Goal: Task Accomplishment & Management: Manage account settings

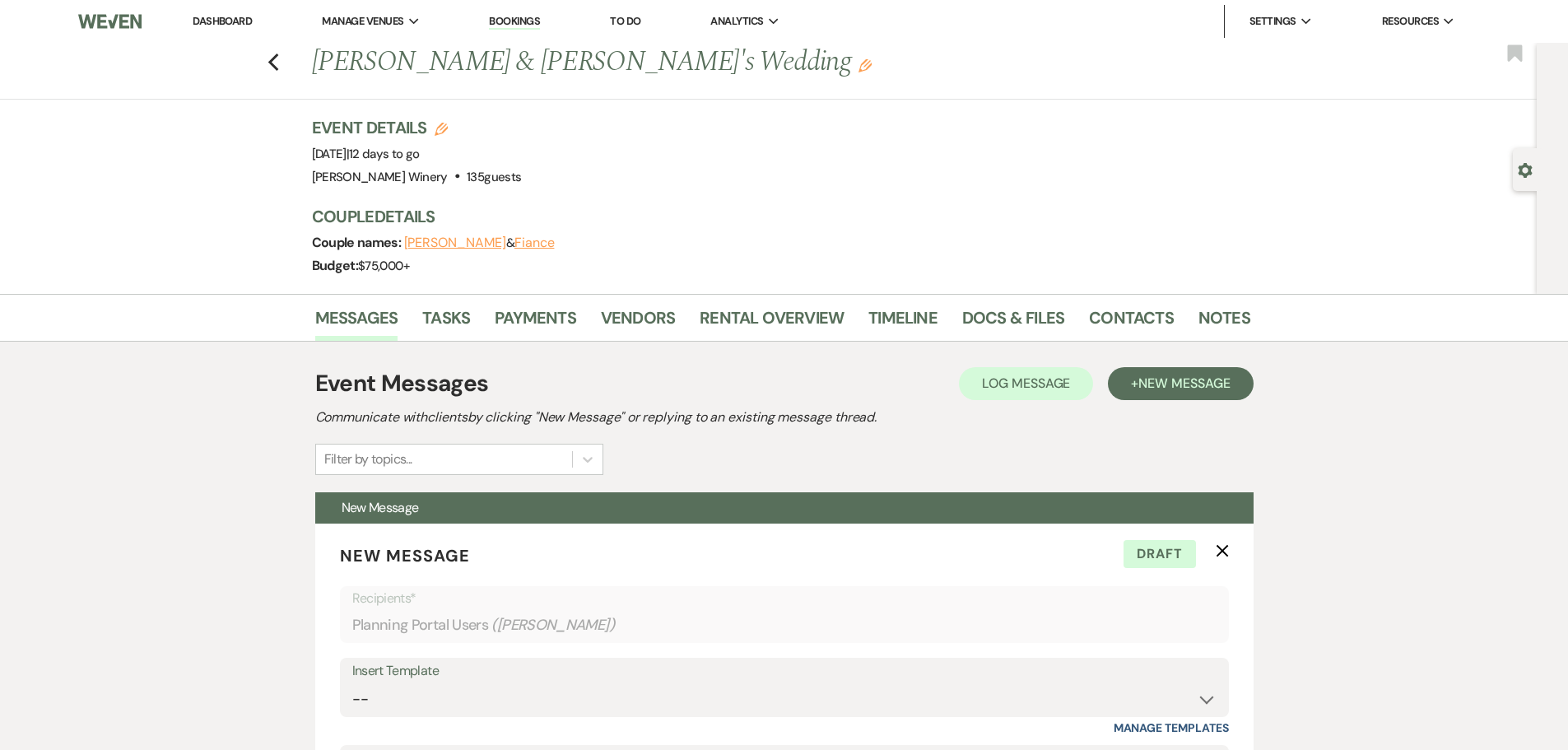
click at [227, 16] on link "Dashboard" at bounding box center [222, 21] width 60 height 14
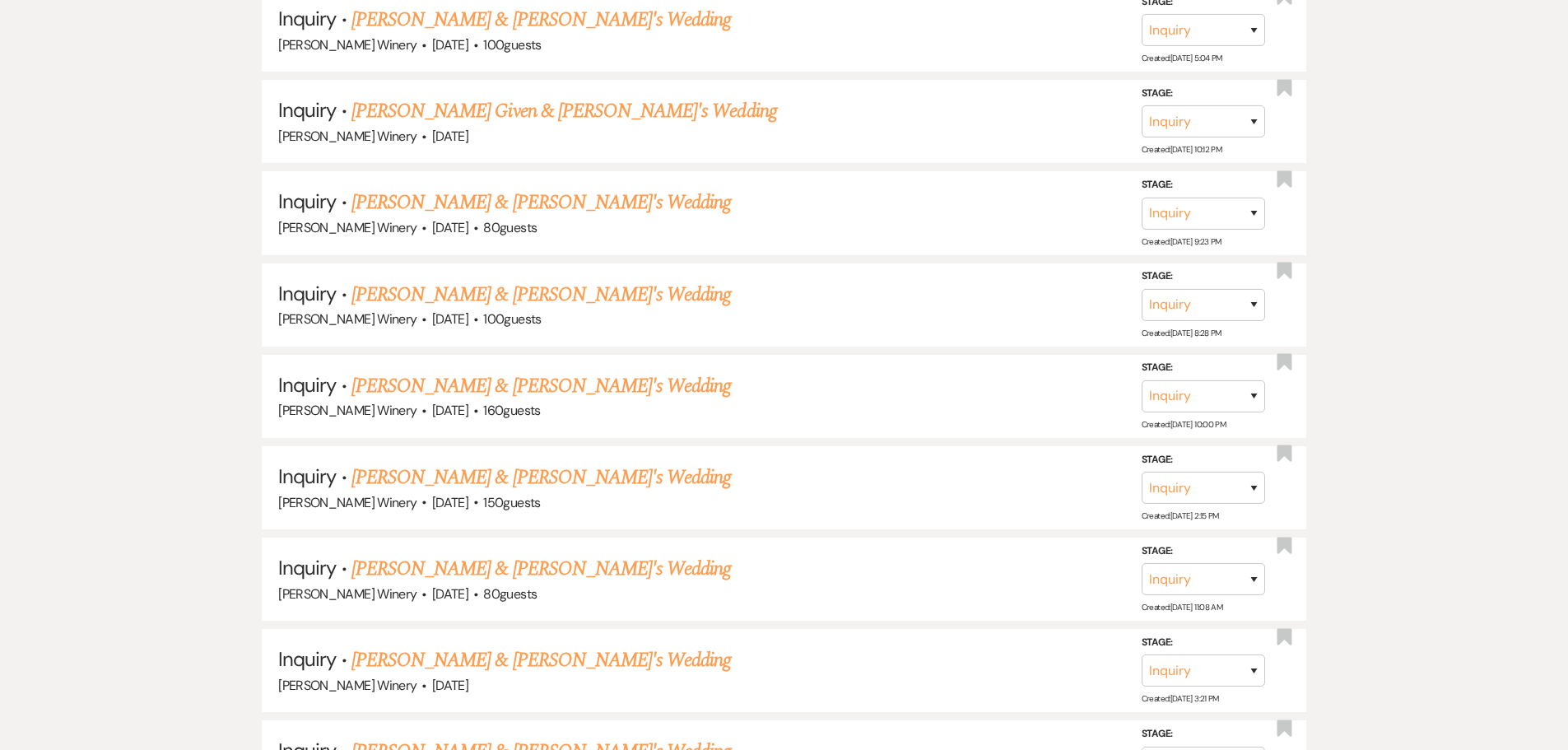
scroll to position [4550, 0]
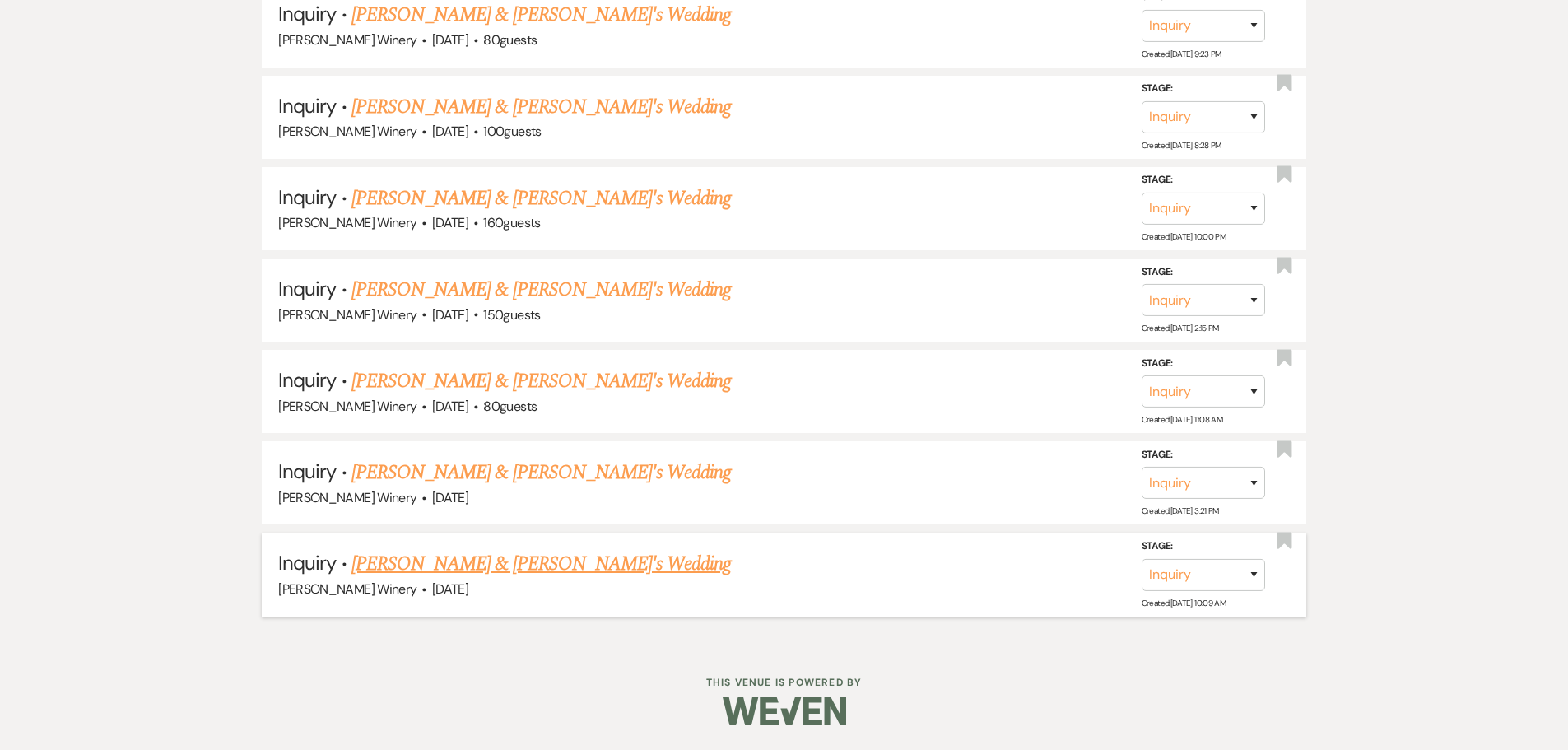
click at [495, 566] on link "[PERSON_NAME] & [PERSON_NAME]'s Wedding" at bounding box center [541, 563] width 380 height 30
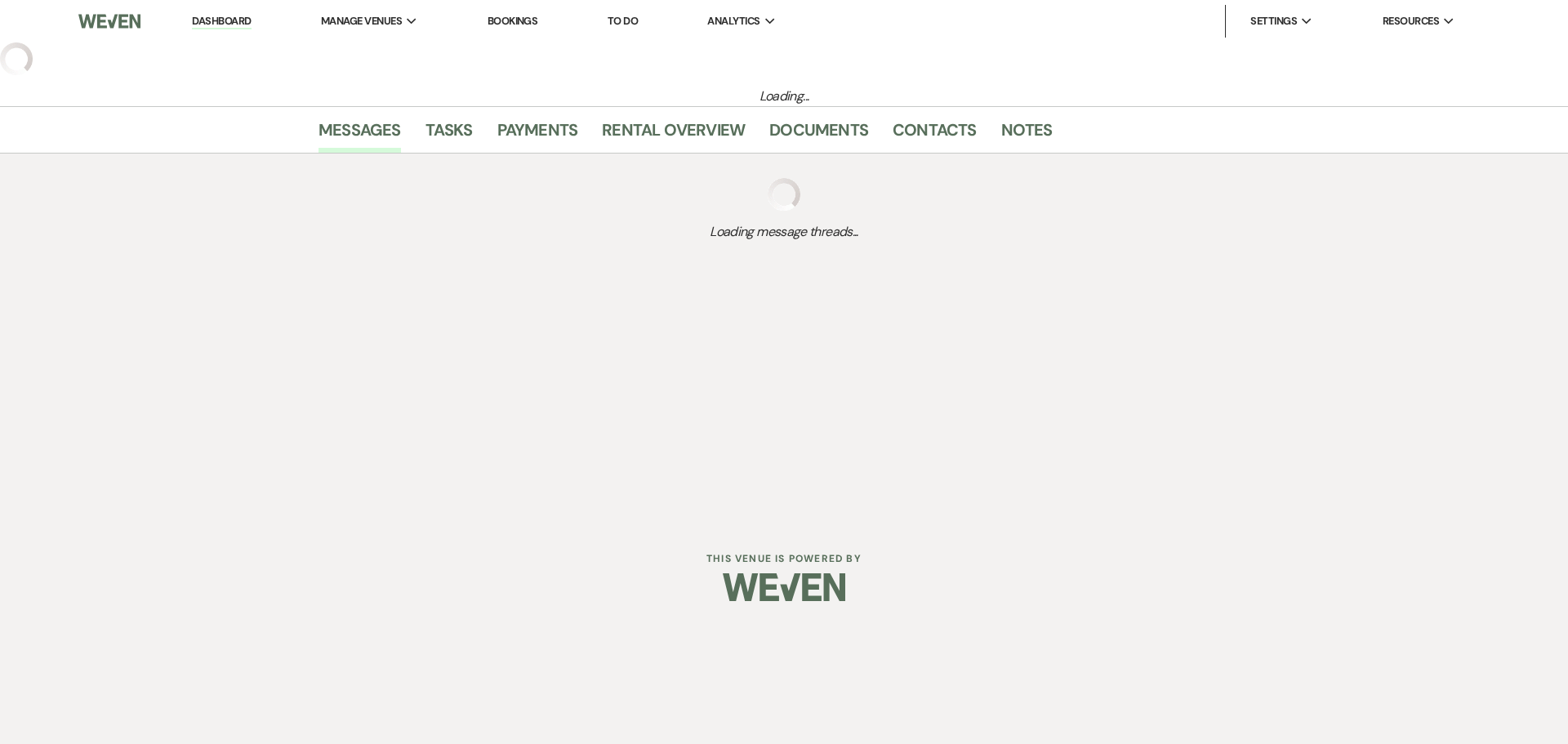
select select "5"
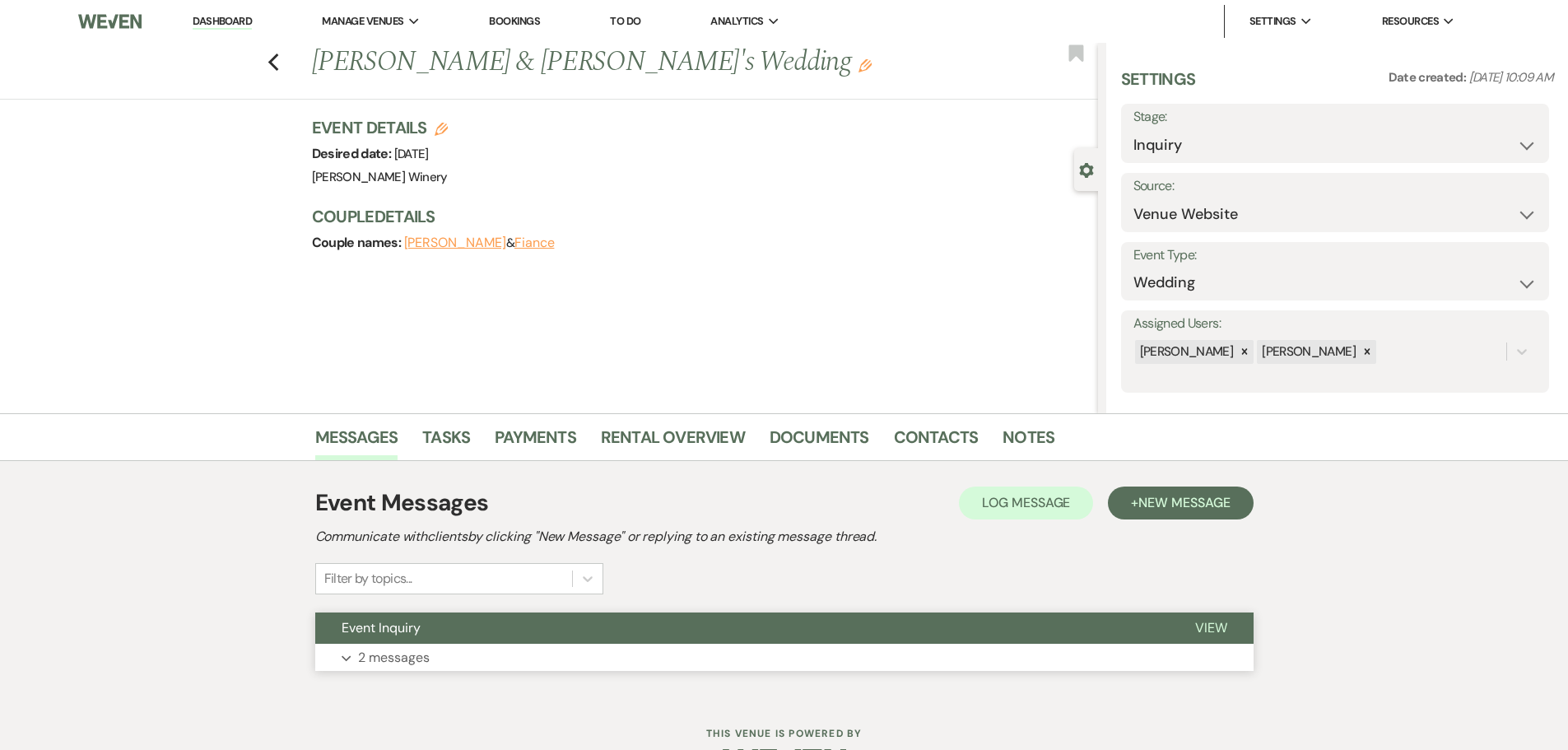
click at [404, 658] on p "2 messages" at bounding box center [394, 658] width 71 height 22
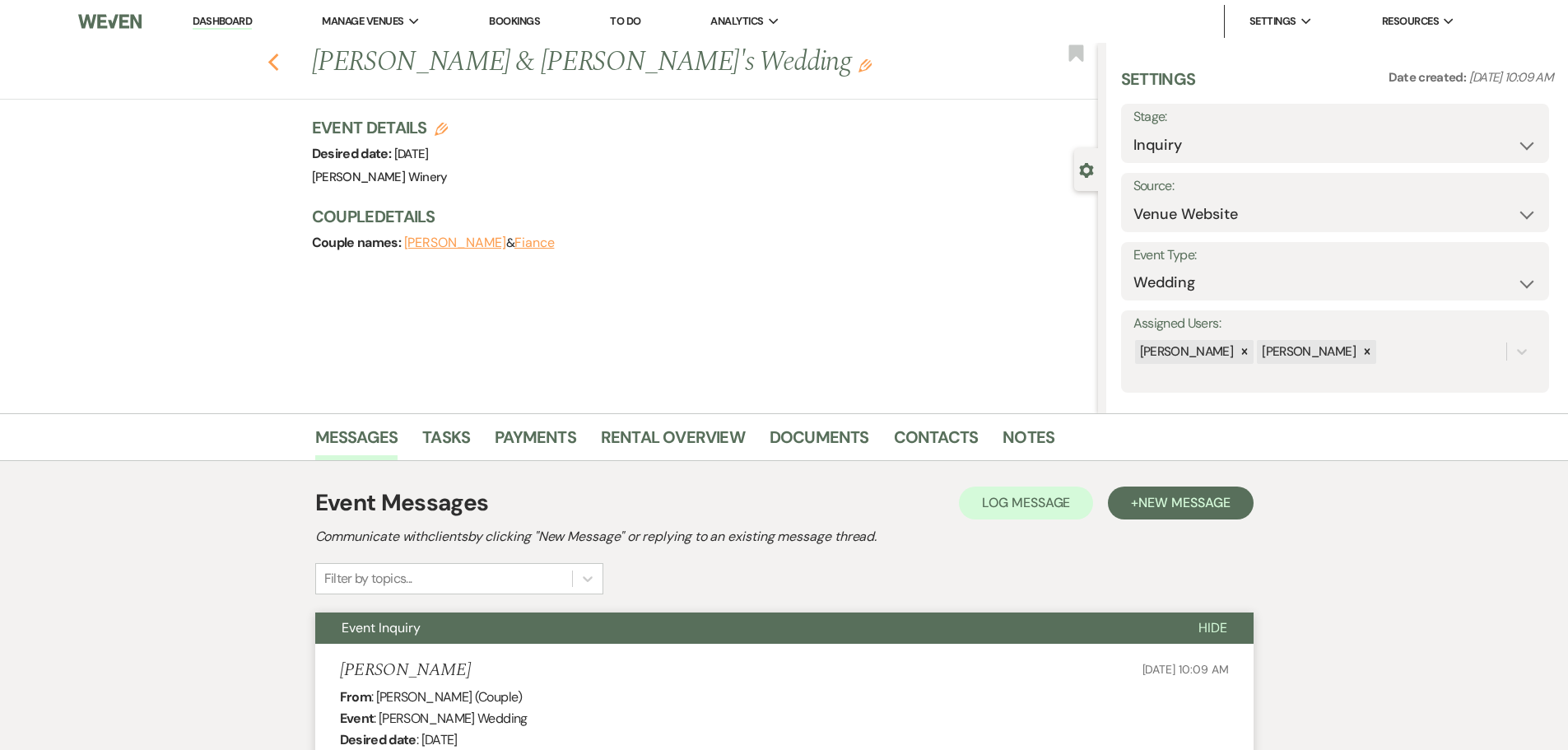
click at [274, 60] on icon "Previous" at bounding box center [274, 62] width 12 height 20
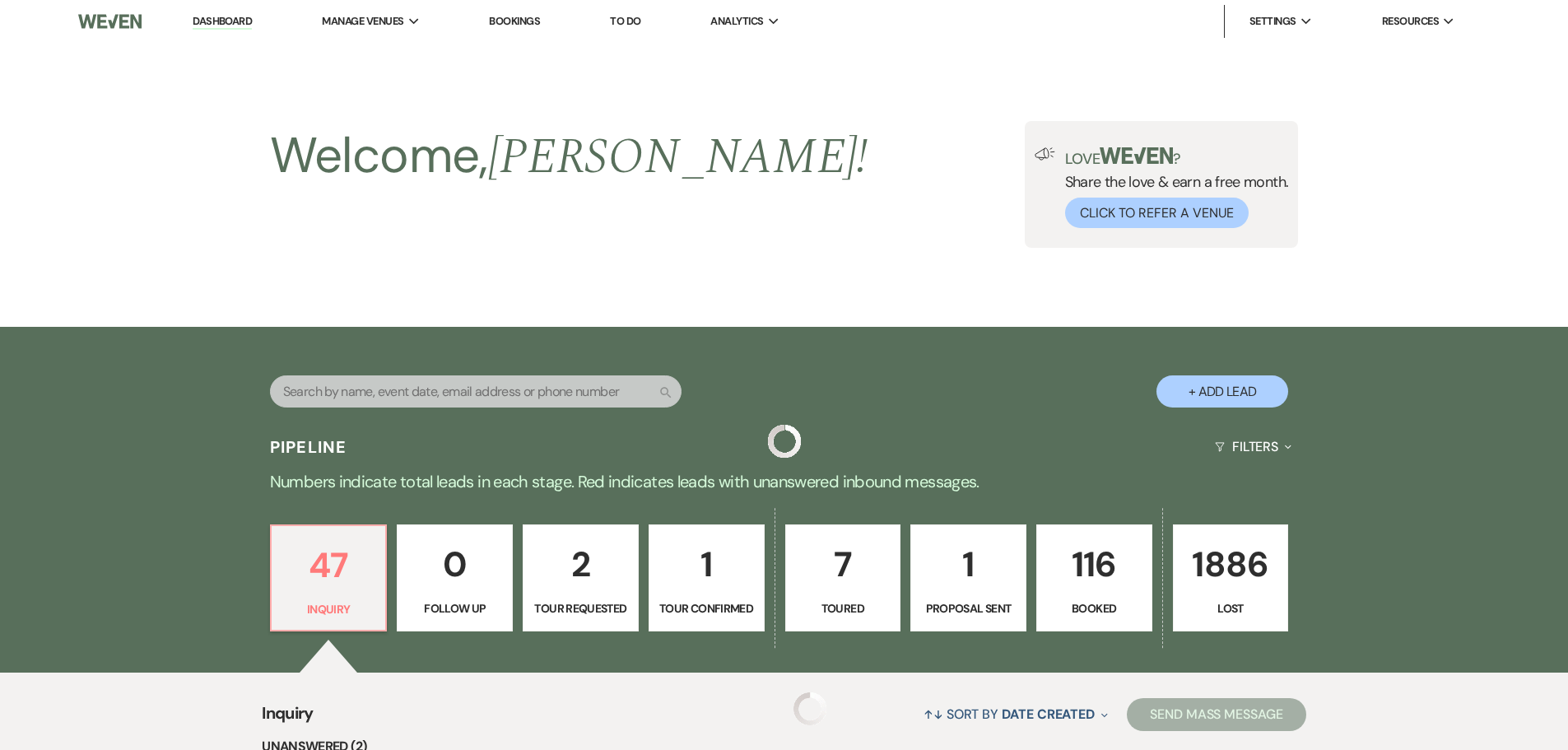
scroll to position [4550, 0]
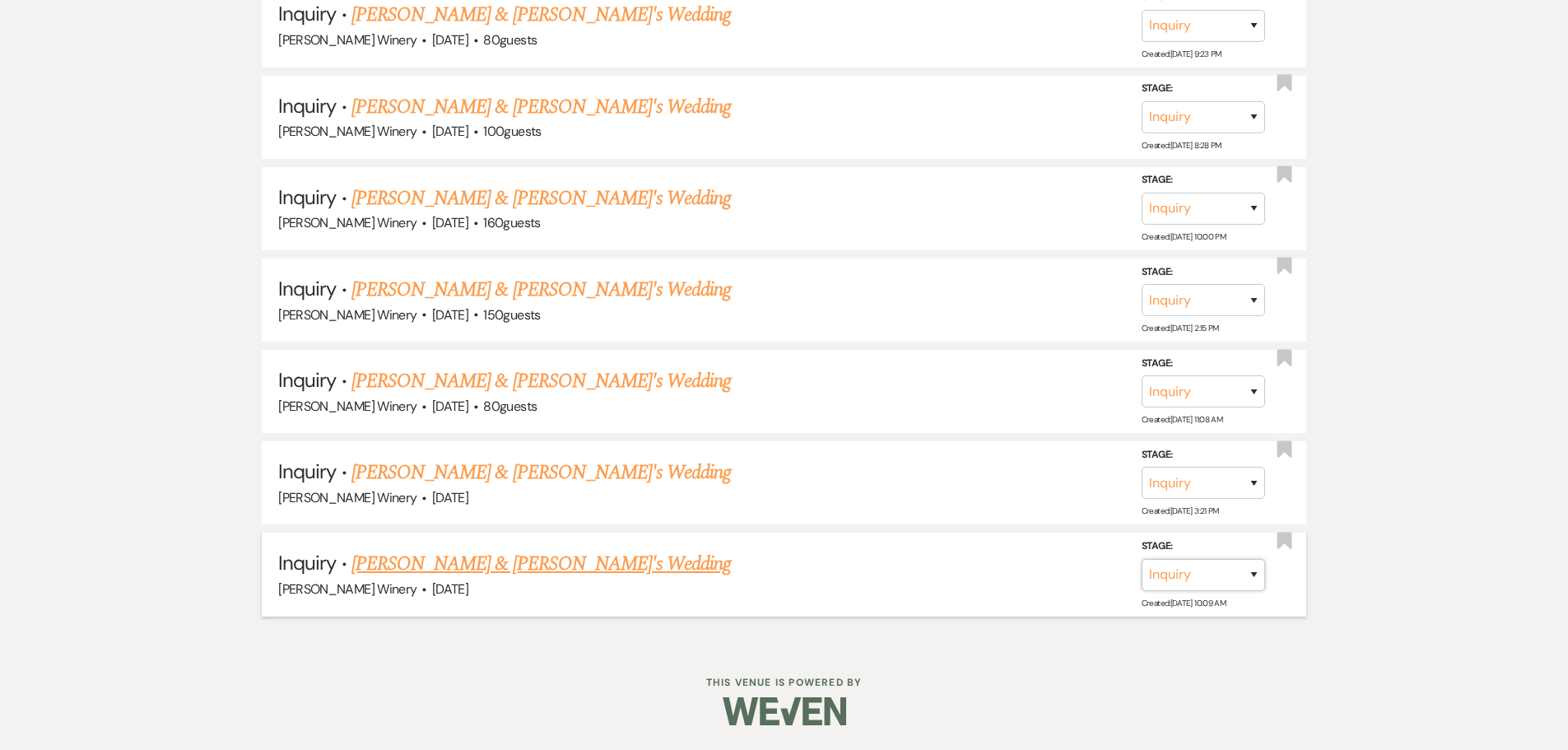
click at [1196, 583] on select "Inquiry Follow Up Tour Requested Tour Confirmed Toured Proposal Sent Booked Lost" at bounding box center [1204, 574] width 123 height 32
select select "8"
click at [1142, 559] on select "Inquiry Follow Up Tour Requested Tour Confirmed Toured Proposal Sent Booked Lost" at bounding box center [1204, 574] width 123 height 32
click at [995, 582] on select "Booked Elsewhere Budget Date Unavailable No Response Not a Good Match Capacity …" at bounding box center [972, 574] width 142 height 32
select select "5"
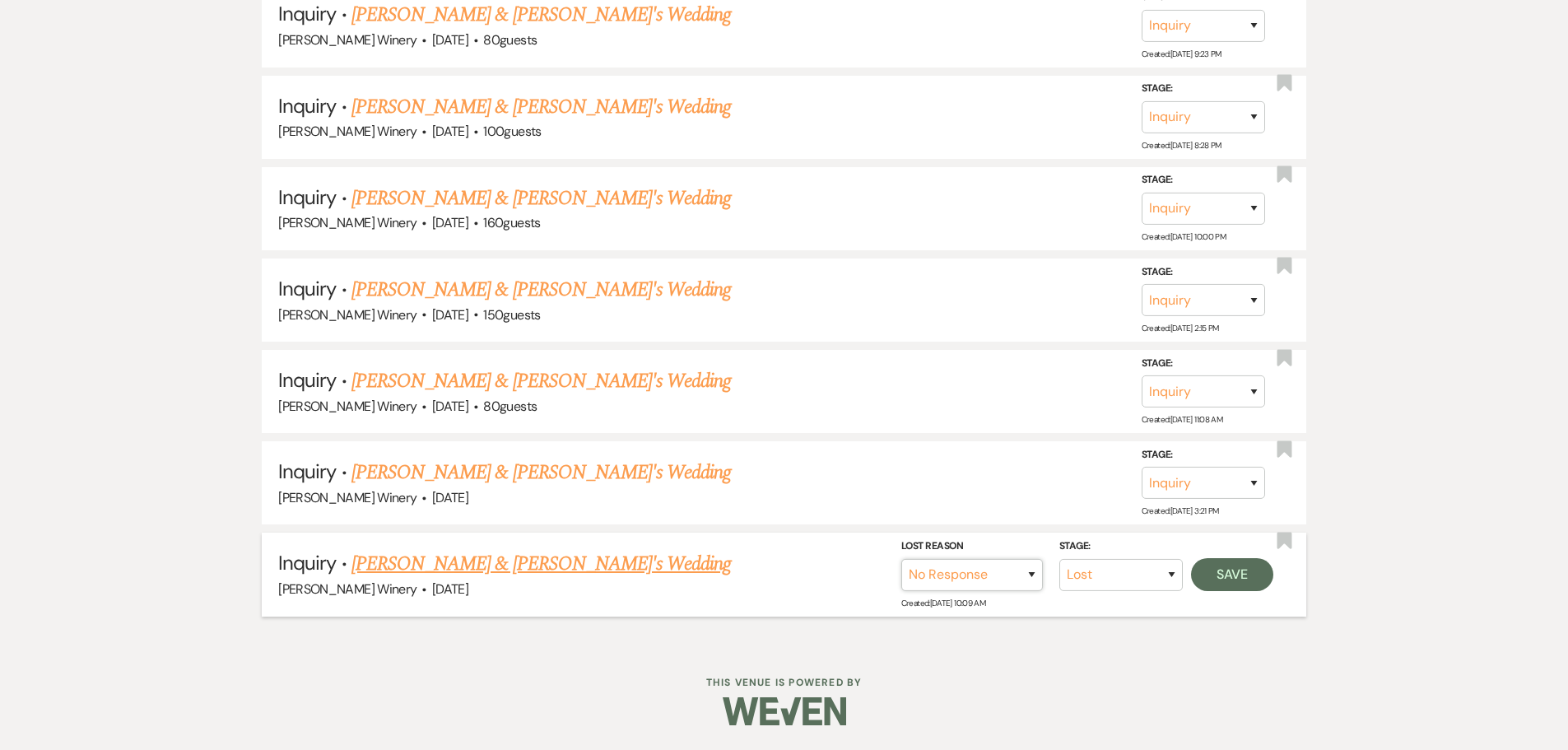
click at [901, 559] on select "Booked Elsewhere Budget Date Unavailable No Response Not a Good Match Capacity …" at bounding box center [972, 574] width 142 height 32
click at [1261, 576] on button "Save" at bounding box center [1232, 573] width 82 height 33
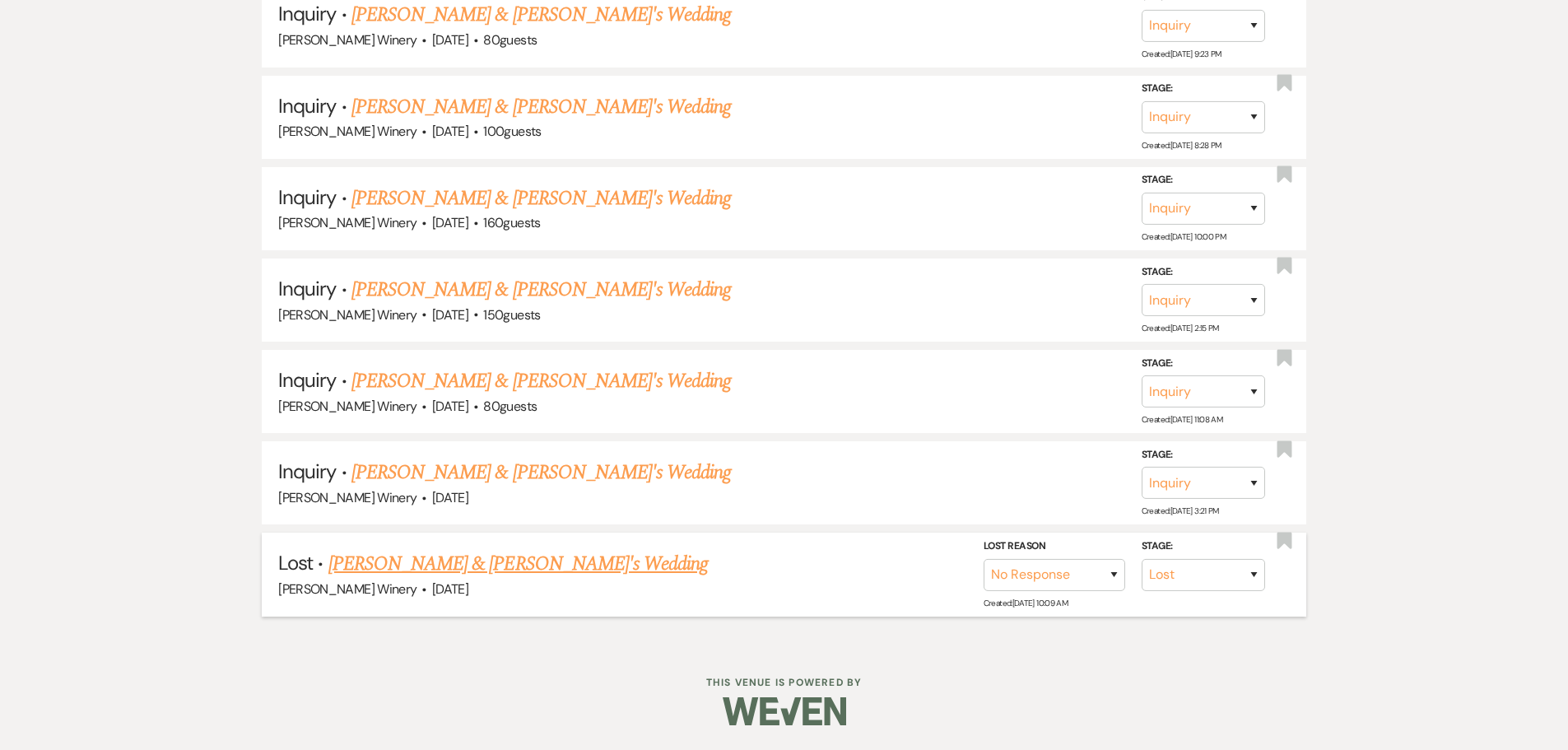
scroll to position [4458, 0]
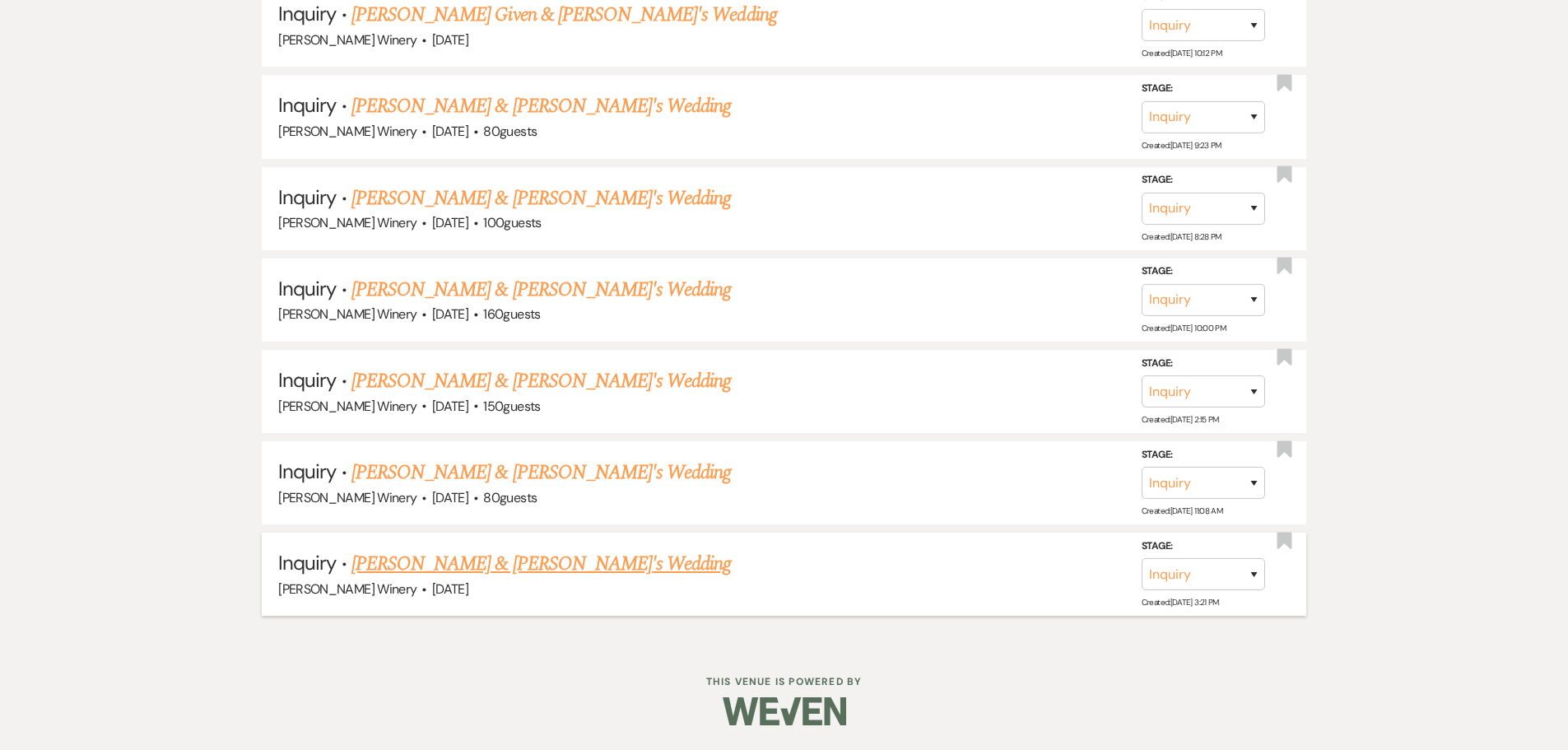
click at [475, 565] on link "[PERSON_NAME] & [PERSON_NAME]'s Wedding" at bounding box center [541, 563] width 380 height 30
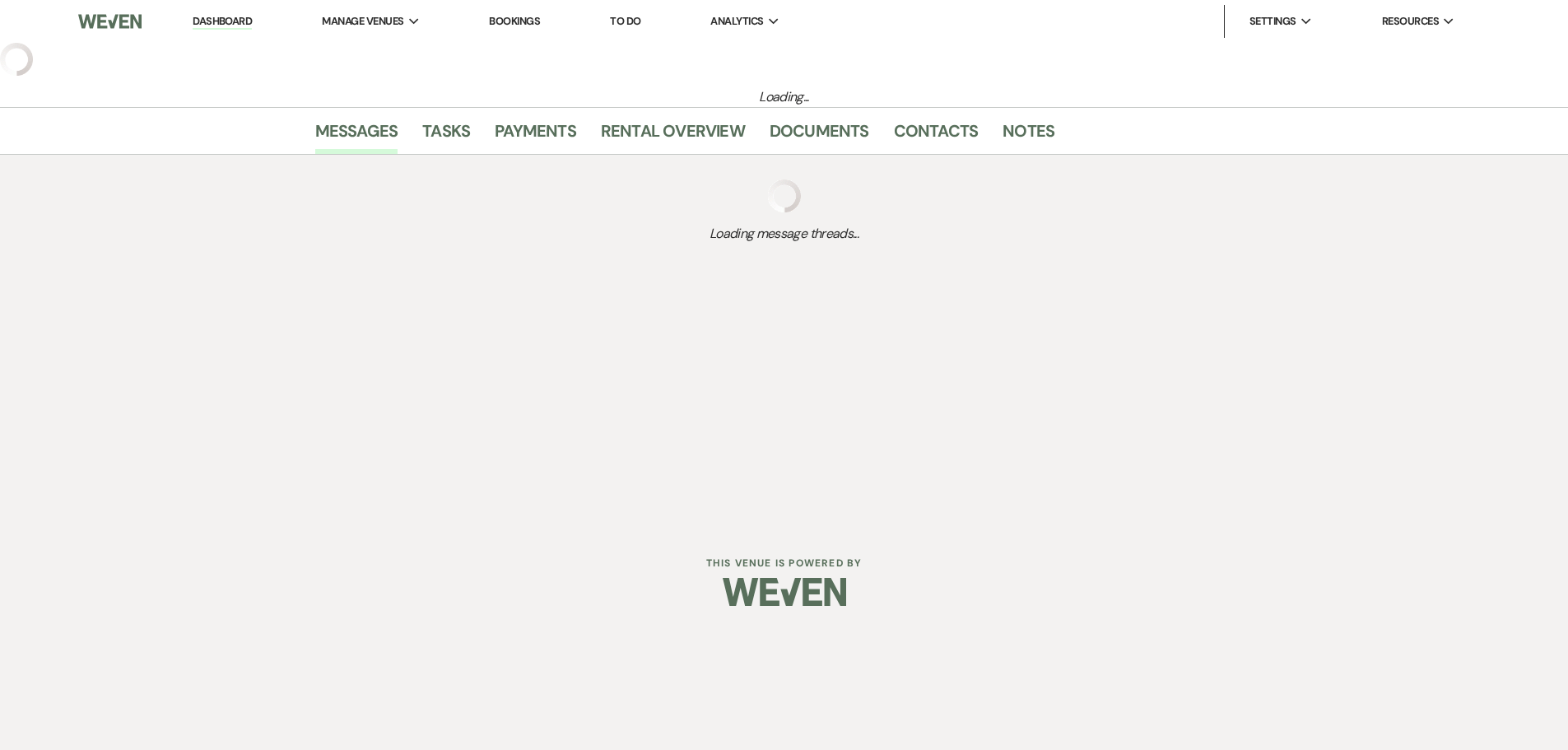
select select "5"
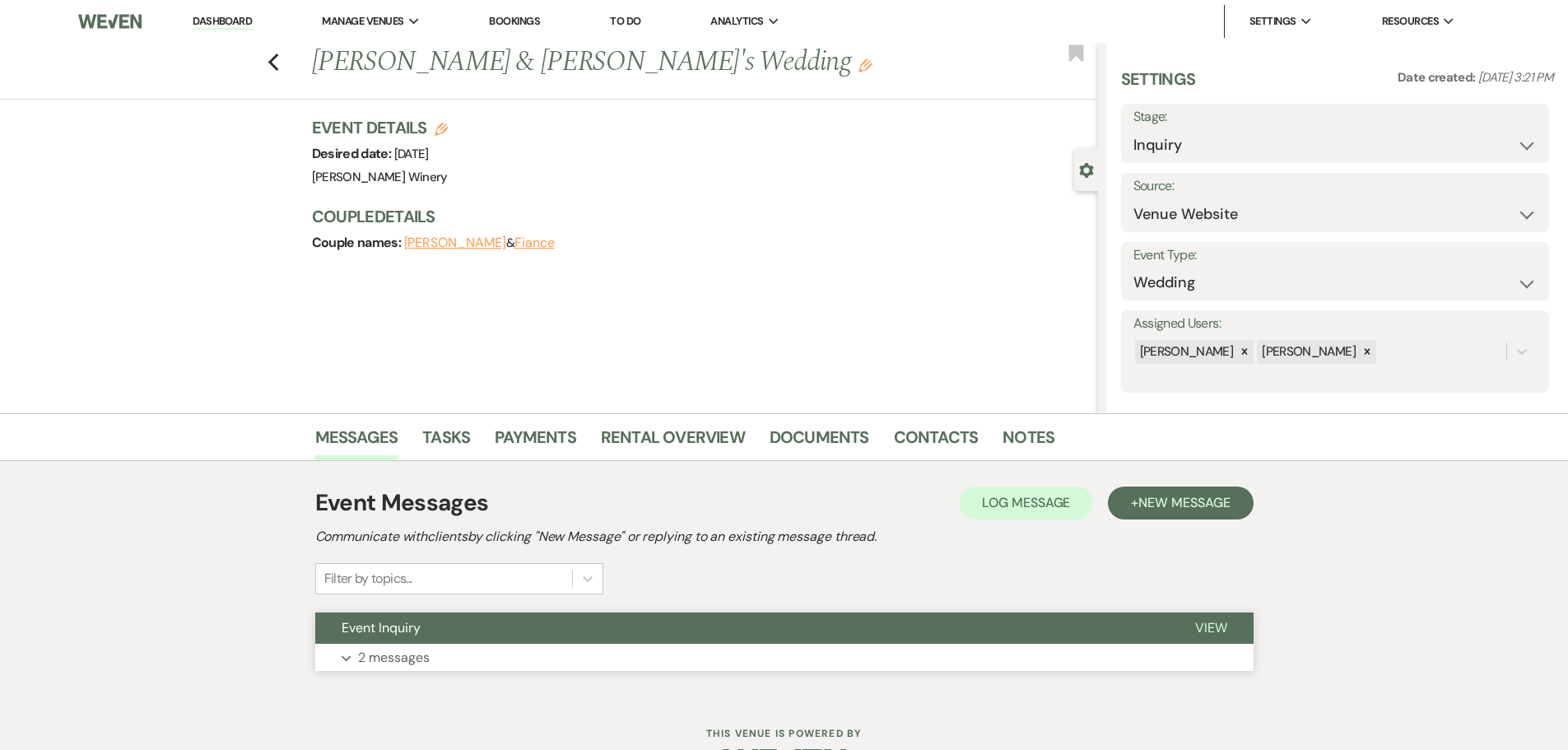
click at [496, 638] on button "Event Inquiry" at bounding box center [742, 628] width 853 height 32
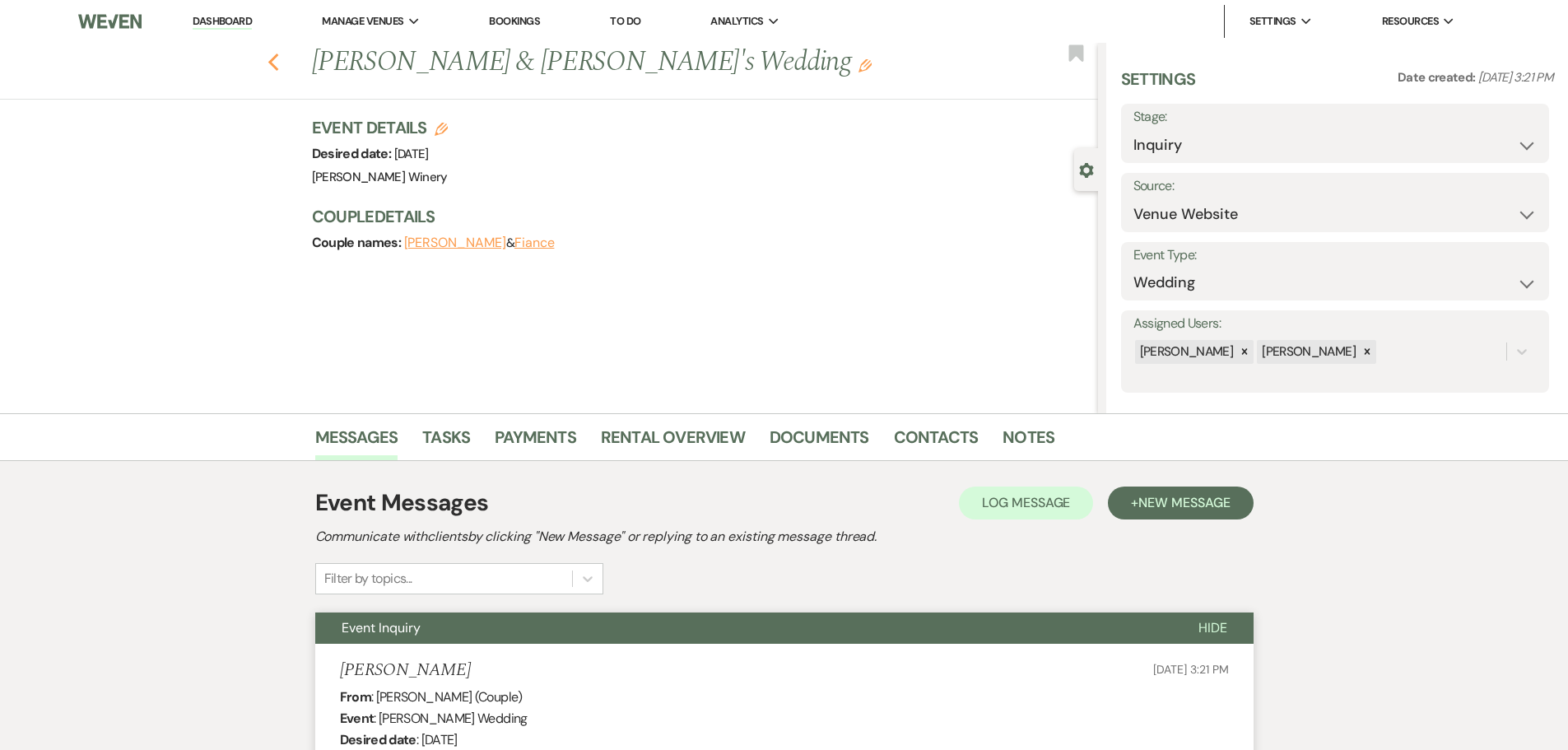
click at [279, 62] on icon "Previous" at bounding box center [274, 62] width 12 height 20
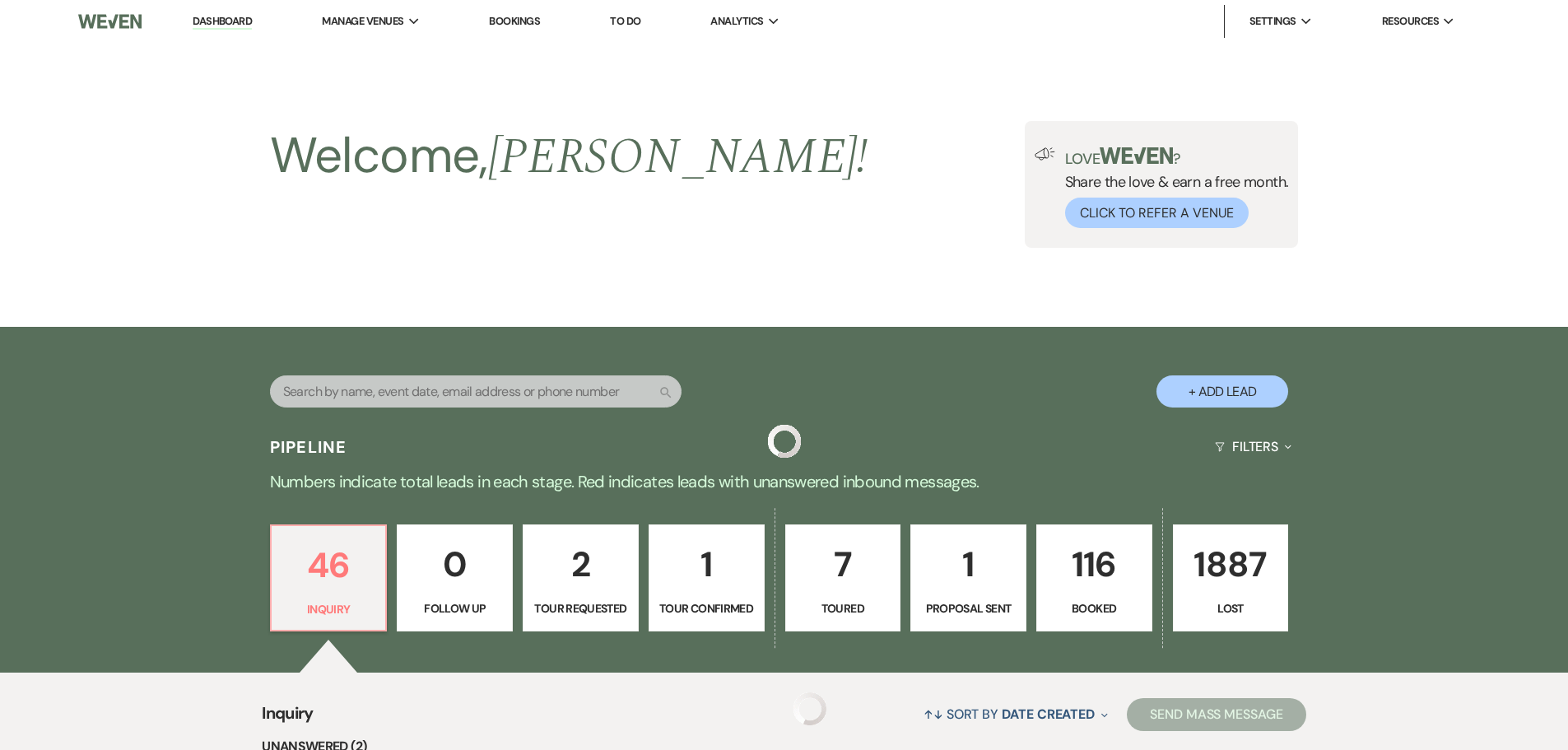
scroll to position [4458, 0]
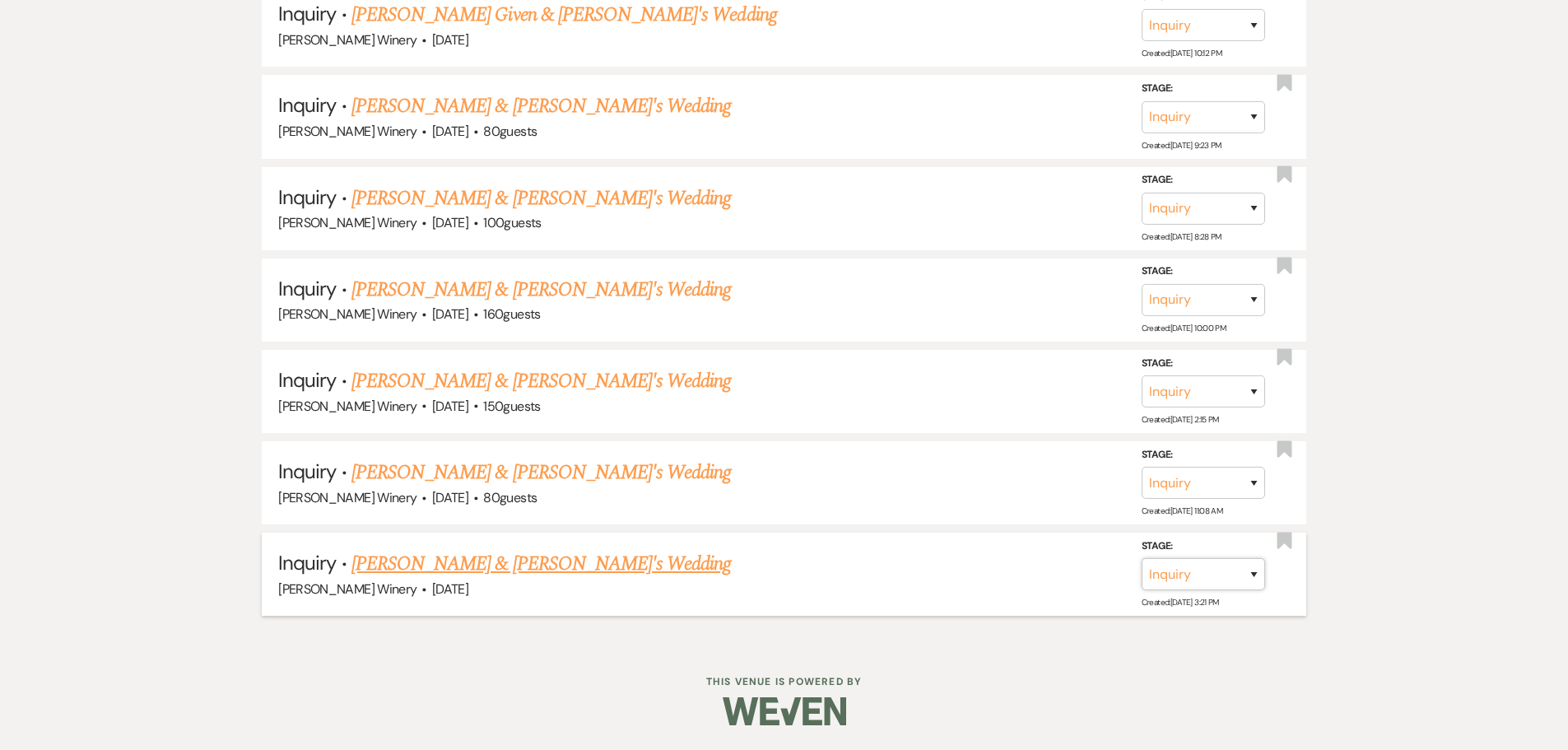
click at [1225, 565] on select "Inquiry Follow Up Tour Requested Tour Confirmed Toured Proposal Sent Booked Lost" at bounding box center [1204, 573] width 123 height 32
select select "8"
click at [1142, 558] on select "Inquiry Follow Up Tour Requested Tour Confirmed Toured Proposal Sent Booked Lost" at bounding box center [1204, 573] width 123 height 32
click at [978, 577] on select "Booked Elsewhere Budget Date Unavailable No Response Not a Good Match Capacity …" at bounding box center [972, 573] width 142 height 32
select select "5"
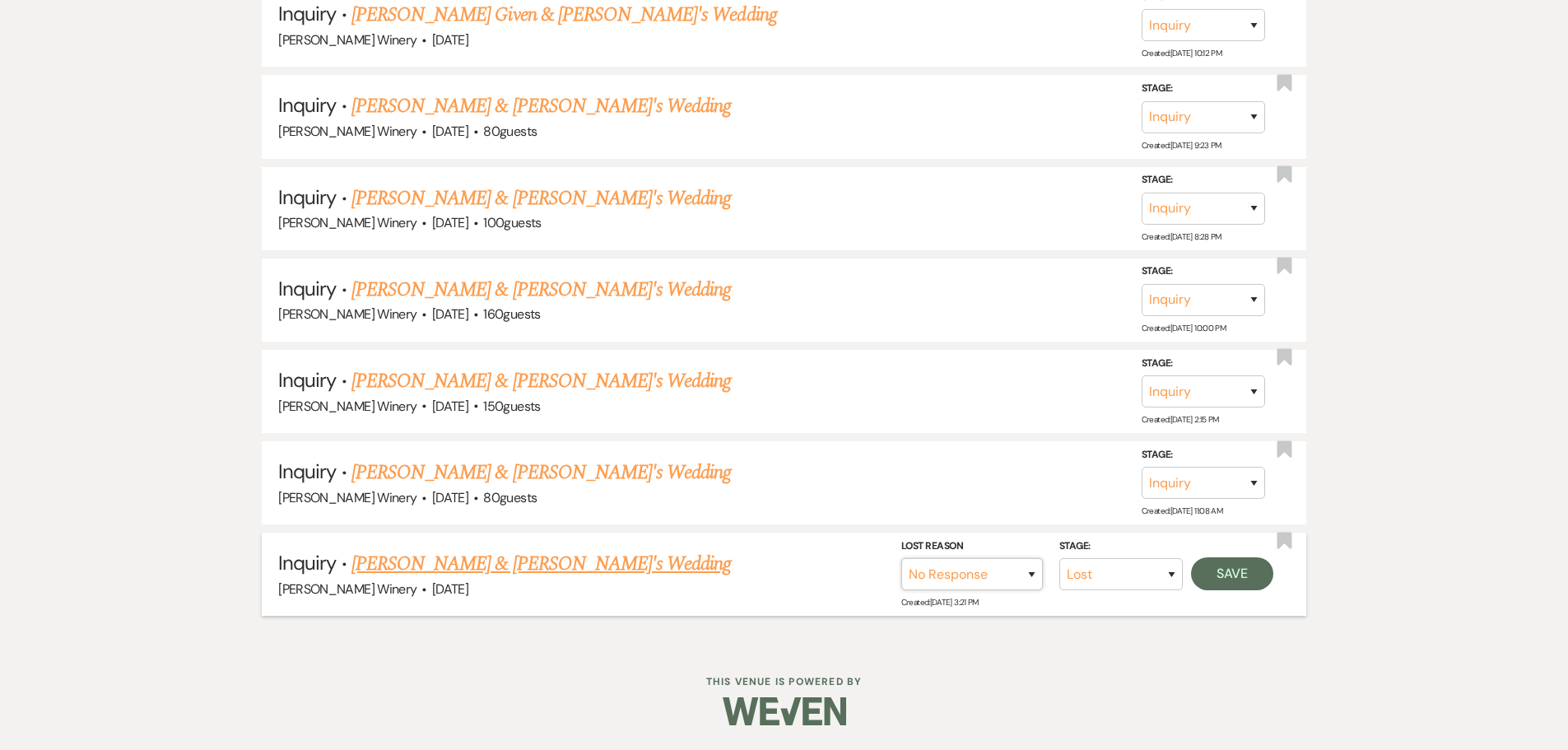
click at [901, 558] on select "Booked Elsewhere Budget Date Unavailable No Response Not a Good Match Capacity …" at bounding box center [972, 573] width 142 height 32
click at [1235, 581] on button "Save" at bounding box center [1232, 573] width 82 height 33
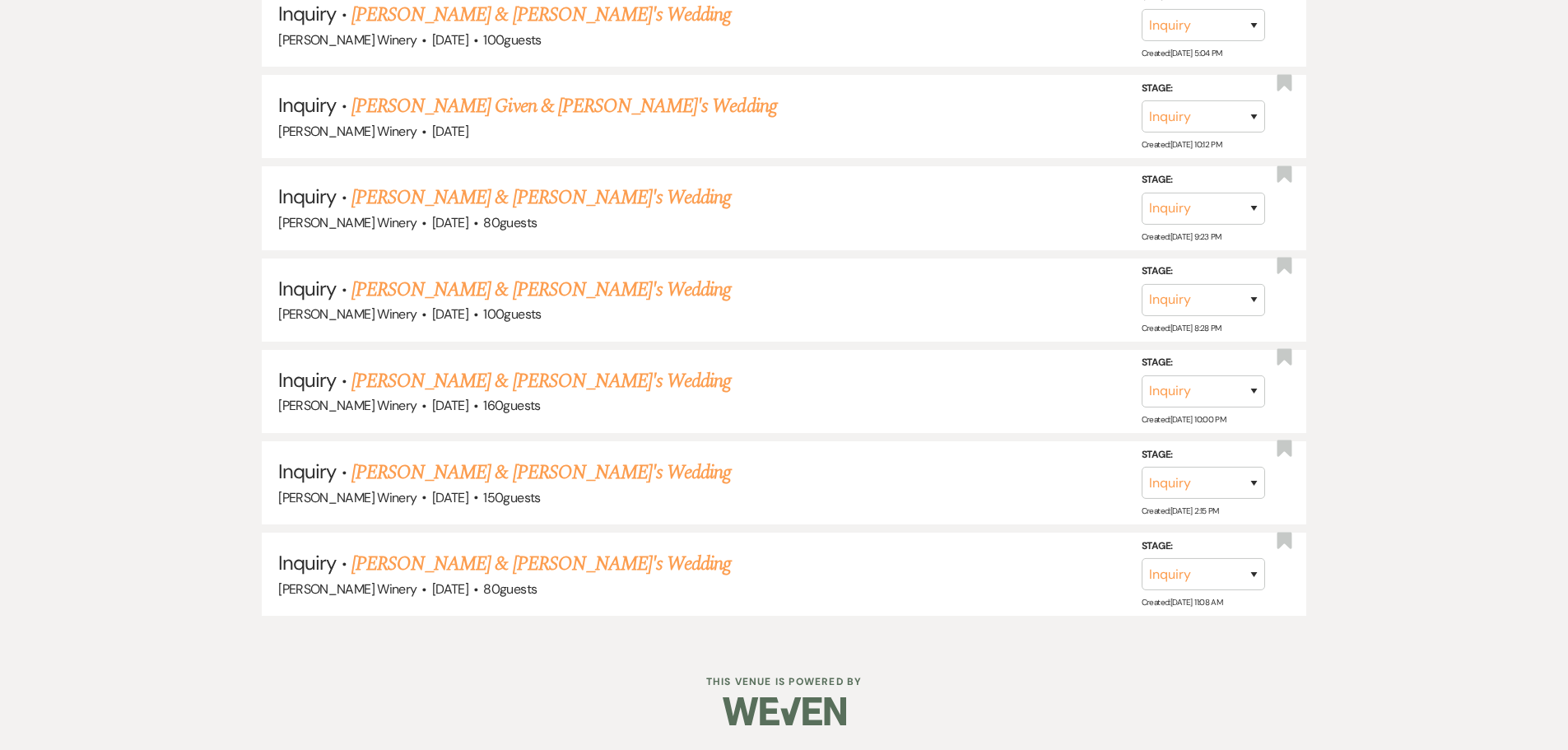
scroll to position [4367, 0]
click at [434, 560] on link "[PERSON_NAME] & [PERSON_NAME]'s Wedding" at bounding box center [541, 563] width 380 height 30
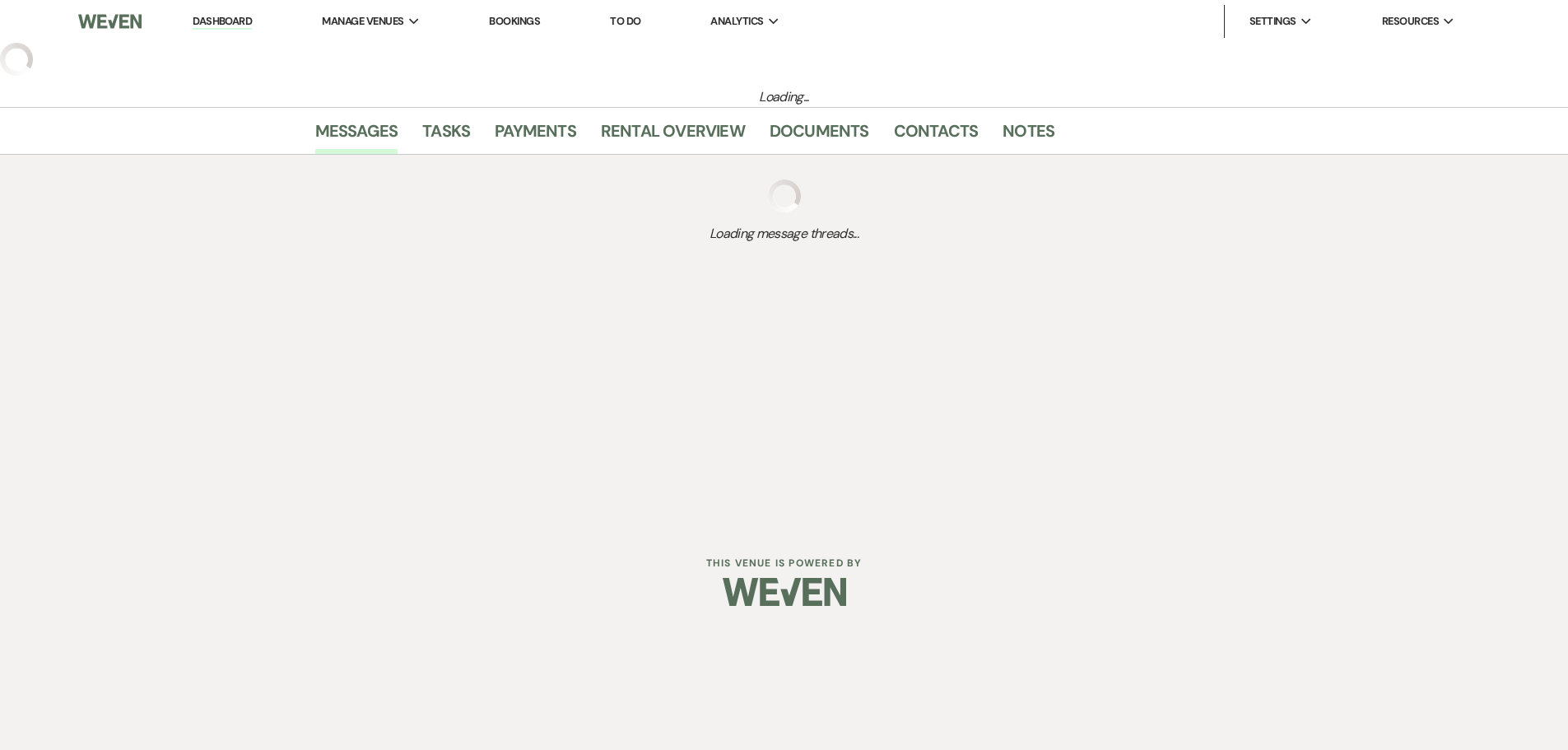
select select "5"
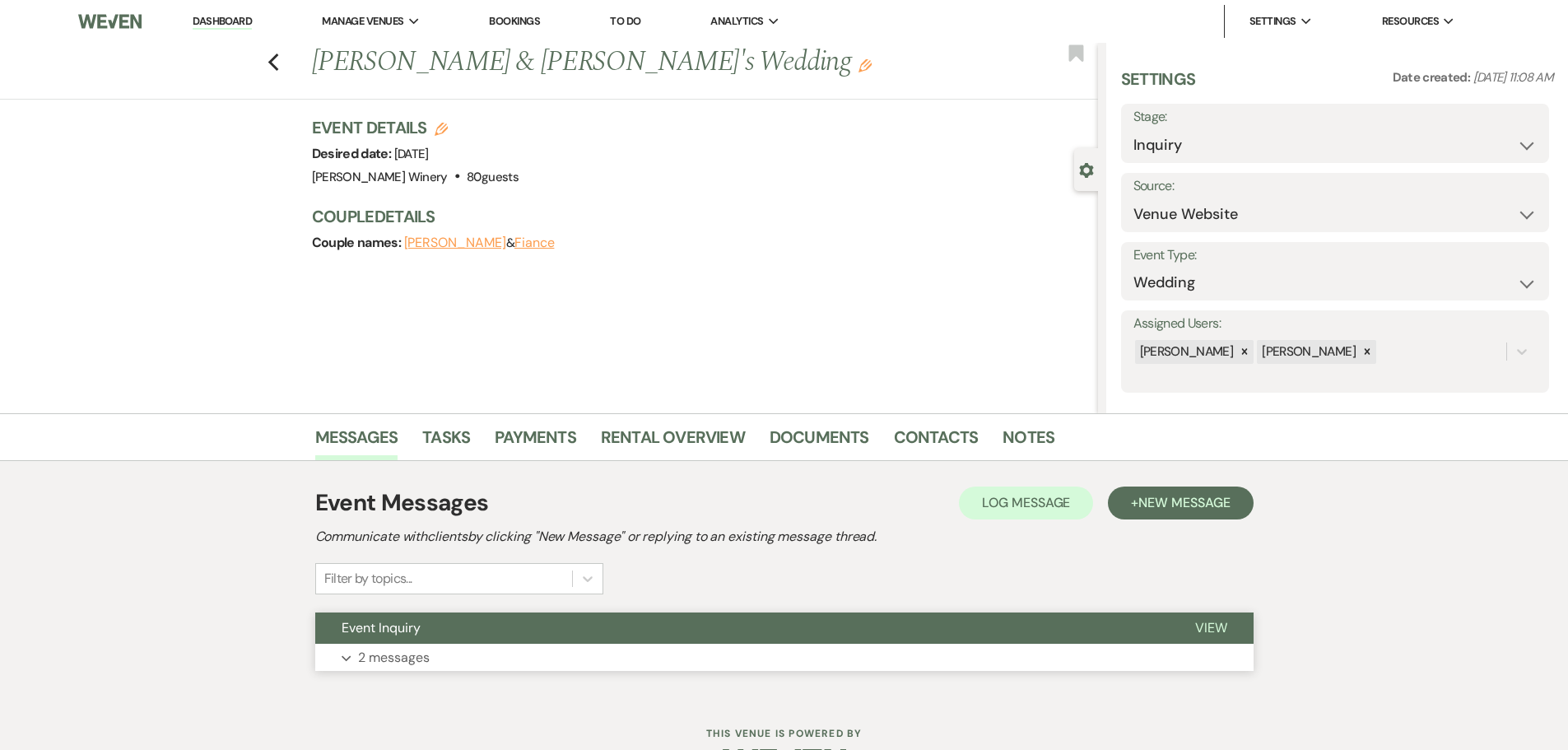
click at [457, 669] on button "Expand 2 messages" at bounding box center [785, 658] width 939 height 28
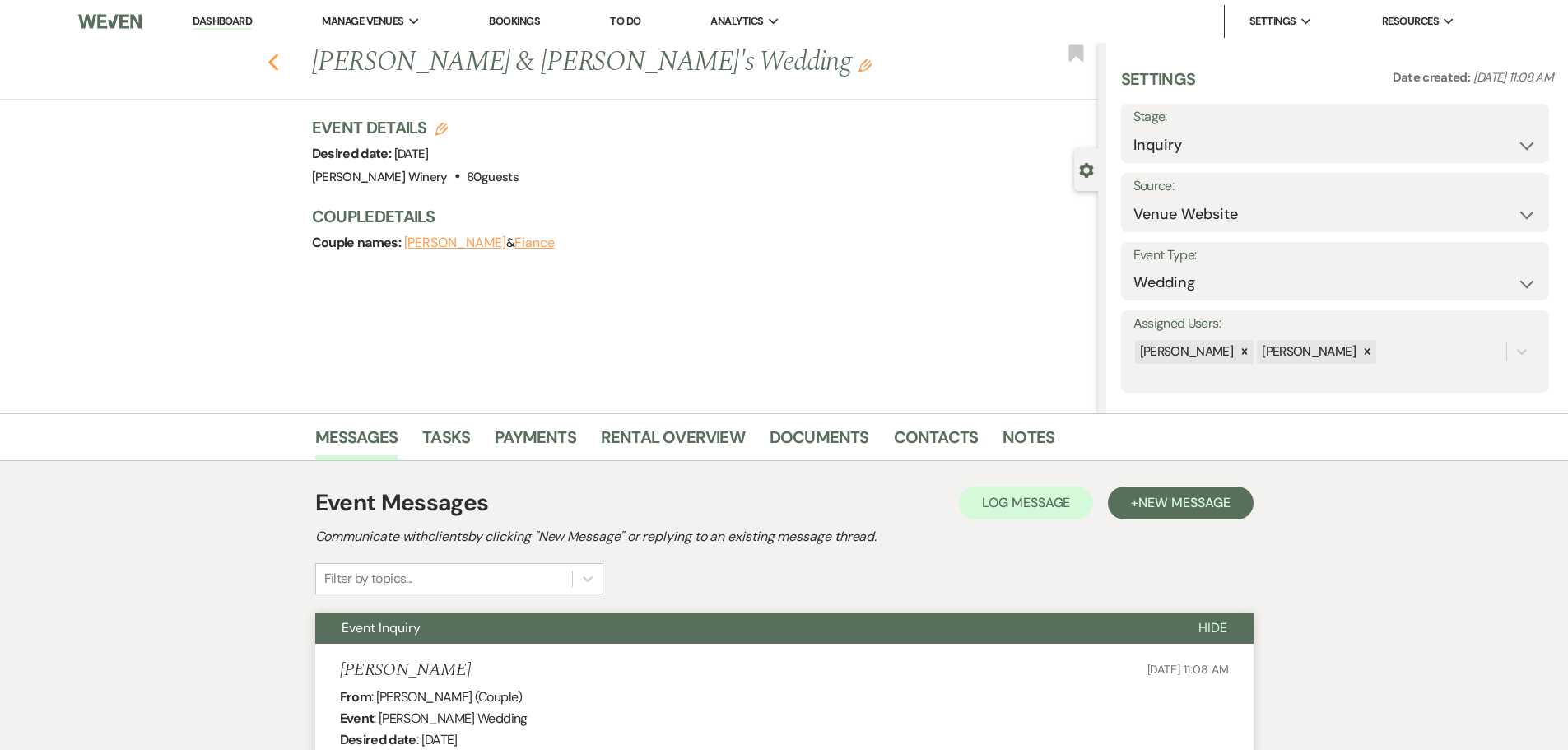
click at [274, 60] on icon "Previous" at bounding box center [274, 62] width 12 height 20
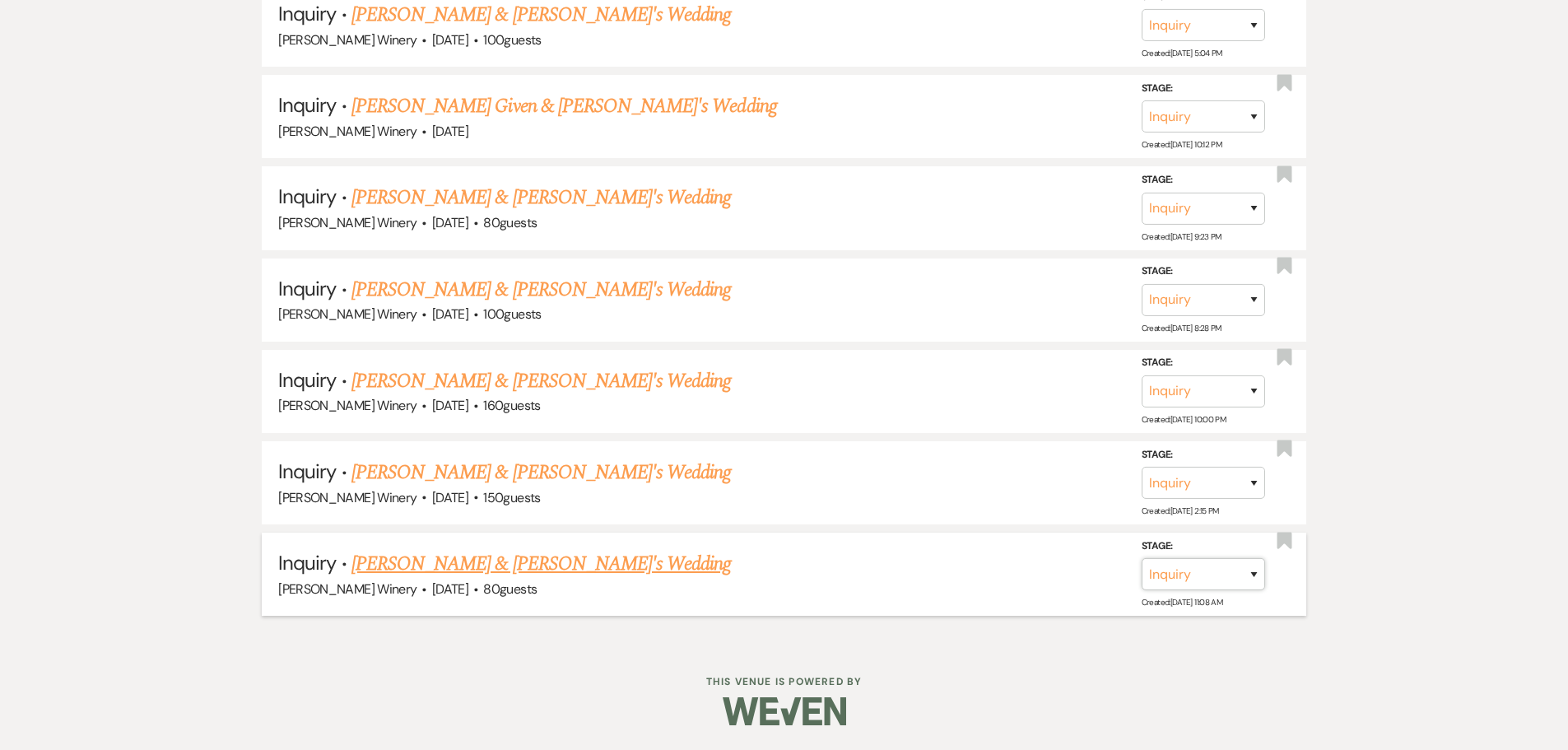
click at [1253, 577] on select "Inquiry Follow Up Tour Requested Tour Confirmed Toured Proposal Sent Booked Lost" at bounding box center [1204, 573] width 123 height 32
select select "8"
click at [1142, 558] on select "Inquiry Follow Up Tour Requested Tour Confirmed Toured Proposal Sent Booked Lost" at bounding box center [1204, 573] width 123 height 32
click at [977, 567] on select "Booked Elsewhere Budget Date Unavailable No Response Not a Good Match Capacity …" at bounding box center [972, 573] width 142 height 32
select select "5"
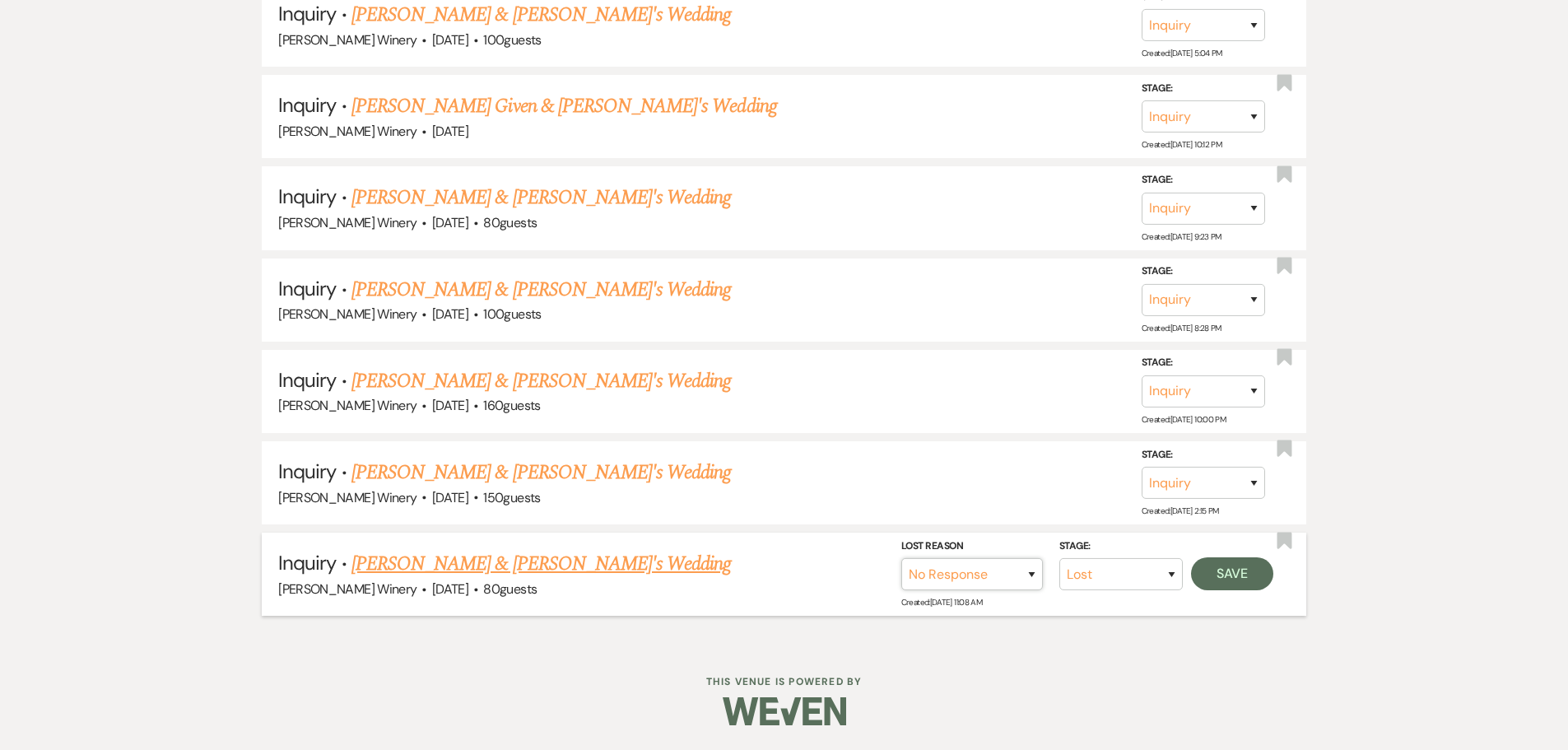
click at [901, 558] on select "Booked Elsewhere Budget Date Unavailable No Response Not a Good Match Capacity …" at bounding box center [972, 573] width 142 height 32
click at [1242, 572] on button "Save" at bounding box center [1232, 573] width 82 height 33
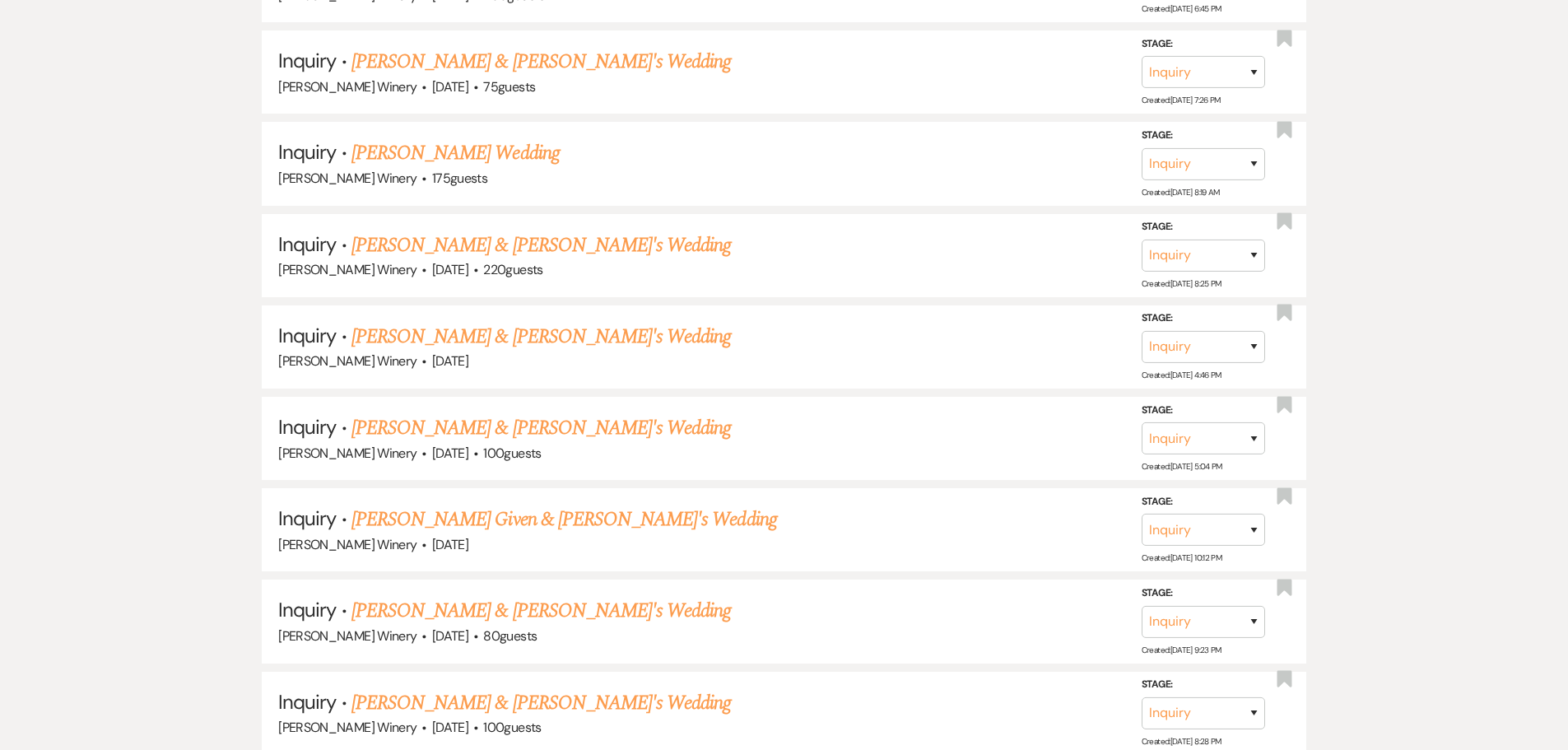
scroll to position [4276, 0]
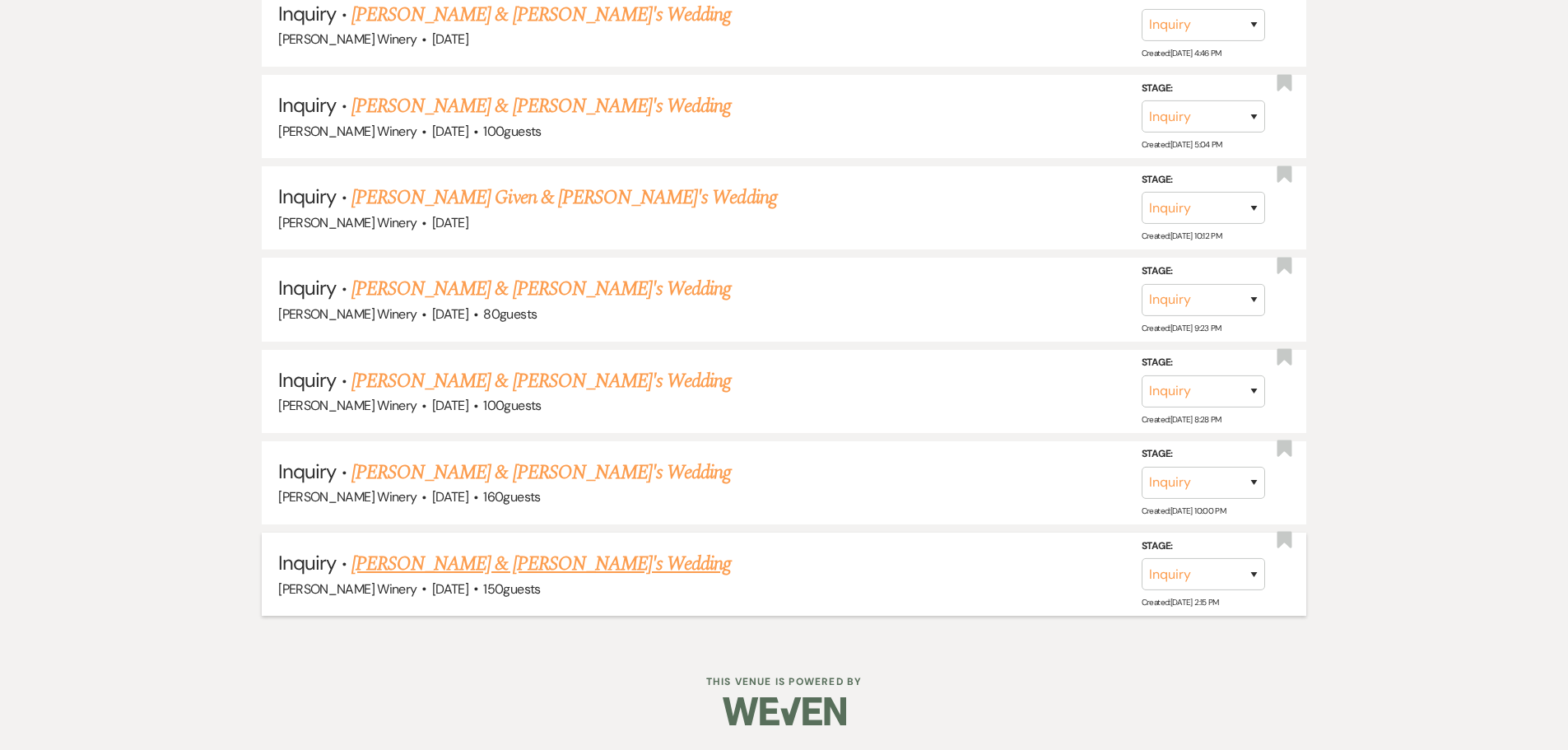
click at [413, 568] on link "[PERSON_NAME] & [PERSON_NAME]'s Wedding" at bounding box center [541, 563] width 380 height 30
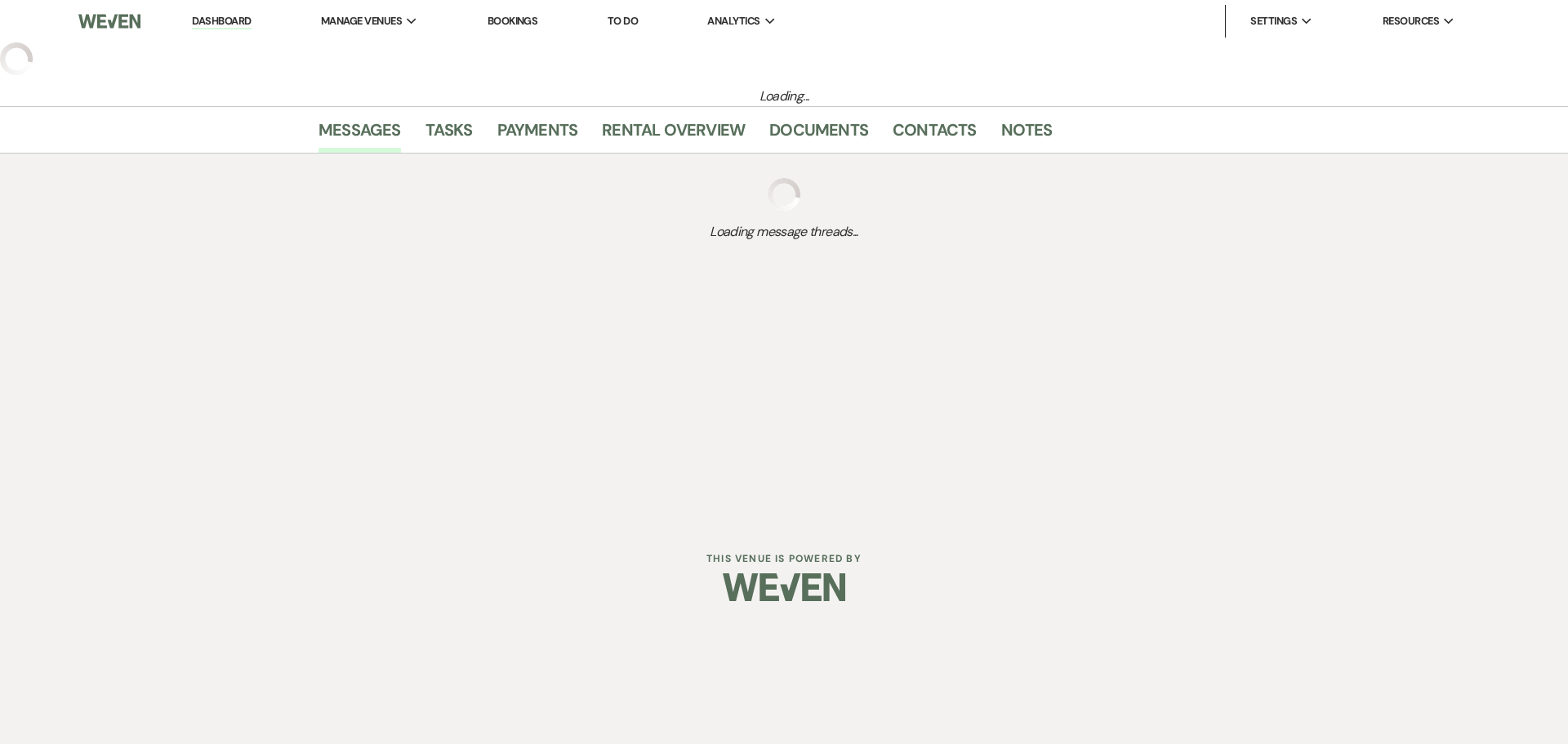
select select "5"
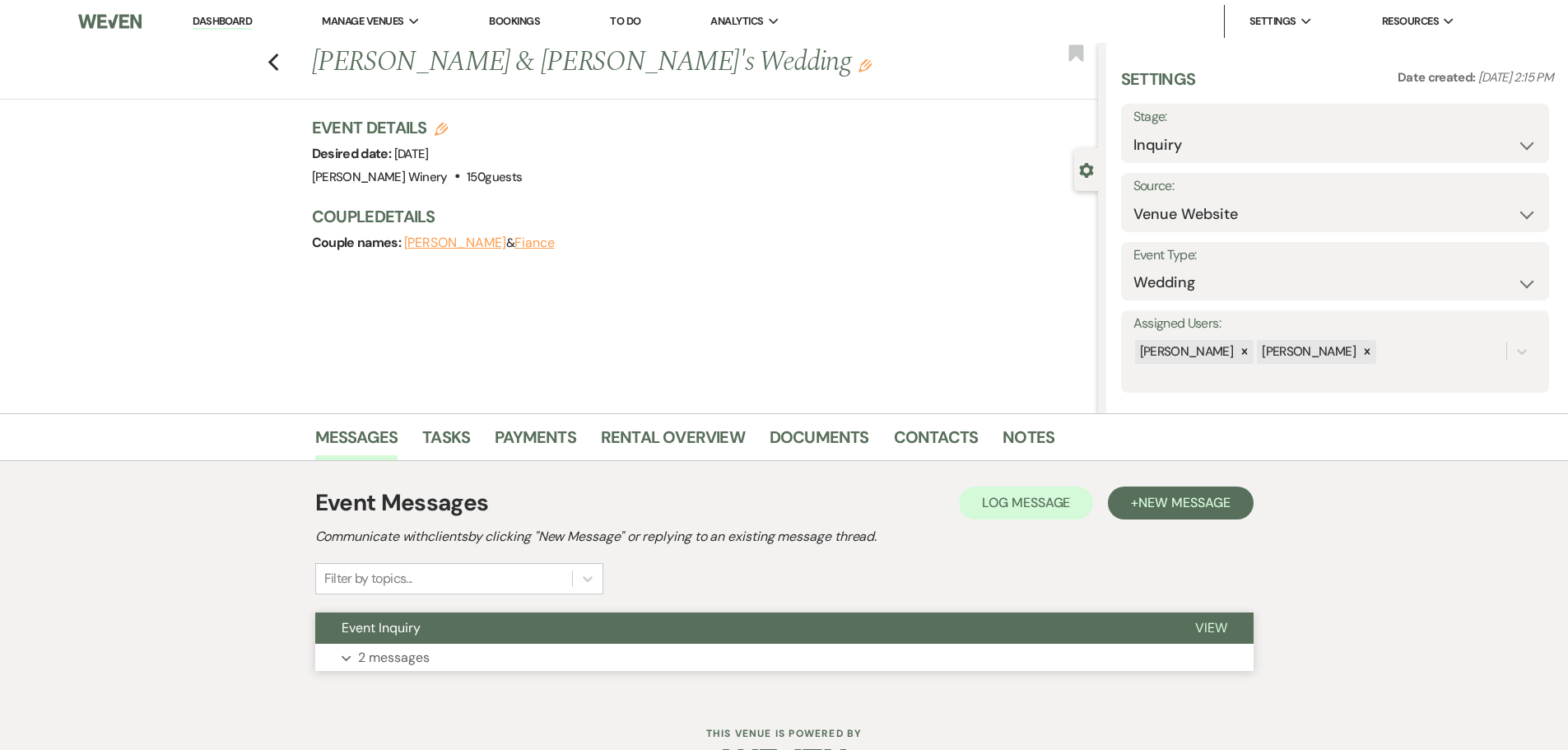
click at [481, 655] on button "Expand 2 messages" at bounding box center [785, 658] width 939 height 28
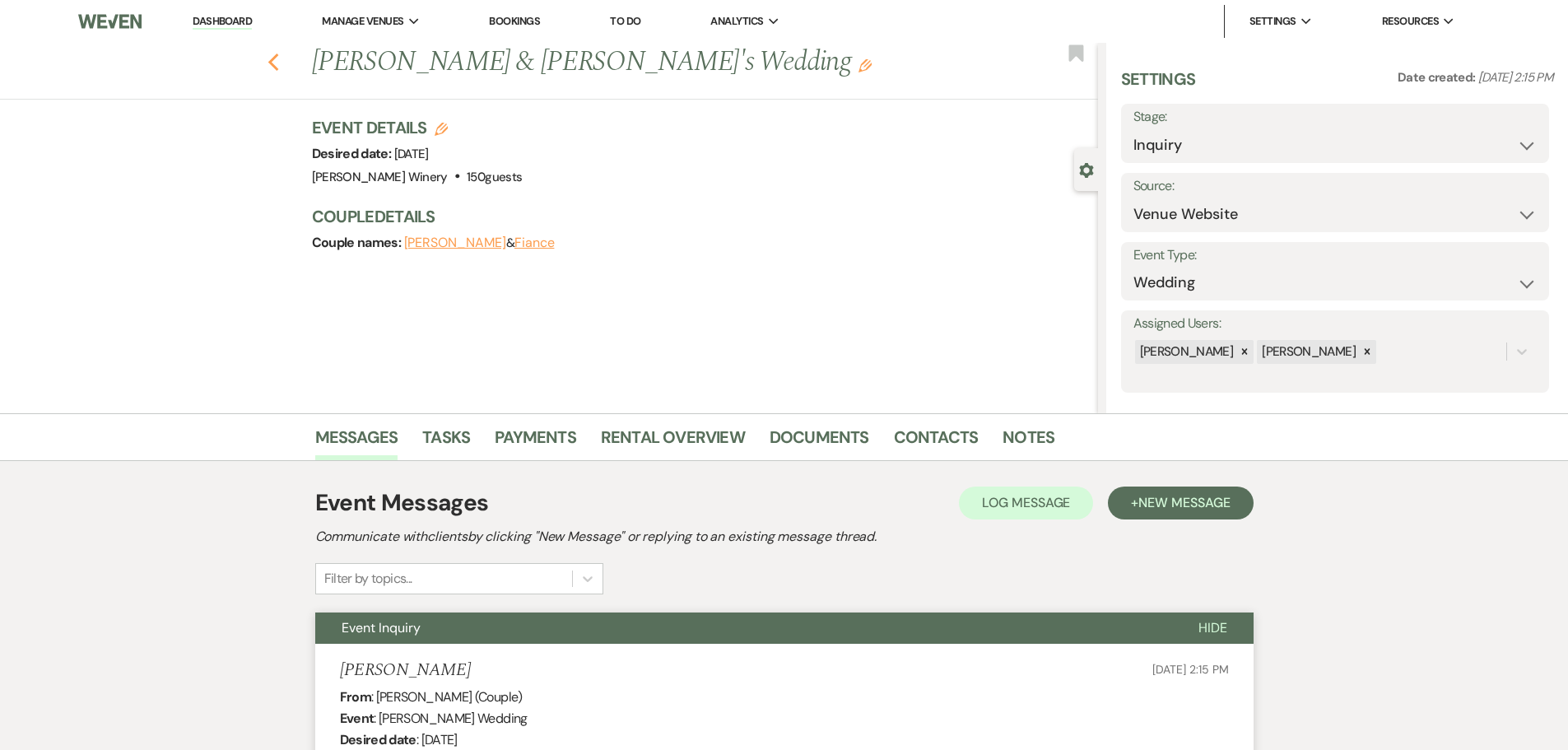
click at [280, 64] on icon "Previous" at bounding box center [274, 62] width 12 height 20
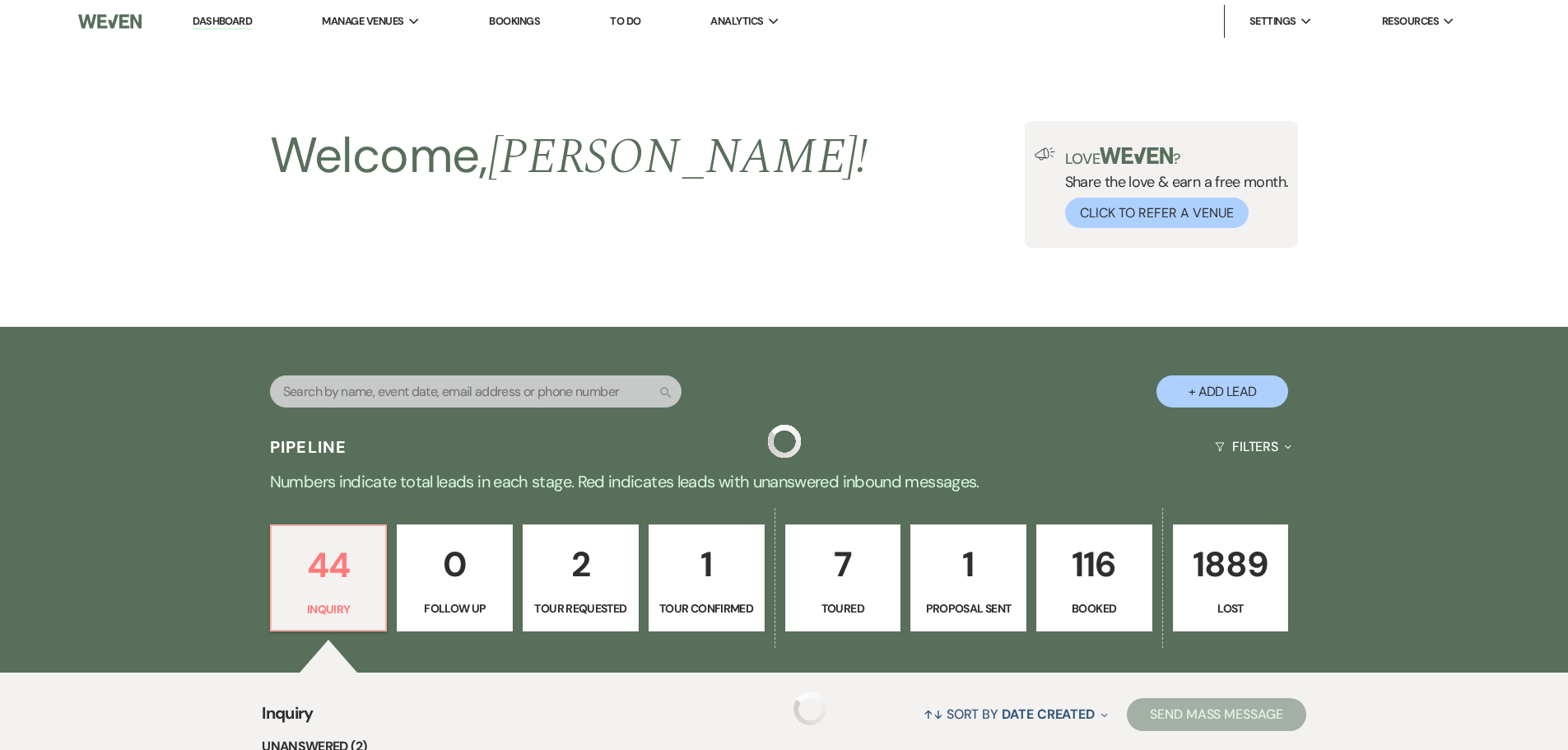
scroll to position [4276, 0]
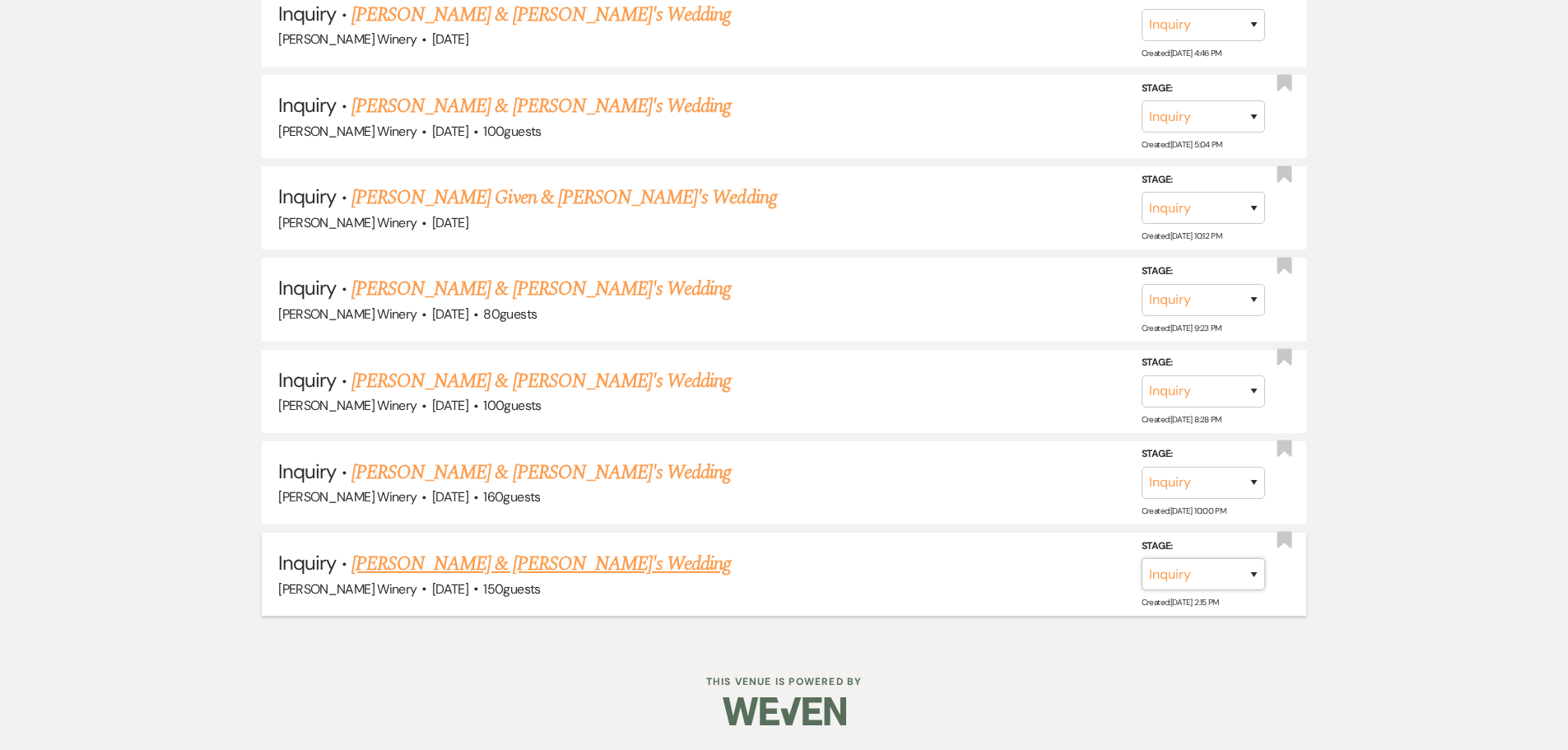
click at [1182, 570] on select "Inquiry Follow Up Tour Requested Tour Confirmed Toured Proposal Sent Booked Lost" at bounding box center [1204, 573] width 123 height 32
select select "8"
click at [1142, 558] on select "Inquiry Follow Up Tour Requested Tour Confirmed Toured Proposal Sent Booked Lost" at bounding box center [1204, 573] width 123 height 32
click at [954, 582] on select "Booked Elsewhere Budget Date Unavailable No Response Not a Good Match Capacity …" at bounding box center [972, 573] width 142 height 32
select select "5"
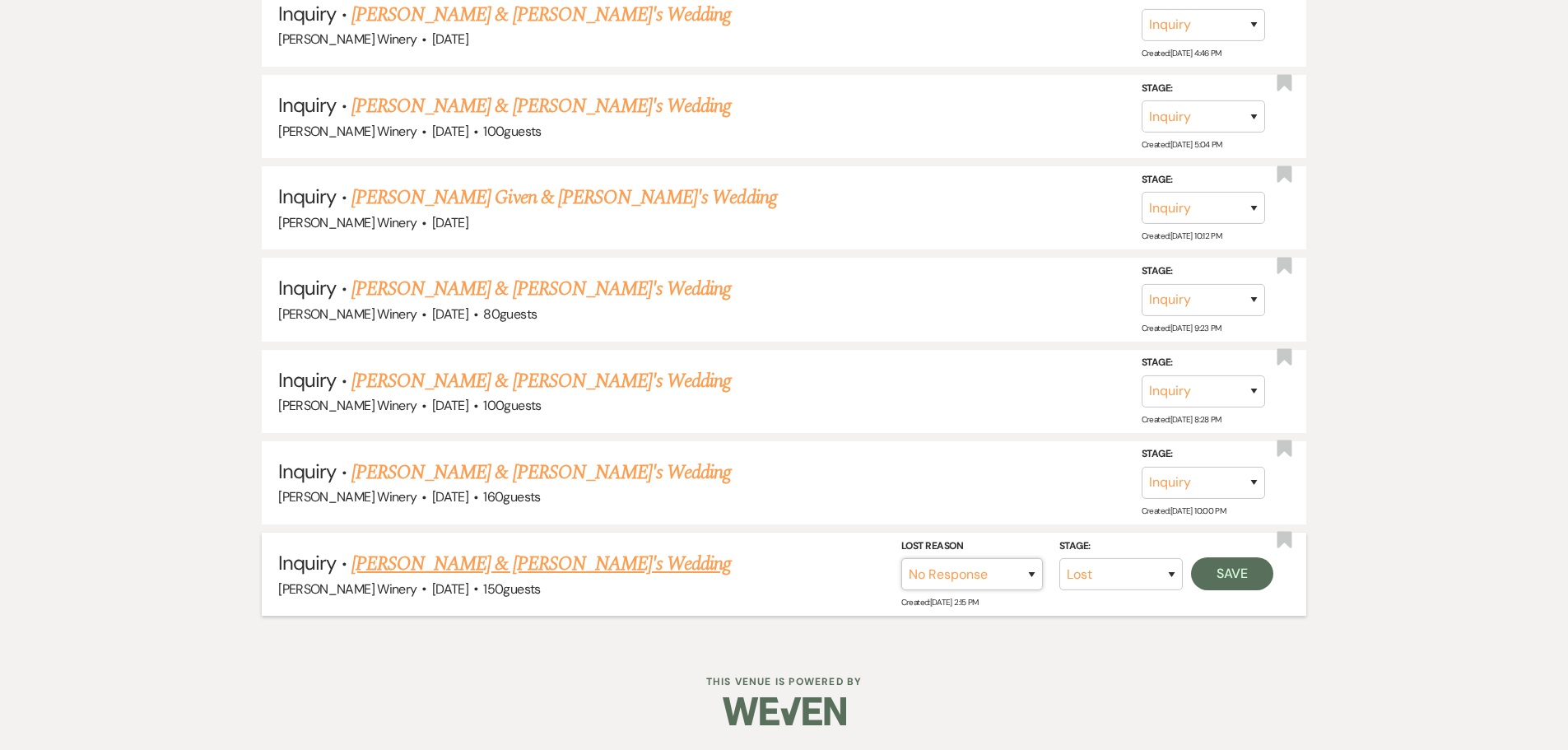
click at [901, 558] on select "Booked Elsewhere Budget Date Unavailable No Response Not a Good Match Capacity …" at bounding box center [972, 573] width 142 height 32
click at [1249, 577] on button "Save" at bounding box center [1232, 573] width 82 height 33
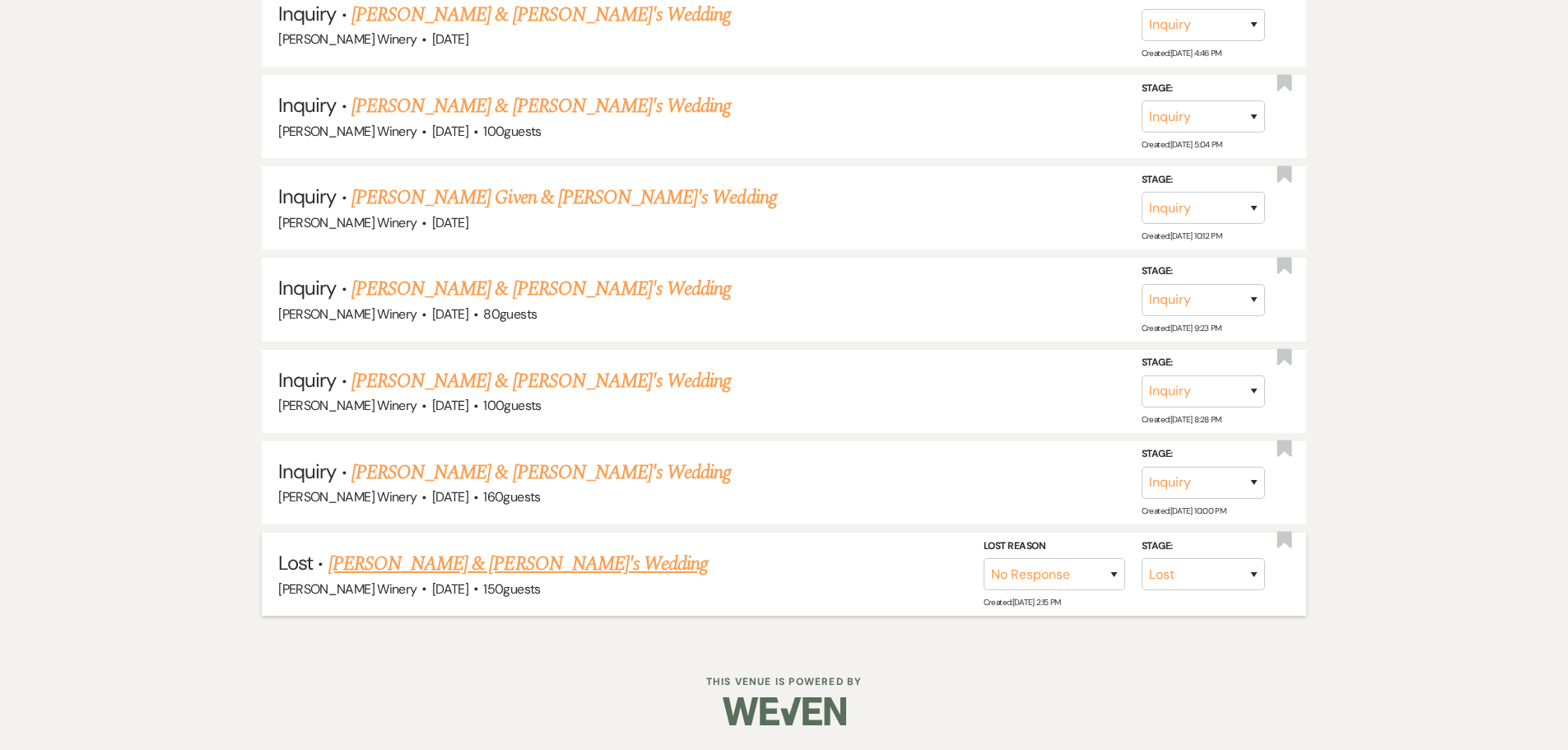
scroll to position [4185, 0]
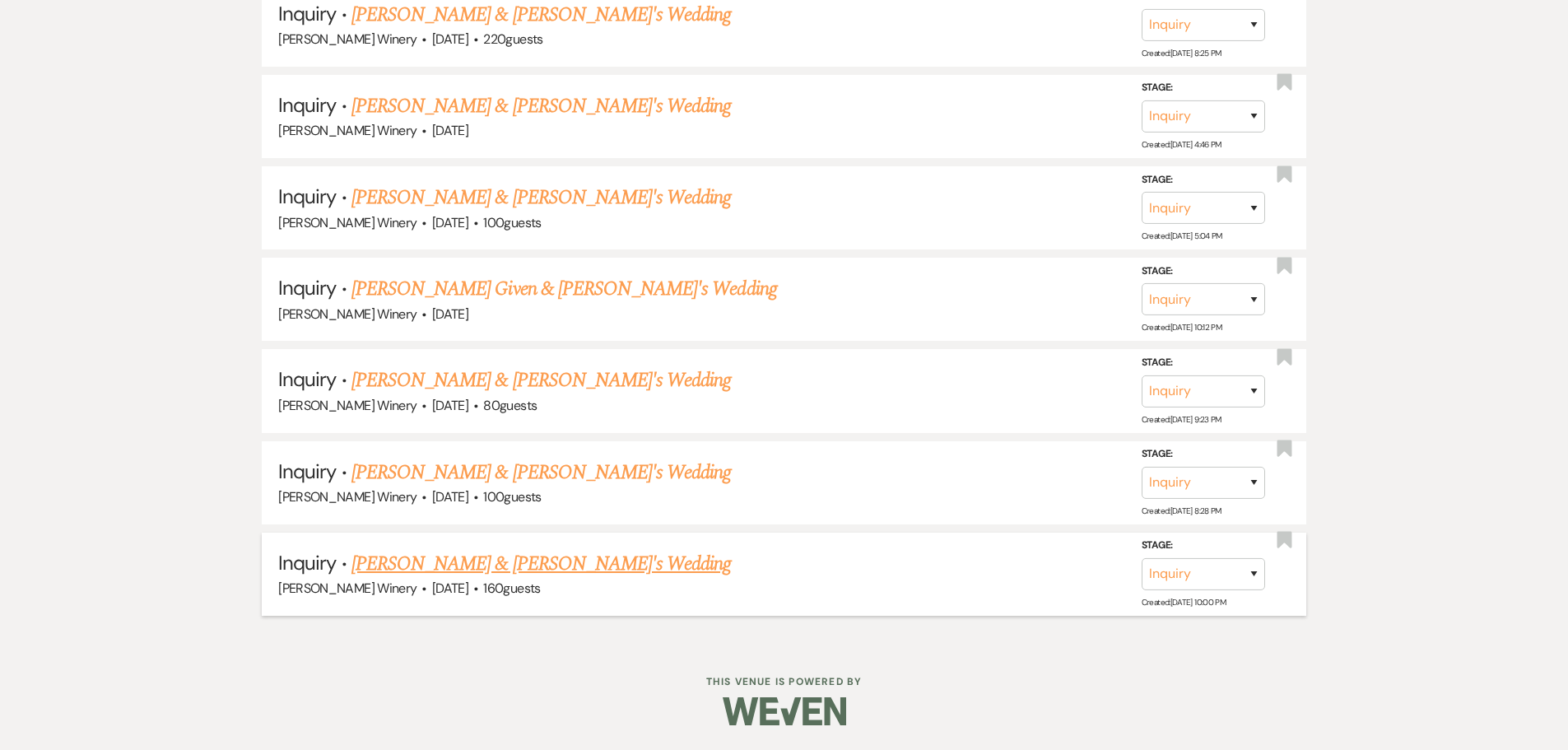
click at [462, 562] on link "[PERSON_NAME] & [PERSON_NAME]'s Wedding" at bounding box center [541, 563] width 380 height 30
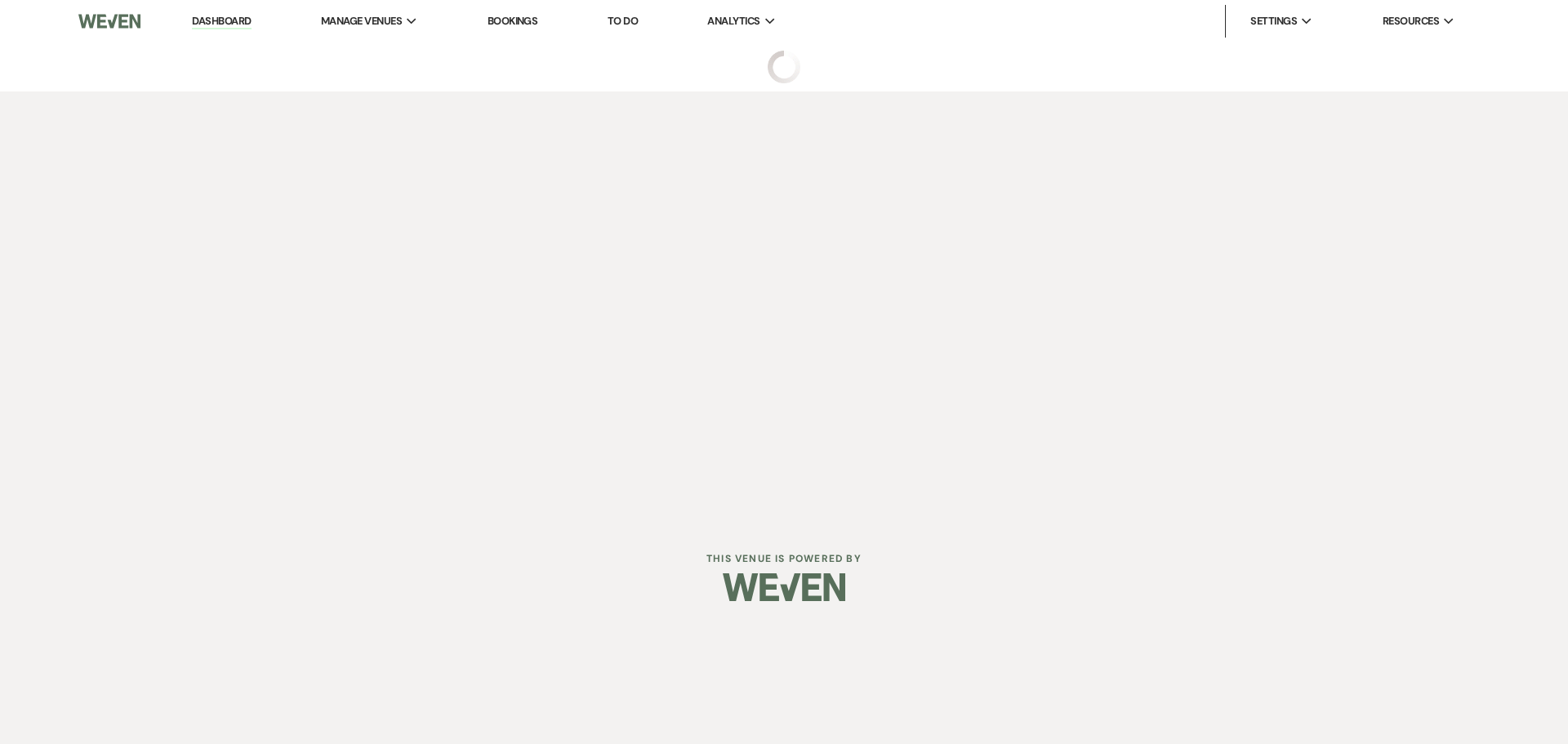
select select "5"
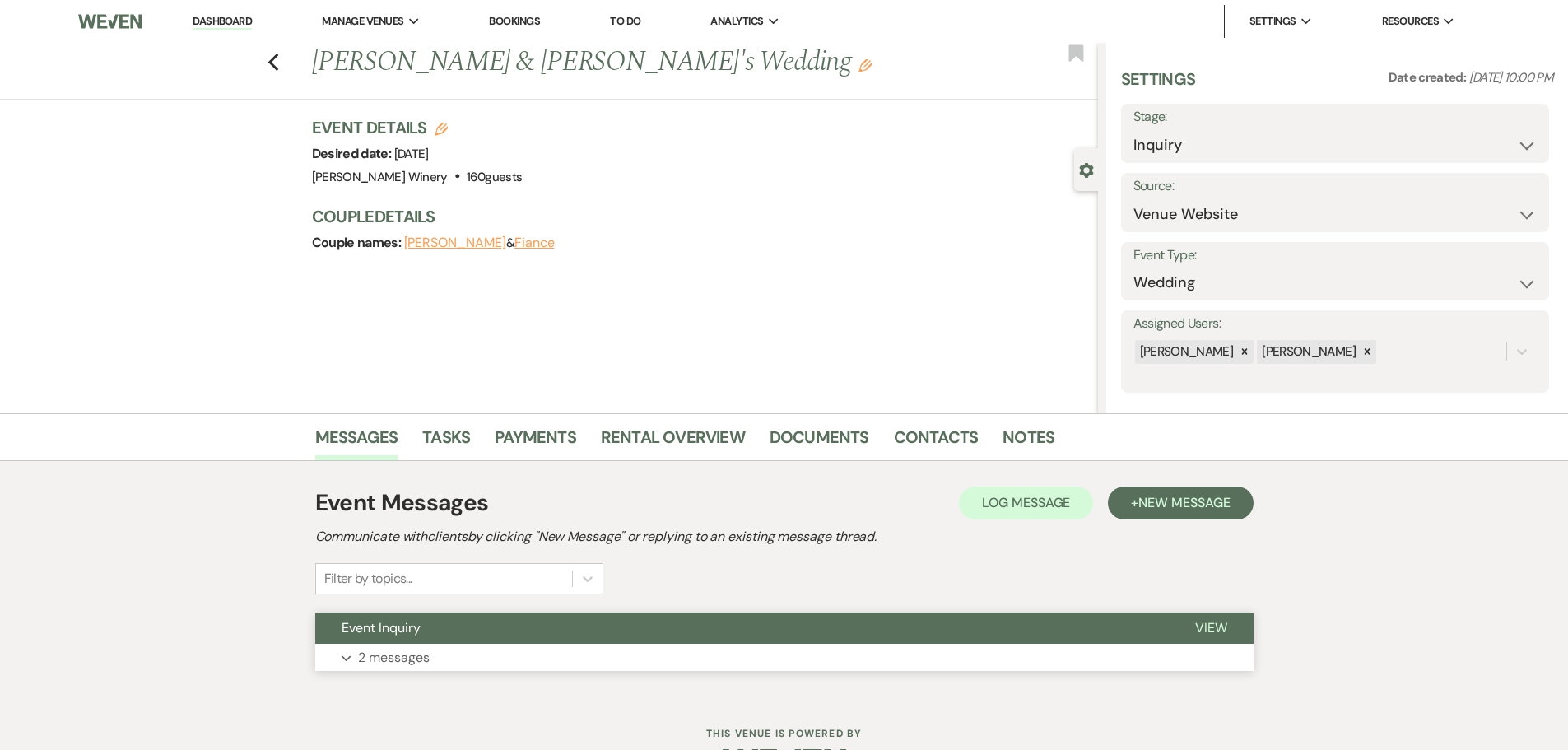
click at [430, 664] on button "Expand 2 messages" at bounding box center [785, 658] width 939 height 28
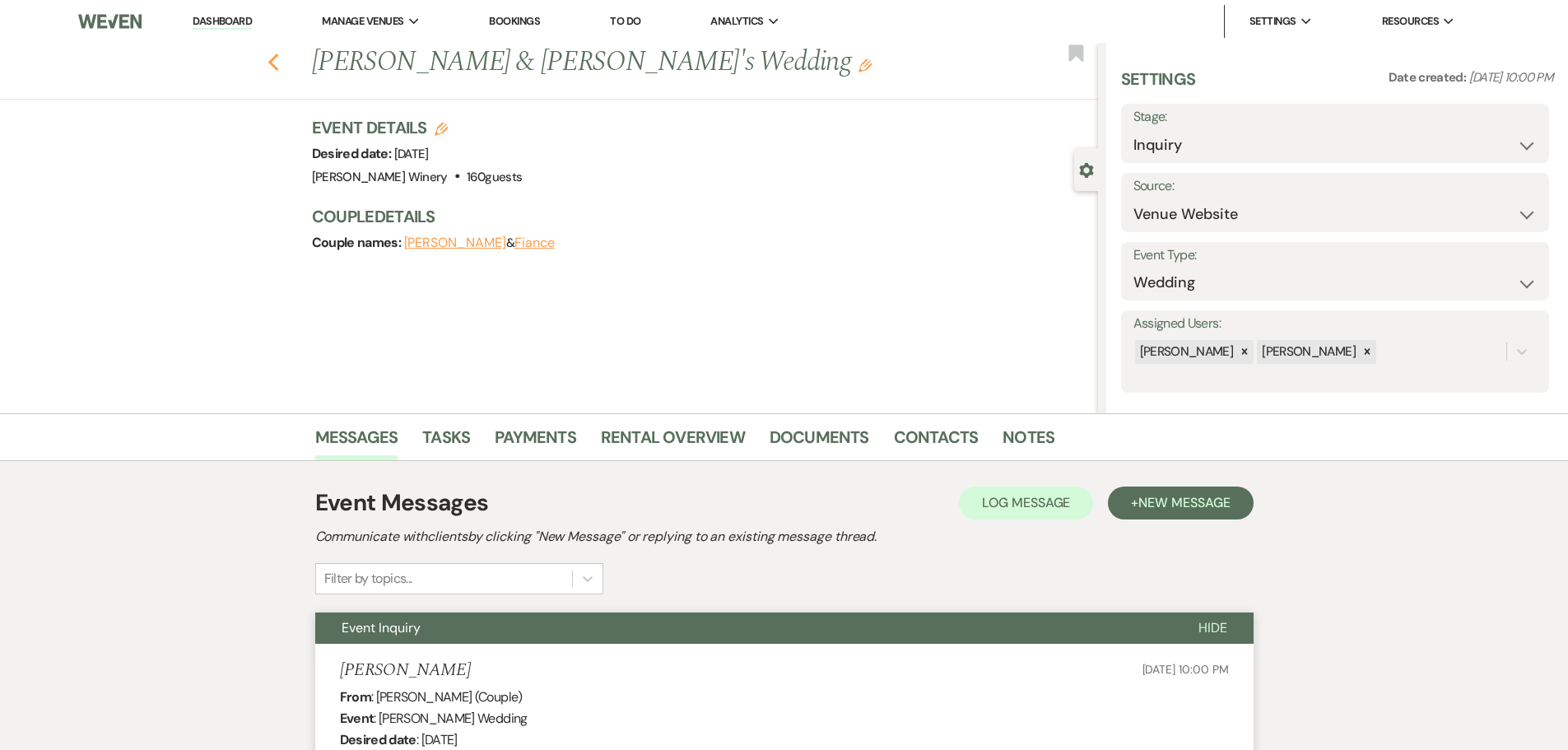
click at [275, 62] on use "button" at bounding box center [273, 62] width 11 height 18
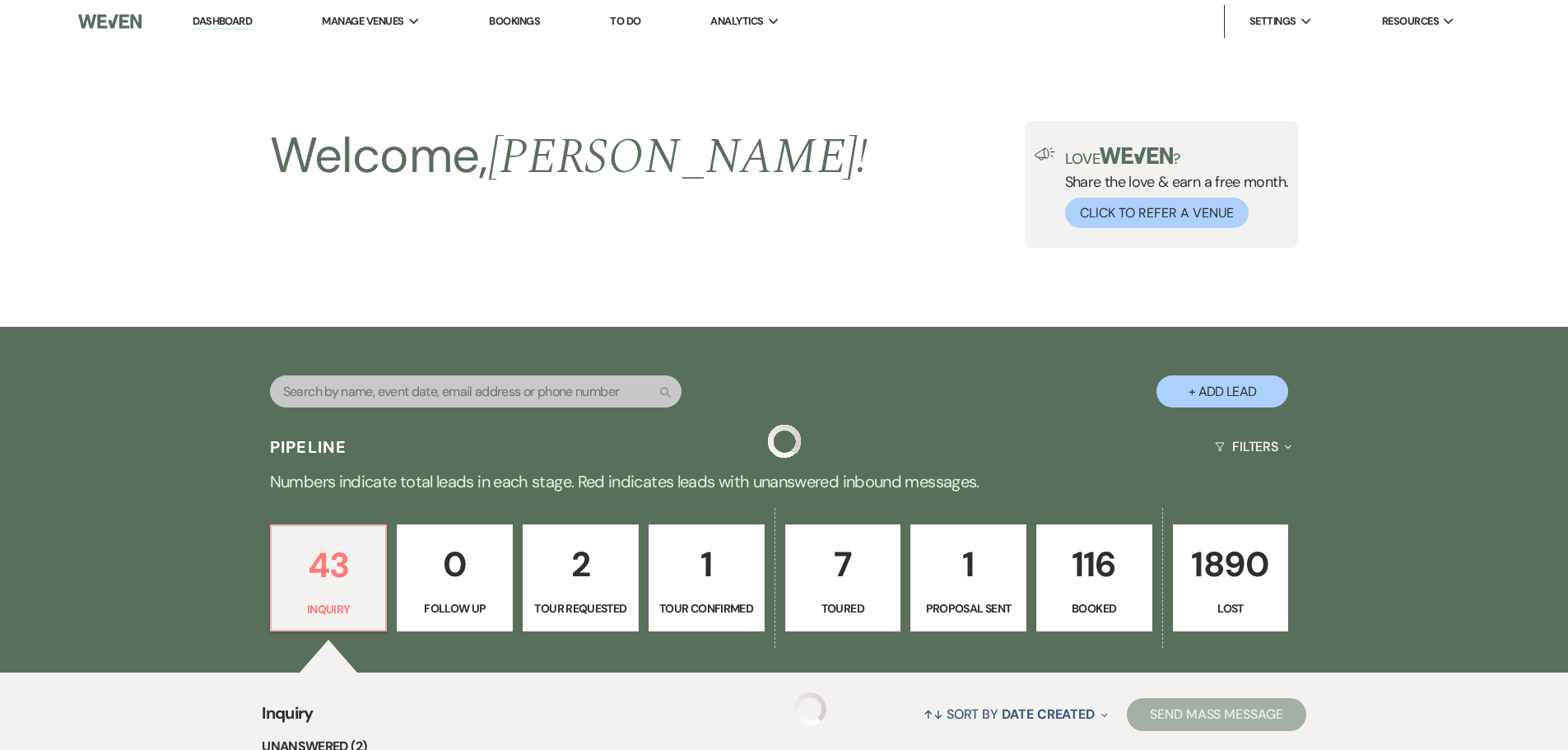
scroll to position [4185, 0]
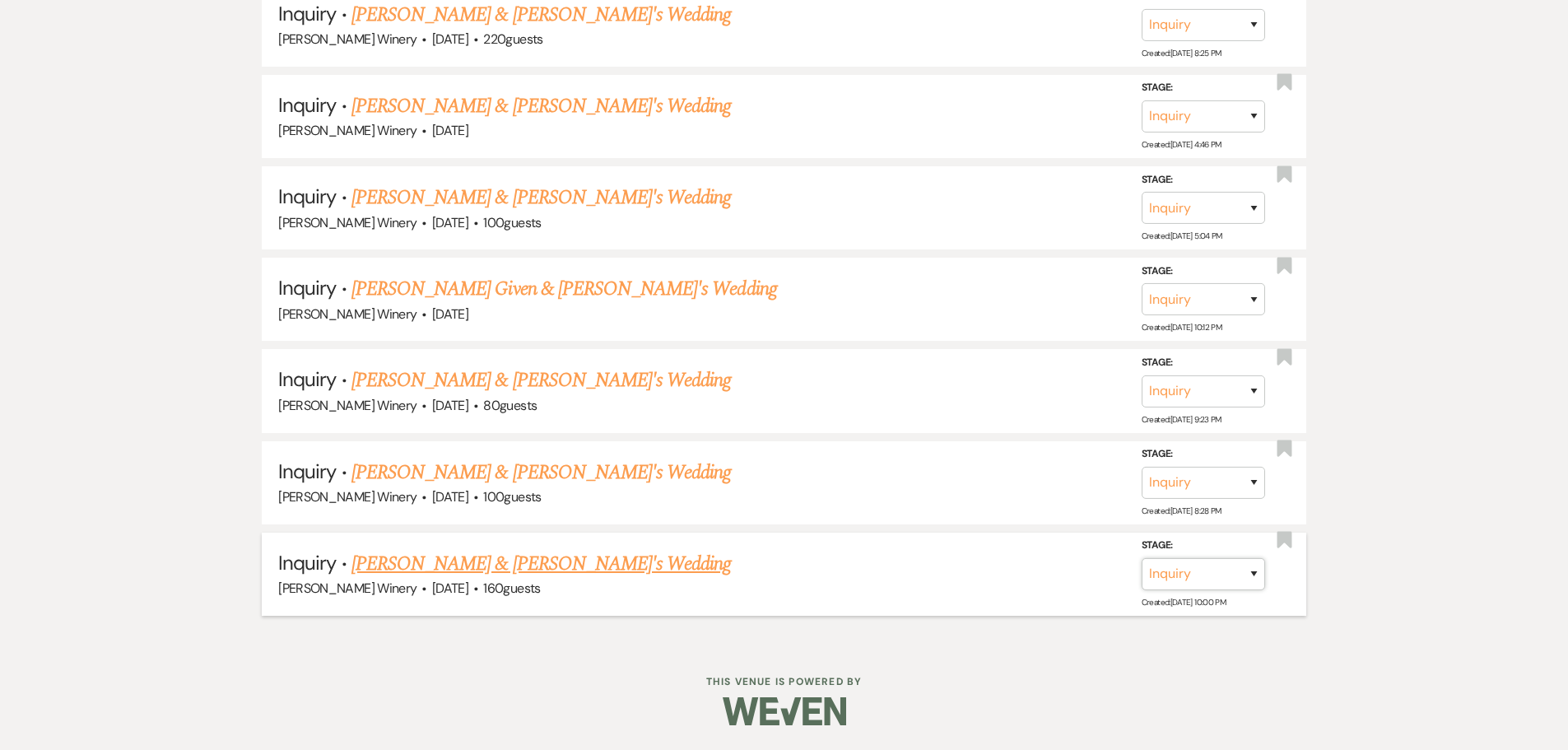
click at [1231, 566] on select "Inquiry Follow Up Tour Requested Tour Confirmed Toured Proposal Sent Booked Lost" at bounding box center [1204, 573] width 123 height 32
select select "8"
click at [1142, 558] on select "Inquiry Follow Up Tour Requested Tour Confirmed Toured Proposal Sent Booked Lost" at bounding box center [1204, 573] width 123 height 32
click at [935, 575] on select "Booked Elsewhere Budget Date Unavailable No Response Not a Good Match Capacity …" at bounding box center [972, 573] width 142 height 32
select select "5"
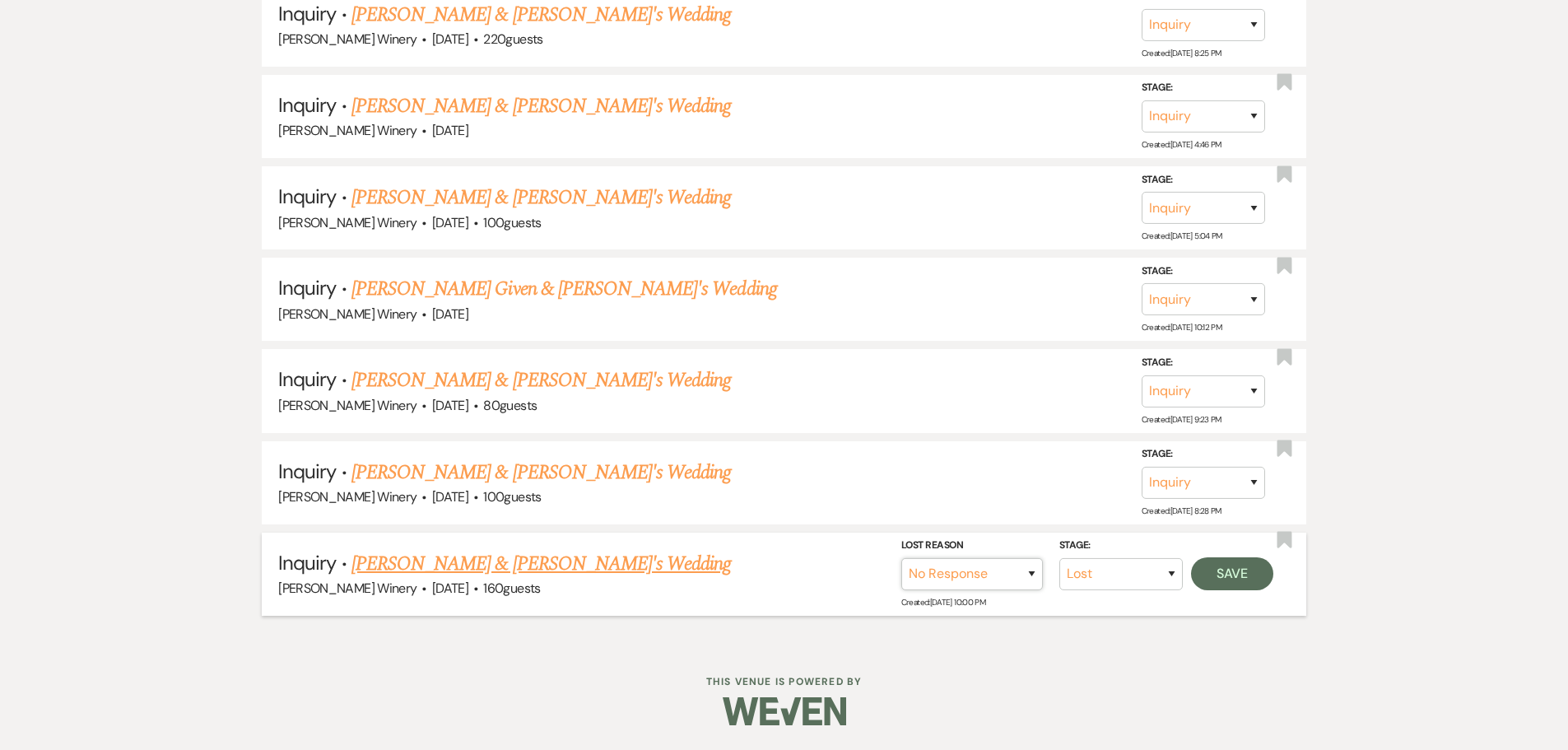
click at [901, 558] on select "Booked Elsewhere Budget Date Unavailable No Response Not a Good Match Capacity …" at bounding box center [972, 573] width 142 height 32
click at [1252, 577] on button "Save" at bounding box center [1232, 573] width 82 height 33
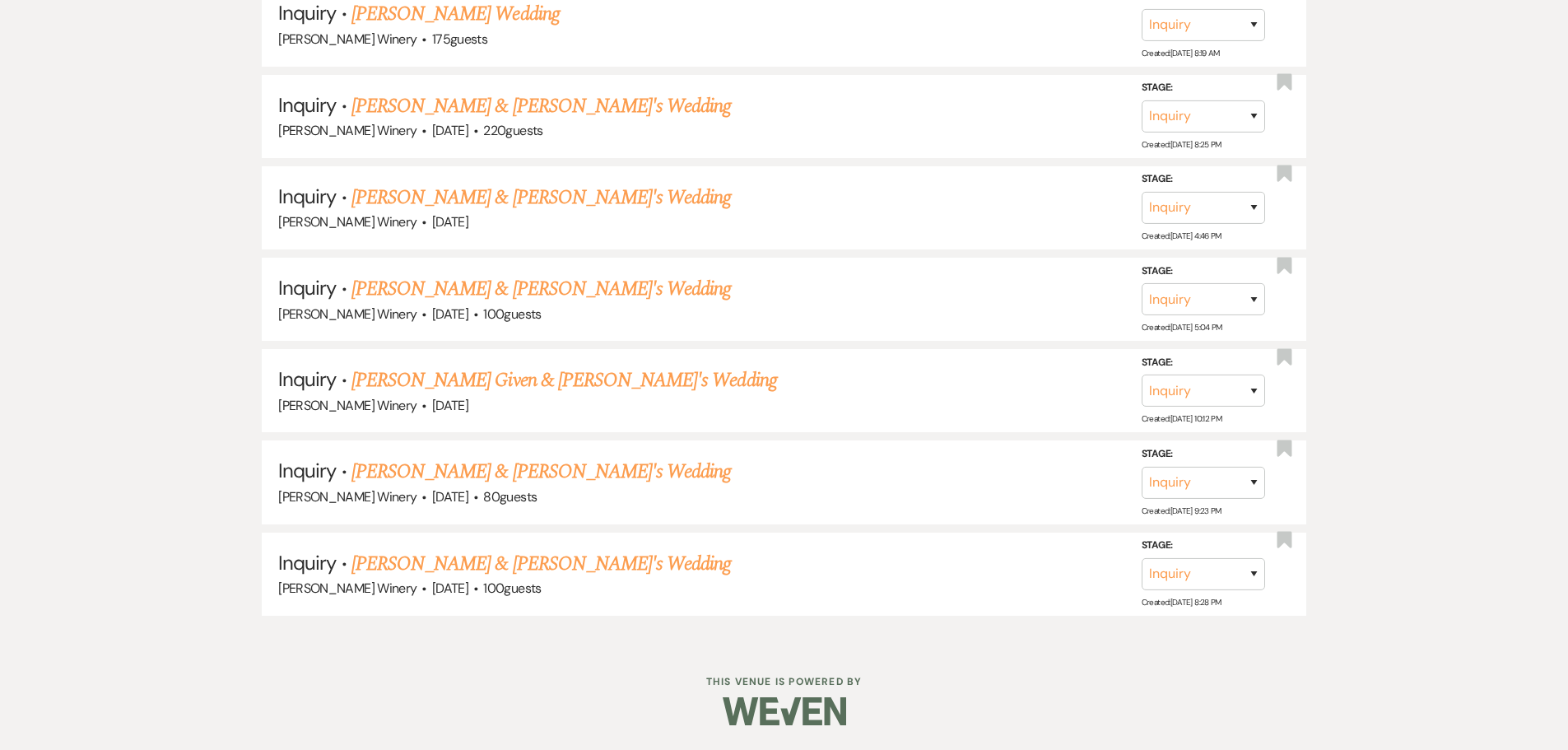
scroll to position [4093, 0]
click at [494, 562] on link "[PERSON_NAME] & [PERSON_NAME]'s Wedding" at bounding box center [541, 563] width 380 height 30
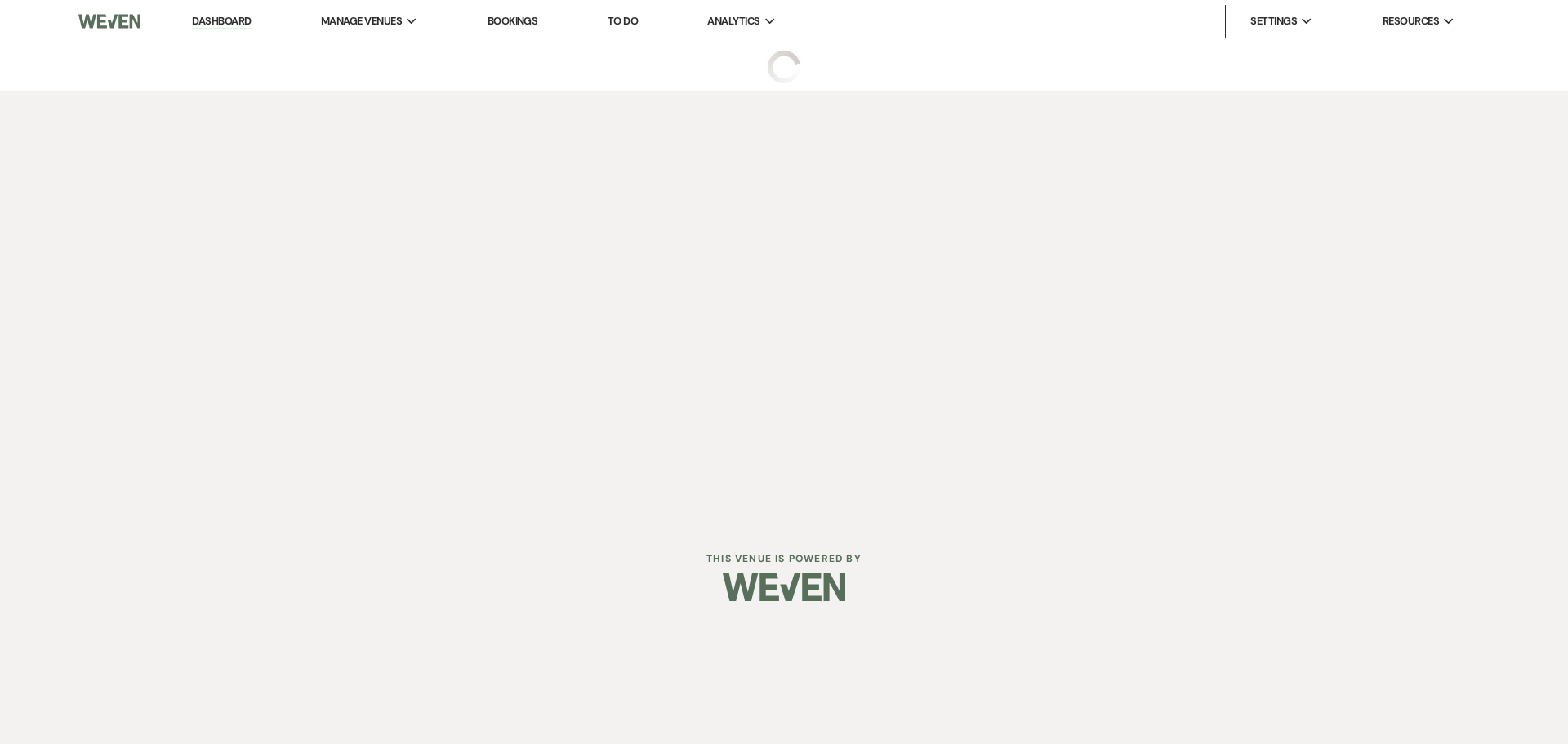
select select "5"
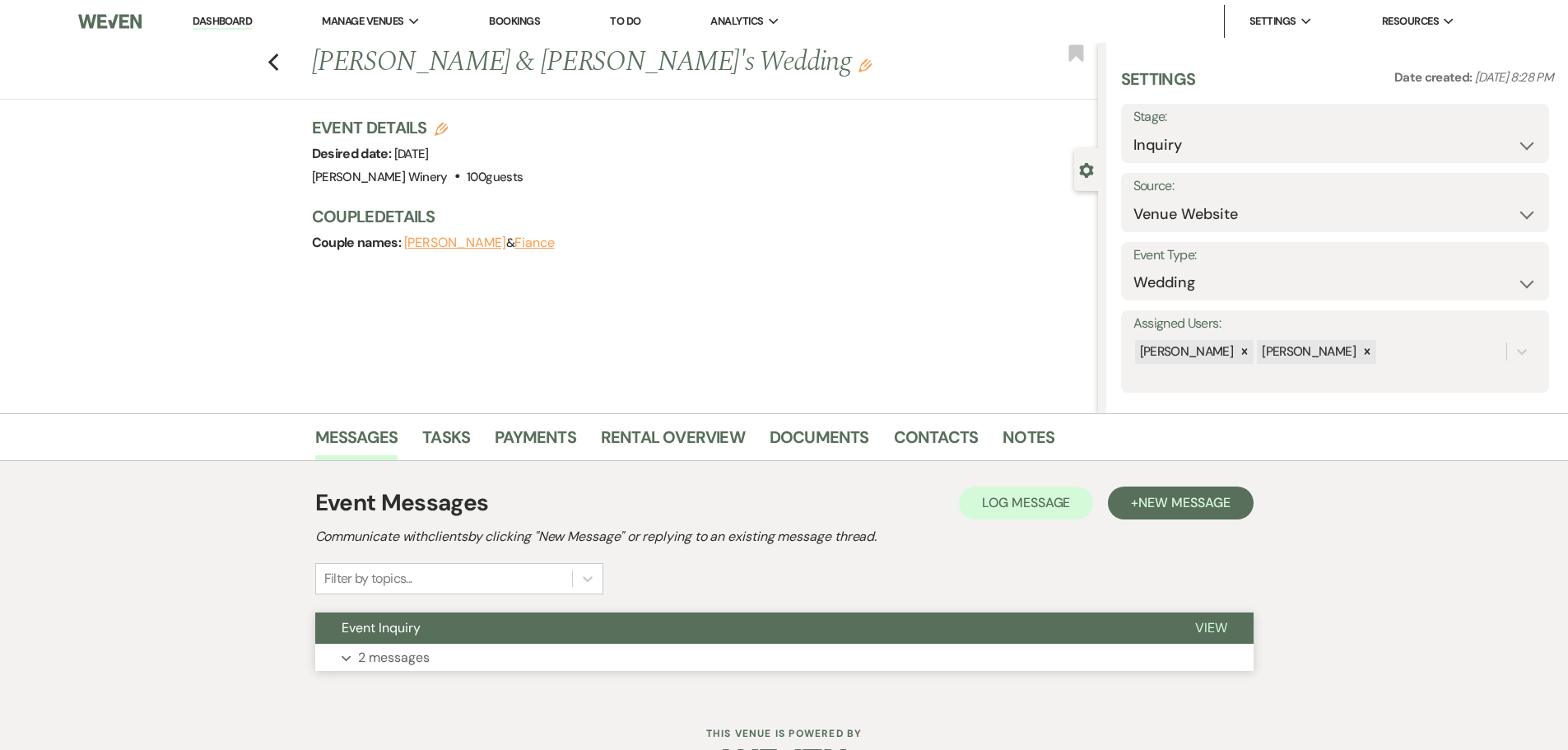
click at [431, 644] on button "Expand 2 messages" at bounding box center [785, 658] width 939 height 28
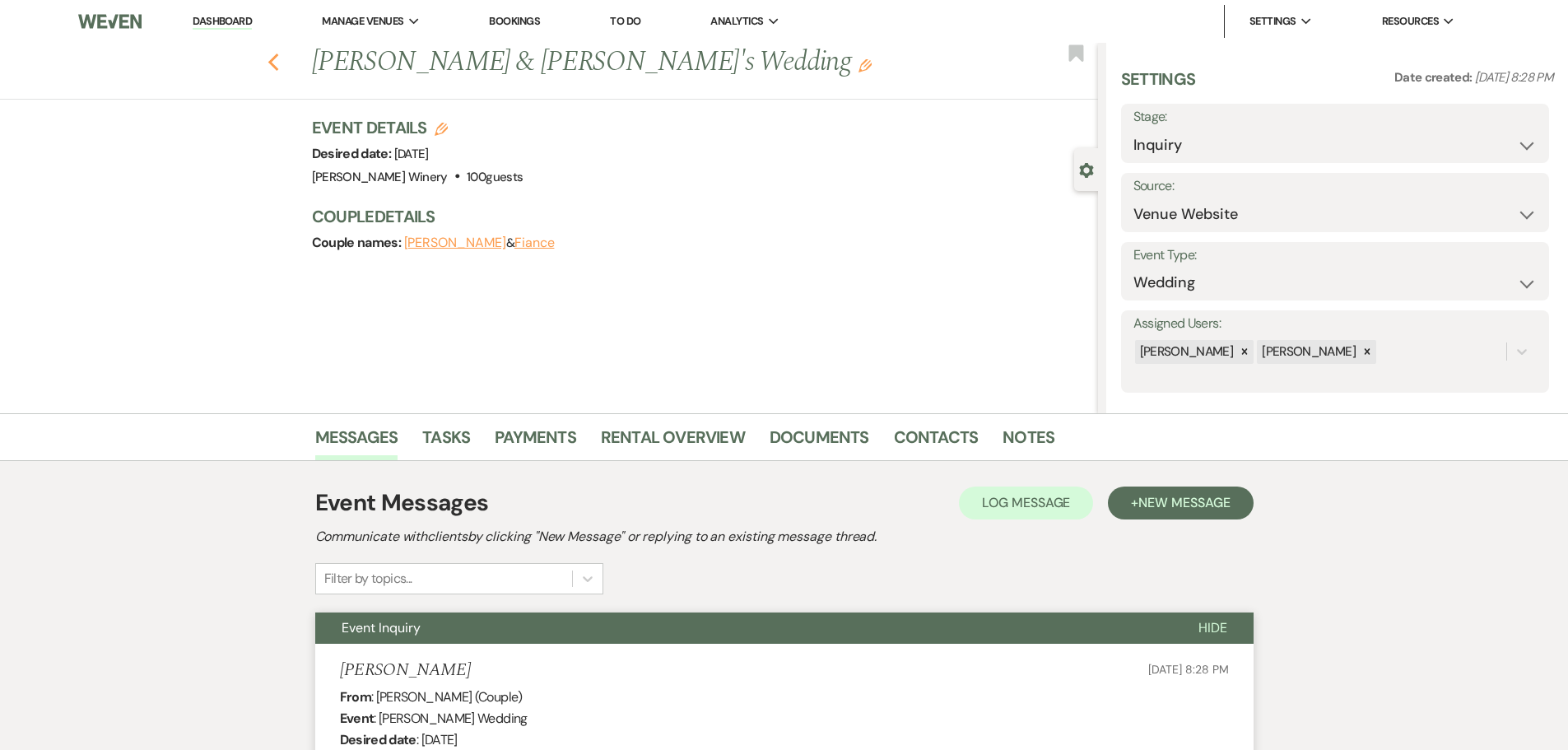
click at [278, 56] on icon "Previous" at bounding box center [274, 62] width 12 height 20
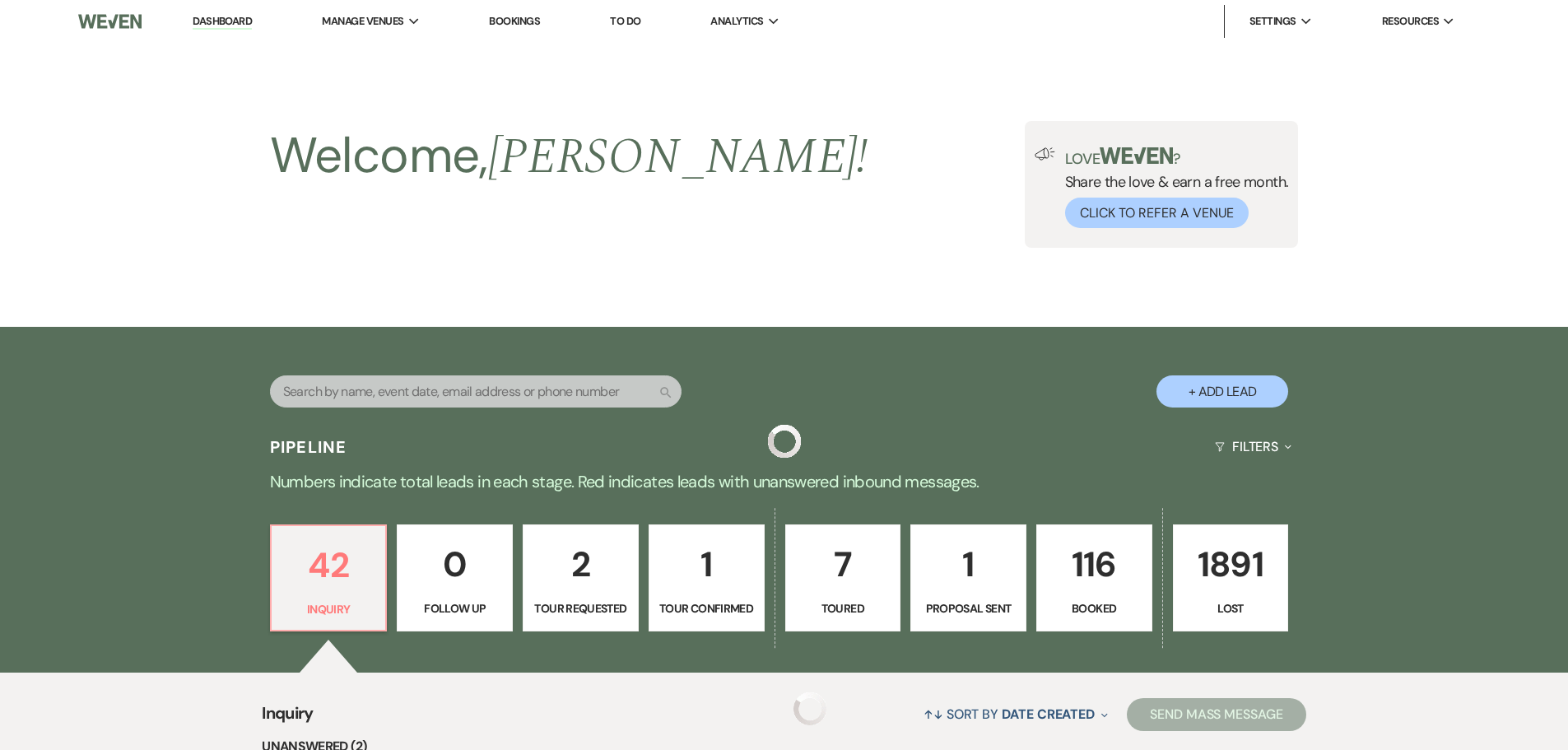
scroll to position [4093, 0]
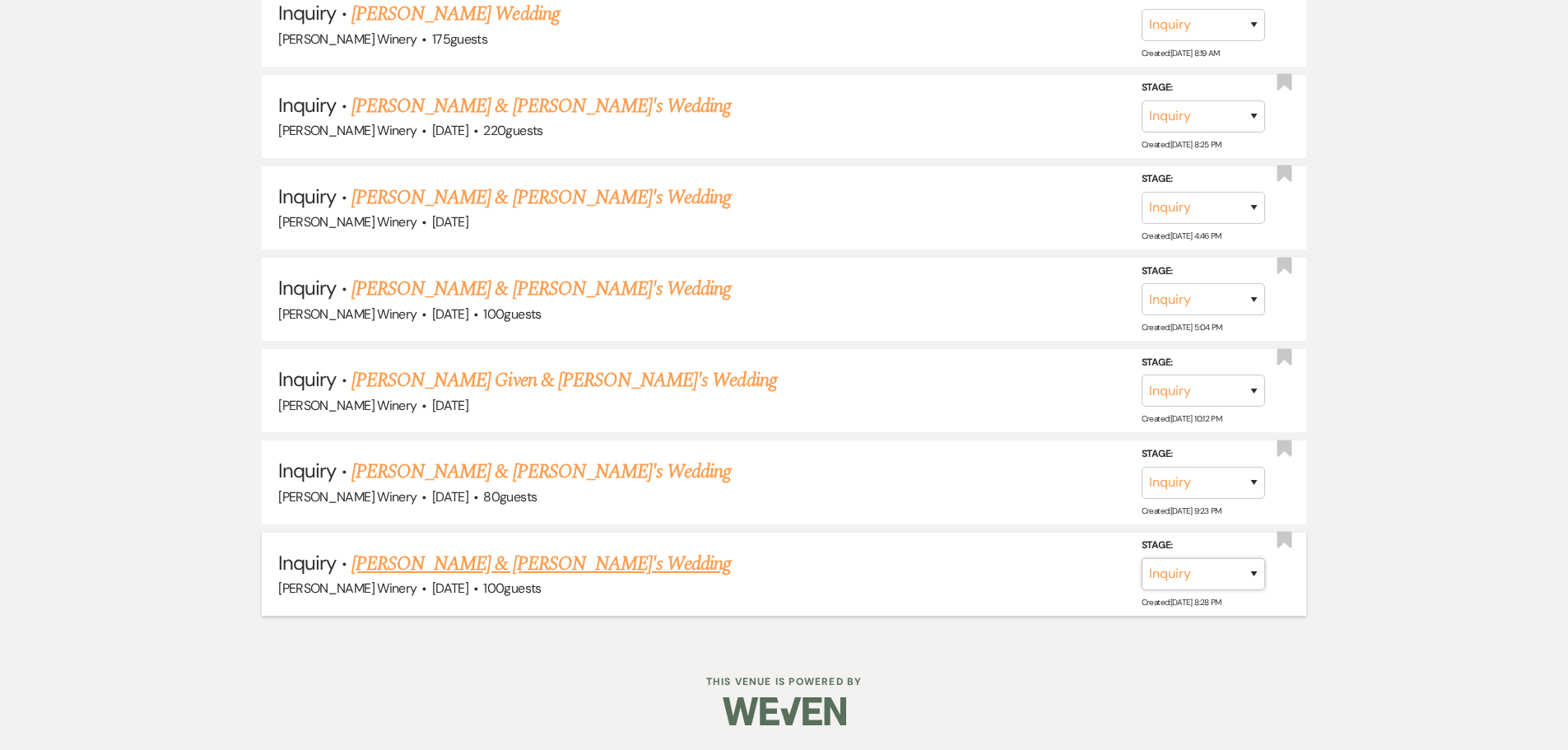
click at [1204, 566] on select "Inquiry Follow Up Tour Requested Tour Confirmed Toured Proposal Sent Booked Lost" at bounding box center [1204, 573] width 123 height 32
select select "8"
click at [1142, 558] on select "Inquiry Follow Up Tour Requested Tour Confirmed Toured Proposal Sent Booked Lost" at bounding box center [1204, 573] width 123 height 32
click at [1004, 576] on select "Booked Elsewhere Budget Date Unavailable No Response Not a Good Match Capacity …" at bounding box center [972, 573] width 142 height 32
select select "5"
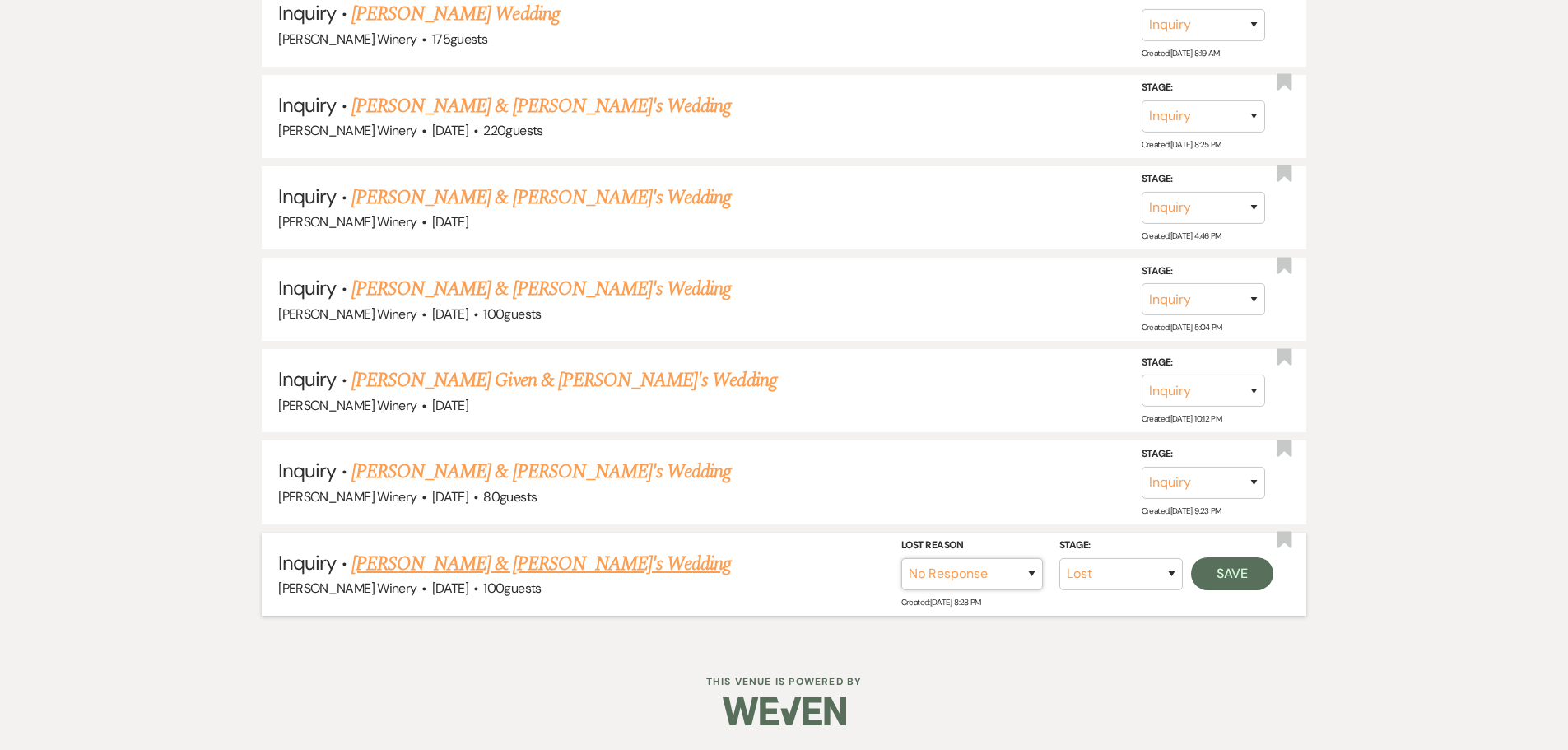
click at [901, 558] on select "Booked Elsewhere Budget Date Unavailable No Response Not a Good Match Capacity …" at bounding box center [972, 573] width 142 height 32
click at [1216, 574] on button "Save" at bounding box center [1232, 573] width 82 height 33
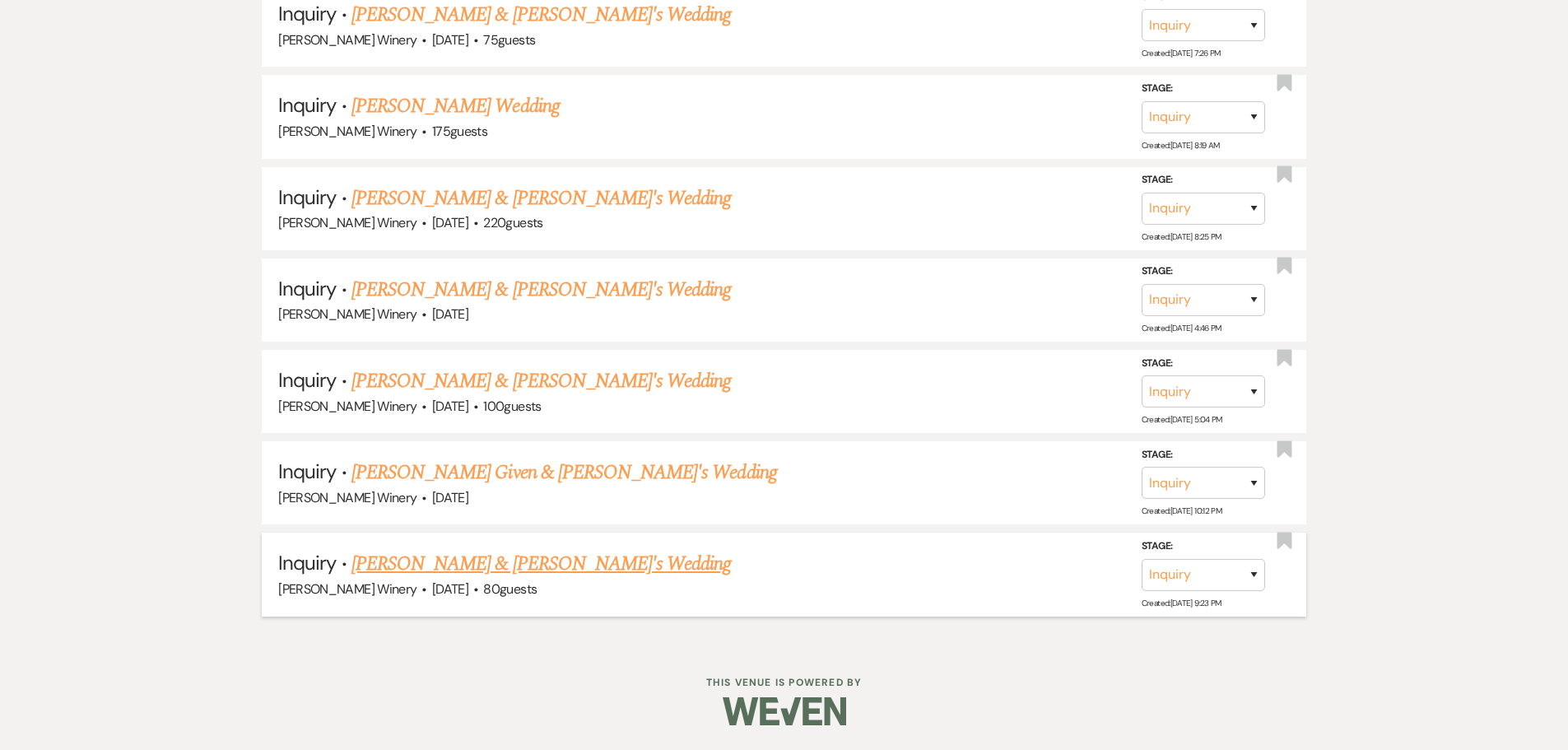
scroll to position [4001, 0]
click at [584, 562] on link "[PERSON_NAME] & [PERSON_NAME]'s Wedding" at bounding box center [541, 563] width 380 height 30
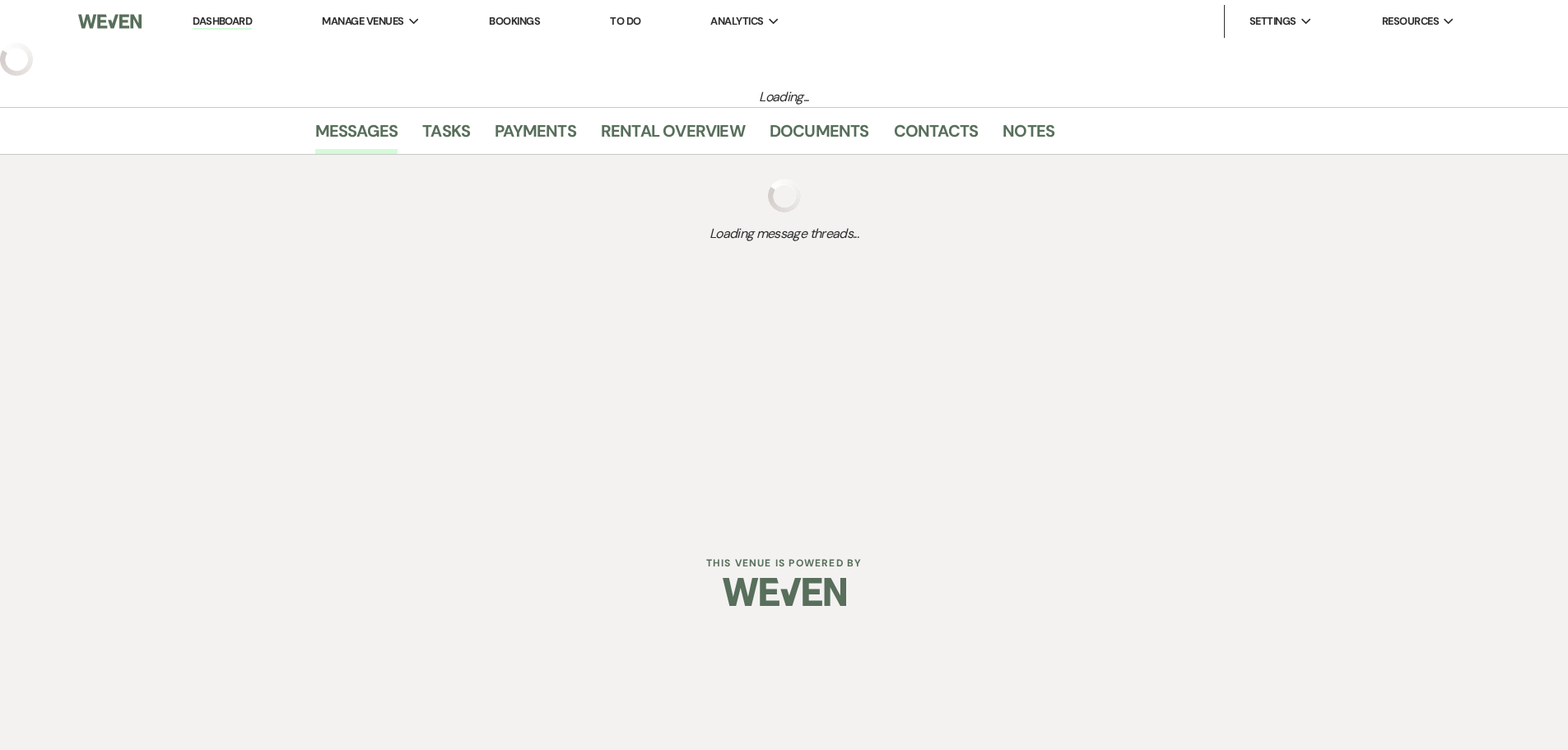
select select "5"
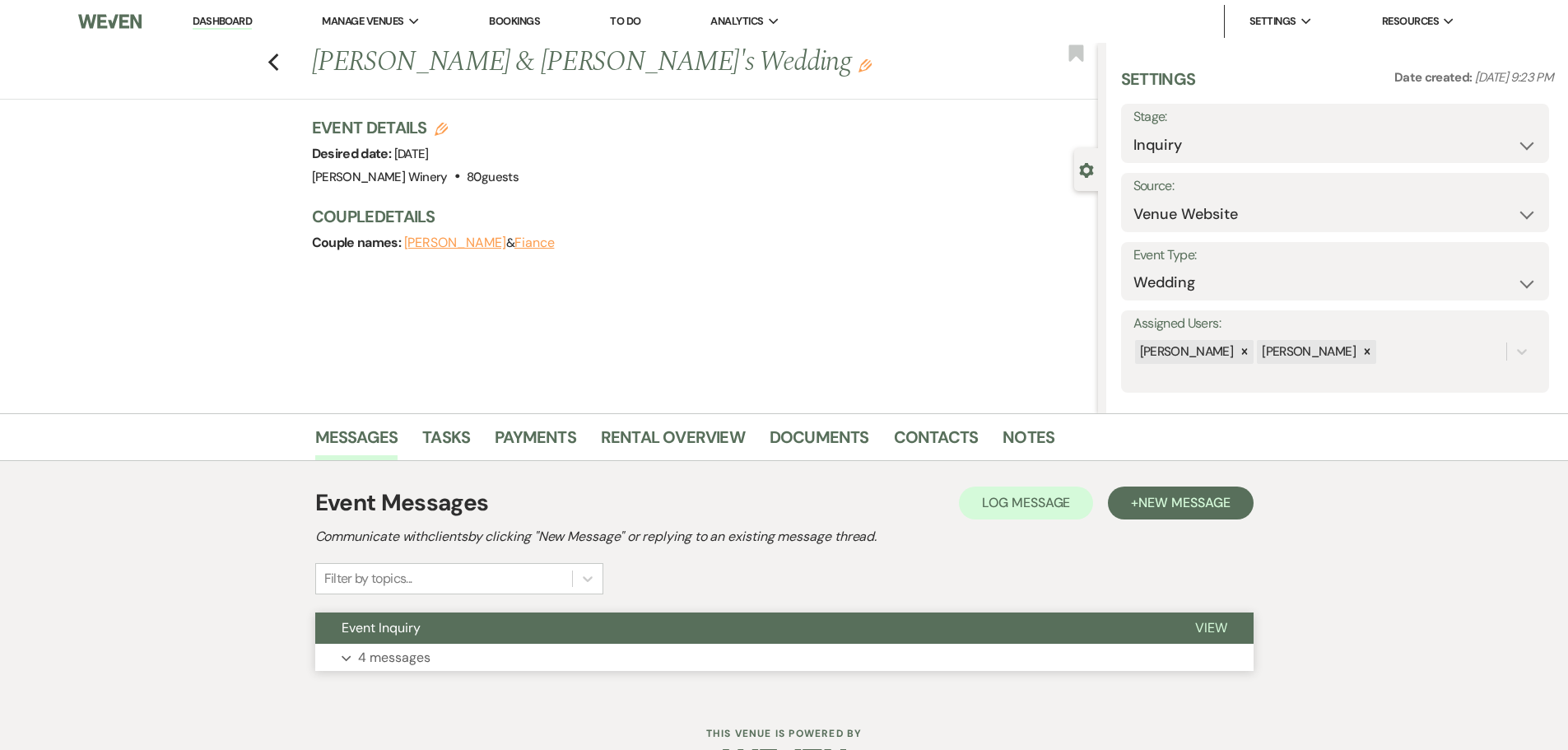
click at [519, 637] on button "Event Inquiry" at bounding box center [742, 628] width 853 height 32
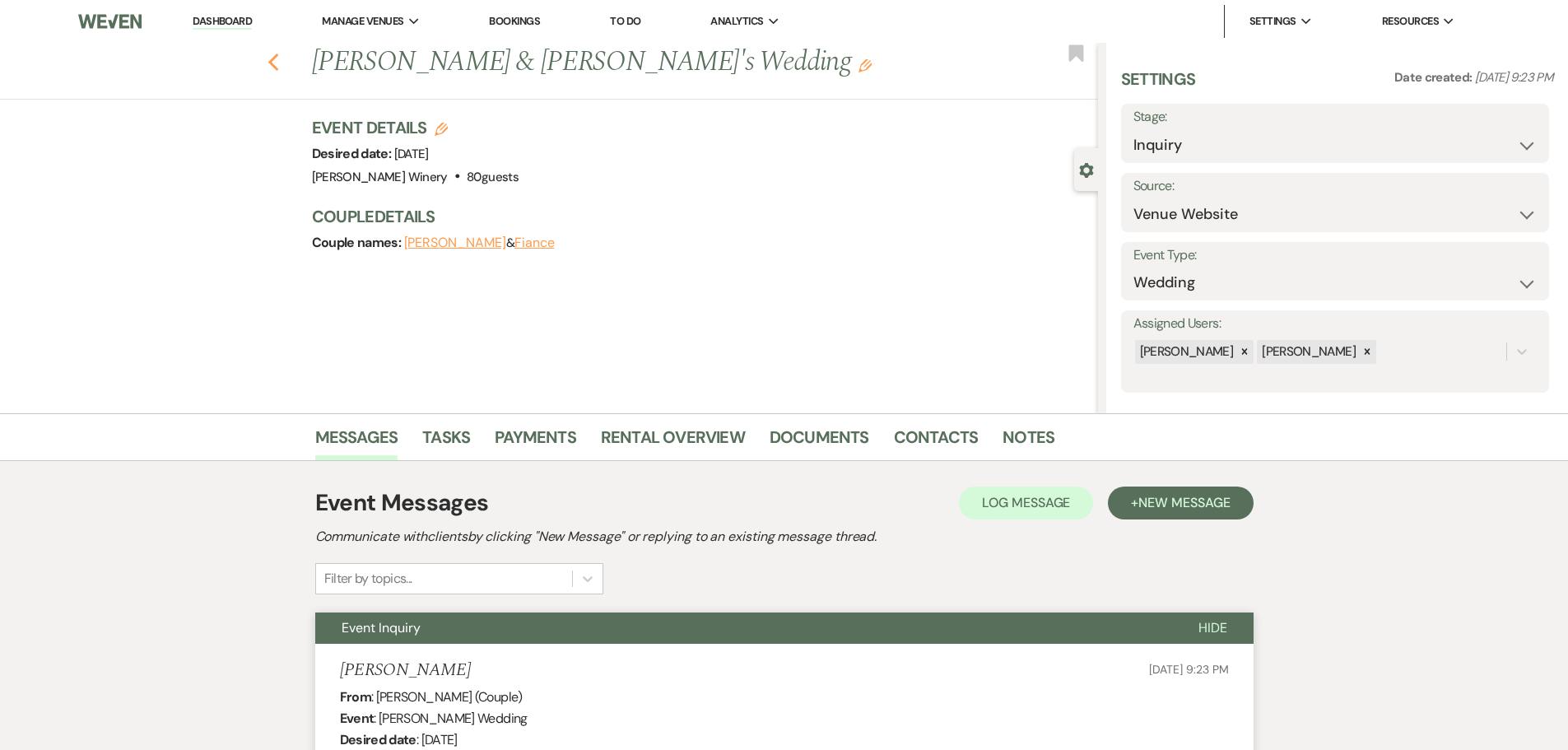
click at [278, 65] on use "button" at bounding box center [273, 62] width 11 height 18
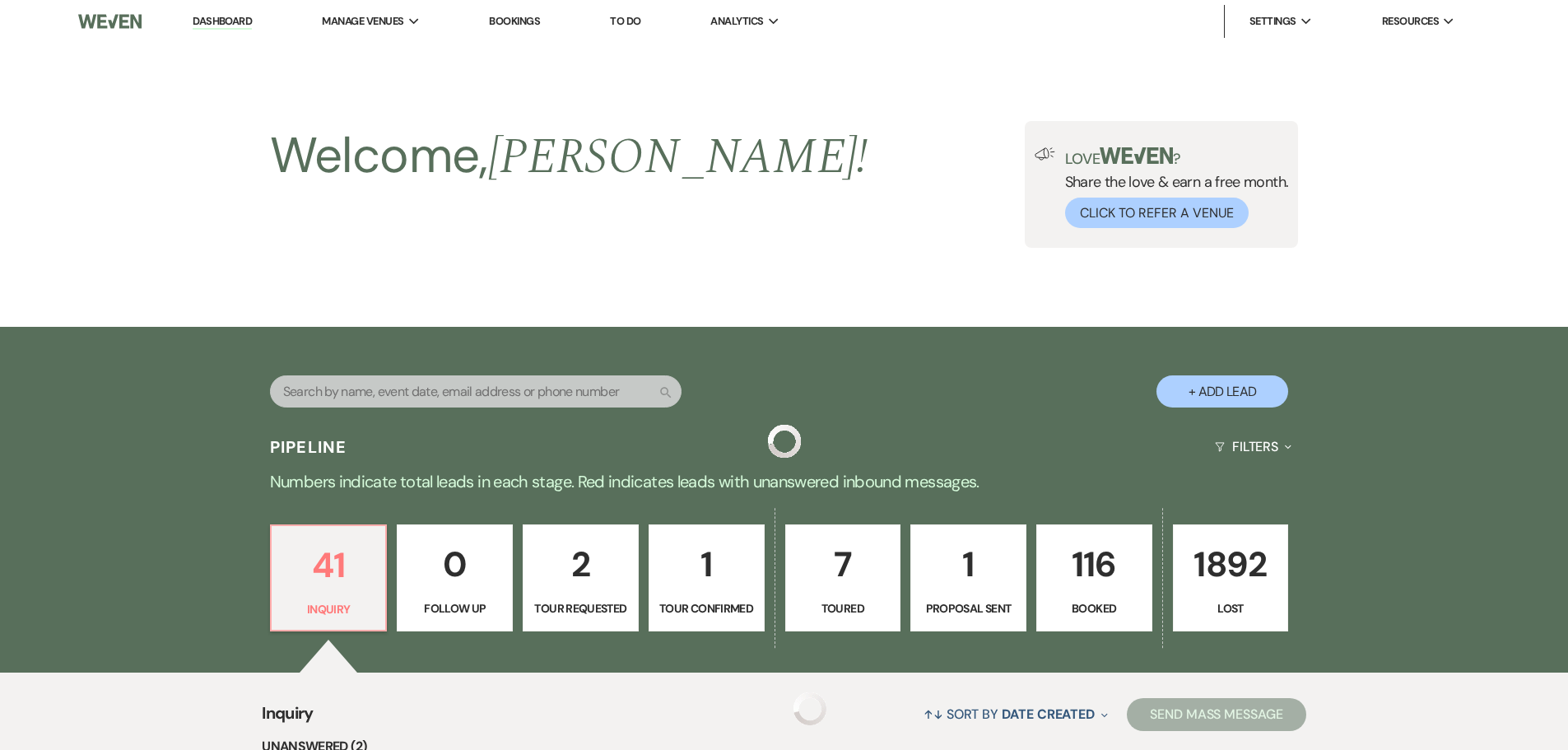
scroll to position [4001, 0]
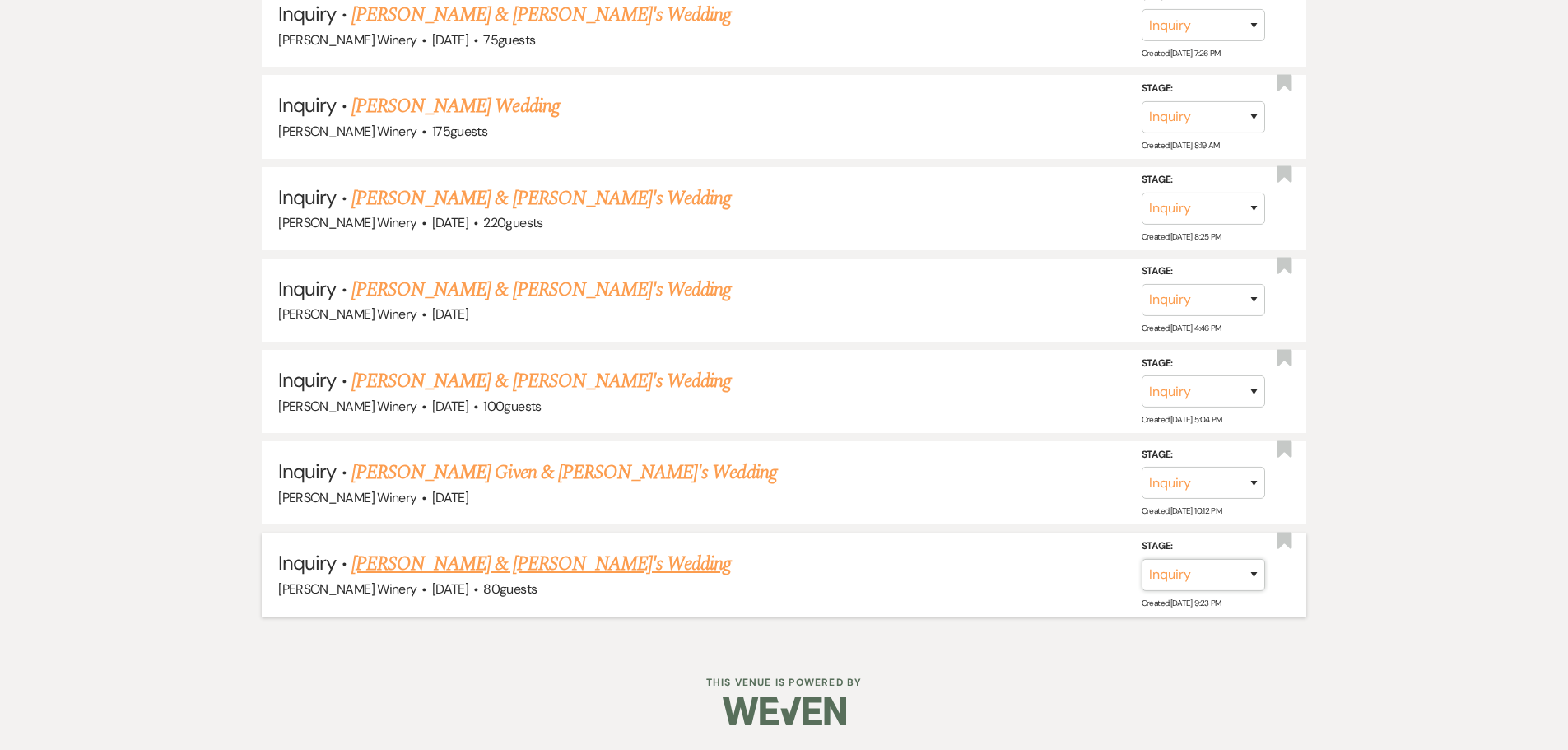
click at [1180, 583] on select "Inquiry Follow Up Tour Requested Tour Confirmed Toured Proposal Sent Booked Lost" at bounding box center [1204, 573] width 123 height 32
select select "8"
click at [1142, 558] on select "Inquiry Follow Up Tour Requested Tour Confirmed Toured Proposal Sent Booked Lost" at bounding box center [1204, 573] width 123 height 32
click at [1021, 576] on select "Booked Elsewhere Budget Date Unavailable No Response Not a Good Match Capacity …" at bounding box center [972, 573] width 142 height 32
select select "5"
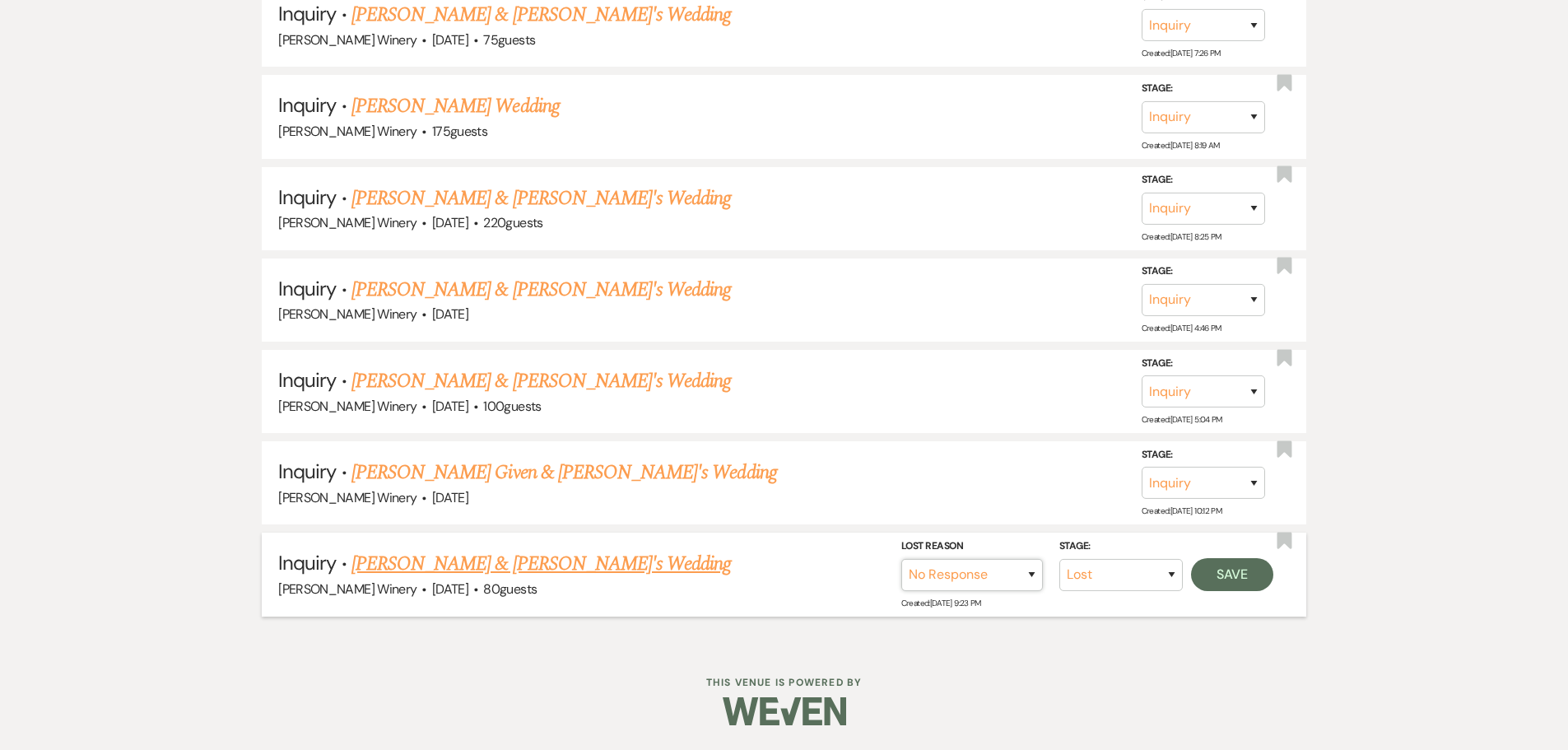
click at [901, 558] on select "Booked Elsewhere Budget Date Unavailable No Response Not a Good Match Capacity …" at bounding box center [972, 573] width 142 height 32
click at [1235, 577] on button "Save" at bounding box center [1232, 573] width 82 height 33
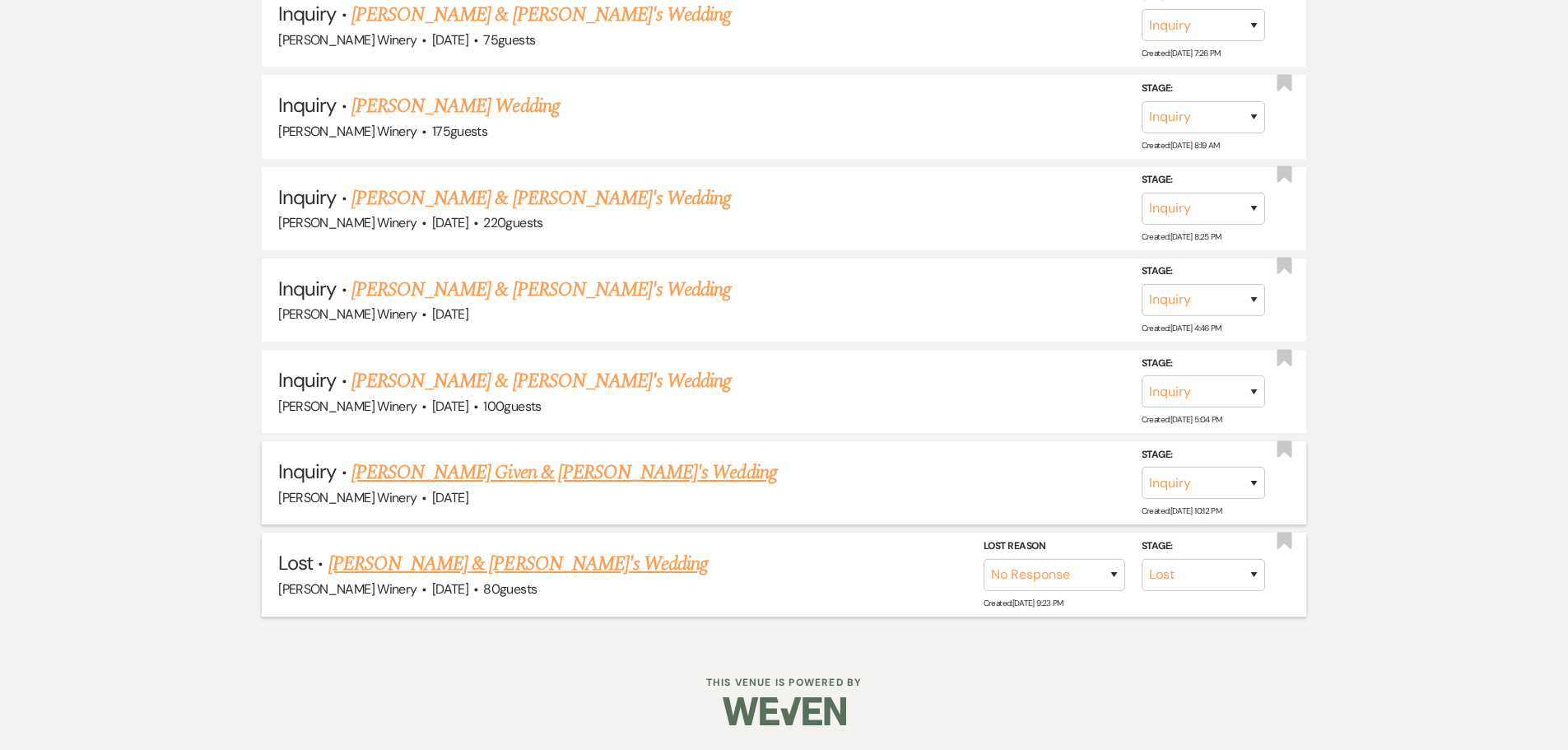
scroll to position [3910, 0]
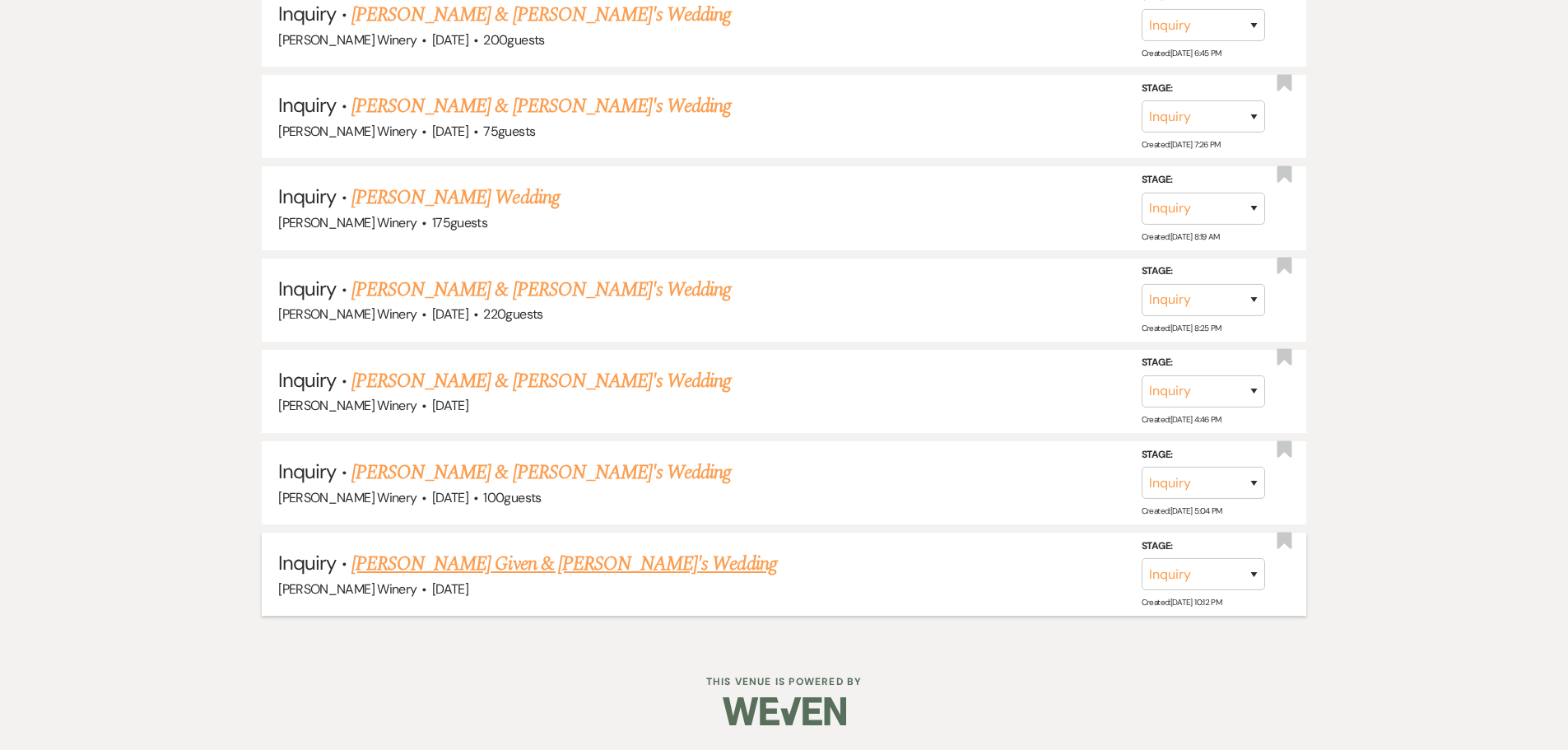
click at [471, 568] on link "[PERSON_NAME] Given & [PERSON_NAME]'s Wedding" at bounding box center [564, 563] width 426 height 30
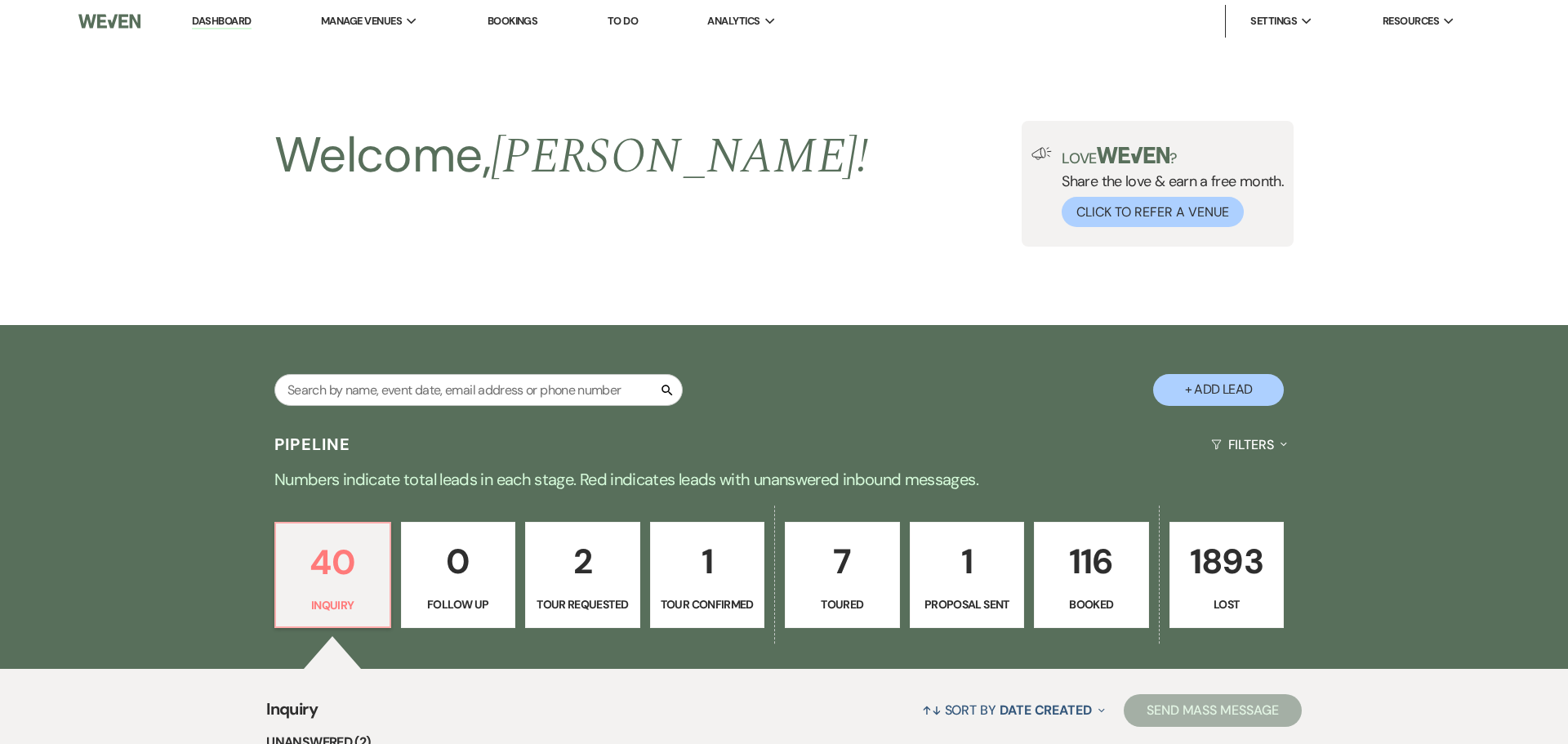
select select "5"
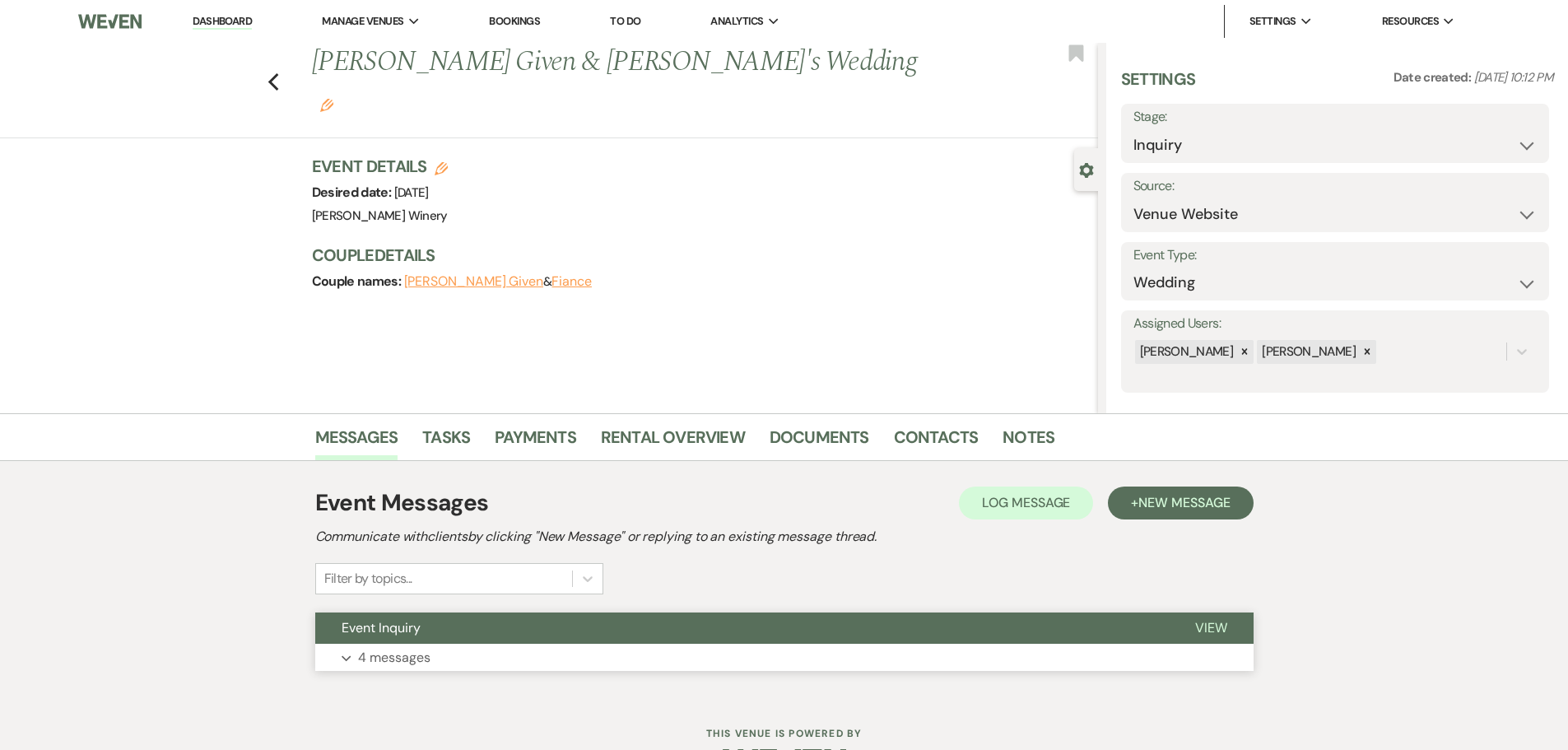
click at [471, 655] on button "Expand 4 messages" at bounding box center [785, 658] width 939 height 28
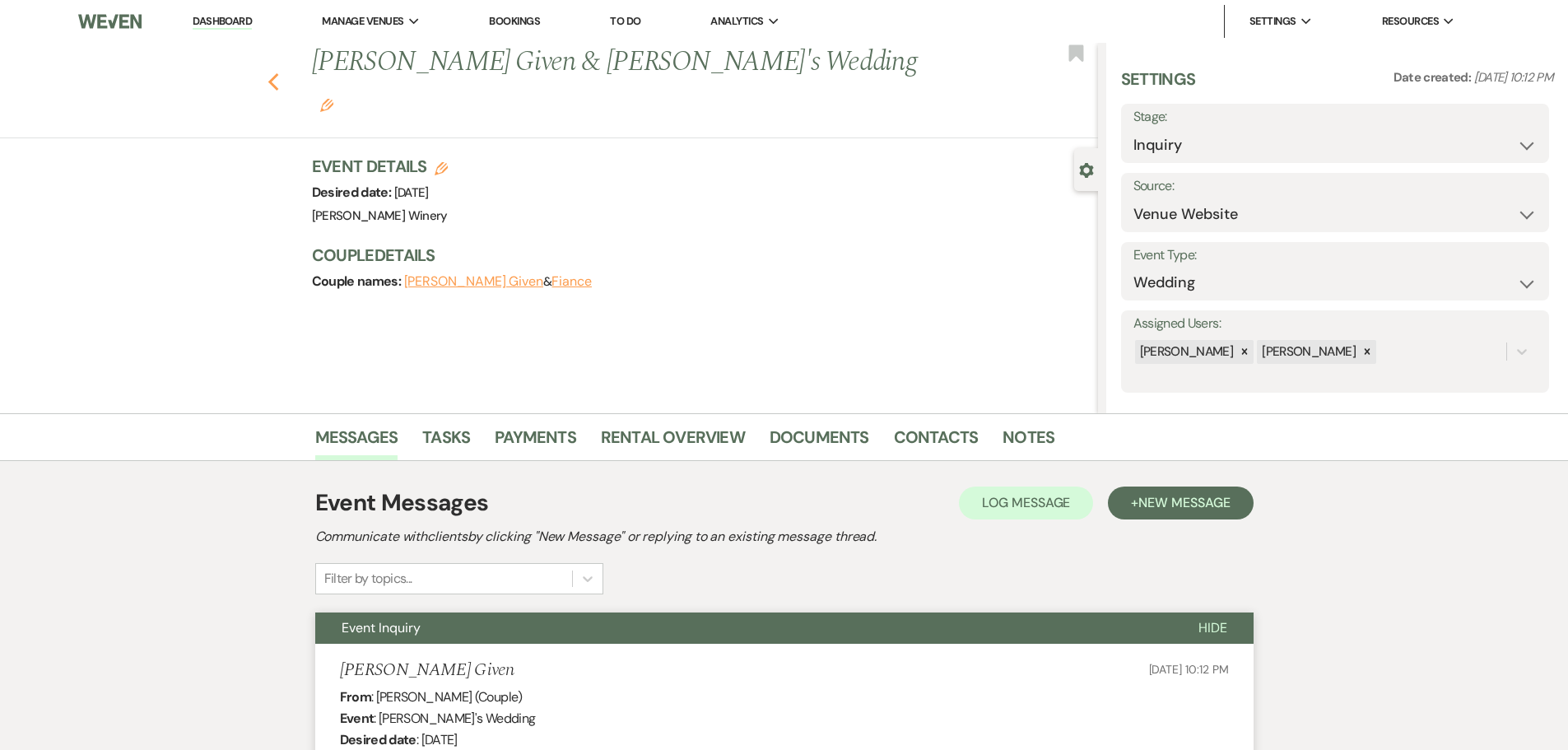
click at [275, 72] on icon "Previous" at bounding box center [274, 82] width 12 height 20
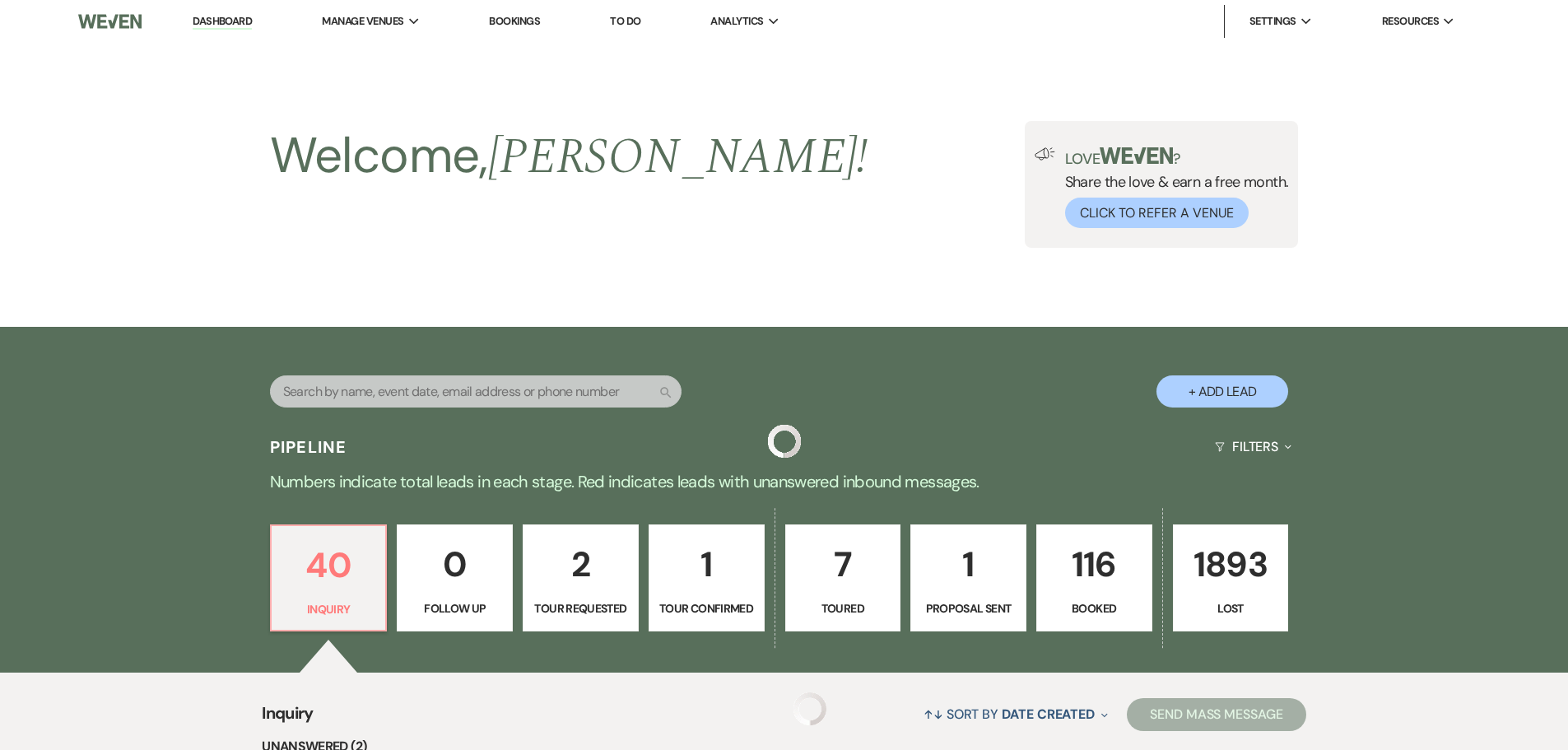
scroll to position [3910, 0]
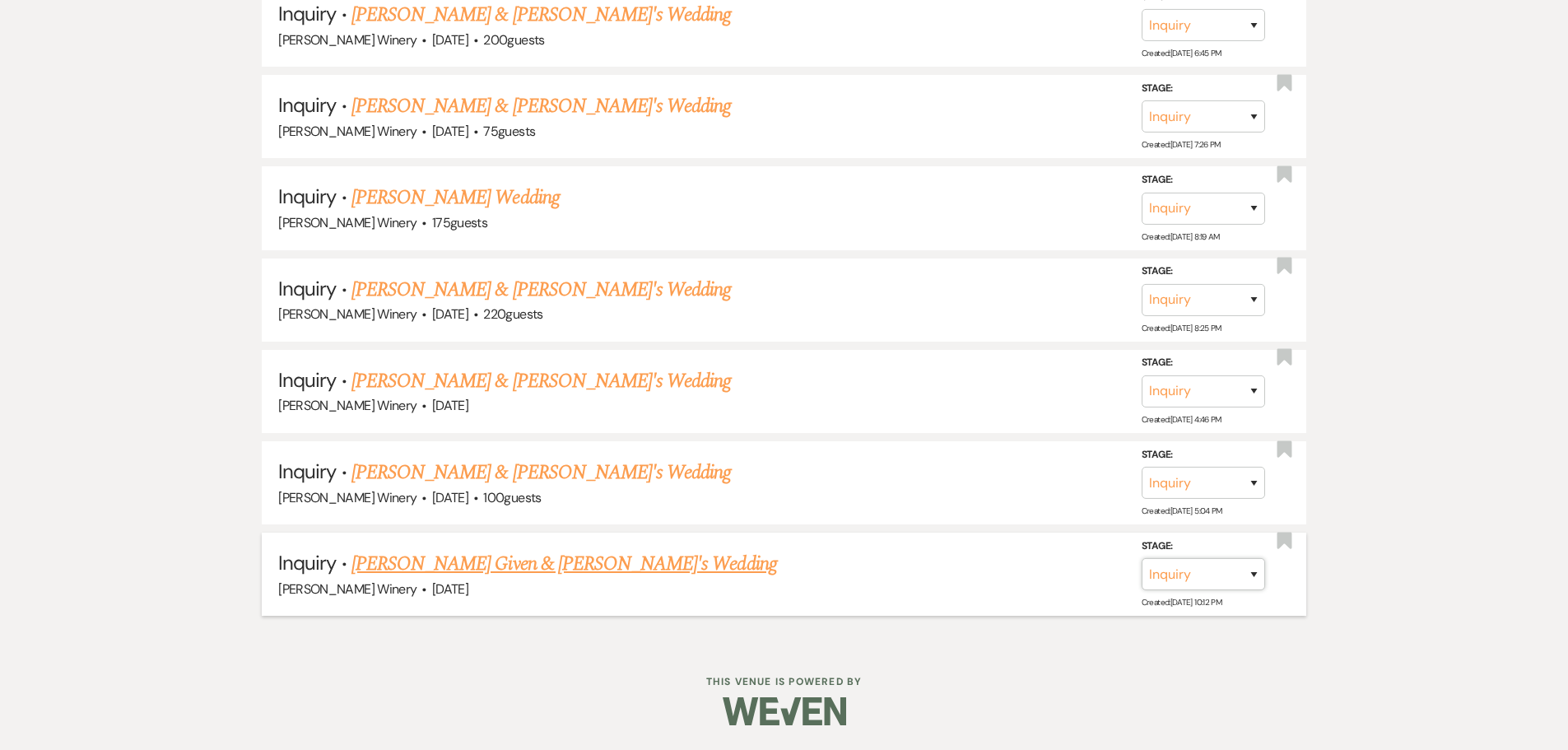
click at [1204, 578] on select "Inquiry Follow Up Tour Requested Tour Confirmed Toured Proposal Sent Booked Lost" at bounding box center [1204, 573] width 123 height 32
select select "8"
click at [1142, 558] on select "Inquiry Follow Up Tour Requested Tour Confirmed Toured Proposal Sent Booked Lost" at bounding box center [1204, 573] width 123 height 32
click at [984, 573] on select "Booked Elsewhere Budget Date Unavailable No Response Not a Good Match Capacity …" at bounding box center [972, 573] width 142 height 32
select select "5"
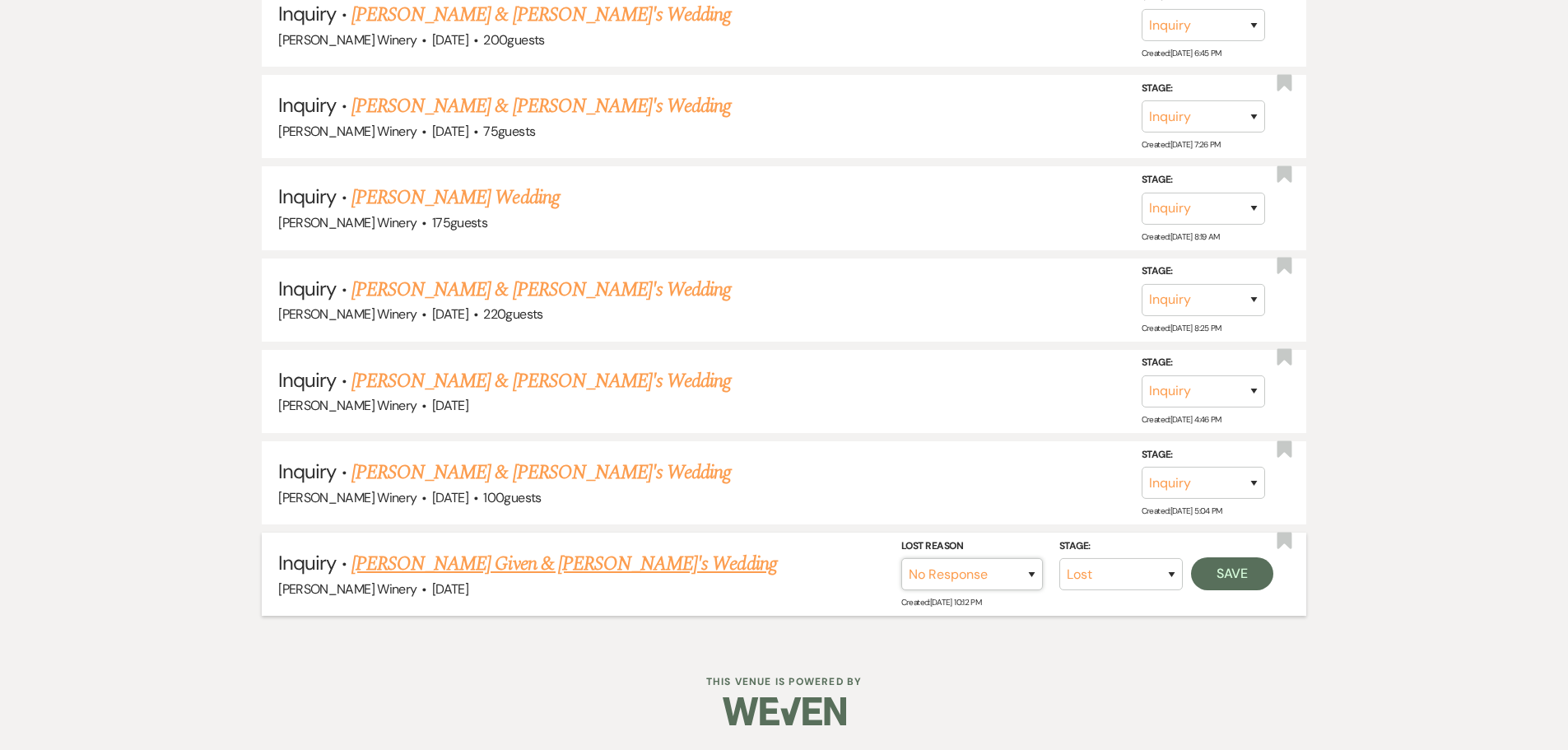
click at [901, 558] on select "Booked Elsewhere Budget Date Unavailable No Response Not a Good Match Capacity …" at bounding box center [972, 573] width 142 height 32
click at [1213, 570] on button "Save" at bounding box center [1232, 573] width 82 height 33
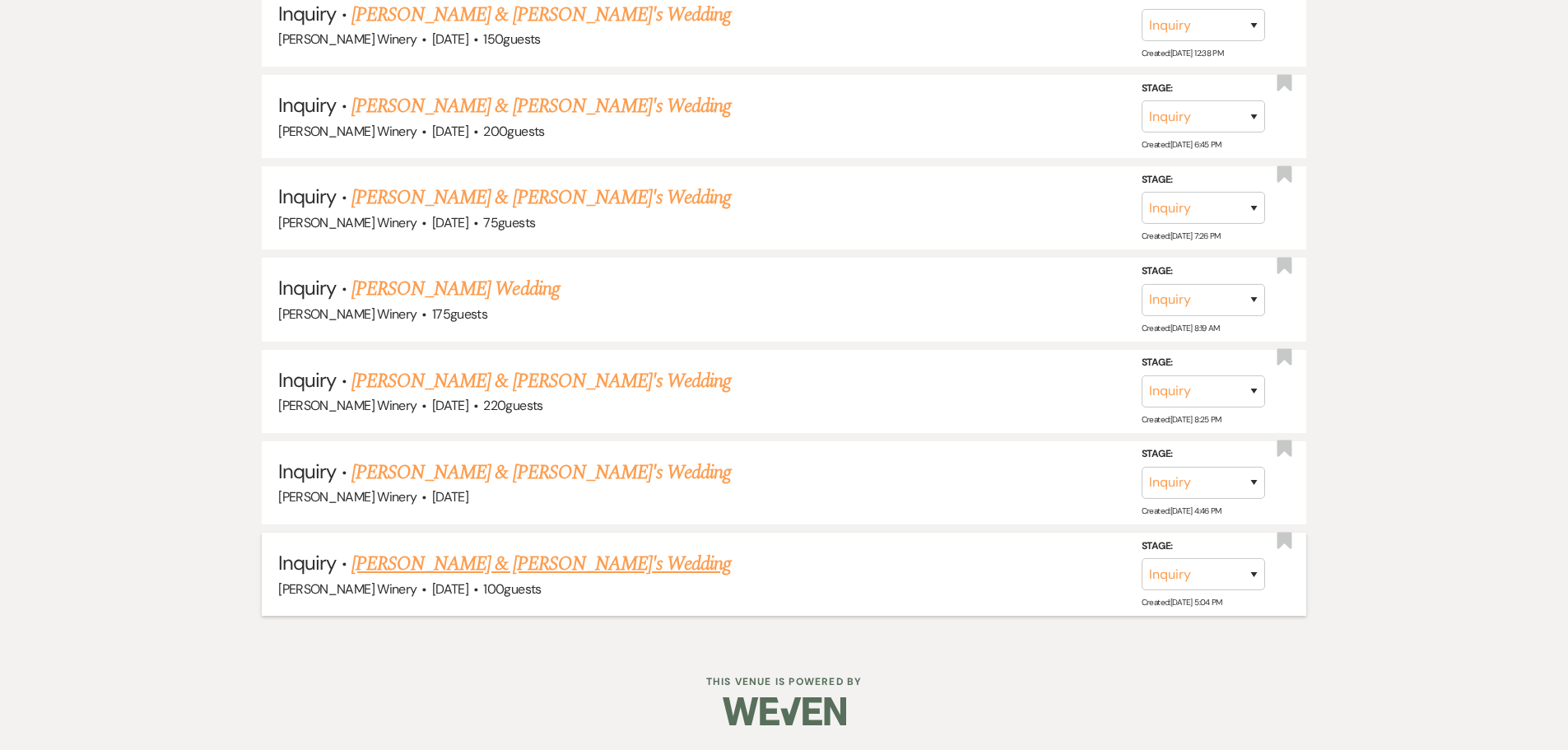
scroll to position [3818, 0]
click at [399, 567] on link "[PERSON_NAME] & [PERSON_NAME]'s Wedding" at bounding box center [541, 563] width 380 height 30
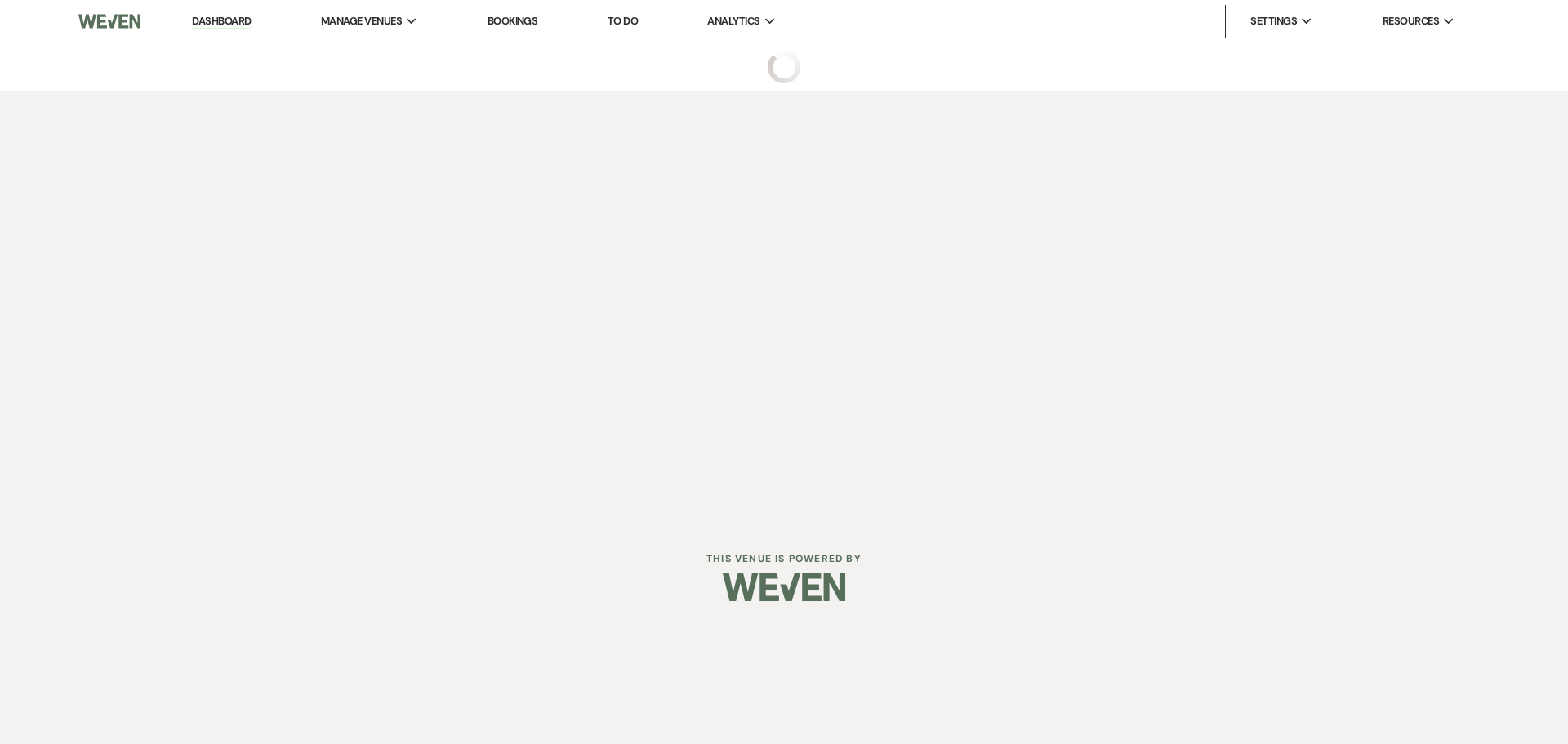
select select "5"
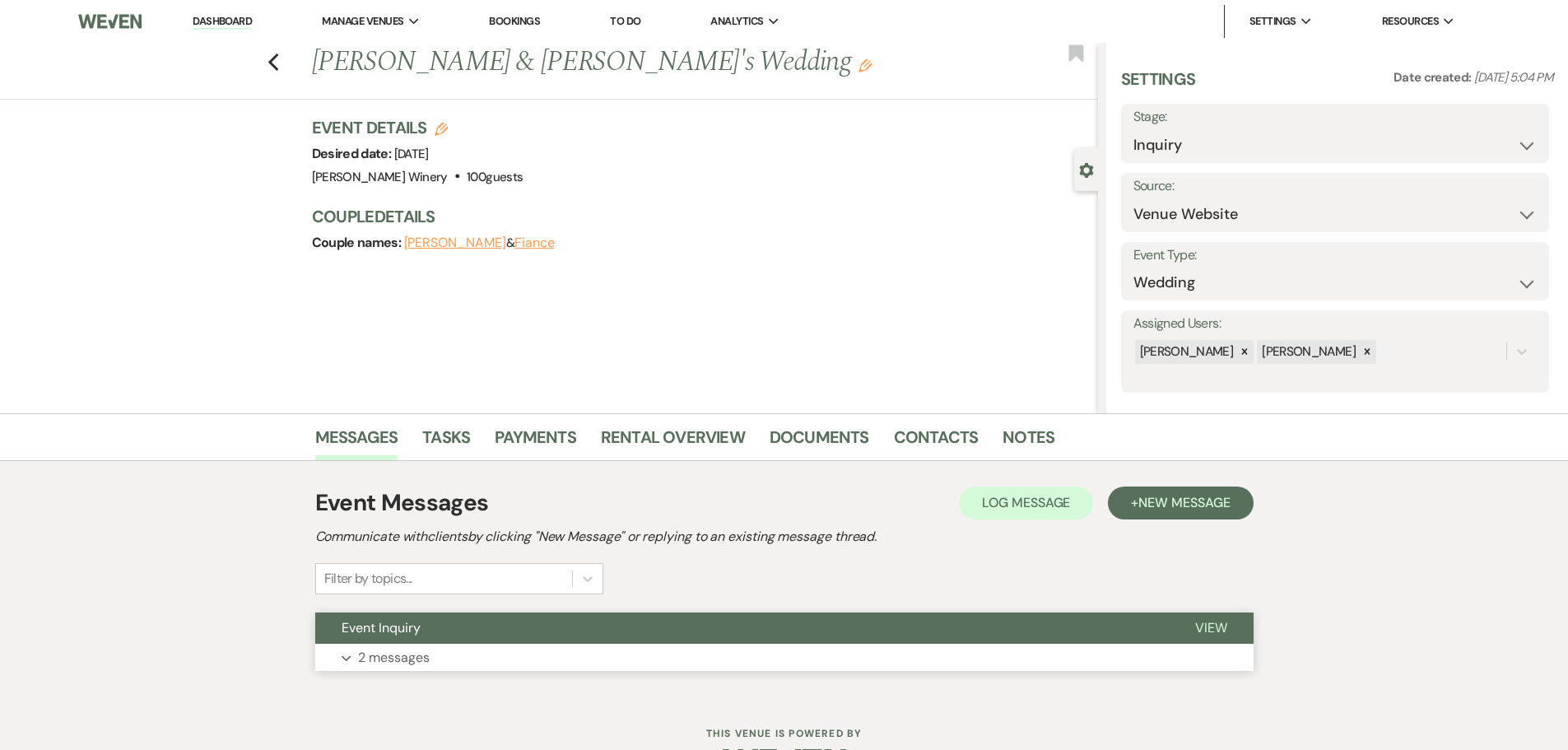
click at [421, 664] on p "2 messages" at bounding box center [394, 658] width 71 height 22
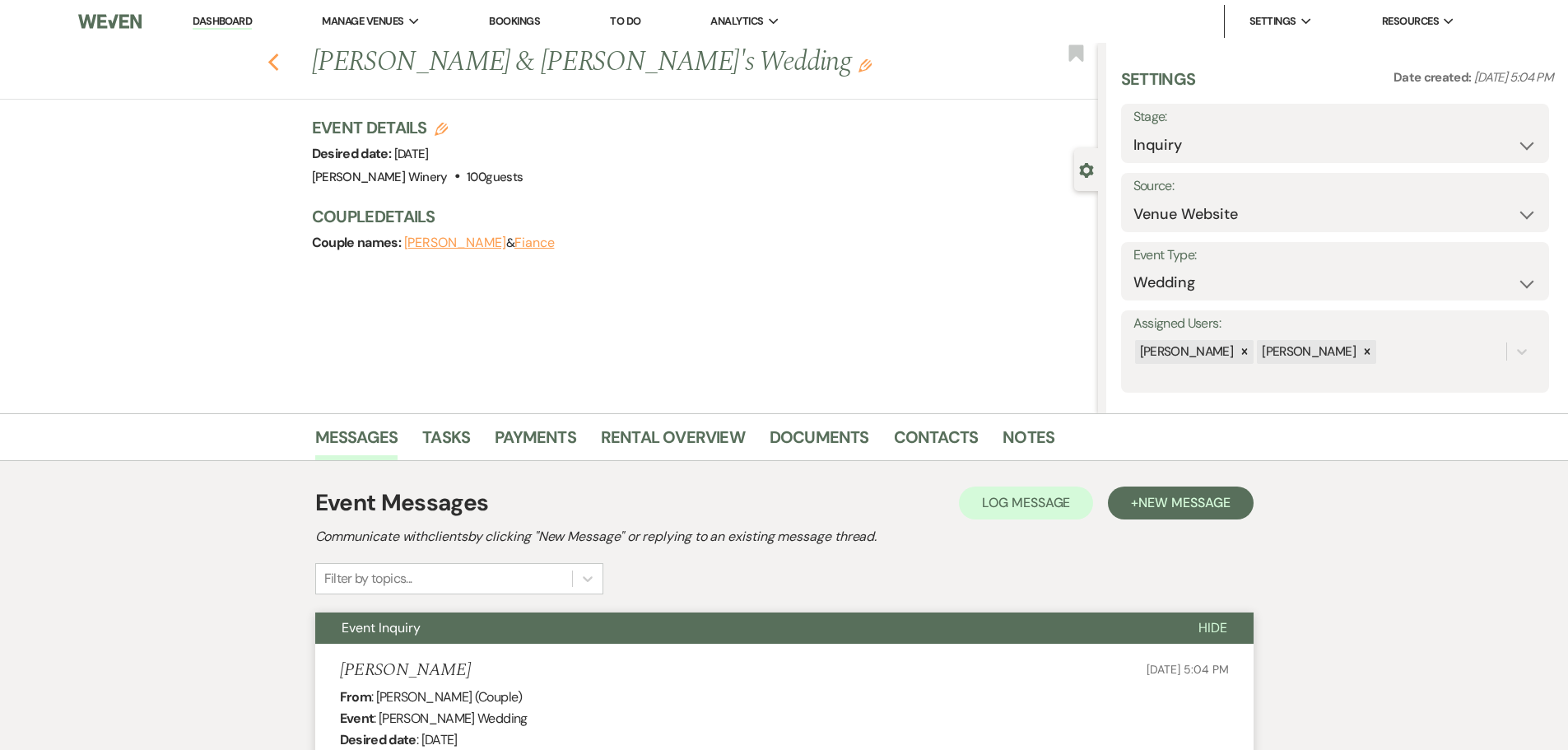
click at [277, 56] on icon "Previous" at bounding box center [274, 62] width 12 height 20
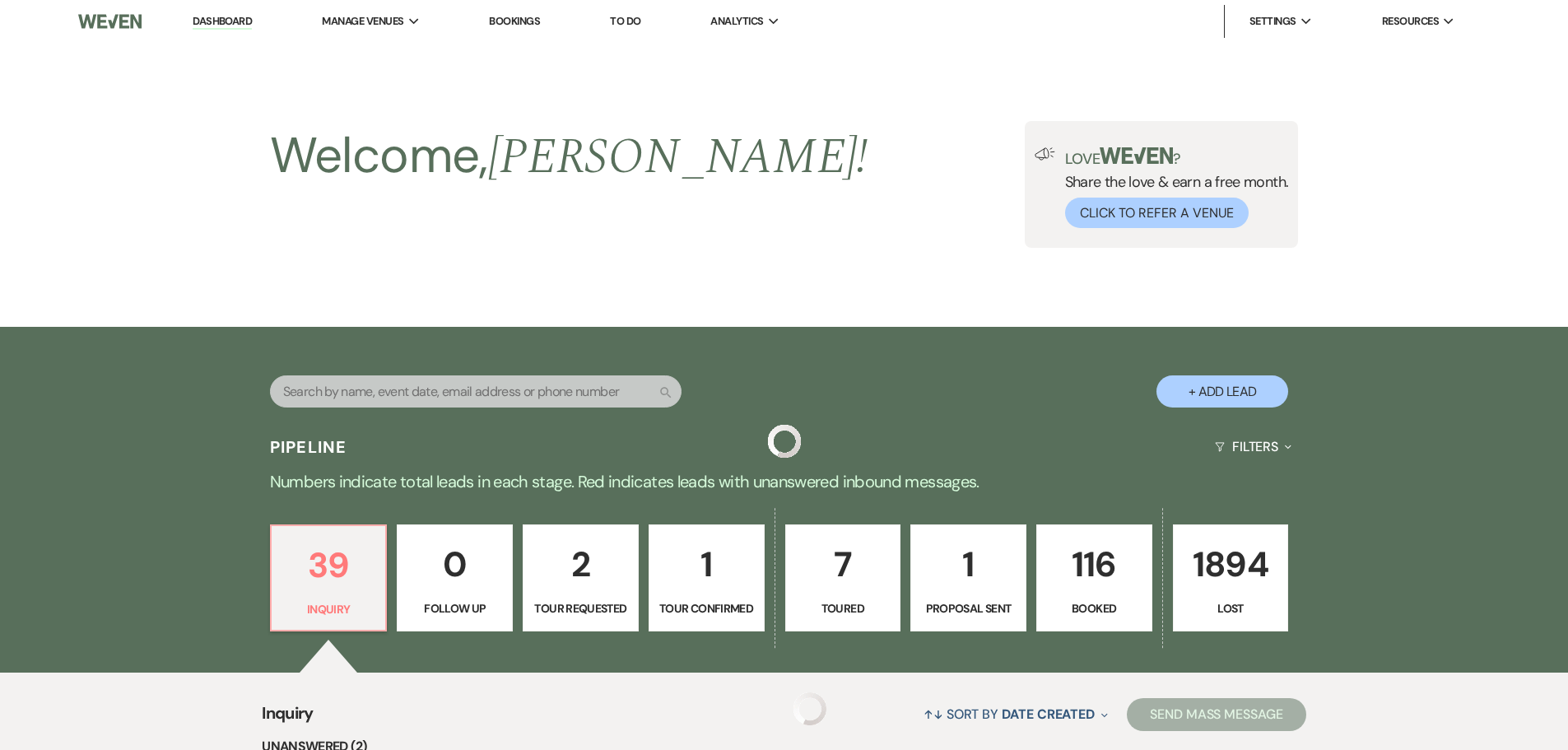
scroll to position [3818, 0]
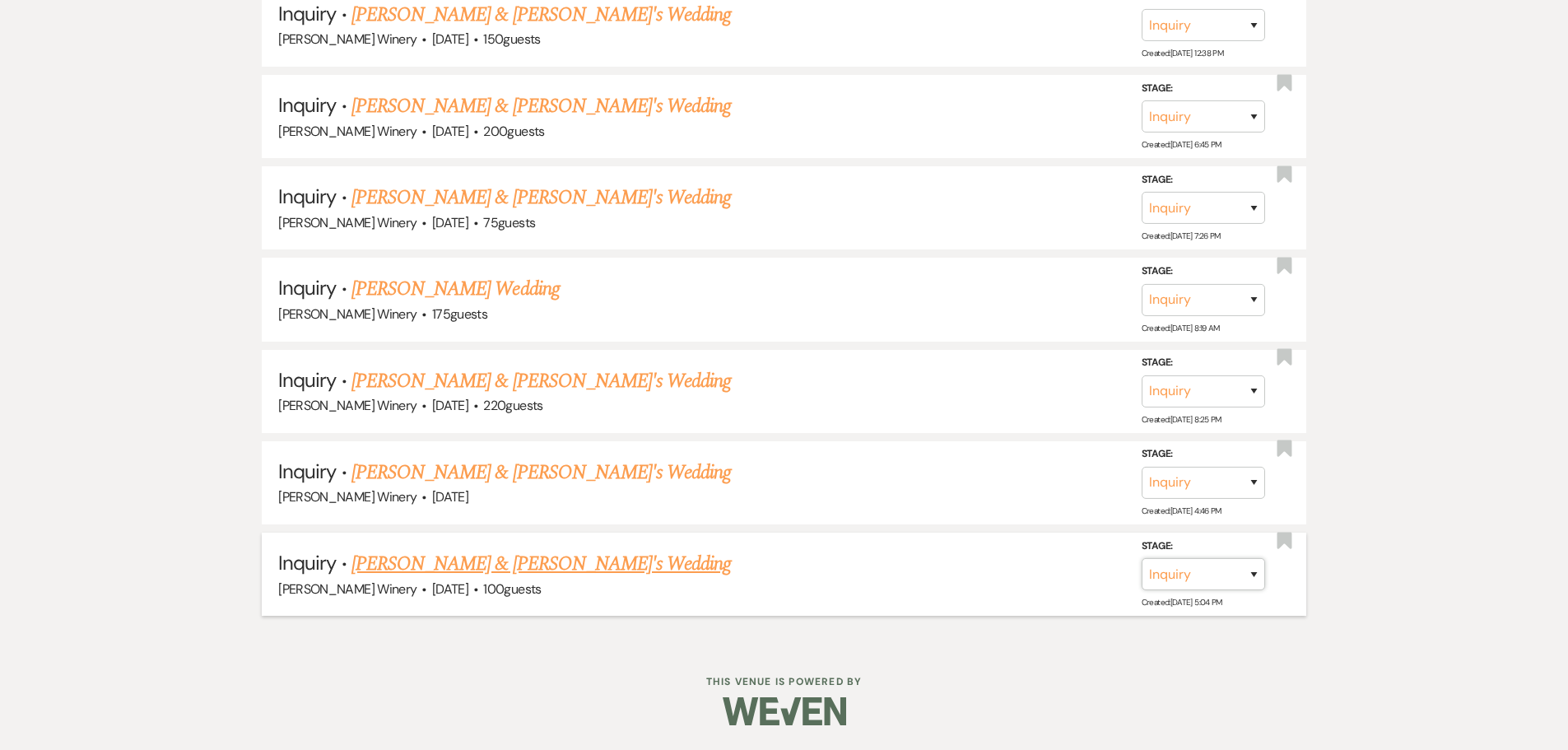
click at [1216, 576] on select "Inquiry Follow Up Tour Requested Tour Confirmed Toured Proposal Sent Booked Lost" at bounding box center [1204, 573] width 123 height 32
select select "8"
click at [1142, 558] on select "Inquiry Follow Up Tour Requested Tour Confirmed Toured Proposal Sent Booked Lost" at bounding box center [1204, 573] width 123 height 32
click at [1011, 576] on select "Booked Elsewhere Budget Date Unavailable No Response Not a Good Match Capacity …" at bounding box center [972, 573] width 142 height 32
select select "5"
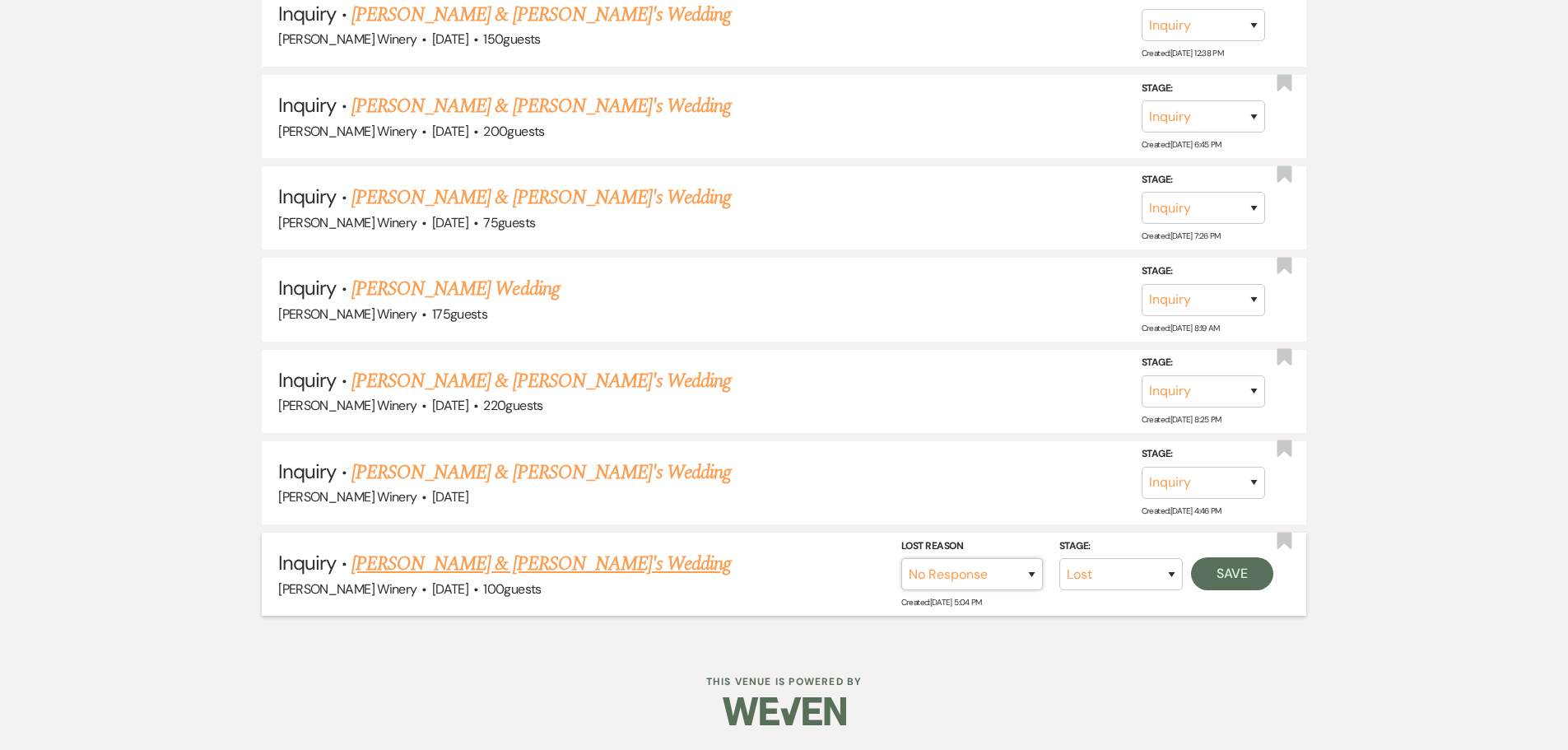
click at [901, 558] on select "Booked Elsewhere Budget Date Unavailable No Response Not a Good Match Capacity …" at bounding box center [972, 573] width 142 height 32
click at [1219, 569] on button "Save" at bounding box center [1232, 573] width 82 height 33
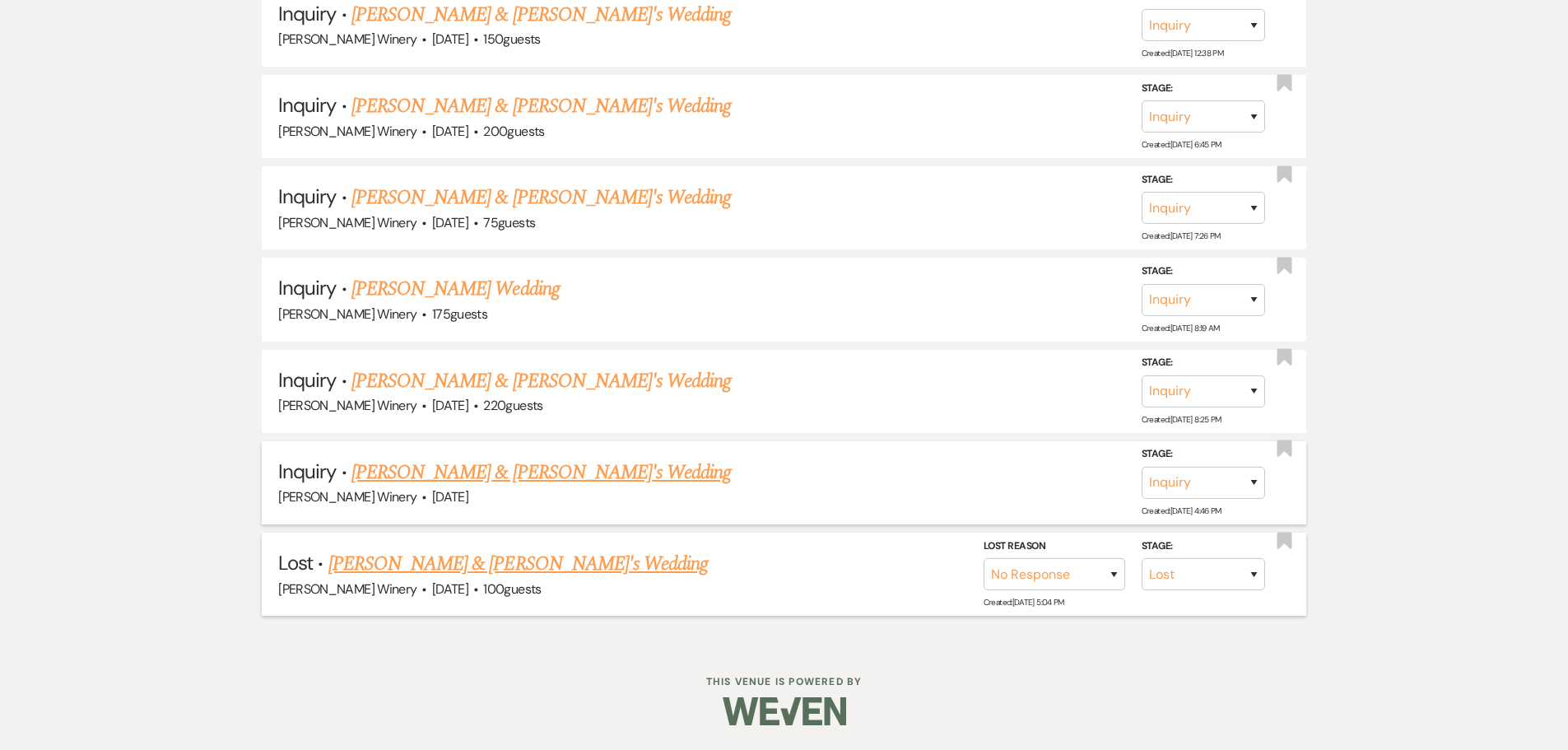
scroll to position [3726, 0]
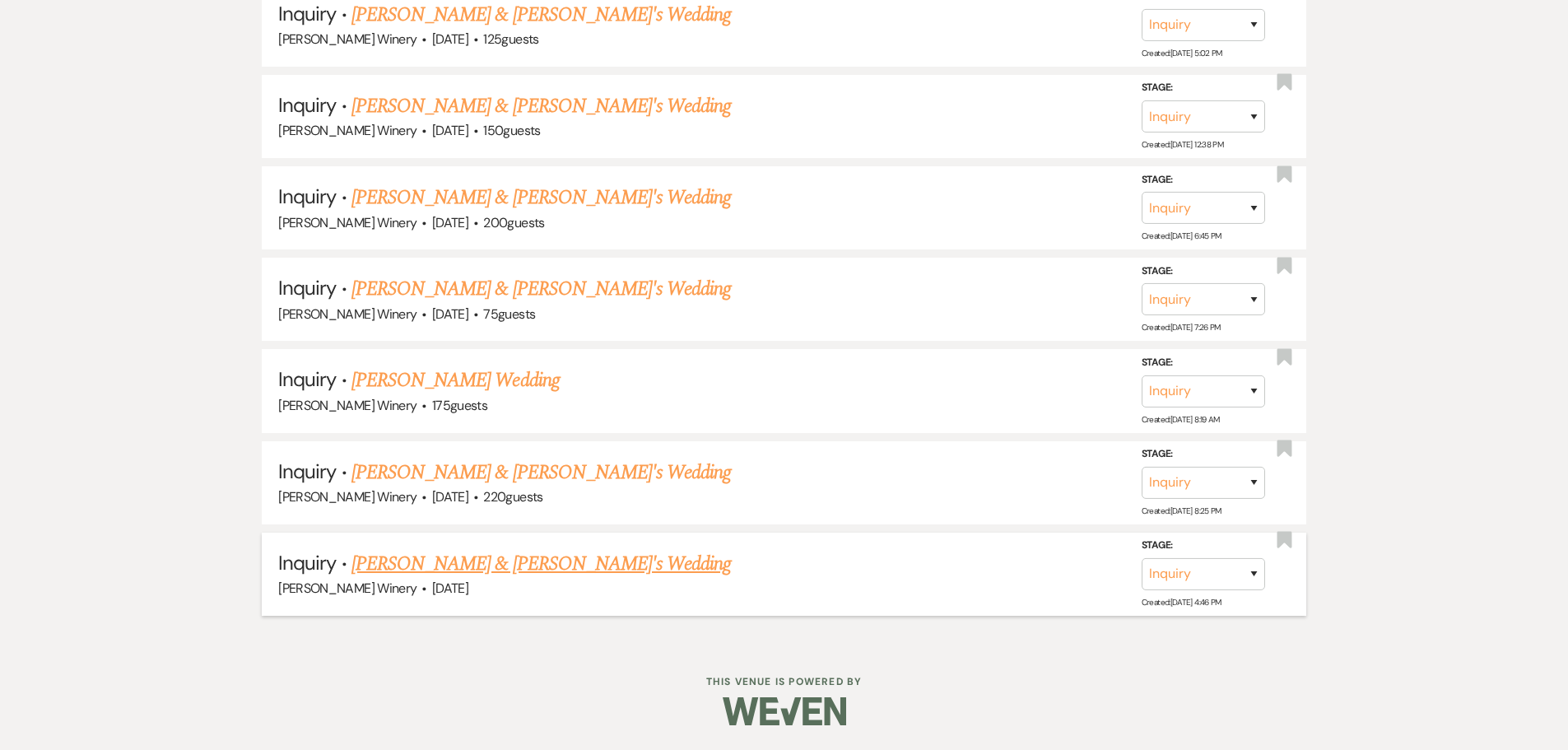
click at [418, 565] on link "[PERSON_NAME] & [PERSON_NAME]'s Wedding" at bounding box center [541, 563] width 380 height 30
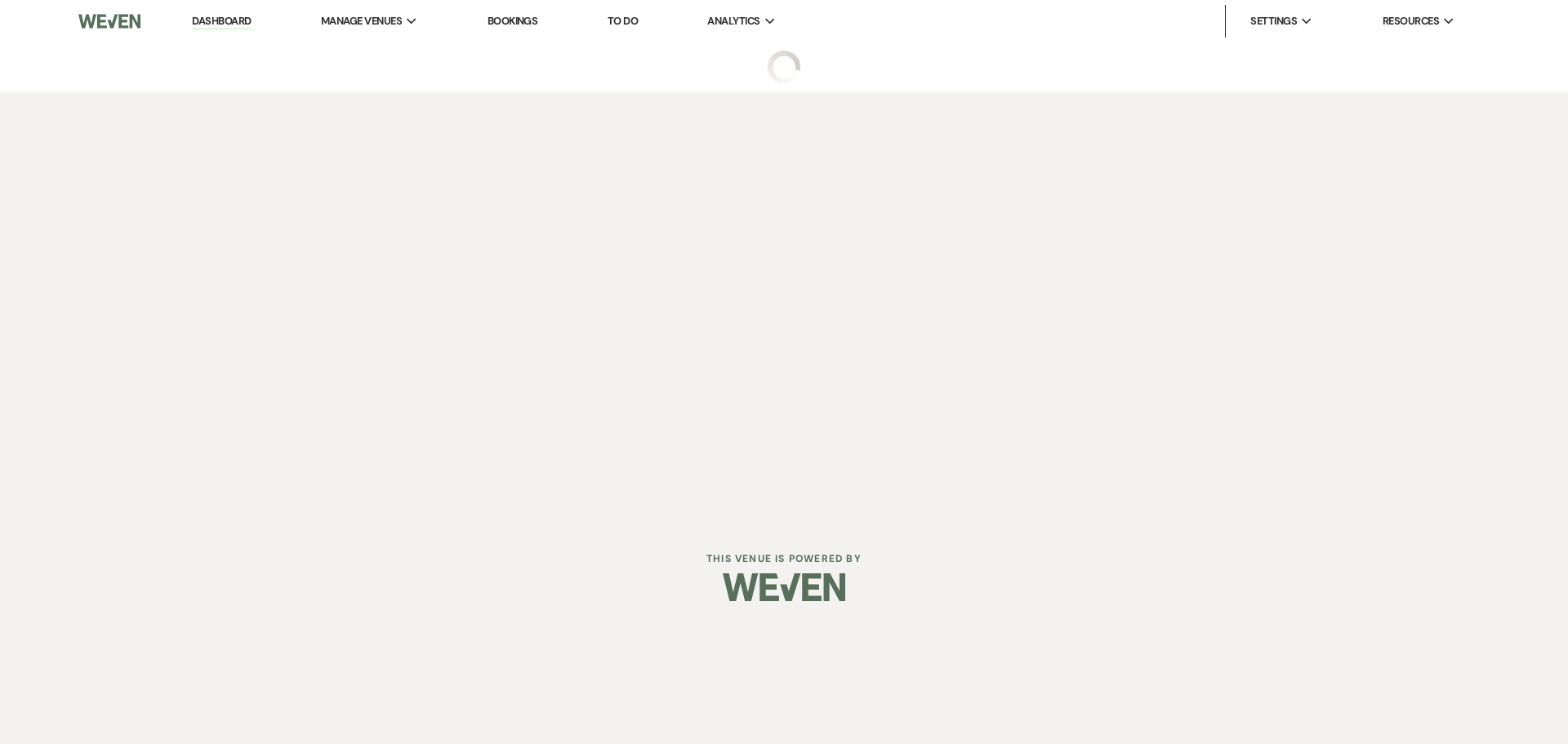
select select "5"
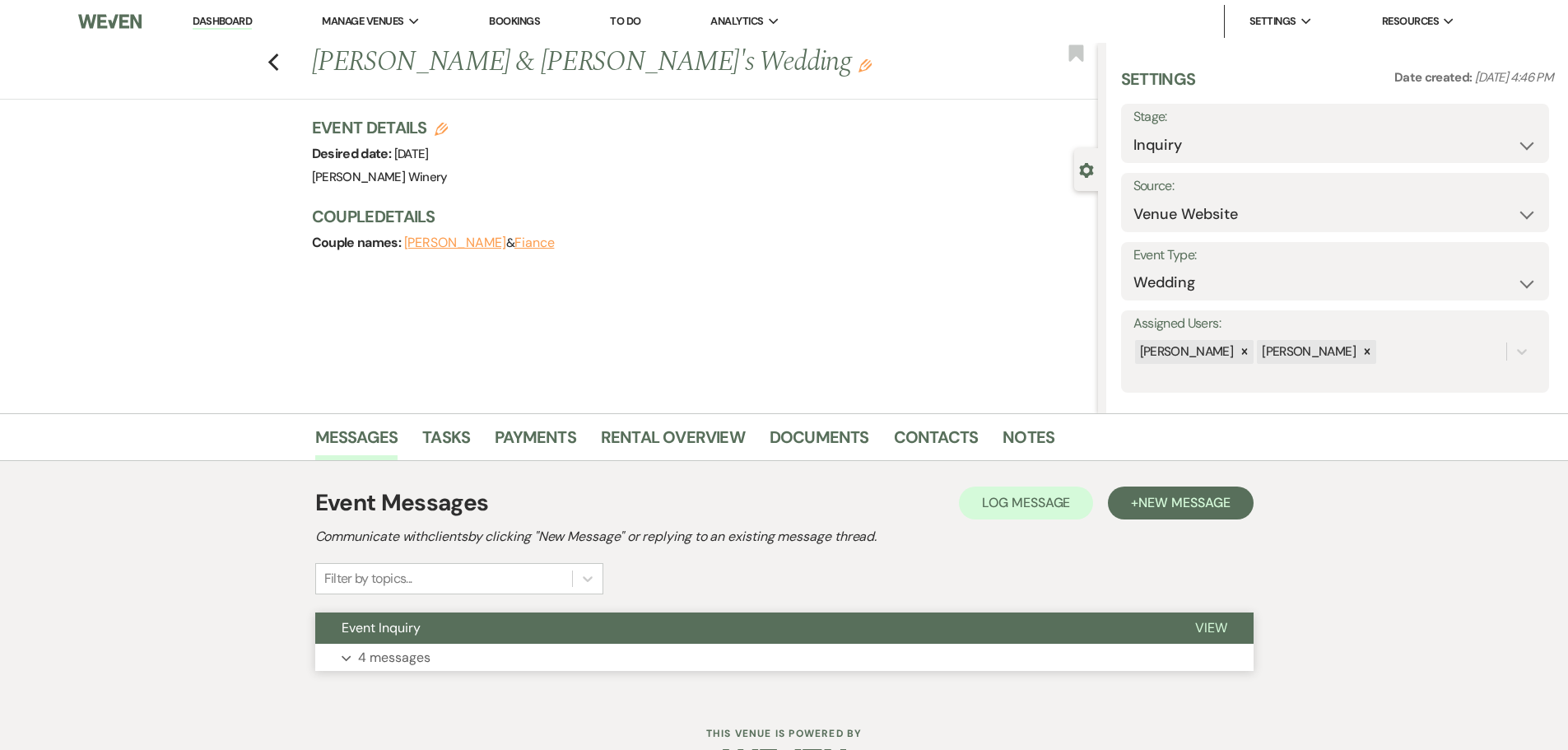
click at [477, 630] on button "Event Inquiry" at bounding box center [742, 628] width 853 height 32
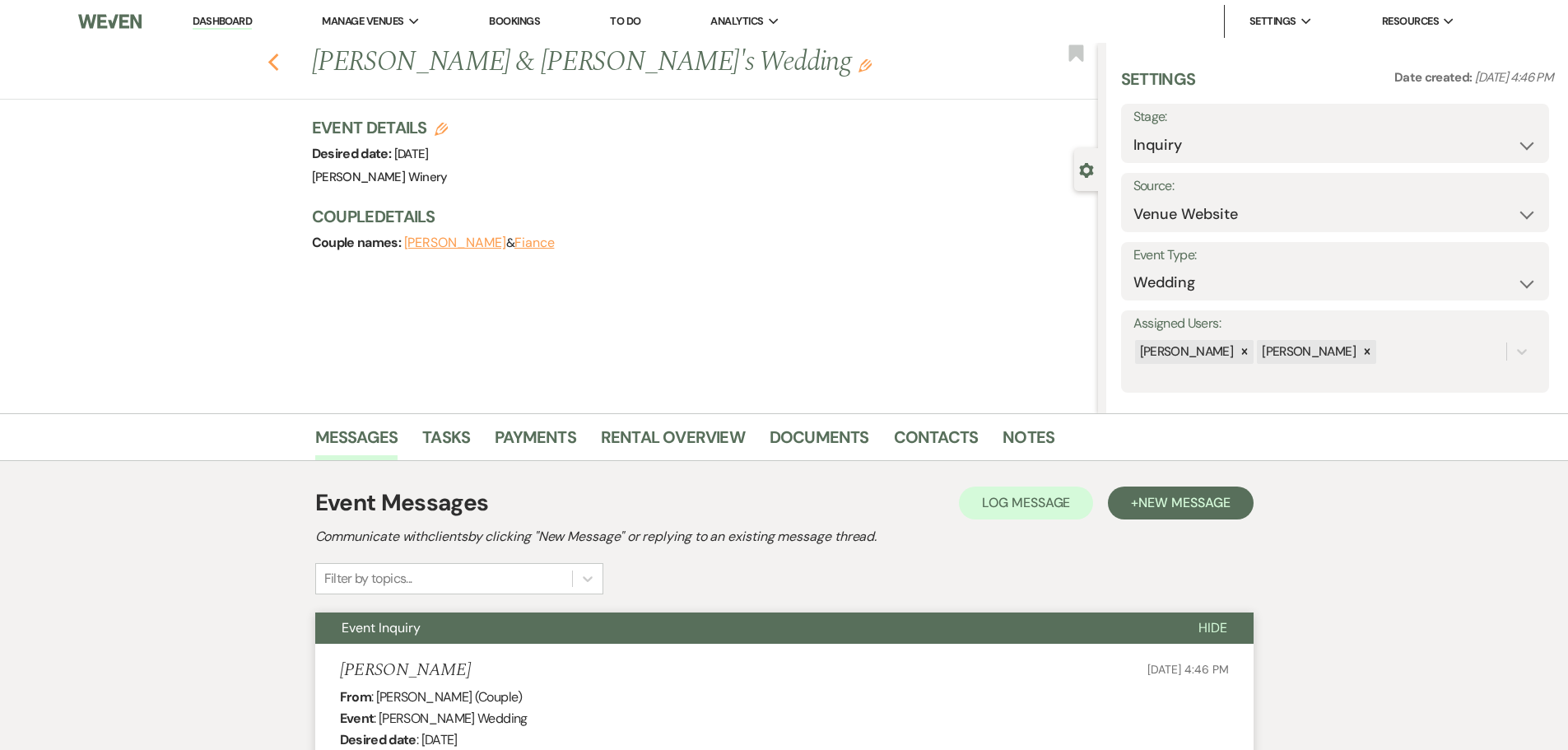
click at [278, 60] on use "button" at bounding box center [273, 62] width 11 height 18
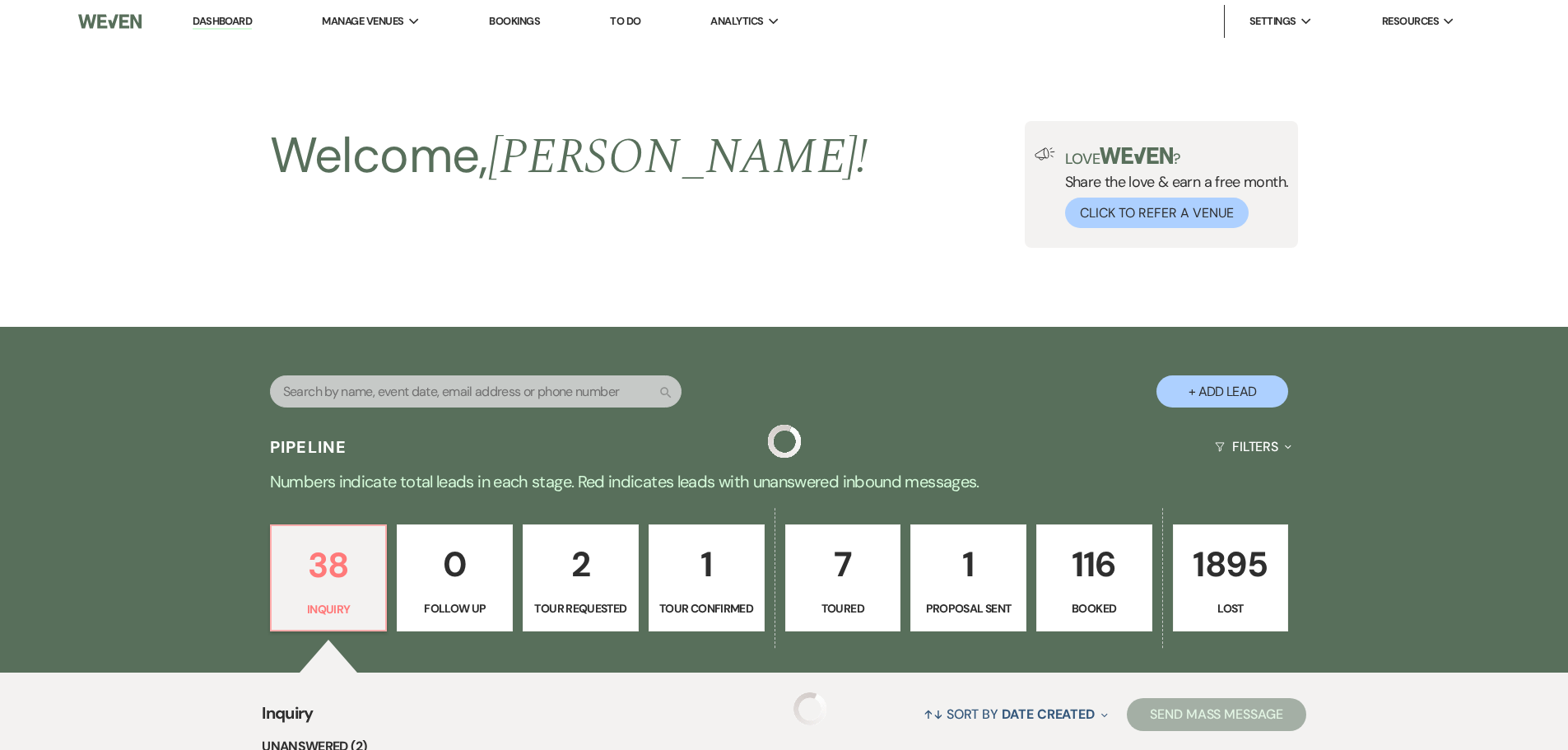
scroll to position [3726, 0]
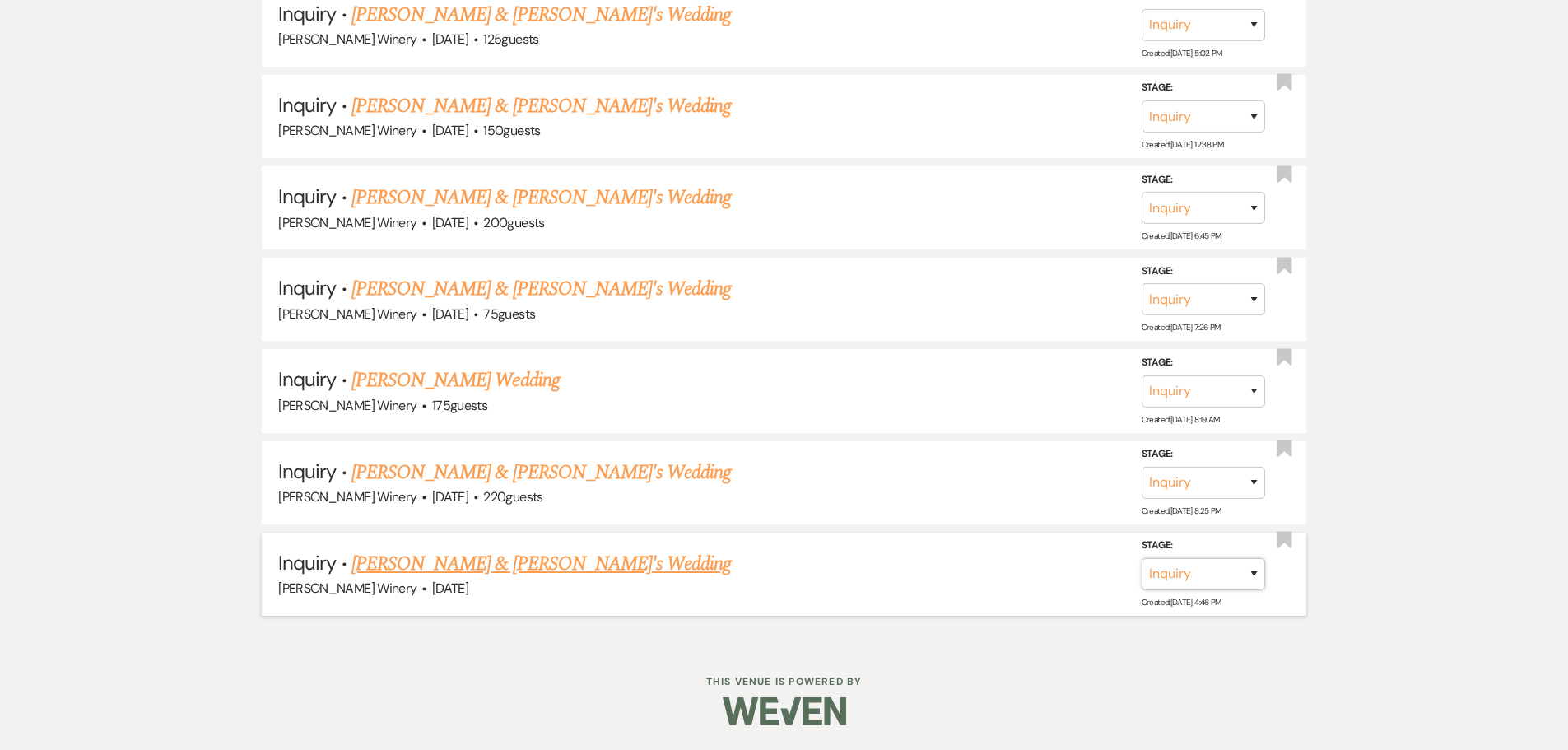
drag, startPoint x: 1230, startPoint y: 571, endPoint x: 1211, endPoint y: 572, distance: 19.0
click at [1230, 571] on select "Inquiry Follow Up Tour Requested Tour Confirmed Toured Proposal Sent Booked Lost" at bounding box center [1204, 573] width 123 height 32
select select "8"
click at [1142, 558] on select "Inquiry Follow Up Tour Requested Tour Confirmed Toured Proposal Sent Booked Lost" at bounding box center [1204, 573] width 123 height 32
drag, startPoint x: 1064, startPoint y: 555, endPoint x: 957, endPoint y: 569, distance: 107.9
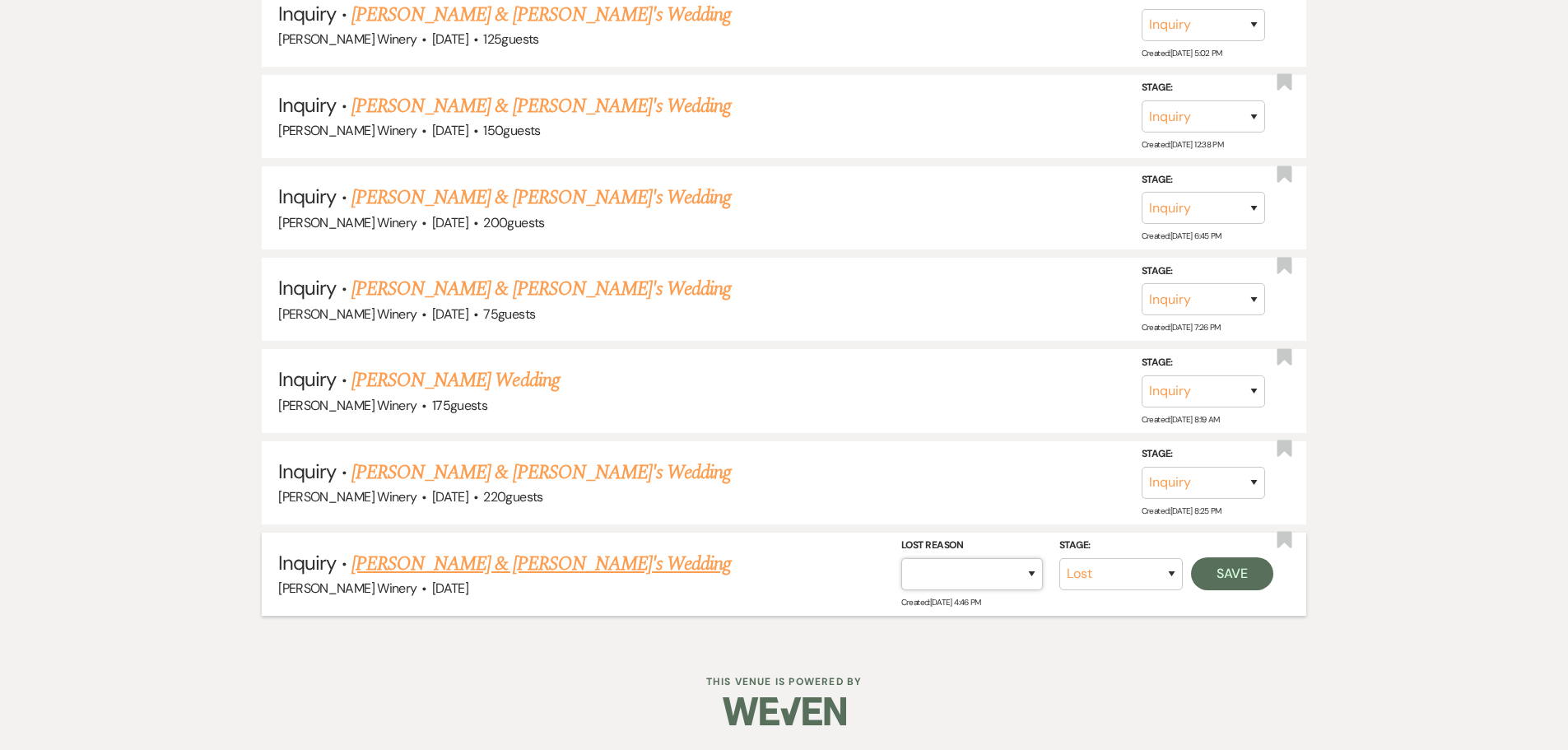
click at [957, 569] on select "Booked Elsewhere Budget Date Unavailable No Response Not a Good Match Capacity …" at bounding box center [972, 573] width 142 height 32
select select "5"
click at [901, 558] on select "Booked Elsewhere Budget Date Unavailable No Response Not a Good Match Capacity …" at bounding box center [972, 573] width 142 height 32
click at [1249, 579] on button "Save" at bounding box center [1232, 573] width 82 height 33
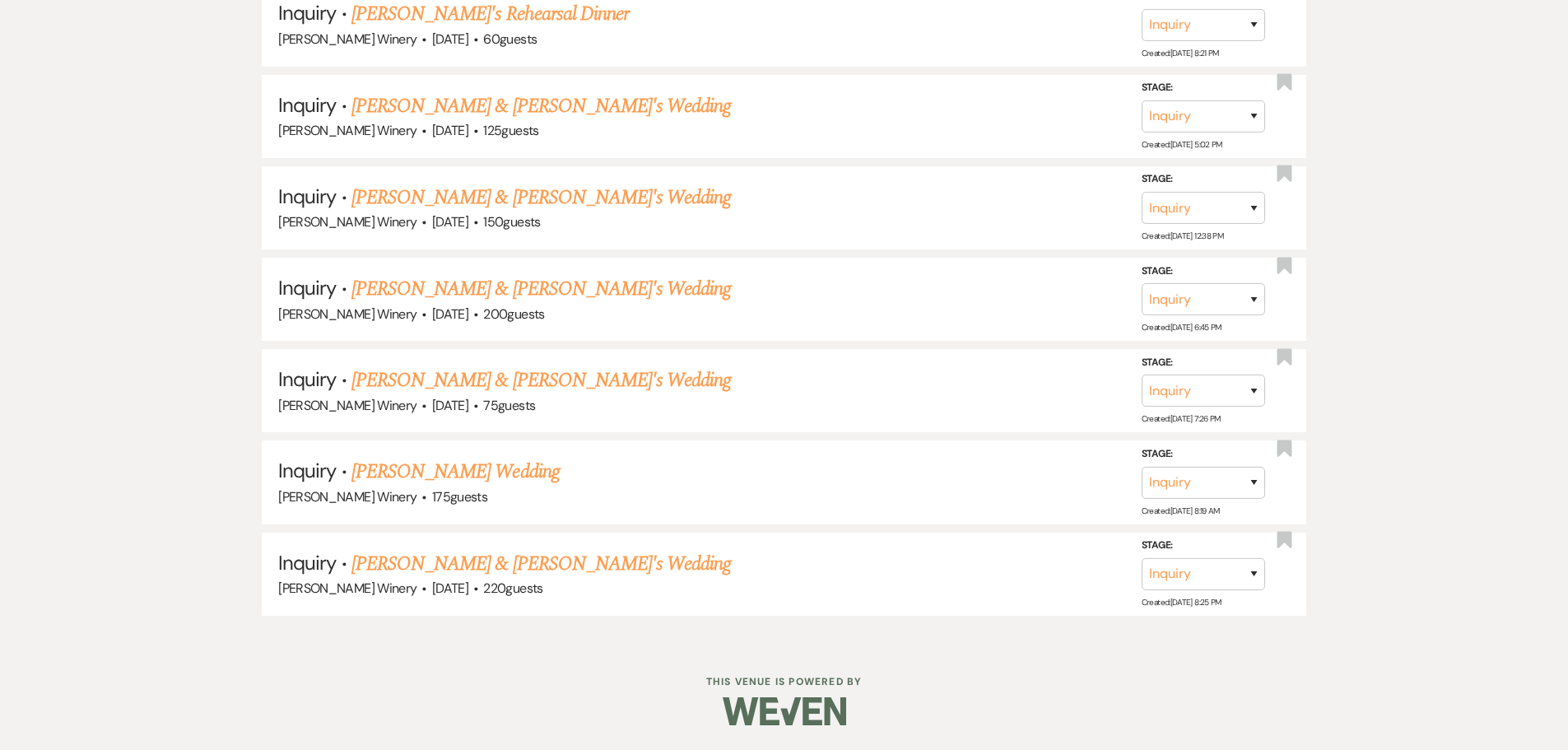
scroll to position [3635, 0]
click at [453, 567] on link "[PERSON_NAME] & [PERSON_NAME]'s Wedding" at bounding box center [541, 563] width 380 height 30
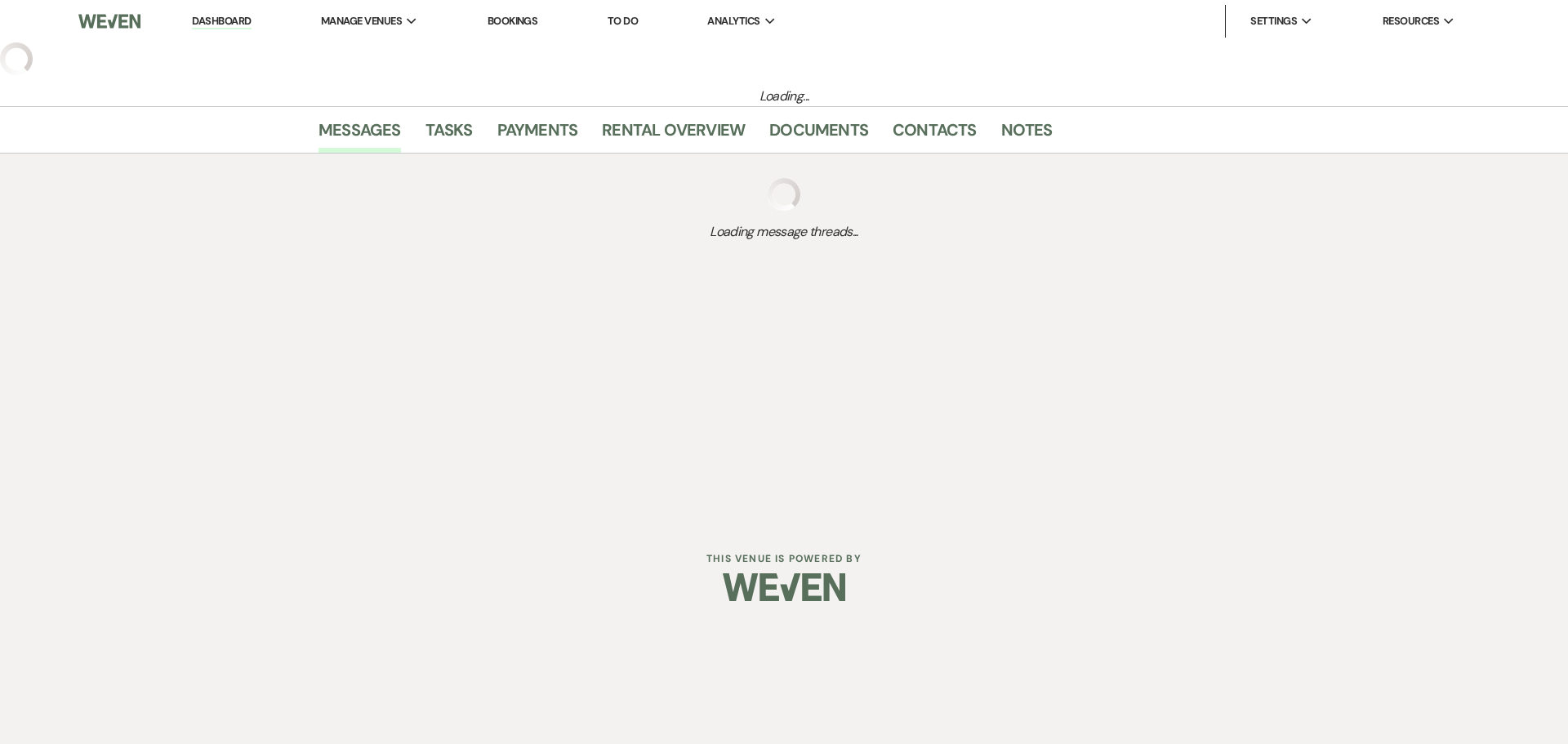
select select "5"
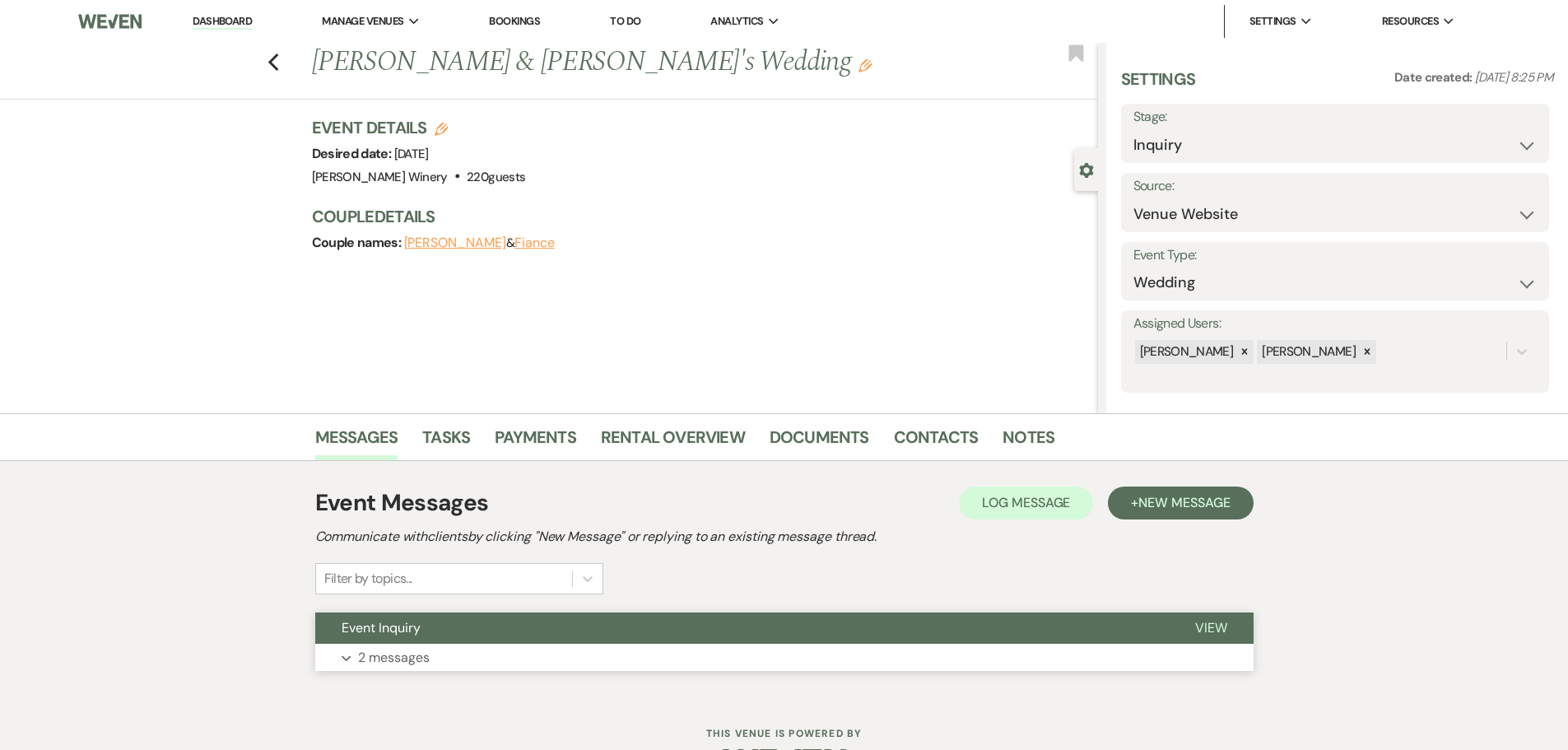
click at [443, 649] on button "Expand 2 messages" at bounding box center [785, 658] width 939 height 28
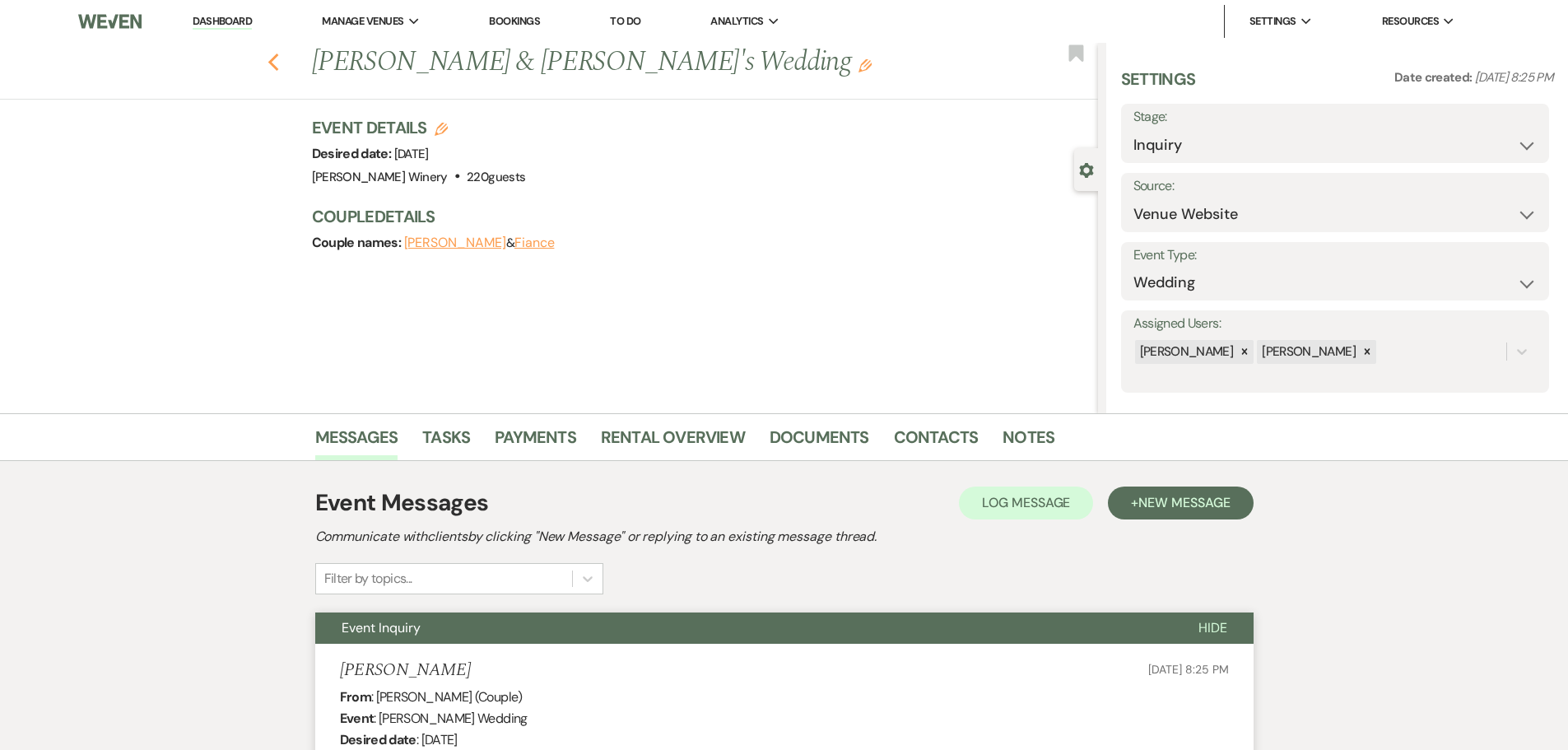
click at [274, 53] on icon "Previous" at bounding box center [274, 62] width 12 height 20
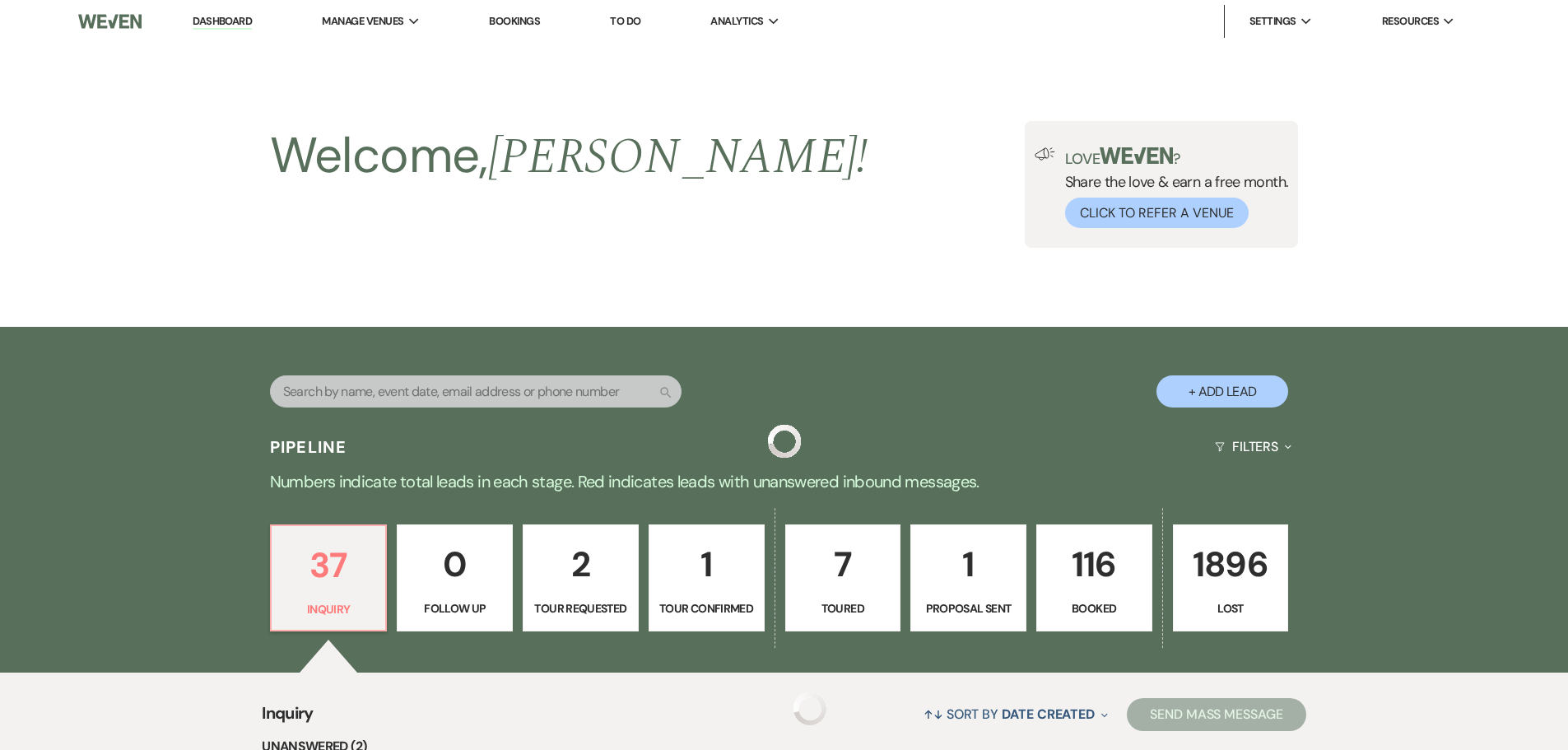
scroll to position [3635, 0]
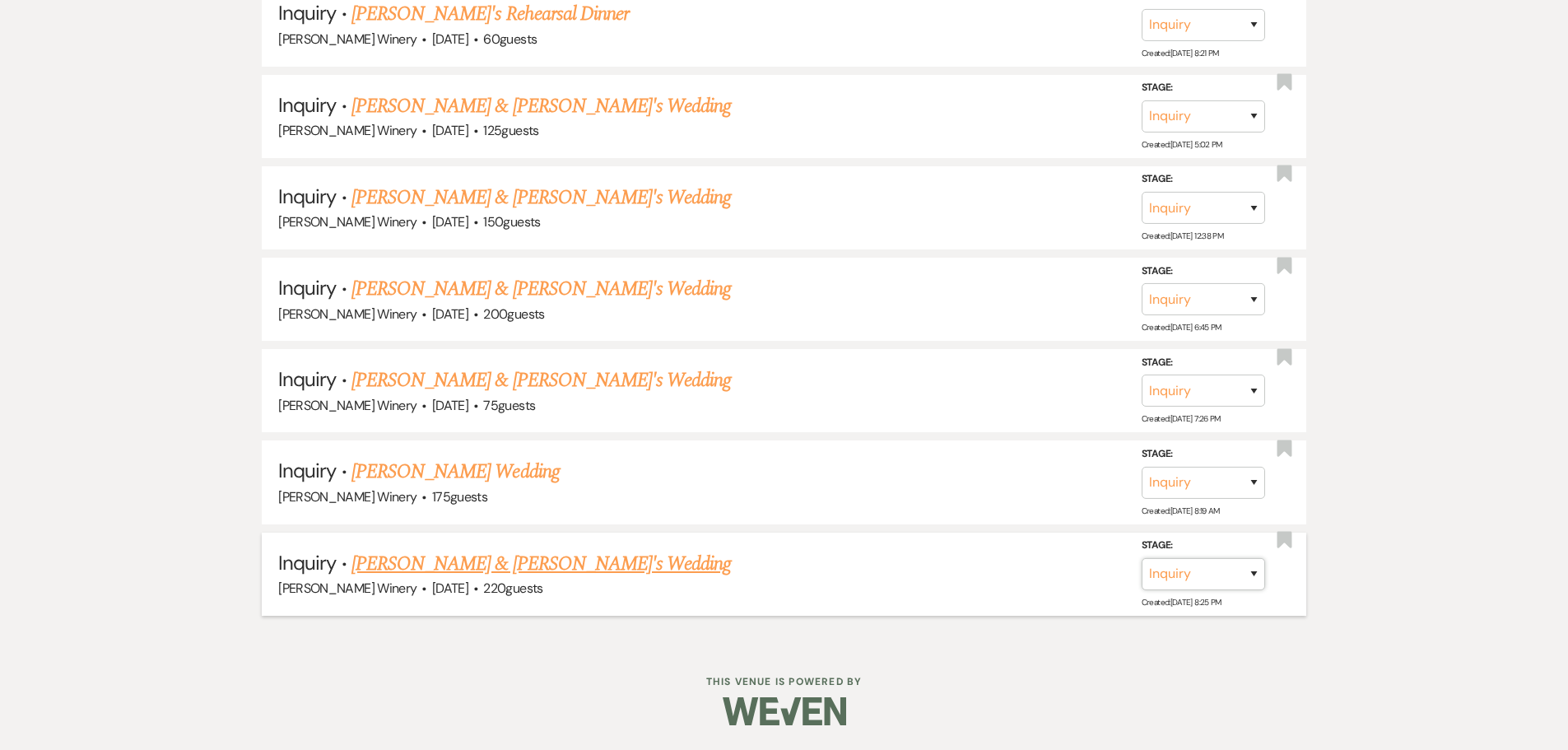
click at [1189, 572] on select "Inquiry Follow Up Tour Requested Tour Confirmed Toured Proposal Sent Booked Lost" at bounding box center [1204, 573] width 123 height 32
select select "8"
click at [1142, 558] on select "Inquiry Follow Up Tour Requested Tour Confirmed Toured Proposal Sent Booked Lost" at bounding box center [1204, 573] width 123 height 32
drag, startPoint x: 1003, startPoint y: 567, endPoint x: 970, endPoint y: 568, distance: 33.0
click at [1003, 567] on select "Booked Elsewhere Budget Date Unavailable No Response Not a Good Match Capacity …" at bounding box center [972, 573] width 142 height 32
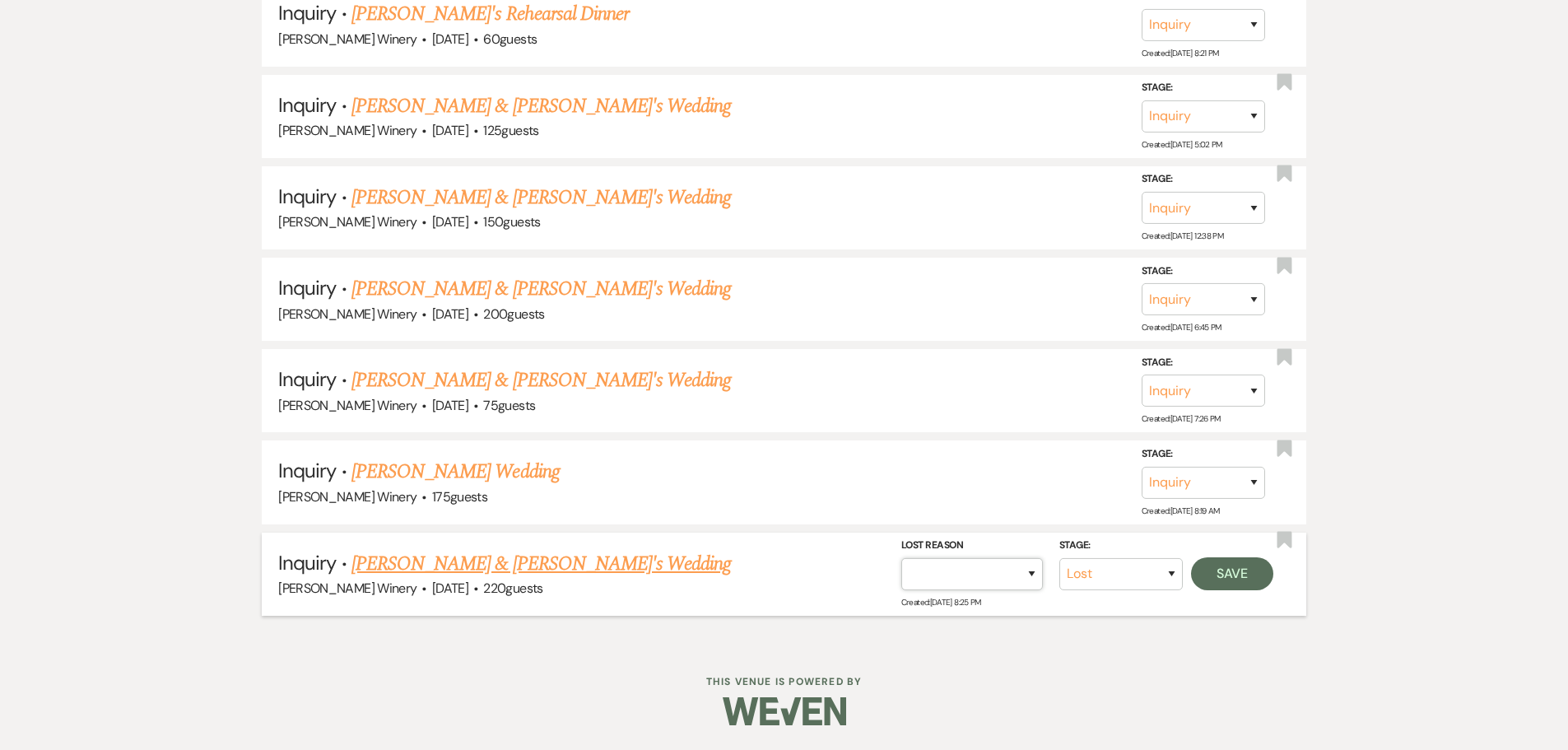
select select "5"
click at [901, 558] on select "Booked Elsewhere Budget Date Unavailable No Response Not a Good Match Capacity …" at bounding box center [972, 573] width 142 height 32
click at [1263, 576] on button "Save" at bounding box center [1232, 573] width 82 height 33
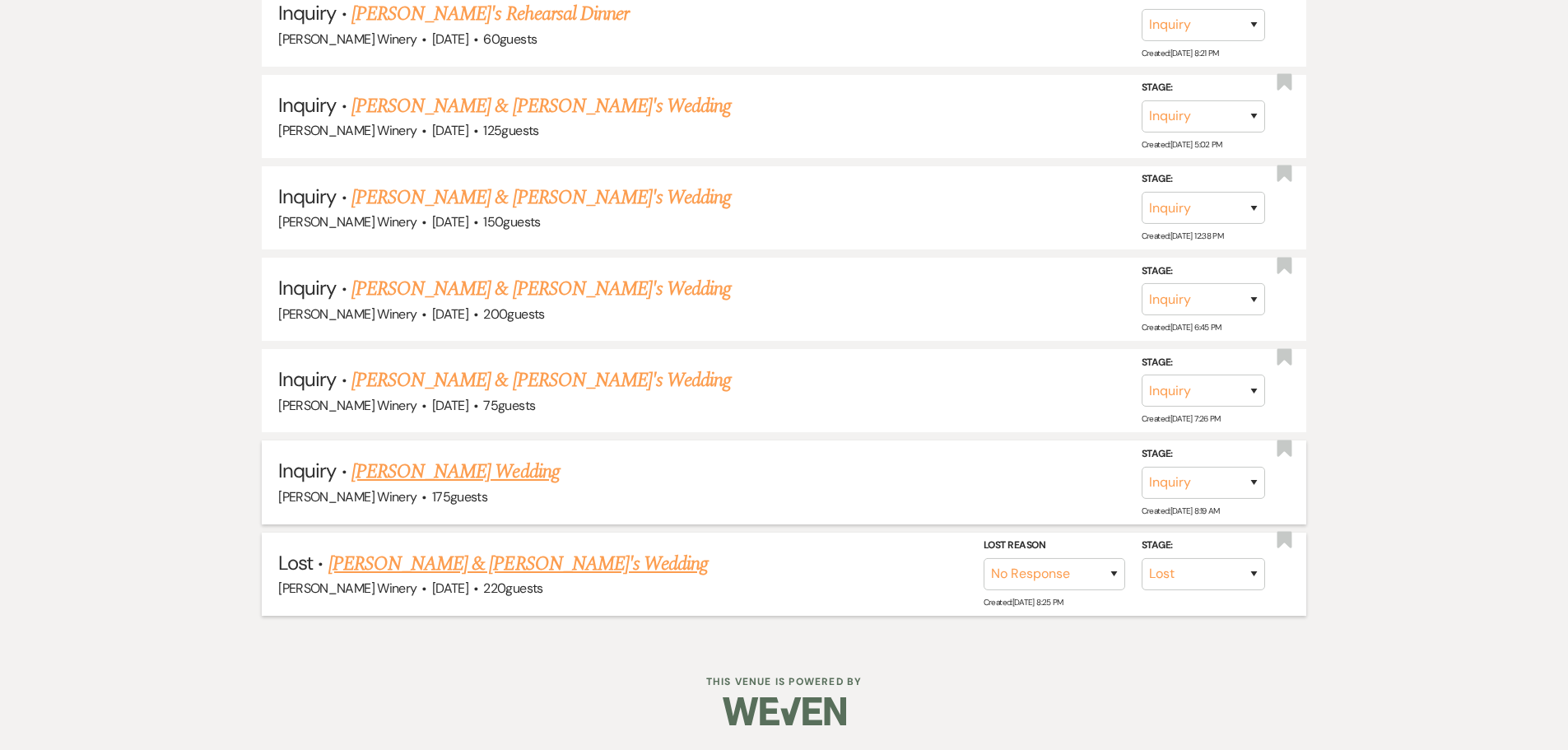
scroll to position [3543, 0]
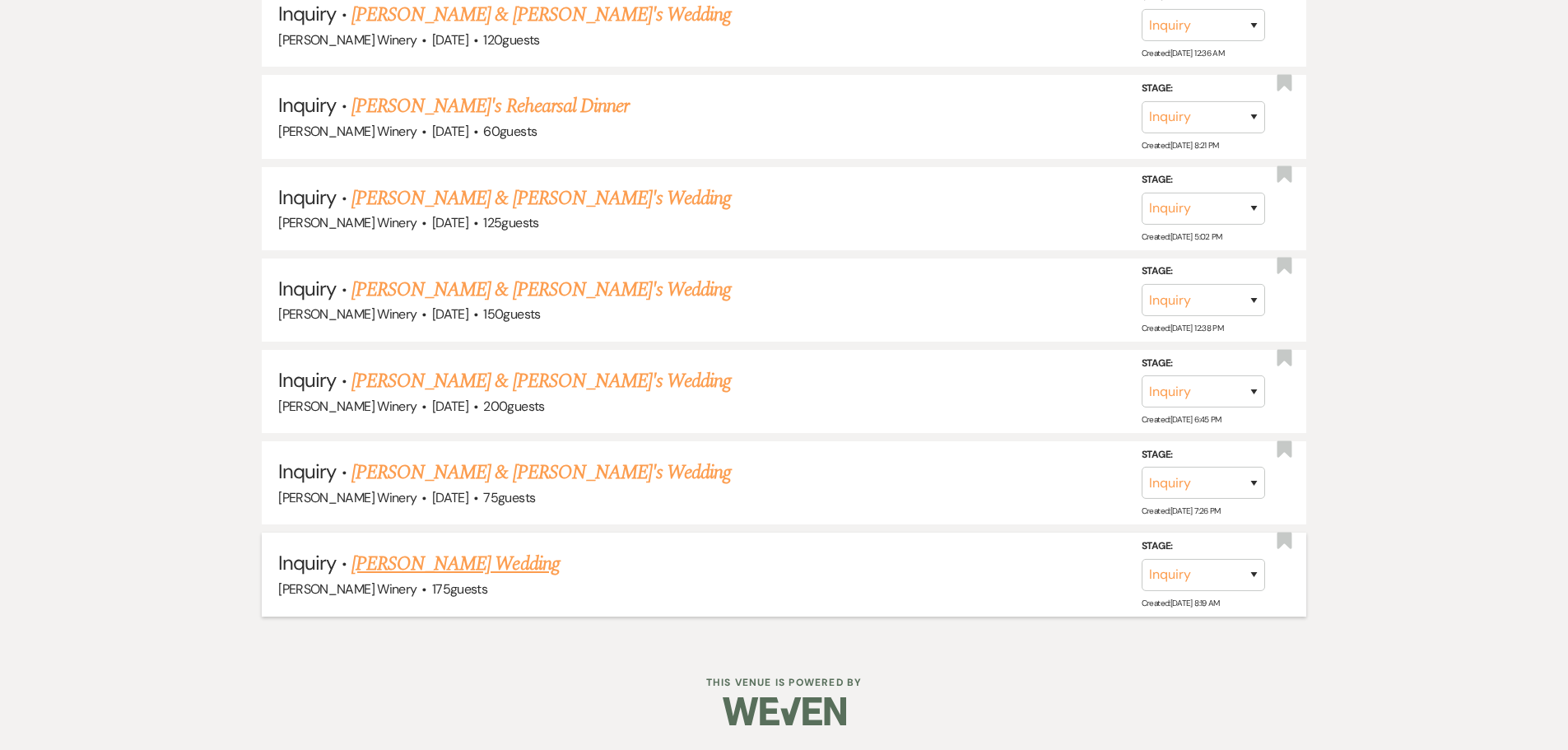
click at [431, 563] on link "[PERSON_NAME] Wedding" at bounding box center [456, 563] width 208 height 30
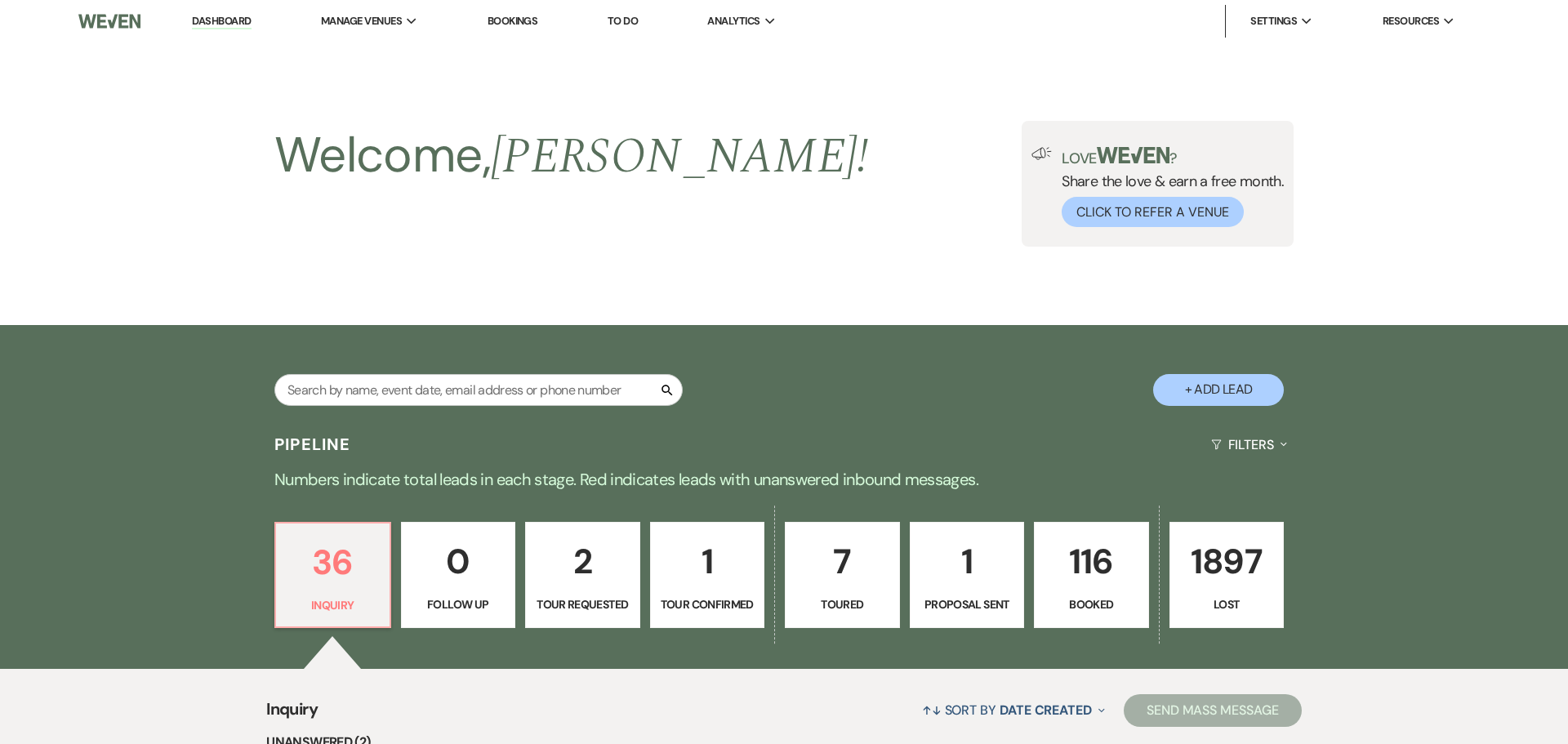
select select "5"
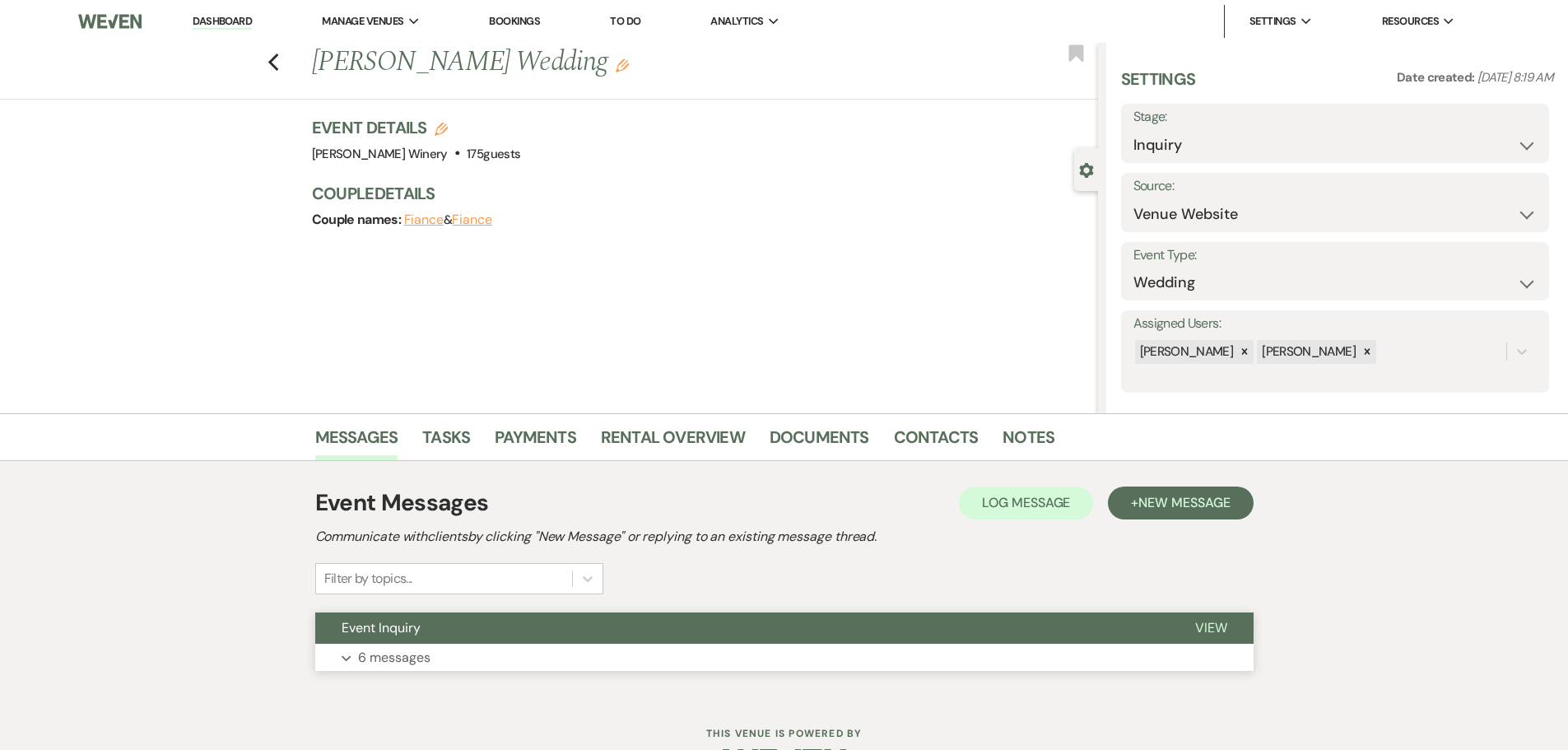
click at [450, 655] on button "Expand 6 messages" at bounding box center [785, 658] width 939 height 28
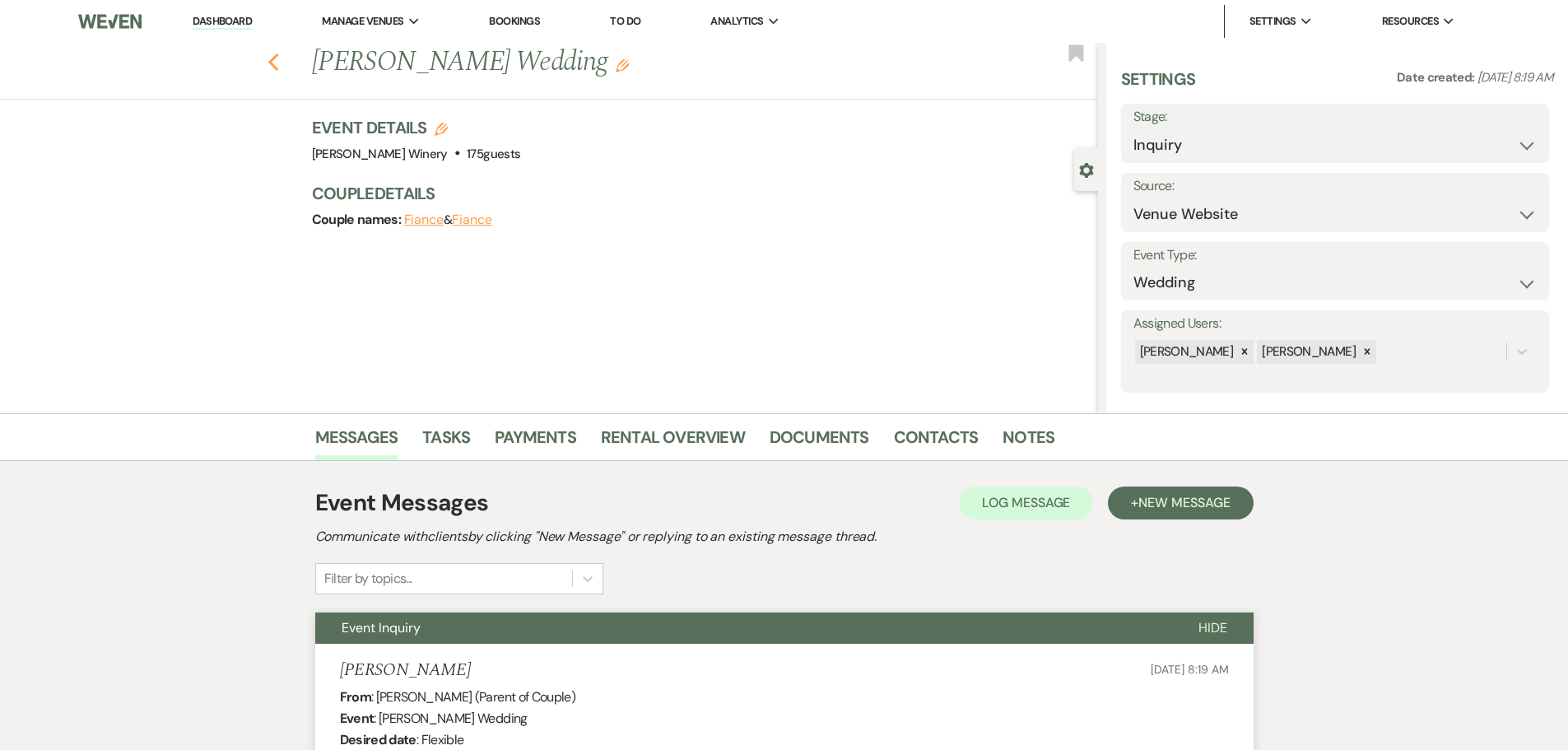
click at [280, 62] on icon "Previous" at bounding box center [274, 62] width 12 height 20
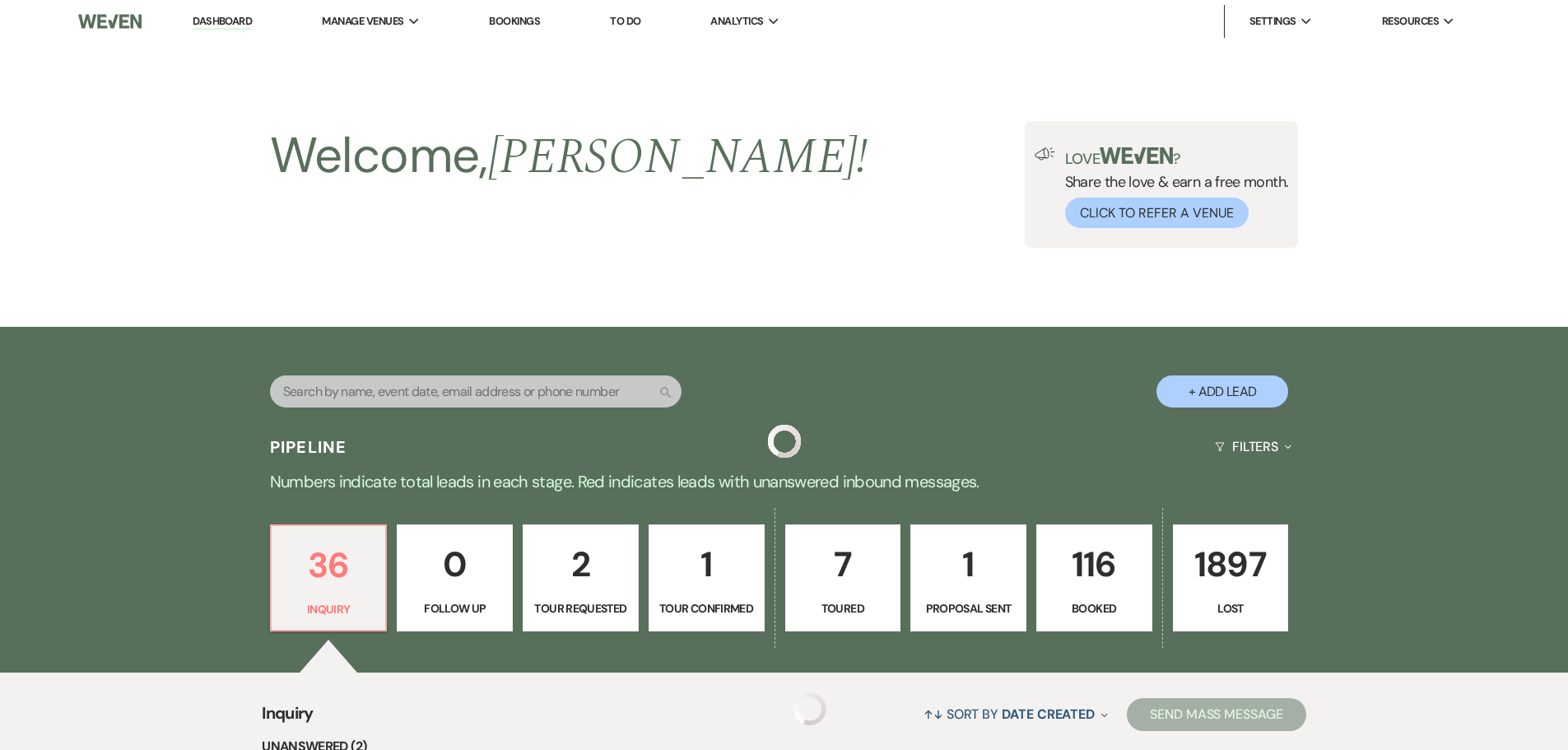
scroll to position [3543, 0]
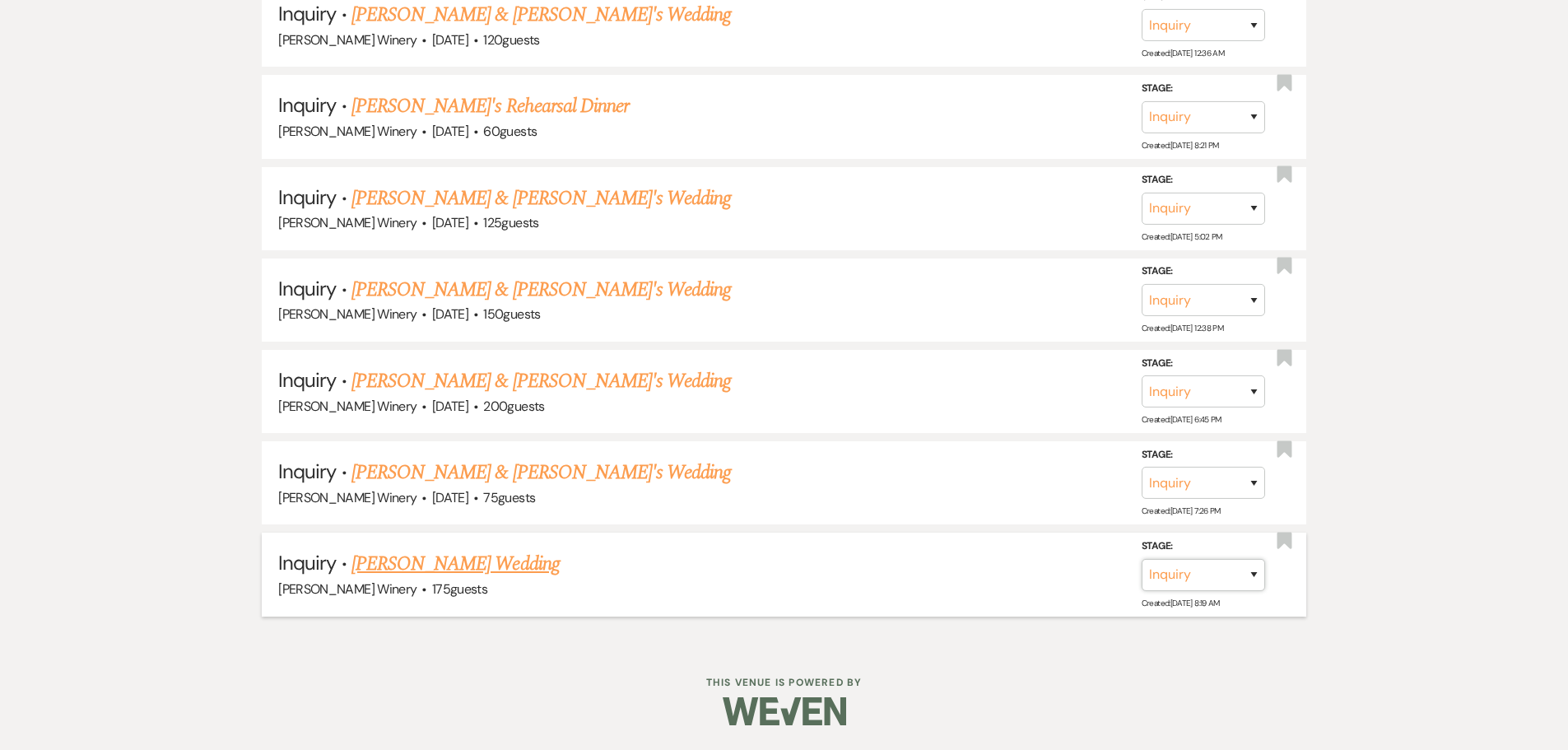
click at [1247, 569] on select "Inquiry Follow Up Tour Requested Tour Confirmed Toured Proposal Sent Booked Lost" at bounding box center [1204, 574] width 123 height 32
select select "8"
click at [1142, 559] on select "Inquiry Follow Up Tour Requested Tour Confirmed Toured Proposal Sent Booked Lost" at bounding box center [1204, 574] width 123 height 32
click at [948, 569] on select "Booked Elsewhere Budget Date Unavailable No Response Not a Good Match Capacity …" at bounding box center [972, 574] width 142 height 32
select select "5"
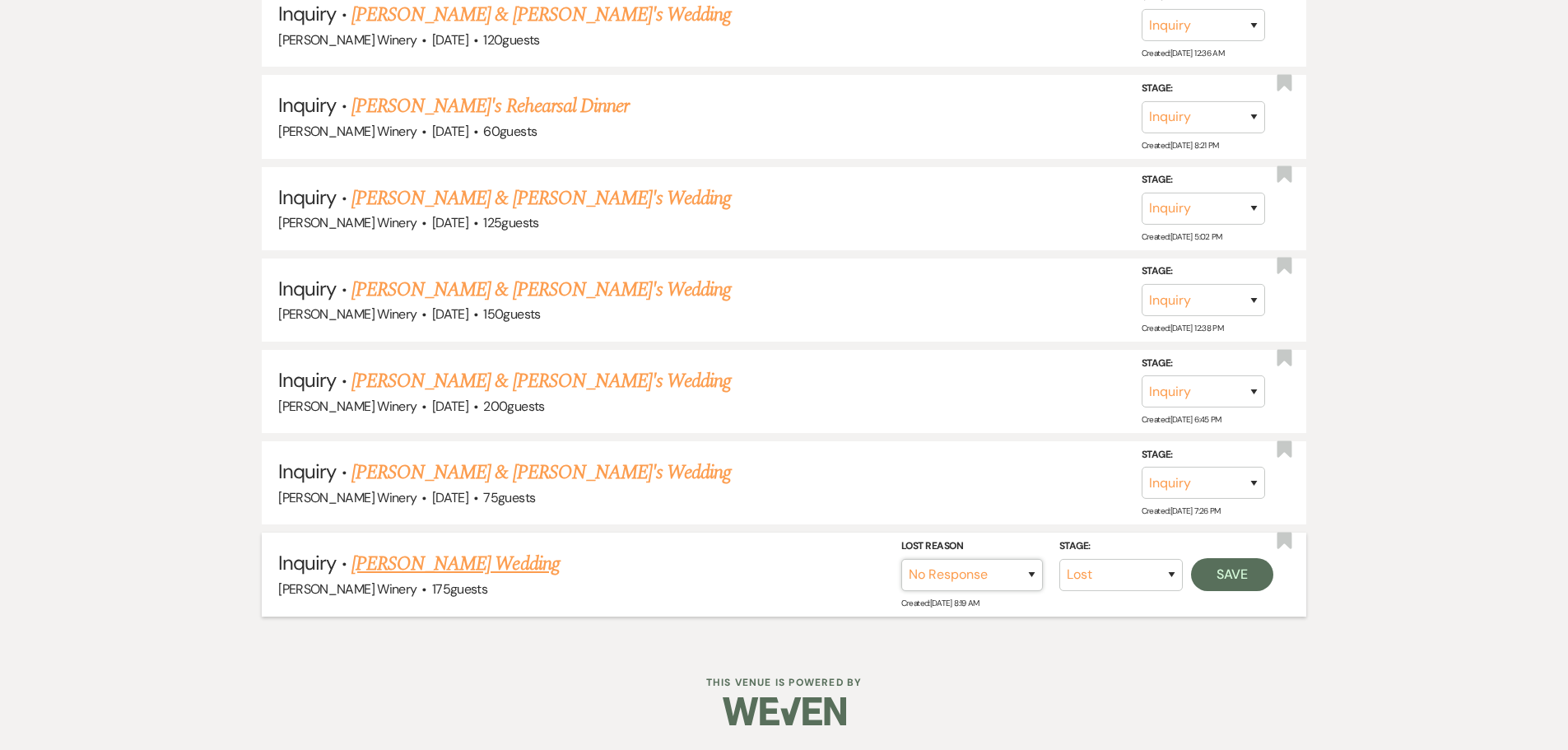
click at [901, 559] on select "Booked Elsewhere Budget Date Unavailable No Response Not a Good Match Capacity …" at bounding box center [972, 574] width 142 height 32
click at [1230, 577] on button "Save" at bounding box center [1232, 573] width 82 height 33
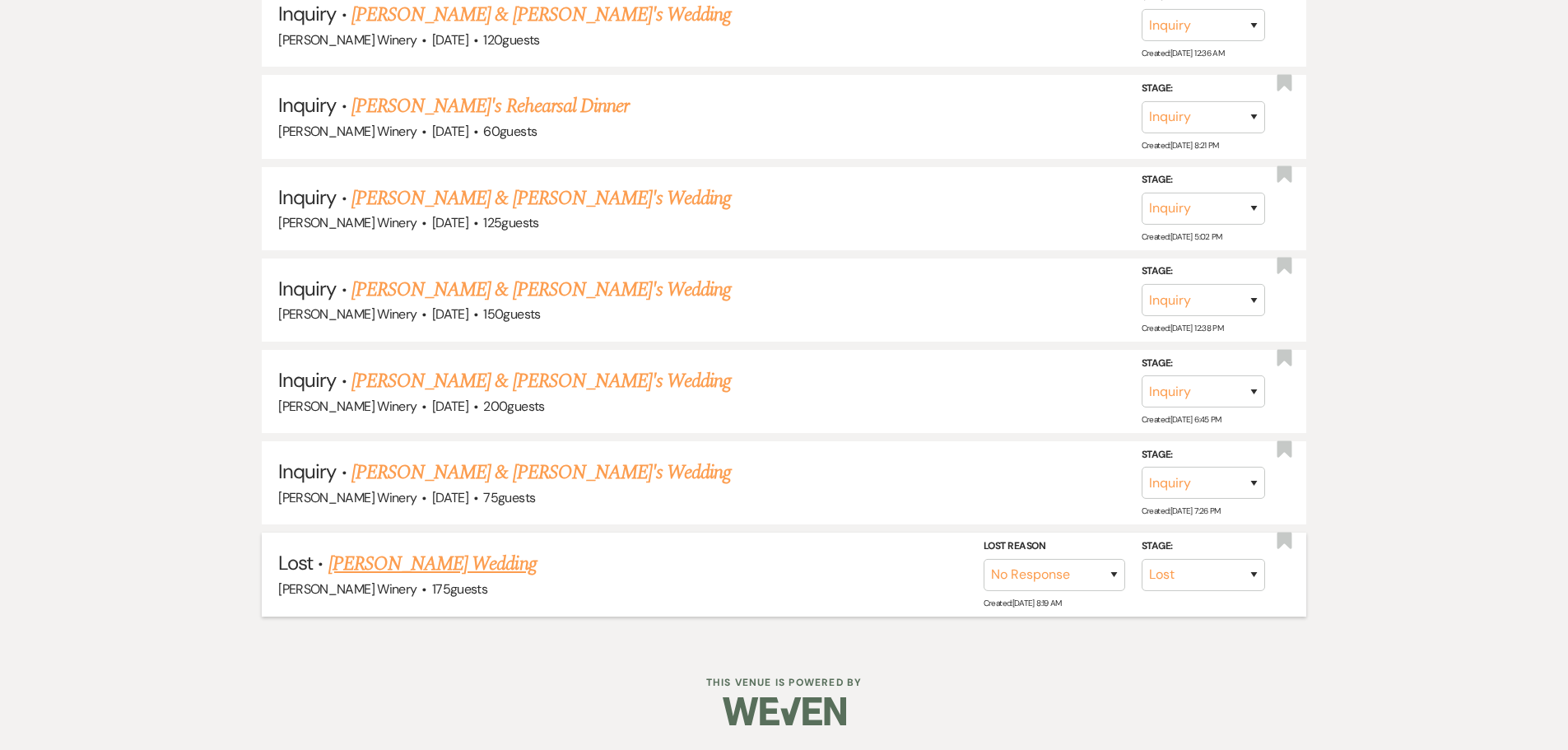
scroll to position [3451, 0]
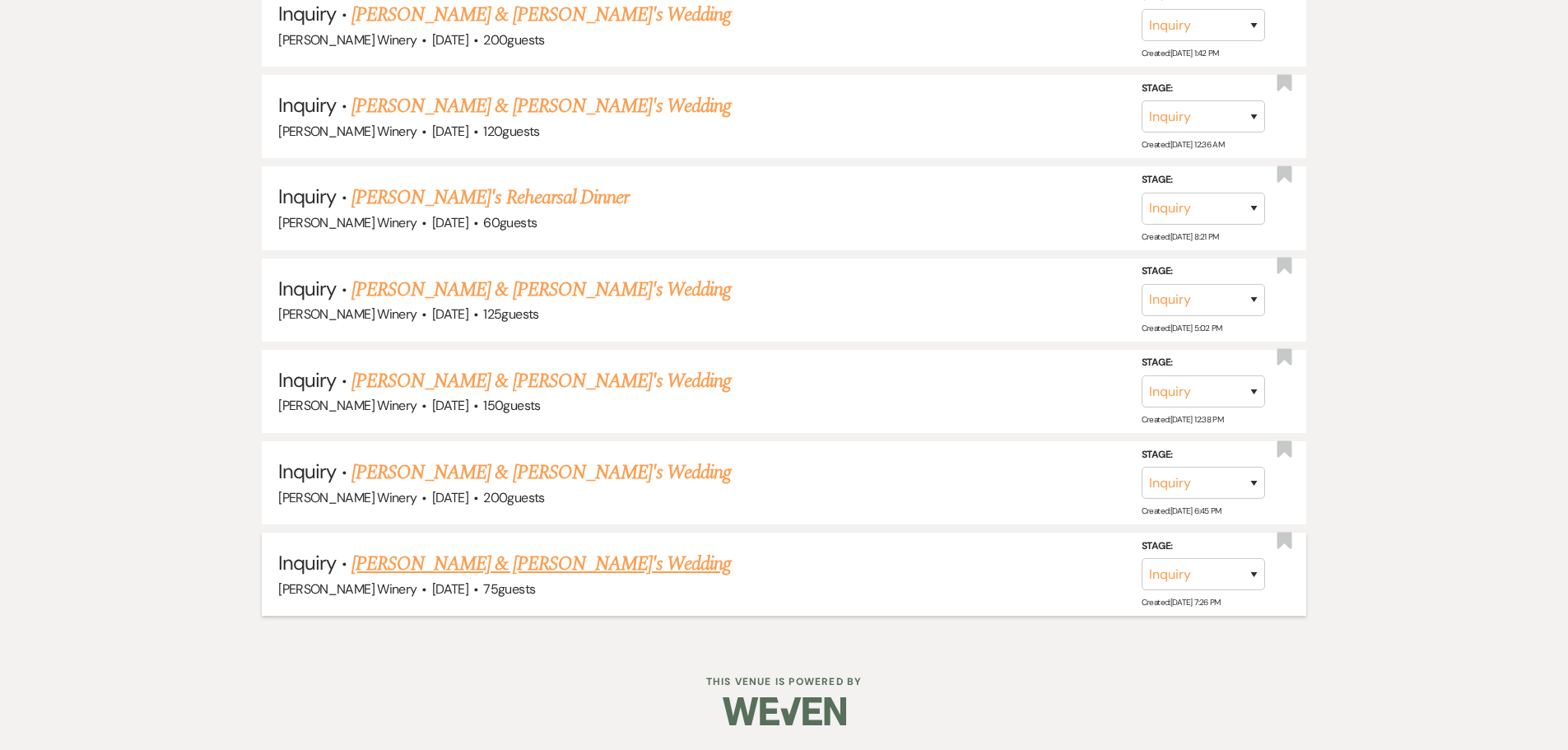
click at [416, 565] on link "[PERSON_NAME] & [PERSON_NAME]'s Wedding" at bounding box center [541, 563] width 380 height 30
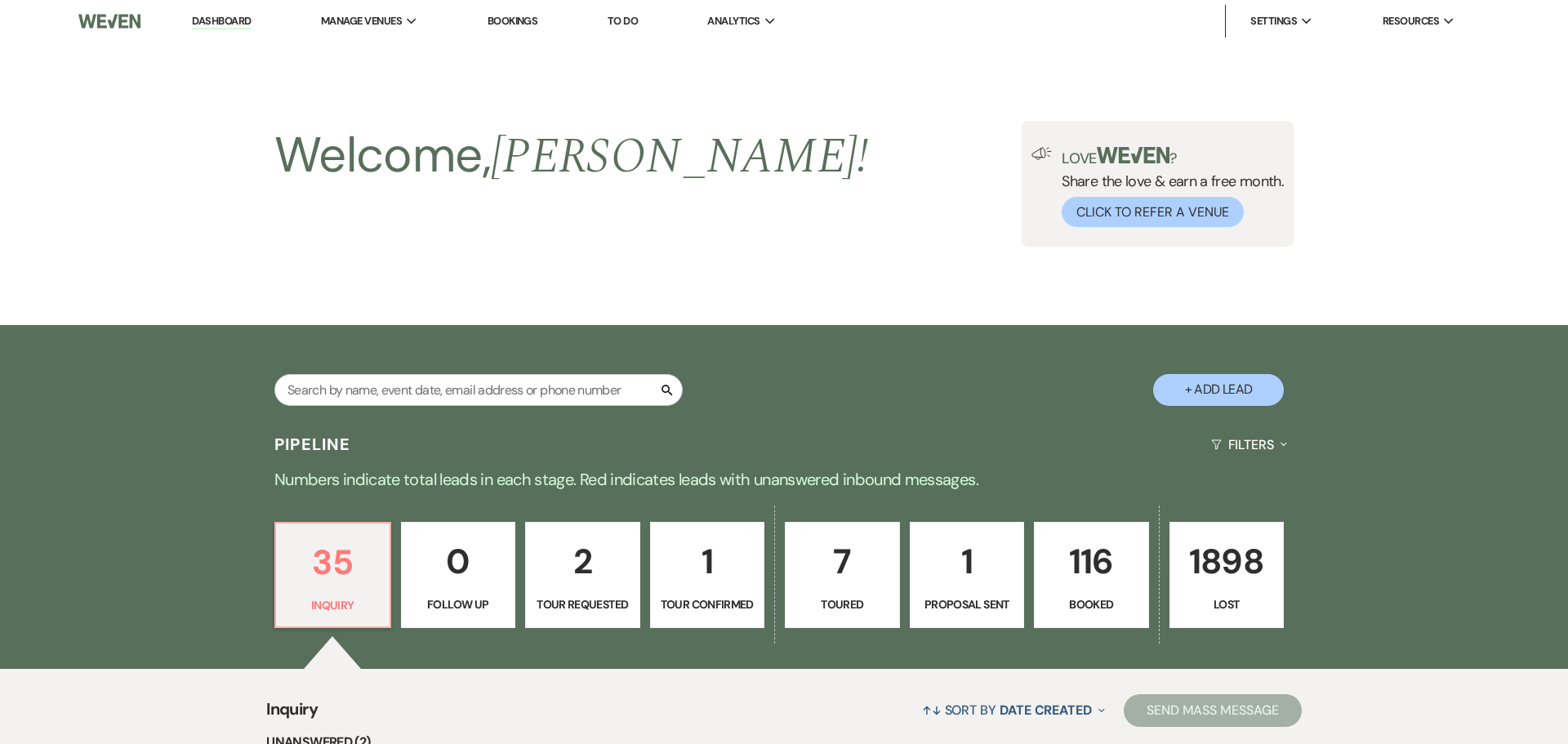
select select "5"
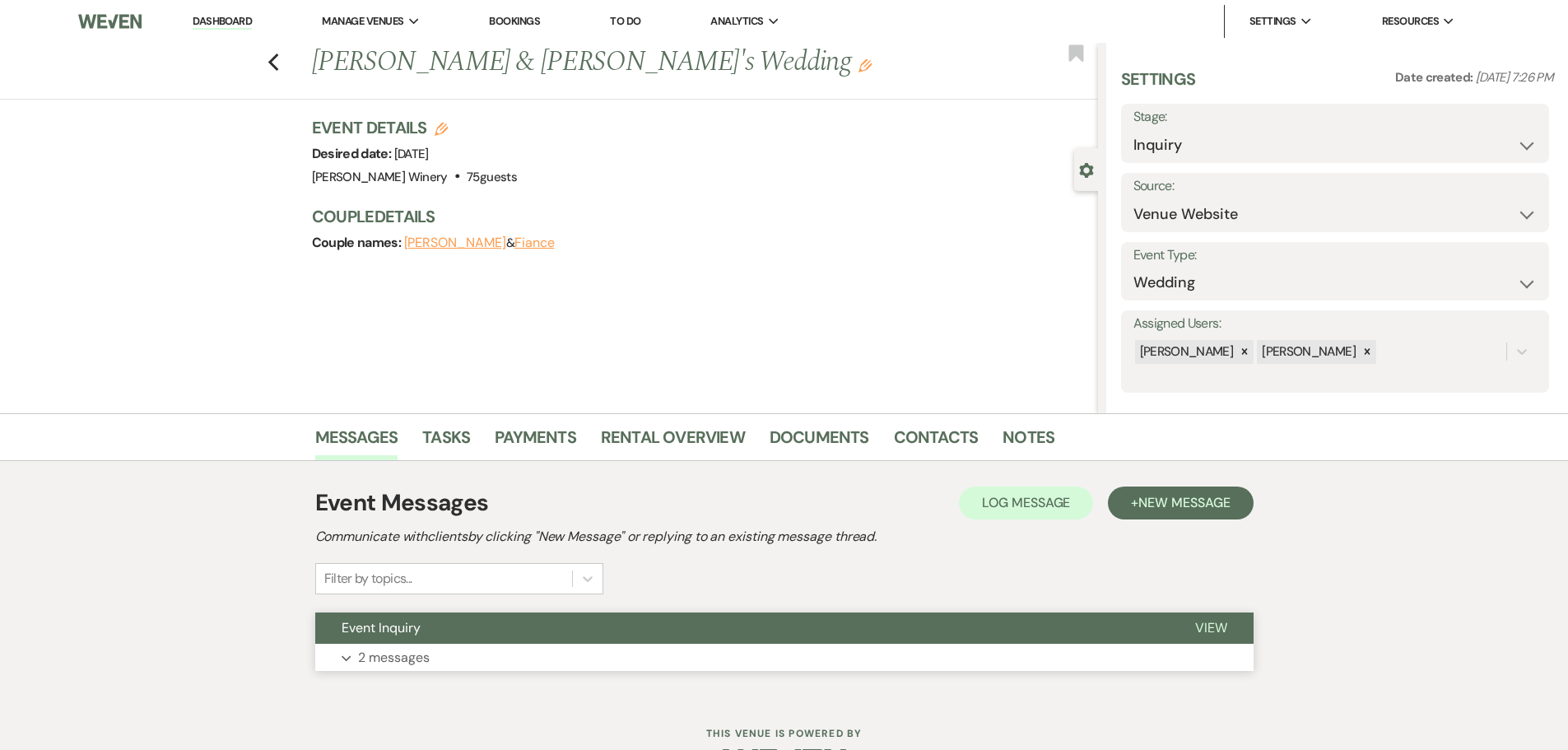
click at [428, 650] on p "2 messages" at bounding box center [394, 658] width 71 height 22
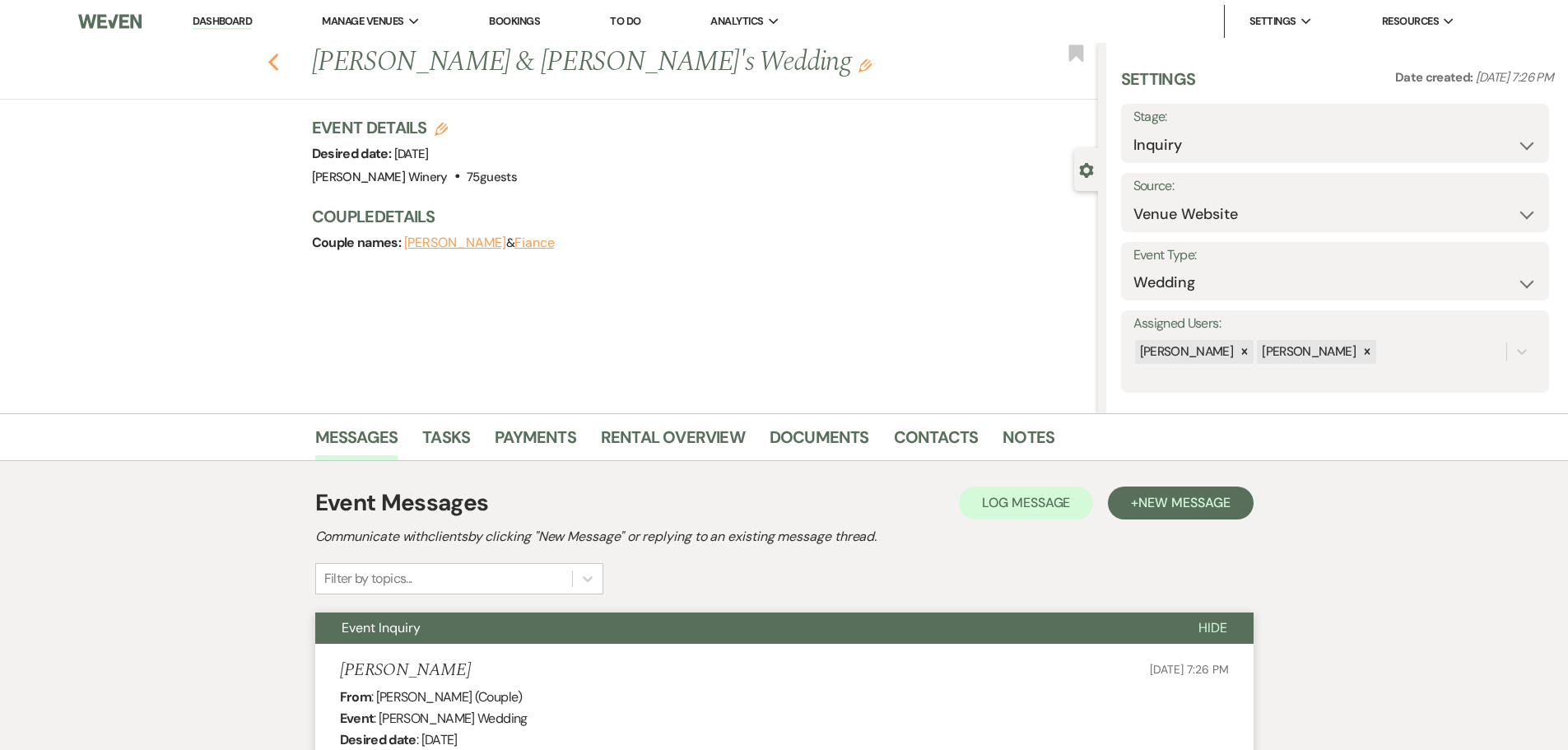
click at [280, 65] on icon "Previous" at bounding box center [274, 62] width 12 height 20
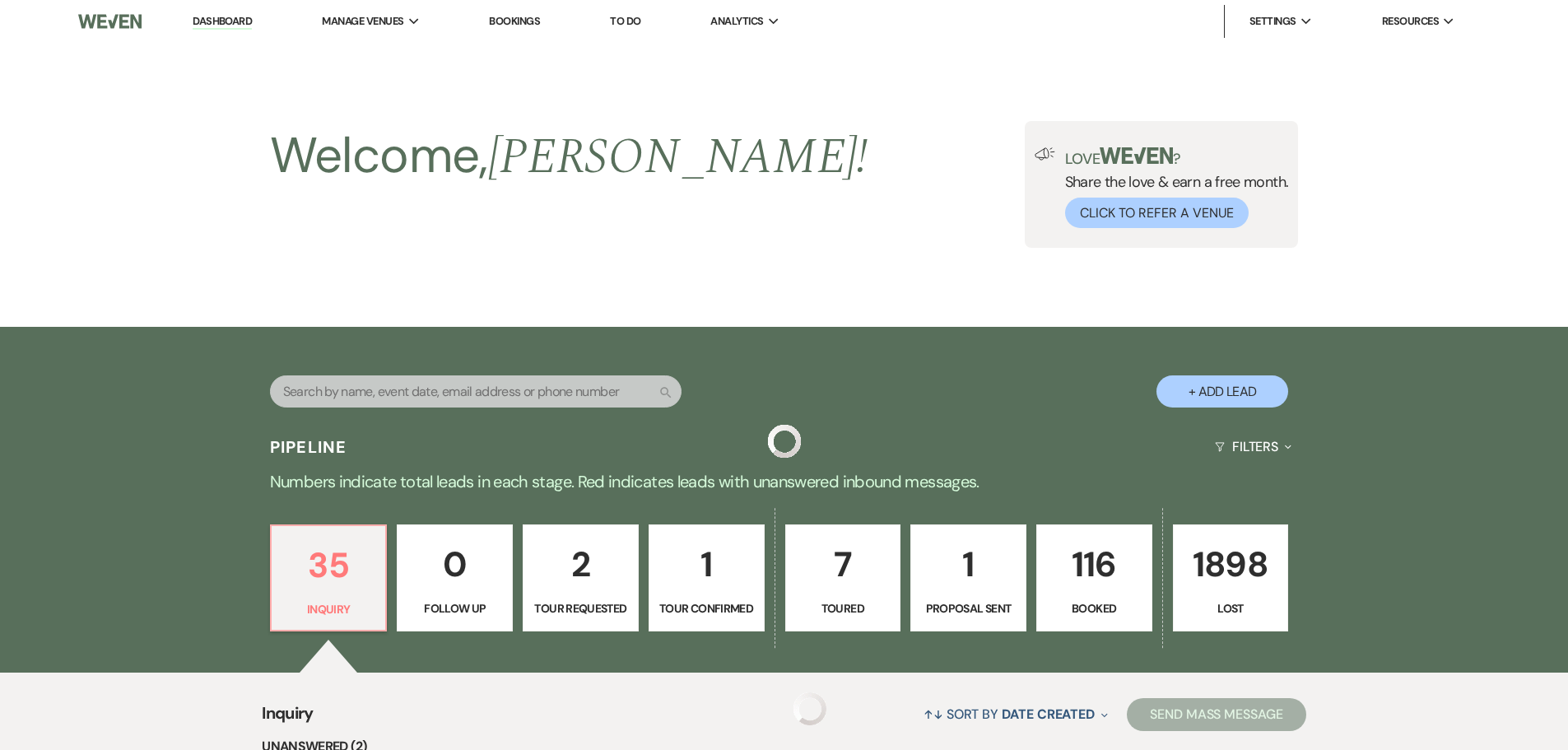
scroll to position [3451, 0]
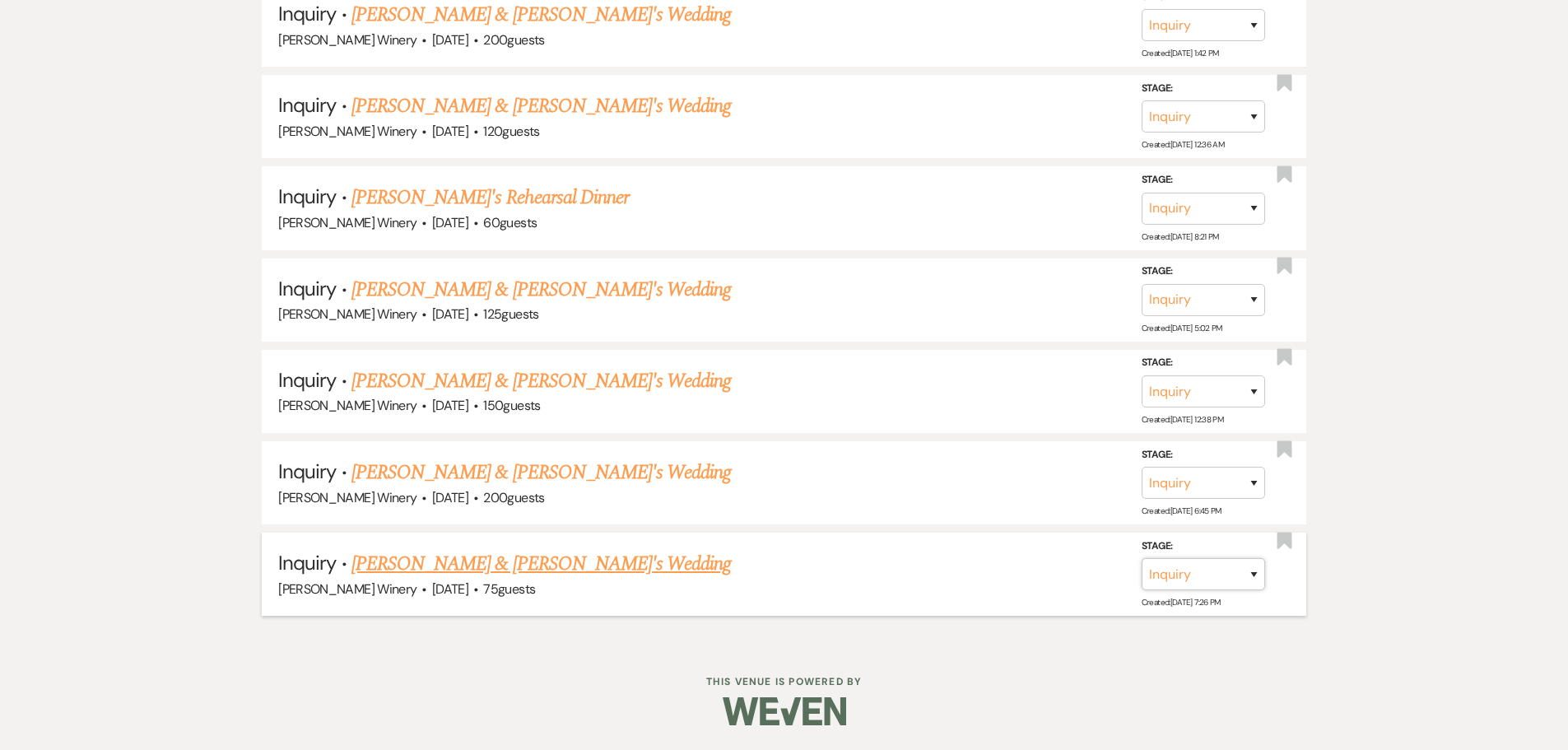
click at [1201, 573] on select "Inquiry Follow Up Tour Requested Tour Confirmed Toured Proposal Sent Booked Lost" at bounding box center [1204, 573] width 123 height 32
select select "8"
click at [1142, 558] on select "Inquiry Follow Up Tour Requested Tour Confirmed Toured Proposal Sent Booked Lost" at bounding box center [1204, 573] width 123 height 32
click at [937, 560] on select "Booked Elsewhere Budget Date Unavailable No Response Not a Good Match Capacity …" at bounding box center [972, 573] width 142 height 32
select select "5"
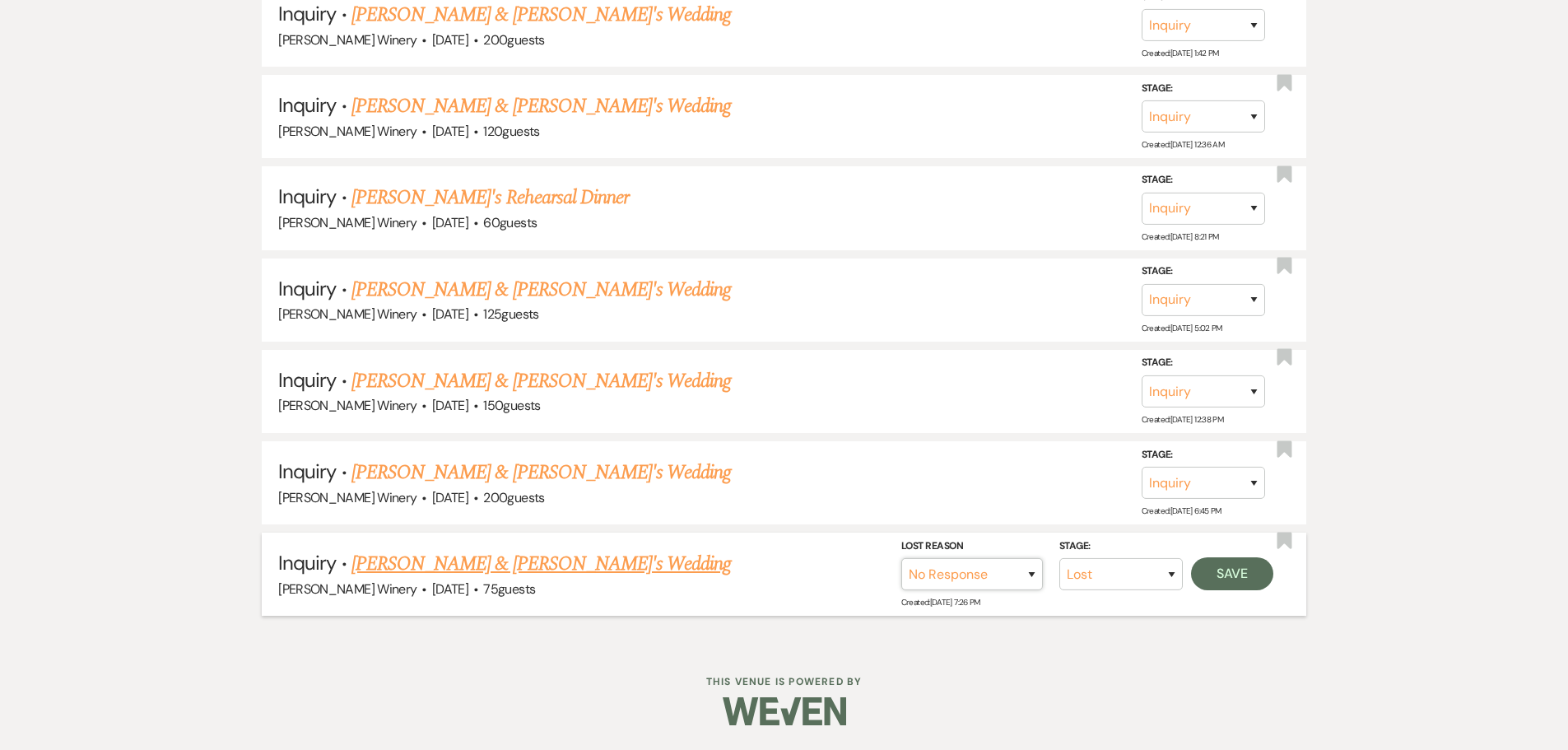
click at [901, 558] on select "Booked Elsewhere Budget Date Unavailable No Response Not a Good Match Capacity …" at bounding box center [972, 573] width 142 height 32
click at [1211, 568] on button "Save" at bounding box center [1232, 573] width 82 height 33
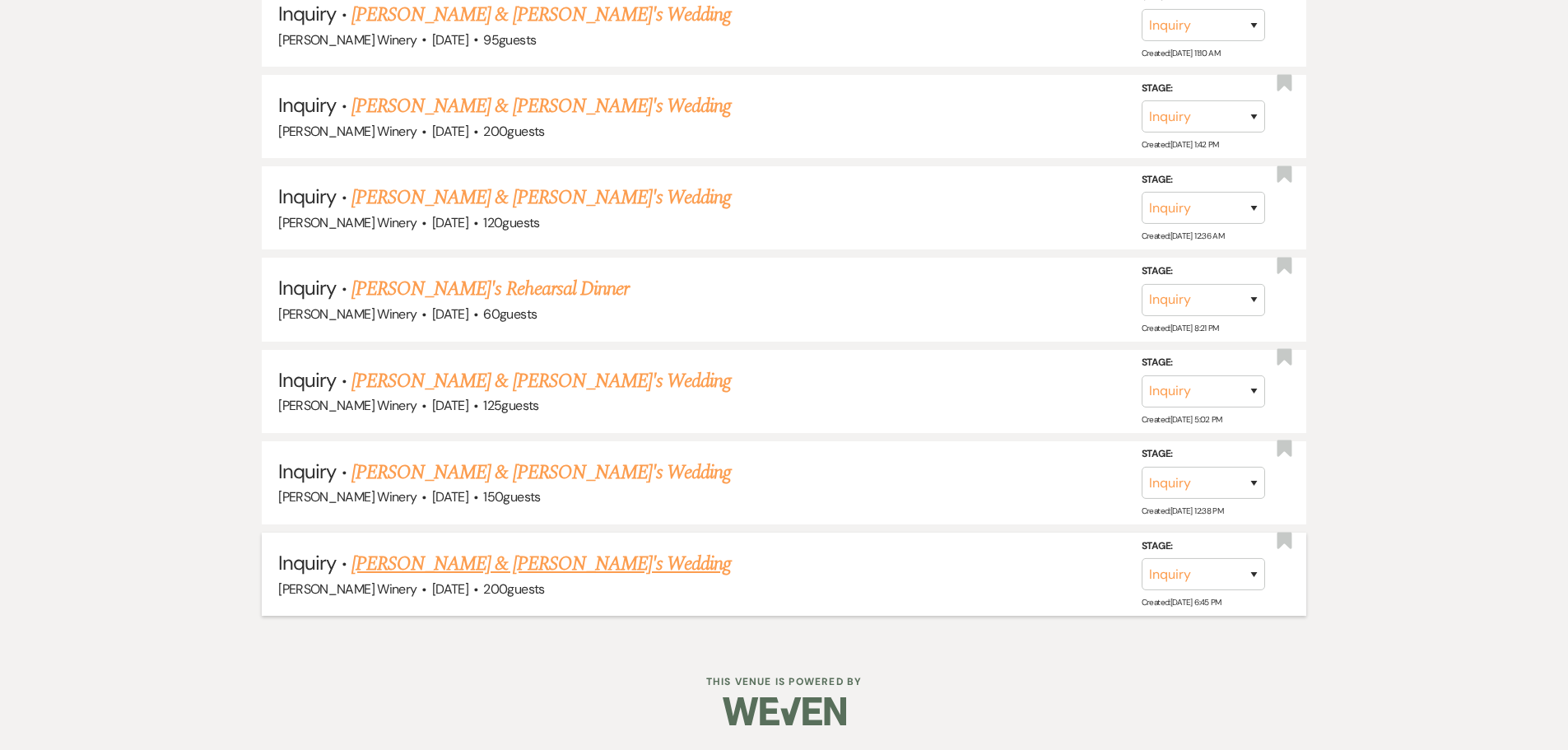
scroll to position [3360, 0]
click at [487, 564] on link "[PERSON_NAME] & [PERSON_NAME]'s Wedding" at bounding box center [541, 563] width 380 height 30
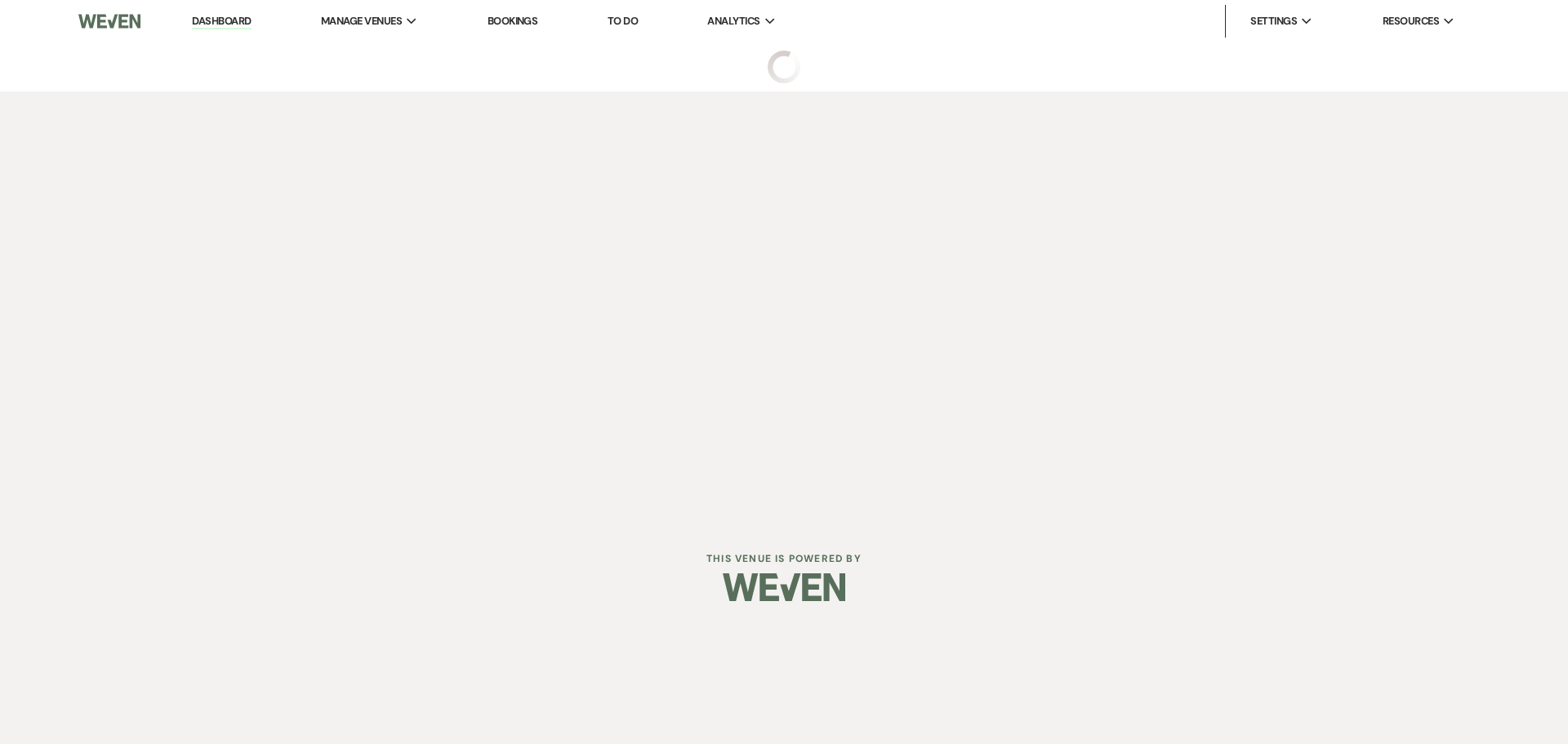
select select "5"
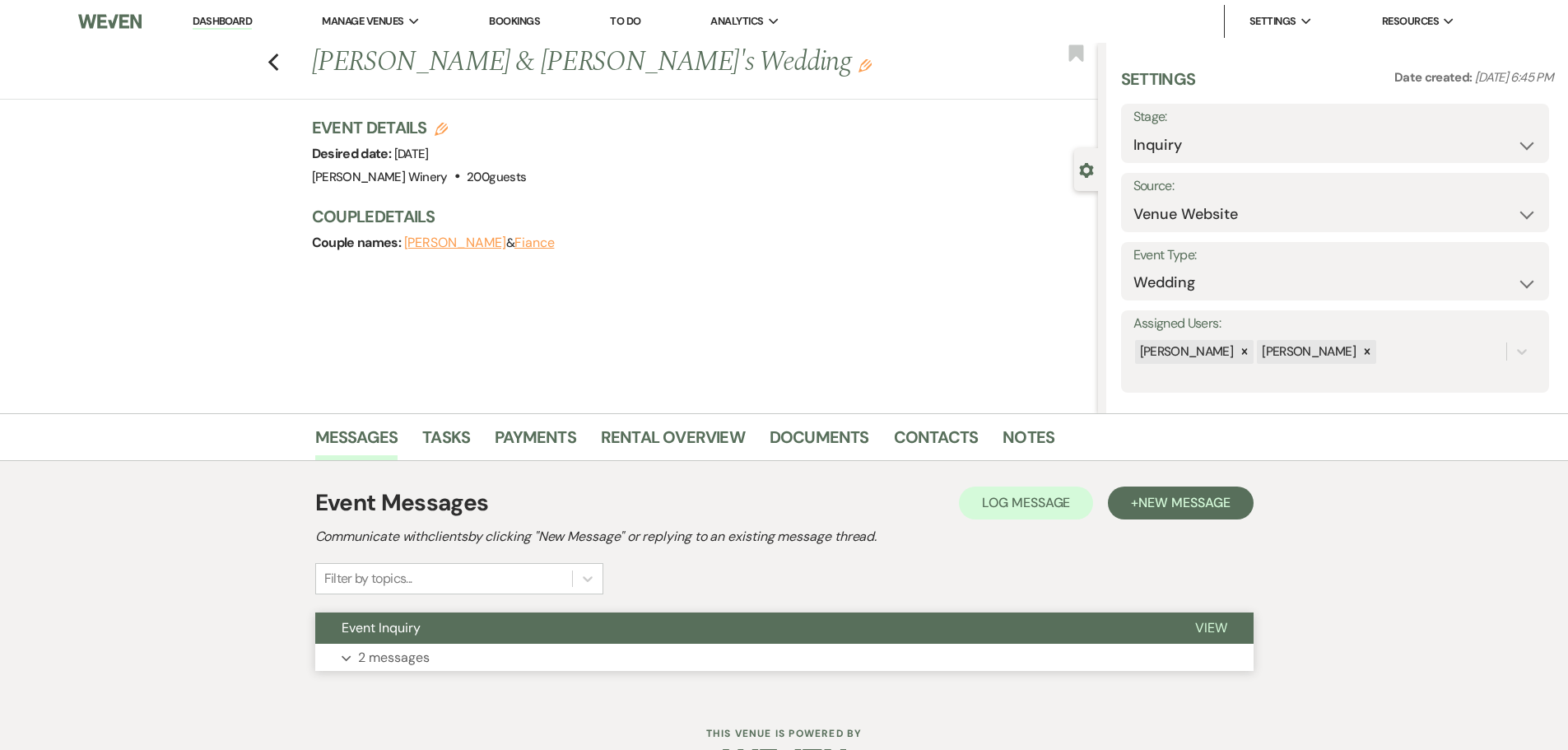
click at [471, 665] on button "Expand 2 messages" at bounding box center [785, 658] width 939 height 28
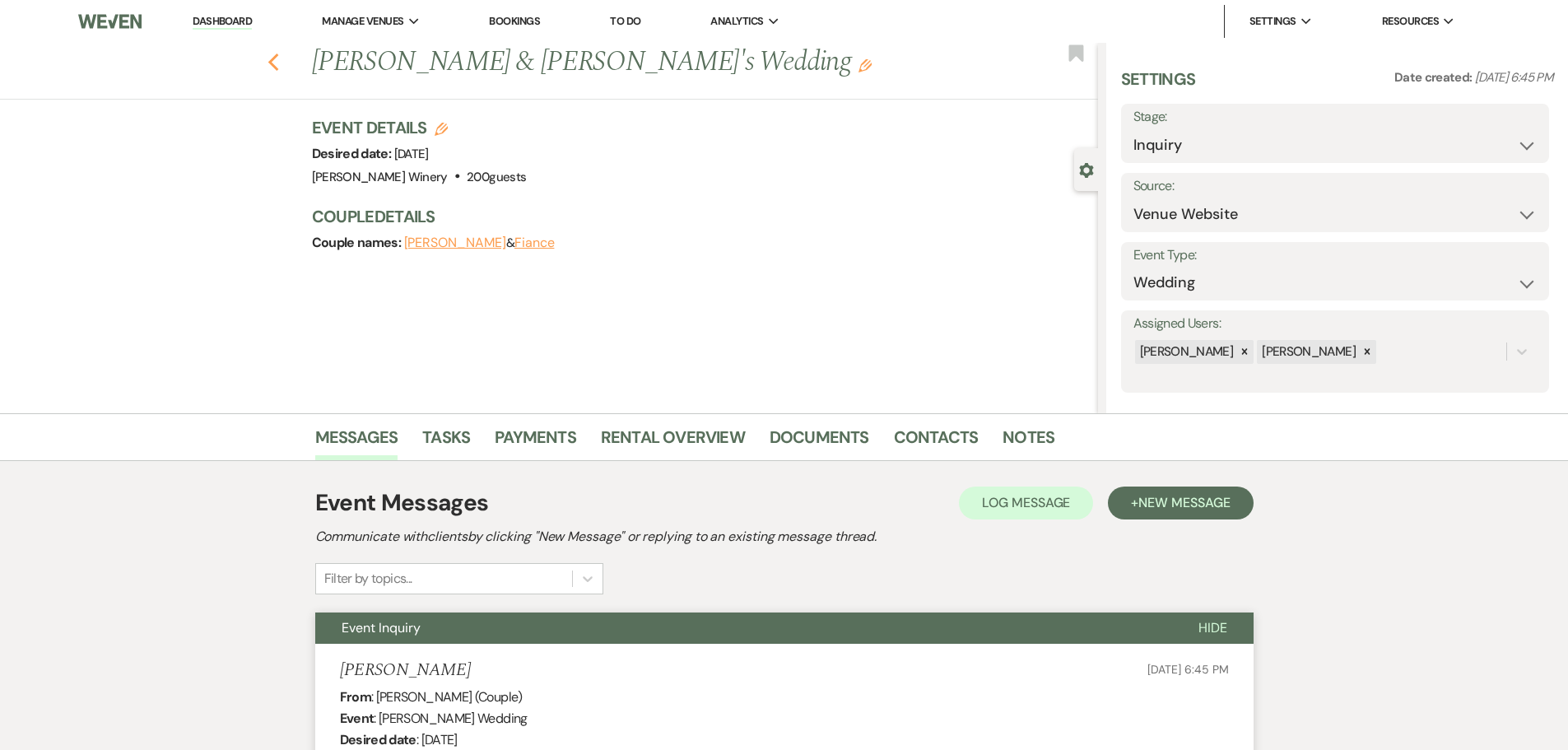
click at [280, 61] on icon "Previous" at bounding box center [274, 62] width 12 height 20
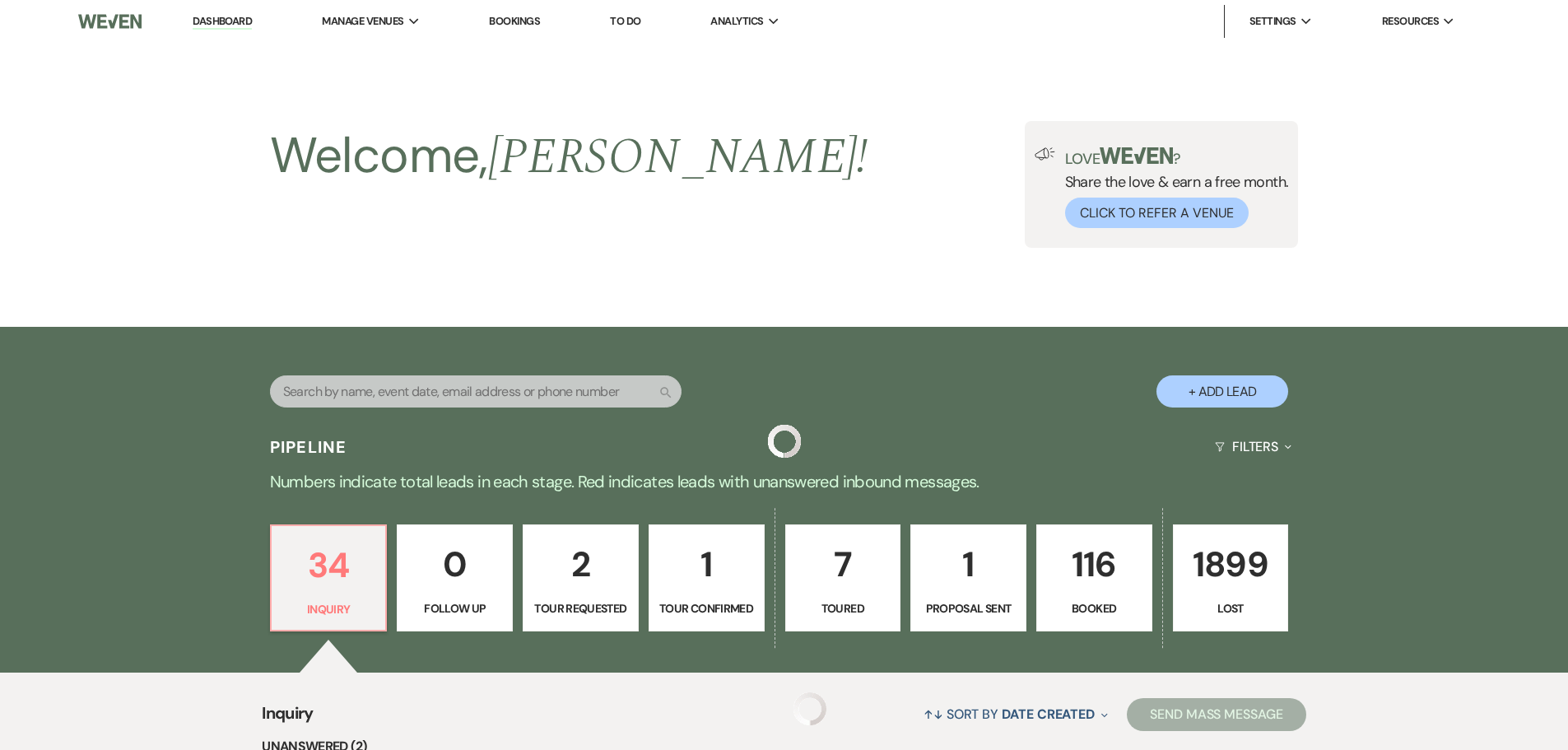
scroll to position [3360, 0]
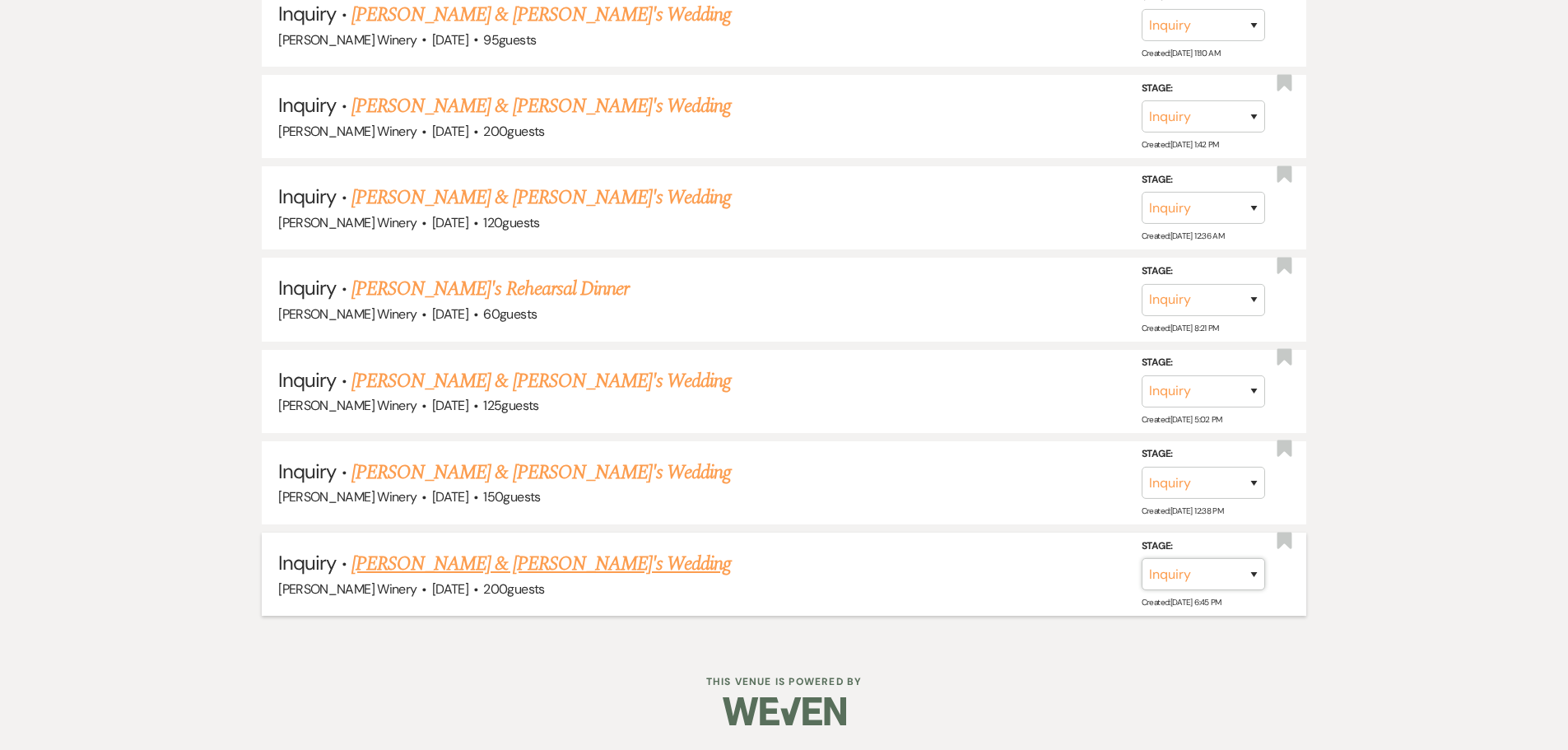
click at [1181, 570] on select "Inquiry Follow Up Tour Requested Tour Confirmed Toured Proposal Sent Booked Lost" at bounding box center [1204, 573] width 123 height 32
select select "8"
click at [1142, 558] on select "Inquiry Follow Up Tour Requested Tour Confirmed Toured Proposal Sent Booked Lost" at bounding box center [1204, 573] width 123 height 32
drag, startPoint x: 992, startPoint y: 570, endPoint x: 981, endPoint y: 572, distance: 11.2
click at [992, 570] on select "Booked Elsewhere Budget Date Unavailable No Response Not a Good Match Capacity …" at bounding box center [972, 573] width 142 height 32
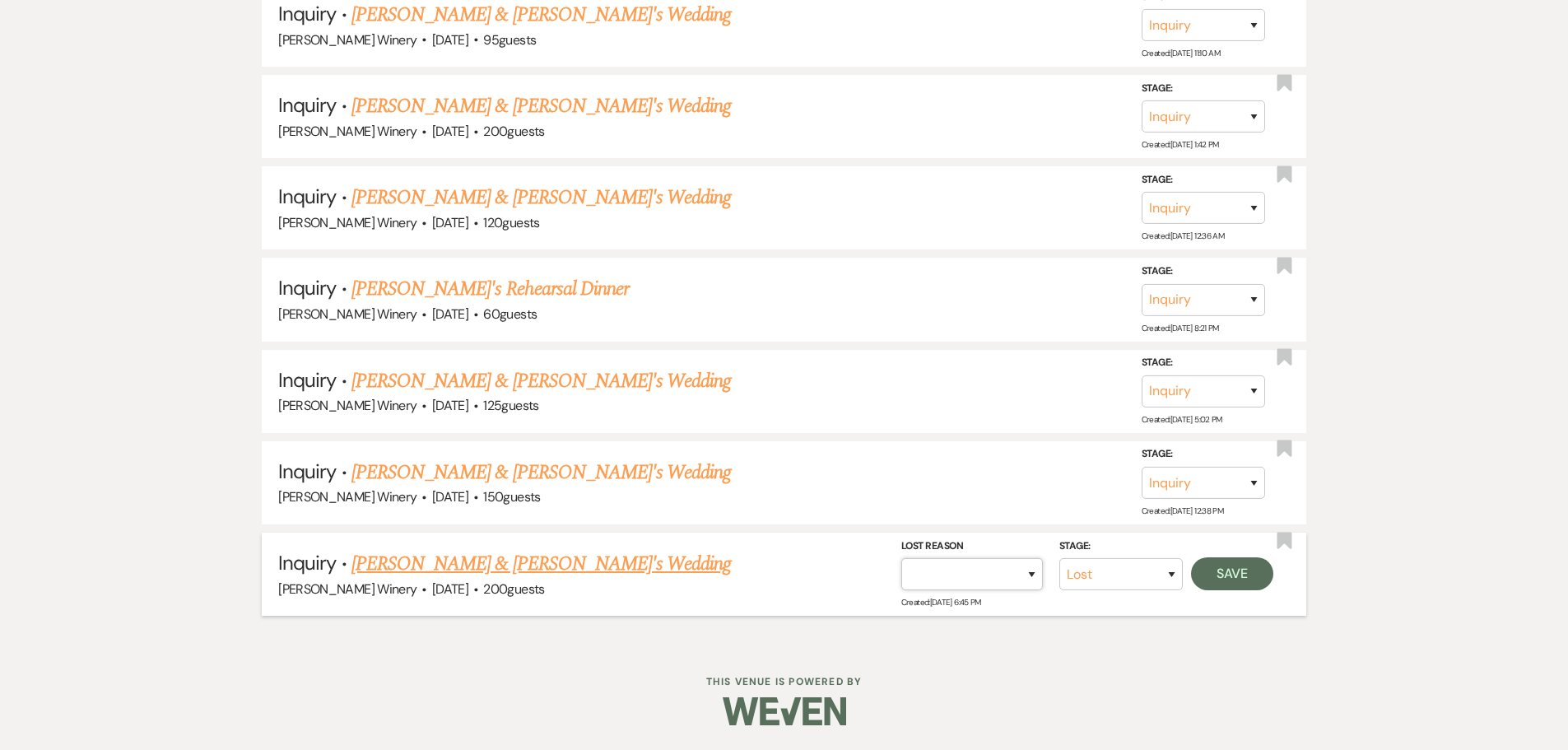
select select "5"
click at [901, 558] on select "Booked Elsewhere Budget Date Unavailable No Response Not a Good Match Capacity …" at bounding box center [972, 573] width 142 height 32
click at [1223, 569] on button "Save" at bounding box center [1232, 573] width 82 height 33
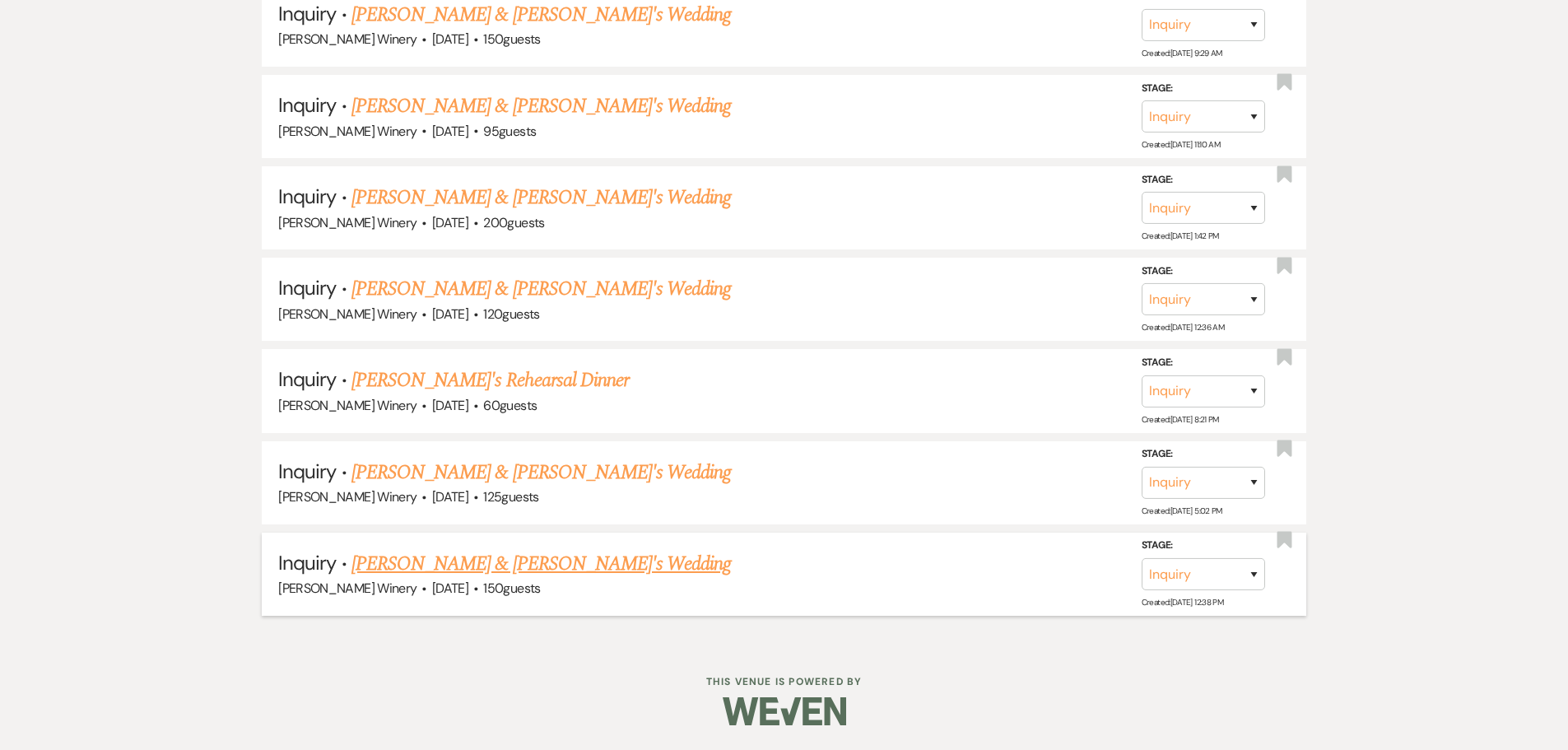
scroll to position [3269, 0]
click at [407, 567] on link "[PERSON_NAME] & [PERSON_NAME]'s Wedding" at bounding box center [541, 563] width 380 height 30
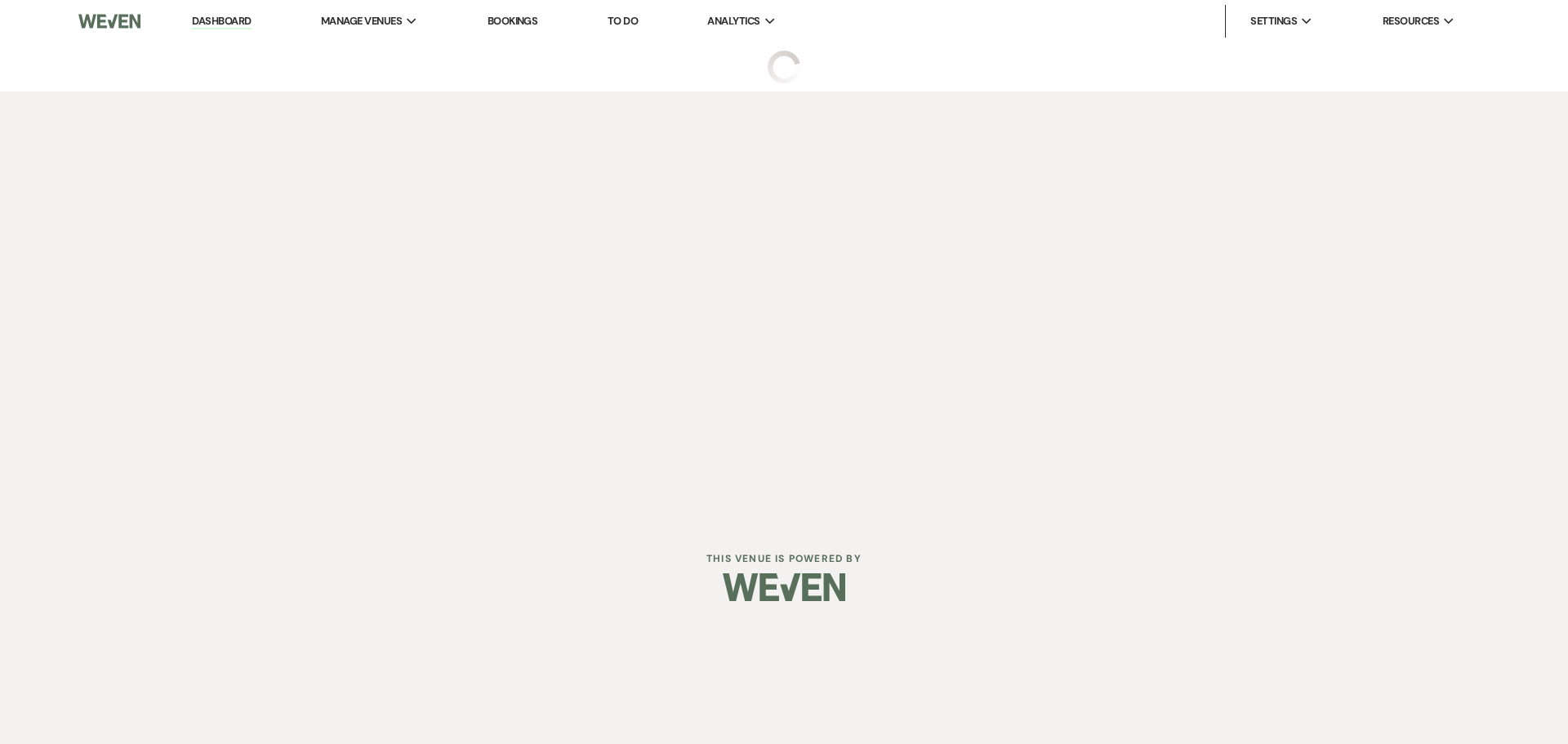
select select "5"
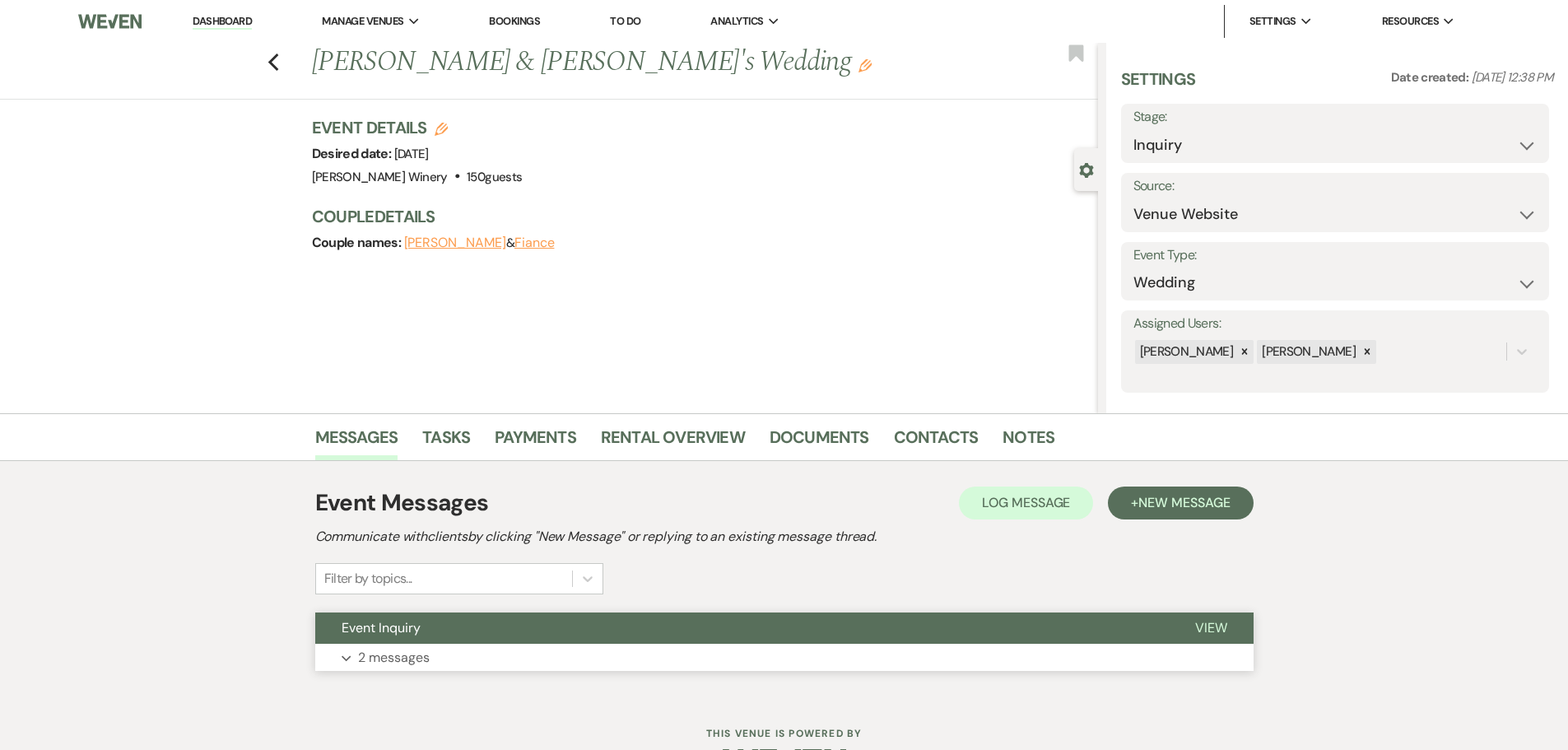
click at [432, 656] on button "Expand 2 messages" at bounding box center [785, 658] width 939 height 28
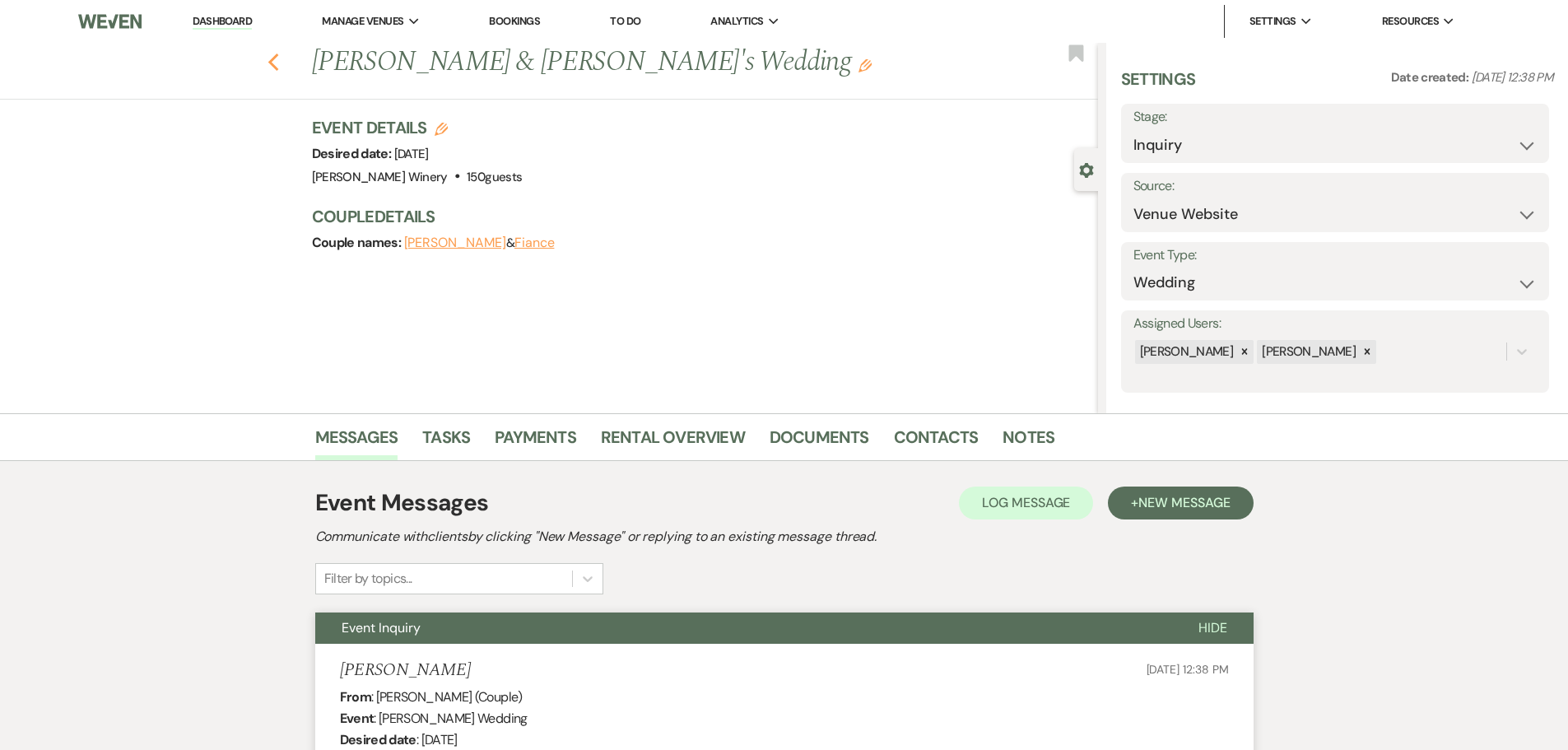
click at [274, 60] on icon "Previous" at bounding box center [274, 62] width 12 height 20
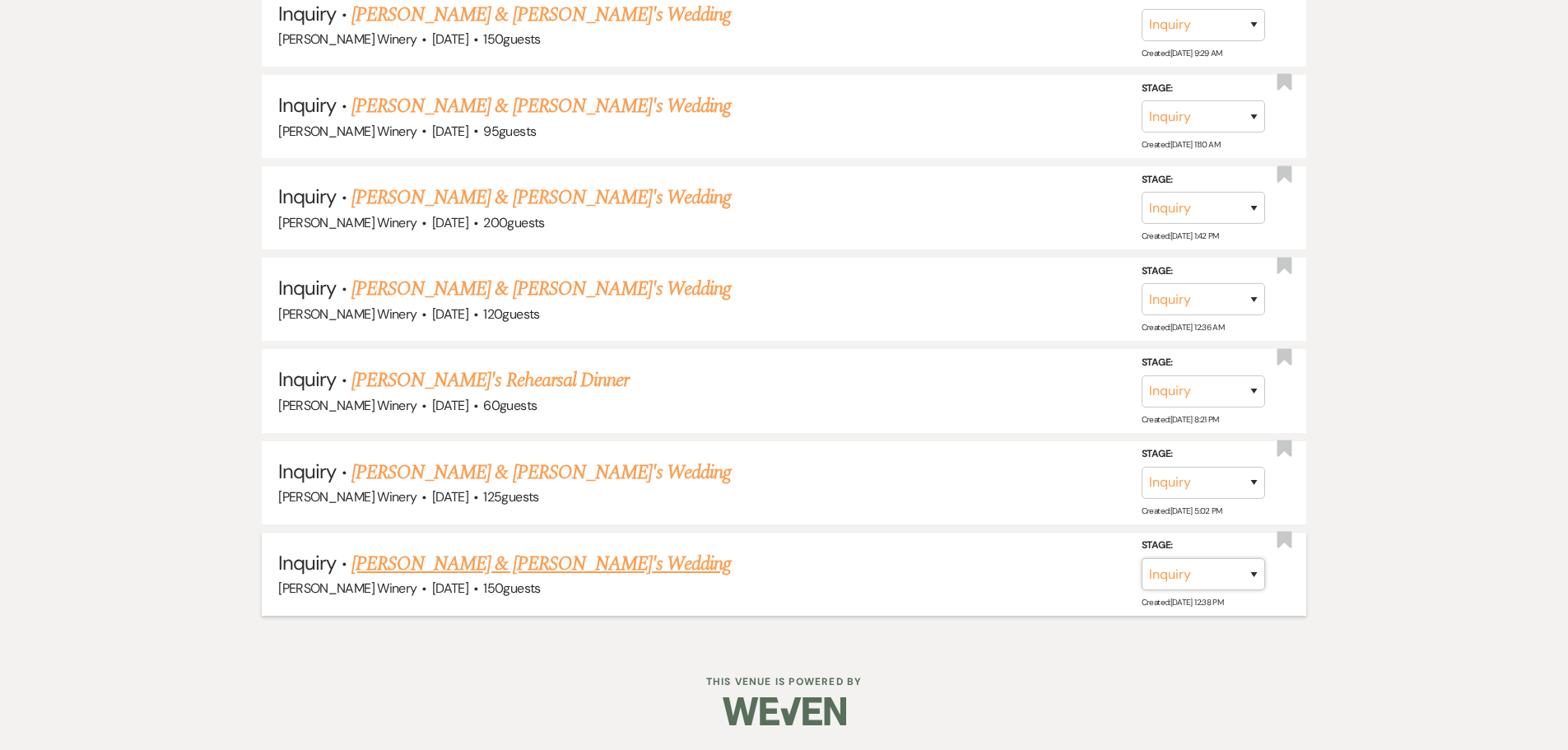
click at [1173, 573] on select "Inquiry Follow Up Tour Requested Tour Confirmed Toured Proposal Sent Booked Lost" at bounding box center [1204, 573] width 123 height 32
select select "8"
click at [1142, 558] on select "Inquiry Follow Up Tour Requested Tour Confirmed Toured Proposal Sent Booked Lost" at bounding box center [1204, 573] width 123 height 32
click at [929, 567] on select "Booked Elsewhere Budget Date Unavailable No Response Not a Good Match Capacity …" at bounding box center [972, 573] width 142 height 32
select select "5"
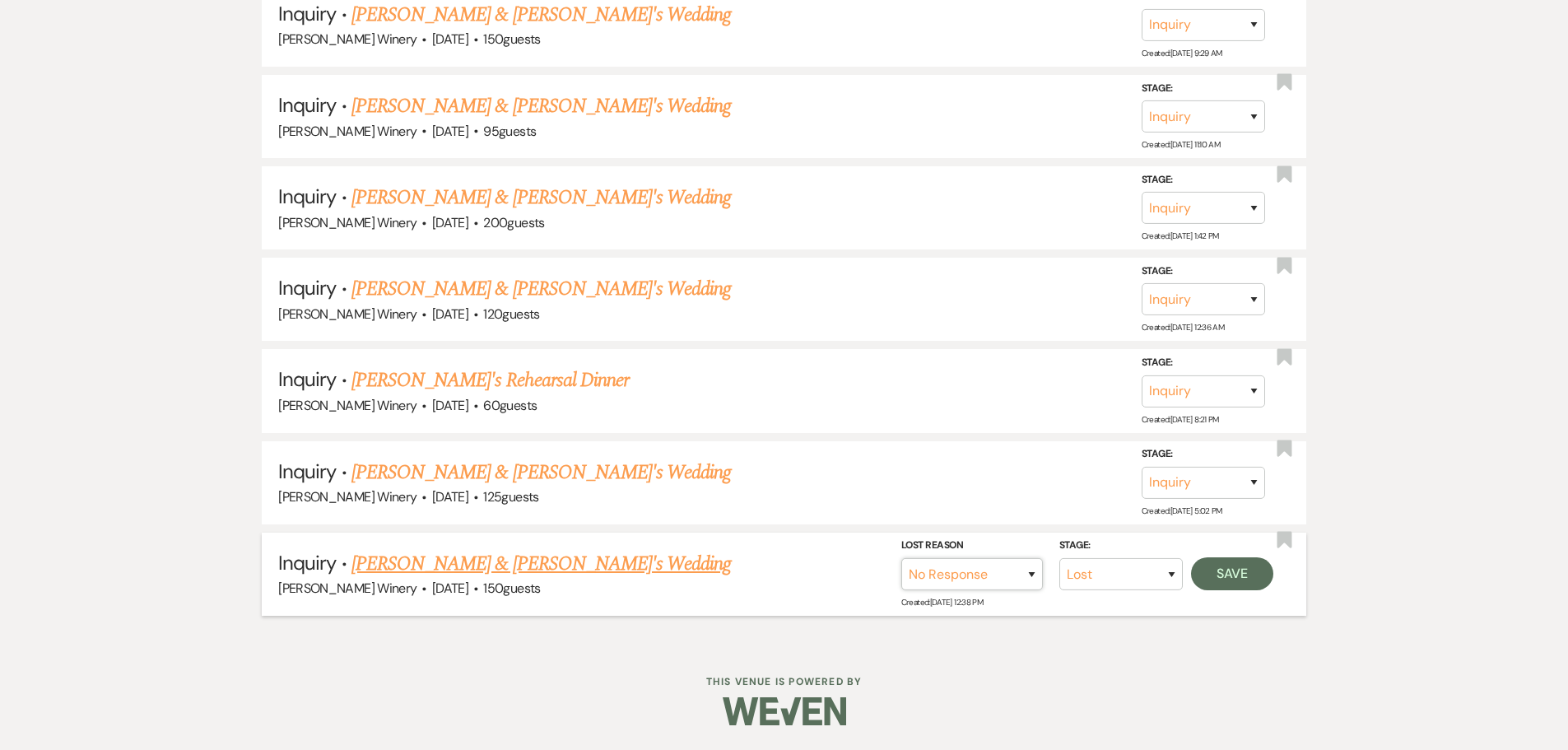
click at [901, 558] on select "Booked Elsewhere Budget Date Unavailable No Response Not a Good Match Capacity …" at bounding box center [972, 573] width 142 height 32
click at [1220, 568] on button "Save" at bounding box center [1232, 573] width 82 height 33
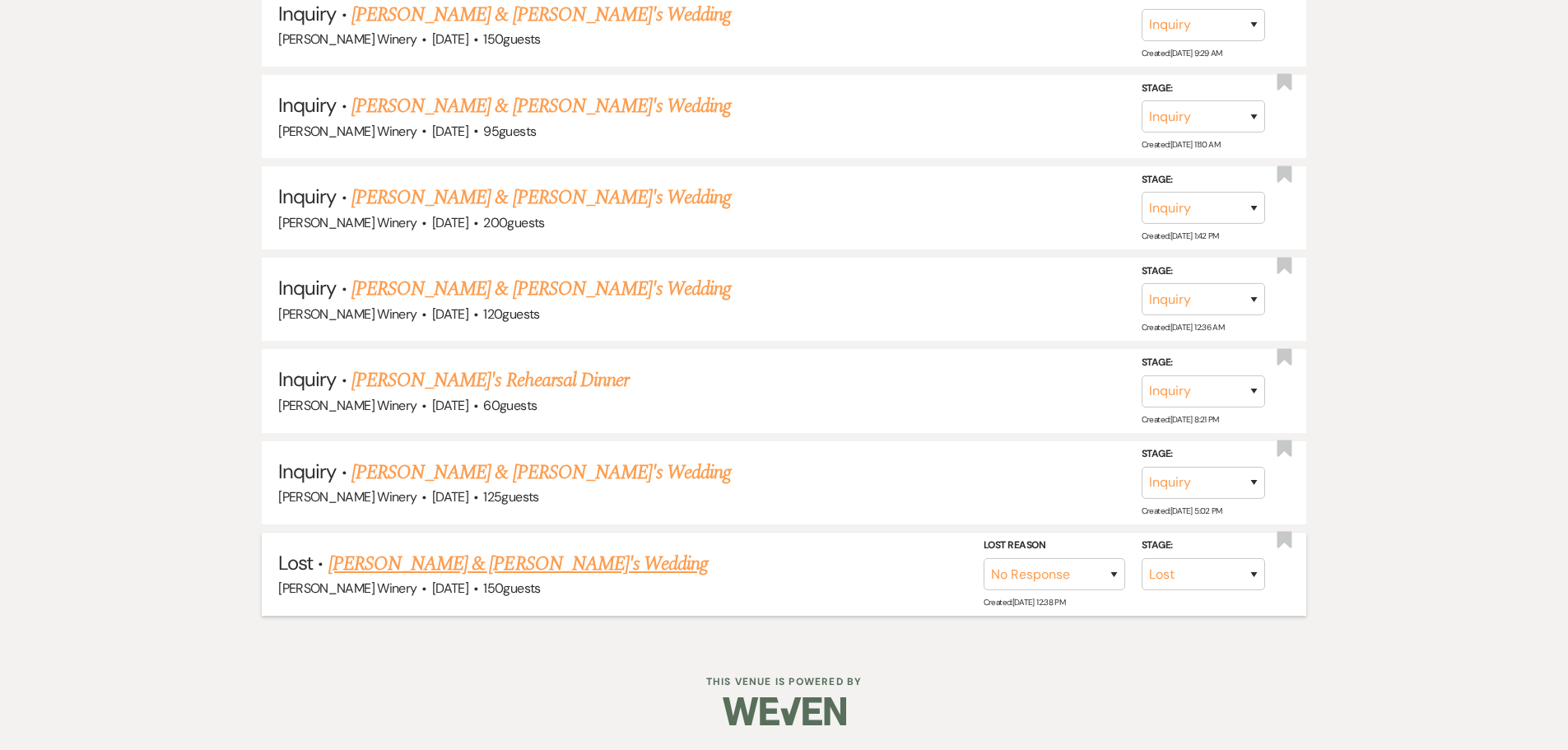
scroll to position [3178, 0]
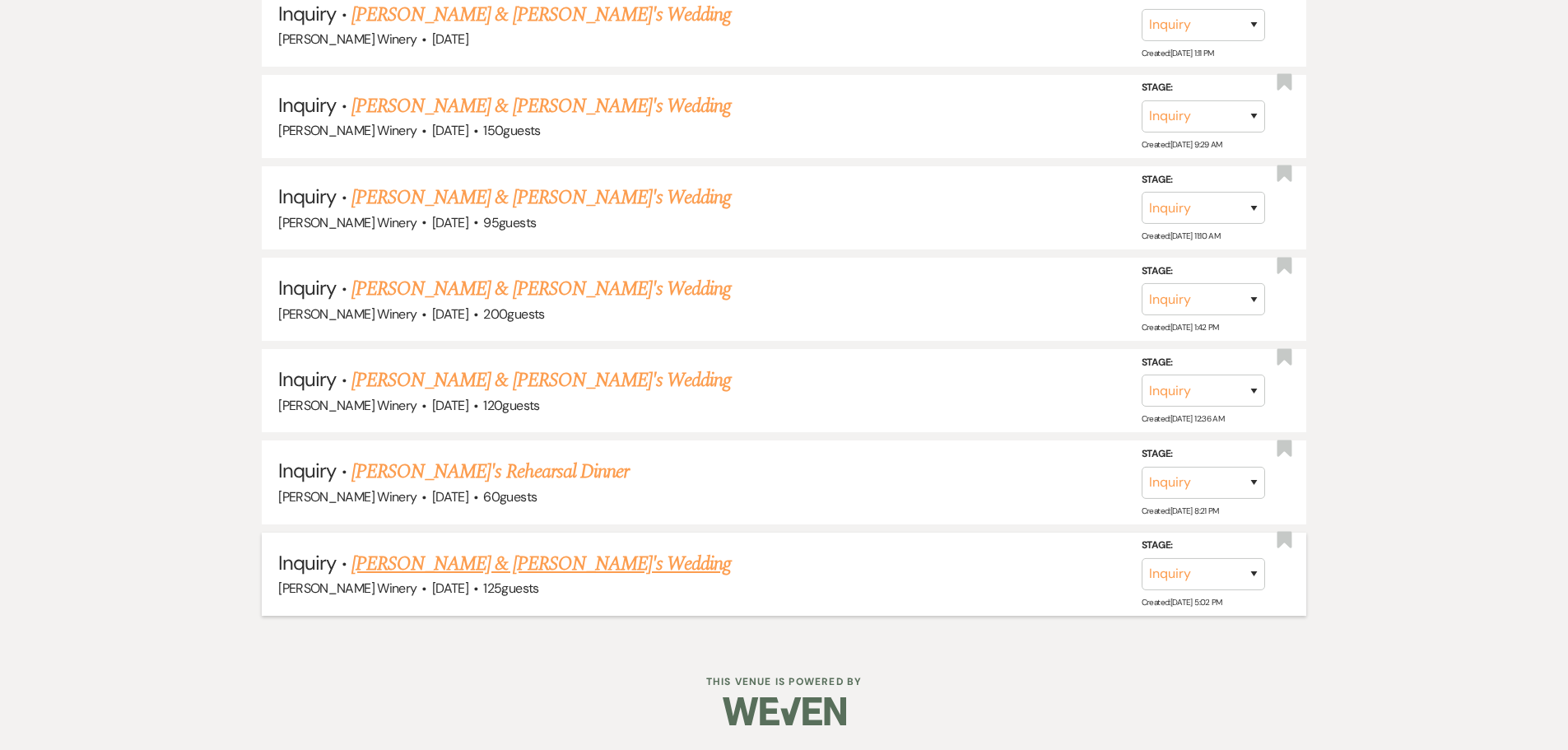
click at [521, 571] on link "[PERSON_NAME] & [PERSON_NAME]'s Wedding" at bounding box center [541, 563] width 380 height 30
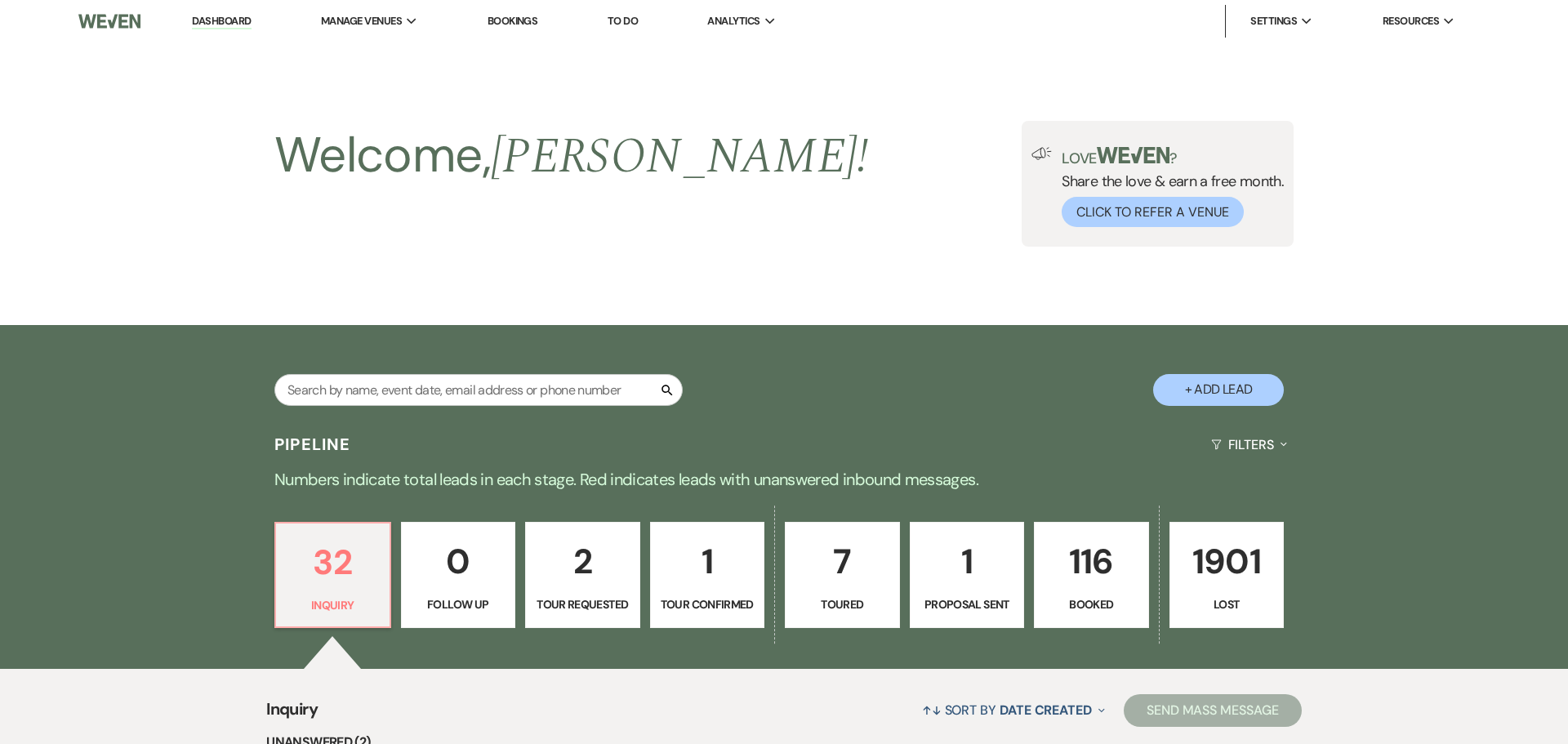
select select "5"
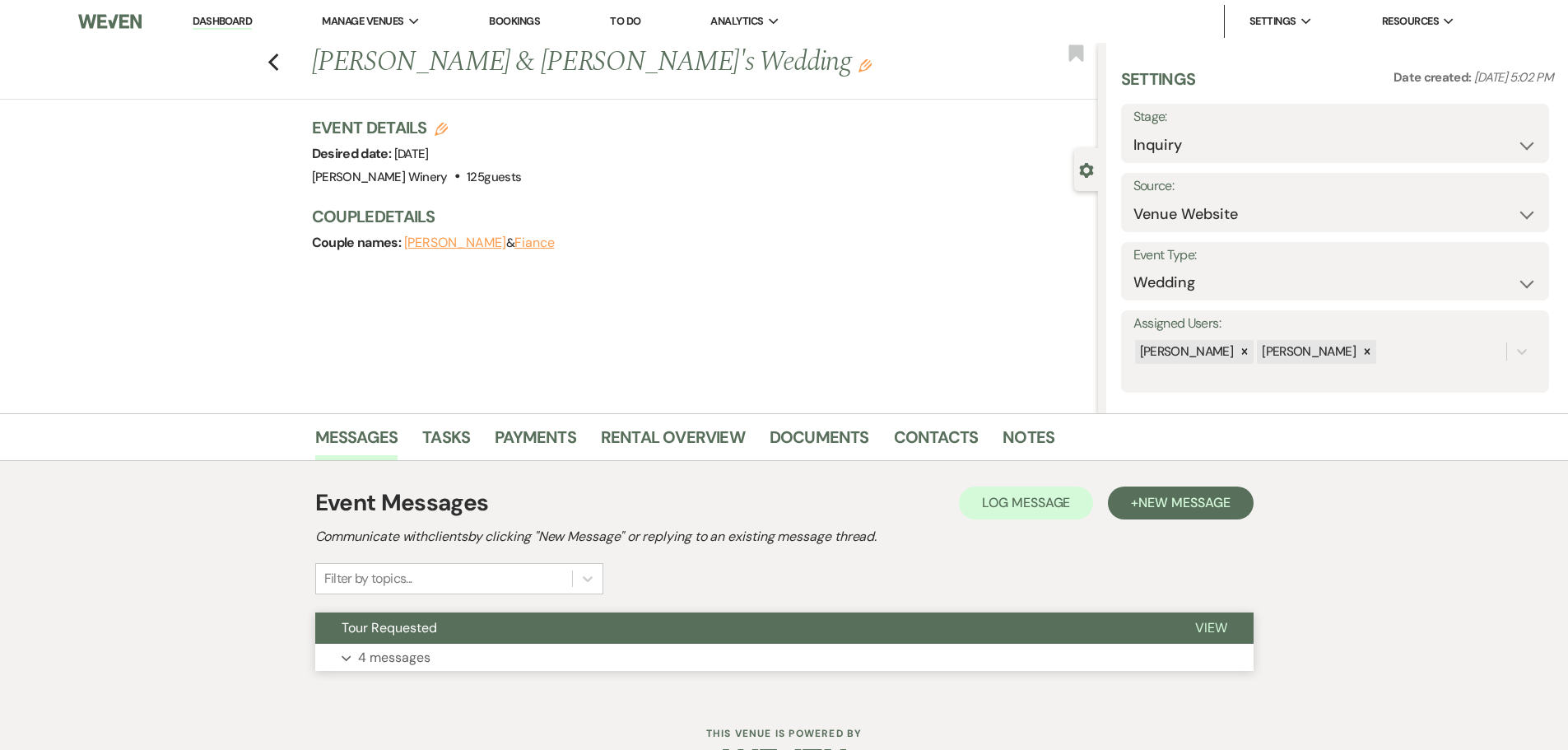
click at [471, 638] on button "Tour Requested" at bounding box center [742, 628] width 853 height 32
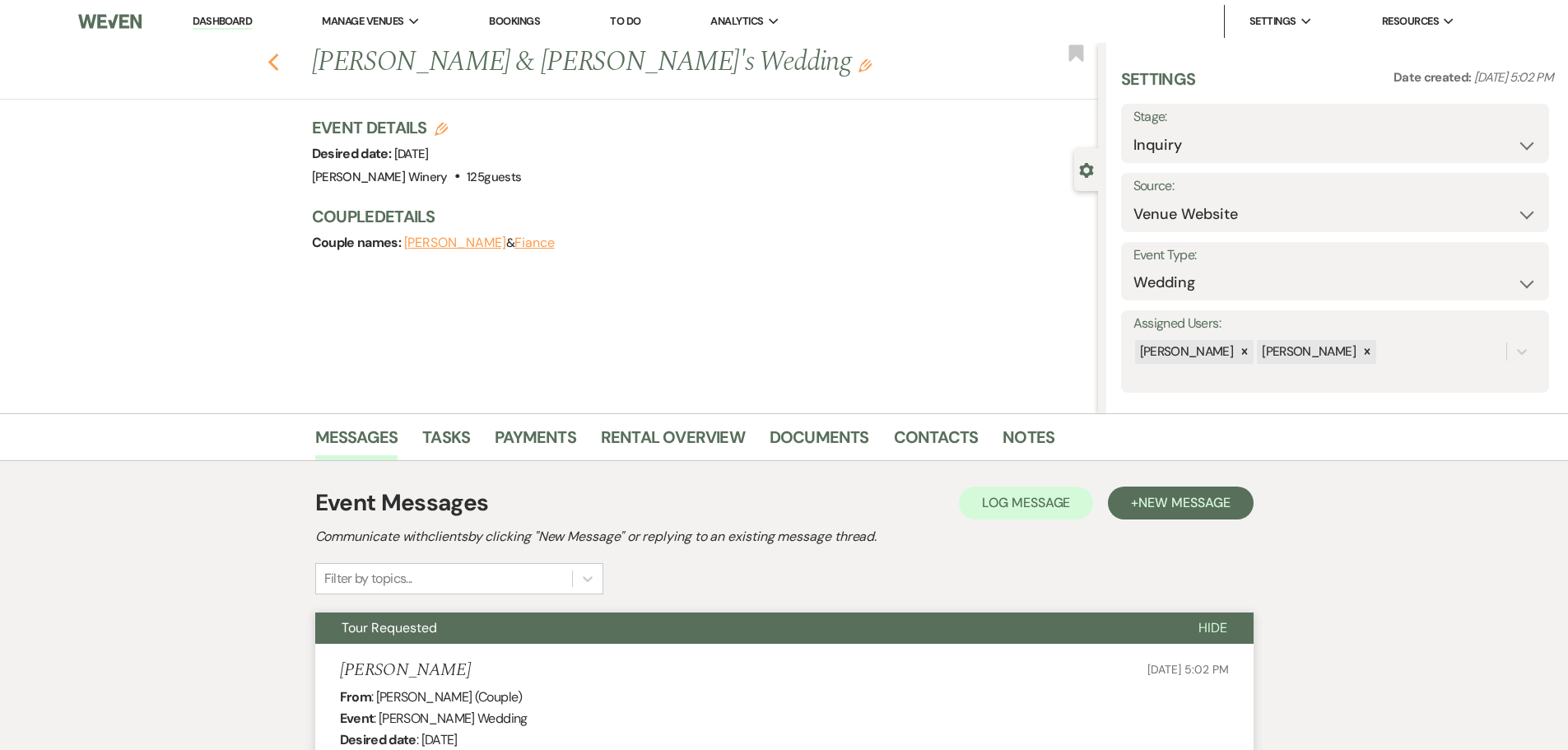
click at [275, 62] on use "button" at bounding box center [273, 62] width 11 height 18
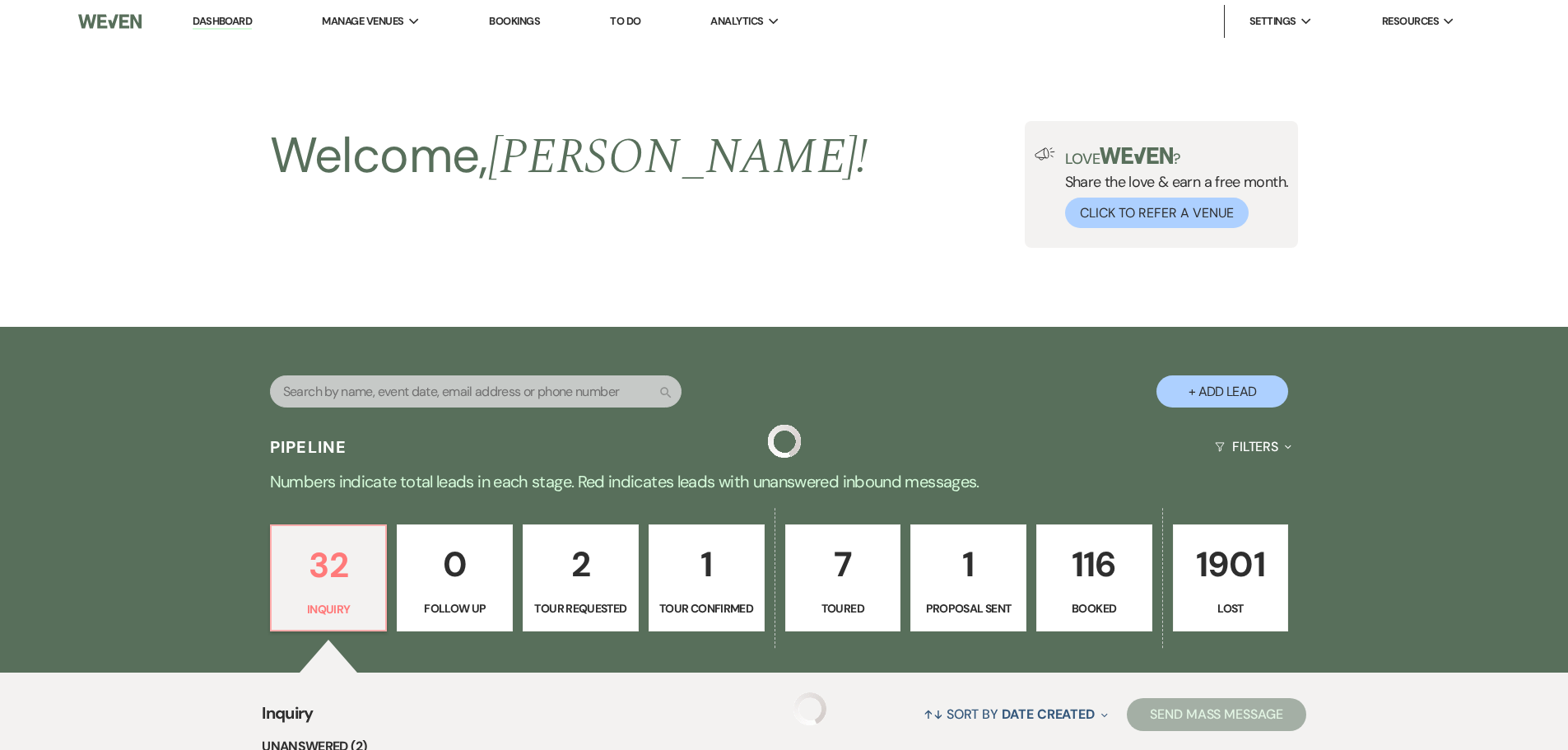
scroll to position [3178, 0]
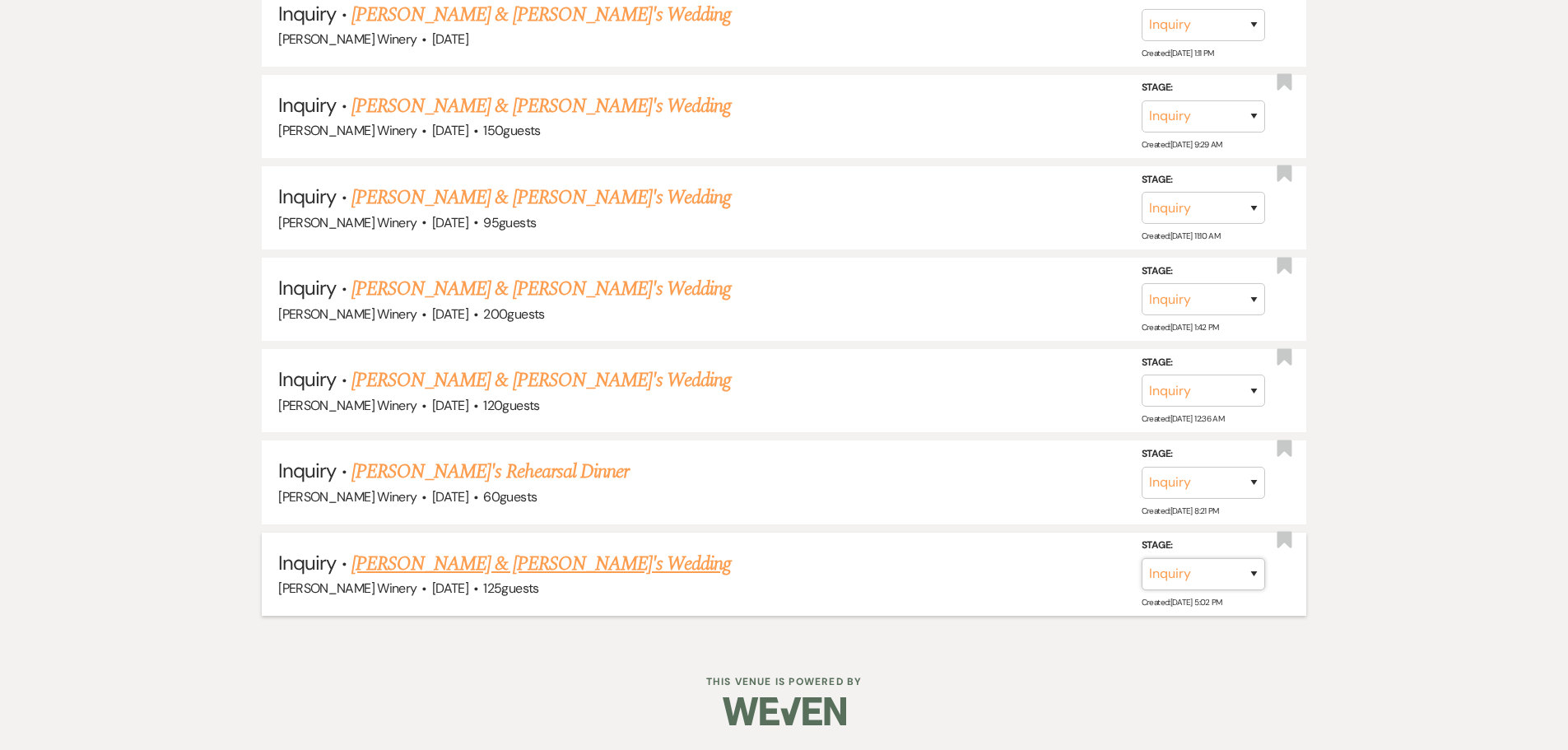
click at [1241, 570] on select "Inquiry Follow Up Tour Requested Tour Confirmed Toured Proposal Sent Booked Lost" at bounding box center [1204, 573] width 123 height 32
select select "8"
click at [1142, 558] on select "Inquiry Follow Up Tour Requested Tour Confirmed Toured Proposal Sent Booked Lost" at bounding box center [1204, 573] width 123 height 32
drag, startPoint x: 981, startPoint y: 573, endPoint x: 955, endPoint y: 568, distance: 26.5
click at [981, 573] on select "Booked Elsewhere Budget Date Unavailable No Response Not a Good Match Capacity …" at bounding box center [972, 573] width 142 height 32
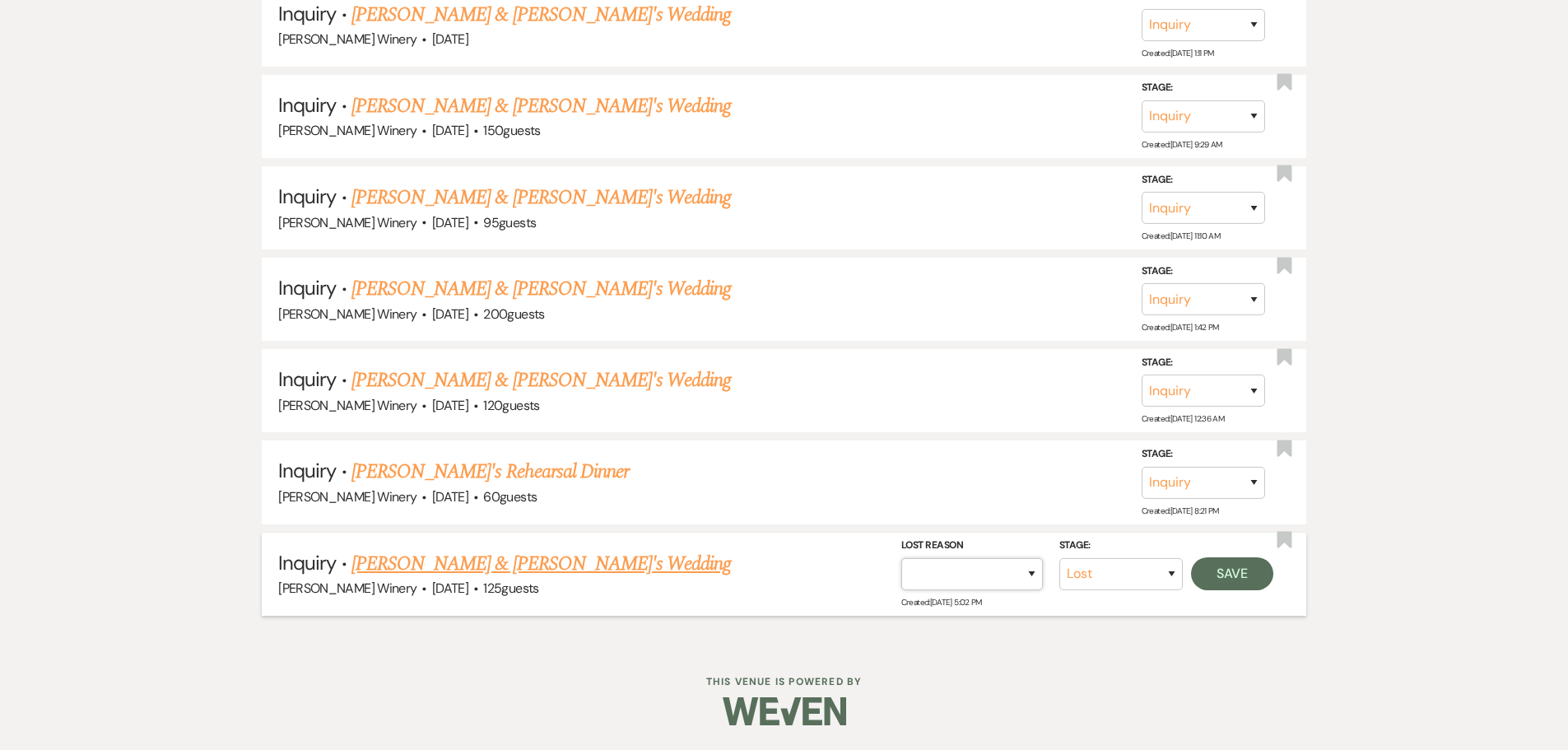
select select "5"
click at [901, 558] on select "Booked Elsewhere Budget Date Unavailable No Response Not a Good Match Capacity …" at bounding box center [972, 573] width 142 height 32
click at [1228, 564] on button "Save" at bounding box center [1232, 573] width 82 height 33
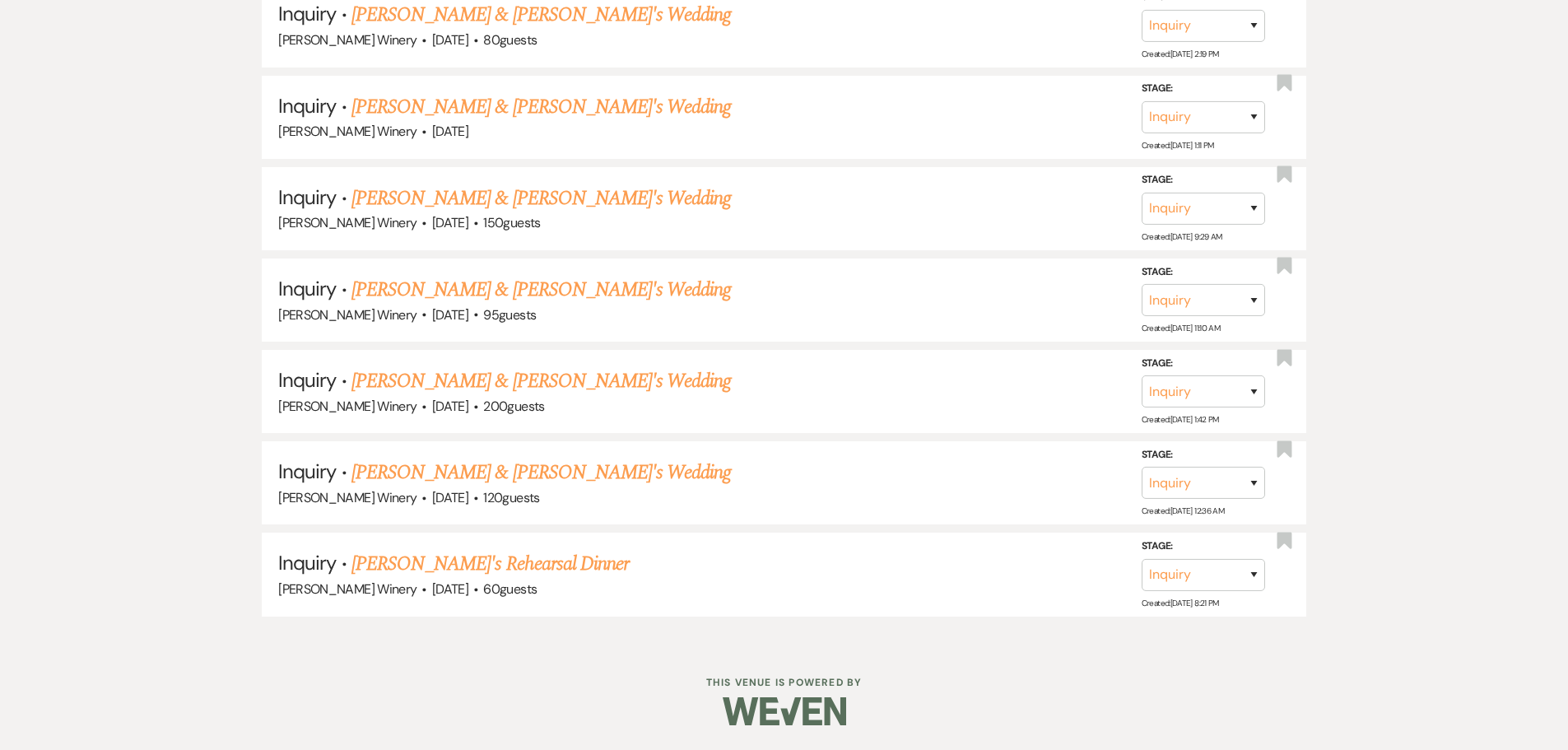
scroll to position [3085, 0]
click at [416, 579] on div "[PERSON_NAME] Winery · [DATE] · 60 guests" at bounding box center [784, 589] width 1012 height 22
click at [422, 565] on link "[PERSON_NAME]'s Rehearsal Dinner" at bounding box center [490, 563] width 278 height 30
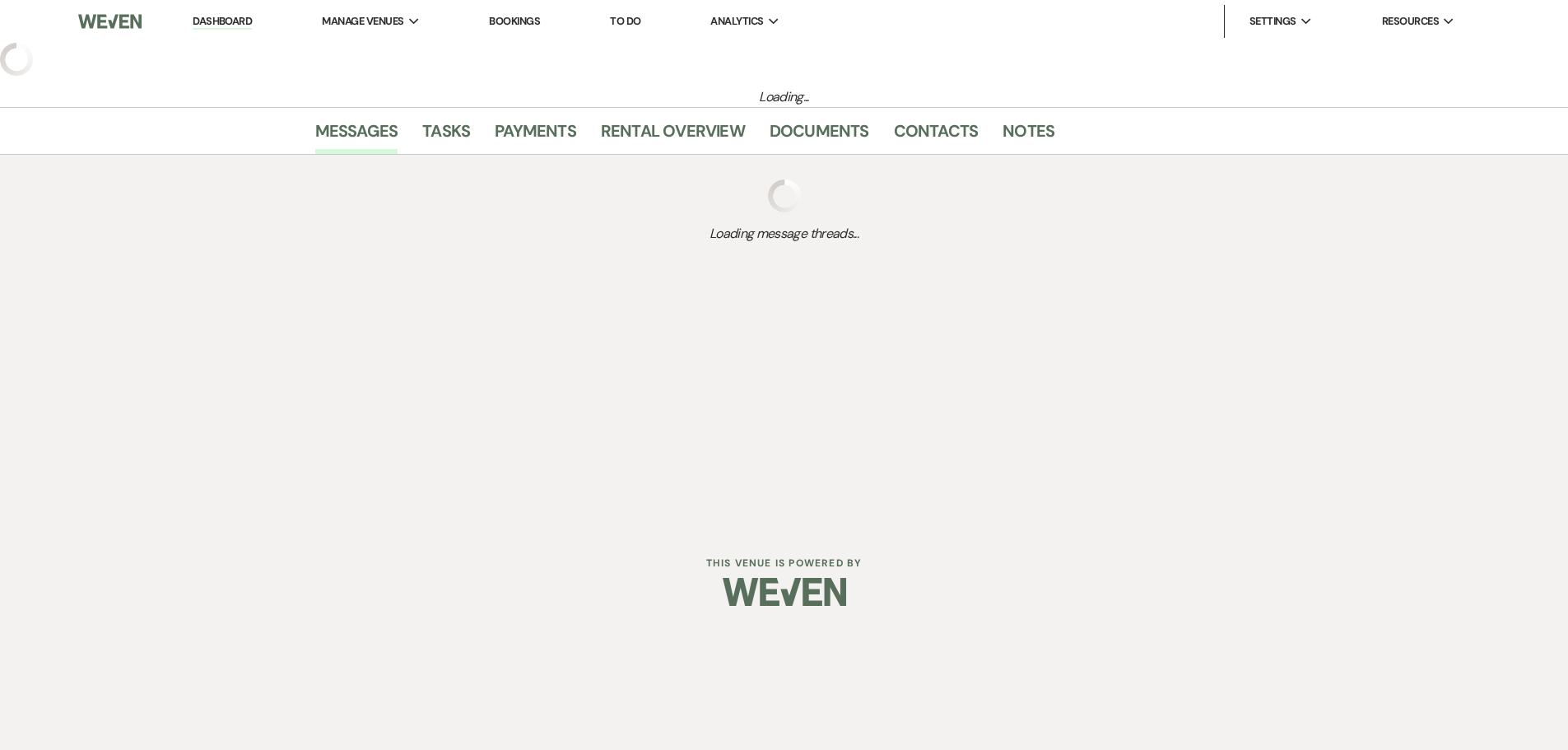
select select "5"
select select "11"
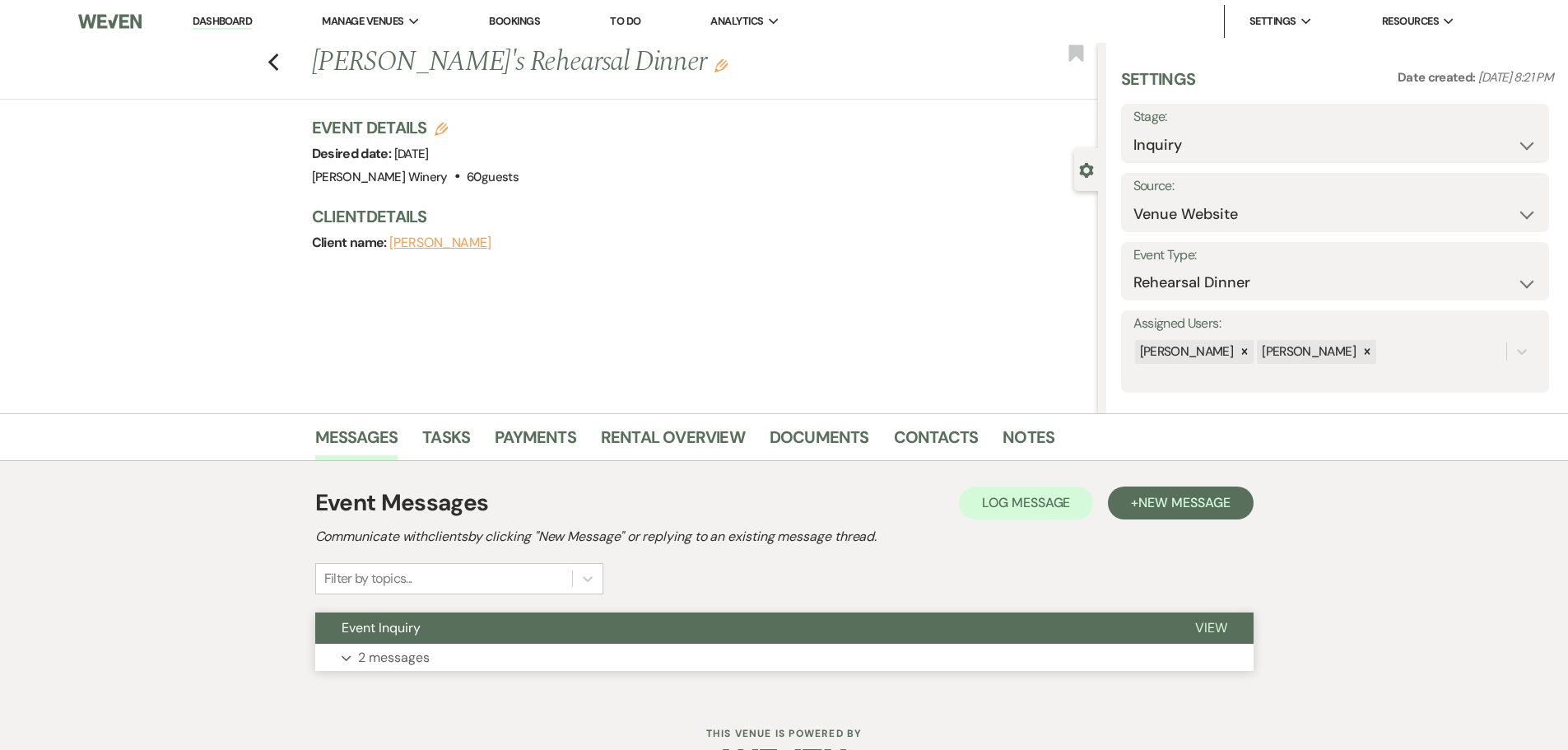
click at [438, 642] on button "Event Inquiry" at bounding box center [742, 628] width 853 height 32
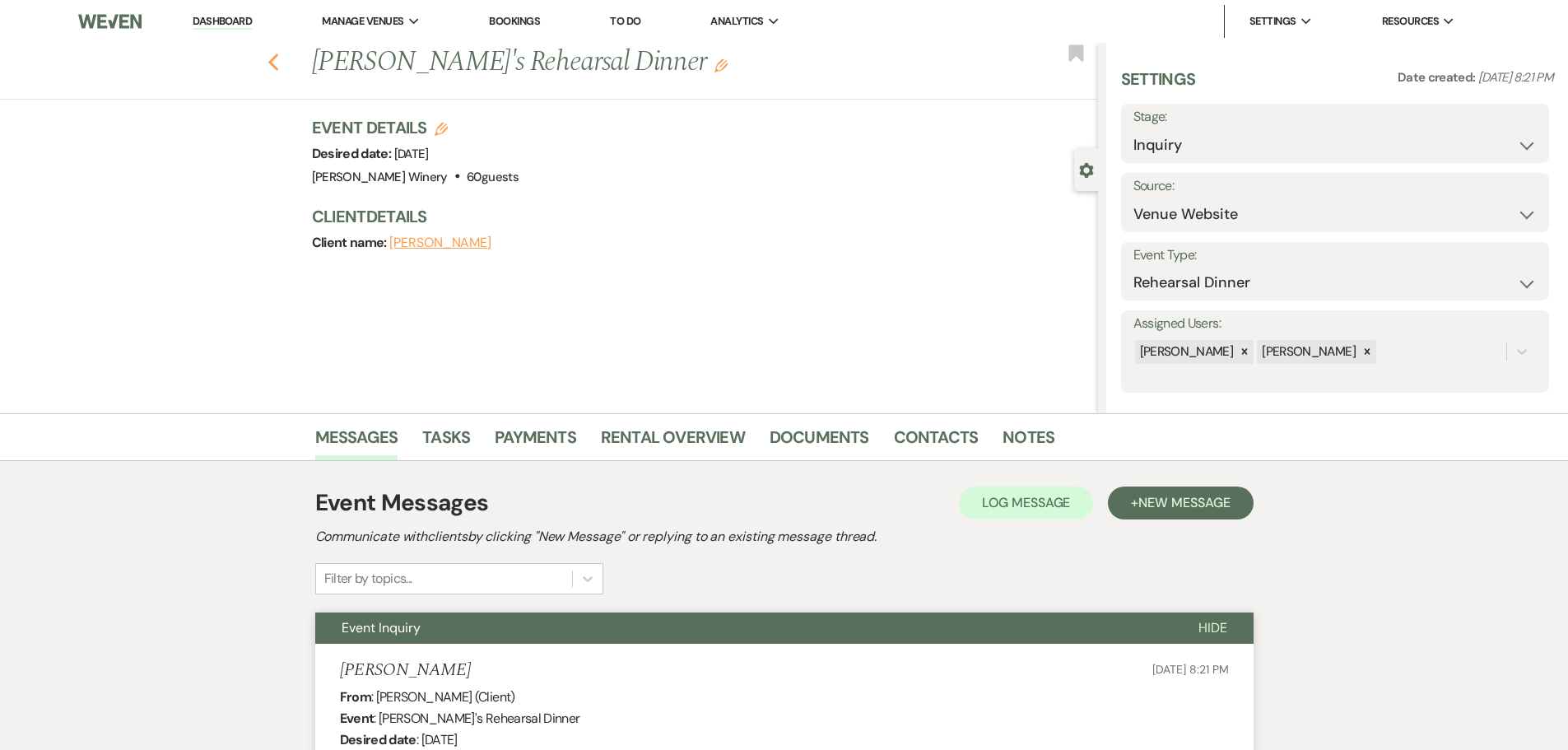
click at [279, 57] on icon "Previous" at bounding box center [274, 62] width 12 height 20
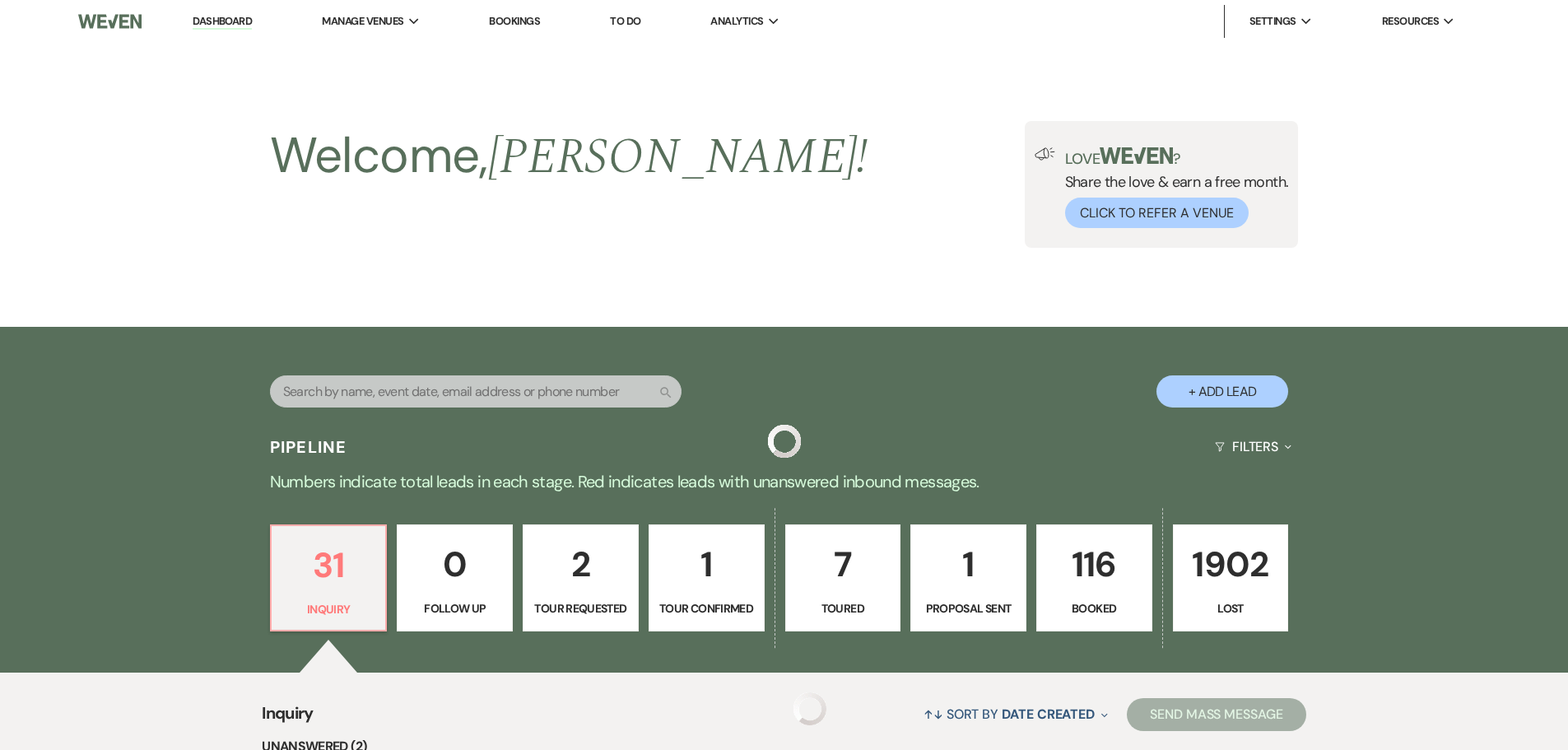
scroll to position [3085, 0]
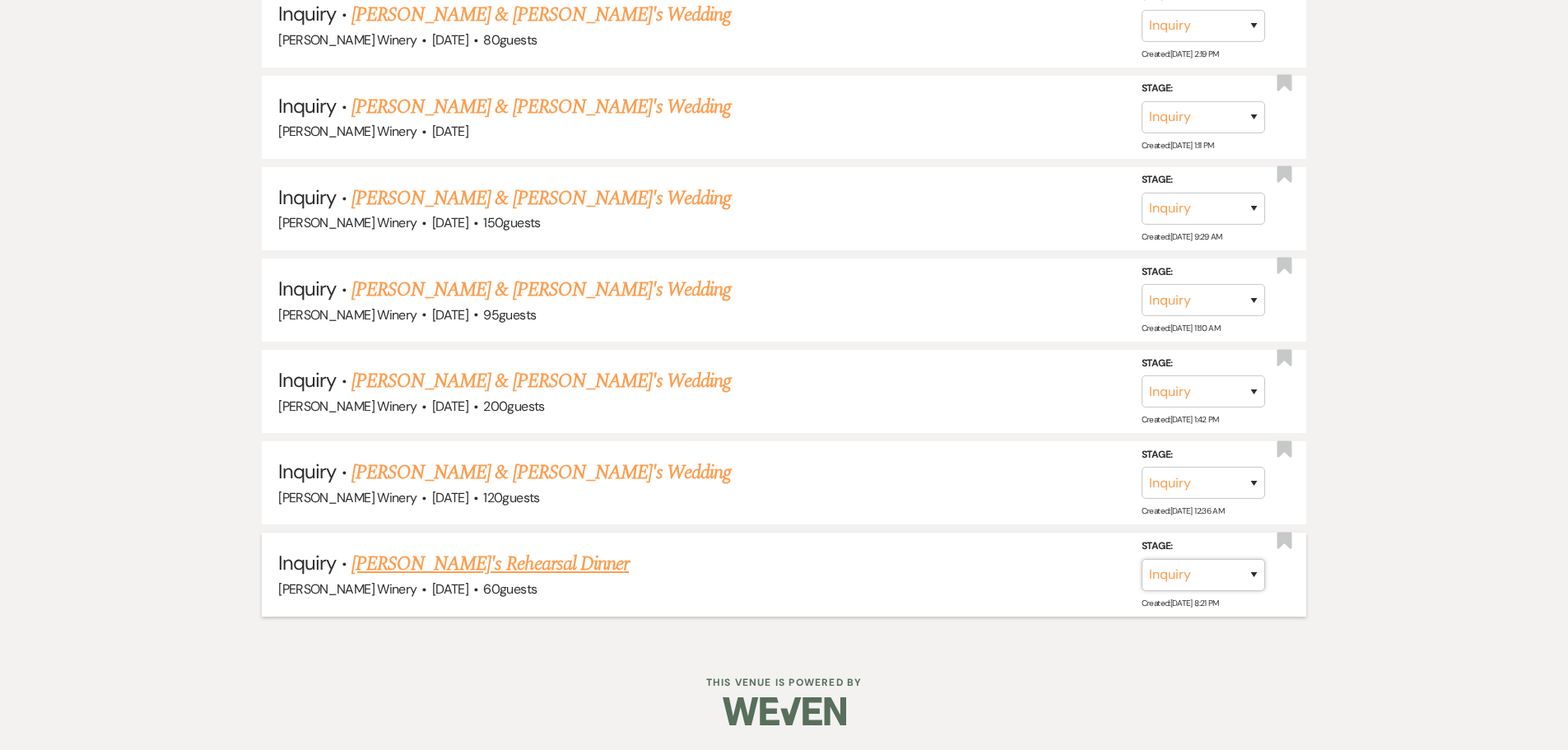
click at [1178, 582] on select "Inquiry Follow Up Tour Requested Tour Confirmed Toured Proposal Sent Booked Lost" at bounding box center [1204, 574] width 123 height 32
select select "8"
click at [1142, 559] on select "Inquiry Follow Up Tour Requested Tour Confirmed Toured Proposal Sent Booked Lost" at bounding box center [1204, 574] width 123 height 32
click at [1004, 572] on select "Booked Elsewhere Budget Date Unavailable No Response Not a Good Match Capacity …" at bounding box center [972, 574] width 142 height 32
select select "5"
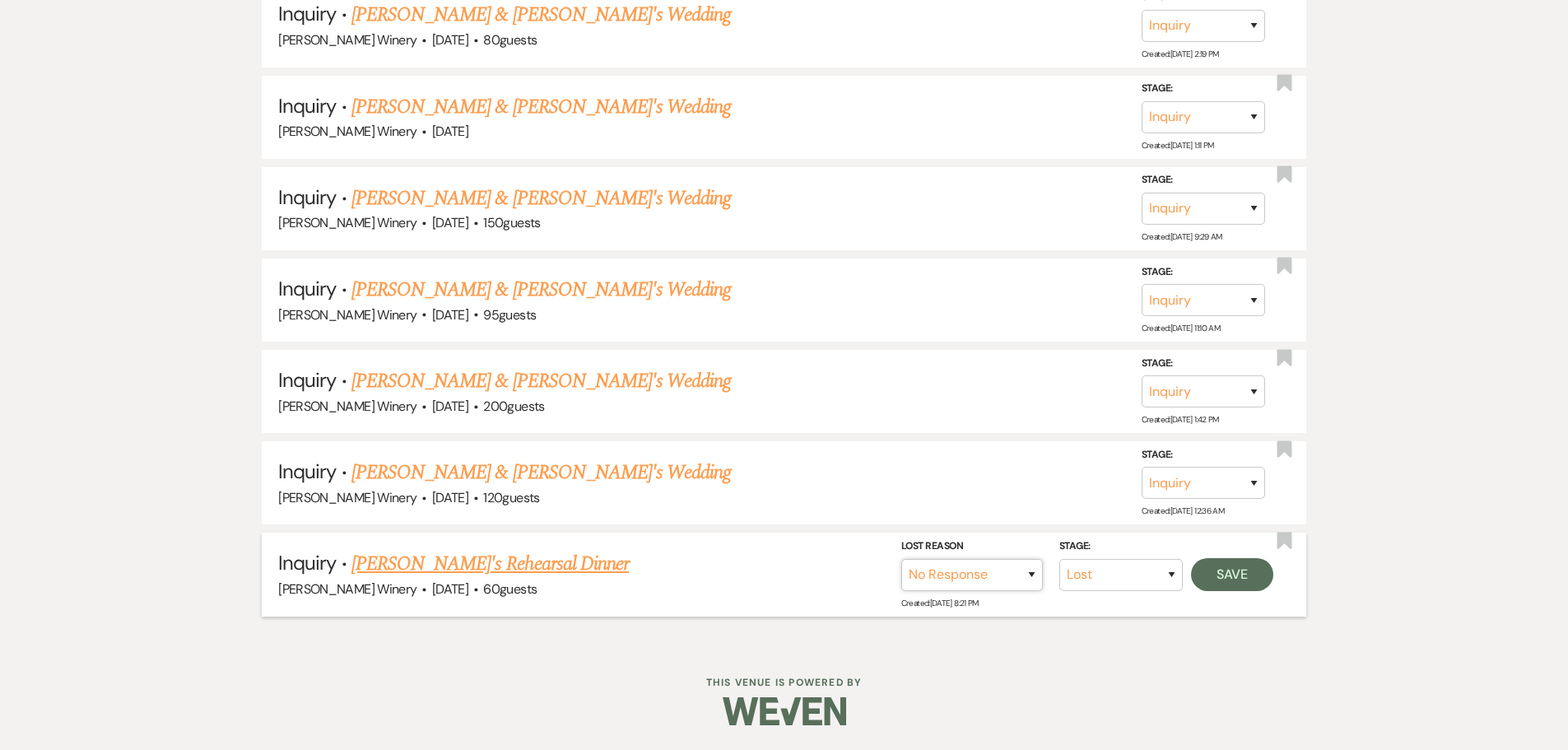
click at [901, 559] on select "Booked Elsewhere Budget Date Unavailable No Response Not a Good Match Capacity …" at bounding box center [972, 574] width 142 height 32
click at [1233, 568] on button "Save" at bounding box center [1232, 573] width 82 height 33
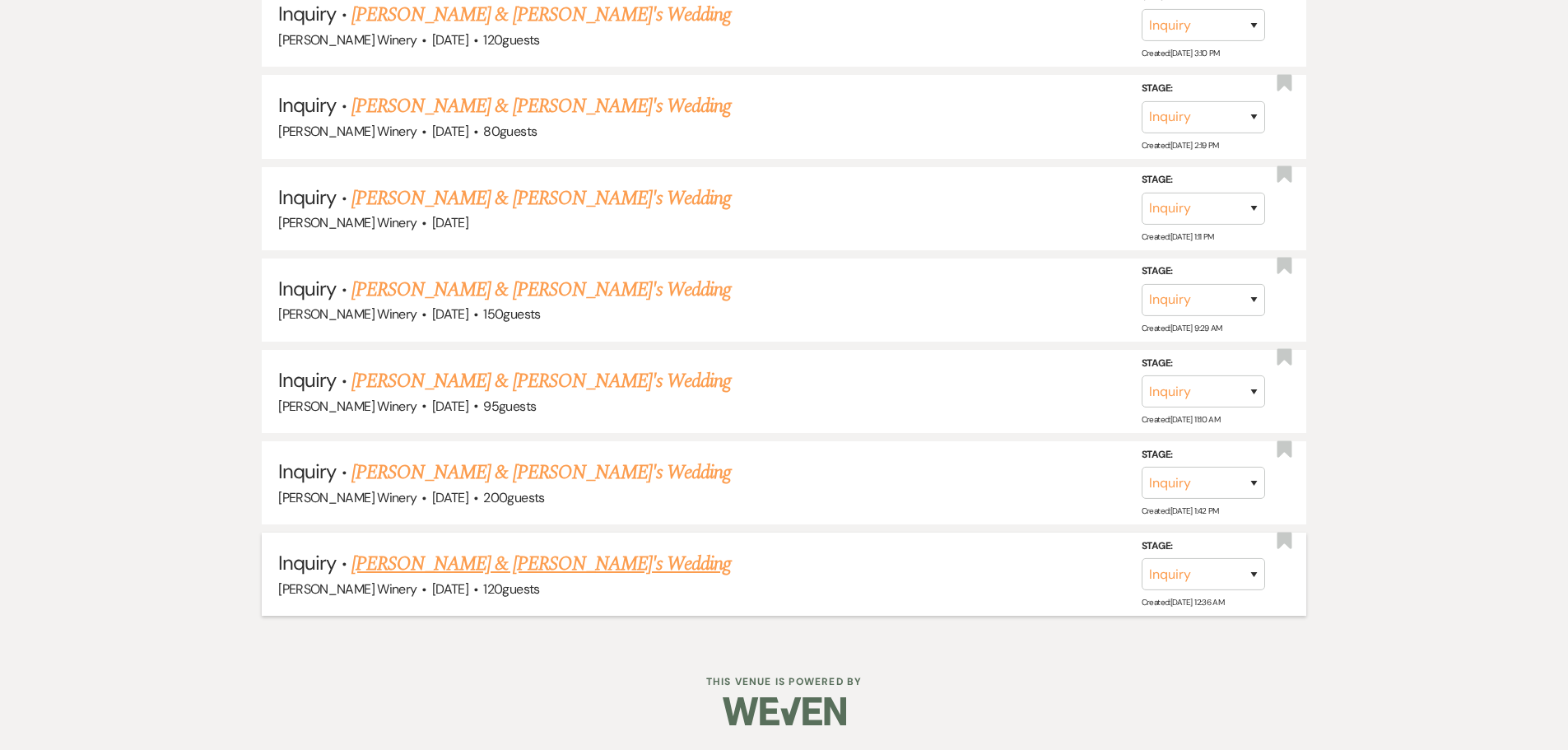
scroll to position [2994, 0]
click at [457, 565] on link "[PERSON_NAME] & [PERSON_NAME]'s Wedding" at bounding box center [541, 563] width 380 height 30
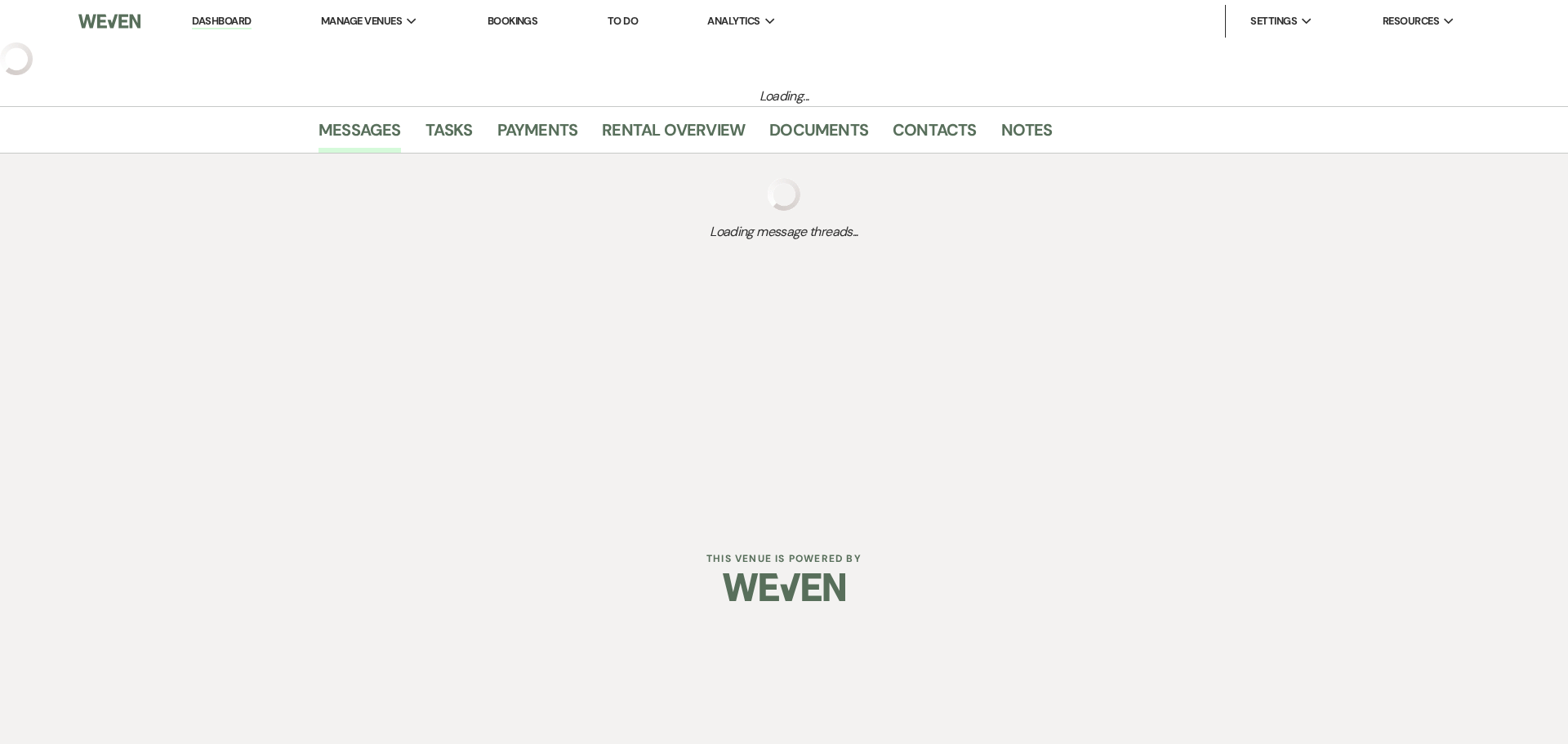
select select "5"
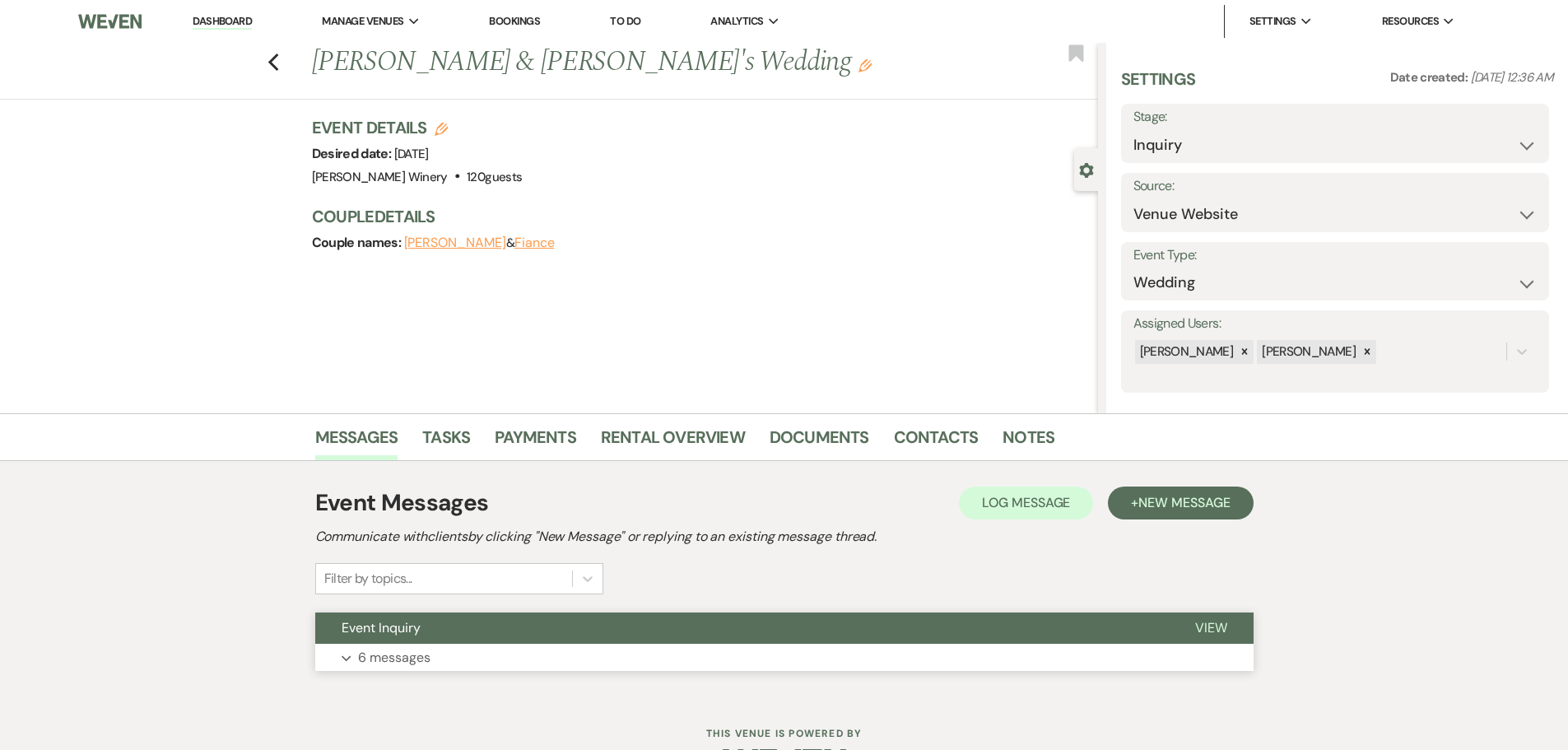
click at [441, 638] on button "Event Inquiry" at bounding box center [742, 628] width 853 height 32
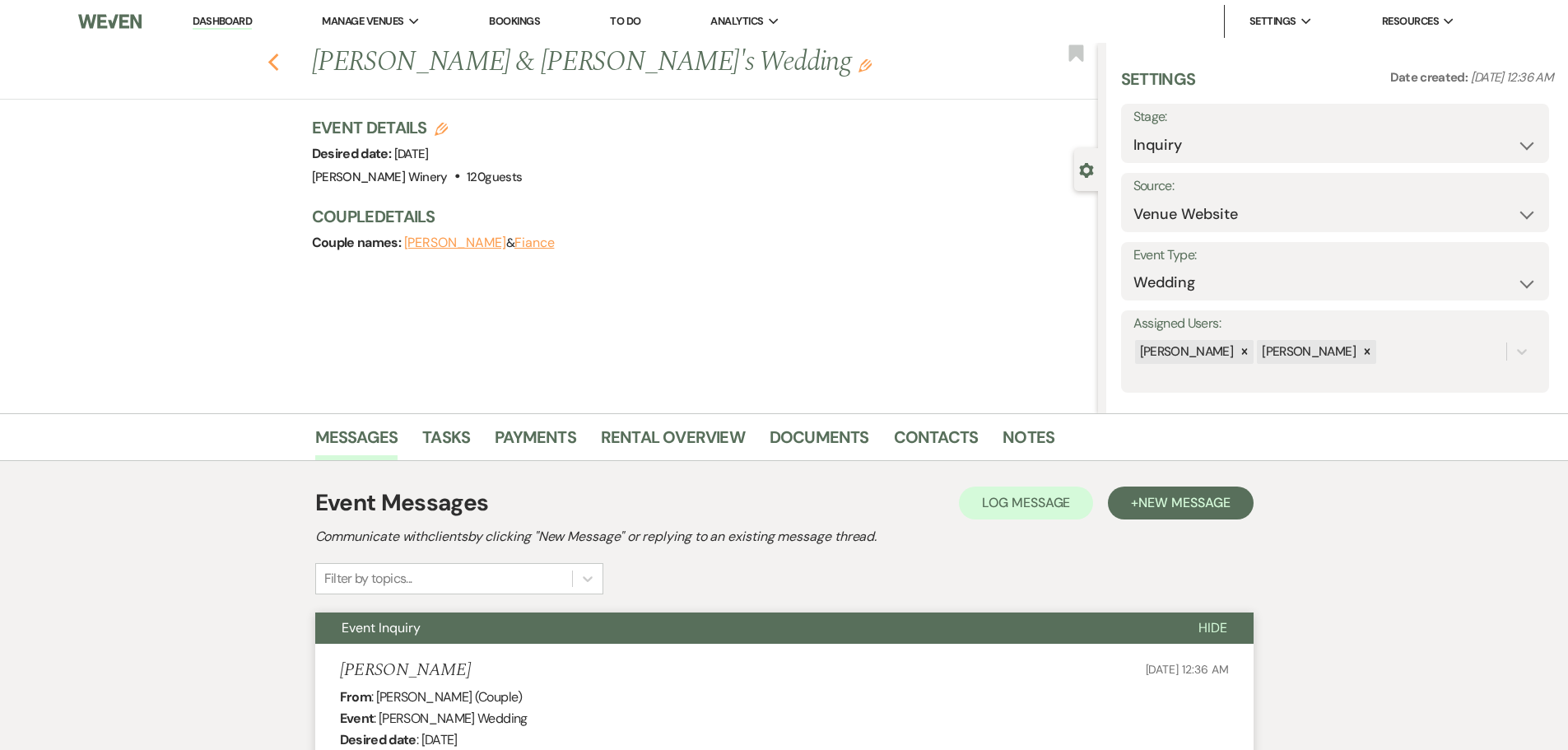
click at [278, 60] on use "button" at bounding box center [273, 62] width 11 height 18
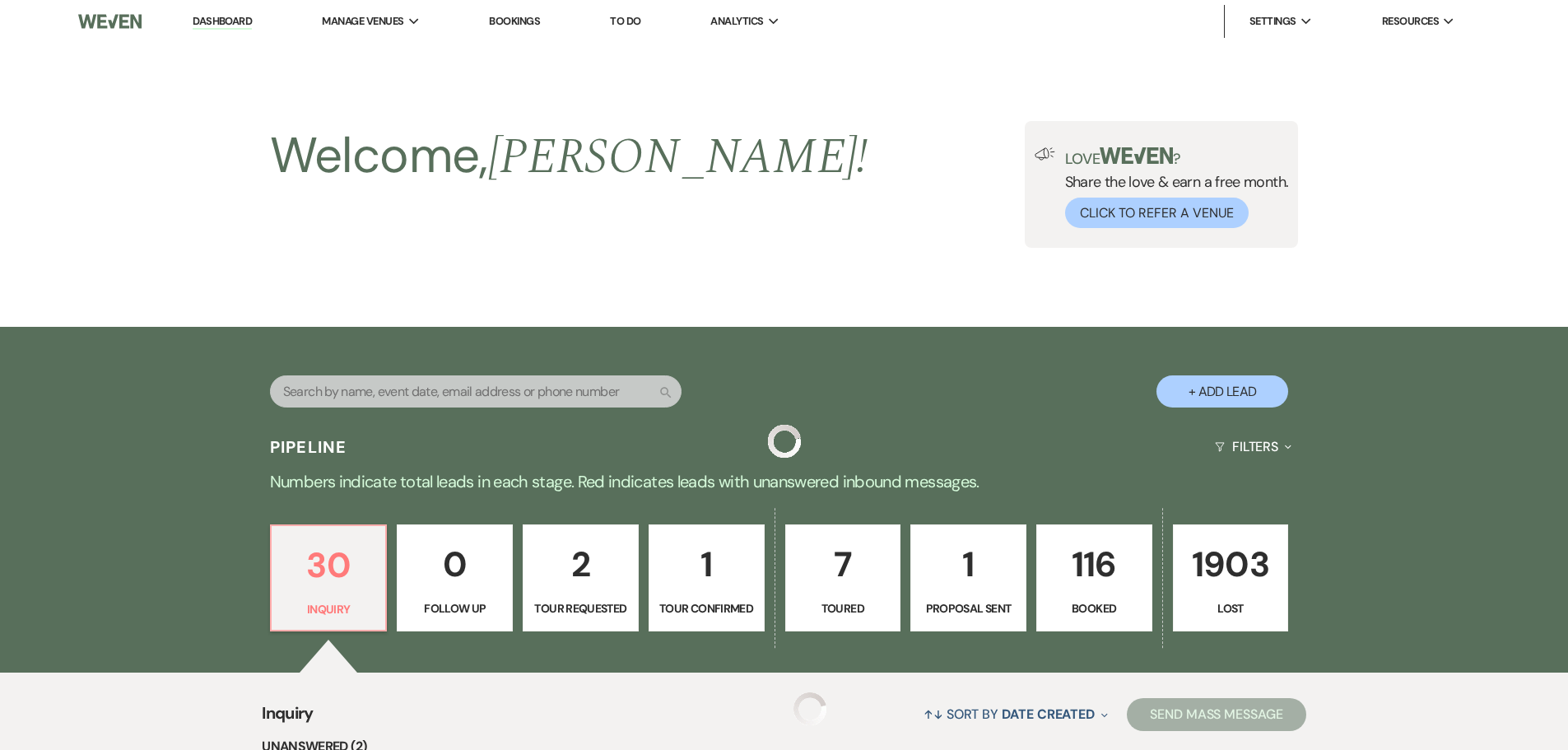
scroll to position [2994, 0]
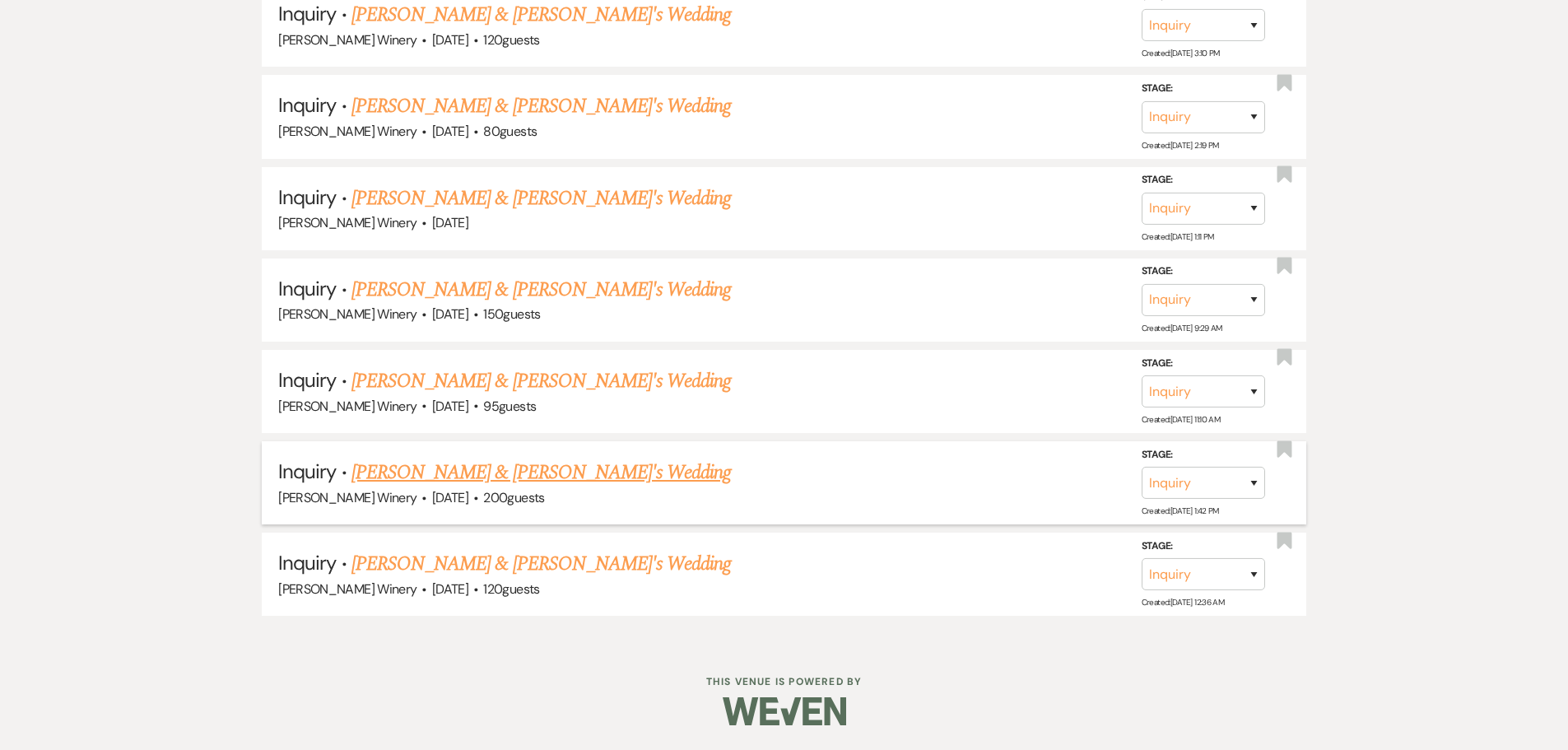
click at [482, 468] on link "[PERSON_NAME] & [PERSON_NAME]'s Wedding" at bounding box center [541, 472] width 380 height 30
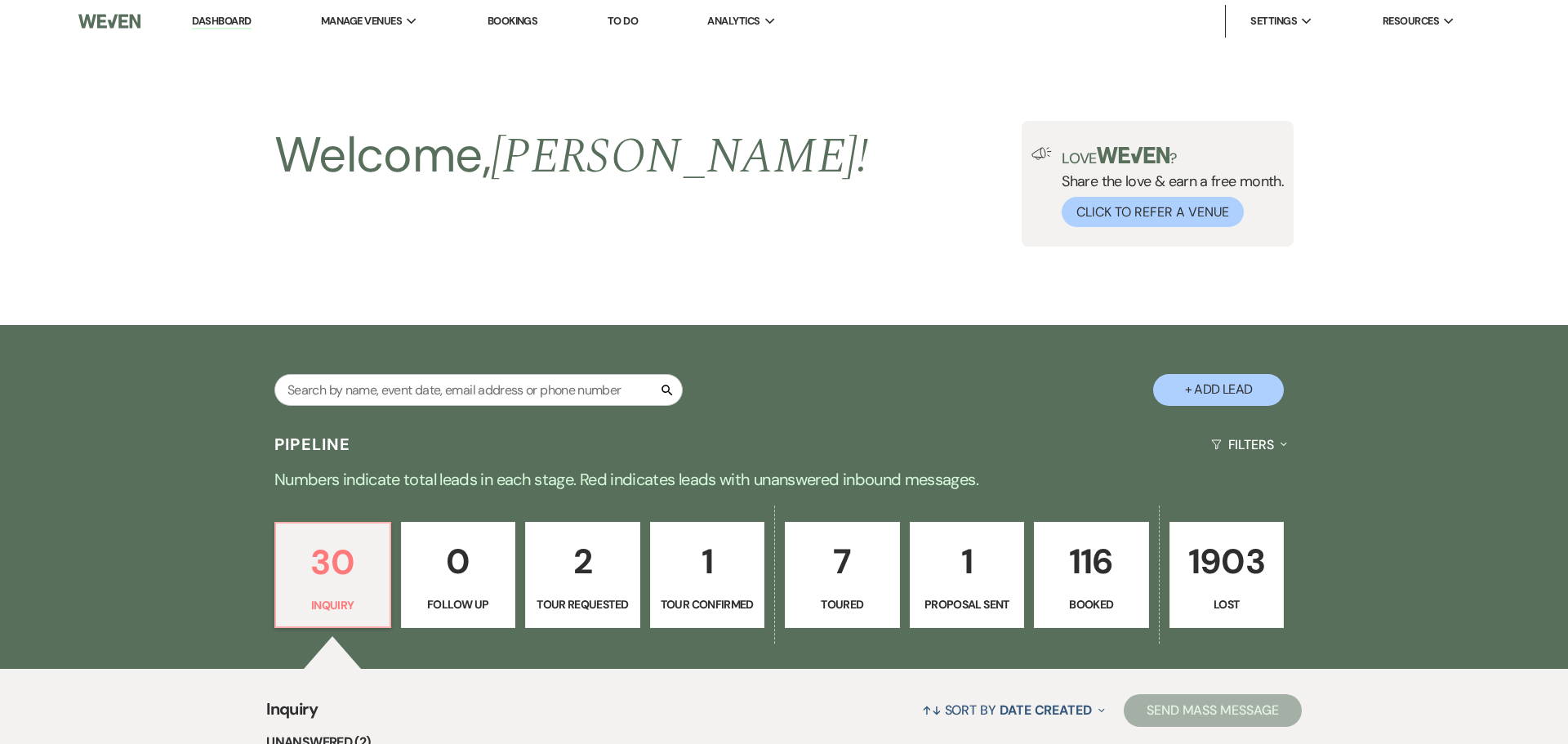
select select "5"
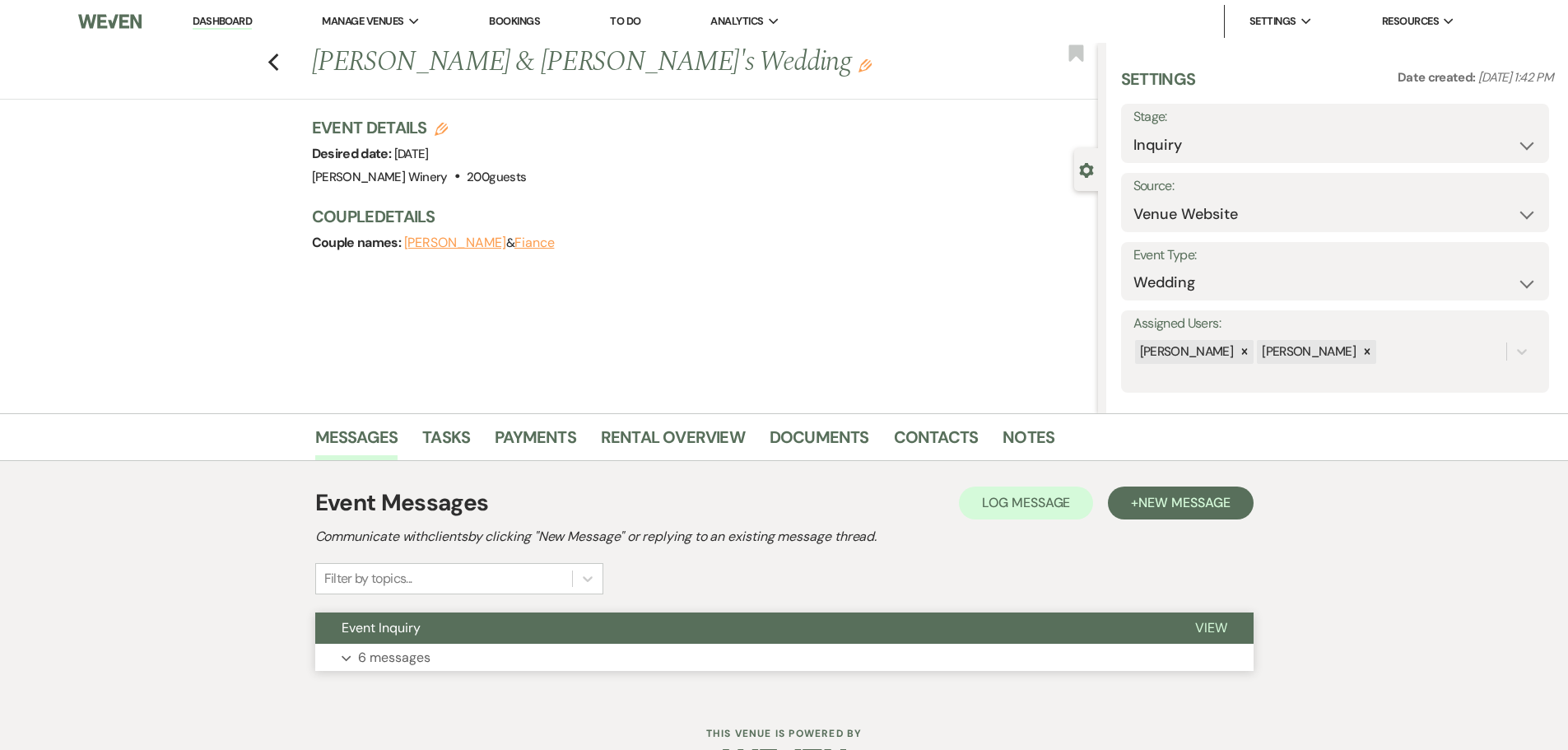
click at [462, 653] on button "Expand 6 messages" at bounding box center [785, 658] width 939 height 28
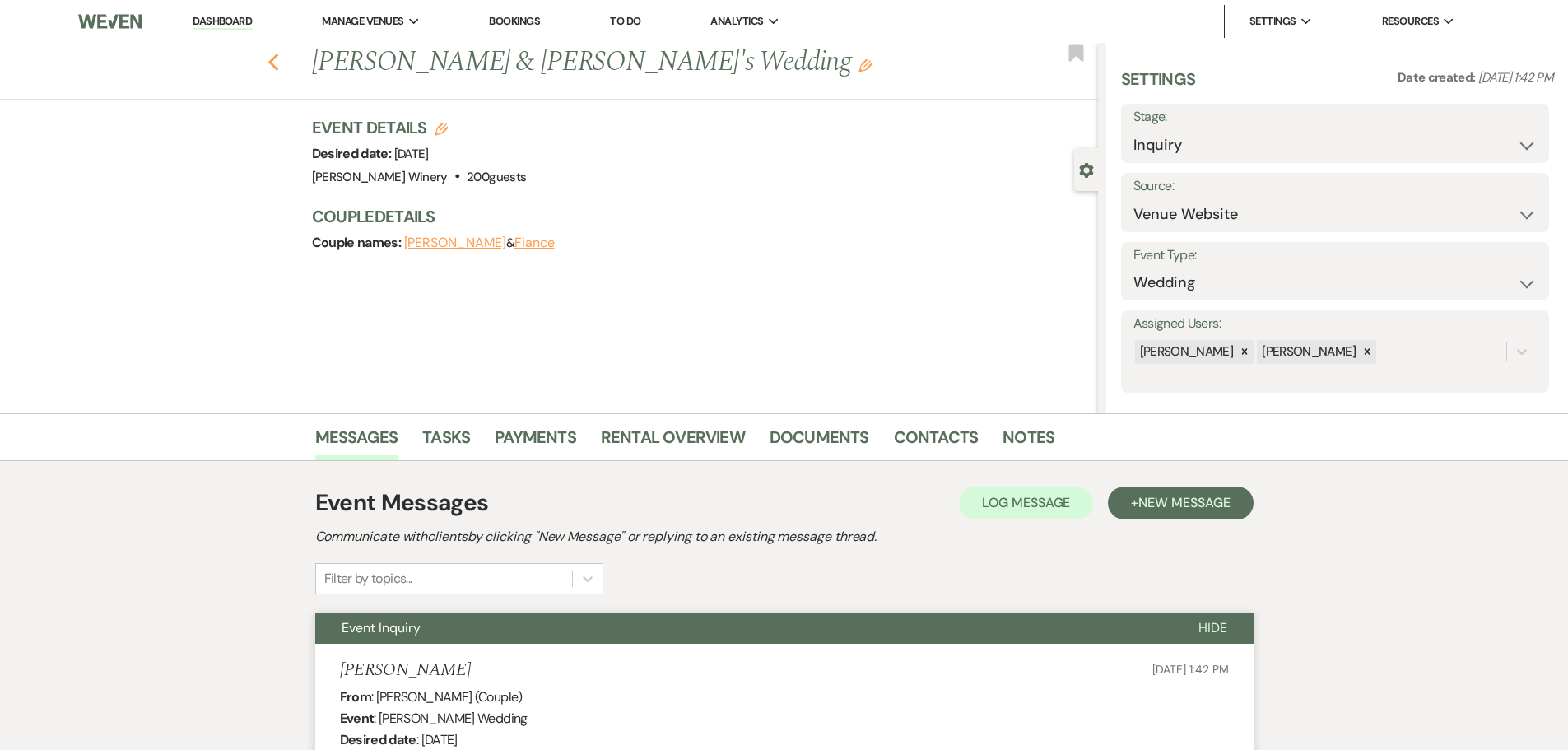
click at [280, 63] on icon "Previous" at bounding box center [274, 62] width 12 height 20
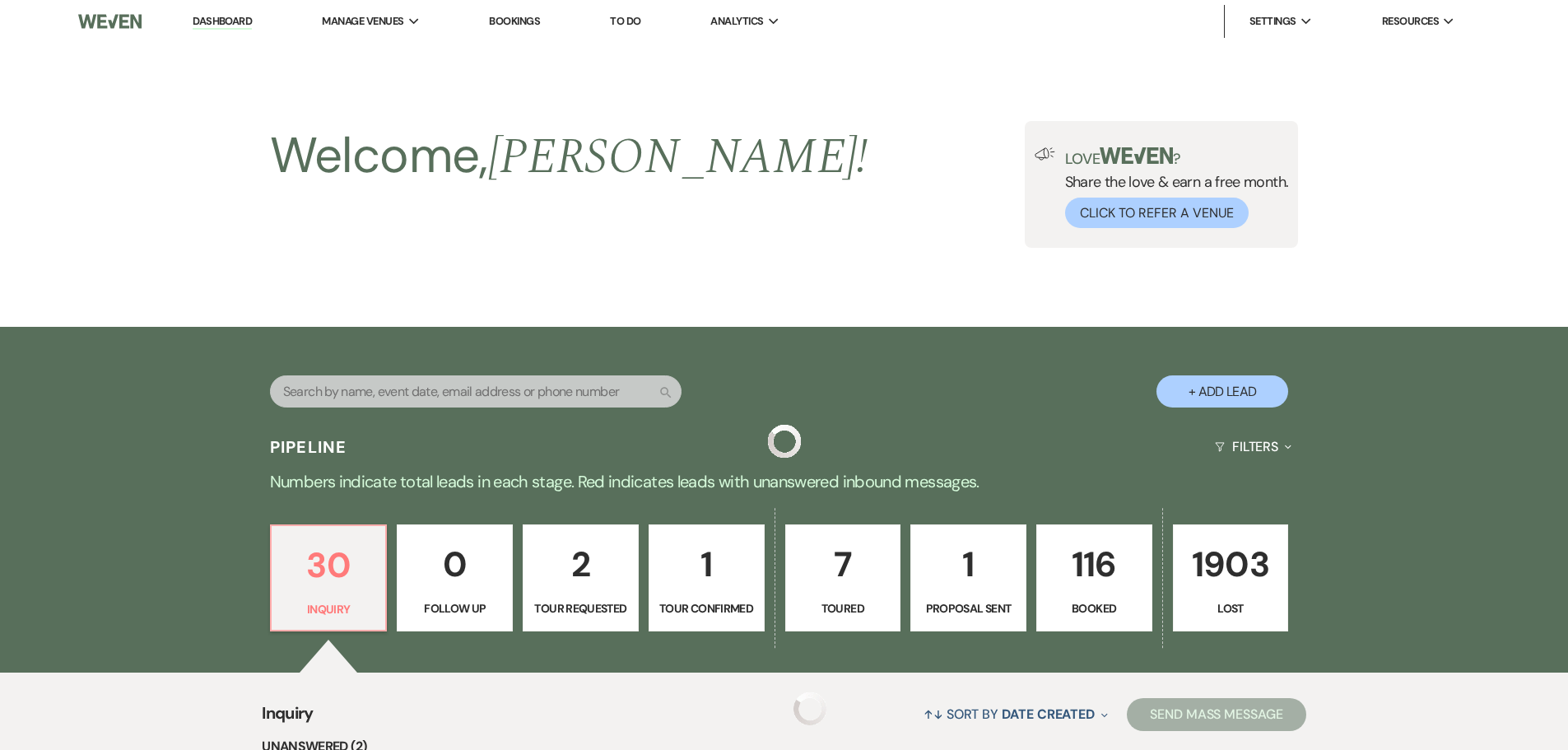
scroll to position [2994, 0]
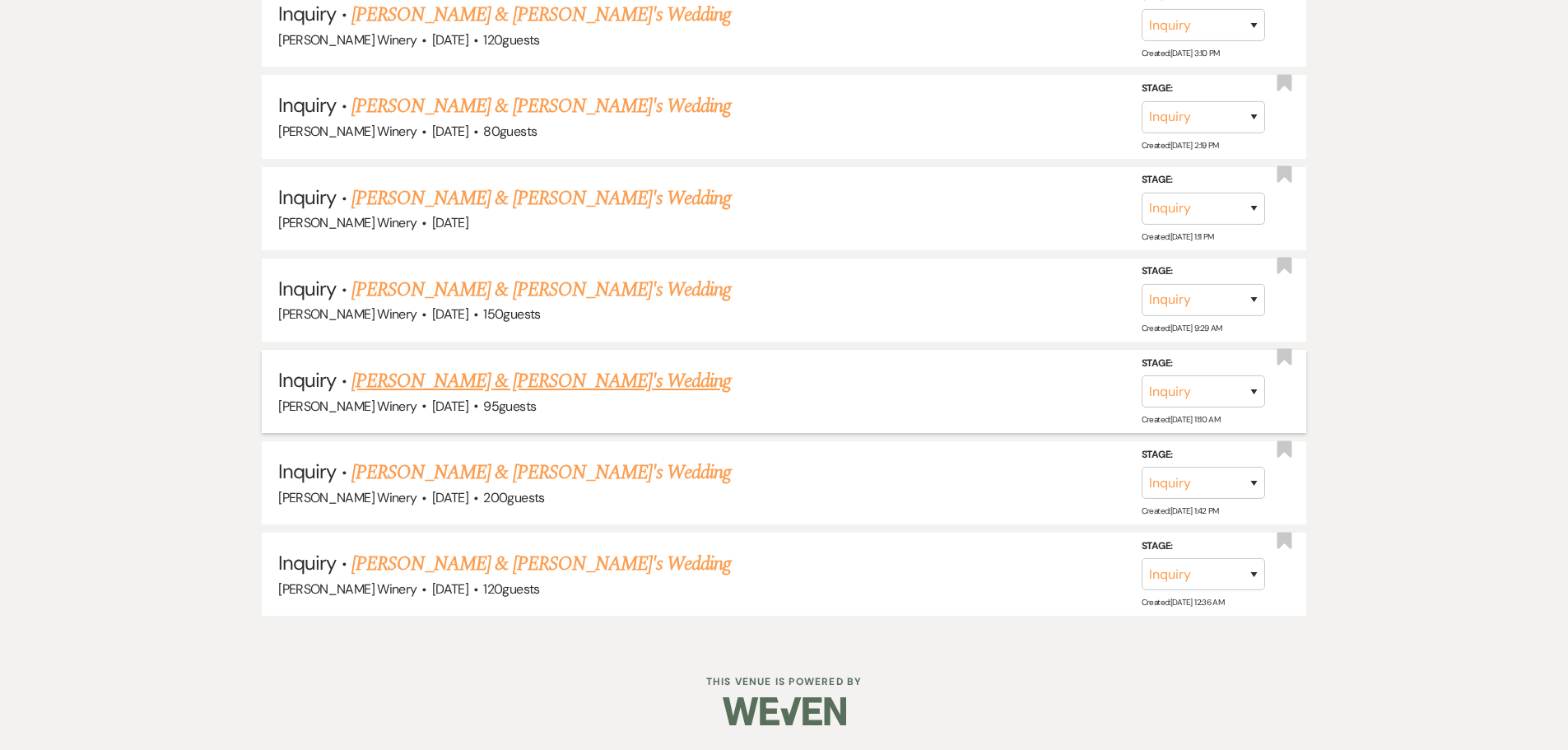
click at [431, 376] on link "[PERSON_NAME] & [PERSON_NAME]'s Wedding" at bounding box center [541, 381] width 380 height 30
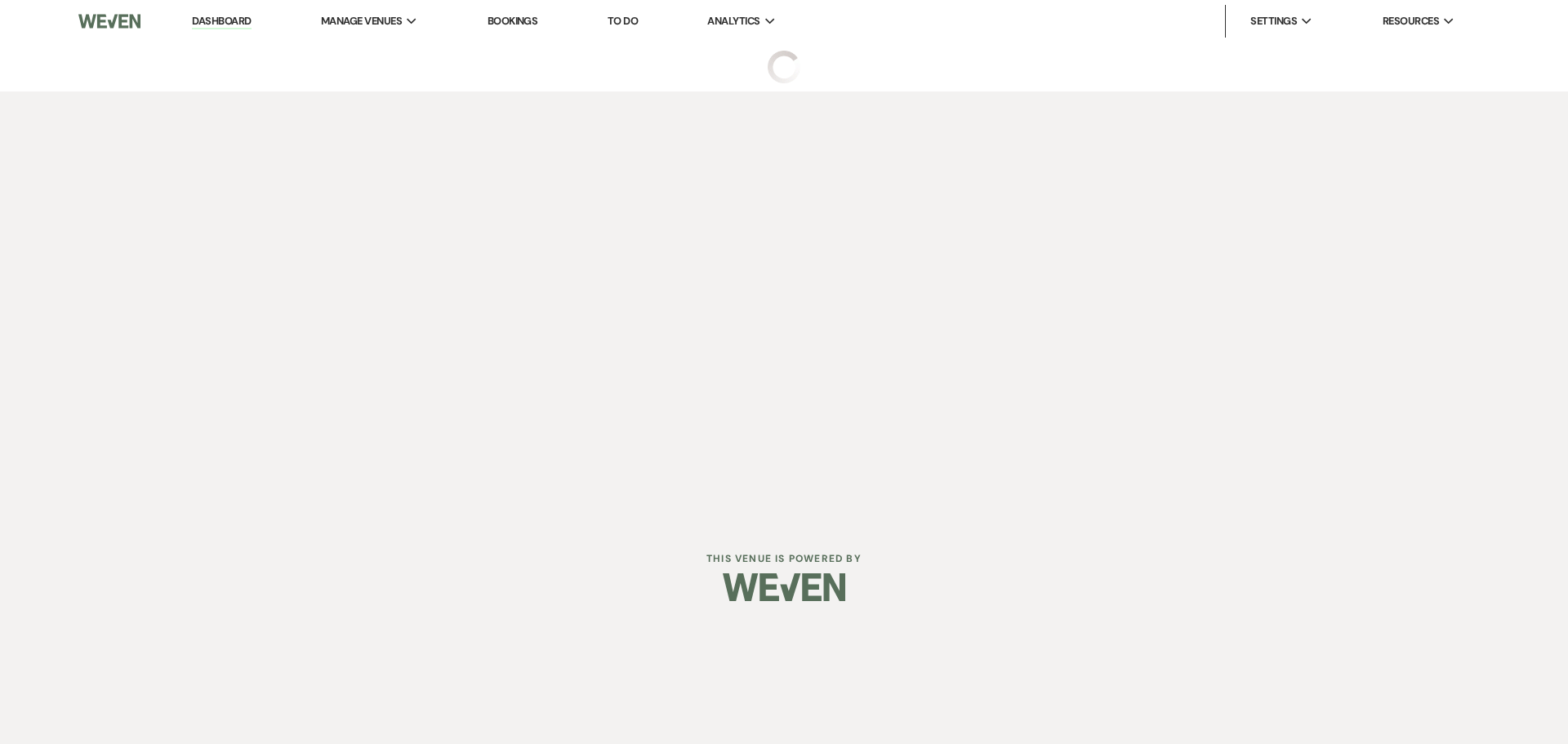
select select "5"
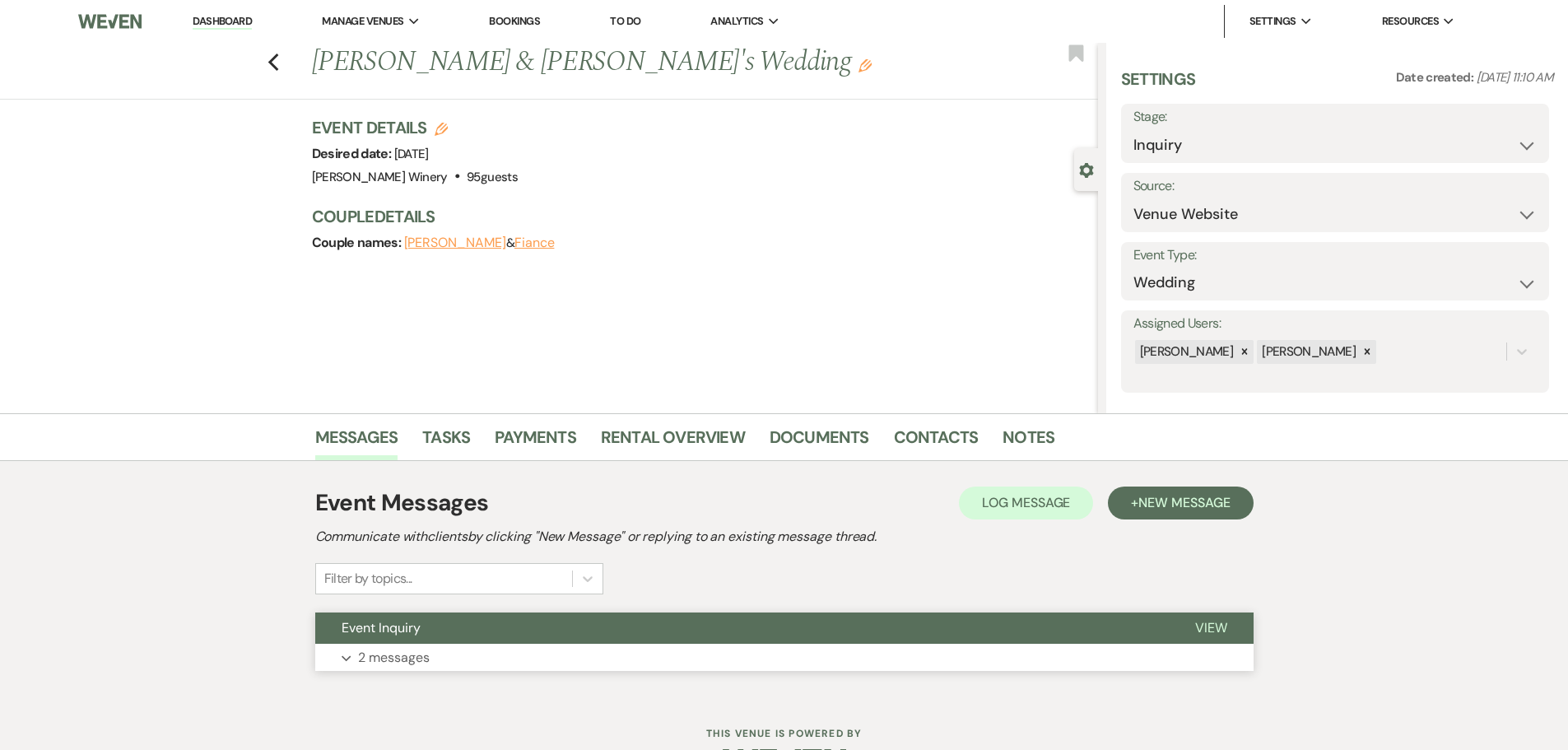
click at [453, 648] on button "Expand 2 messages" at bounding box center [785, 658] width 939 height 28
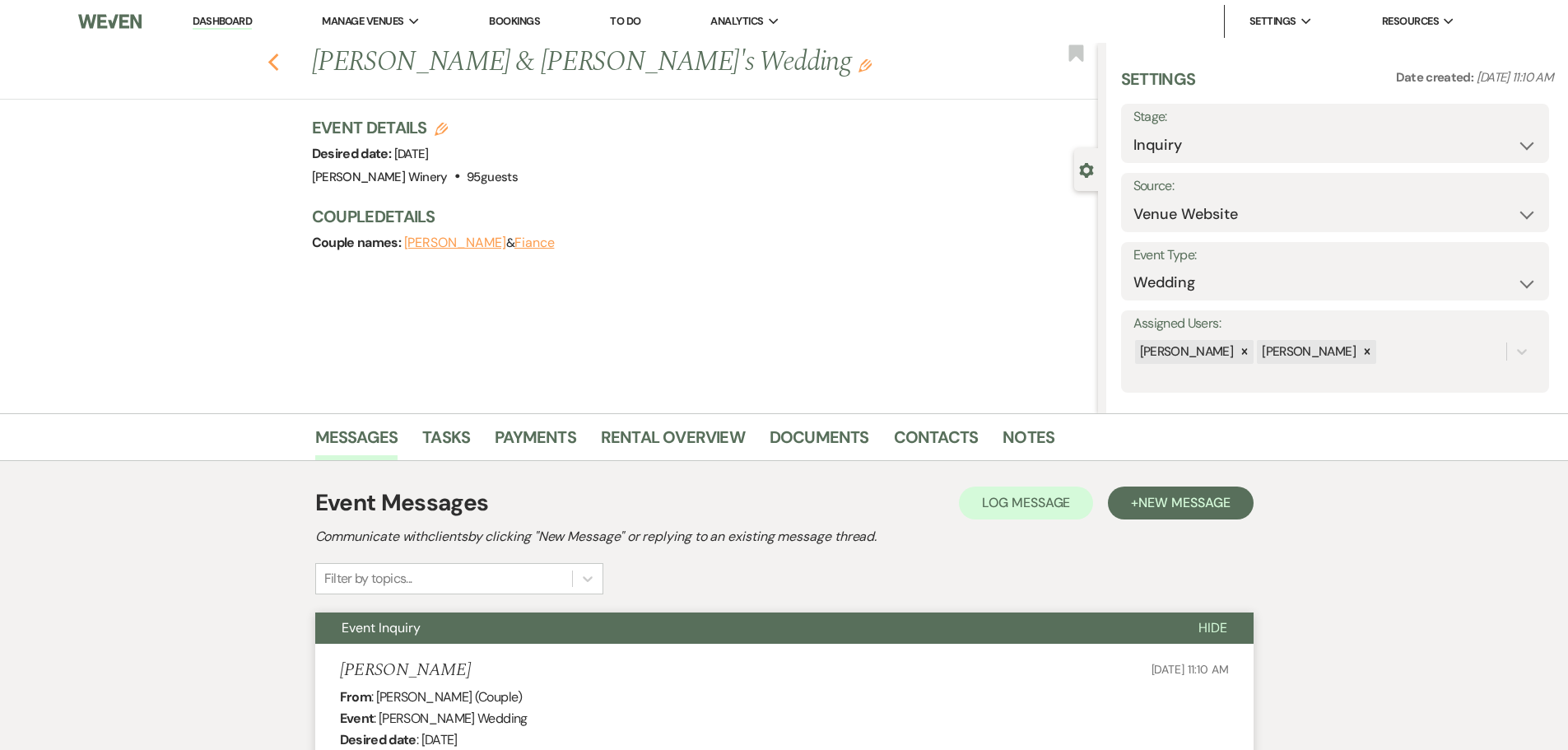
click at [279, 55] on icon "Previous" at bounding box center [274, 62] width 12 height 20
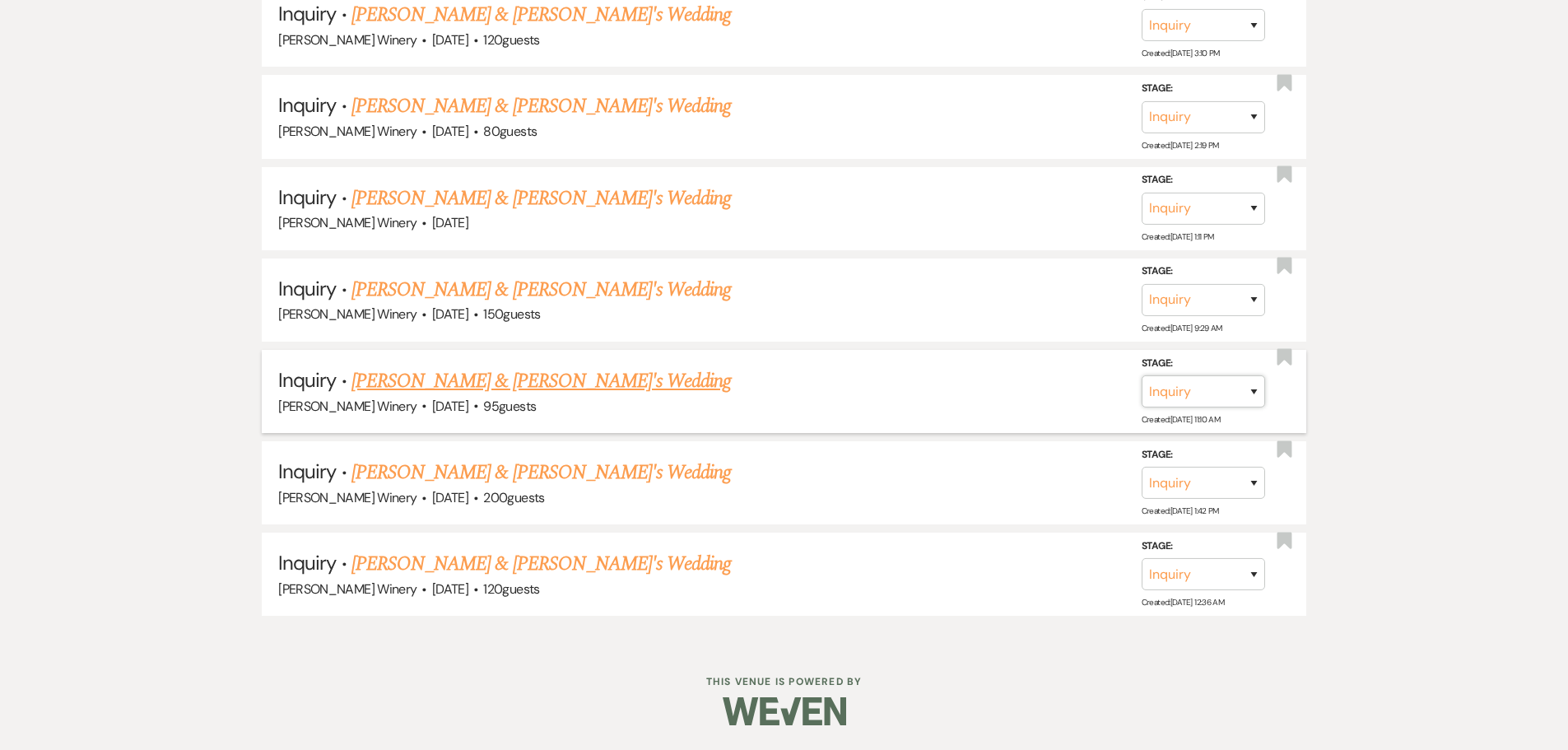
click at [1214, 397] on select "Inquiry Follow Up Tour Requested Tour Confirmed Toured Proposal Sent Booked Lost" at bounding box center [1204, 391] width 123 height 32
select select "8"
click at [1142, 375] on select "Inquiry Follow Up Tour Requested Tour Confirmed Toured Proposal Sent Booked Lost" at bounding box center [1204, 391] width 123 height 32
click at [1020, 402] on select "Booked Elsewhere Budget Date Unavailable No Response Not a Good Match Capacity …" at bounding box center [972, 391] width 142 height 32
select select "5"
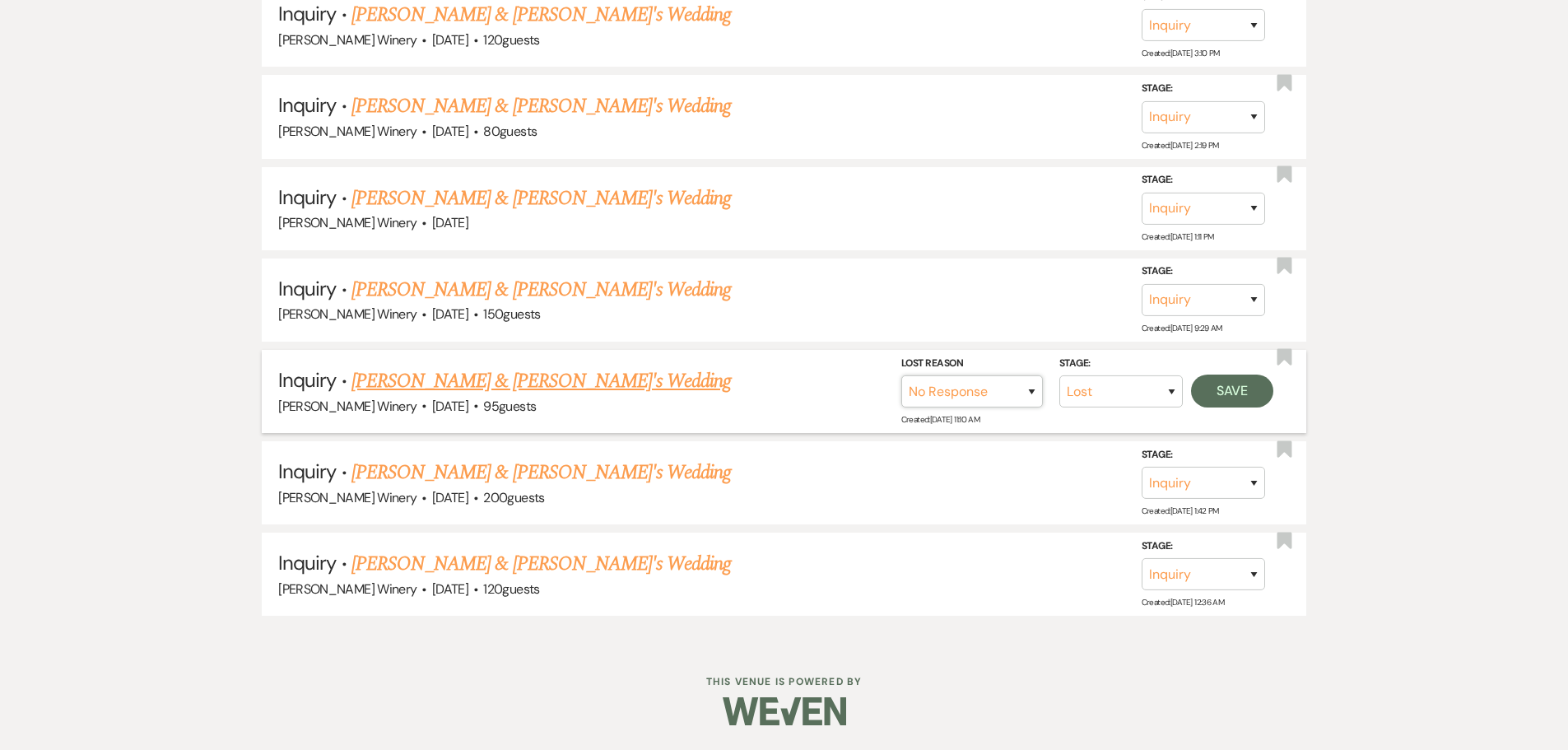
click at [901, 375] on select "Booked Elsewhere Budget Date Unavailable No Response Not a Good Match Capacity …" at bounding box center [972, 391] width 142 height 32
click at [1263, 394] on button "Save" at bounding box center [1232, 390] width 82 height 33
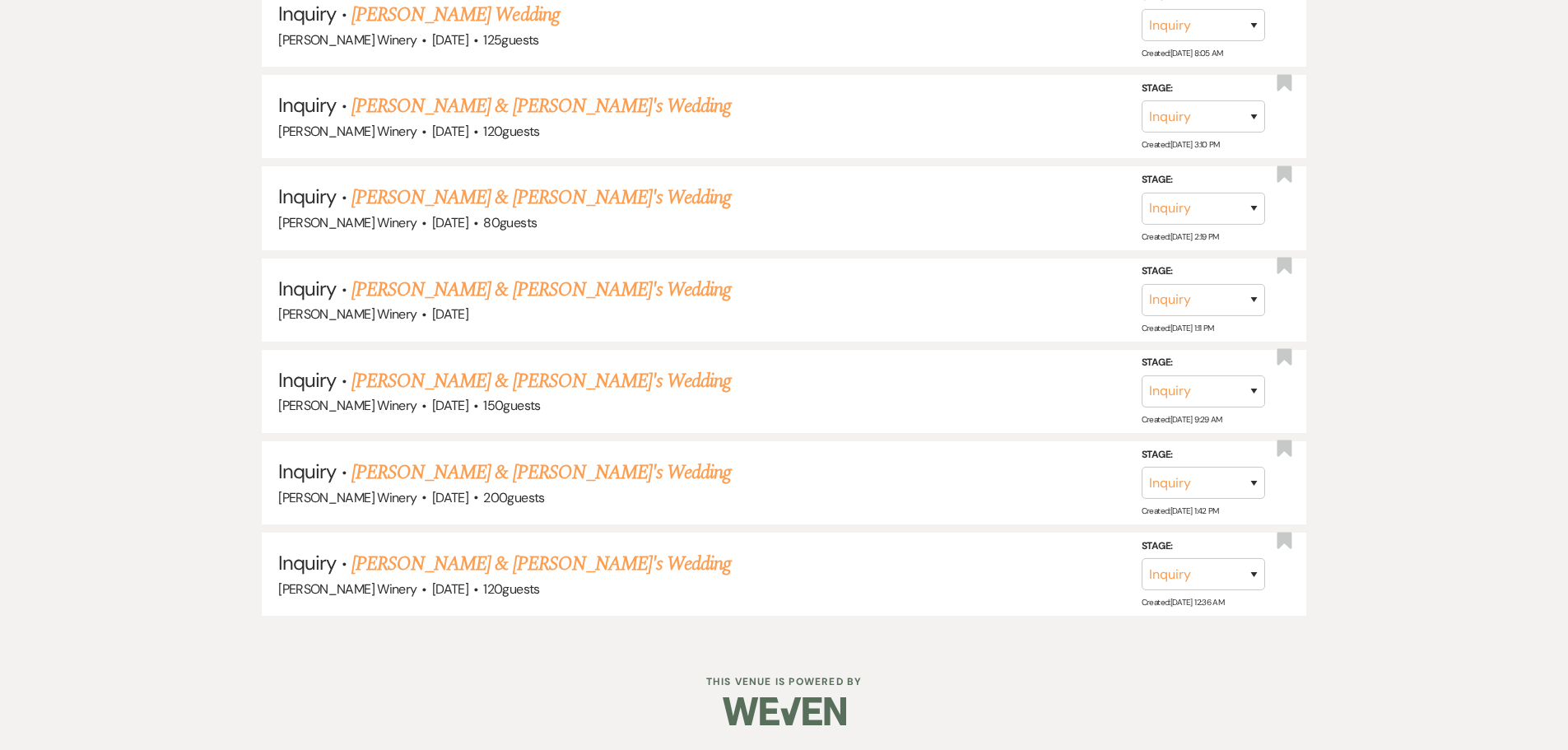
scroll to position [2903, 0]
click at [472, 379] on link "[PERSON_NAME] & [PERSON_NAME]'s Wedding" at bounding box center [541, 381] width 380 height 30
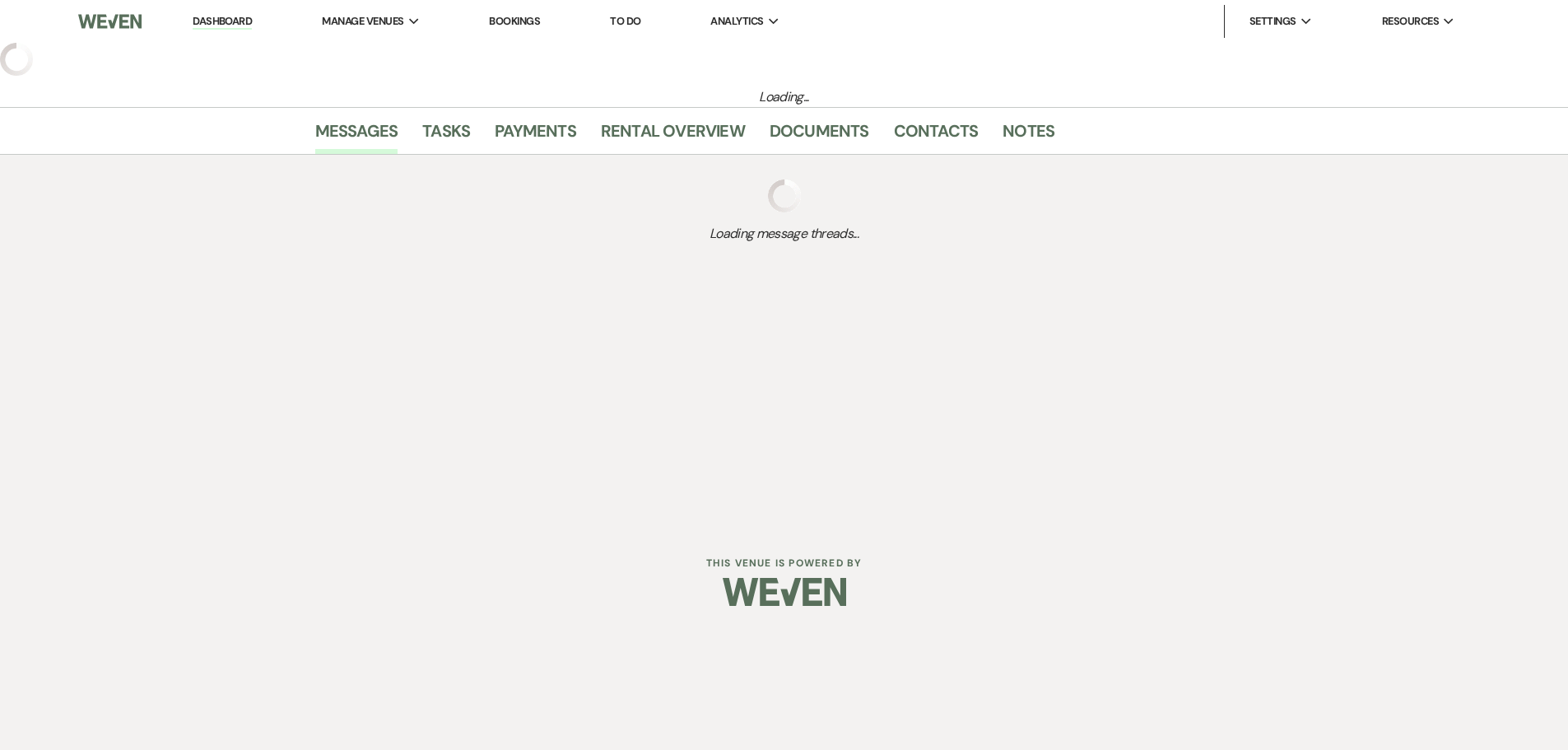
select select "5"
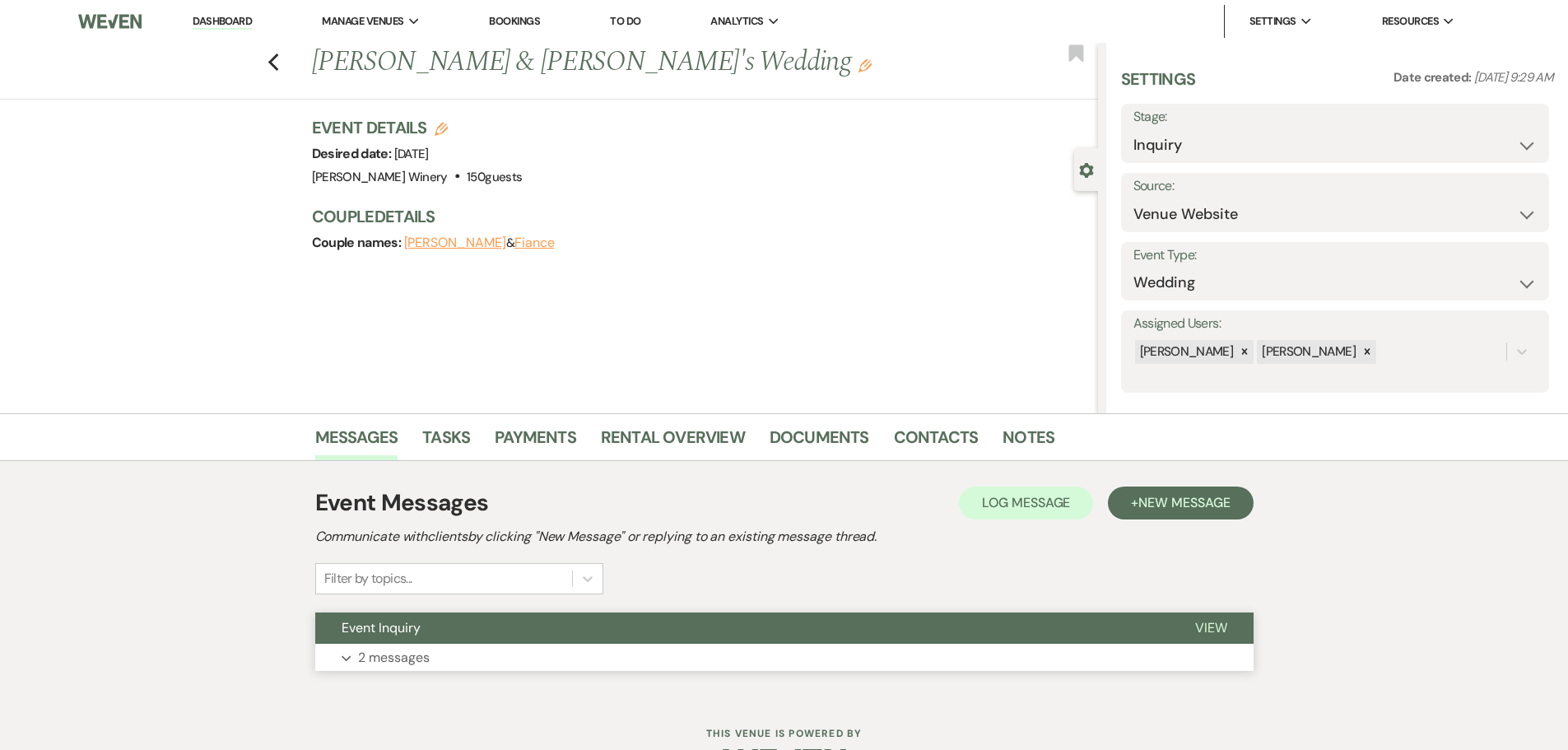
click at [470, 664] on button "Expand 2 messages" at bounding box center [785, 658] width 939 height 28
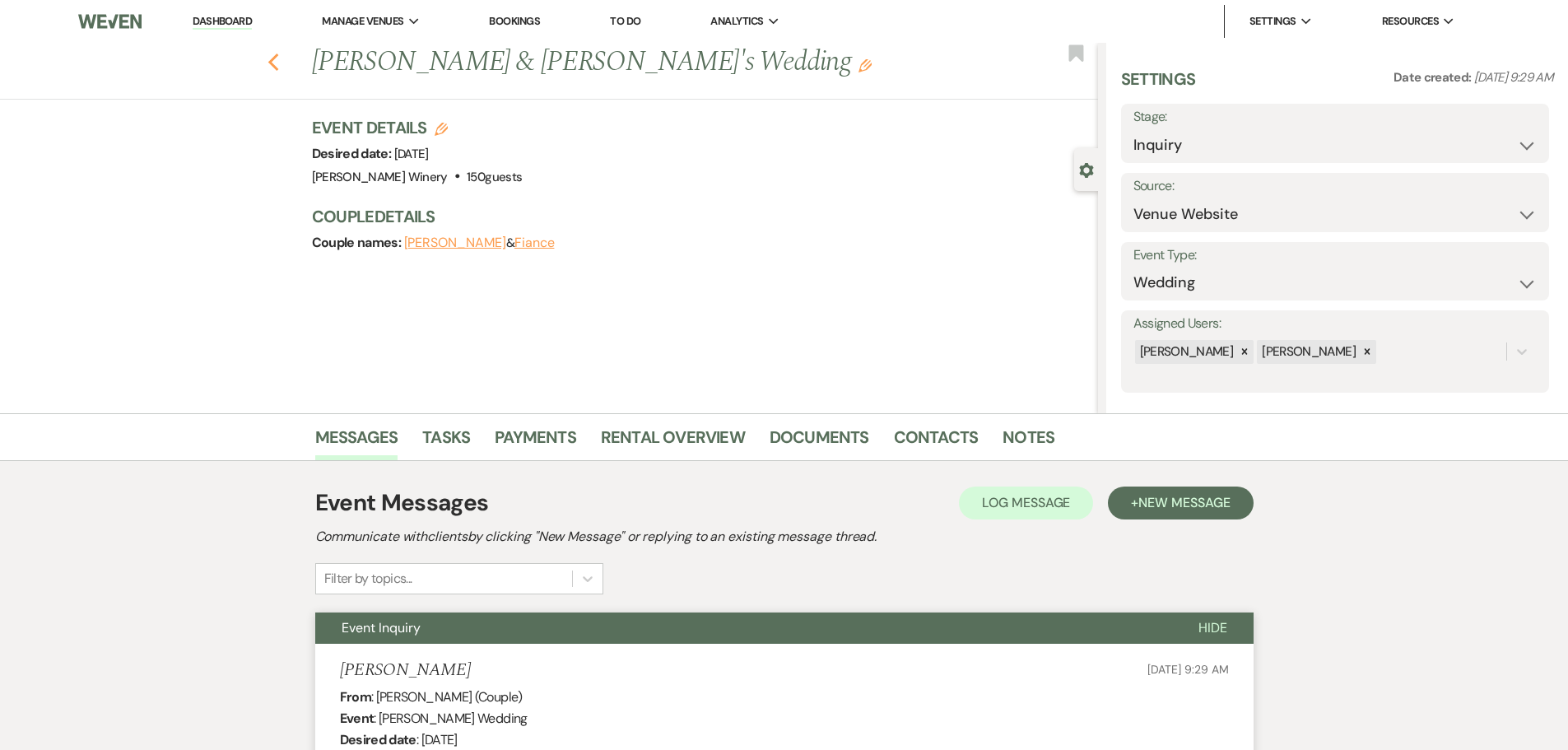
click at [280, 65] on icon "Previous" at bounding box center [274, 62] width 12 height 20
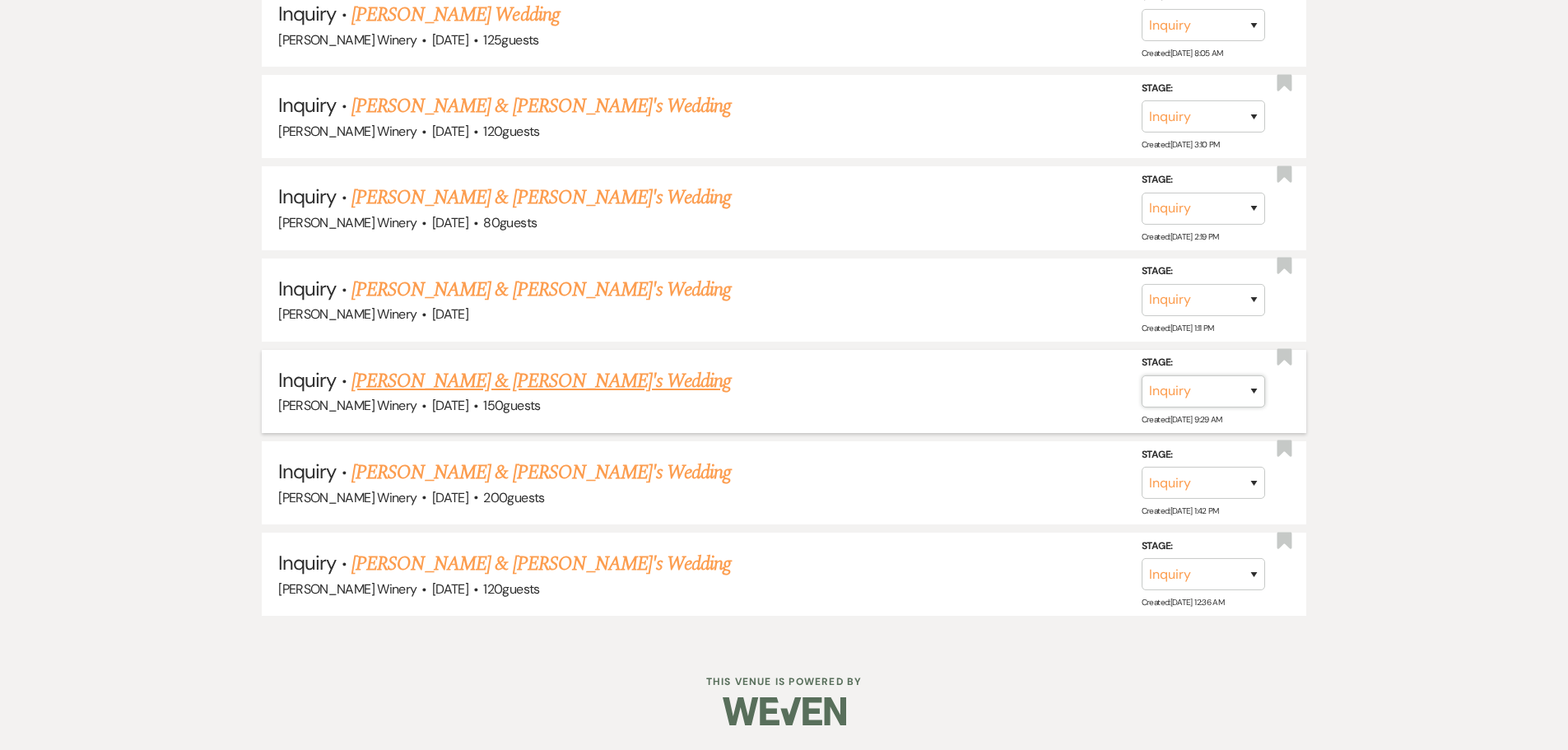
click at [1208, 389] on select "Inquiry Follow Up Tour Requested Tour Confirmed Toured Proposal Sent Booked Lost" at bounding box center [1204, 391] width 123 height 32
select select "8"
click at [1142, 375] on select "Inquiry Follow Up Tour Requested Tour Confirmed Toured Proposal Sent Booked Lost" at bounding box center [1204, 391] width 123 height 32
click at [1034, 392] on select "Booked Elsewhere Budget Date Unavailable No Response Not a Good Match Capacity …" at bounding box center [972, 391] width 142 height 32
select select "5"
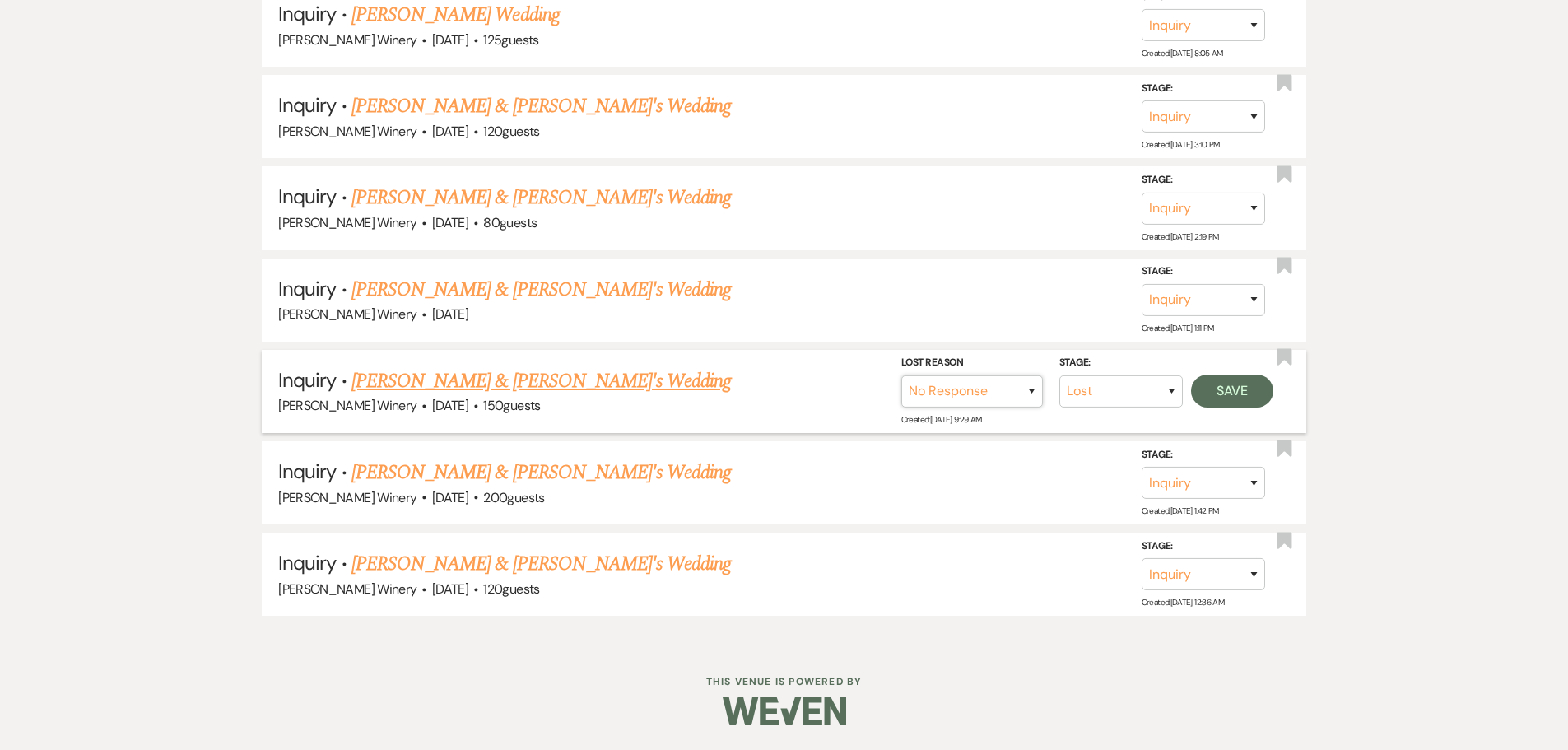
click at [901, 375] on select "Booked Elsewhere Budget Date Unavailable No Response Not a Good Match Capacity …" at bounding box center [972, 391] width 142 height 32
click at [1228, 392] on button "Save" at bounding box center [1232, 390] width 82 height 33
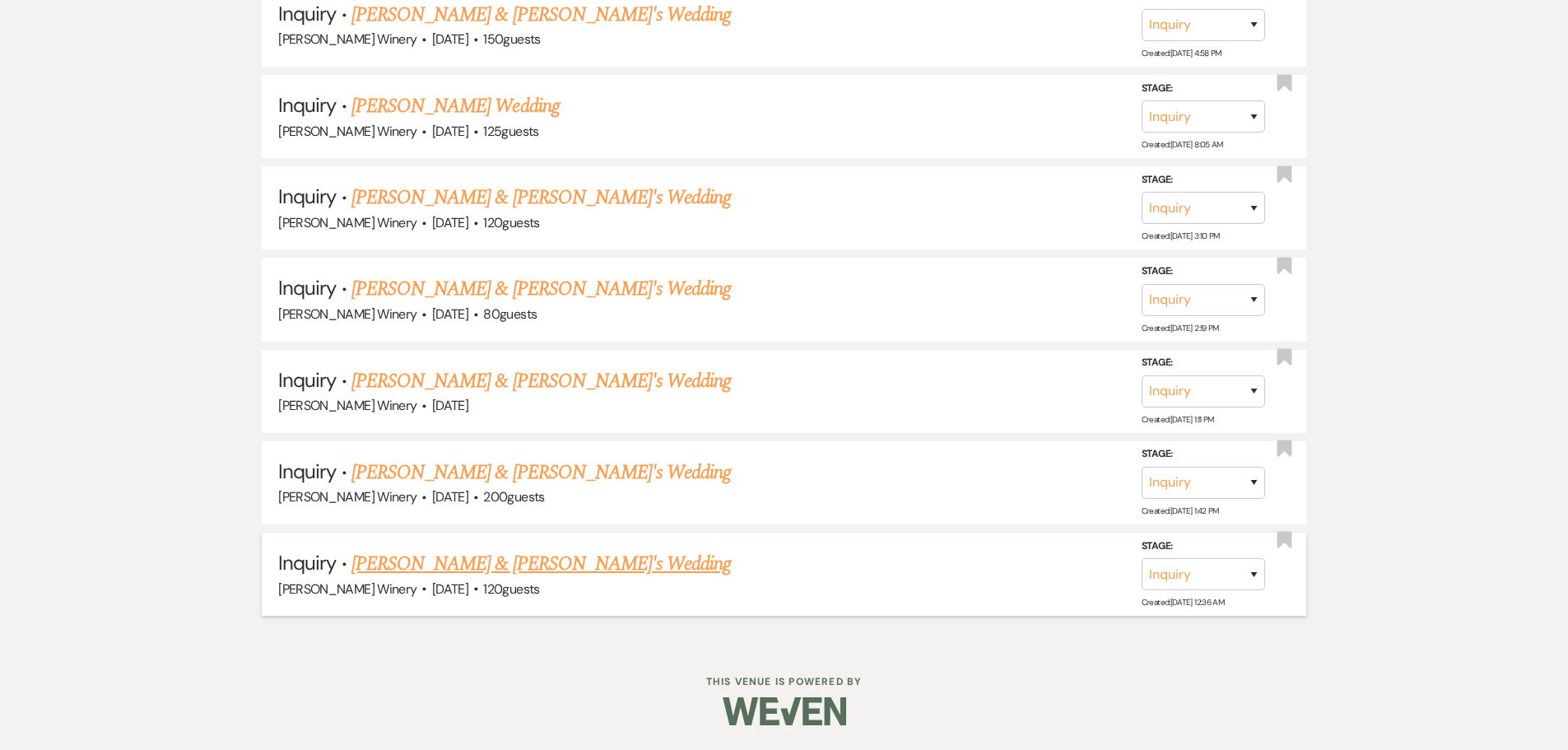
scroll to position [2812, 0]
click at [441, 380] on link "[PERSON_NAME] & [PERSON_NAME]'s Wedding" at bounding box center [541, 381] width 380 height 30
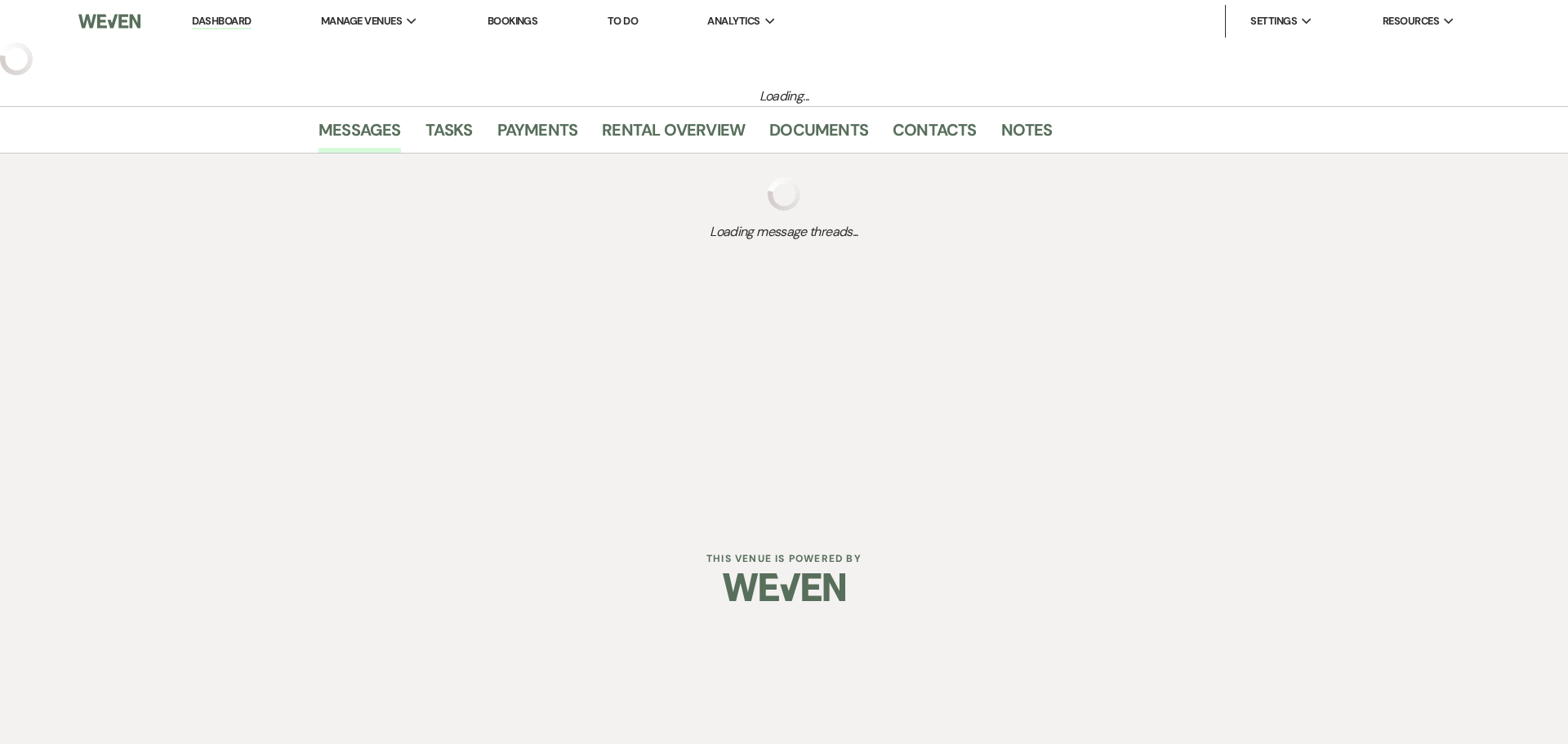
select select "5"
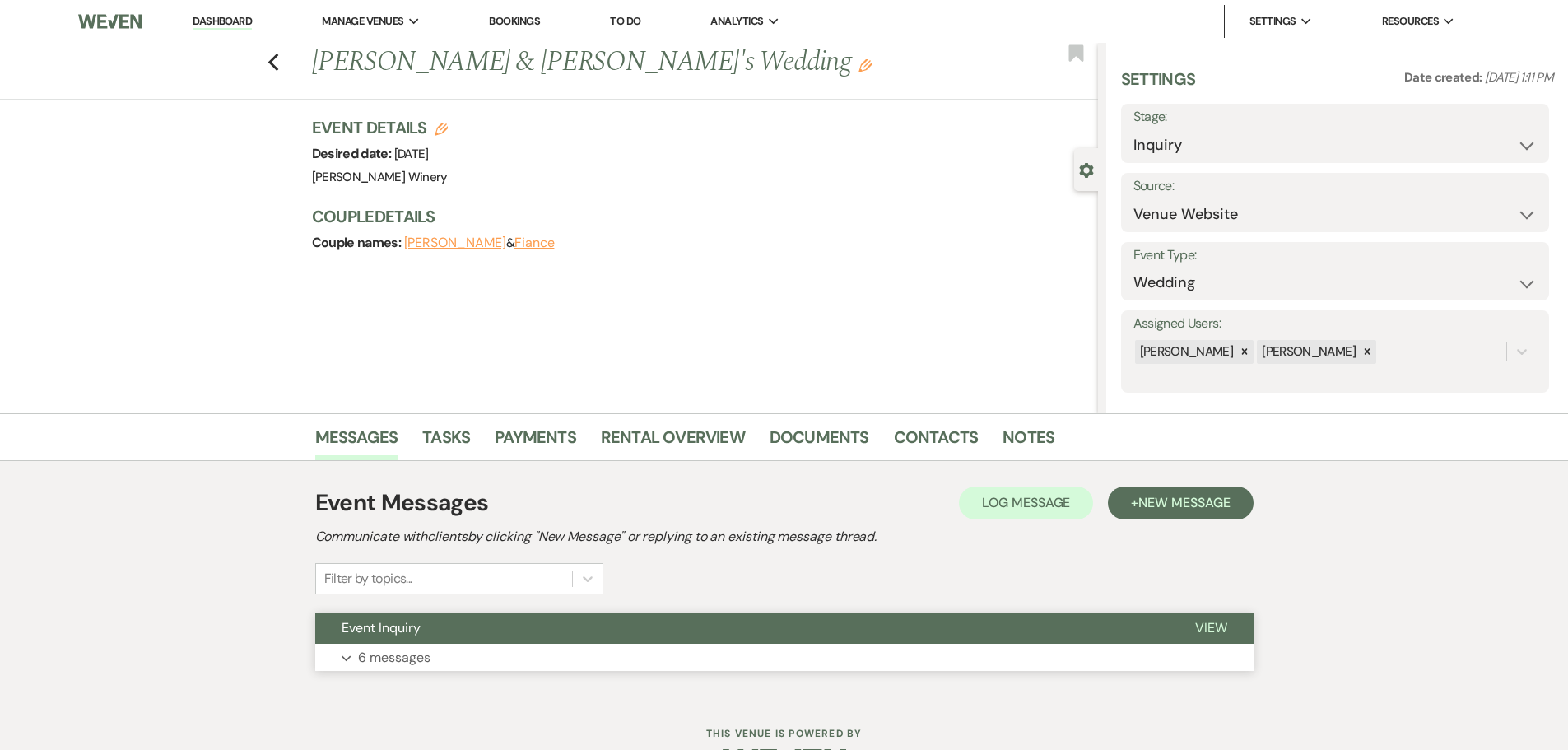
click at [534, 645] on button "Expand 6 messages" at bounding box center [785, 658] width 939 height 28
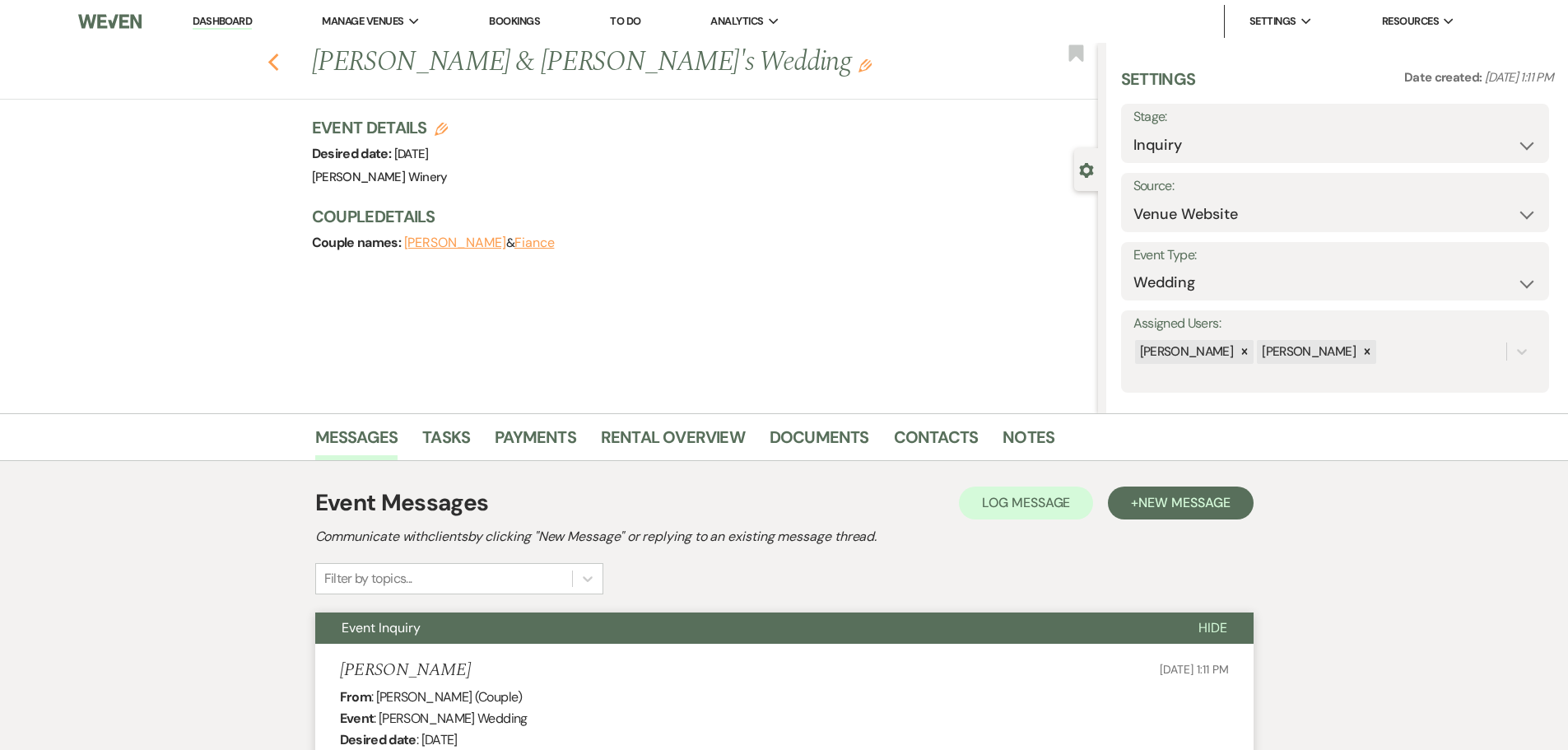
click at [278, 60] on use "button" at bounding box center [273, 62] width 11 height 18
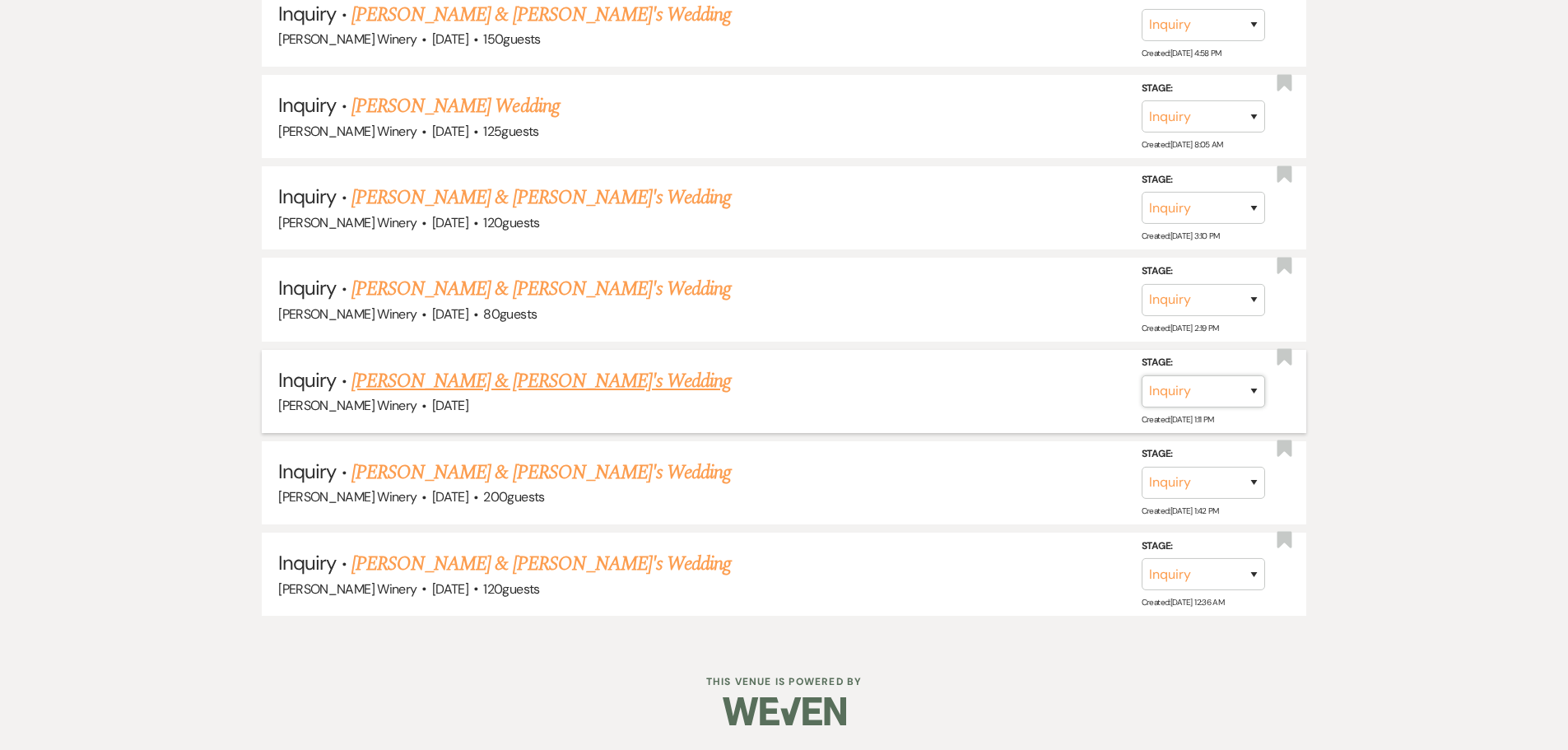
click at [1252, 399] on select "Inquiry Follow Up Tour Requested Tour Confirmed Toured Proposal Sent Booked Lost" at bounding box center [1204, 391] width 123 height 32
select select "8"
click at [1142, 375] on select "Inquiry Follow Up Tour Requested Tour Confirmed Toured Proposal Sent Booked Lost" at bounding box center [1204, 391] width 123 height 32
click at [987, 395] on select "Booked Elsewhere Budget Date Unavailable No Response Not a Good Match Capacity …" at bounding box center [972, 391] width 142 height 32
select select "5"
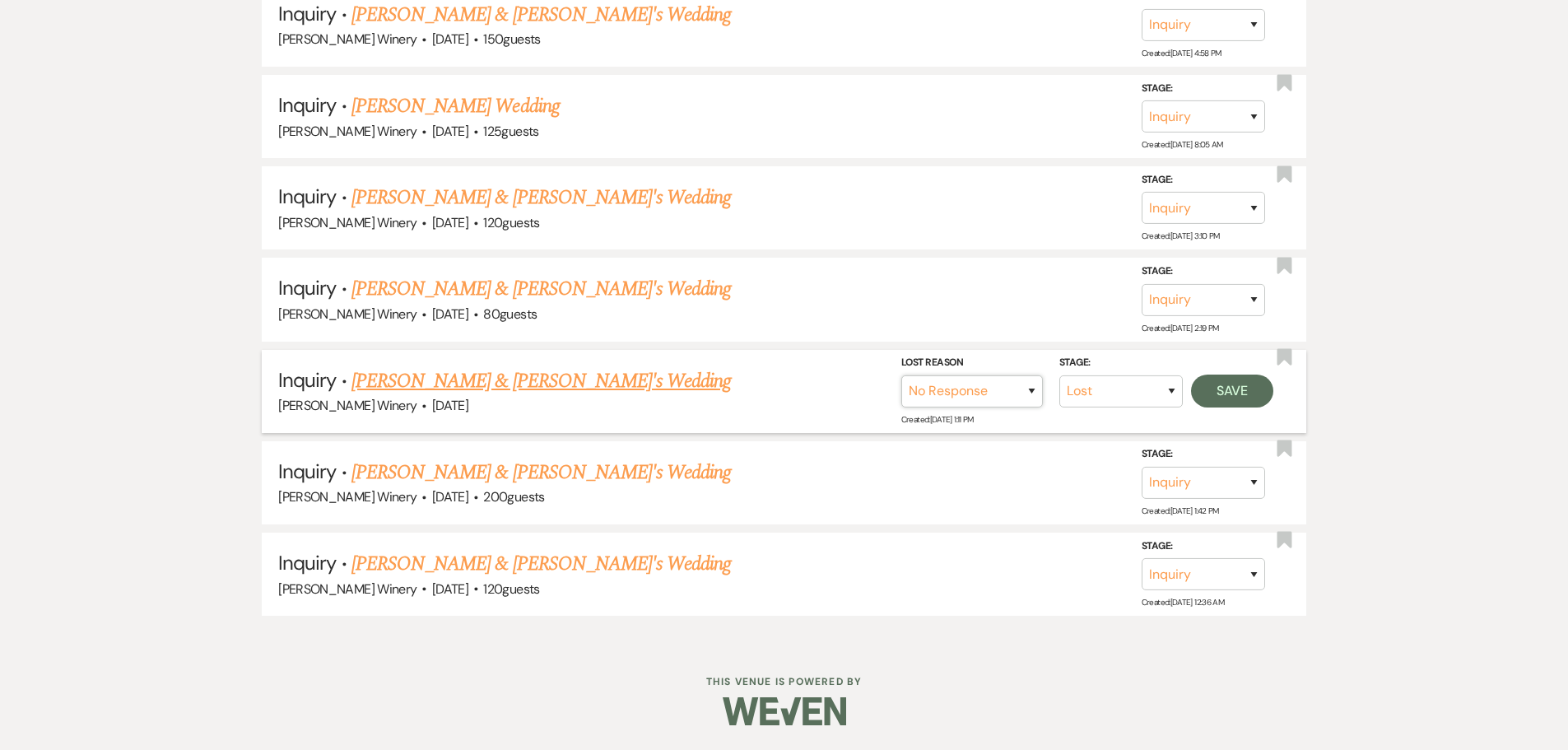
click at [901, 375] on select "Booked Elsewhere Budget Date Unavailable No Response Not a Good Match Capacity …" at bounding box center [972, 391] width 142 height 32
click at [1224, 387] on button "Save" at bounding box center [1232, 390] width 82 height 33
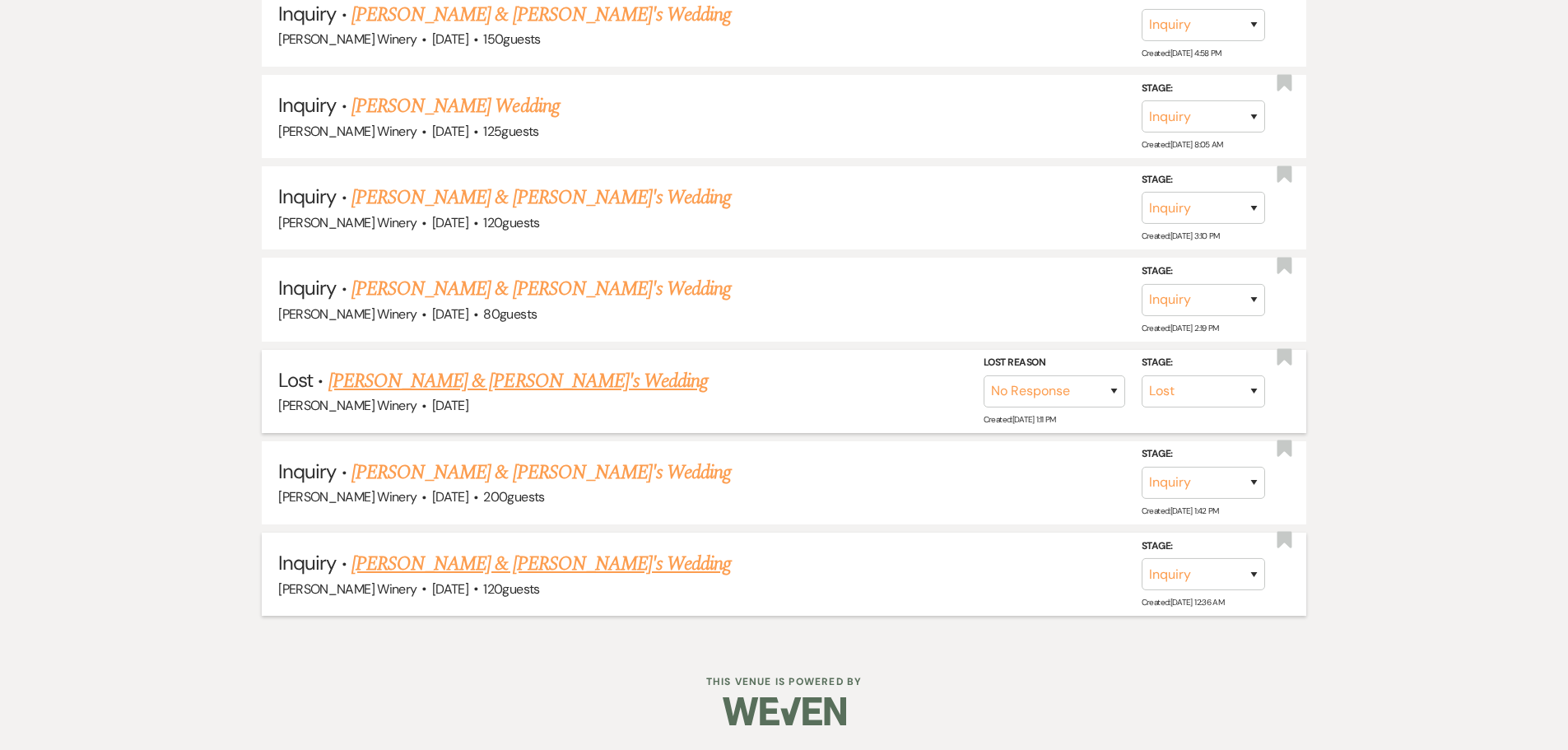
scroll to position [2720, 0]
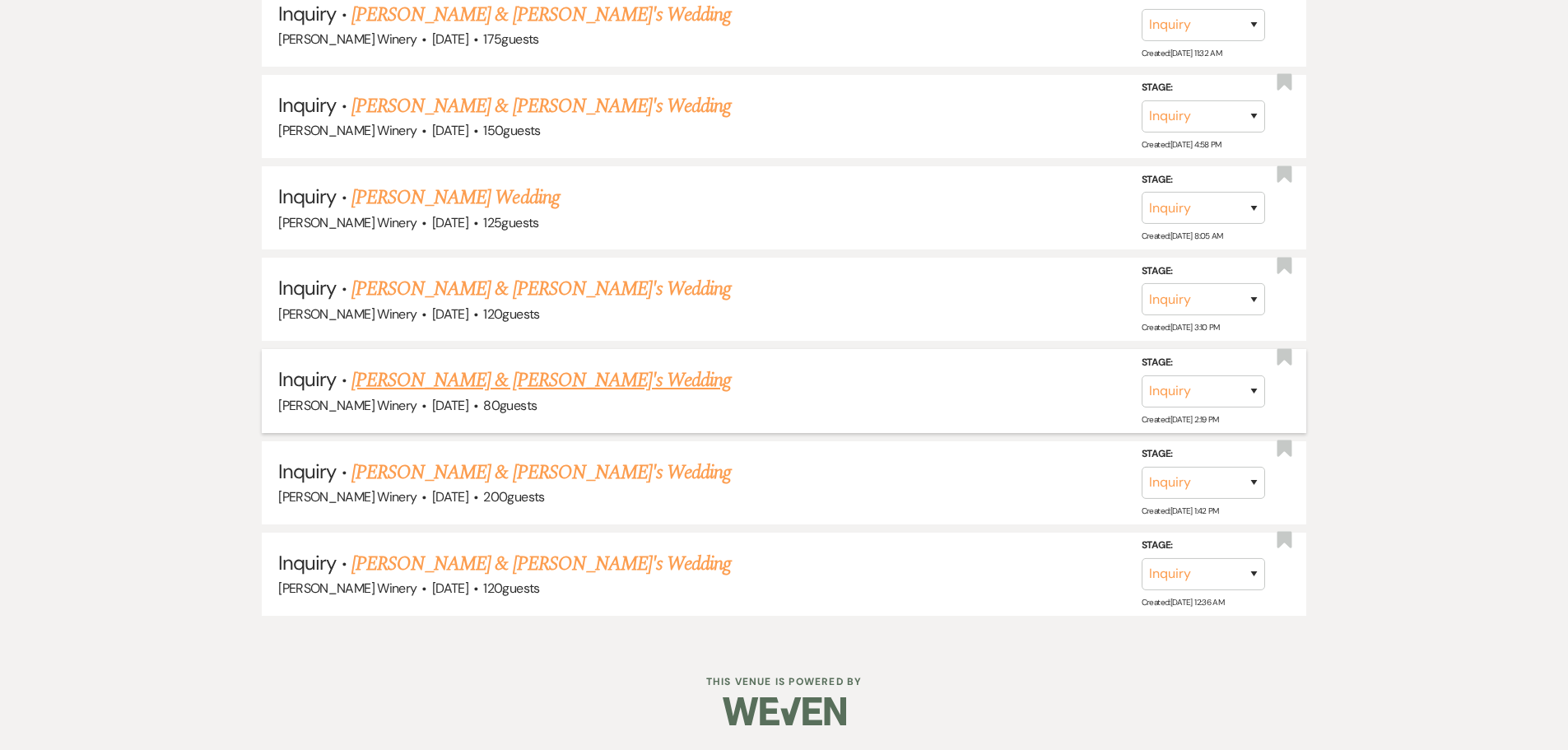
click at [485, 379] on link "[PERSON_NAME] & [PERSON_NAME]'s Wedding" at bounding box center [541, 380] width 380 height 30
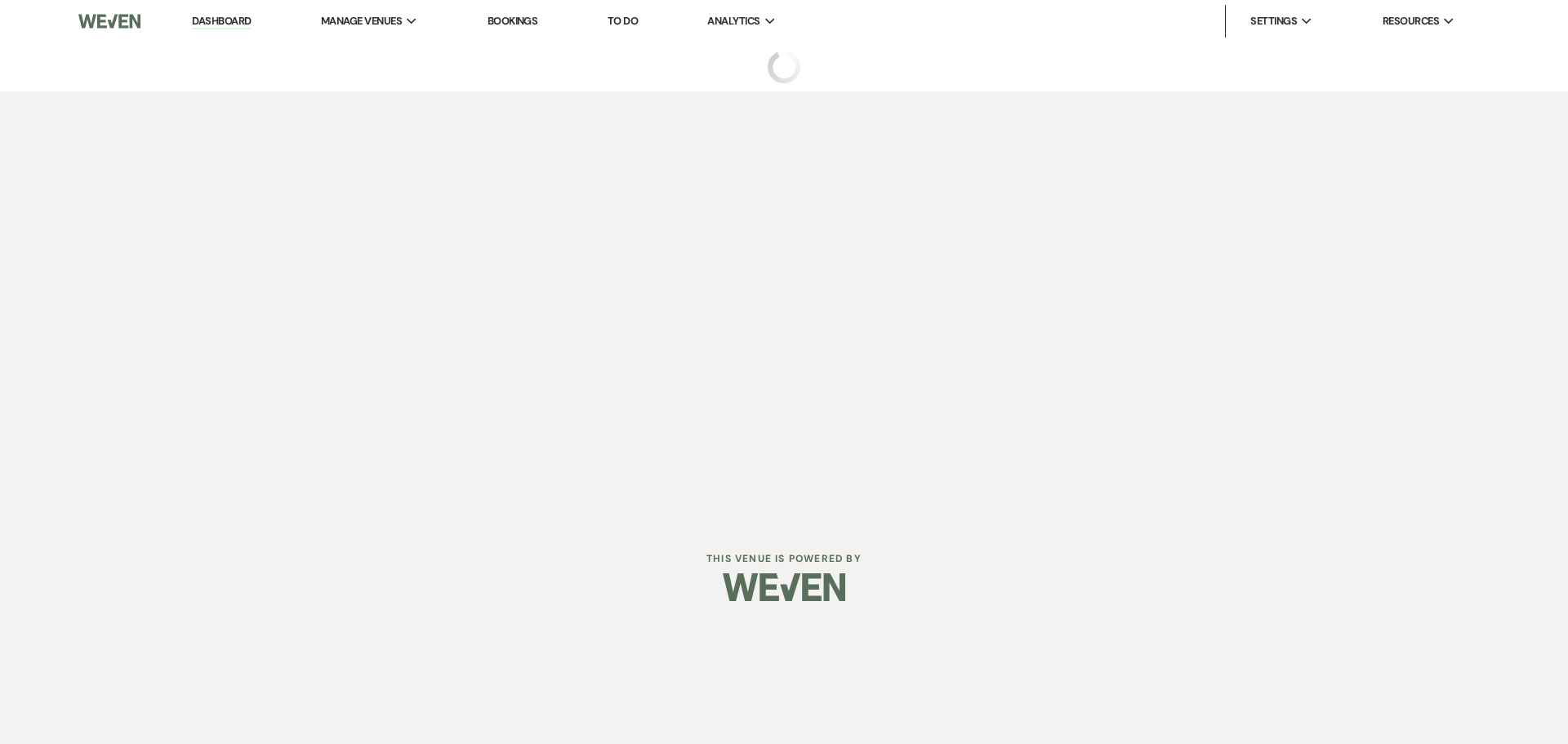
select select "5"
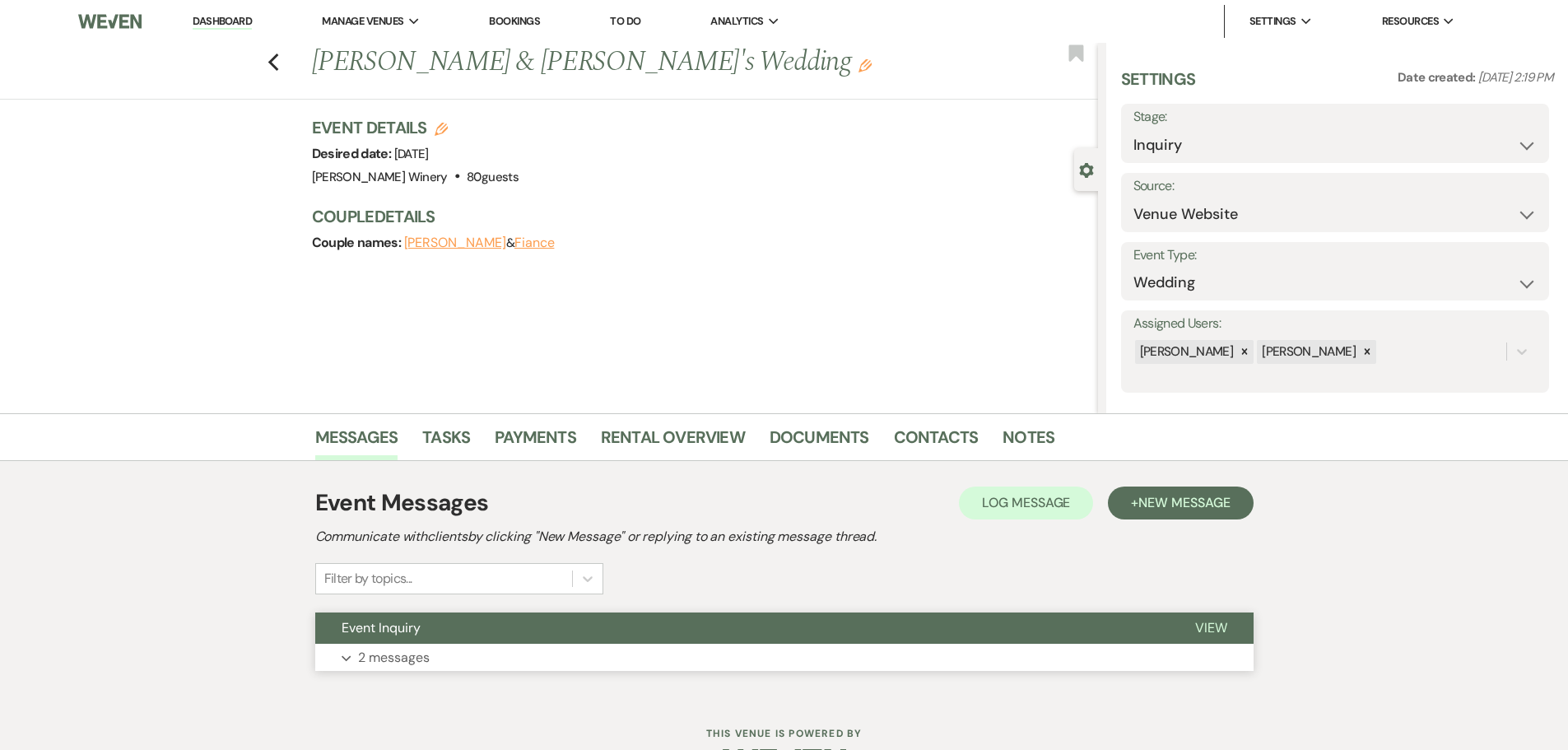
click at [515, 645] on button "Expand 2 messages" at bounding box center [785, 658] width 939 height 28
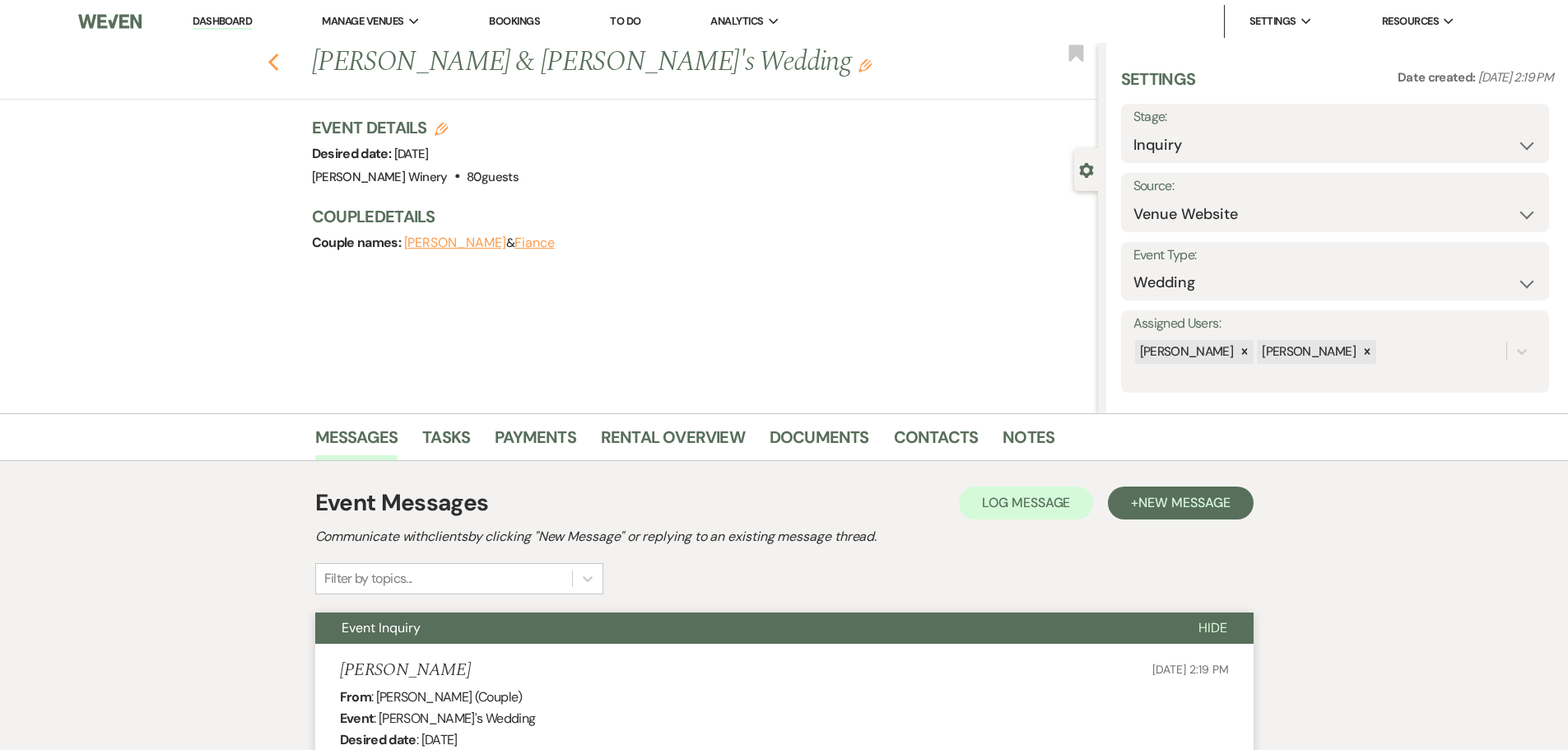
click at [280, 63] on icon "Previous" at bounding box center [274, 62] width 12 height 20
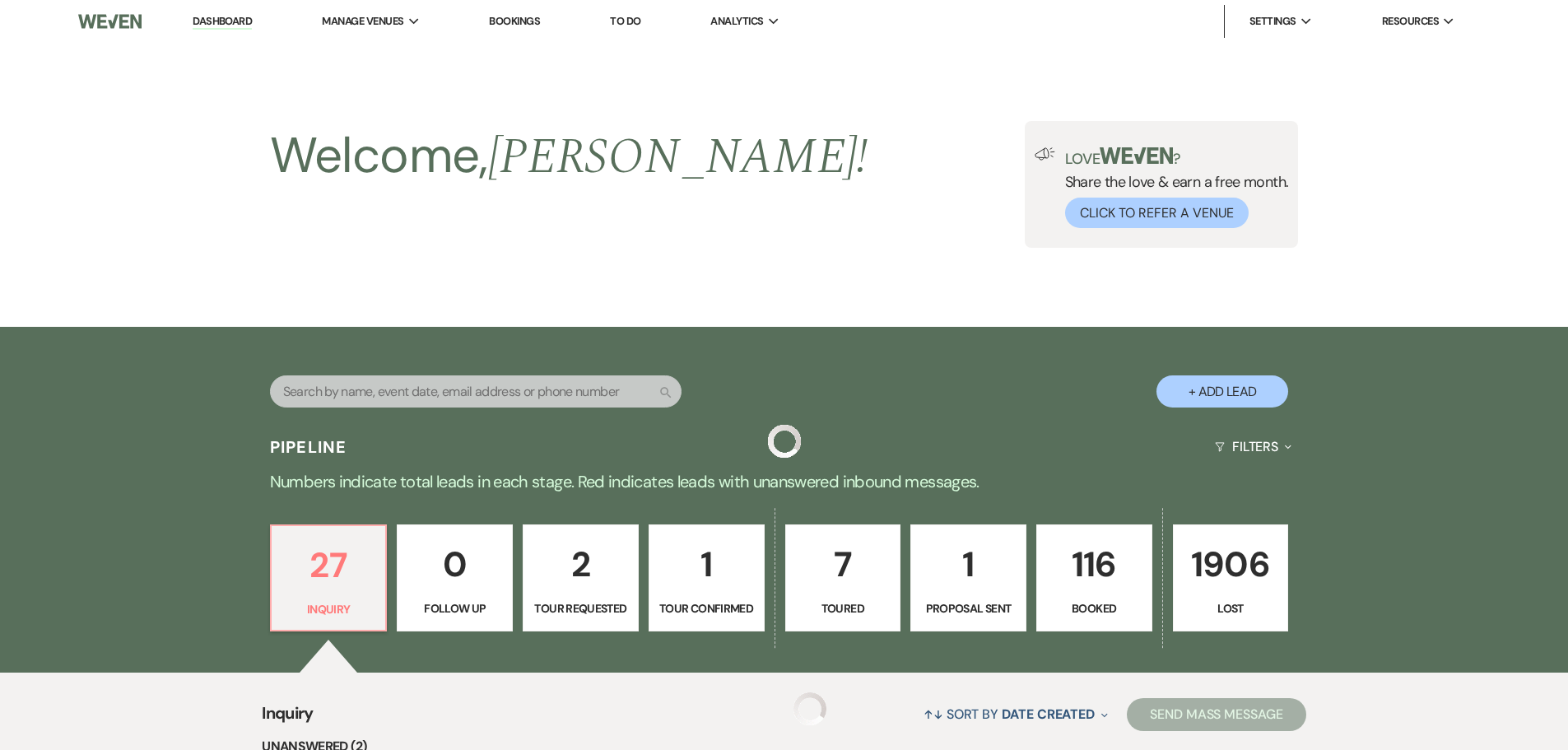
scroll to position [2720, 0]
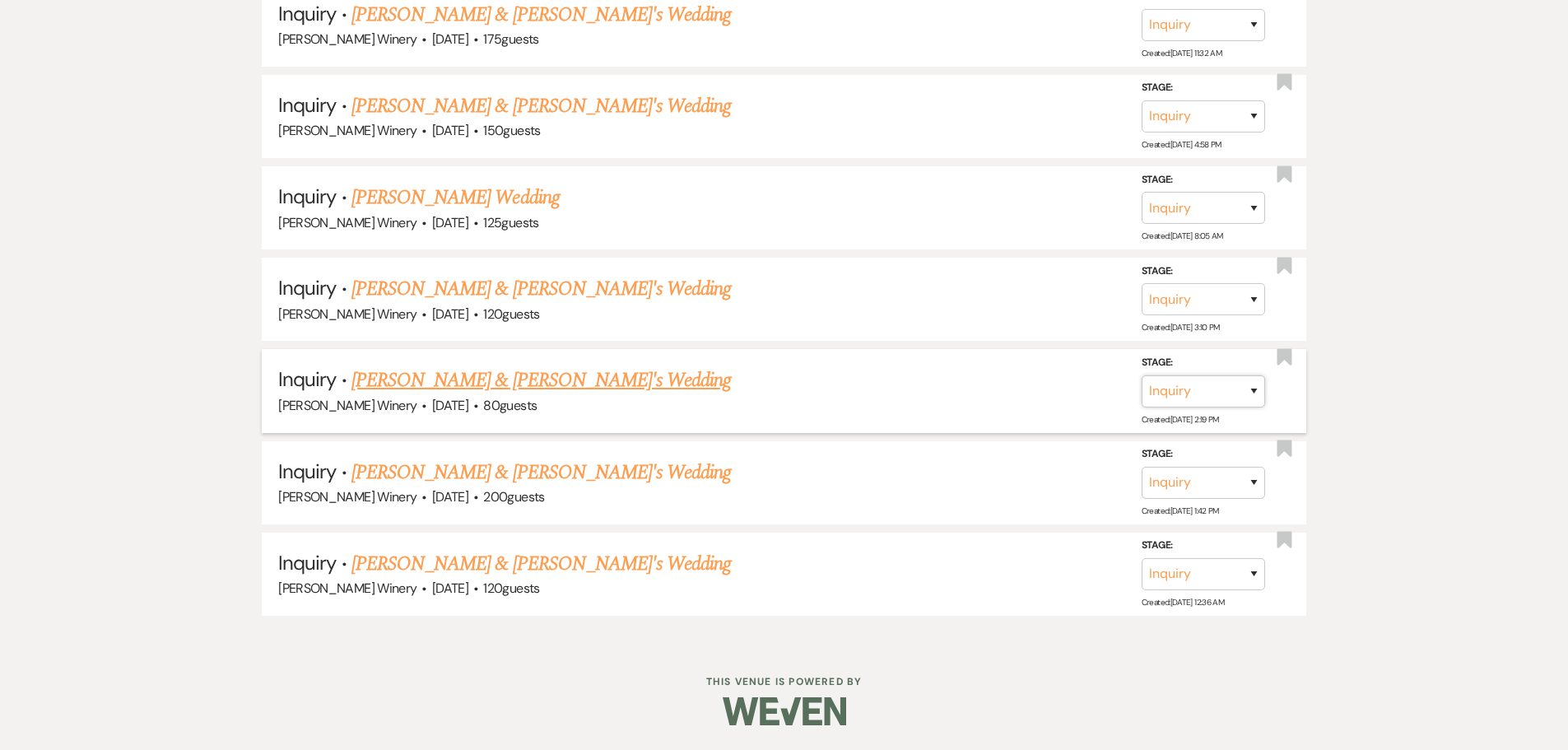
click at [1177, 399] on select "Inquiry Follow Up Tour Requested Tour Confirmed Toured Proposal Sent Booked Lost" at bounding box center [1204, 390] width 123 height 32
select select "8"
click at [1142, 374] on select "Inquiry Follow Up Tour Requested Tour Confirmed Toured Proposal Sent Booked Lost" at bounding box center [1204, 390] width 123 height 32
click at [1034, 390] on select "Booked Elsewhere Budget Date Unavailable No Response Not a Good Match Capacity …" at bounding box center [972, 390] width 142 height 32
select select "5"
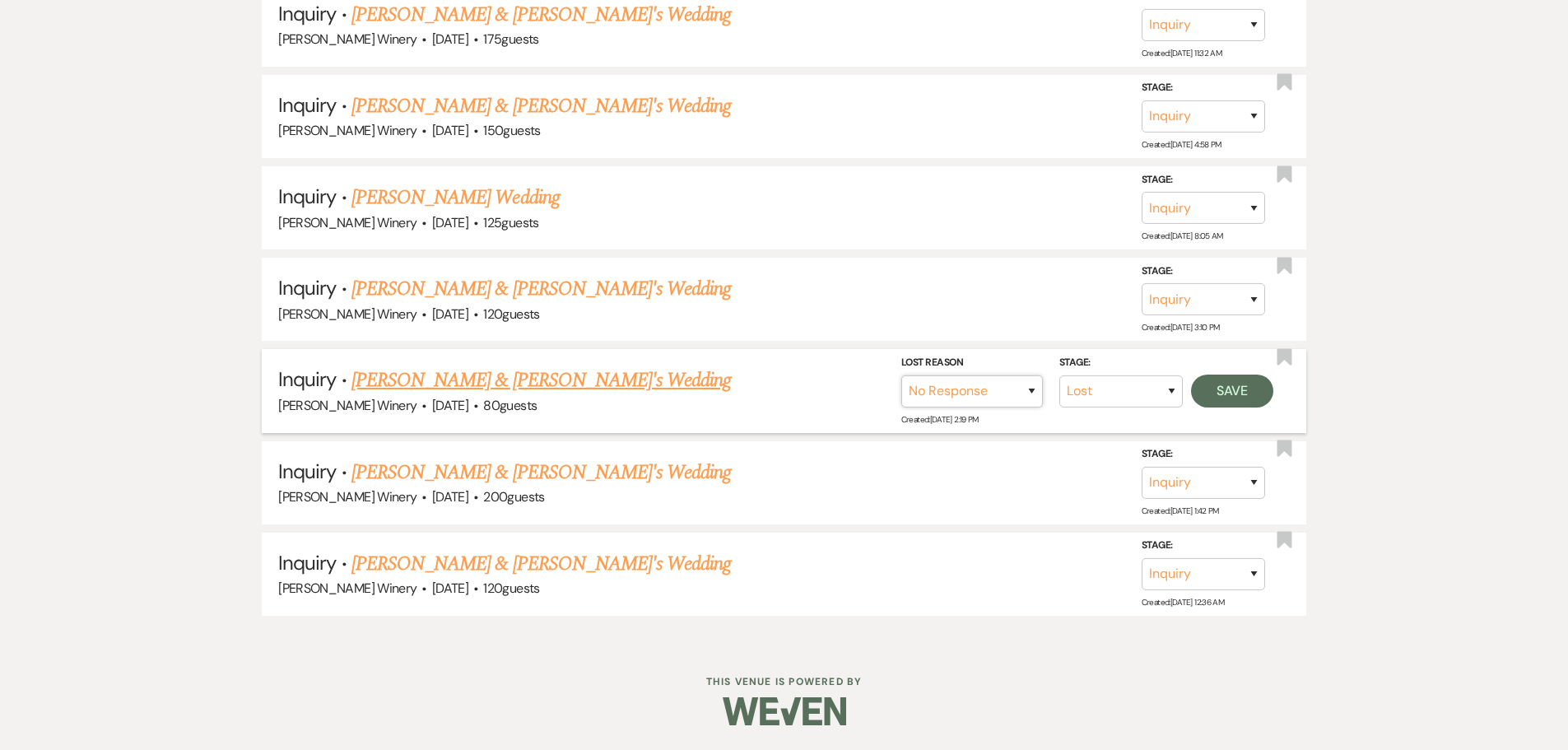
click at [901, 374] on select "Booked Elsewhere Budget Date Unavailable No Response Not a Good Match Capacity …" at bounding box center [972, 390] width 142 height 32
click at [1211, 390] on button "Save" at bounding box center [1232, 390] width 82 height 33
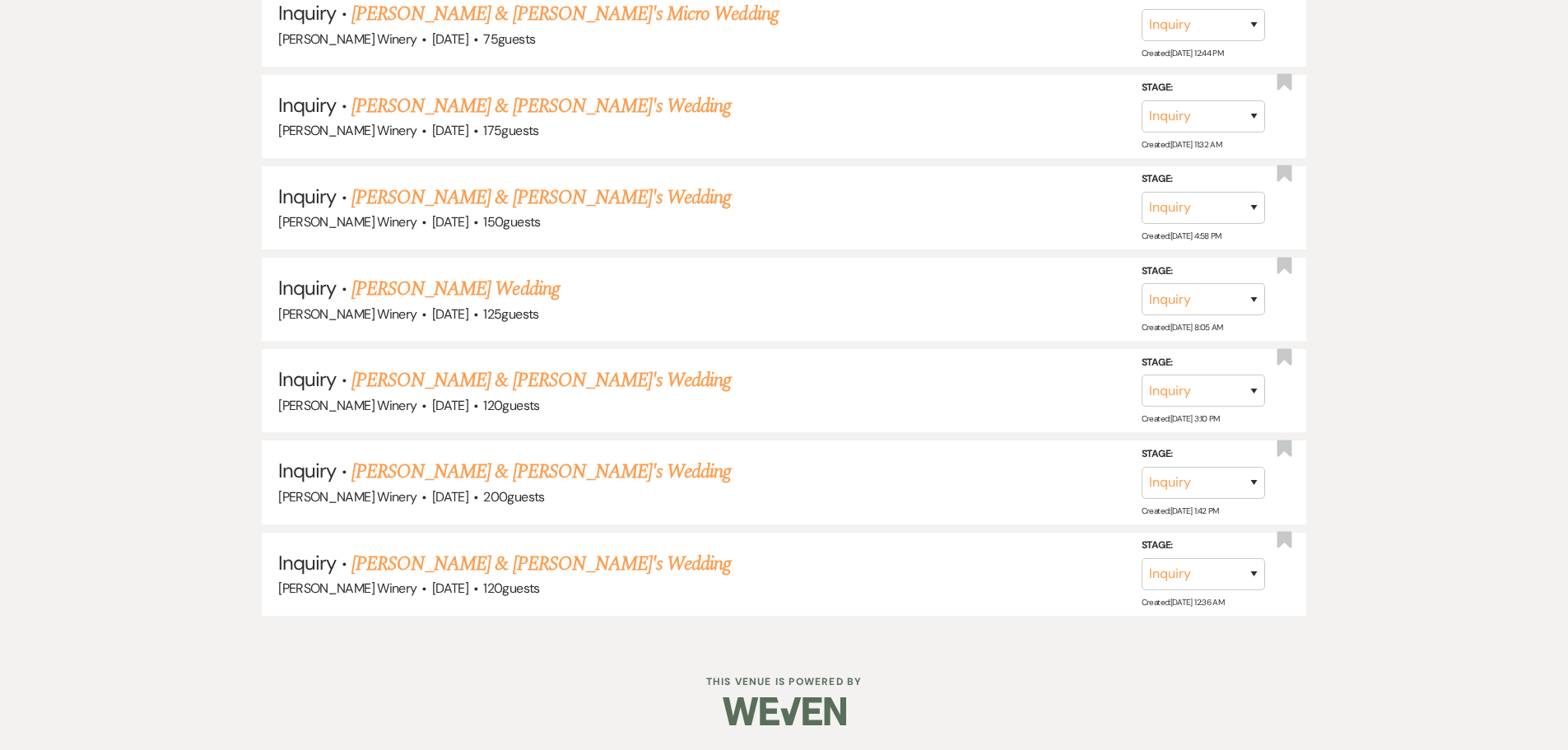
scroll to position [2629, 0]
click at [454, 386] on link "[PERSON_NAME] & [PERSON_NAME]'s Wedding" at bounding box center [541, 380] width 380 height 30
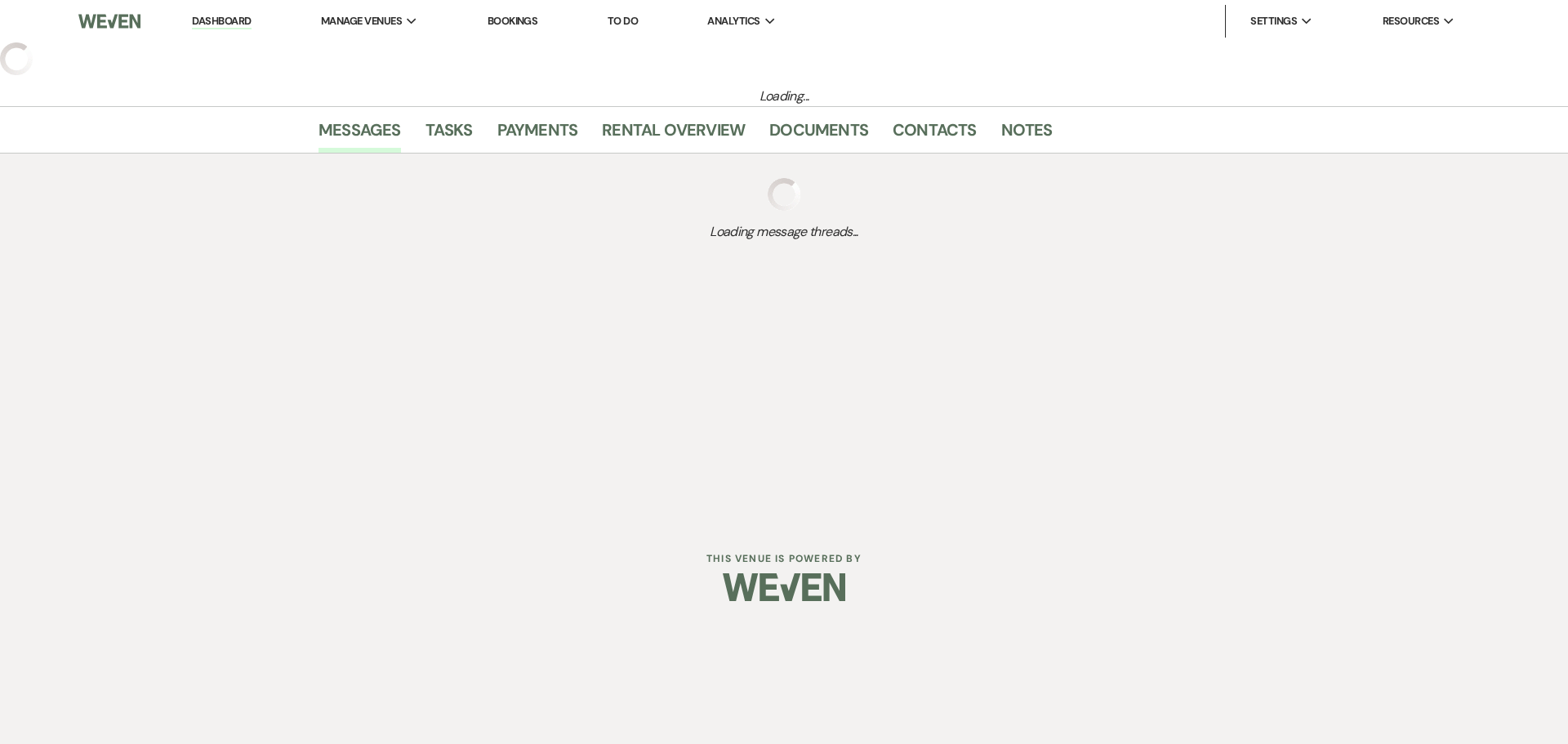
select select "5"
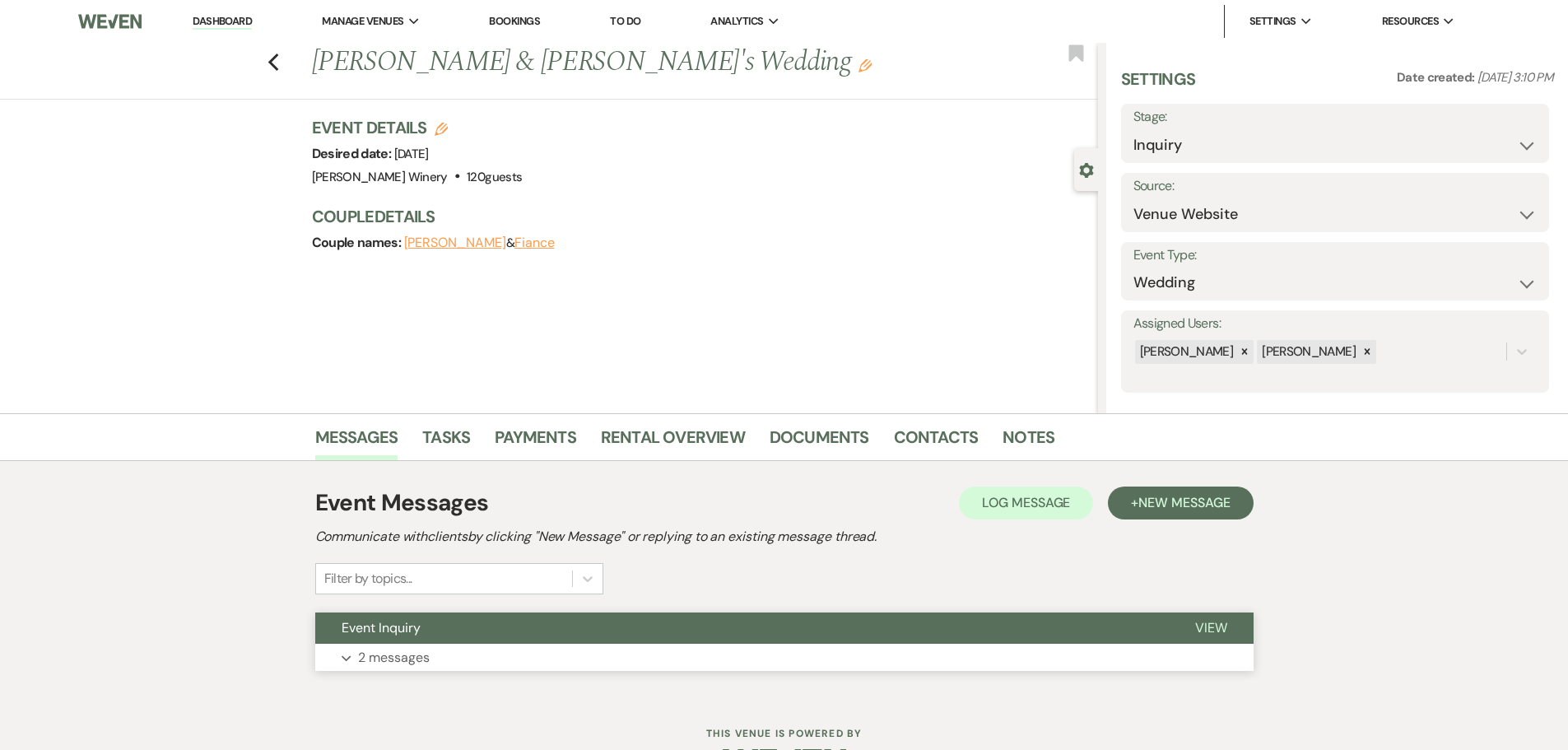
click at [479, 635] on button "Event Inquiry" at bounding box center [742, 628] width 853 height 32
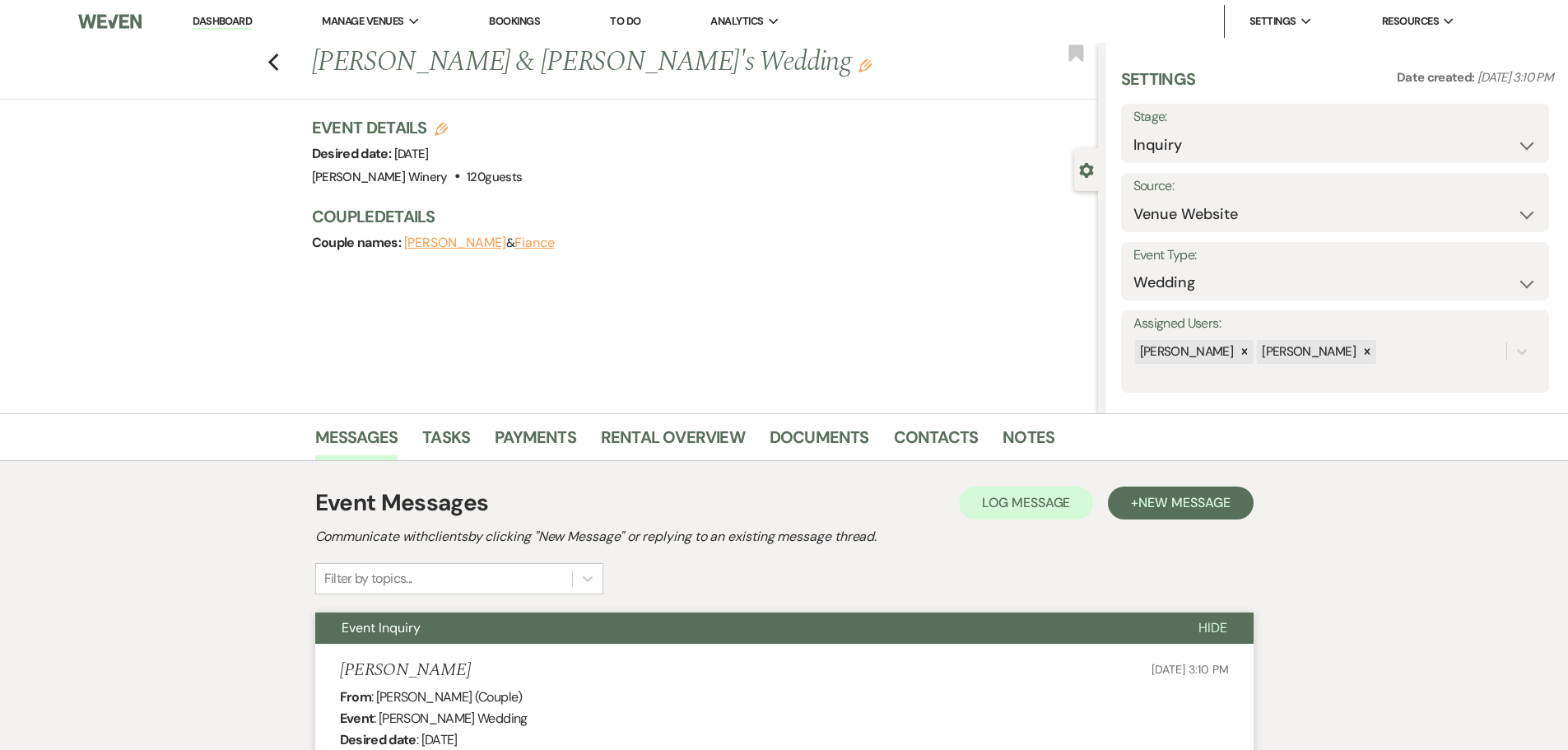
click at [287, 62] on div "Previous [PERSON_NAME] & [PERSON_NAME]'s Wedding Edit Bookmark" at bounding box center [545, 70] width 1107 height 57
click at [280, 65] on icon "Previous" at bounding box center [274, 62] width 12 height 20
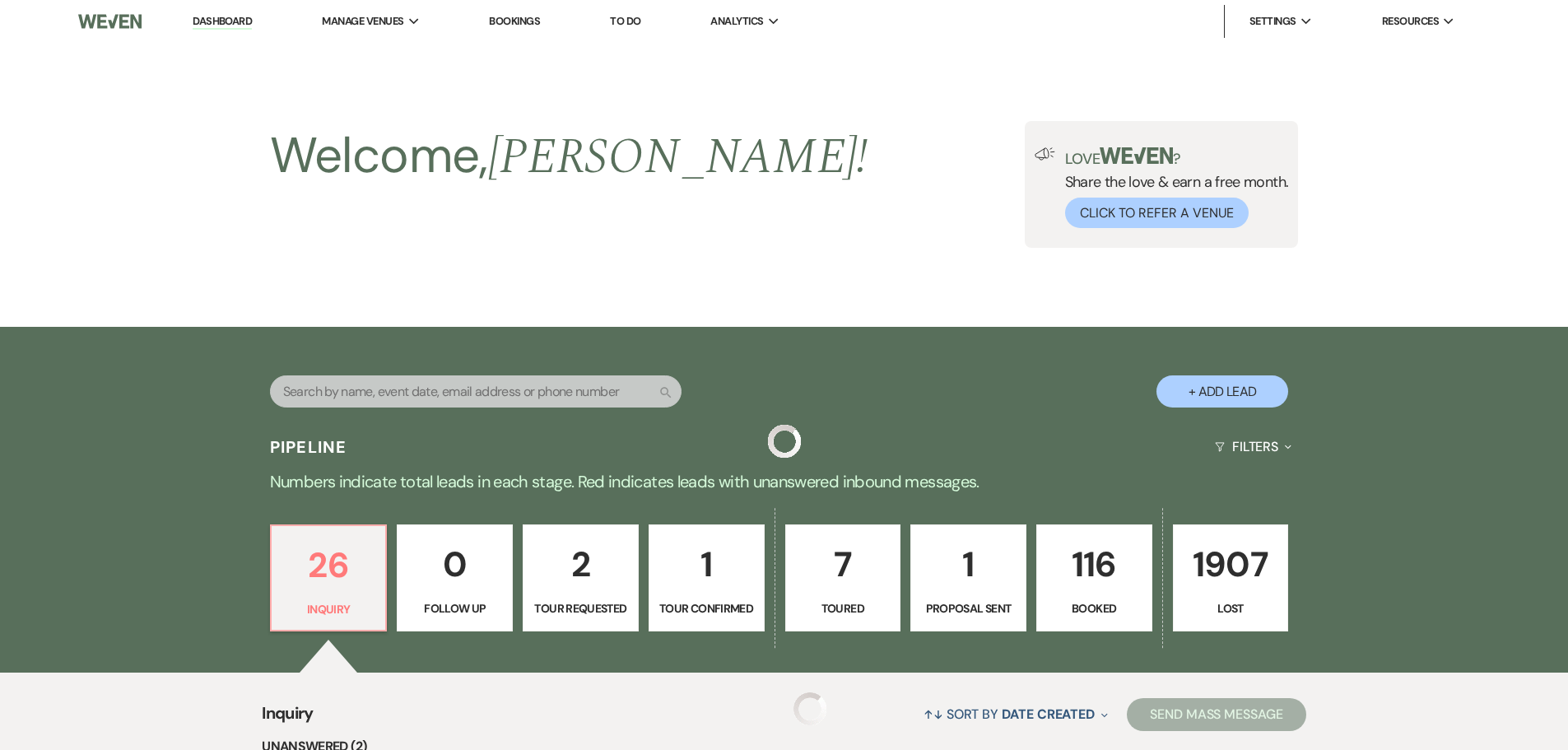
scroll to position [2629, 0]
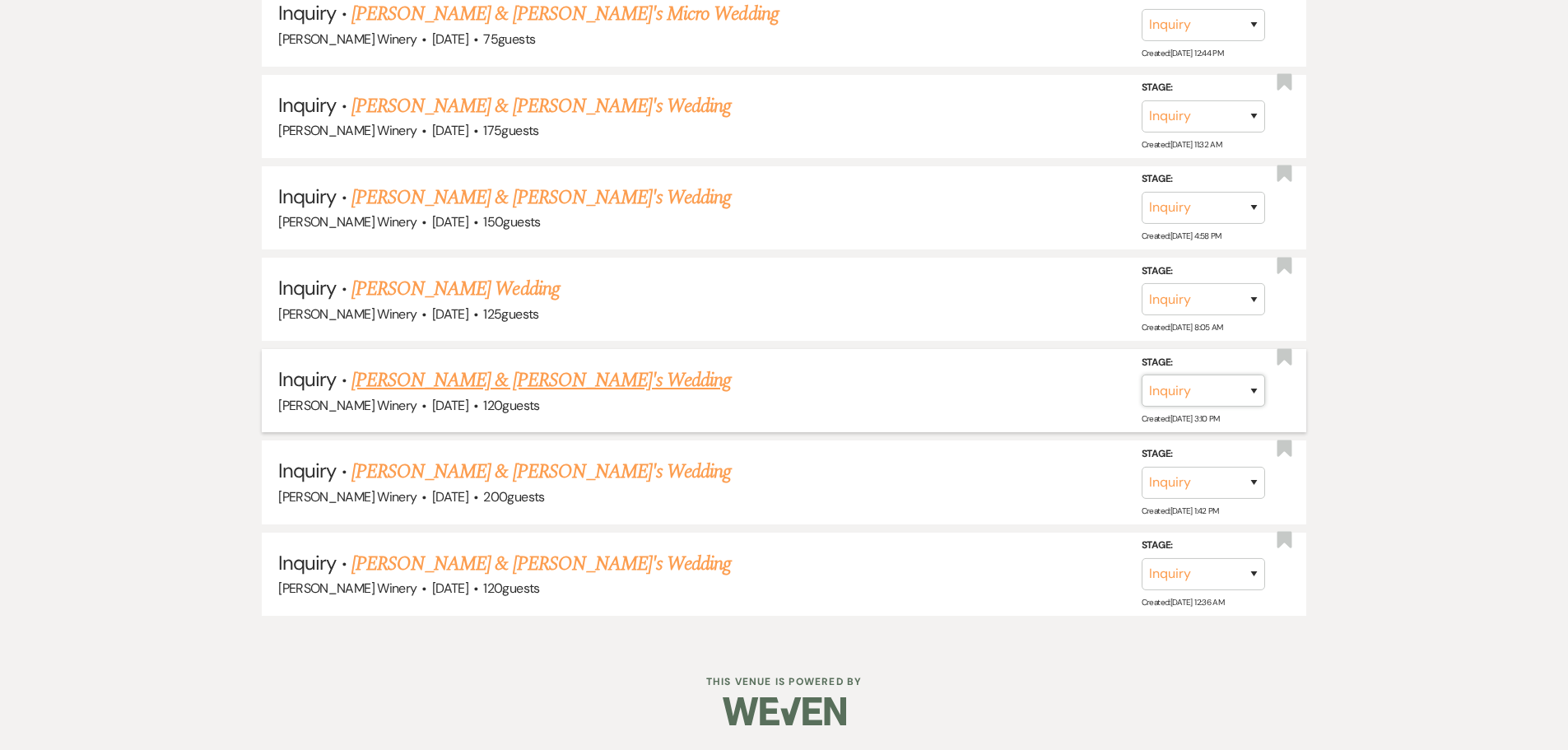
click at [1210, 404] on select "Inquiry Follow Up Tour Requested Tour Confirmed Toured Proposal Sent Booked Lost" at bounding box center [1204, 390] width 123 height 32
select select "8"
click at [1142, 374] on select "Inquiry Follow Up Tour Requested Tour Confirmed Toured Proposal Sent Booked Lost" at bounding box center [1204, 390] width 123 height 32
click at [1013, 382] on select "Booked Elsewhere Budget Date Unavailable No Response Not a Good Match Capacity …" at bounding box center [972, 390] width 142 height 32
select select "5"
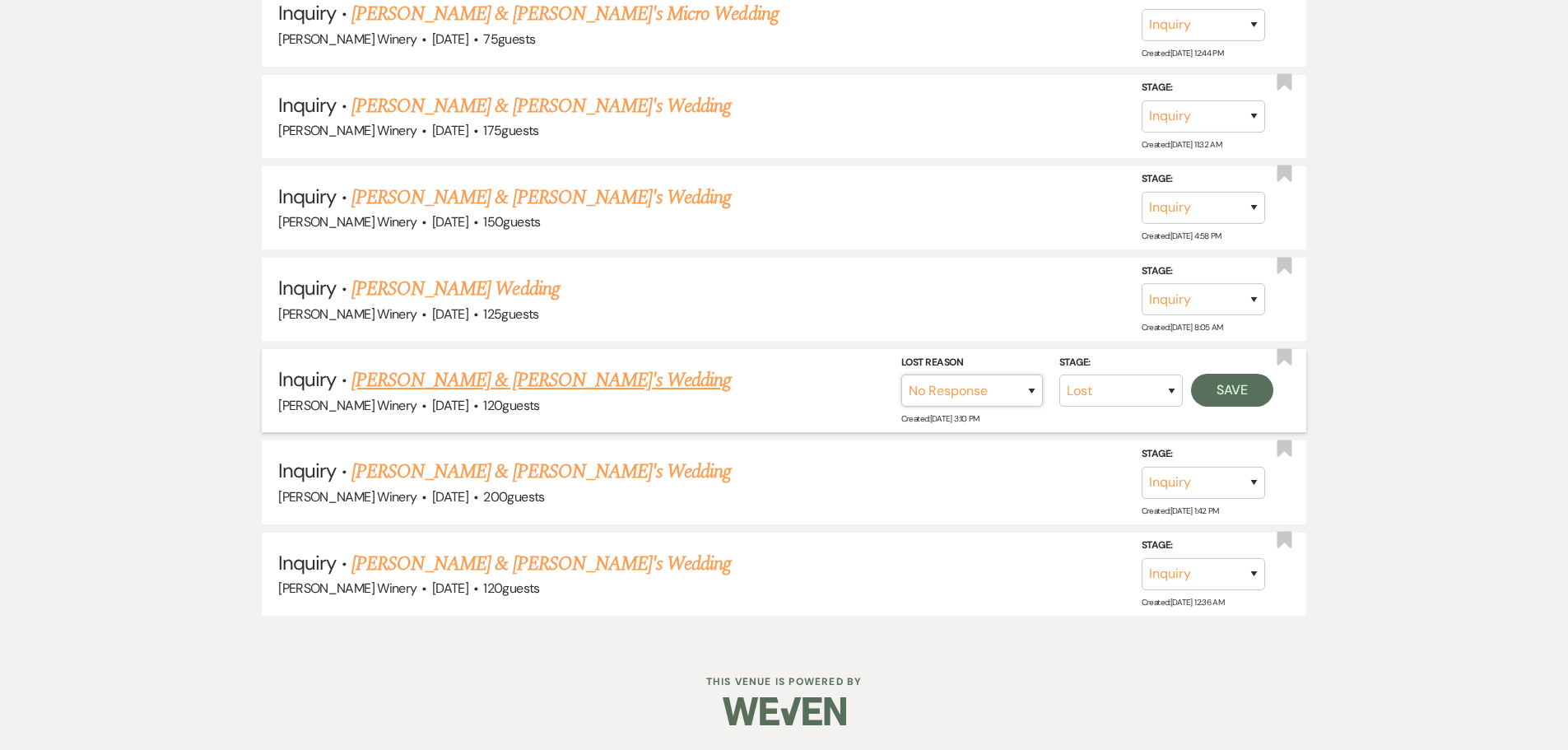
click at [901, 374] on select "Booked Elsewhere Budget Date Unavailable No Response Not a Good Match Capacity …" at bounding box center [972, 390] width 142 height 32
click at [1240, 402] on button "Save" at bounding box center [1232, 390] width 82 height 33
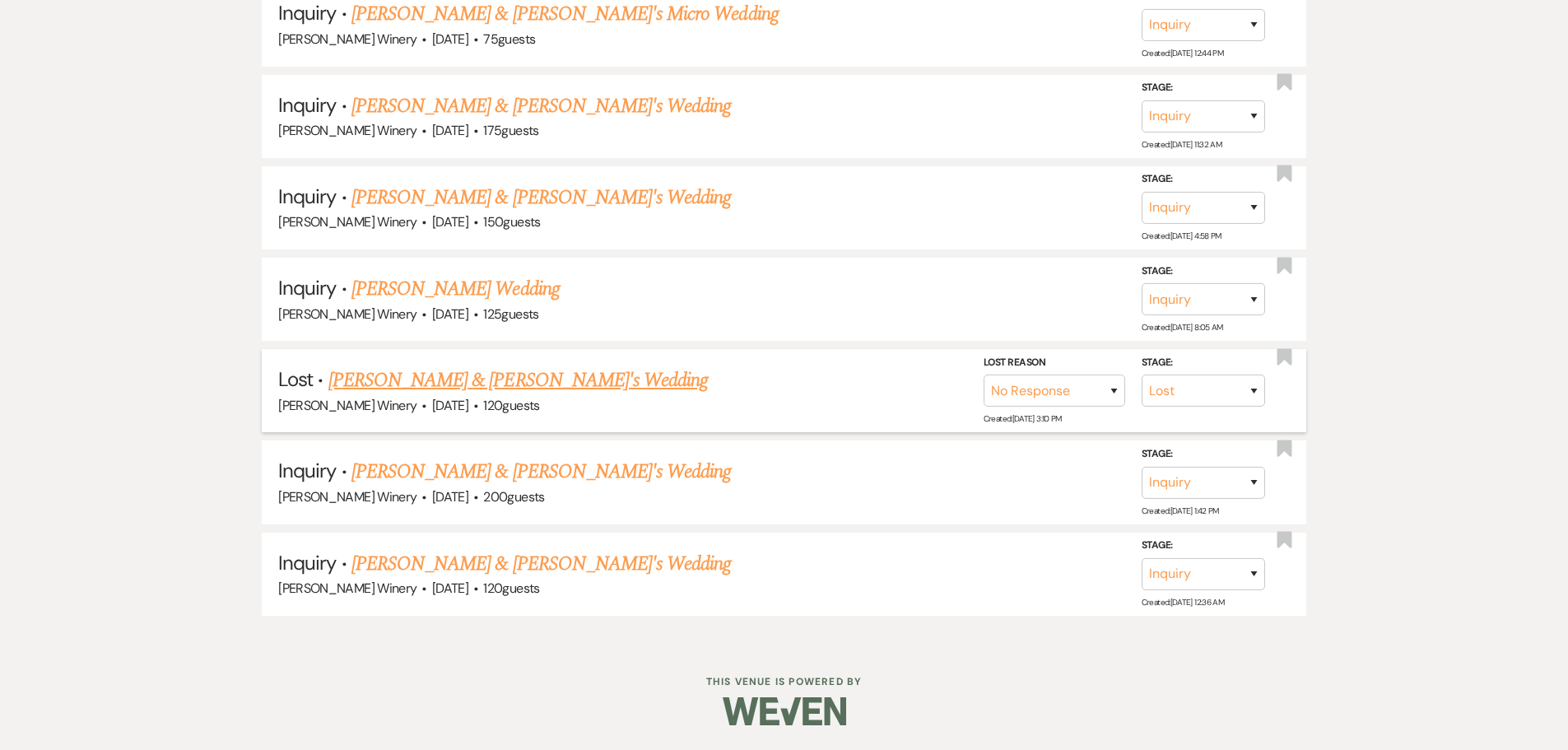
scroll to position [2537, 0]
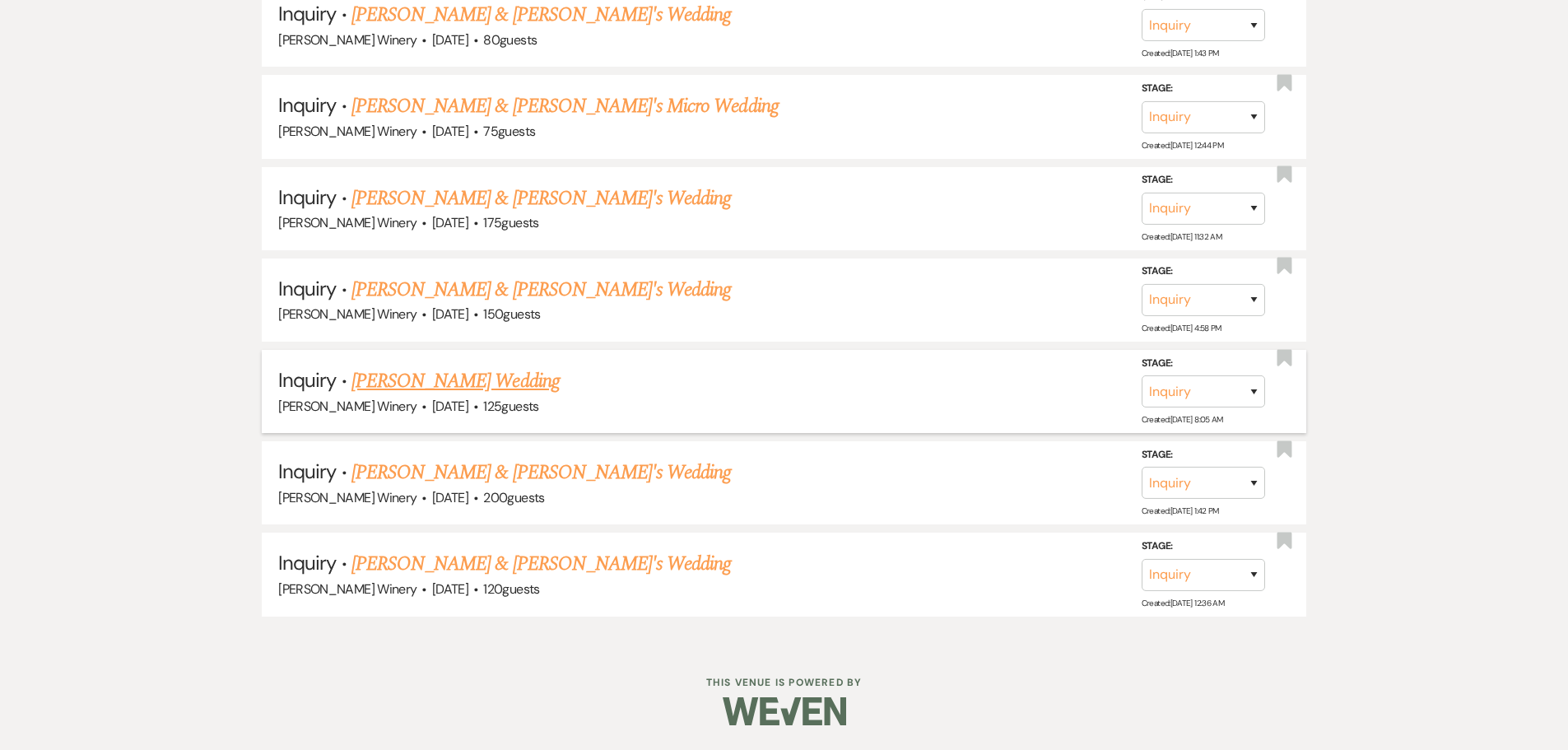
click at [475, 384] on link "[PERSON_NAME] Wedding" at bounding box center [456, 381] width 208 height 30
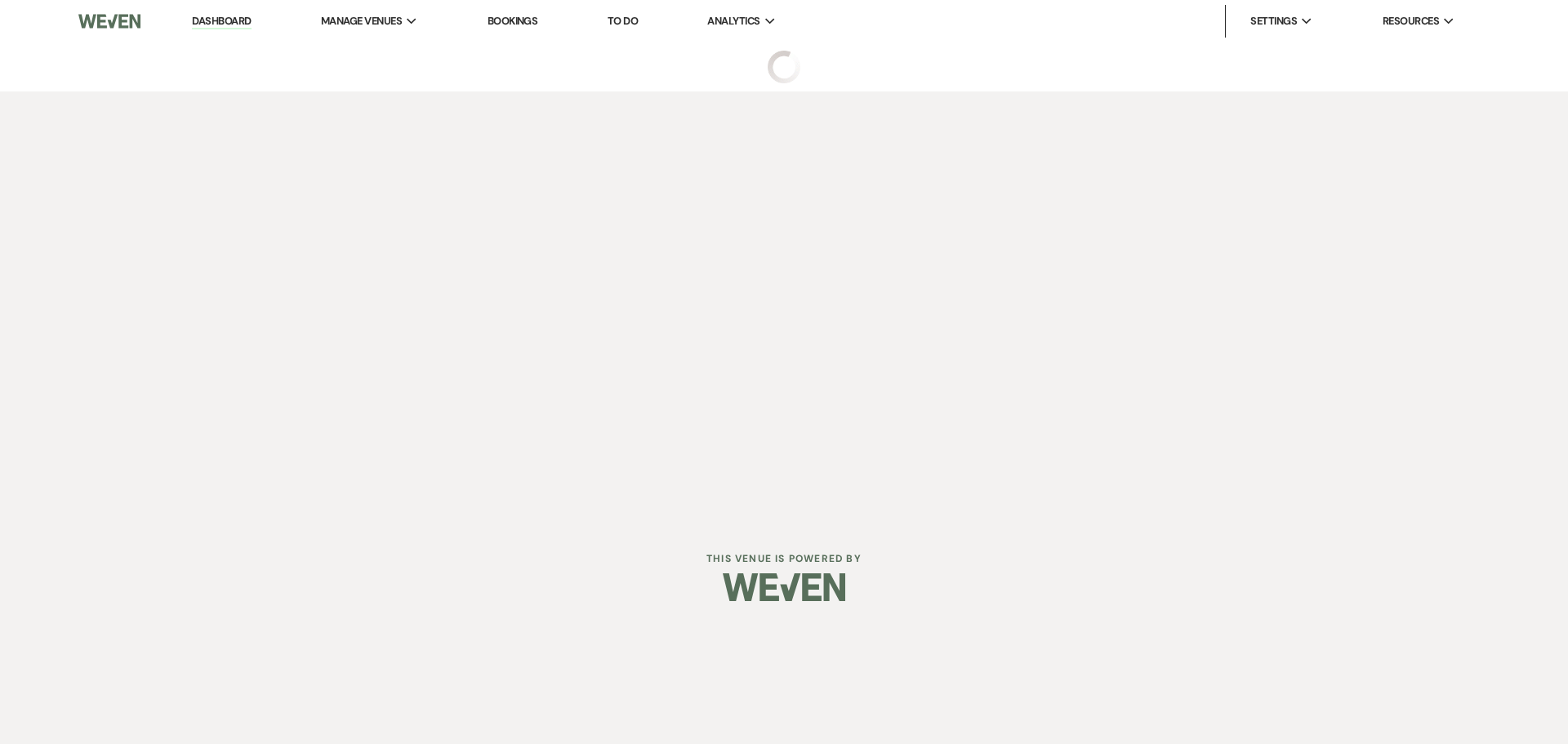
select select "5"
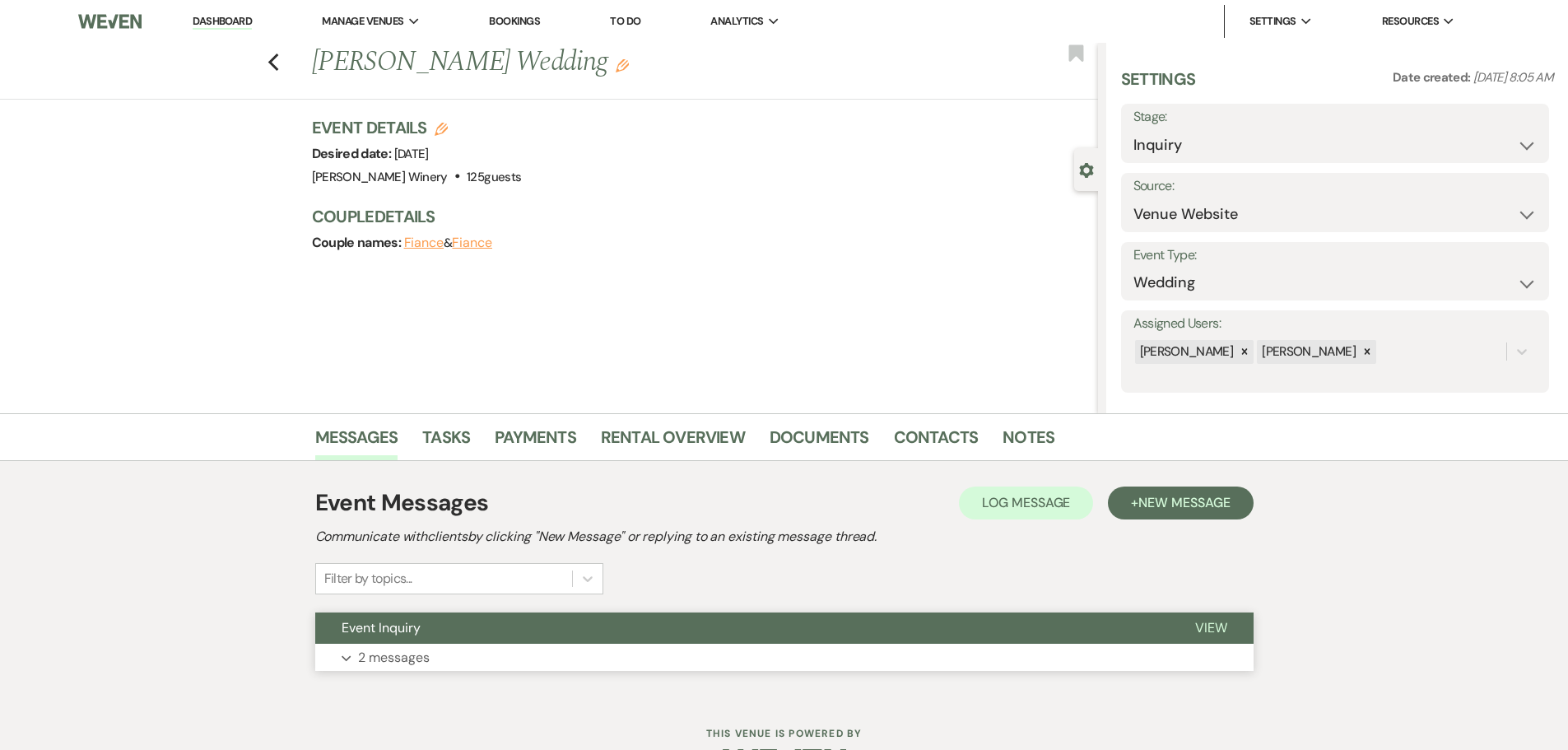
click at [456, 660] on button "Expand 2 messages" at bounding box center [785, 658] width 939 height 28
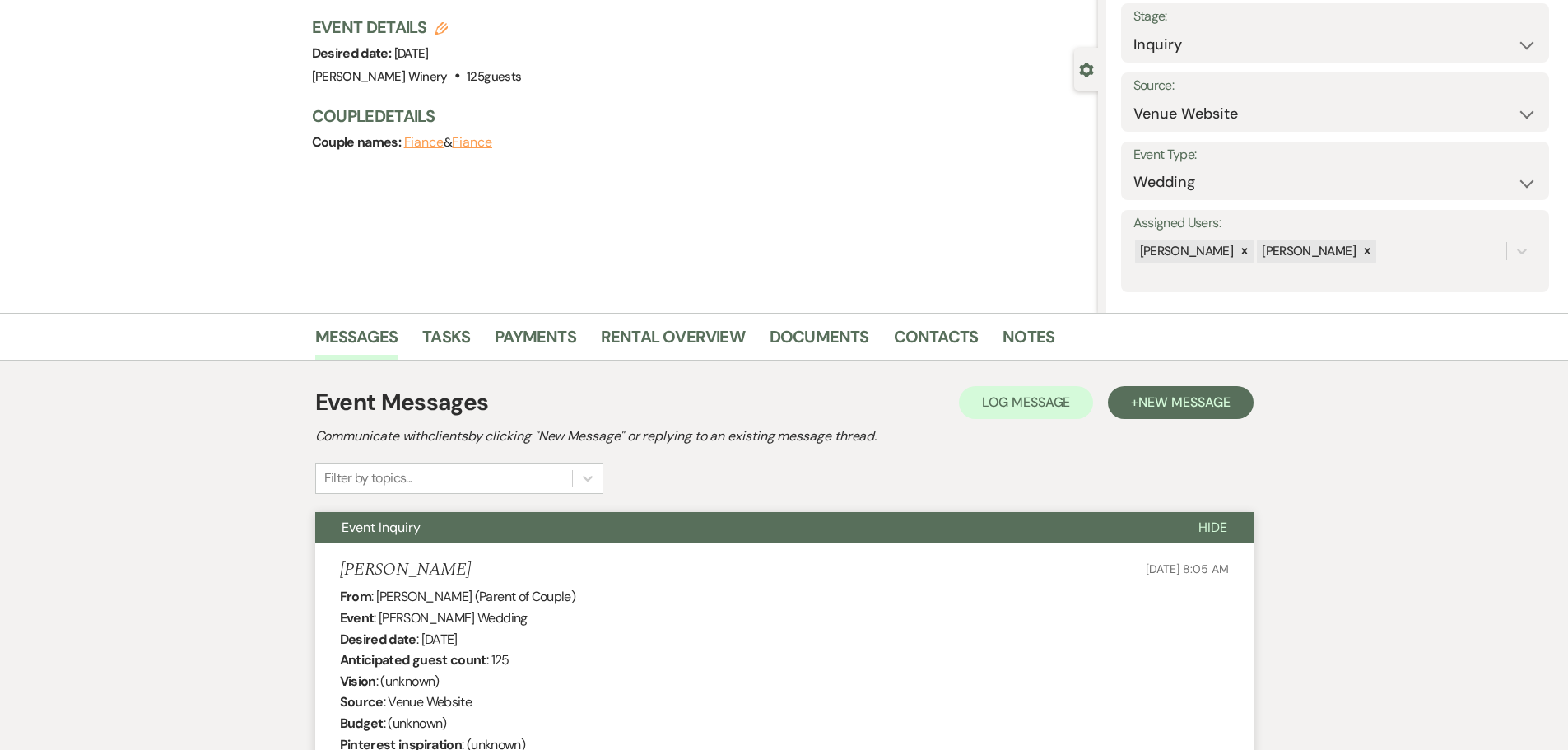
scroll to position [54, 0]
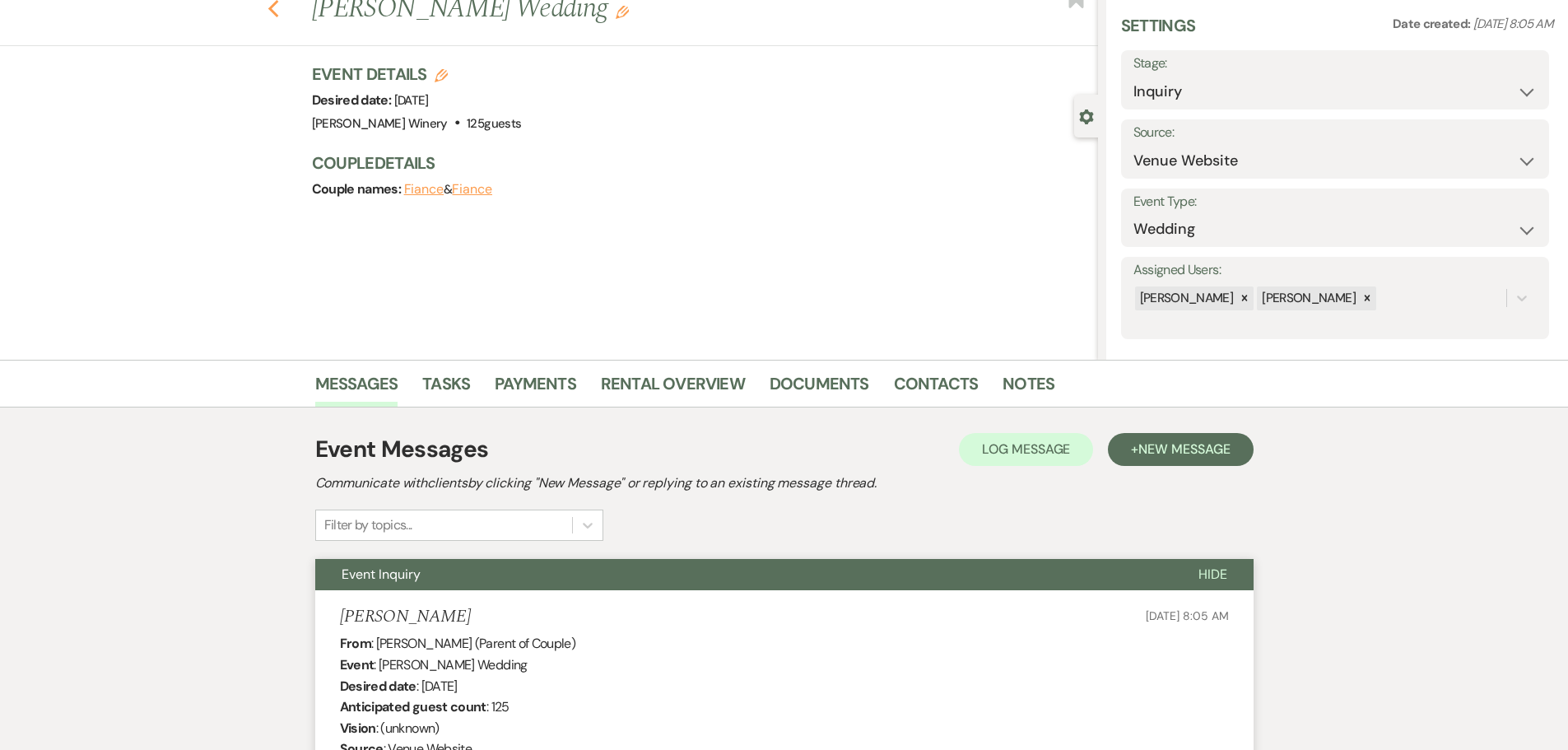
click at [278, 14] on use "button" at bounding box center [273, 9] width 11 height 18
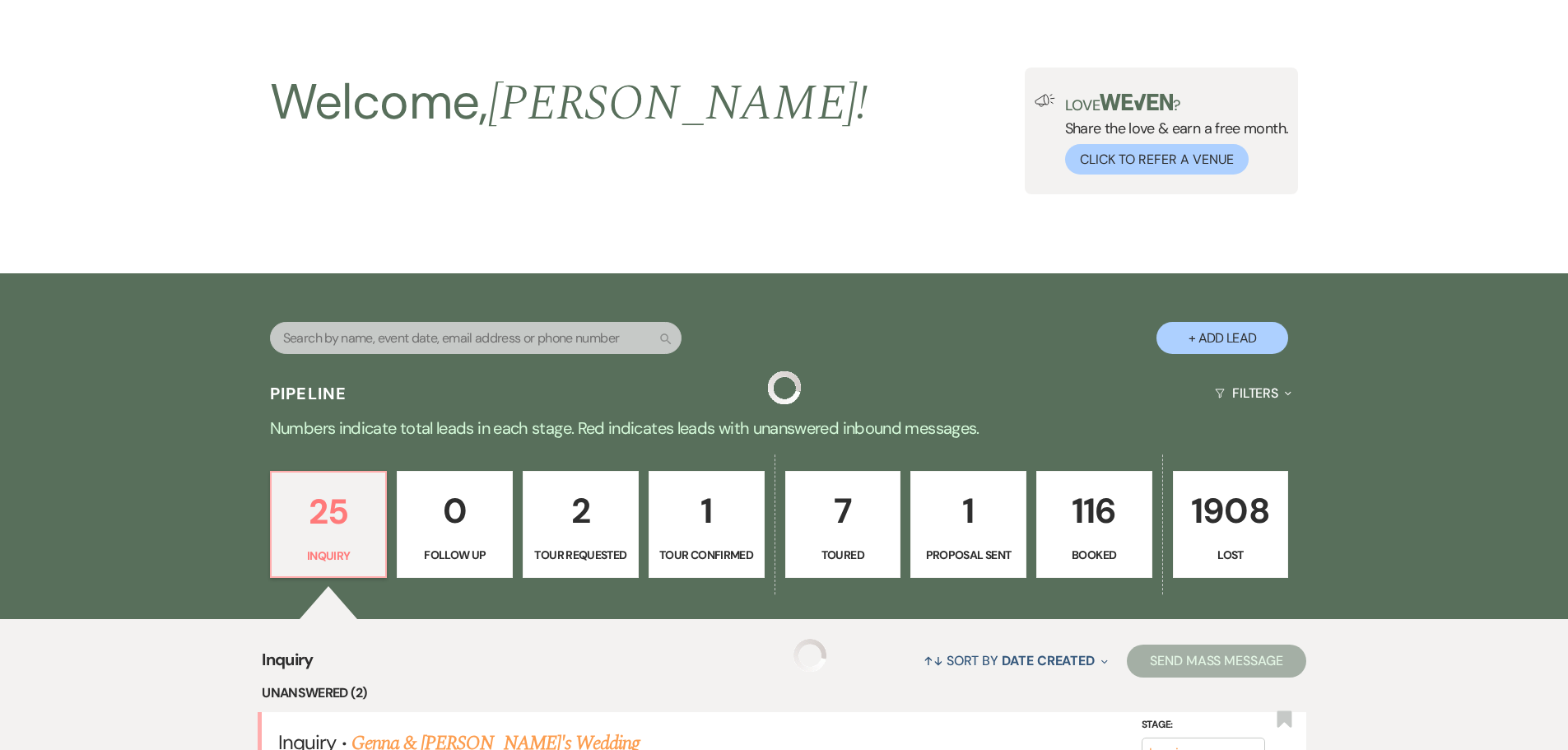
scroll to position [2537, 0]
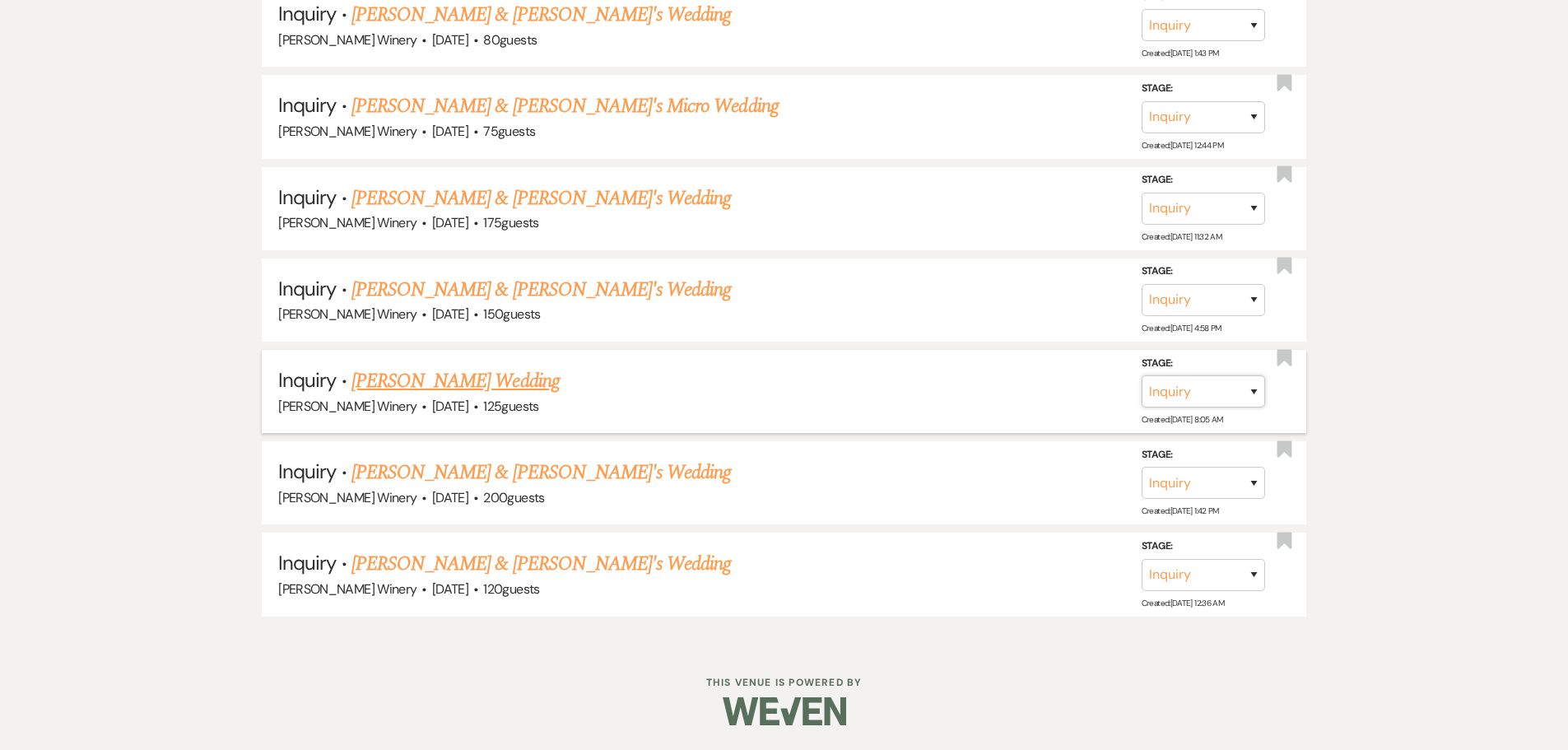
click at [1216, 385] on select "Inquiry Follow Up Tour Requested Tour Confirmed Toured Proposal Sent Booked Lost" at bounding box center [1204, 391] width 123 height 32
select select "8"
click at [1142, 375] on select "Inquiry Follow Up Tour Requested Tour Confirmed Toured Proposal Sent Booked Lost" at bounding box center [1204, 391] width 123 height 32
click at [983, 392] on select "Booked Elsewhere Budget Date Unavailable No Response Not a Good Match Capacity …" at bounding box center [972, 391] width 142 height 32
select select "5"
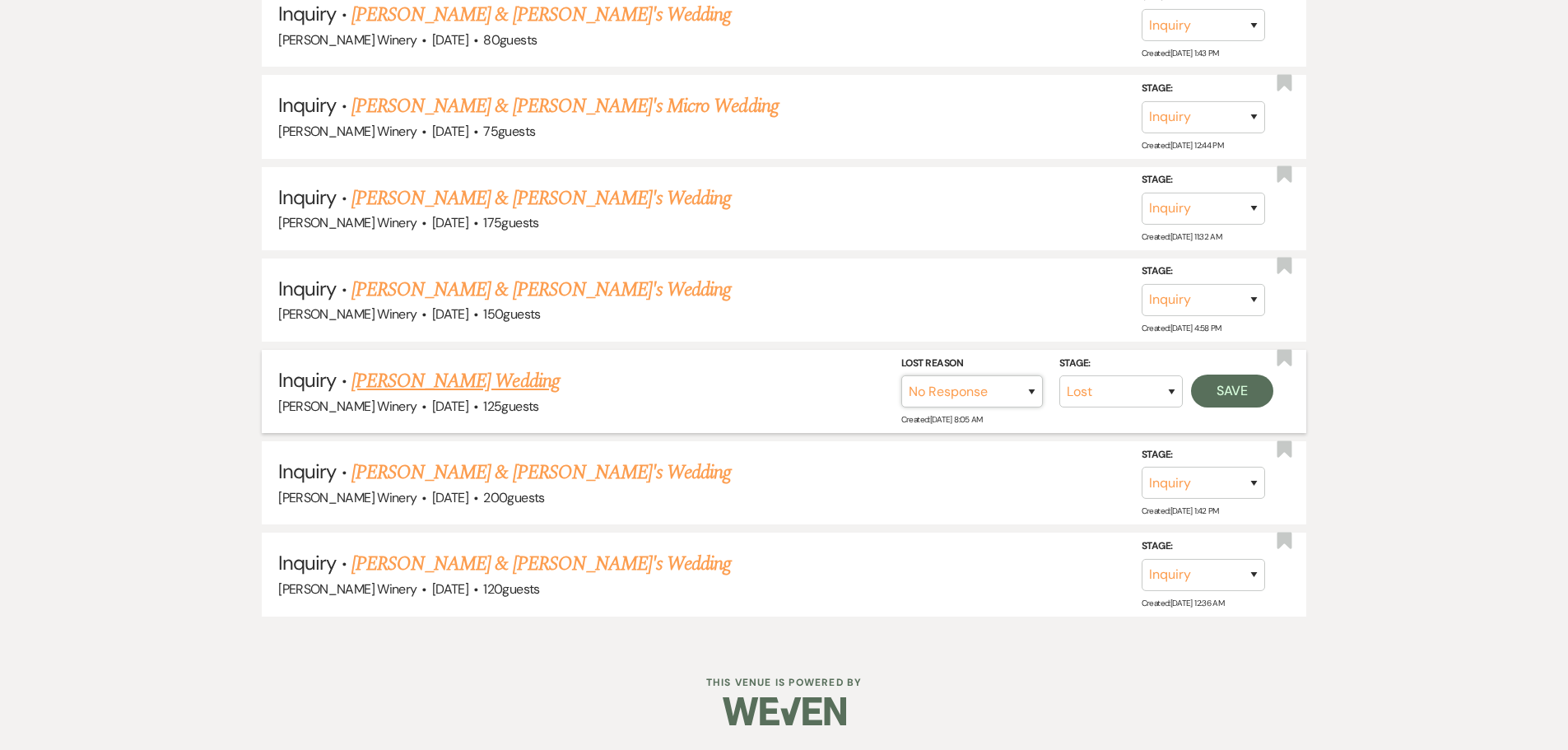
click at [901, 375] on select "Booked Elsewhere Budget Date Unavailable No Response Not a Good Match Capacity …" at bounding box center [972, 391] width 142 height 32
click at [1253, 395] on button "Save" at bounding box center [1232, 390] width 82 height 33
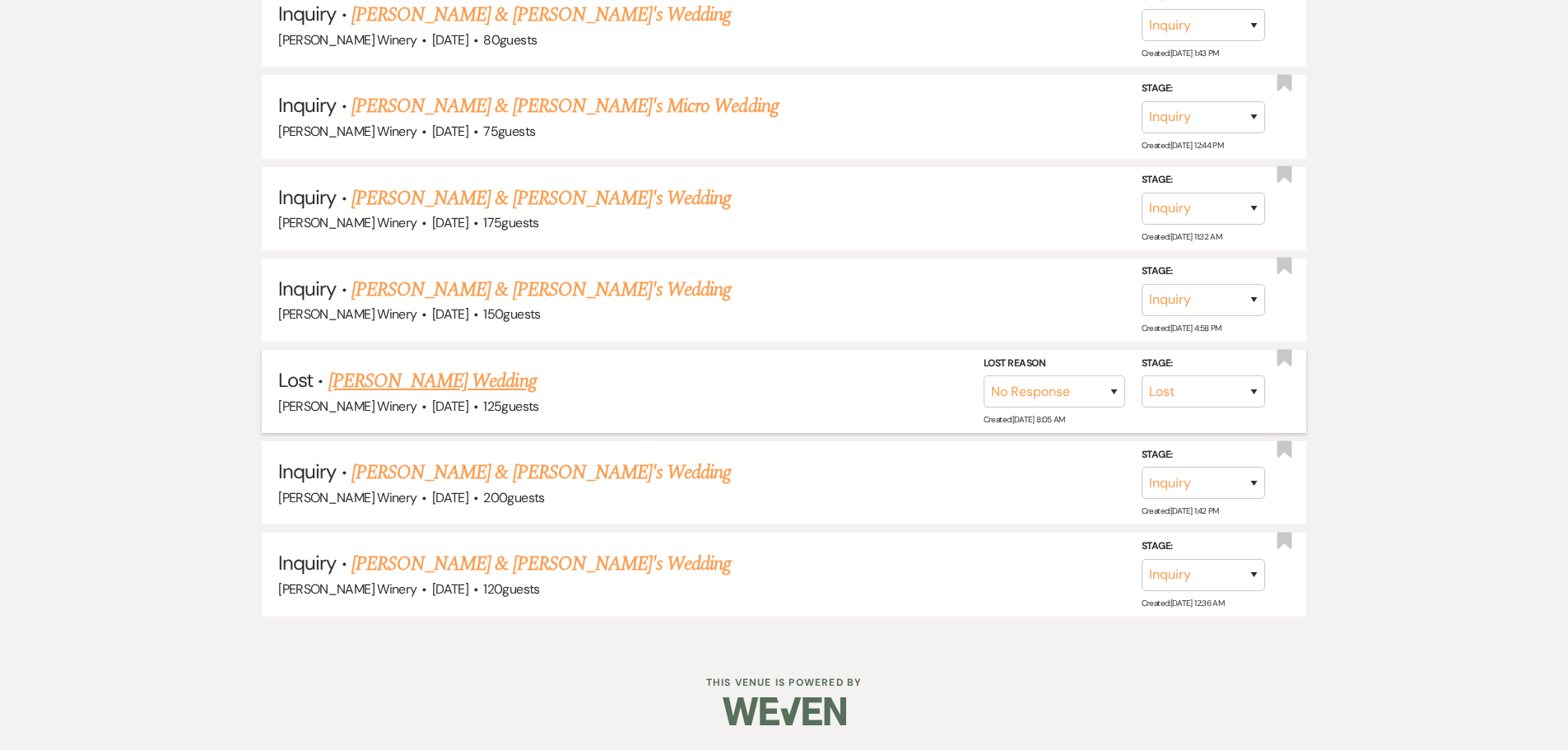
scroll to position [2445, 0]
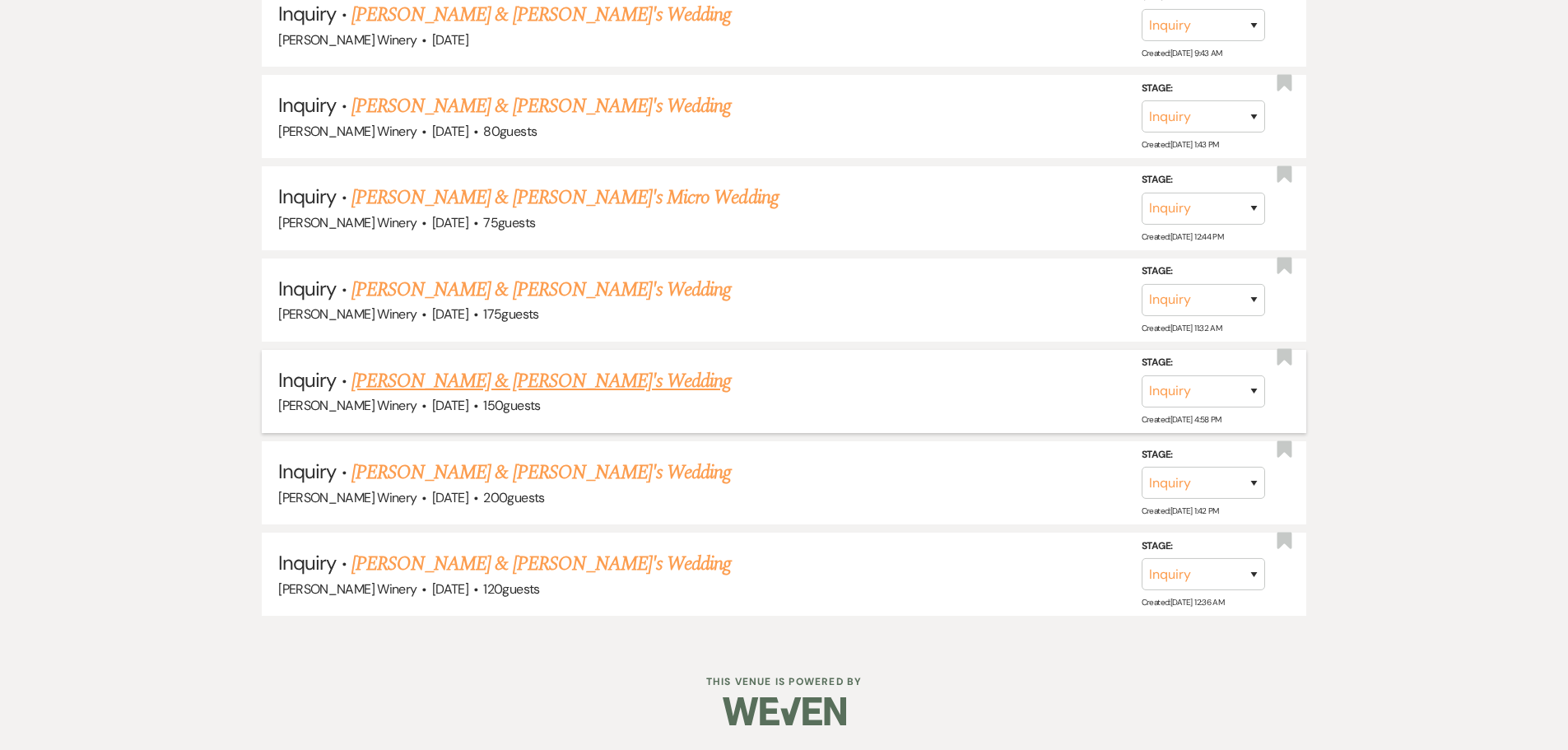
click at [470, 371] on link "[PERSON_NAME] & [PERSON_NAME]'s Wedding" at bounding box center [541, 381] width 380 height 30
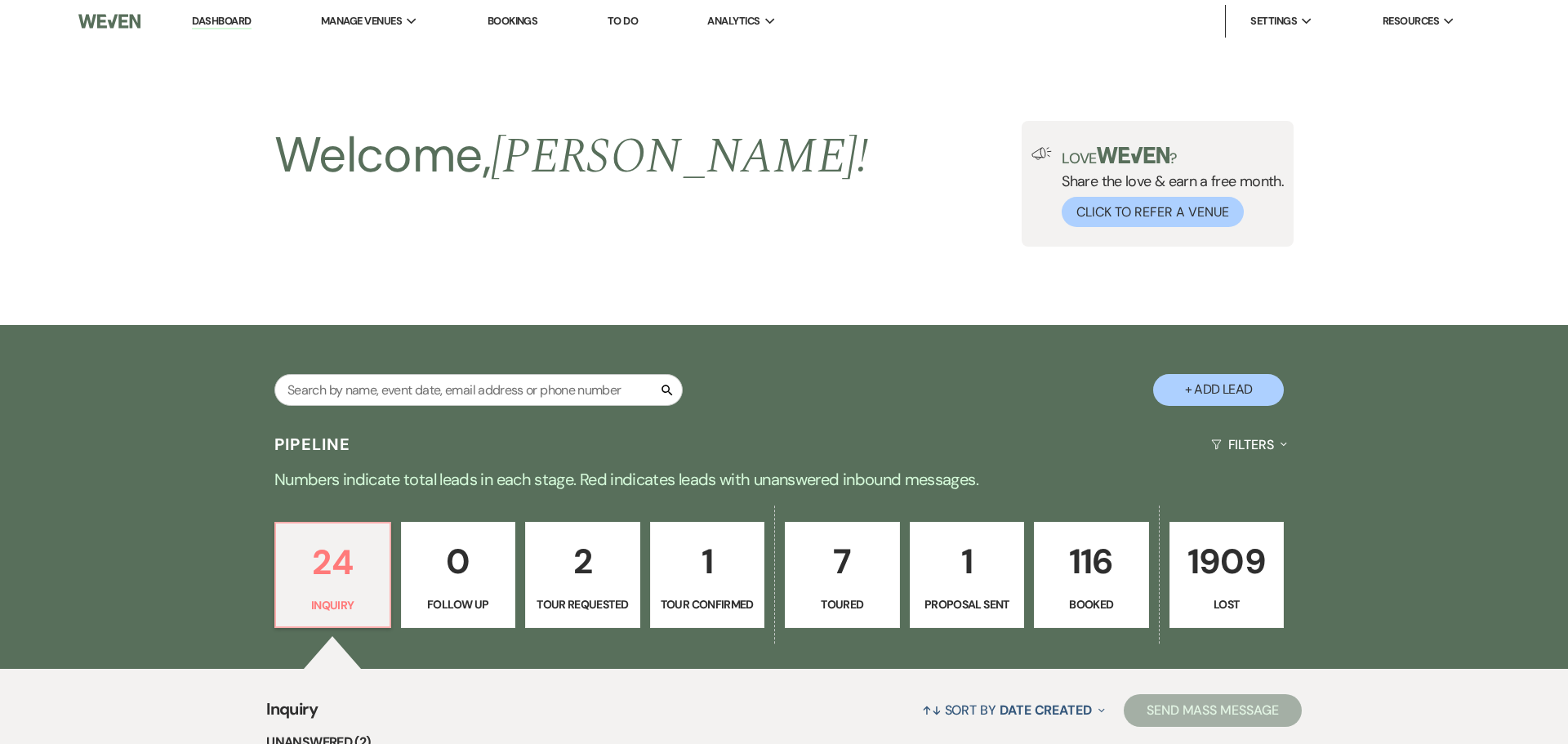
select select "5"
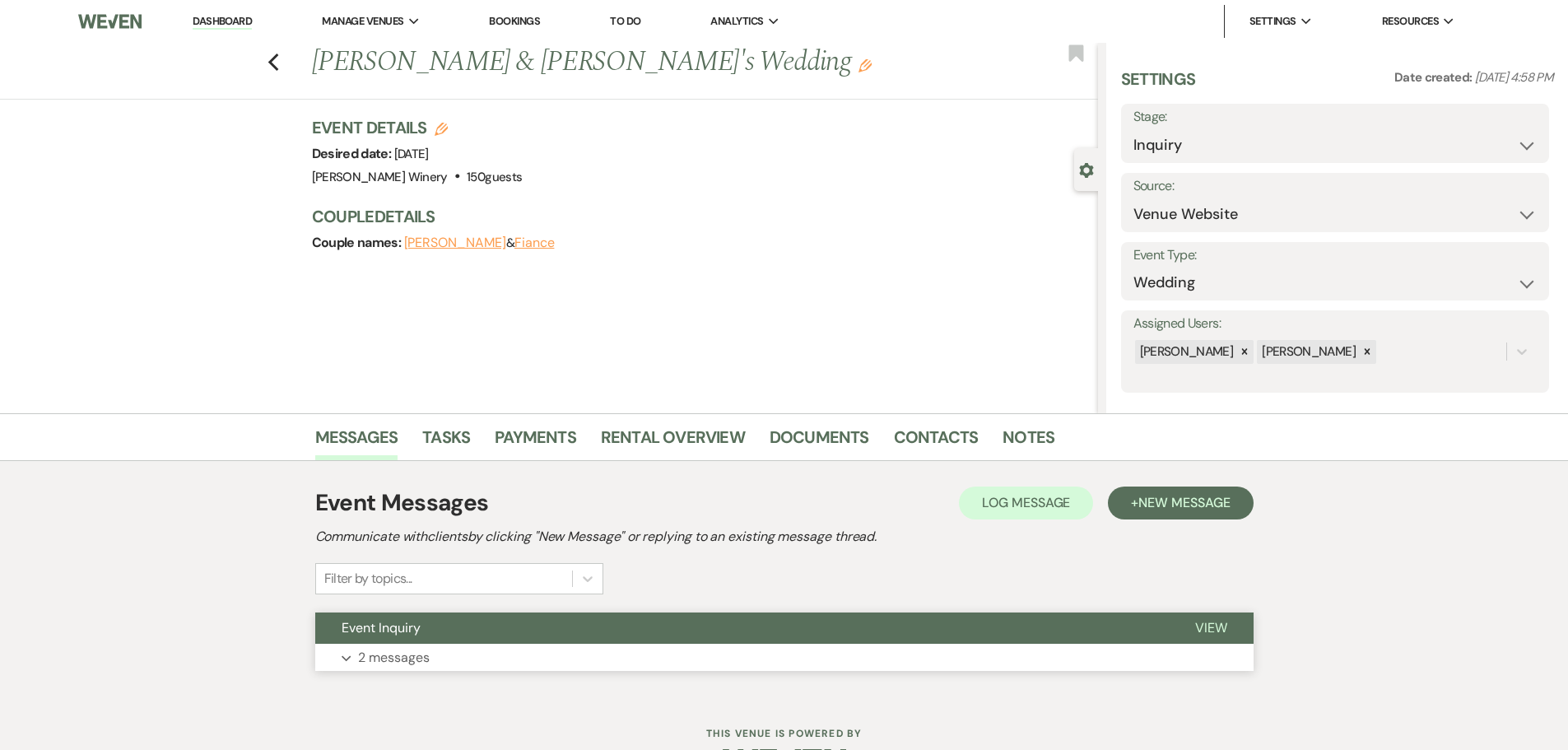
click at [482, 655] on button "Expand 2 messages" at bounding box center [785, 658] width 939 height 28
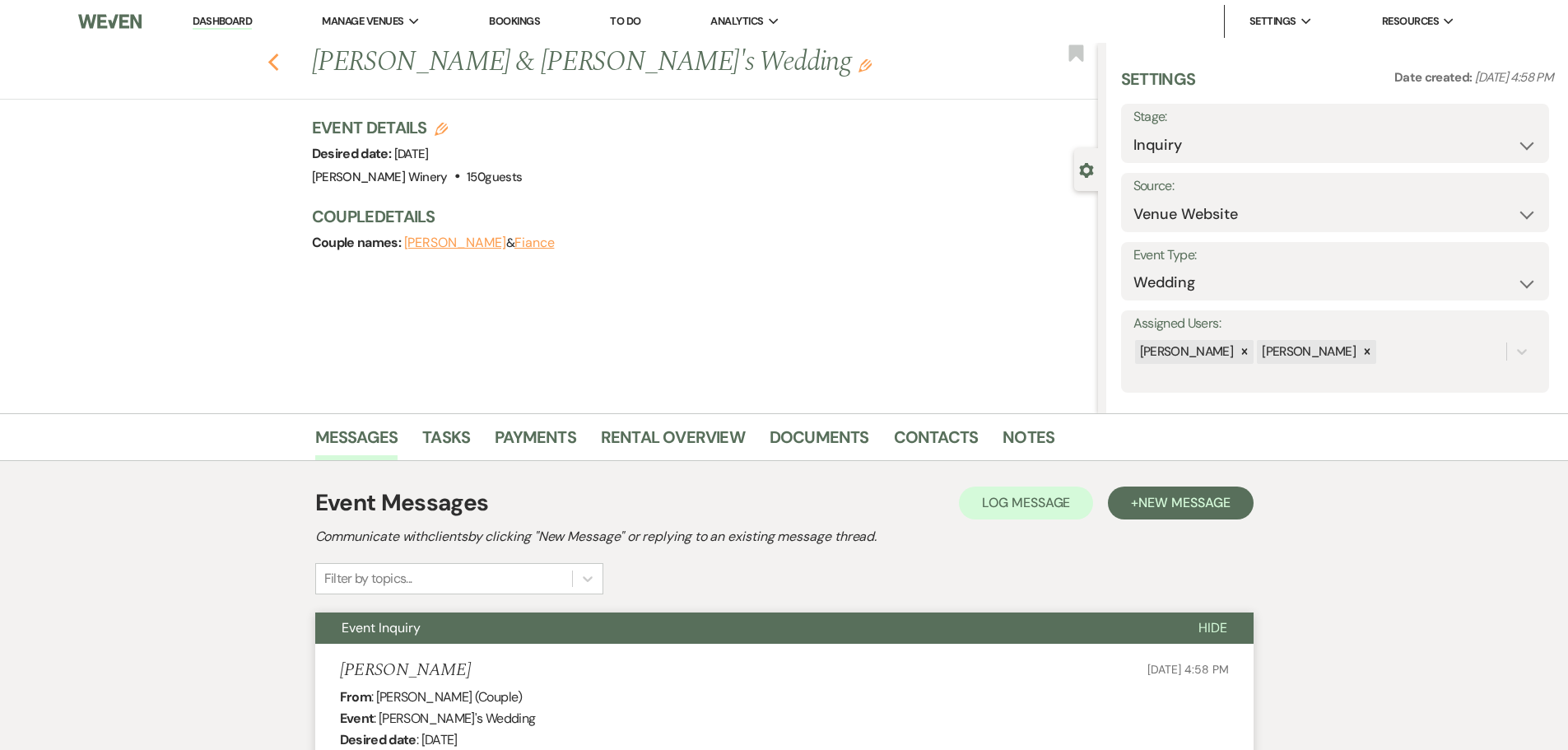
click at [279, 63] on icon "Previous" at bounding box center [274, 62] width 12 height 20
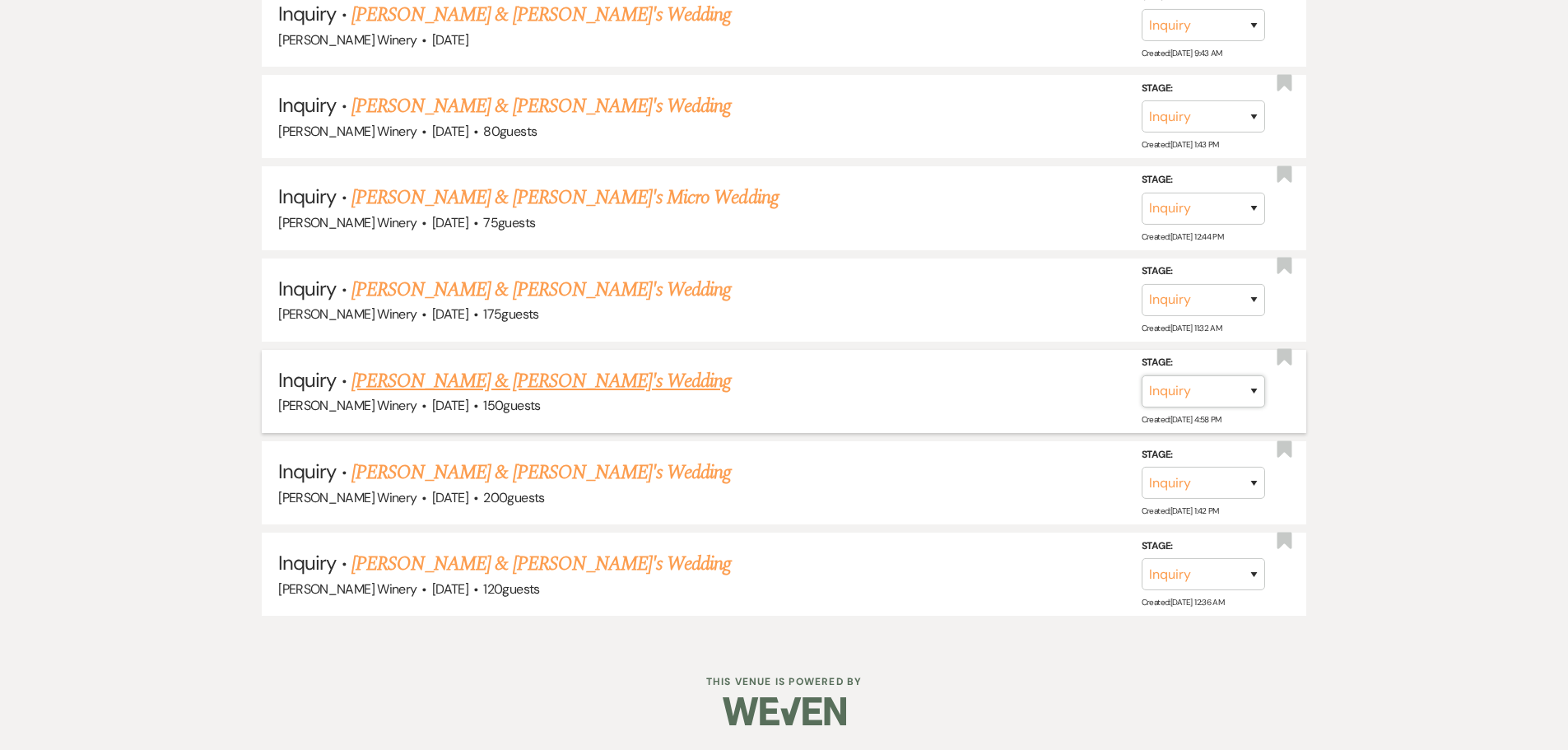
click at [1199, 389] on select "Inquiry Follow Up Tour Requested Tour Confirmed Toured Proposal Sent Booked Lost" at bounding box center [1204, 391] width 123 height 32
select select "8"
click at [1142, 375] on select "Inquiry Follow Up Tour Requested Tour Confirmed Toured Proposal Sent Booked Lost" at bounding box center [1204, 391] width 123 height 32
click at [973, 397] on select "Booked Elsewhere Budget Date Unavailable No Response Not a Good Match Capacity …" at bounding box center [972, 391] width 142 height 32
select select "5"
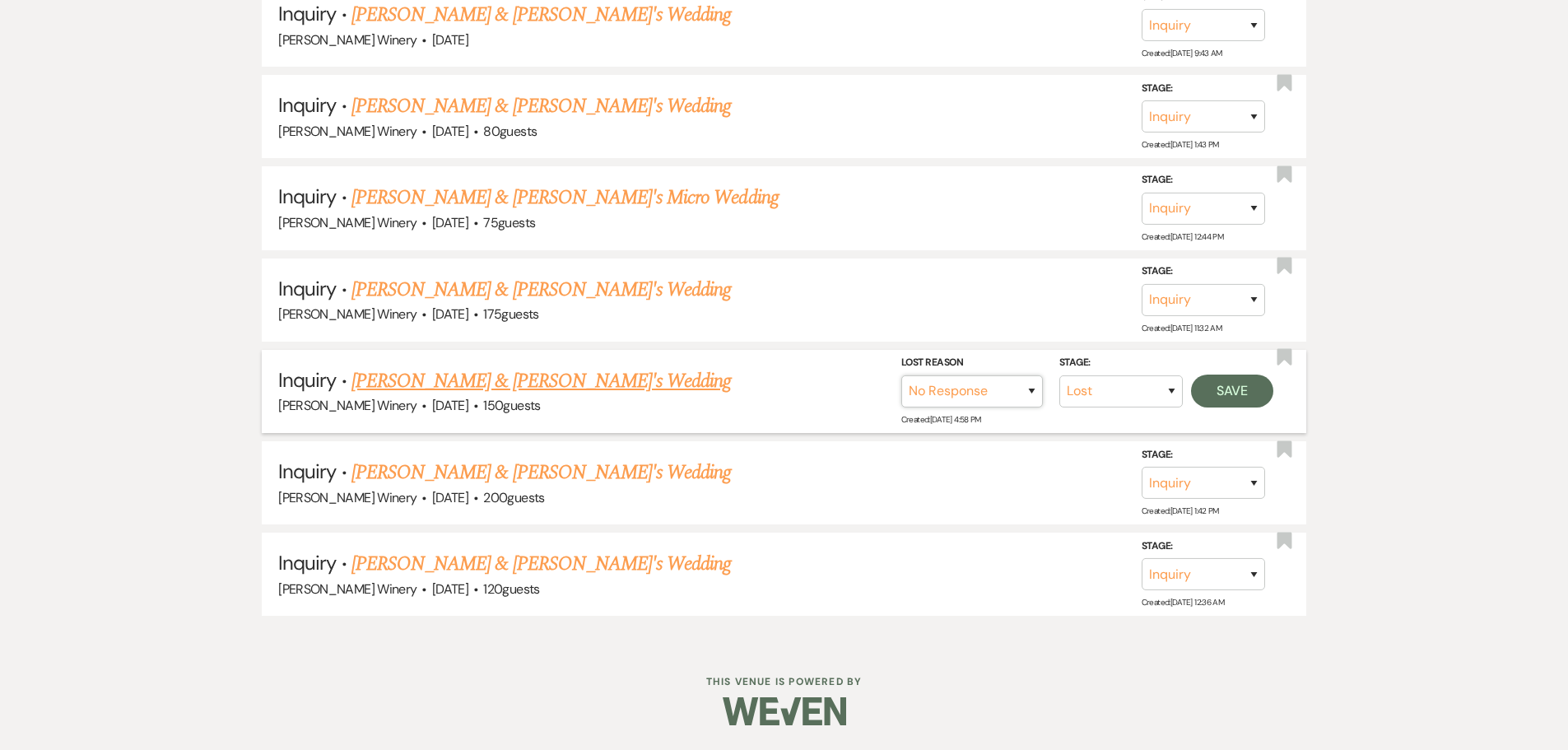
click at [901, 375] on select "Booked Elsewhere Budget Date Unavailable No Response Not a Good Match Capacity …" at bounding box center [972, 391] width 142 height 32
click at [1262, 392] on button "Save" at bounding box center [1232, 390] width 82 height 33
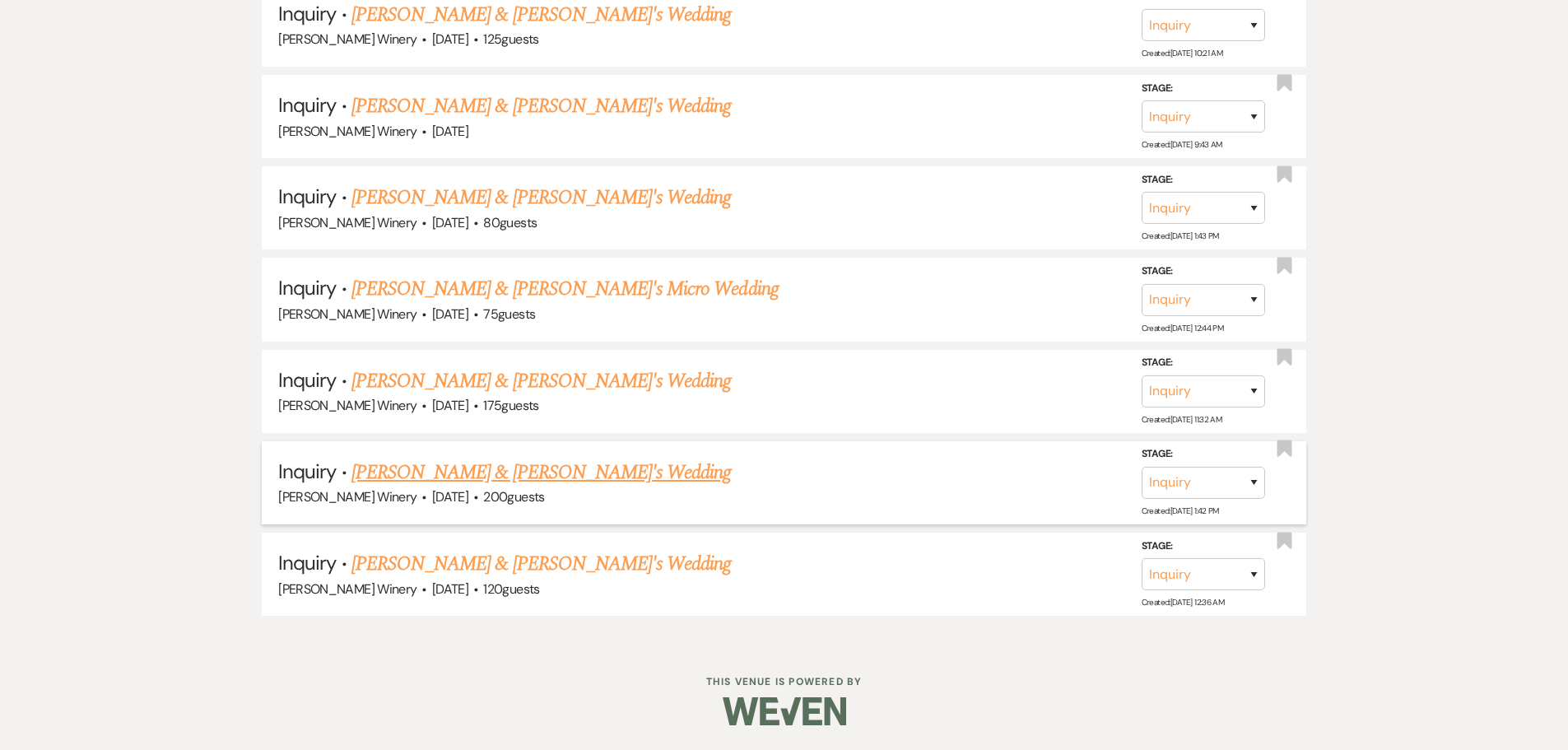
scroll to position [2354, 0]
click at [474, 382] on link "[PERSON_NAME] & [PERSON_NAME]'s Wedding" at bounding box center [541, 381] width 380 height 30
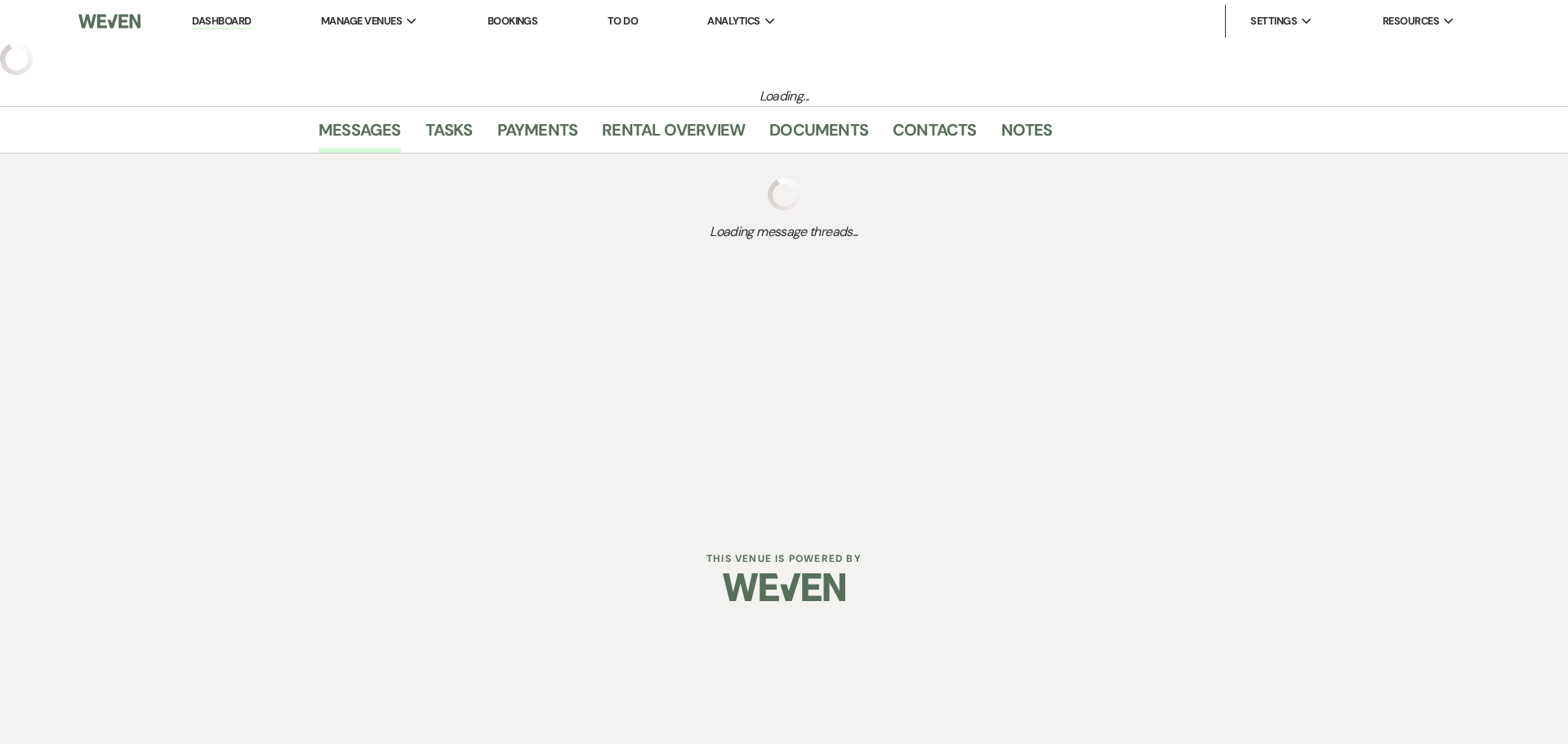
select select "5"
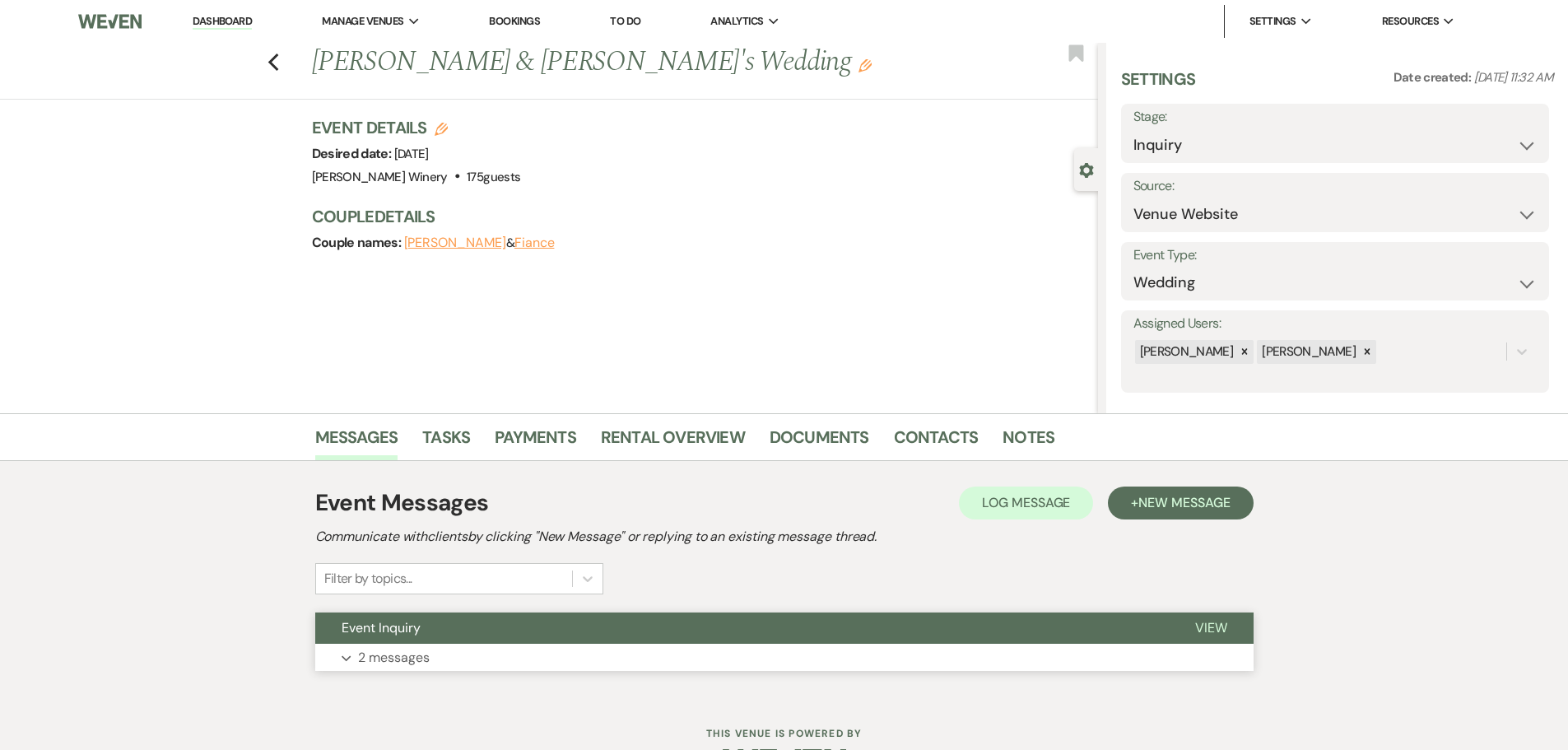
click at [569, 647] on button "Expand 2 messages" at bounding box center [785, 658] width 939 height 28
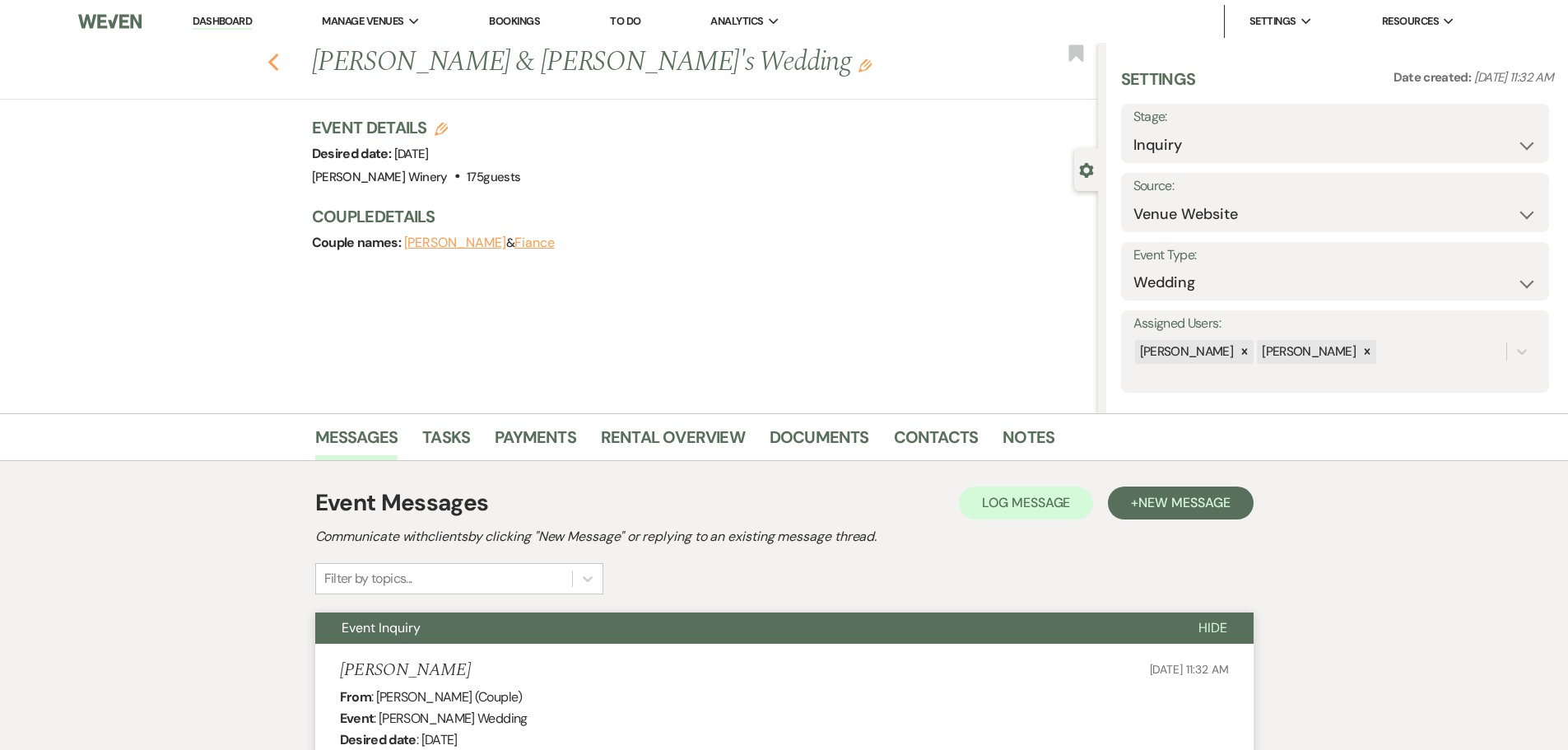
click at [280, 61] on icon "Previous" at bounding box center [274, 62] width 12 height 20
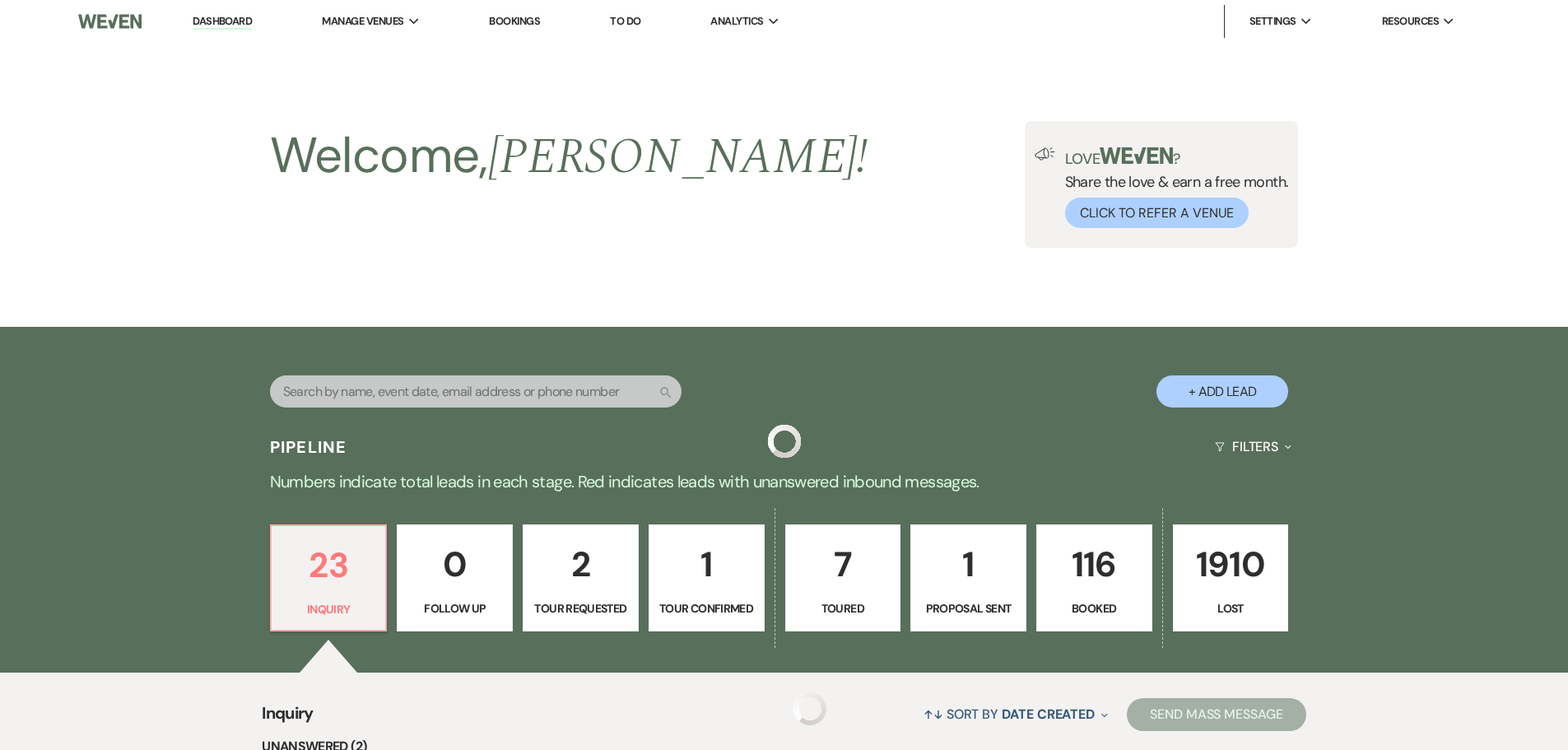
scroll to position [2354, 0]
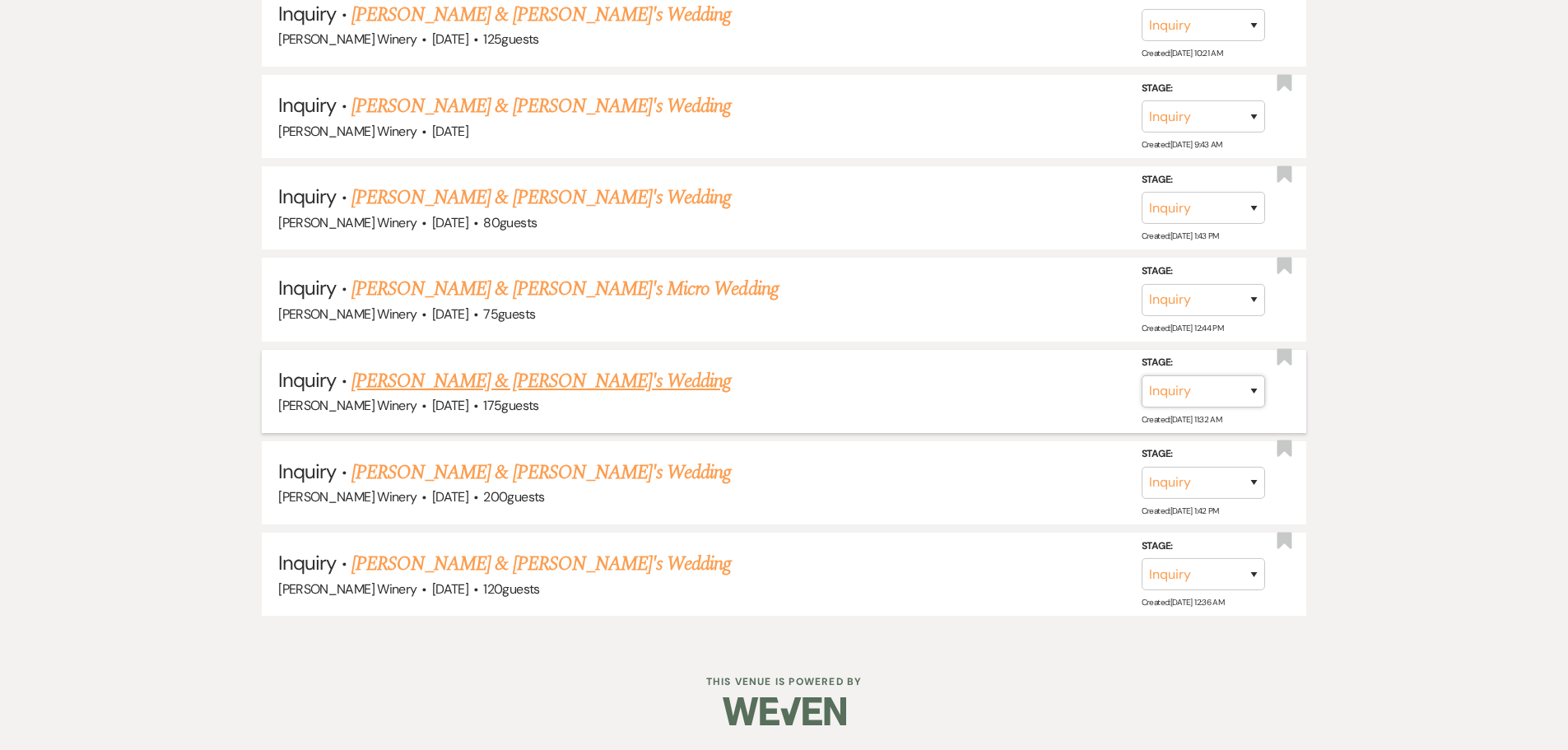
drag, startPoint x: 1235, startPoint y: 396, endPoint x: 1214, endPoint y: 406, distance: 23.3
click at [1235, 396] on select "Inquiry Follow Up Tour Requested Tour Confirmed Toured Proposal Sent Booked Lost" at bounding box center [1204, 391] width 123 height 32
select select "8"
click at [1142, 375] on select "Inquiry Follow Up Tour Requested Tour Confirmed Toured Proposal Sent Booked Lost" at bounding box center [1204, 391] width 123 height 32
click at [1007, 385] on select "Booked Elsewhere Budget Date Unavailable No Response Not a Good Match Capacity …" at bounding box center [972, 391] width 142 height 32
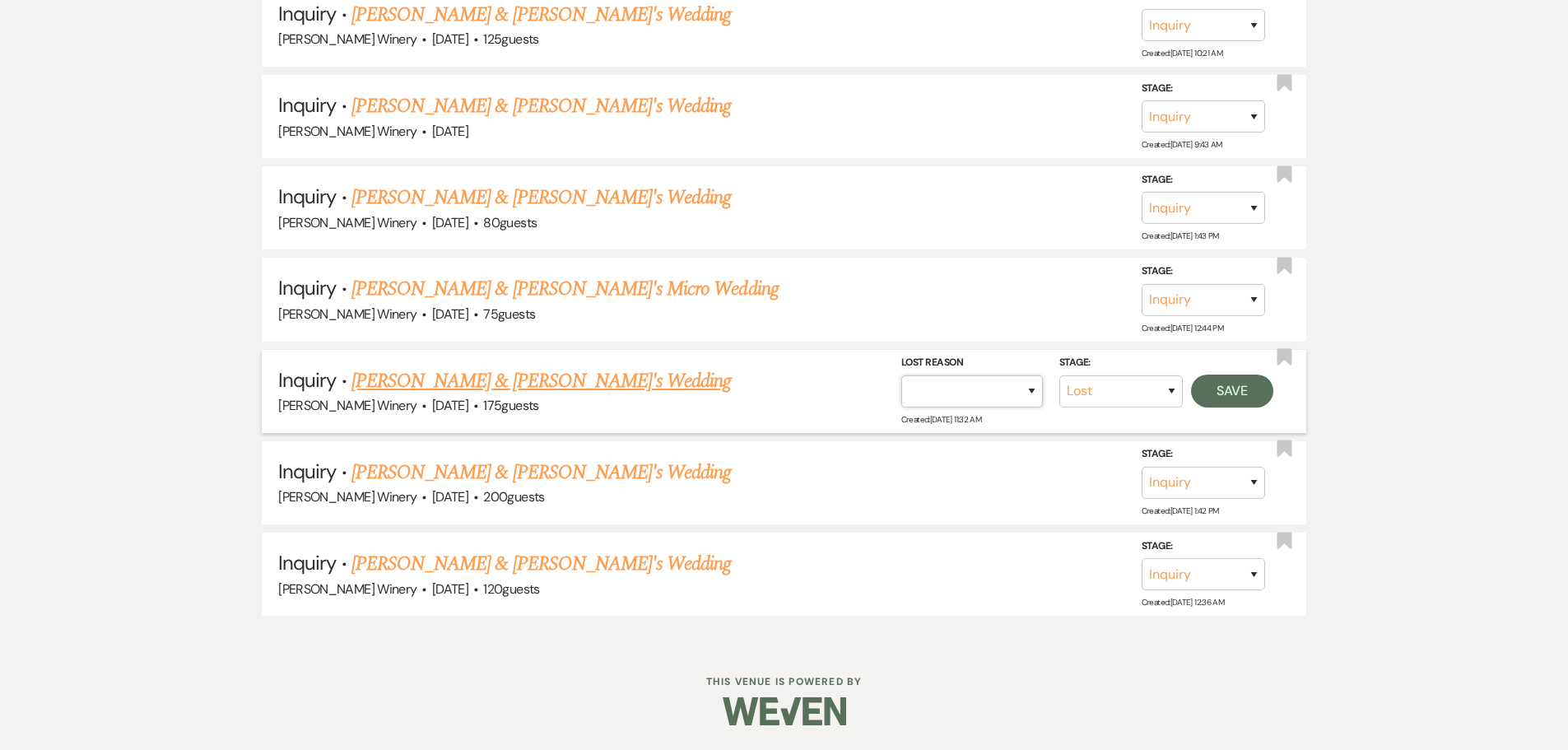
select select "5"
click at [901, 375] on select "Booked Elsewhere Budget Date Unavailable No Response Not a Good Match Capacity …" at bounding box center [972, 391] width 142 height 32
click at [1253, 399] on button "Save" at bounding box center [1232, 390] width 82 height 33
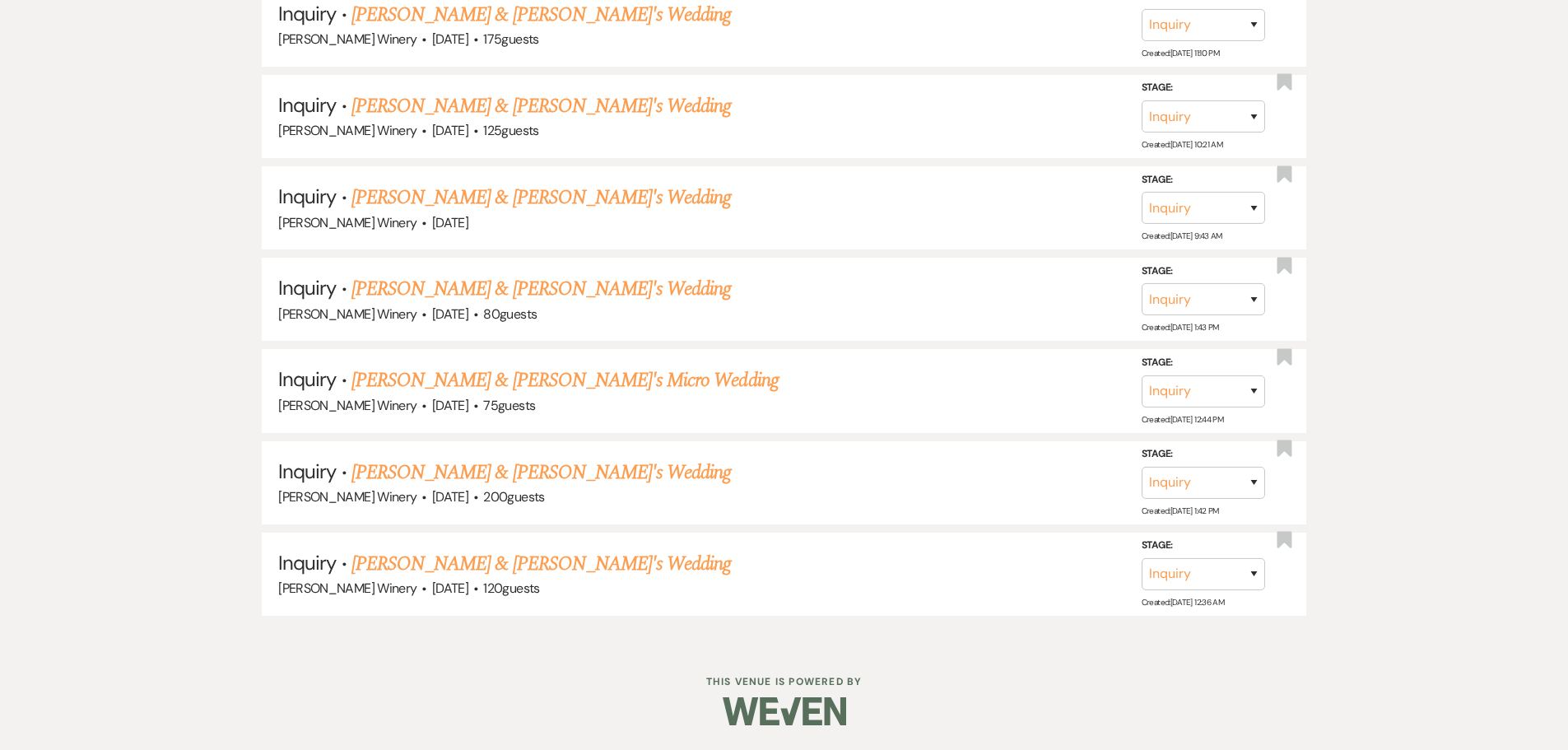
scroll to position [2263, 0]
click at [490, 382] on link "[PERSON_NAME] & [PERSON_NAME]'s Micro Wedding" at bounding box center [565, 380] width 428 height 30
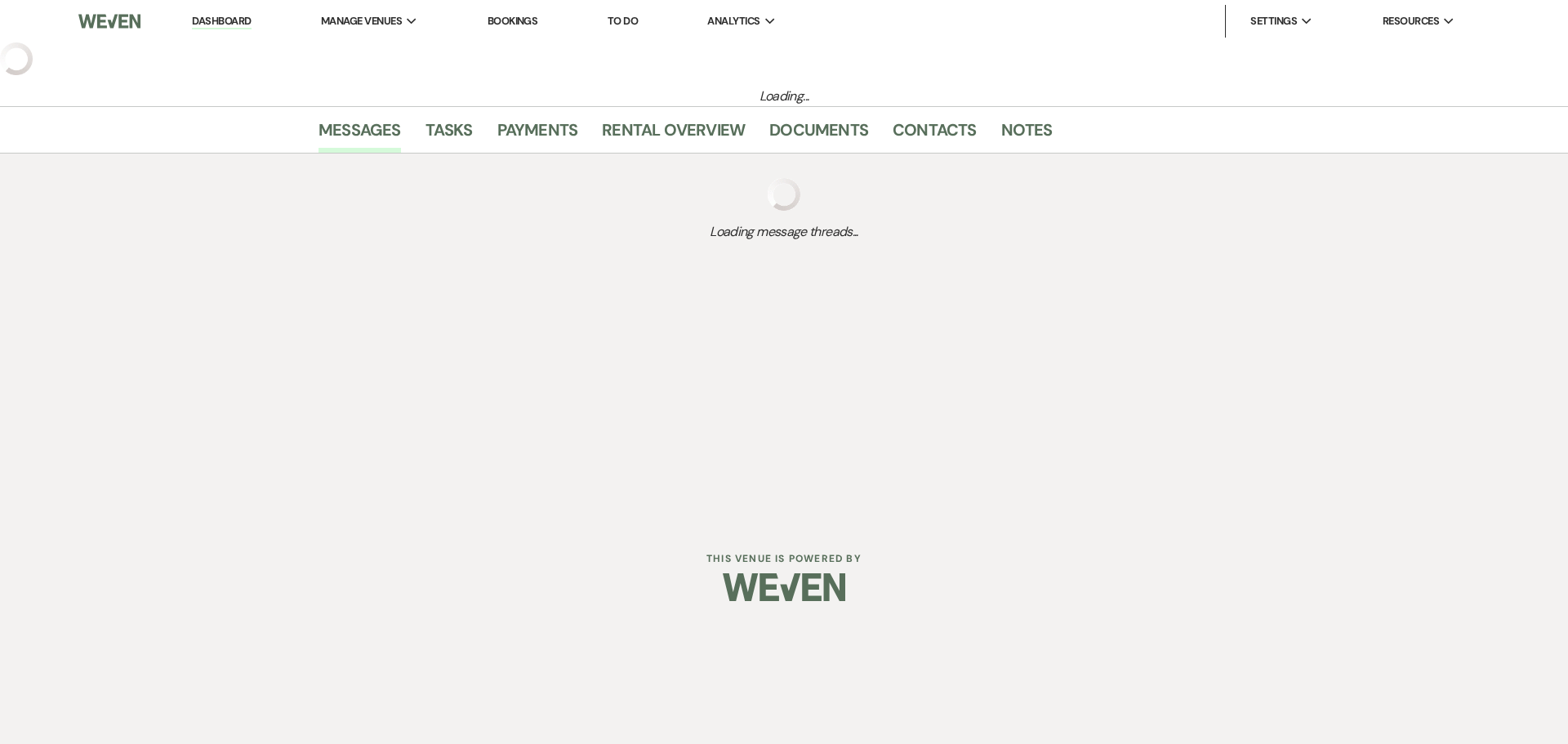
select select "5"
select select "16"
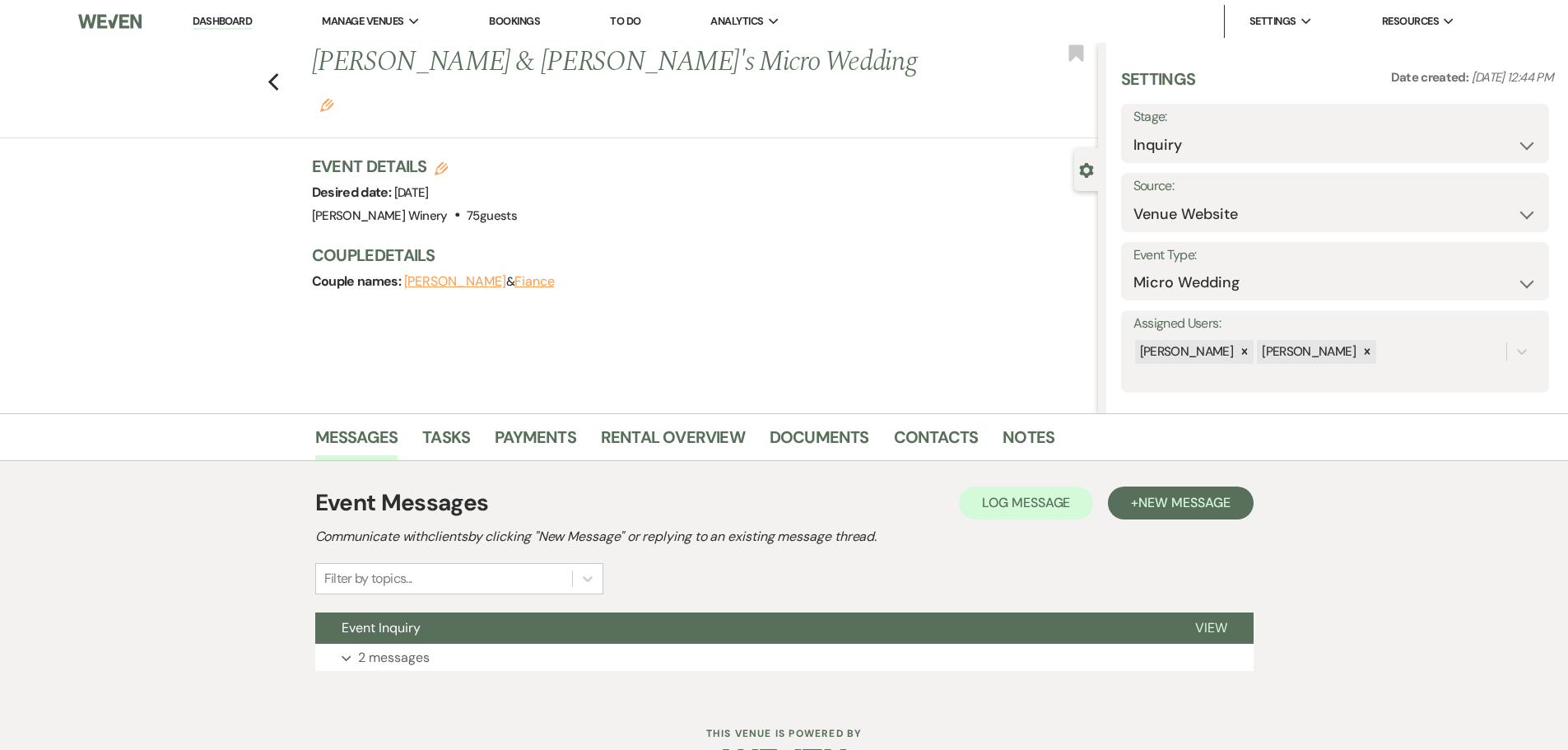
scroll to position [52, 0]
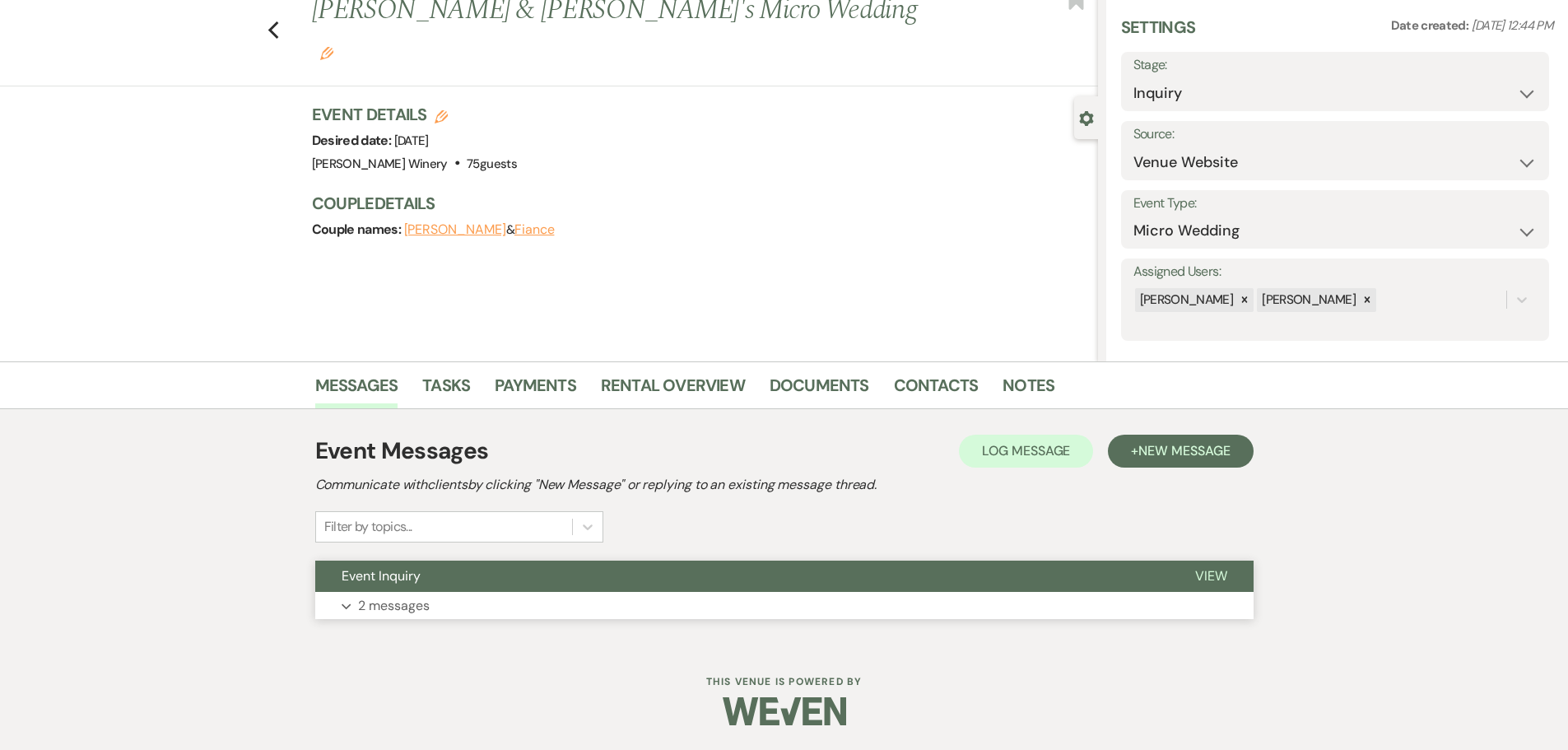
click at [387, 611] on p "2 messages" at bounding box center [394, 606] width 71 height 22
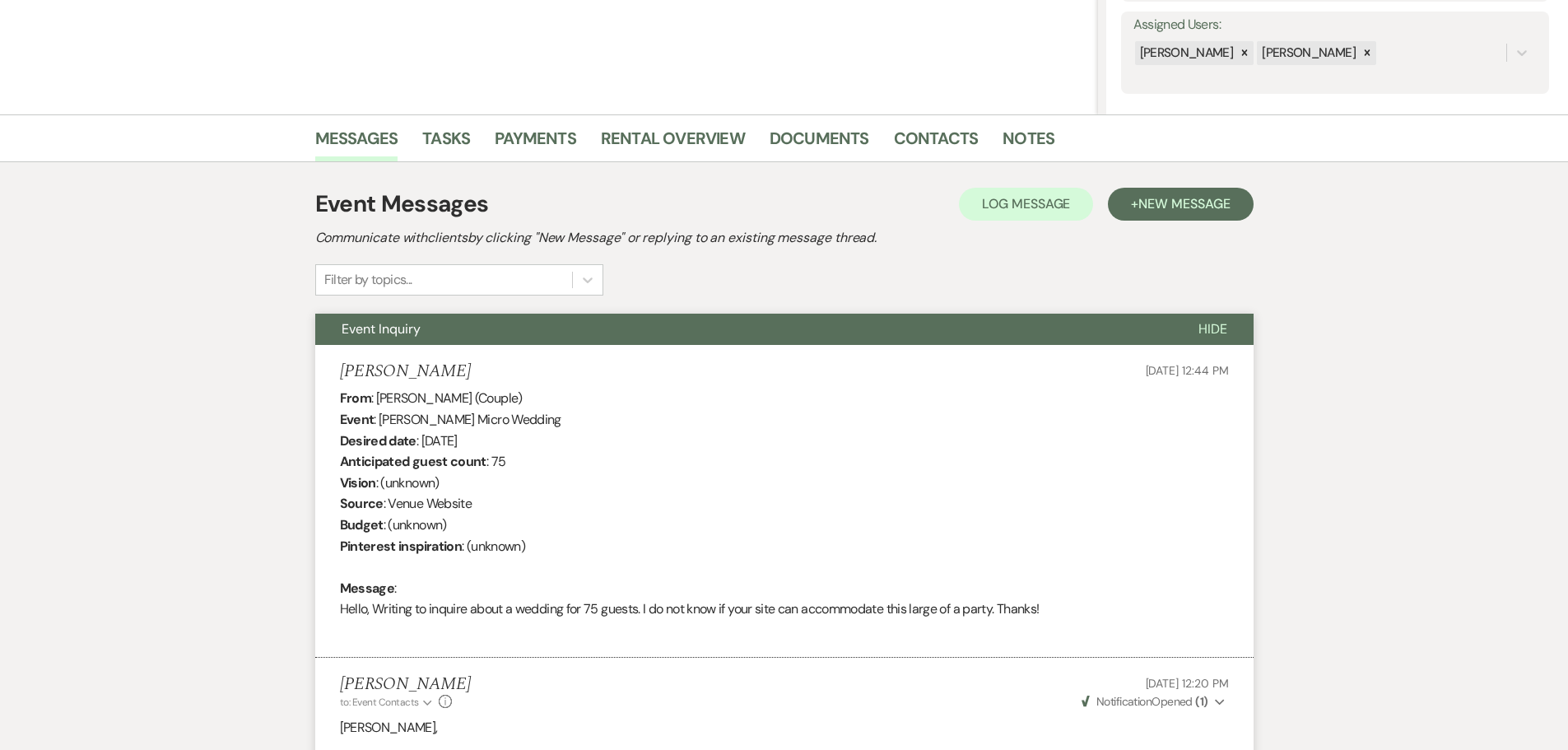
scroll to position [0, 0]
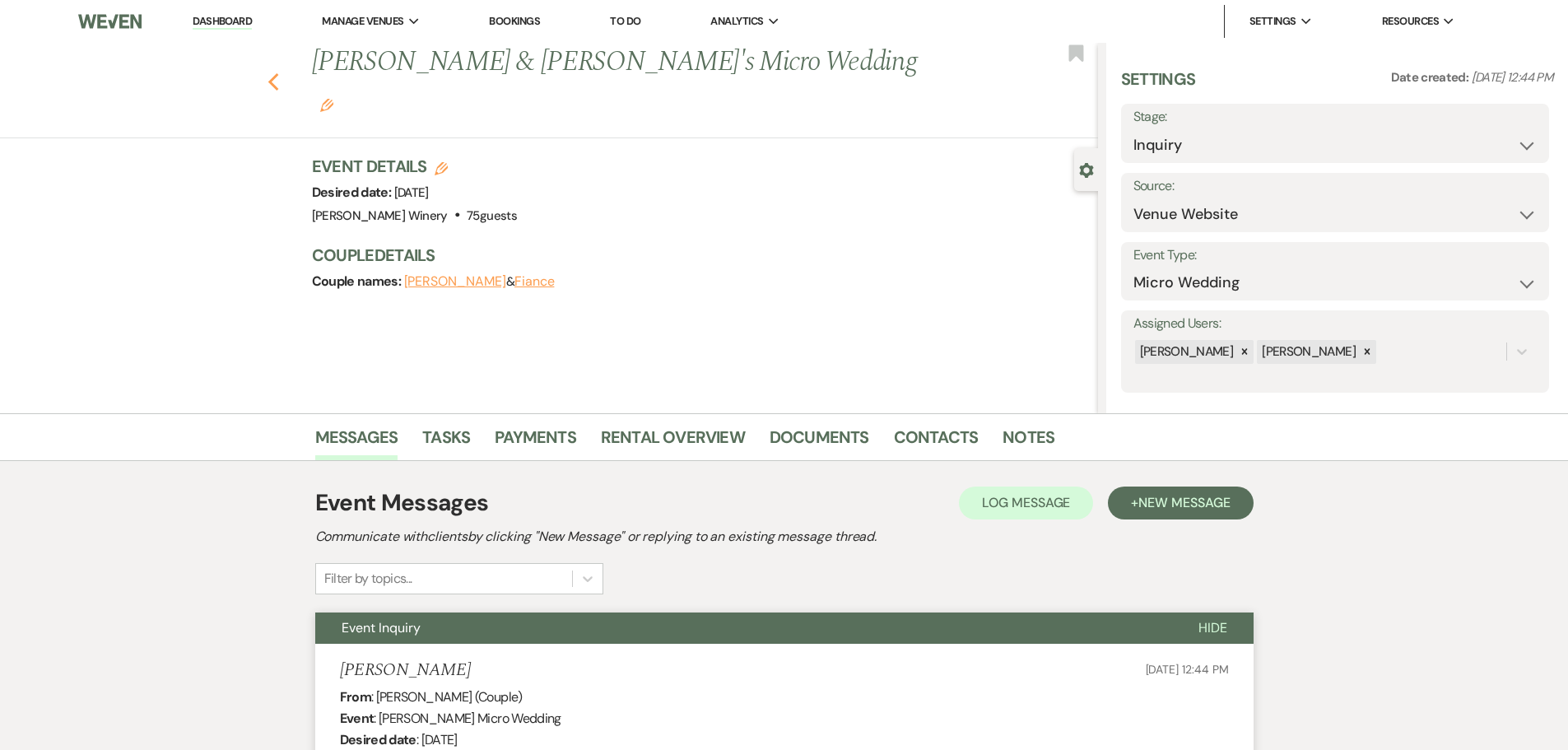
click at [278, 73] on use "button" at bounding box center [273, 82] width 11 height 18
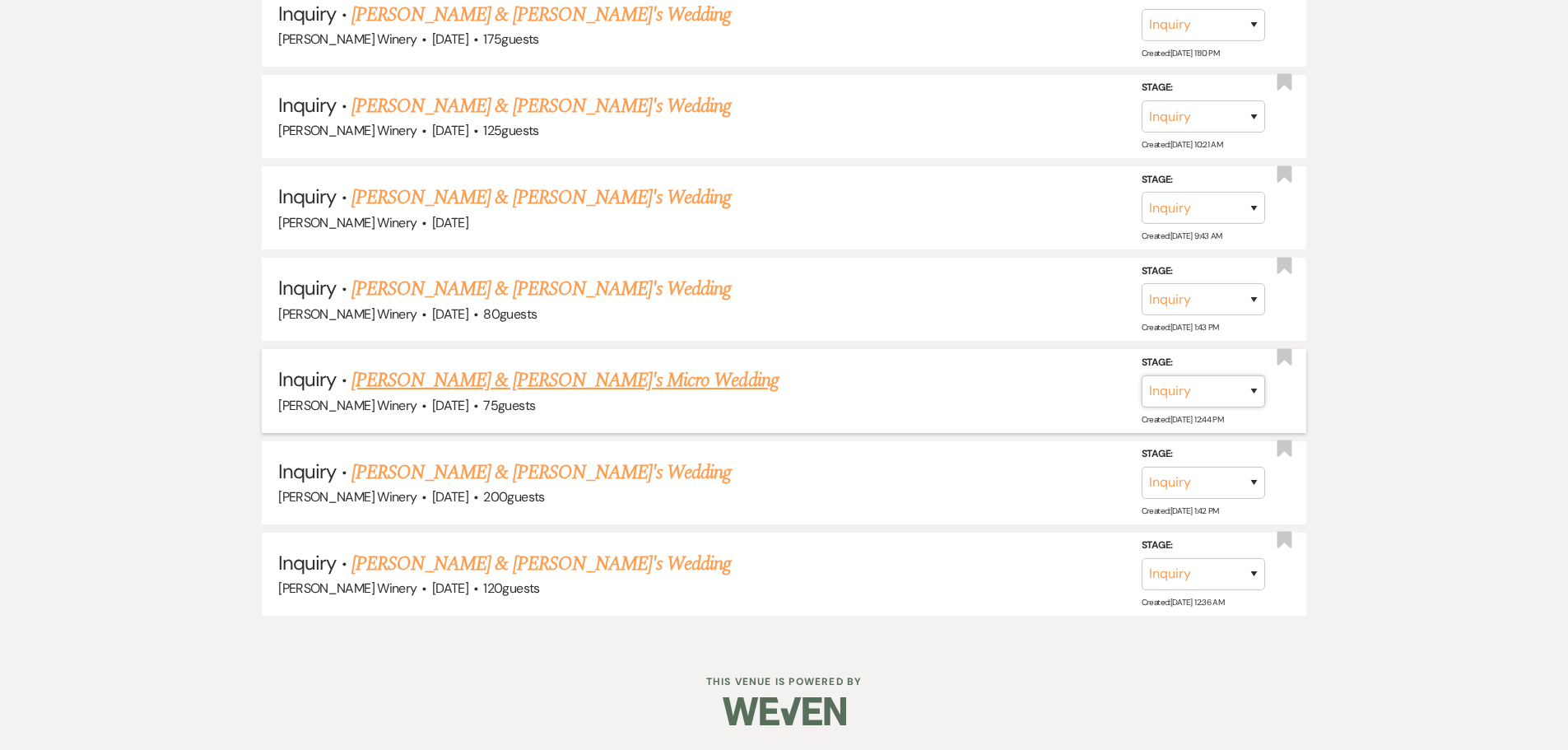
click at [1184, 395] on select "Inquiry Follow Up Tour Requested Tour Confirmed Toured Proposal Sent Booked Lost" at bounding box center [1204, 391] width 123 height 32
select select "8"
click at [1142, 375] on select "Inquiry Follow Up Tour Requested Tour Confirmed Toured Proposal Sent Booked Lost" at bounding box center [1204, 391] width 123 height 32
click at [1017, 396] on select "Booked Elsewhere Budget Date Unavailable No Response Not a Good Match Capacity …" at bounding box center [972, 391] width 142 height 32
select select "5"
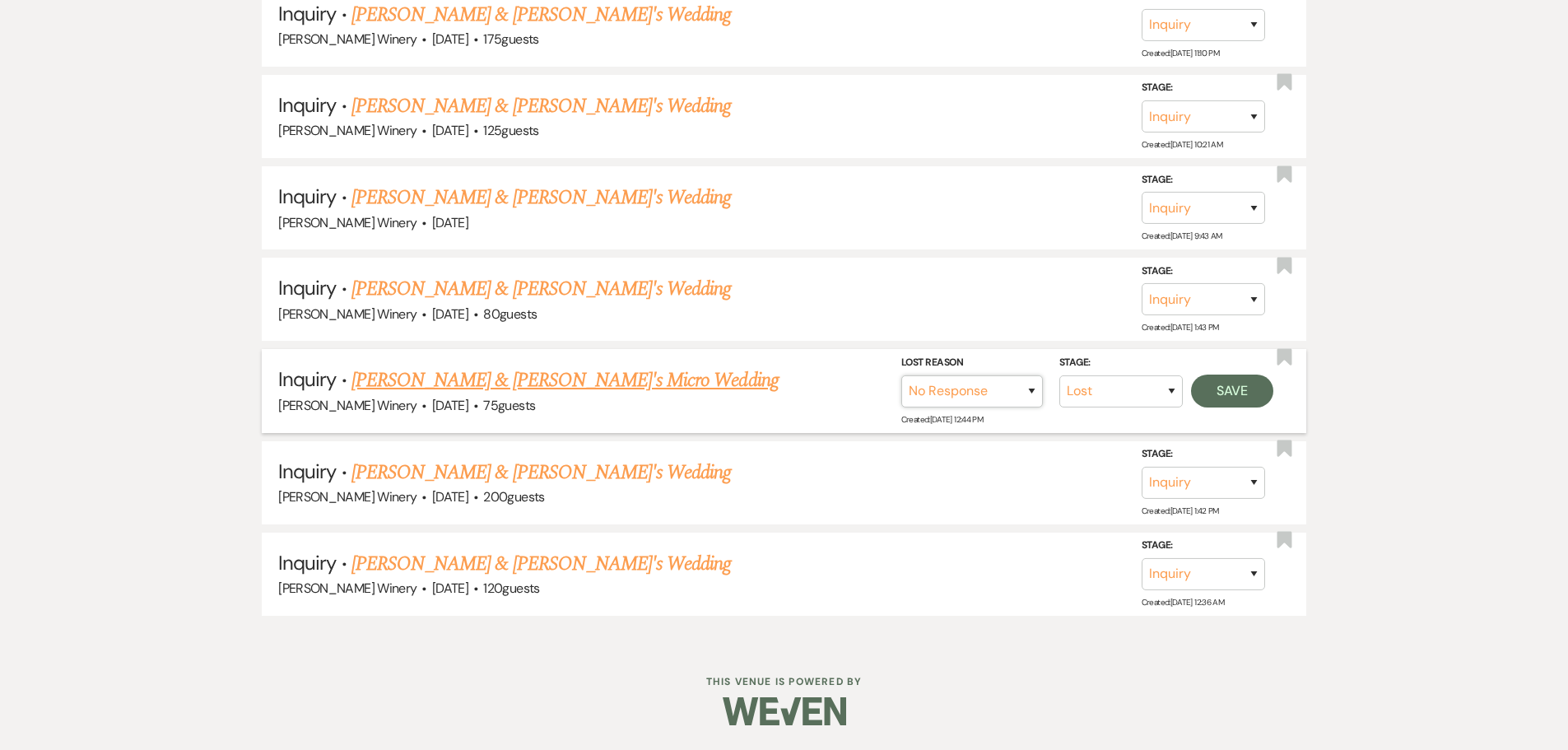
click at [901, 375] on select "Booked Elsewhere Budget Date Unavailable No Response Not a Good Match Capacity …" at bounding box center [972, 391] width 142 height 32
click at [1225, 383] on button "Save" at bounding box center [1232, 390] width 82 height 33
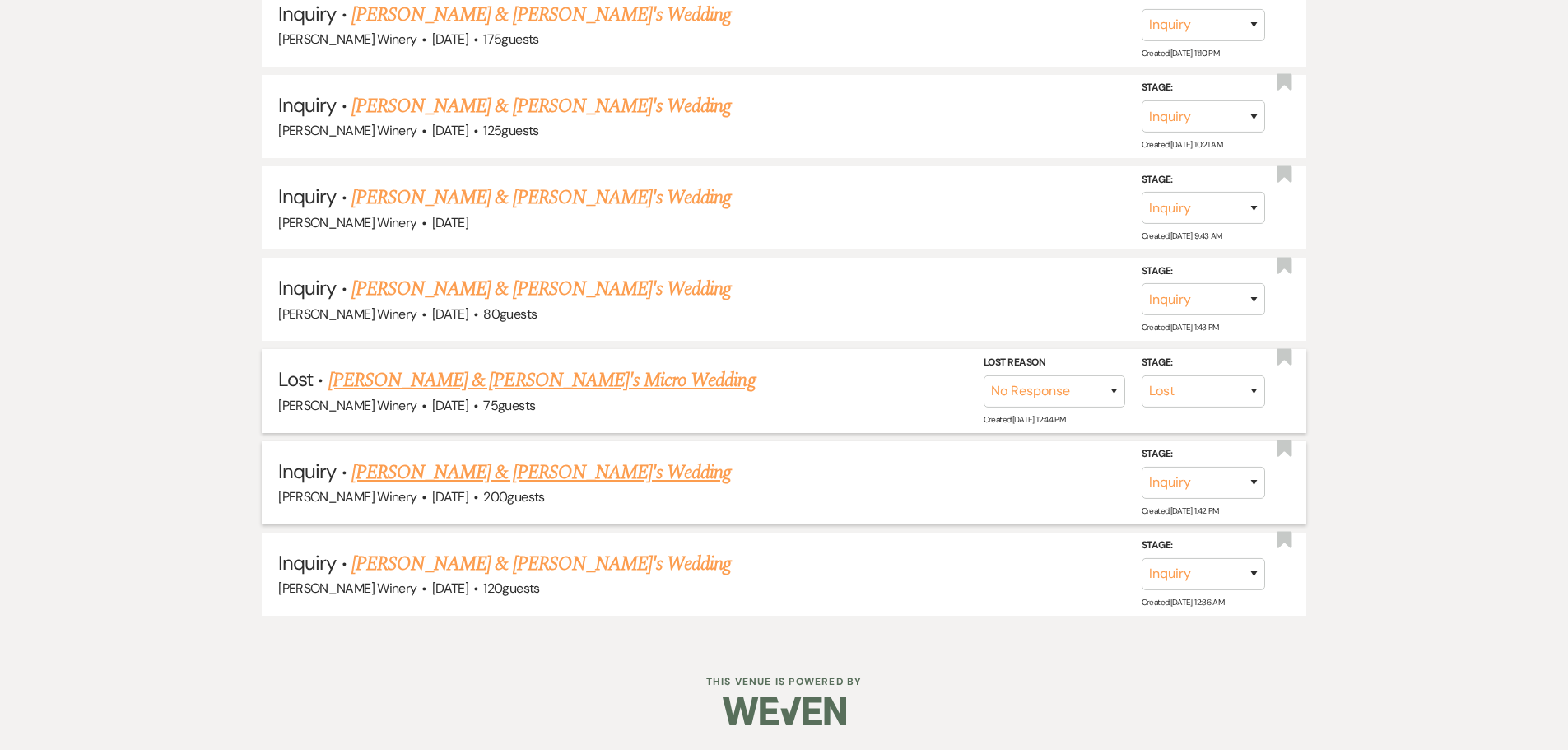
scroll to position [2172, 0]
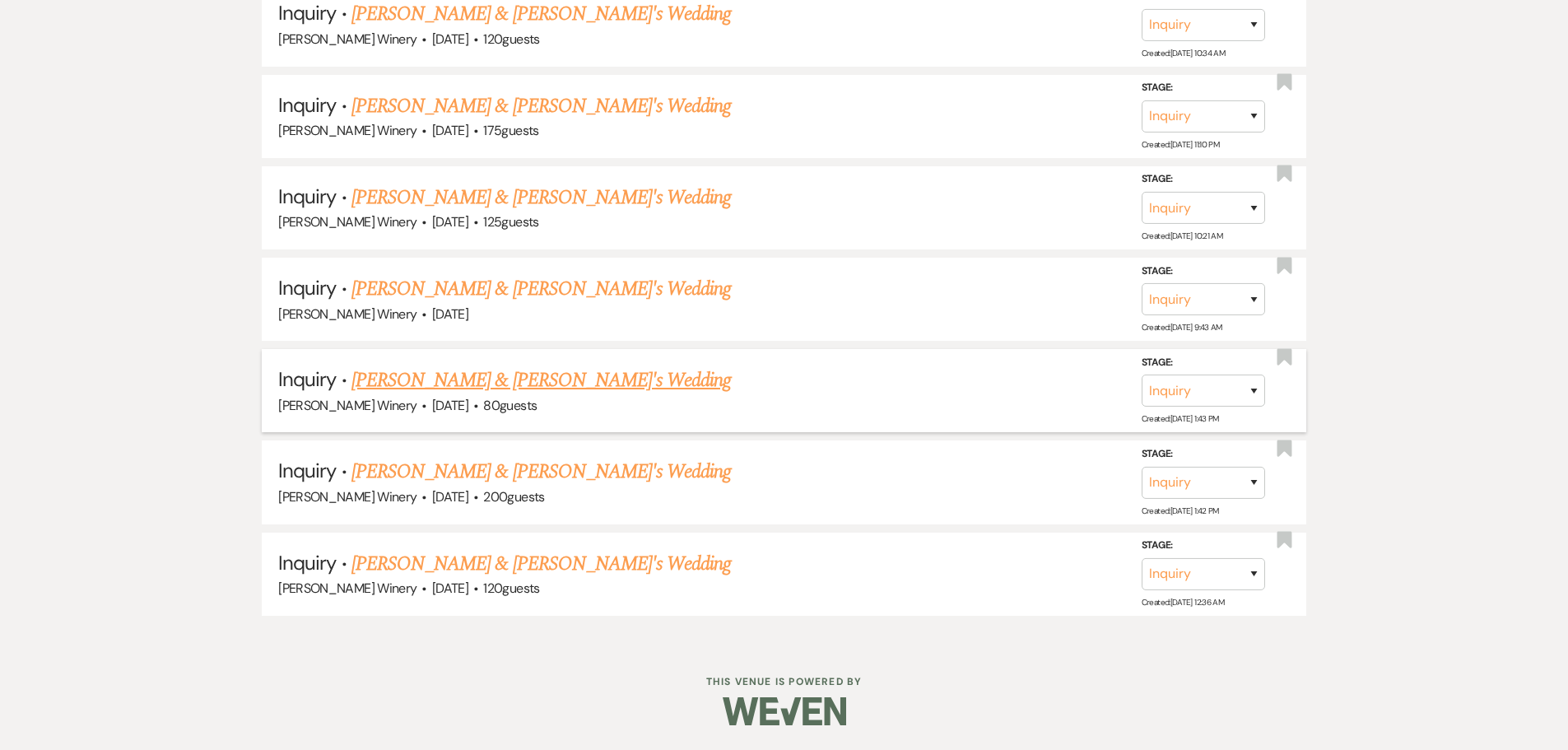
click at [429, 380] on link "[PERSON_NAME] & [PERSON_NAME]'s Wedding" at bounding box center [541, 380] width 380 height 30
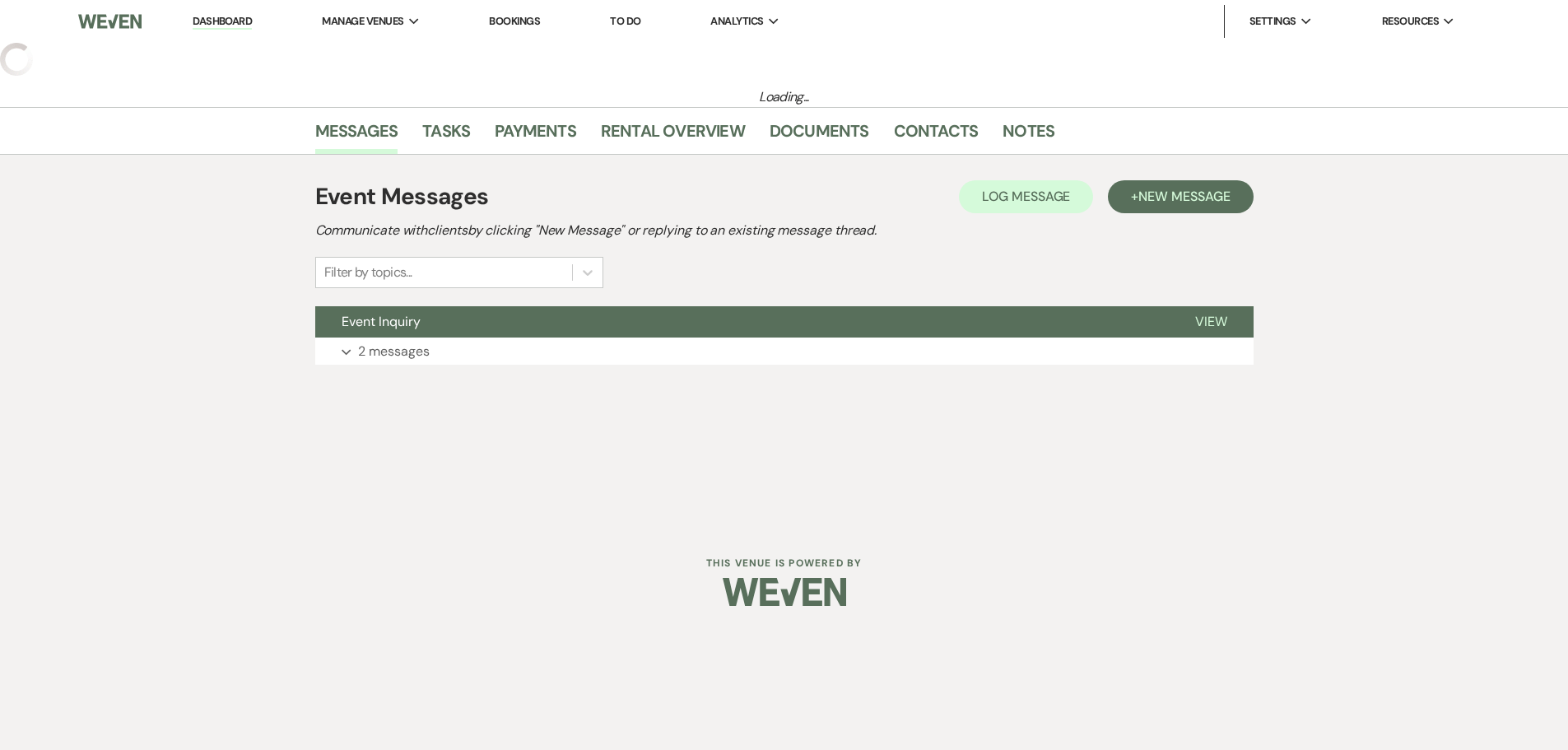
select select "5"
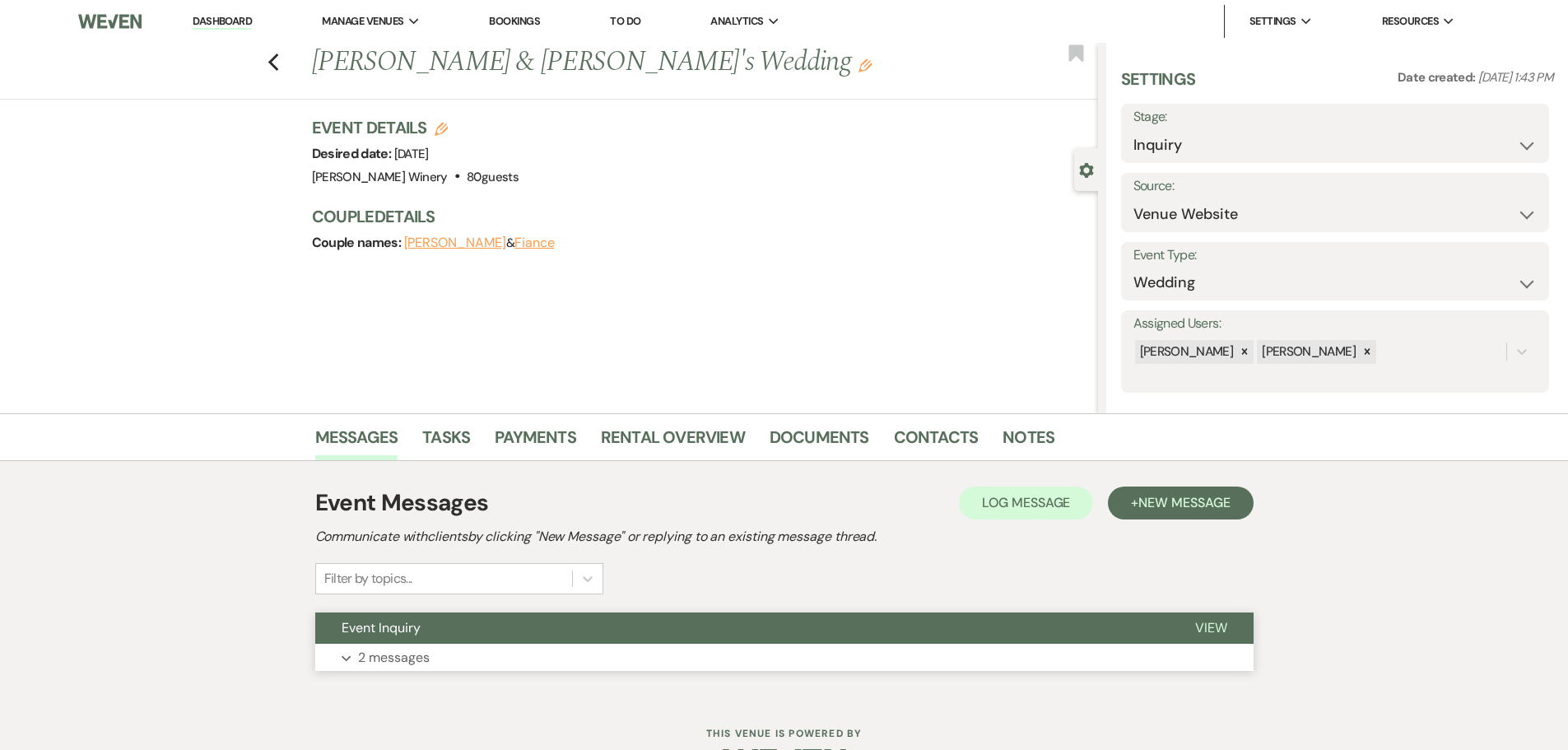
click at [444, 655] on button "Expand 2 messages" at bounding box center [785, 658] width 939 height 28
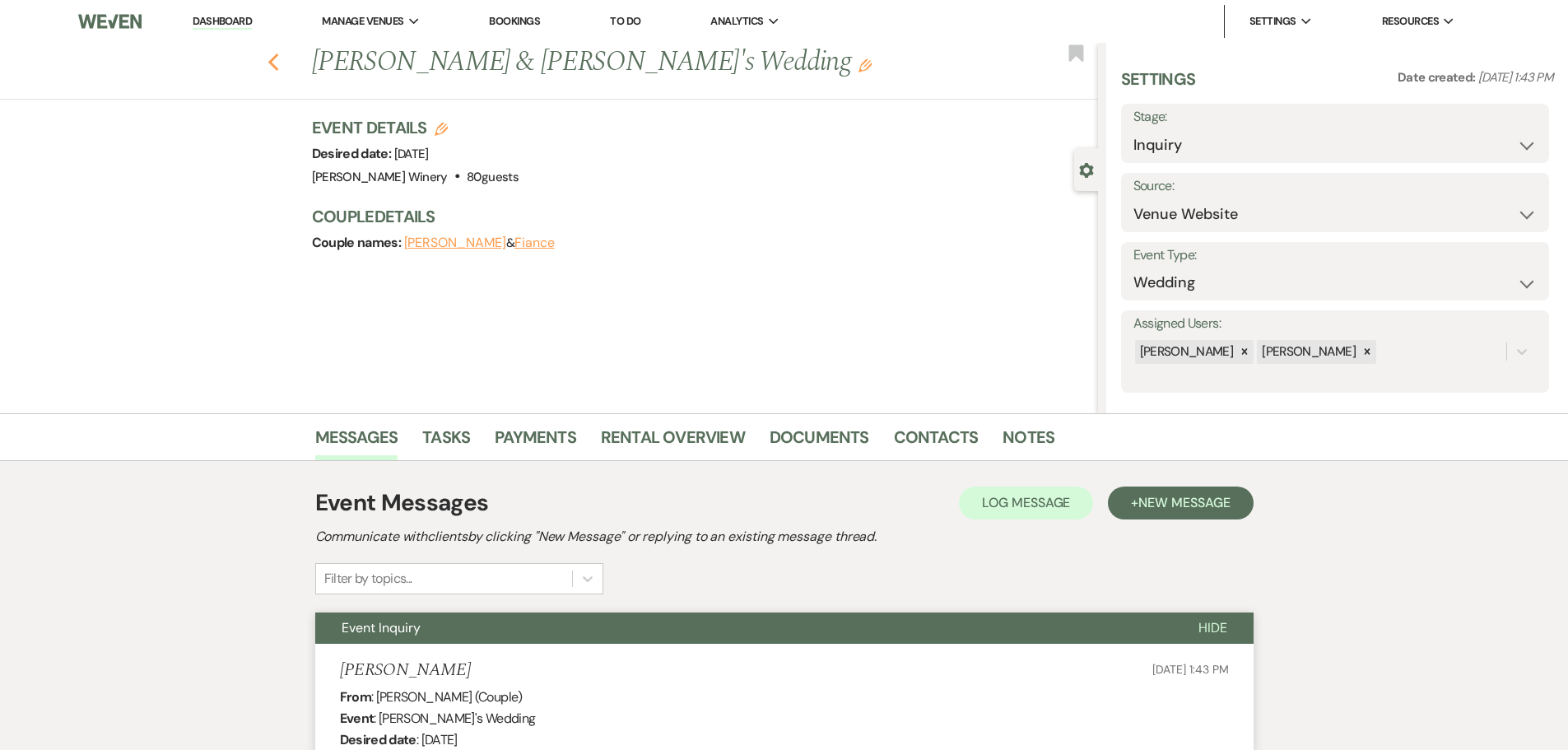
click at [278, 66] on use "button" at bounding box center [273, 62] width 11 height 18
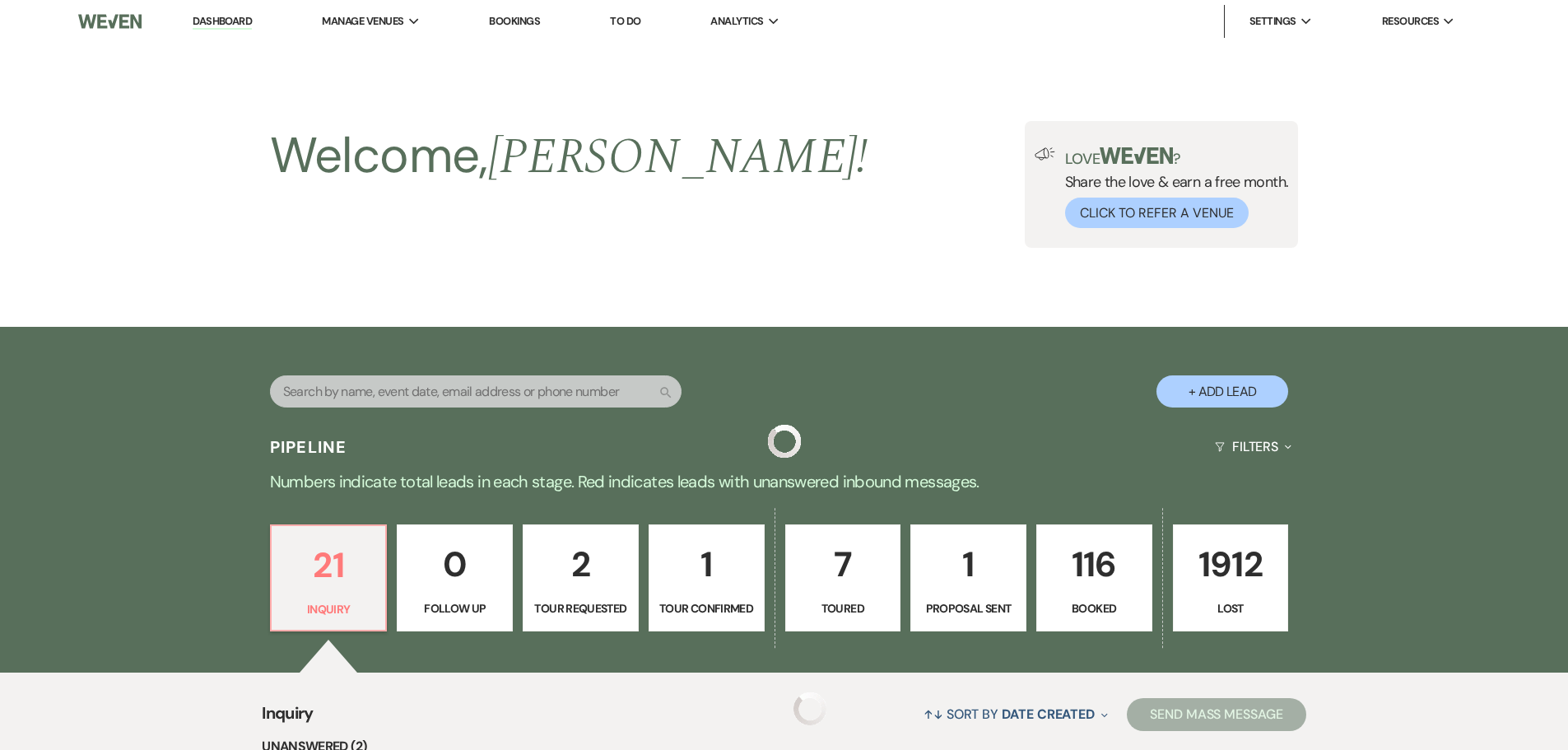
scroll to position [2172, 0]
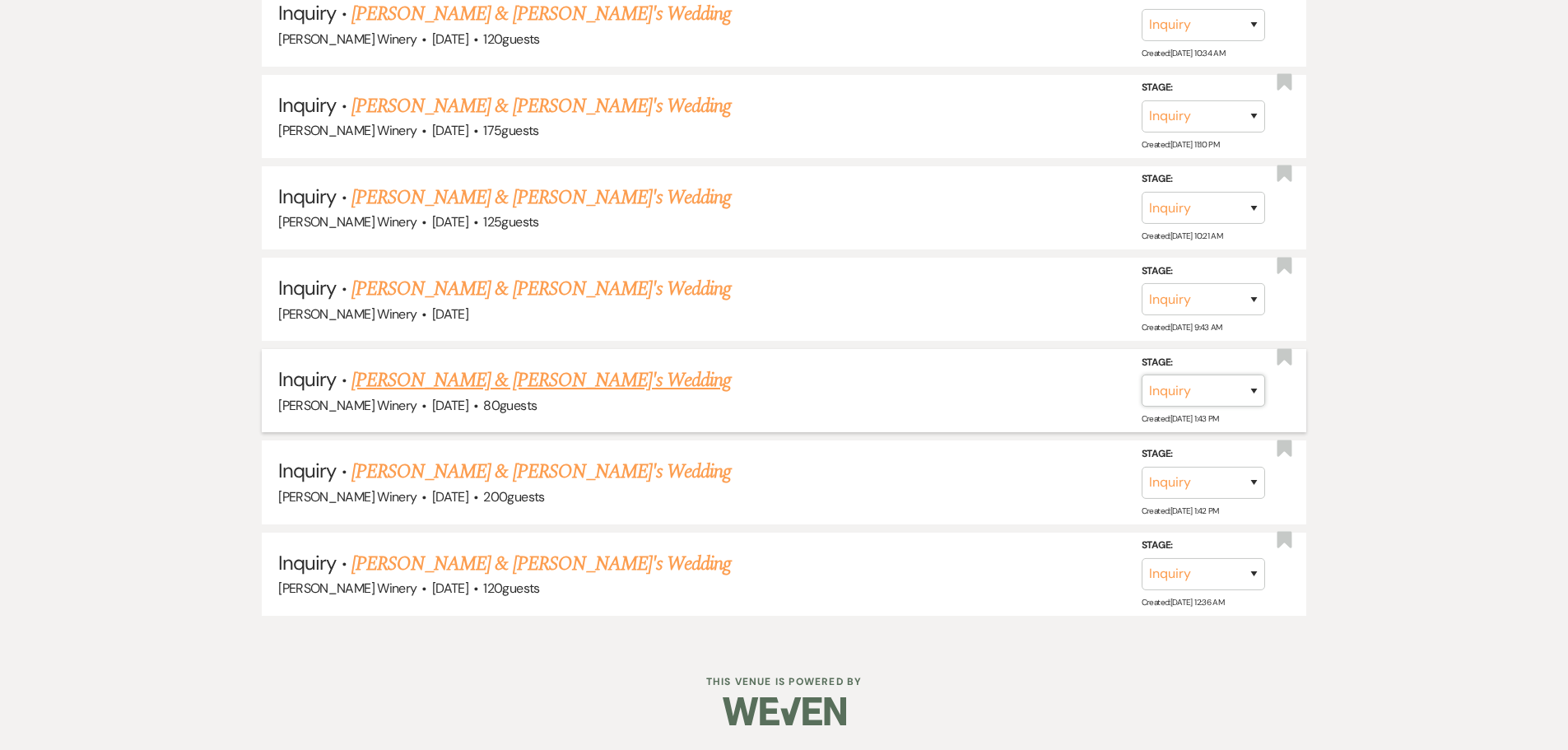
click at [1186, 394] on select "Inquiry Follow Up Tour Requested Tour Confirmed Toured Proposal Sent Booked Lost" at bounding box center [1204, 390] width 123 height 32
select select "8"
click at [1142, 374] on select "Inquiry Follow Up Tour Requested Tour Confirmed Toured Proposal Sent Booked Lost" at bounding box center [1204, 390] width 123 height 32
click at [967, 387] on select "Booked Elsewhere Budget Date Unavailable No Response Not a Good Match Capacity …" at bounding box center [972, 390] width 142 height 32
select select "5"
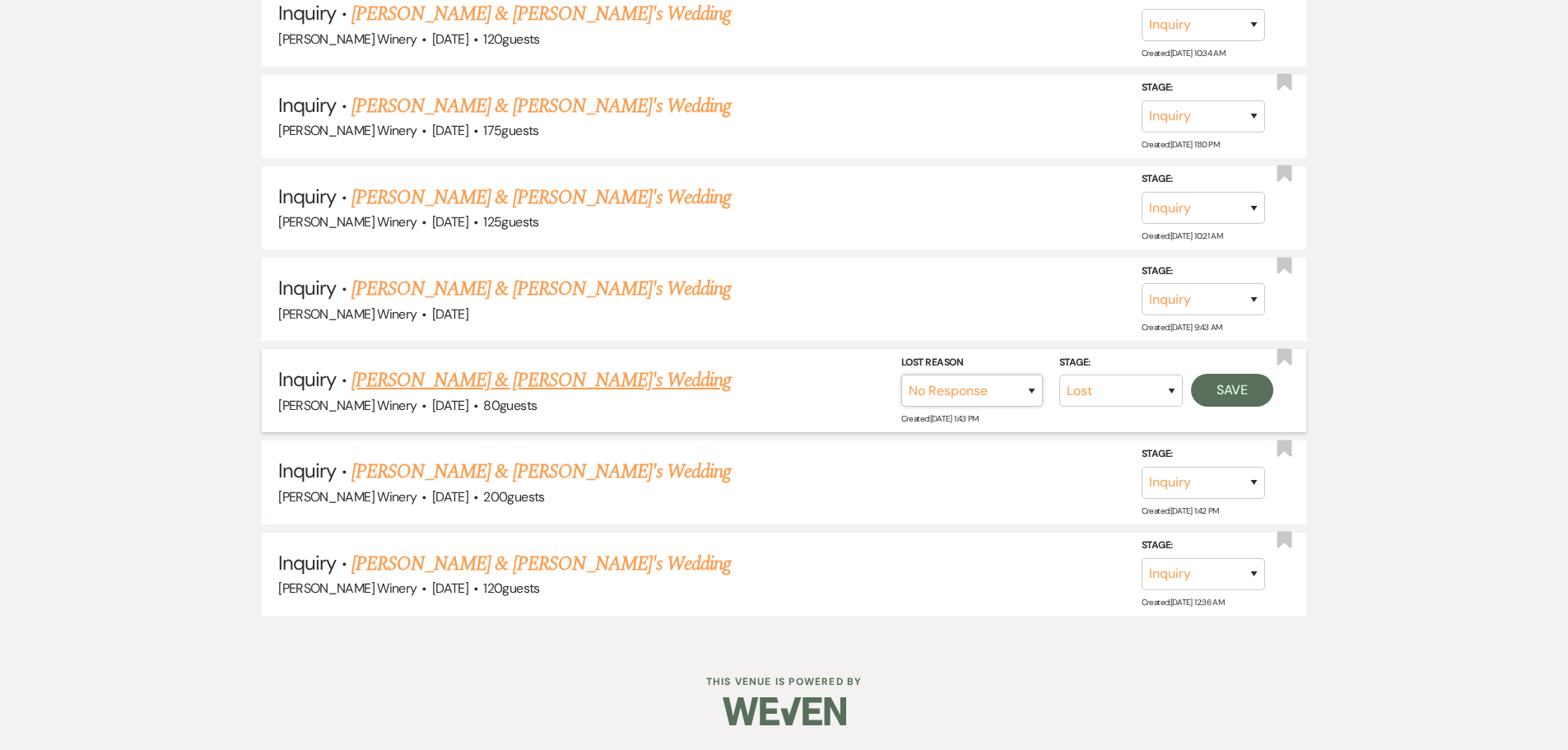
click at [901, 374] on select "Booked Elsewhere Budget Date Unavailable No Response Not a Good Match Capacity …" at bounding box center [972, 390] width 142 height 32
click at [1224, 389] on button "Save" at bounding box center [1232, 390] width 82 height 33
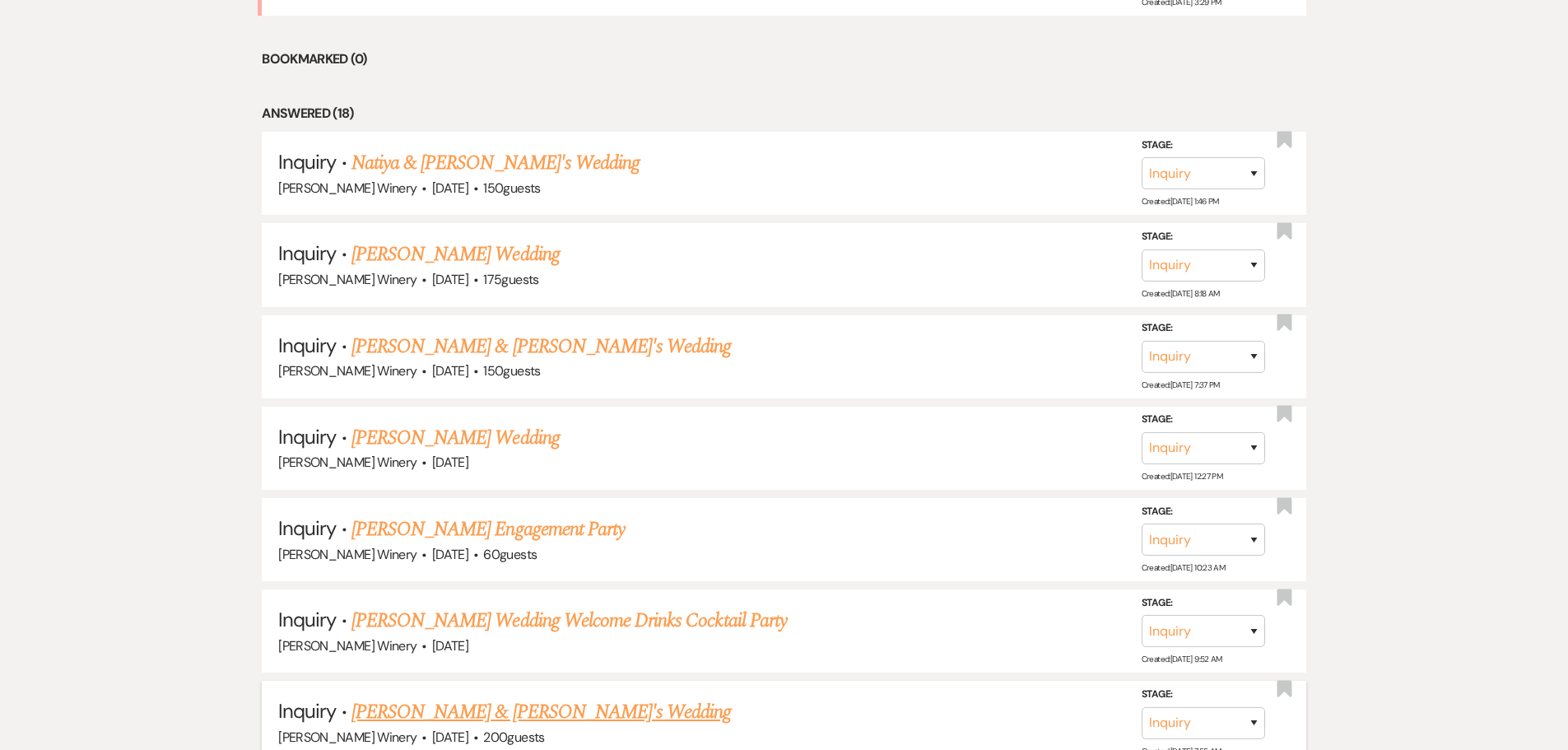
scroll to position [680, 0]
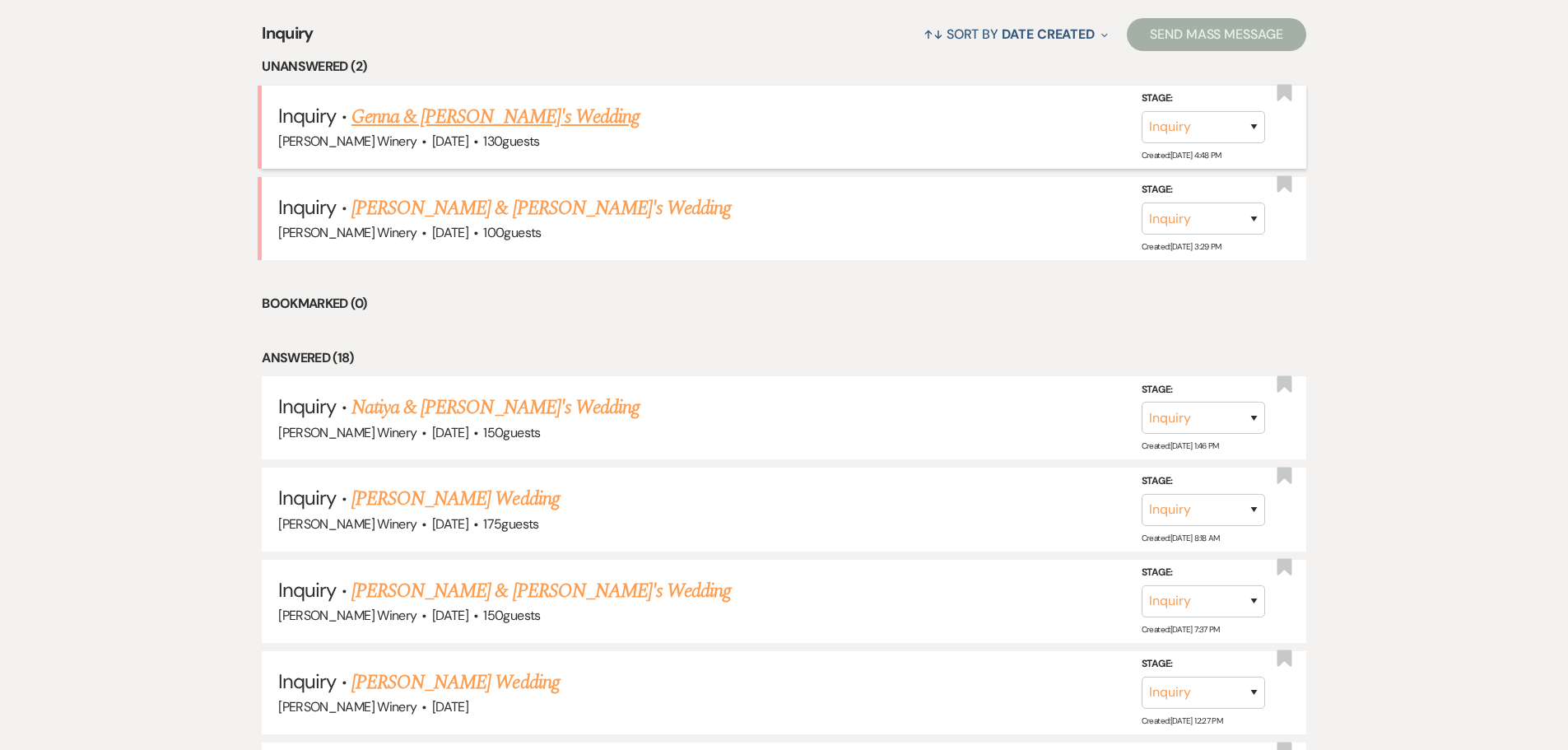
click at [463, 115] on link "Genna & [PERSON_NAME]'s Wedding" at bounding box center [495, 117] width 288 height 30
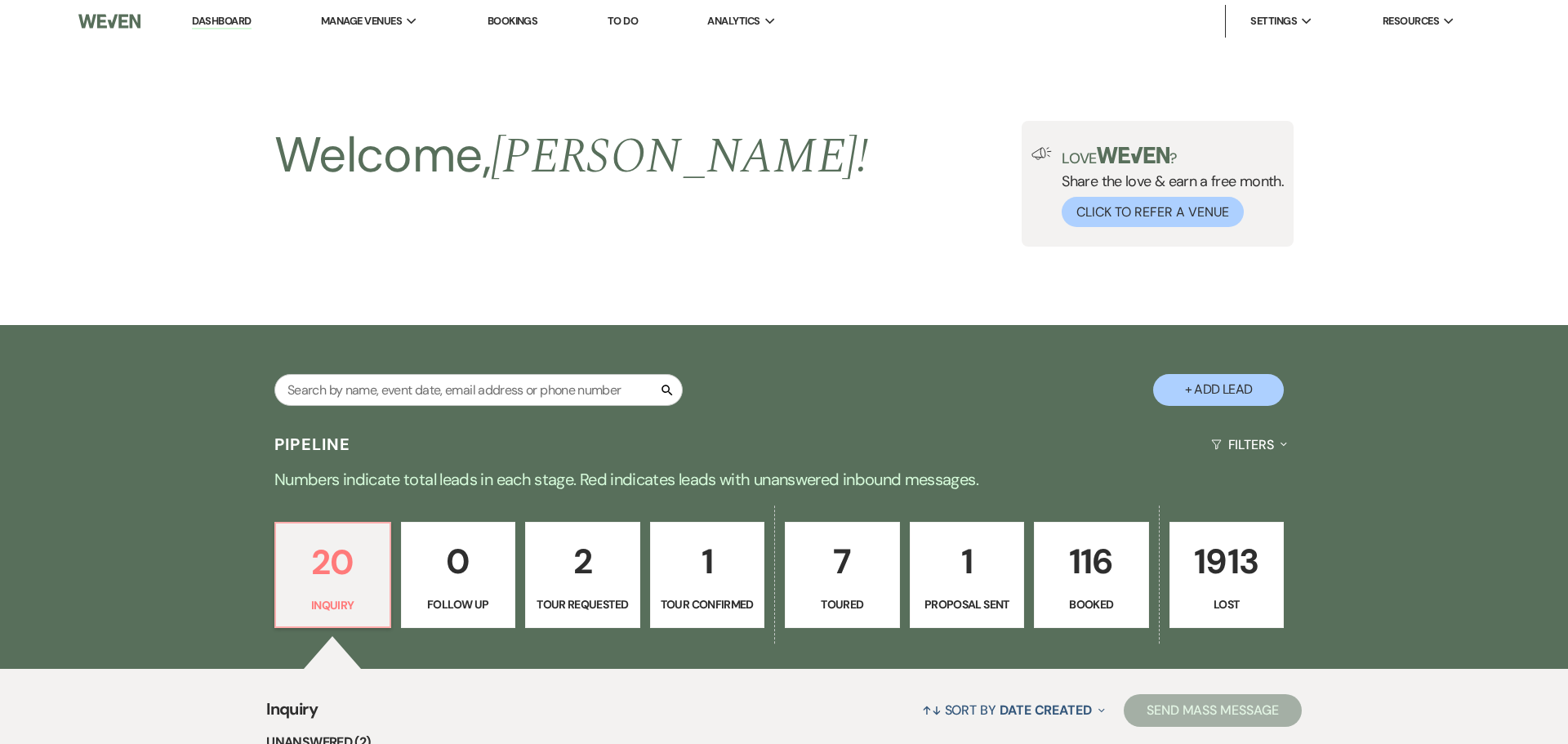
select select "5"
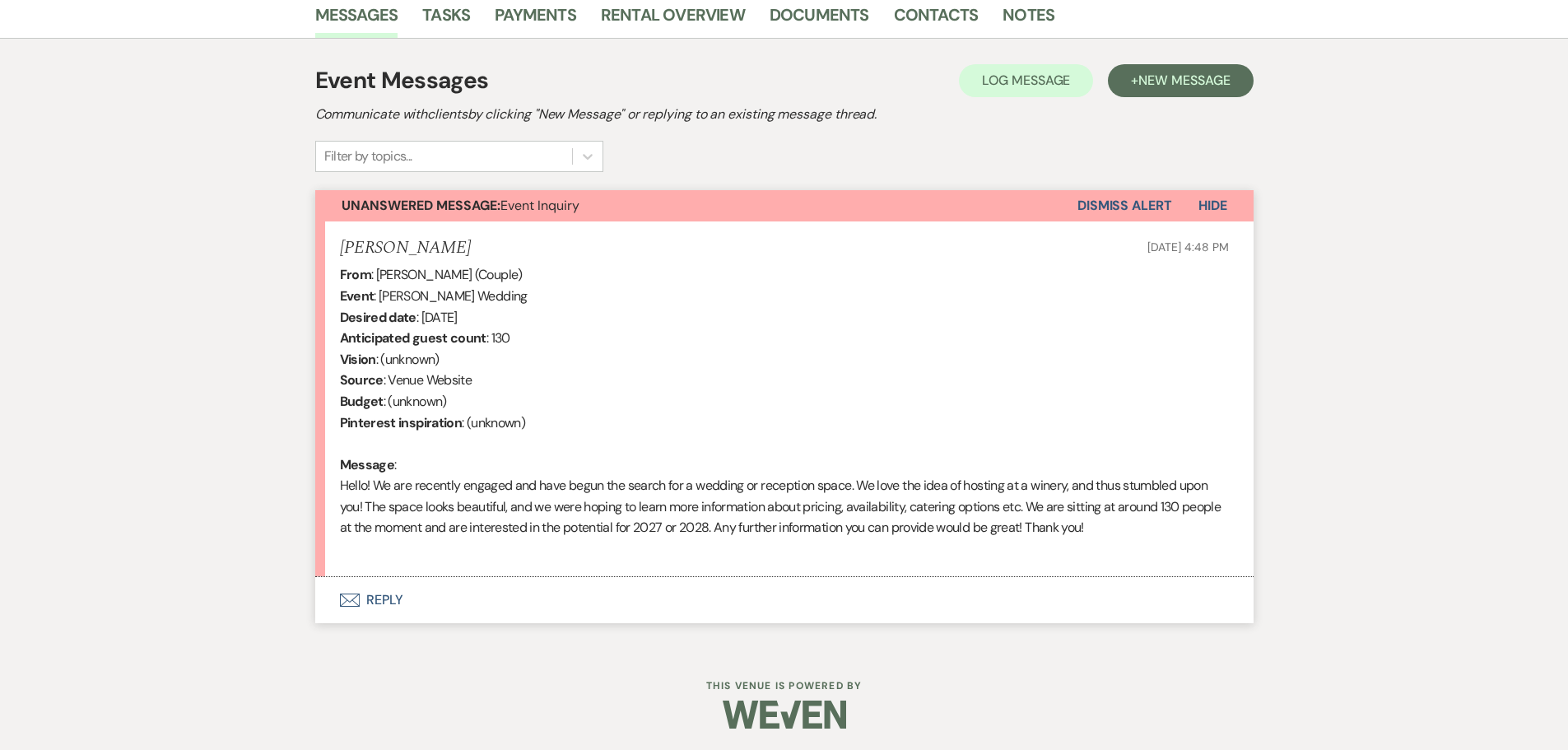
scroll to position [426, 0]
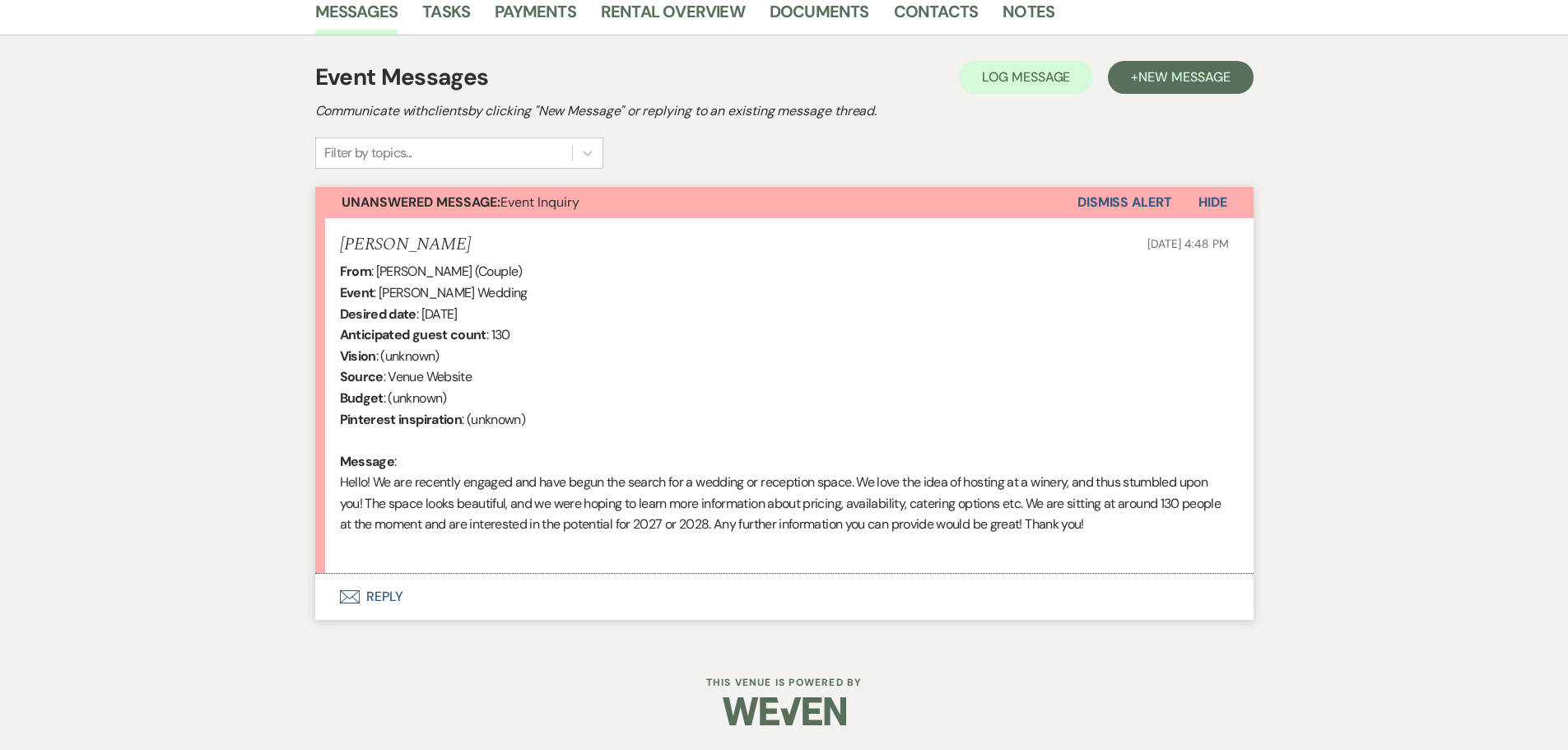
click at [386, 597] on button "Envelope Reply" at bounding box center [785, 596] width 939 height 46
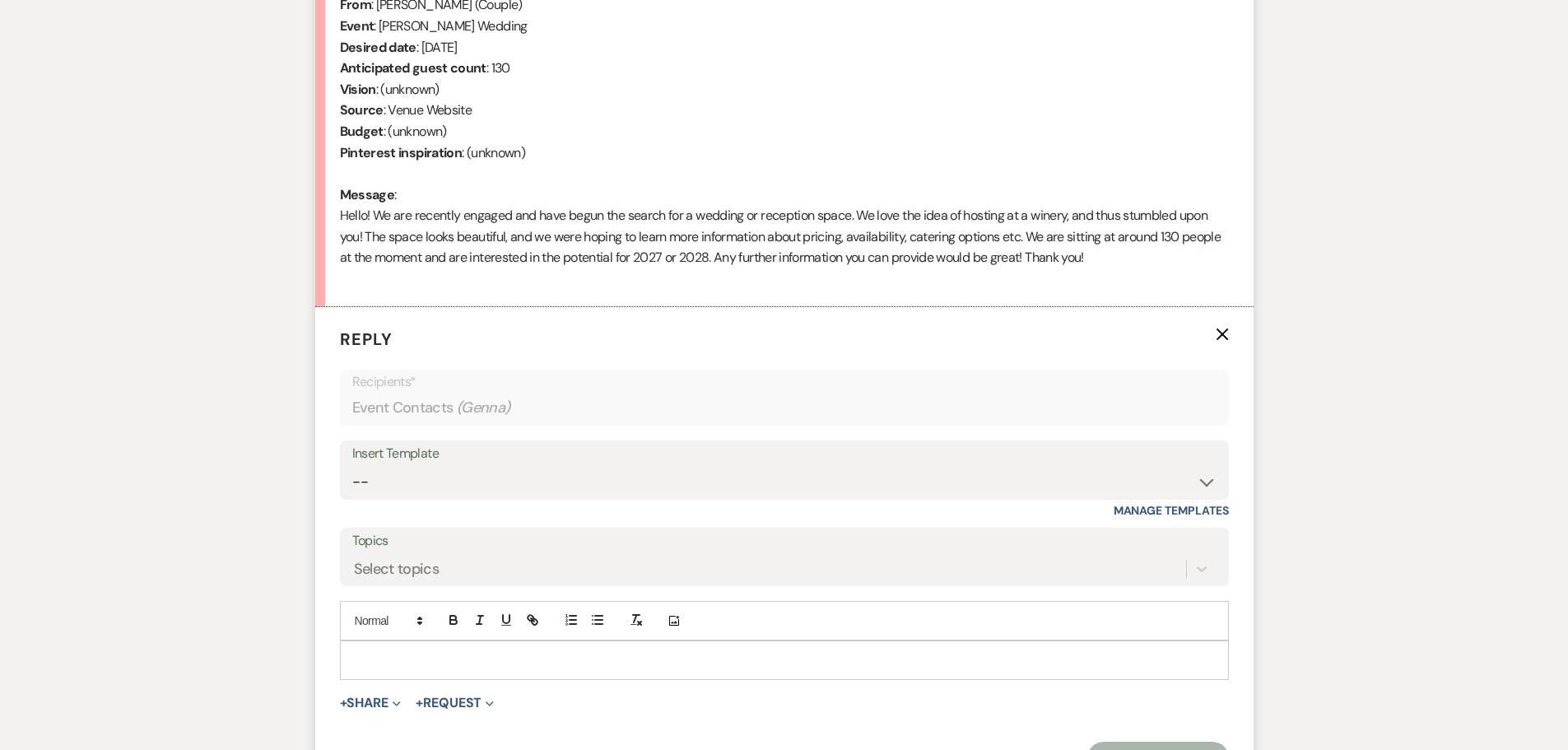
scroll to position [868, 0]
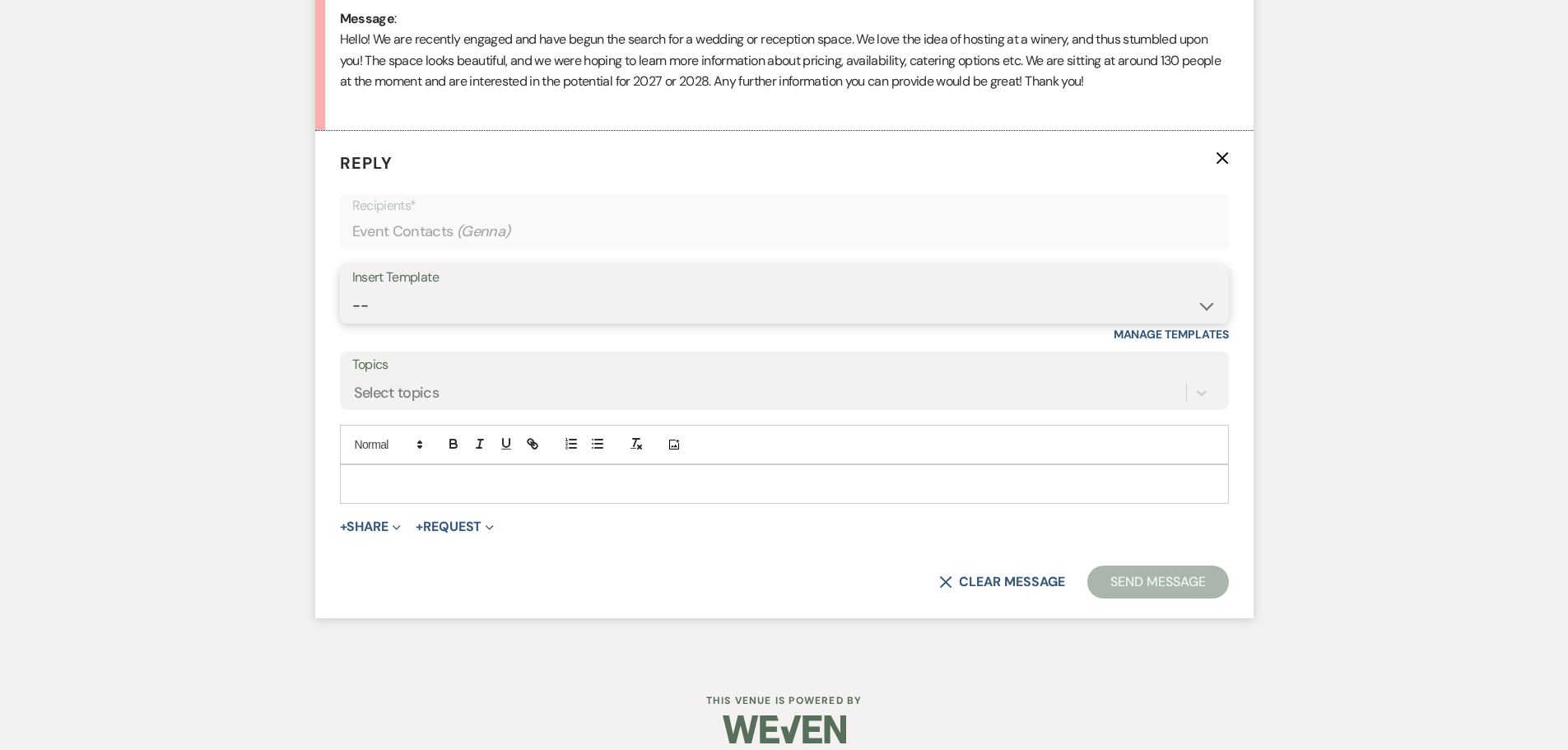
click at [409, 306] on select "-- Weven Planning Portal Introduction (Booked Events) Tour Request Response Fol…" at bounding box center [784, 306] width 864 height 32
select select "403"
click at [352, 290] on select "-- Weven Planning Portal Introduction (Booked Events) Tour Request Response Fol…" at bounding box center [784, 306] width 864 height 32
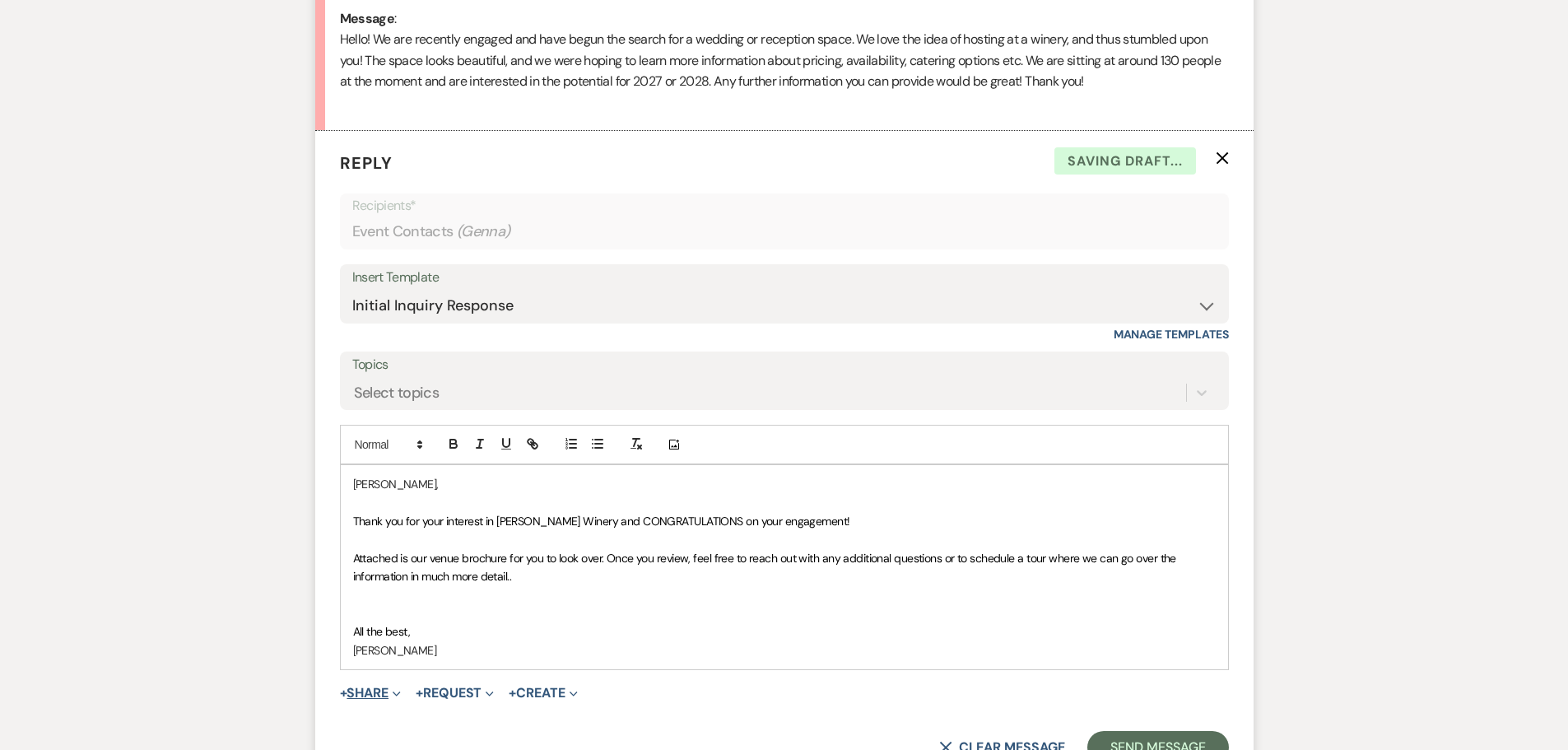
click at [385, 697] on button "+ Share Expand" at bounding box center [371, 692] width 62 height 13
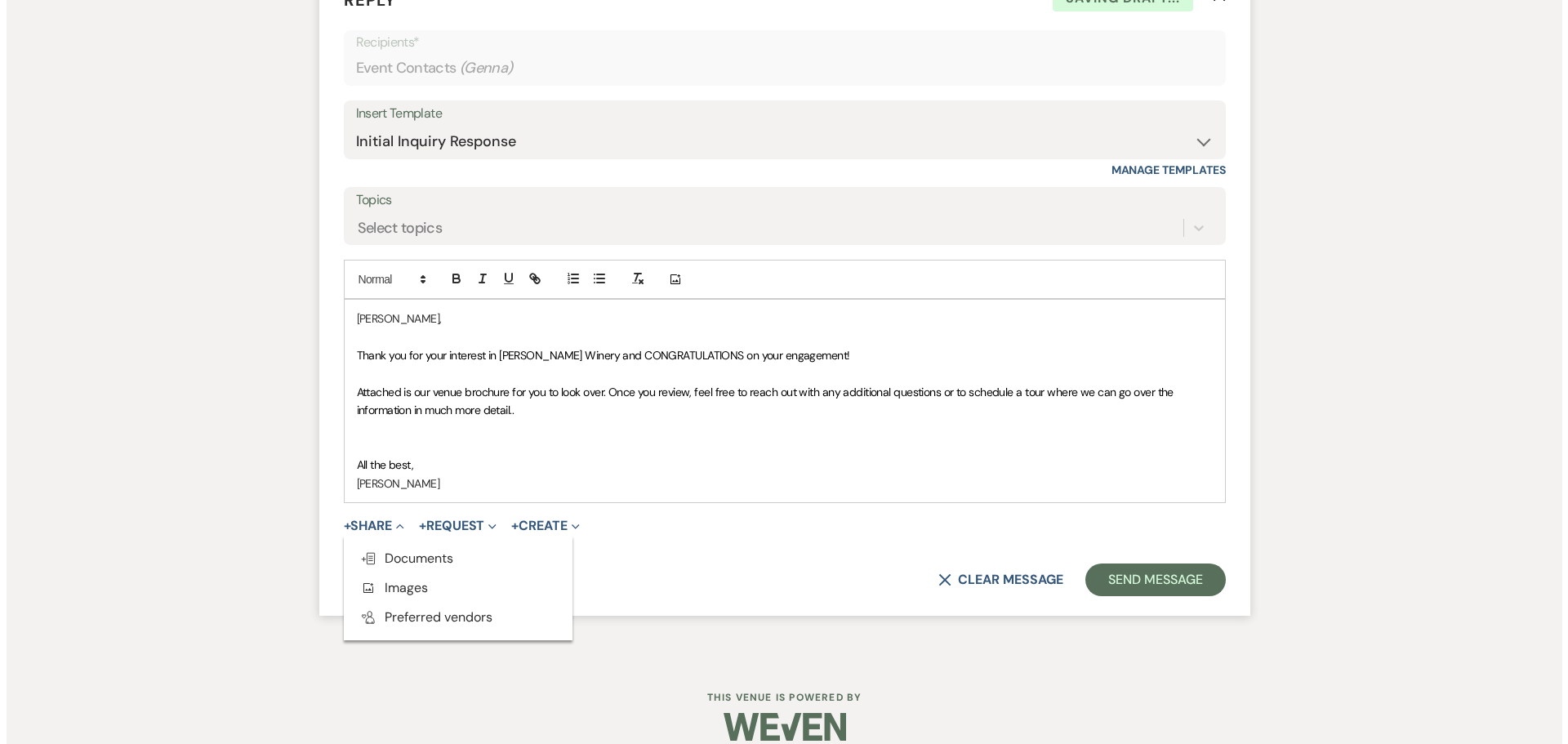
scroll to position [1024, 0]
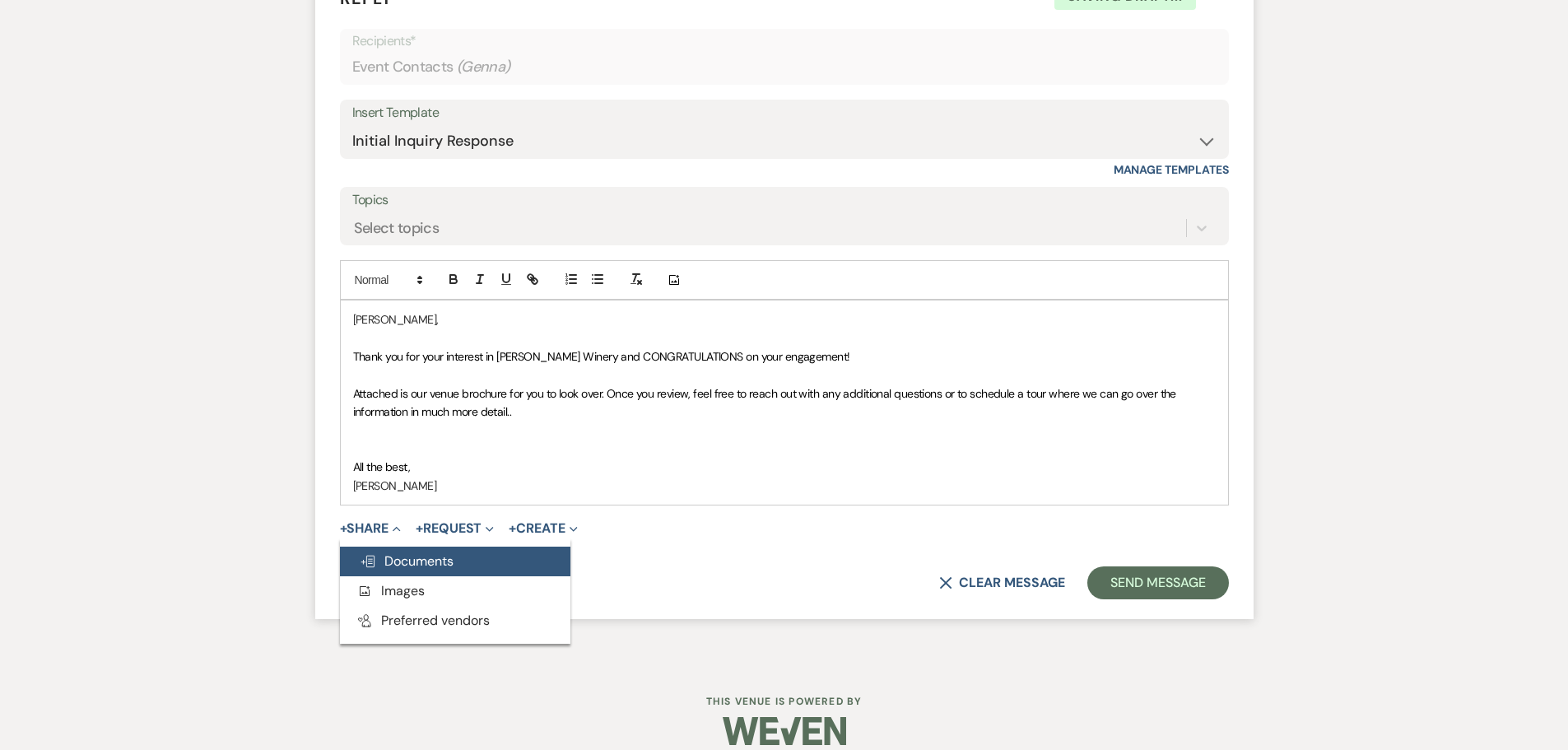
click at [433, 558] on span "Doc Upload Documents" at bounding box center [407, 561] width 94 height 17
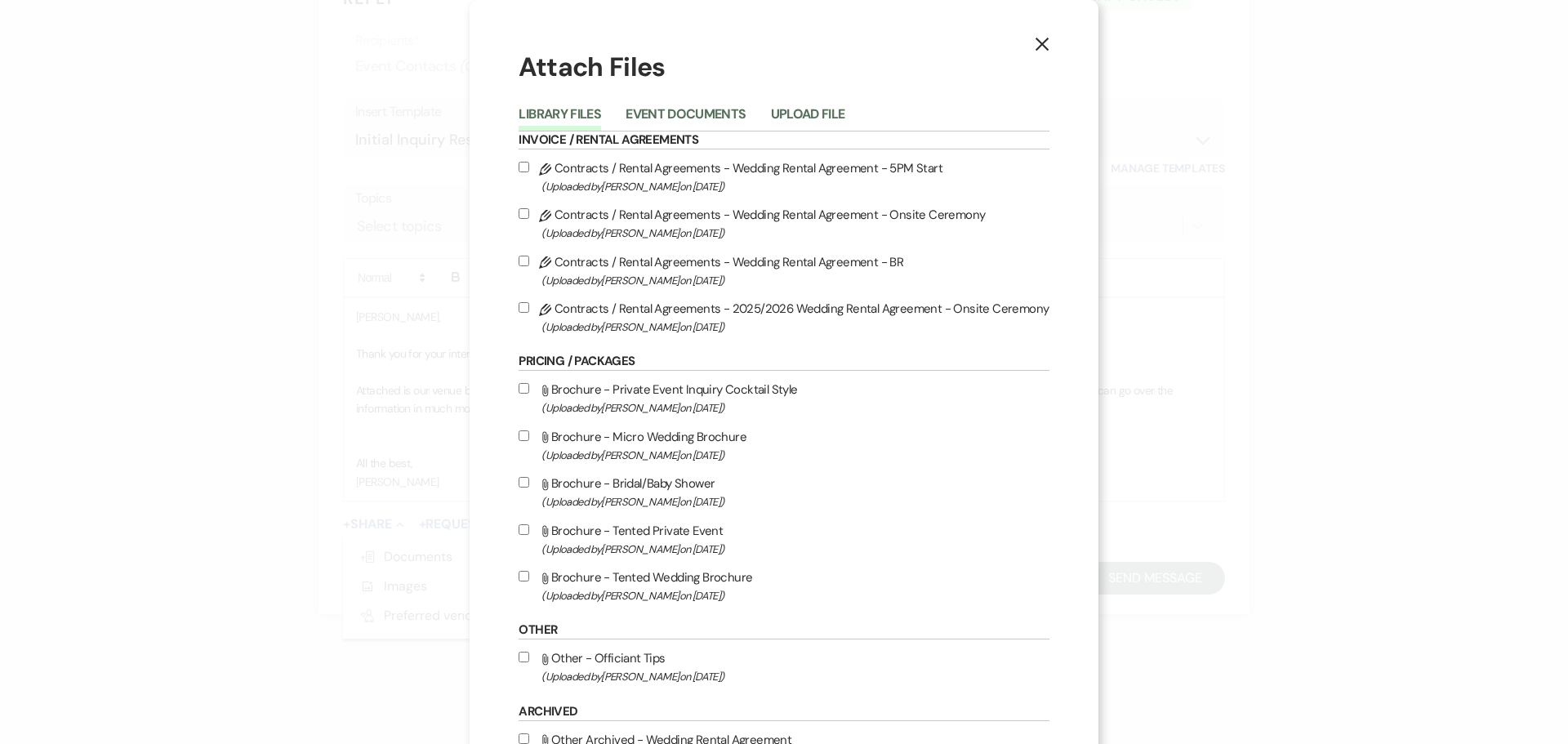
click at [527, 578] on input "Attach File Brochure - Tented Wedding Brochure (Uploaded by [PERSON_NAME] on [D…" at bounding box center [524, 576] width 11 height 11
checkbox input "true"
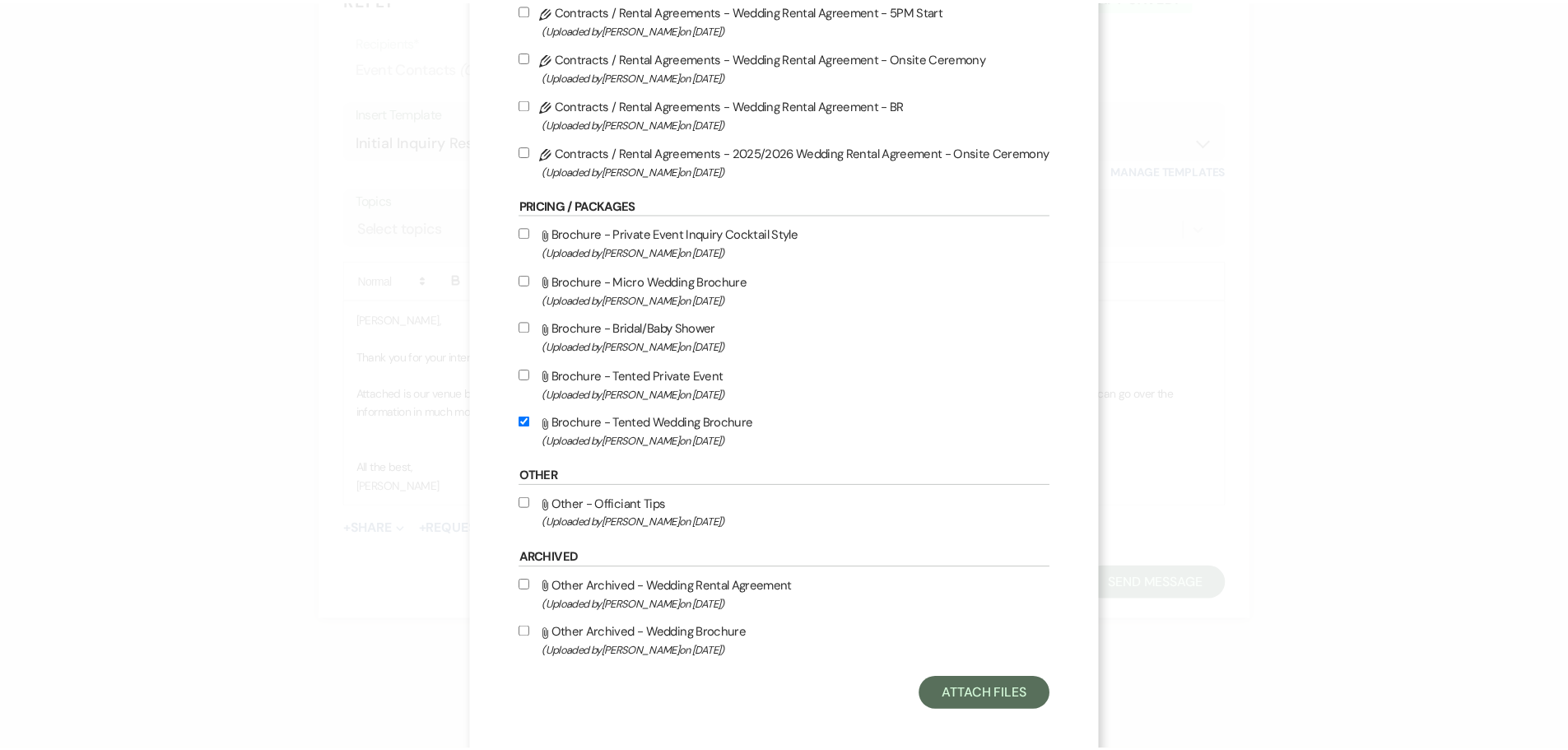
scroll to position [170, 0]
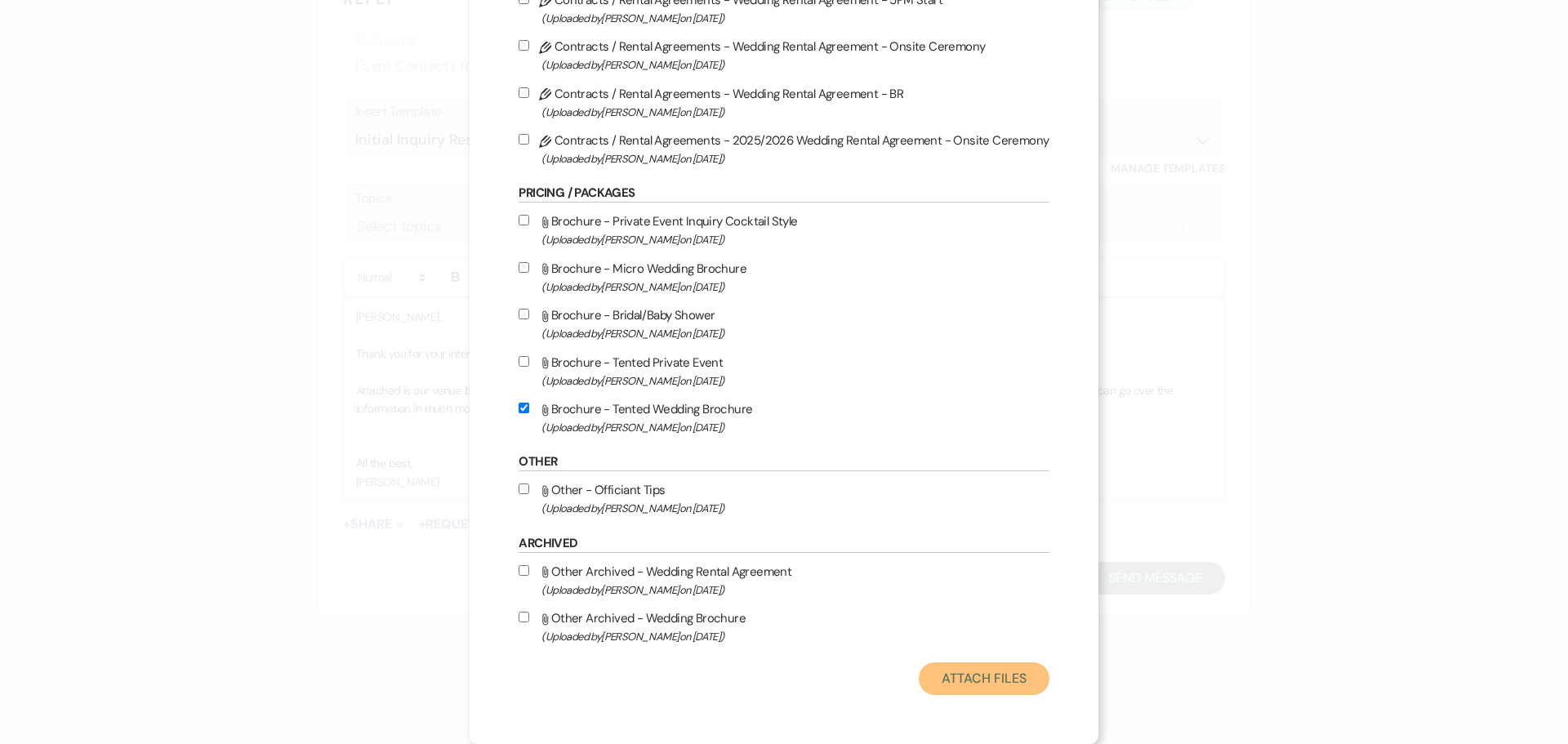
click at [943, 676] on button "Attach Files" at bounding box center [983, 678] width 130 height 32
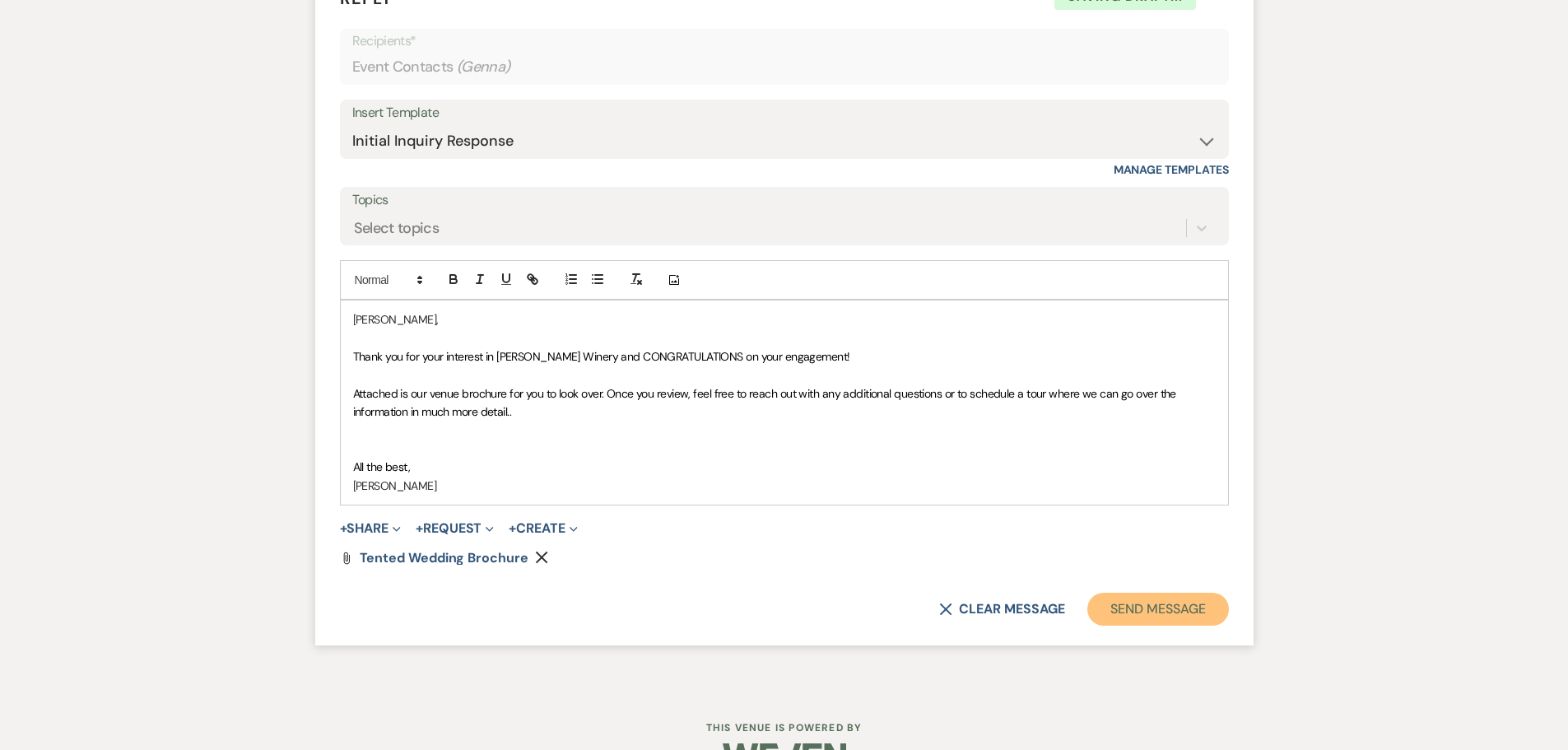
click at [1148, 613] on button "Send Message" at bounding box center [1158, 608] width 141 height 33
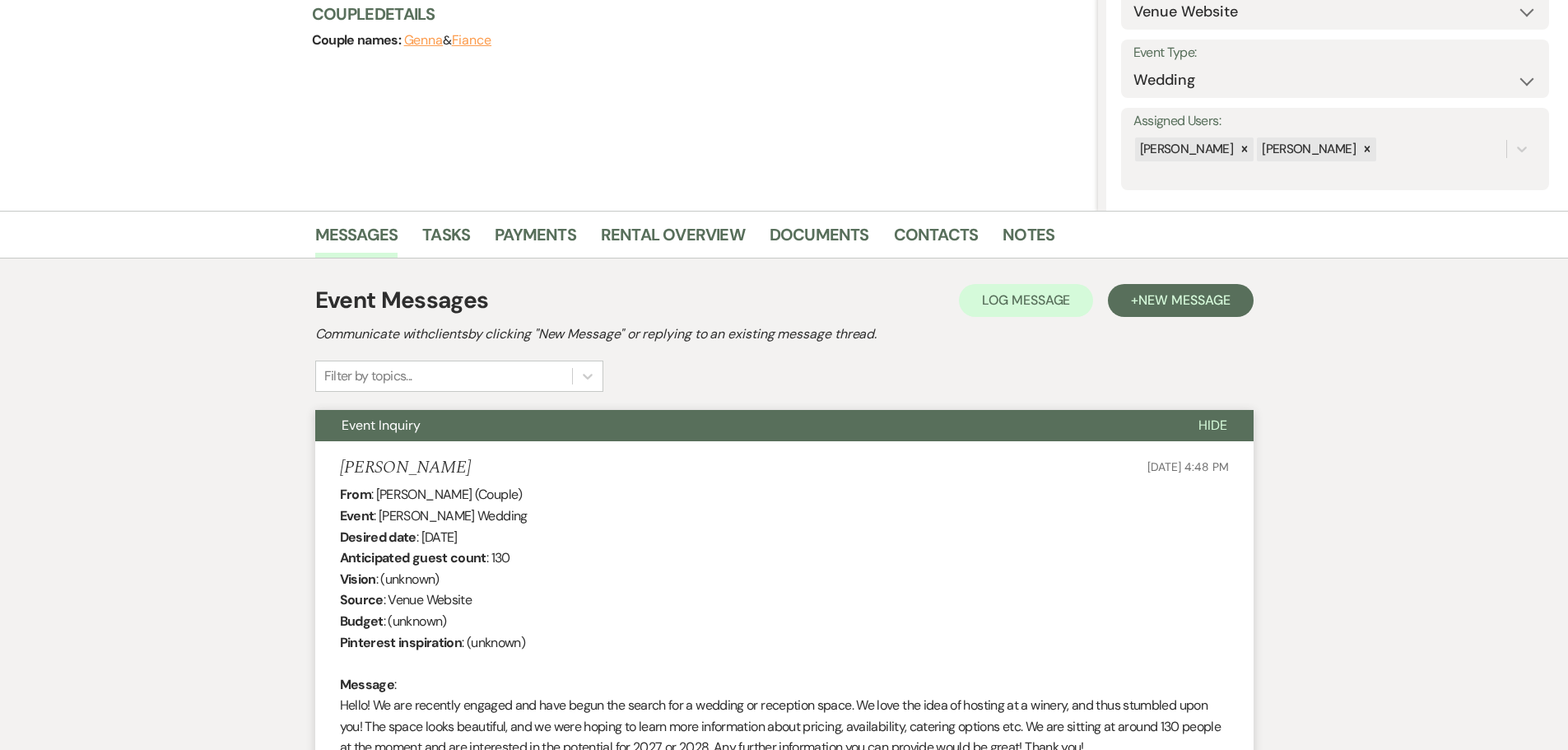
scroll to position [0, 0]
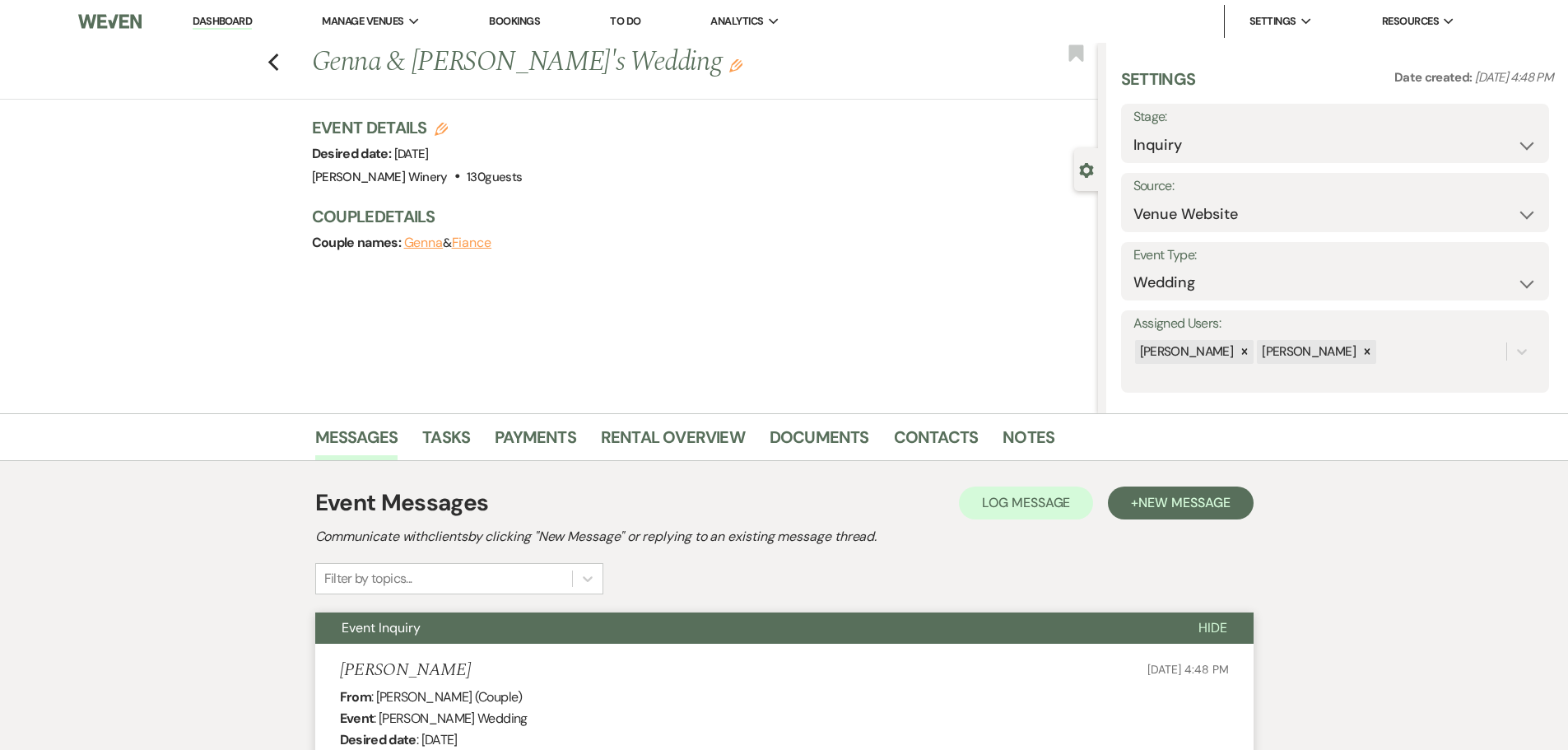
click at [229, 20] on link "Dashboard" at bounding box center [222, 22] width 60 height 16
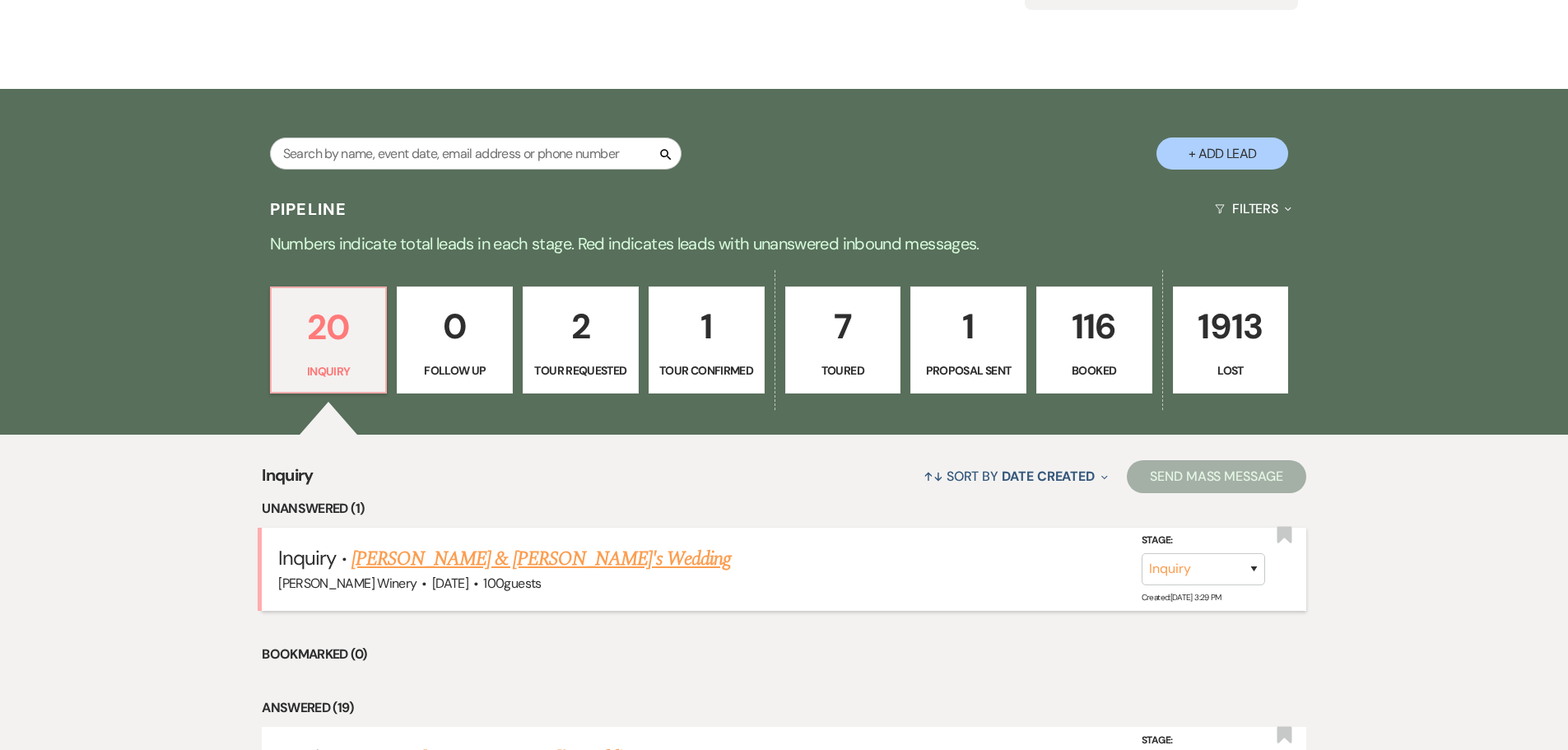
scroll to position [247, 0]
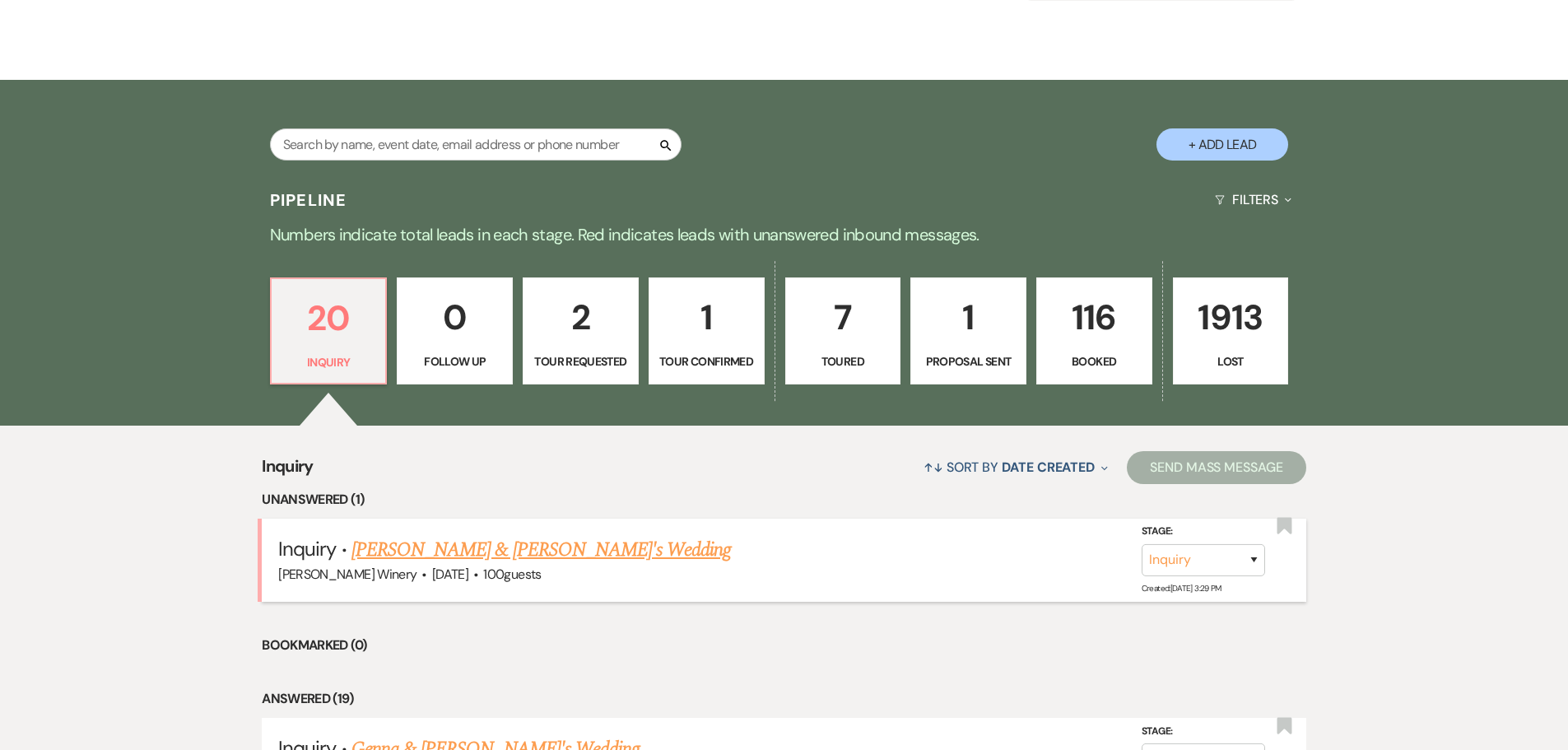
click at [465, 565] on span "[DATE]" at bounding box center [451, 573] width 37 height 17
click at [472, 551] on link "[PERSON_NAME] & [PERSON_NAME]'s Wedding" at bounding box center [541, 550] width 380 height 30
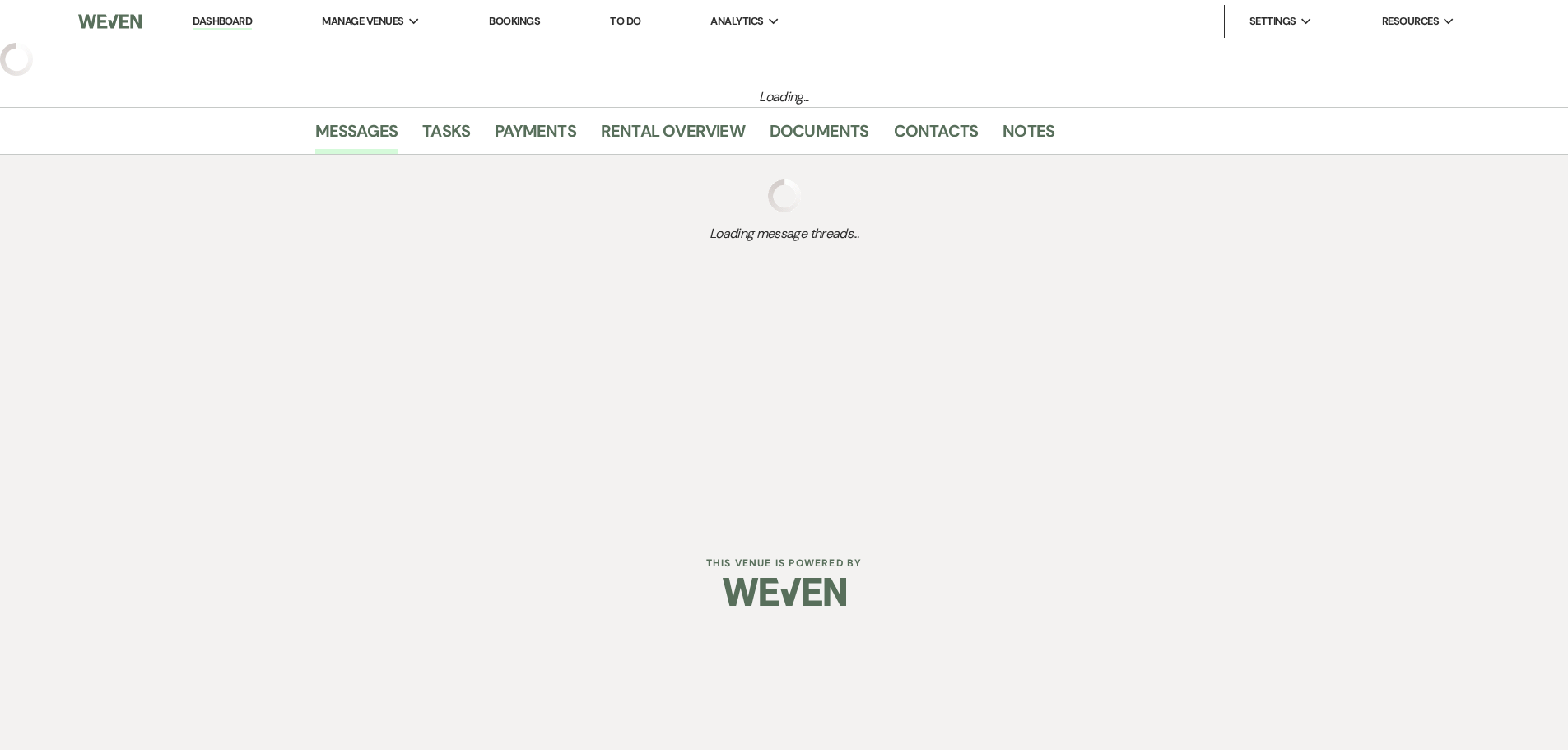
select select "5"
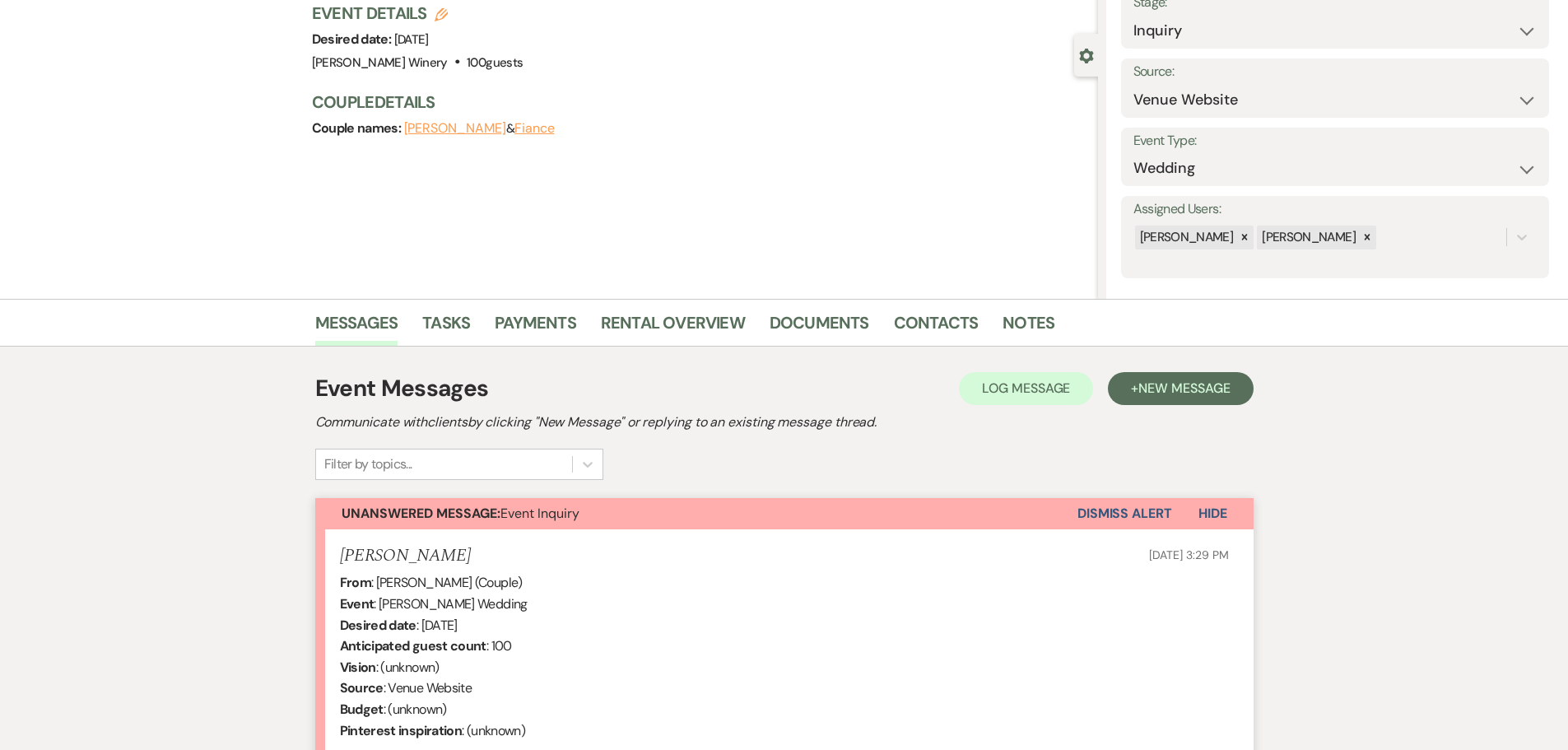
scroll to position [405, 0]
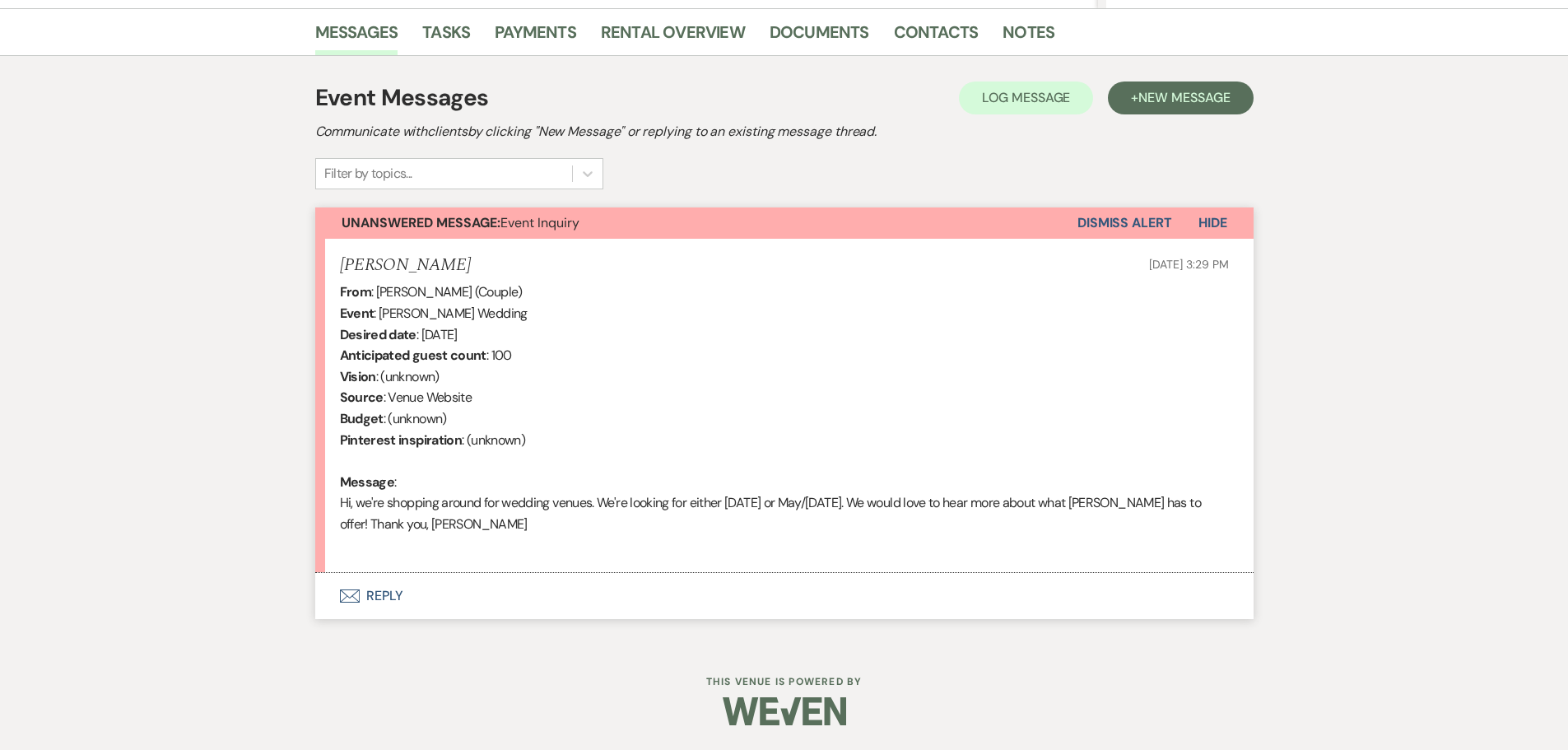
click at [392, 594] on button "Envelope Reply" at bounding box center [785, 595] width 939 height 46
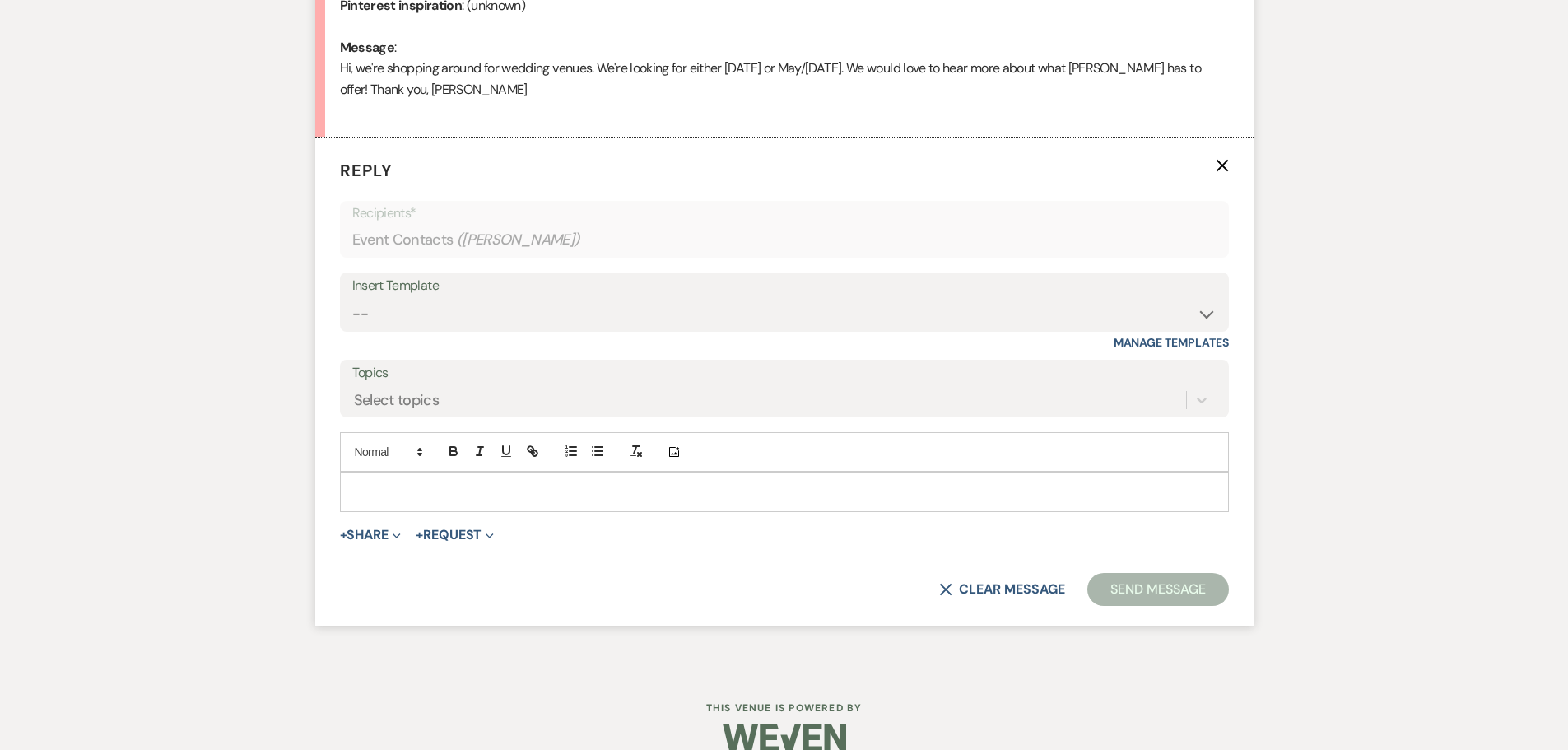
scroll to position [847, 0]
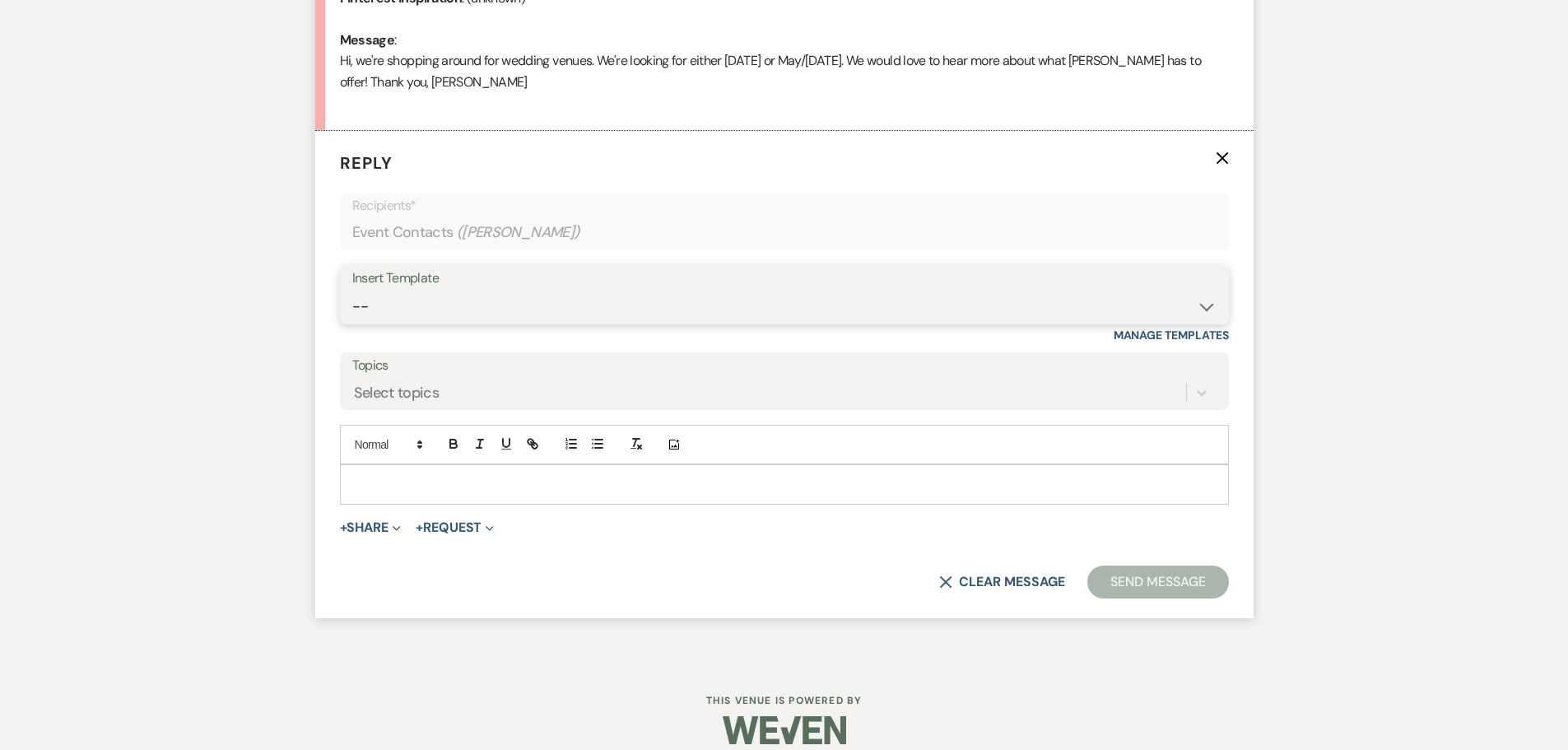
drag, startPoint x: 377, startPoint y: 294, endPoint x: 377, endPoint y: 313, distance: 19.0
click at [377, 294] on select "-- Weven Planning Portal Introduction (Booked Events) Tour Request Response Fol…" at bounding box center [784, 307] width 864 height 32
select select "403"
click at [352, 291] on select "-- Weven Planning Portal Introduction (Booked Events) Tour Request Response Fol…" at bounding box center [784, 307] width 864 height 32
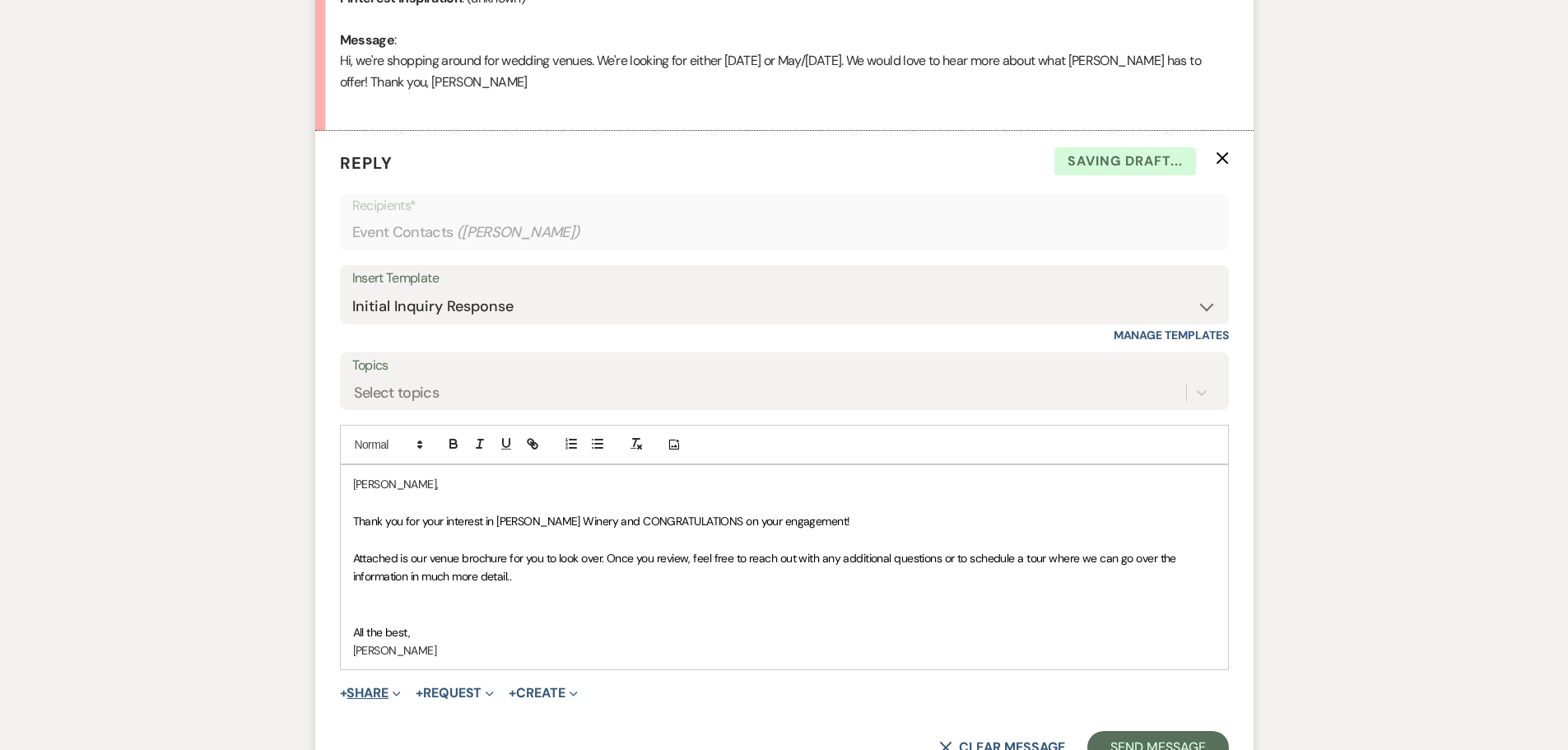
click at [387, 696] on button "+ Share Expand" at bounding box center [371, 692] width 62 height 13
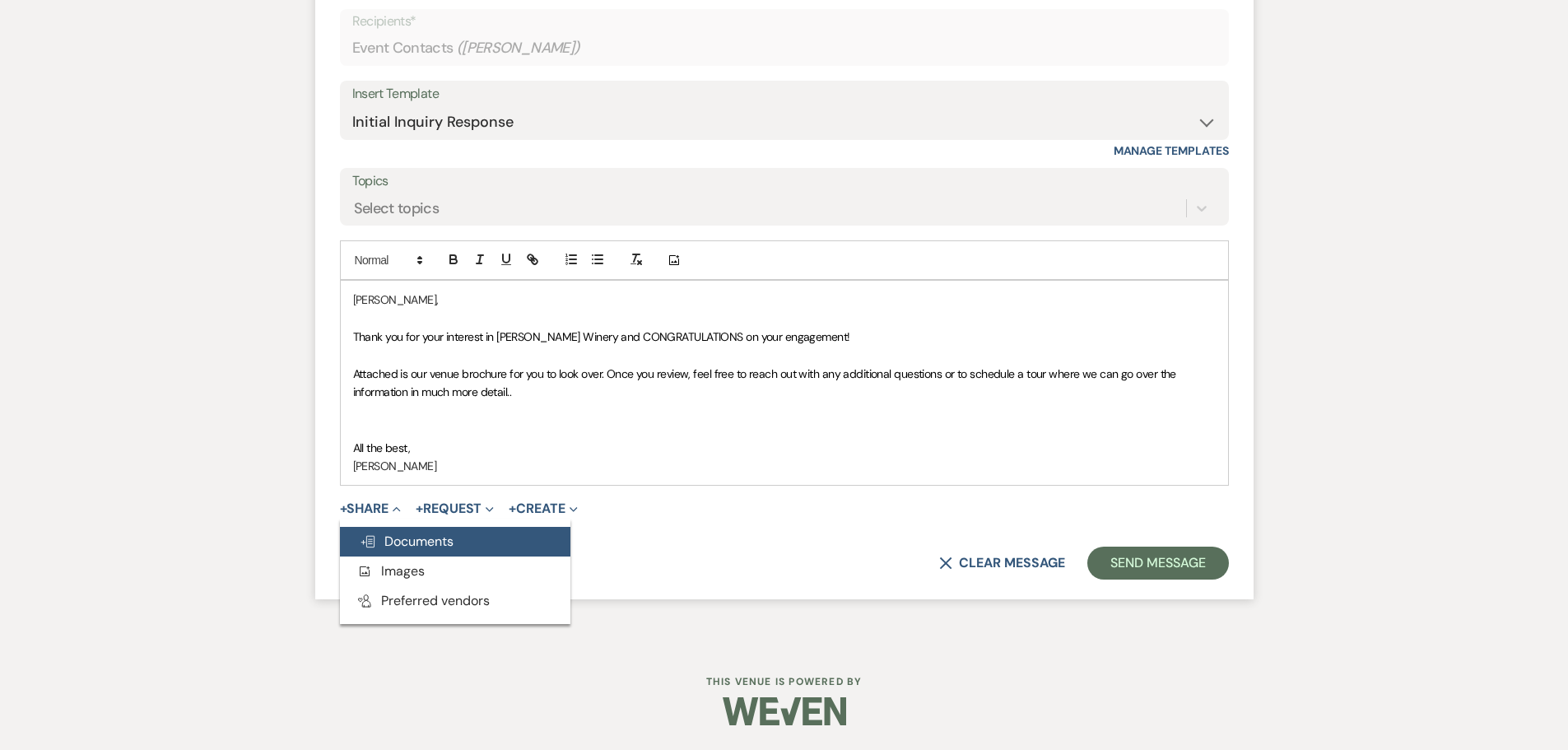
click at [433, 536] on span "Doc Upload Documents" at bounding box center [407, 541] width 94 height 17
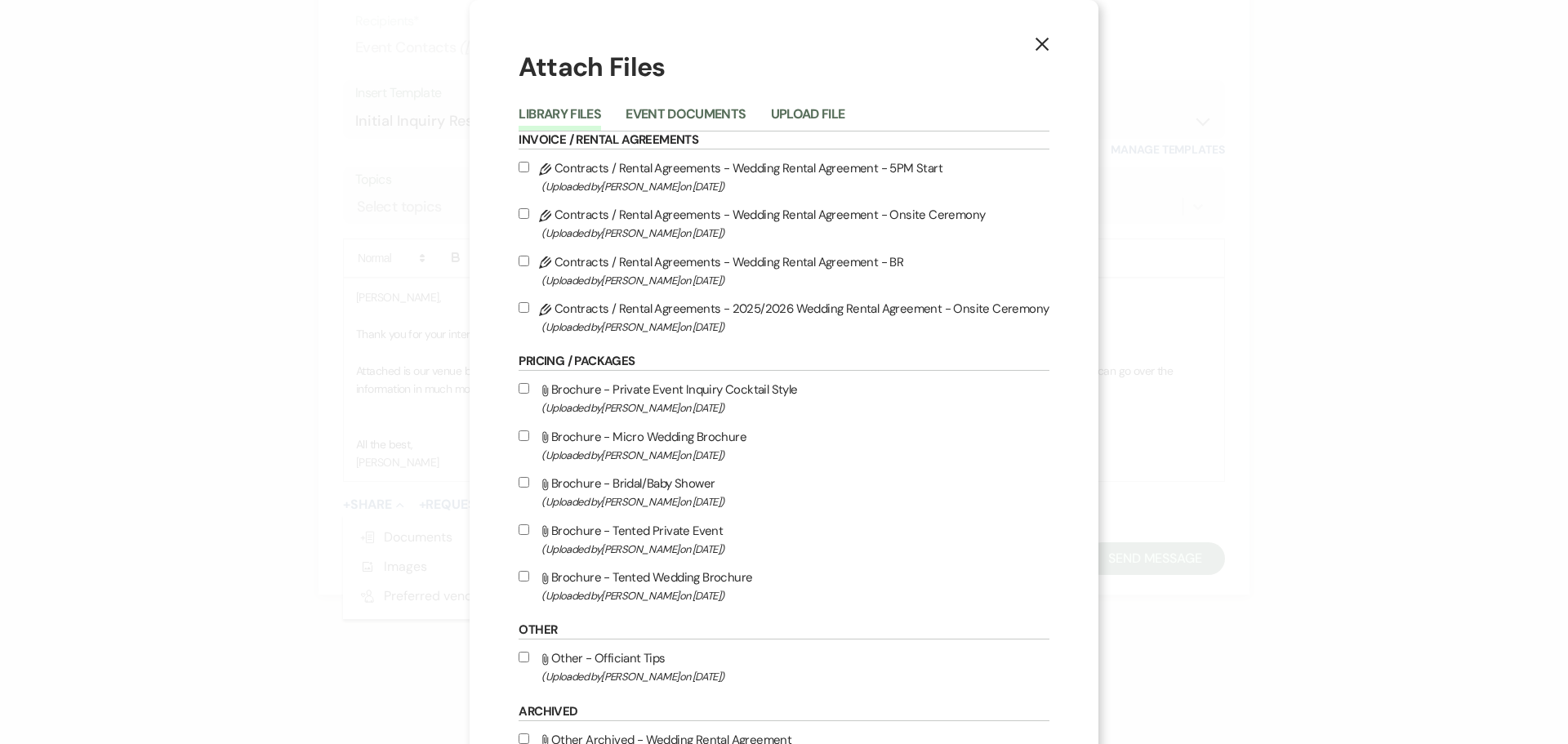
click at [525, 577] on input "Attach File Brochure - Tented Wedding Brochure (Uploaded by [PERSON_NAME] on [D…" at bounding box center [524, 576] width 11 height 11
checkbox input "true"
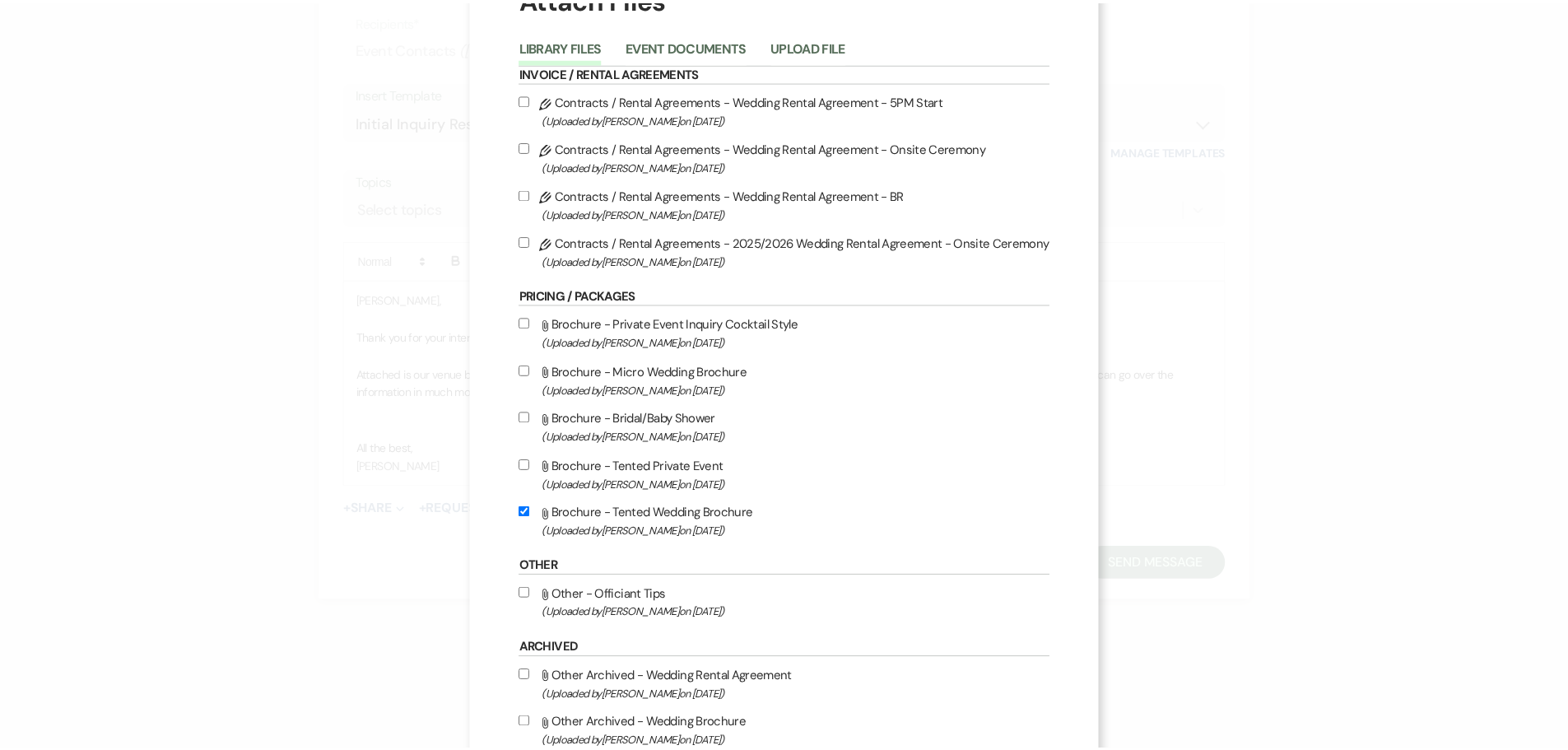
scroll to position [170, 0]
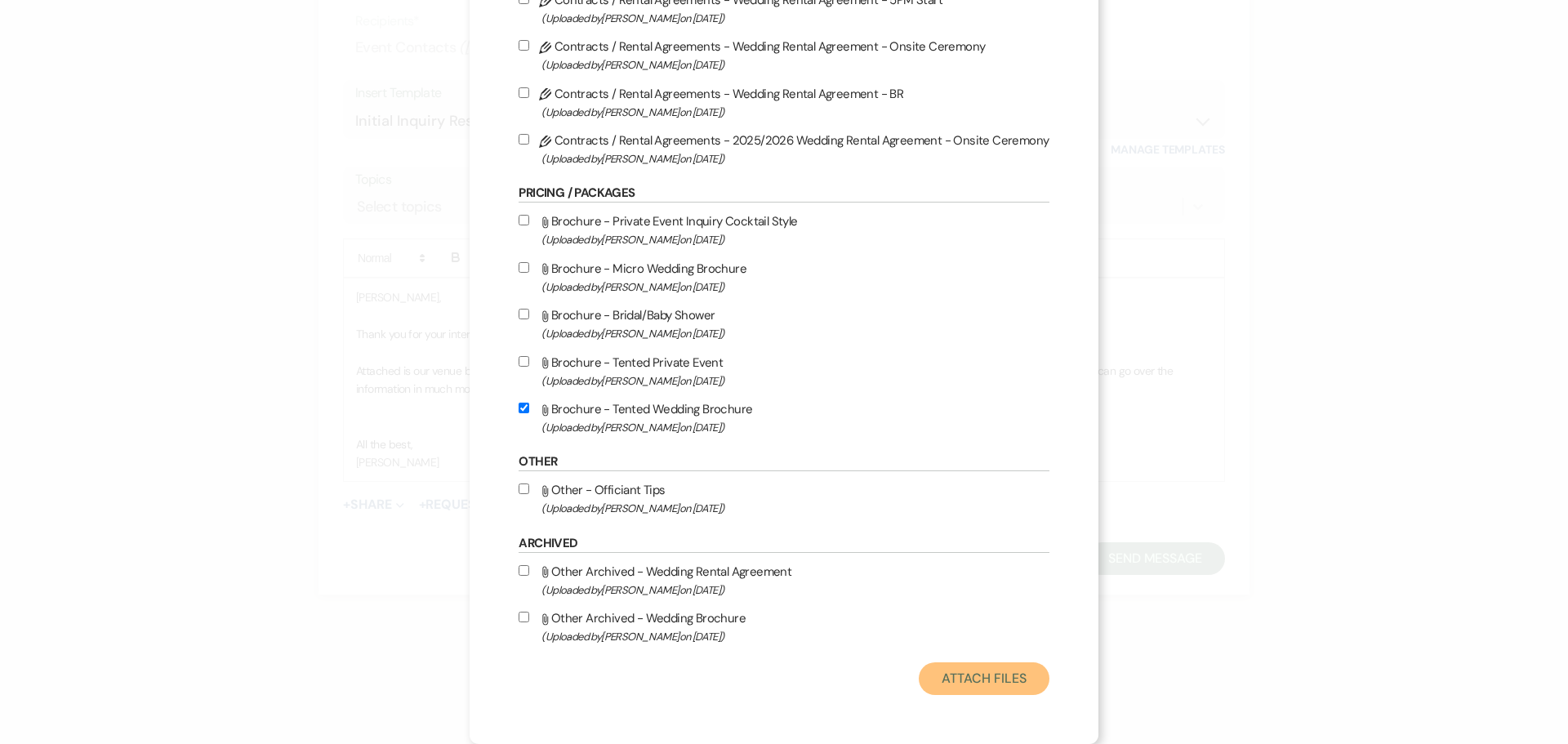
click at [955, 678] on button "Attach Files" at bounding box center [983, 678] width 130 height 32
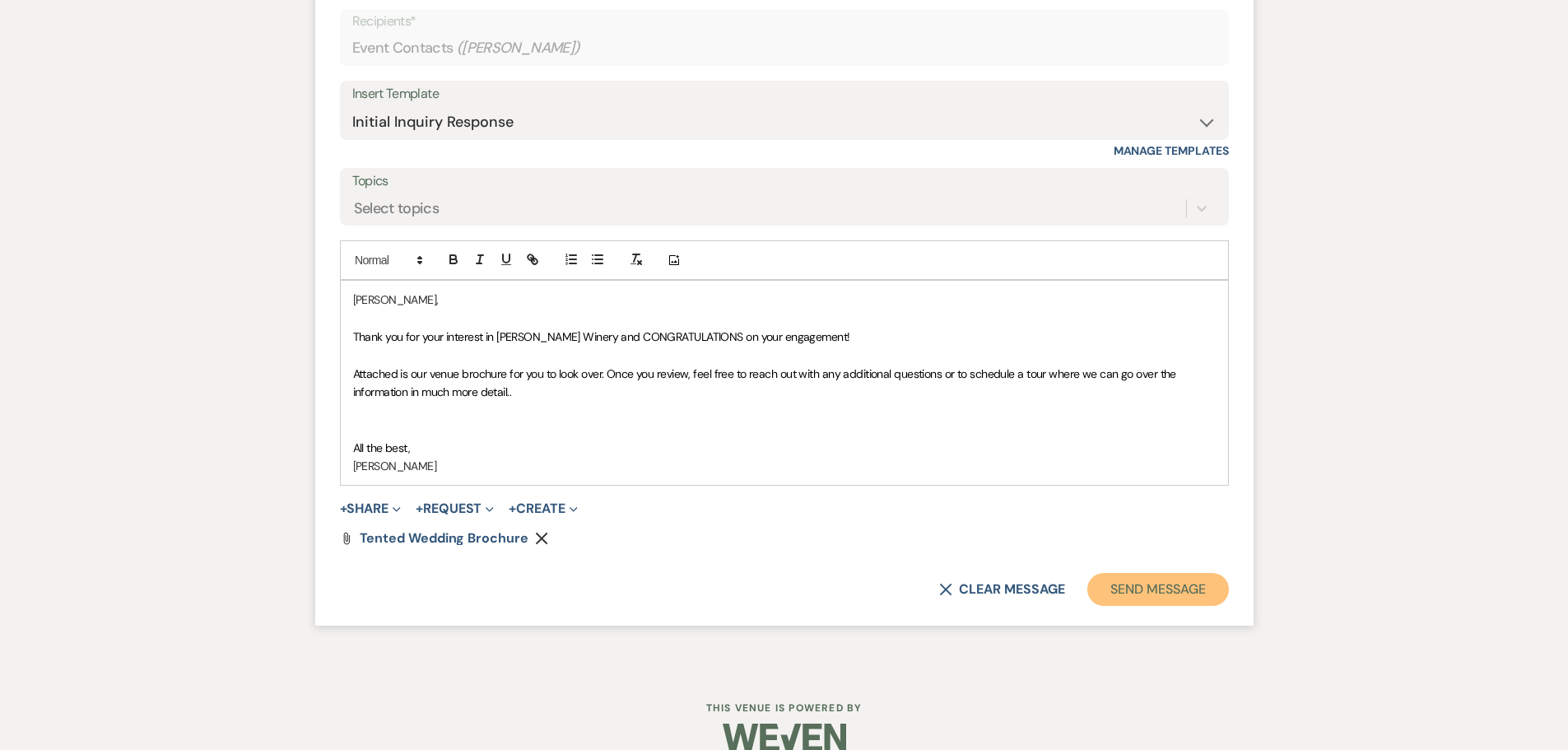
click at [1133, 586] on button "Send Message" at bounding box center [1158, 588] width 141 height 33
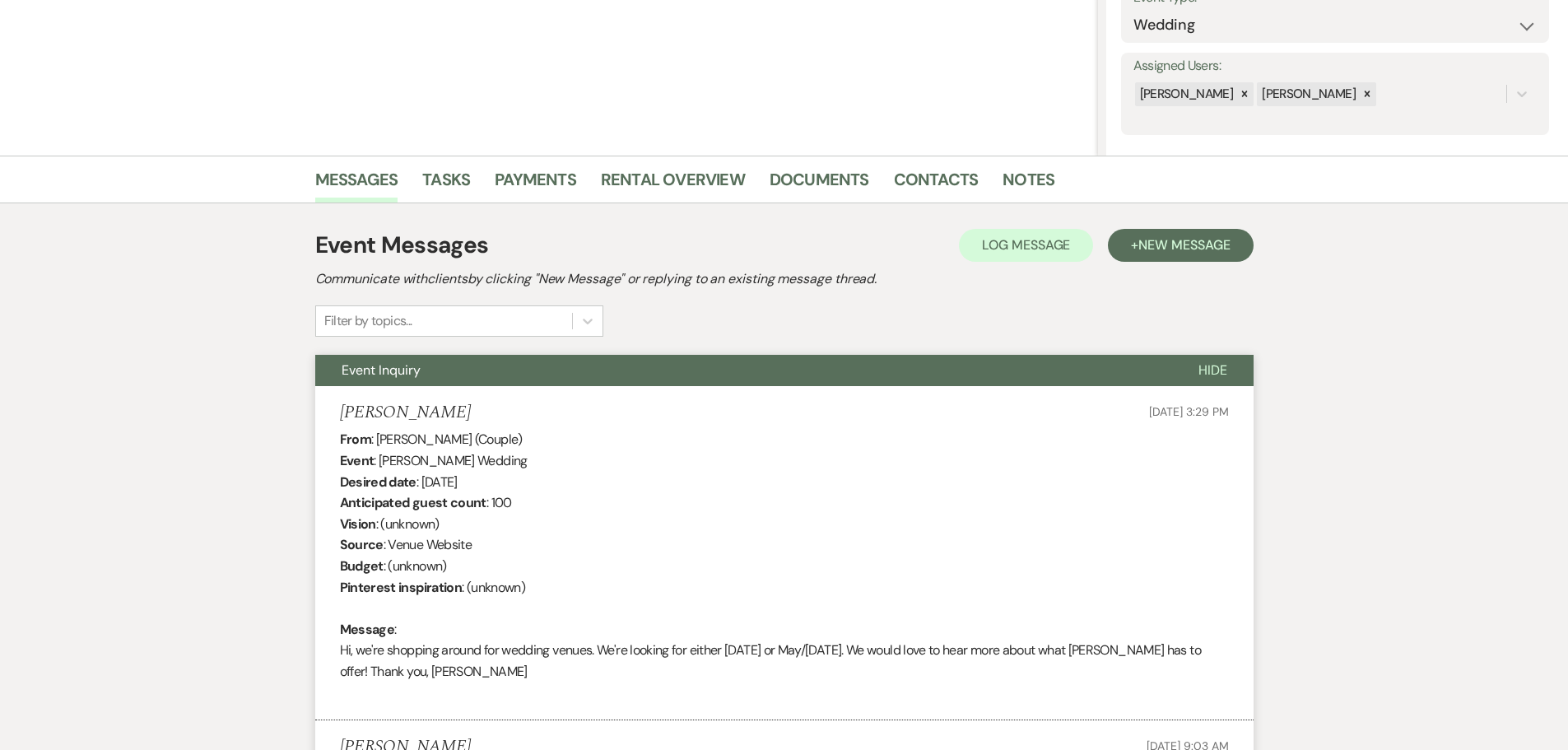
scroll to position [0, 0]
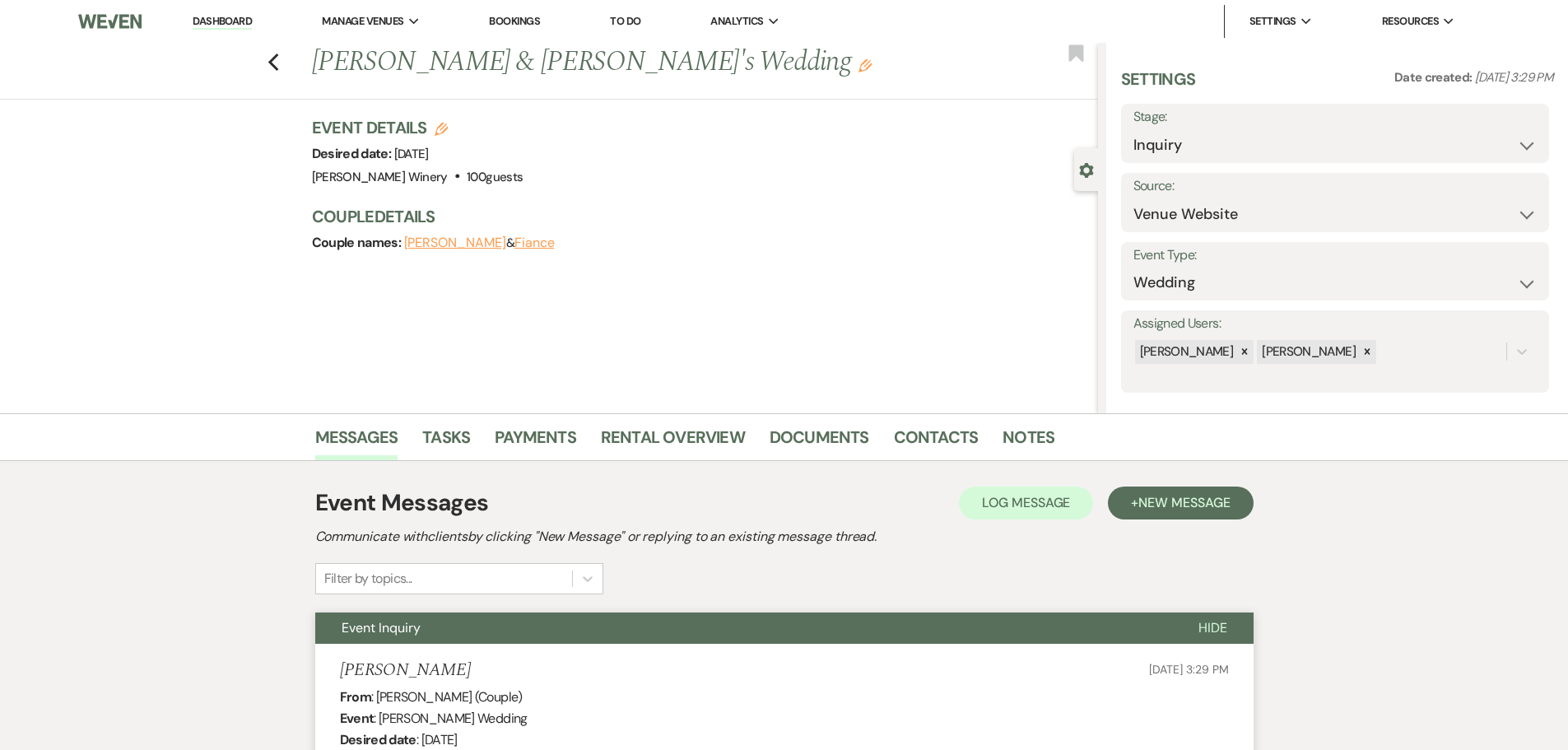
click at [210, 24] on link "Dashboard" at bounding box center [222, 22] width 60 height 16
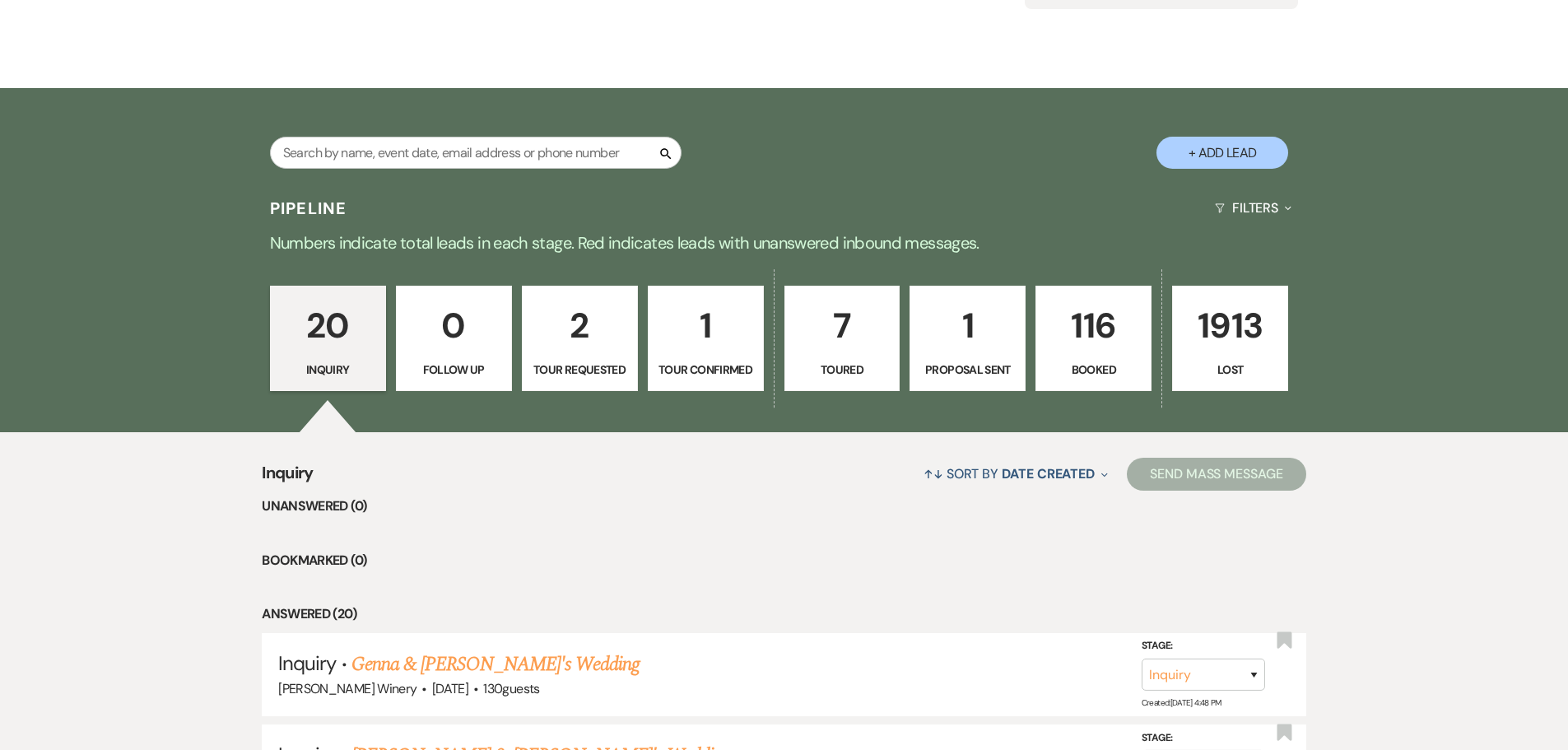
scroll to position [247, 0]
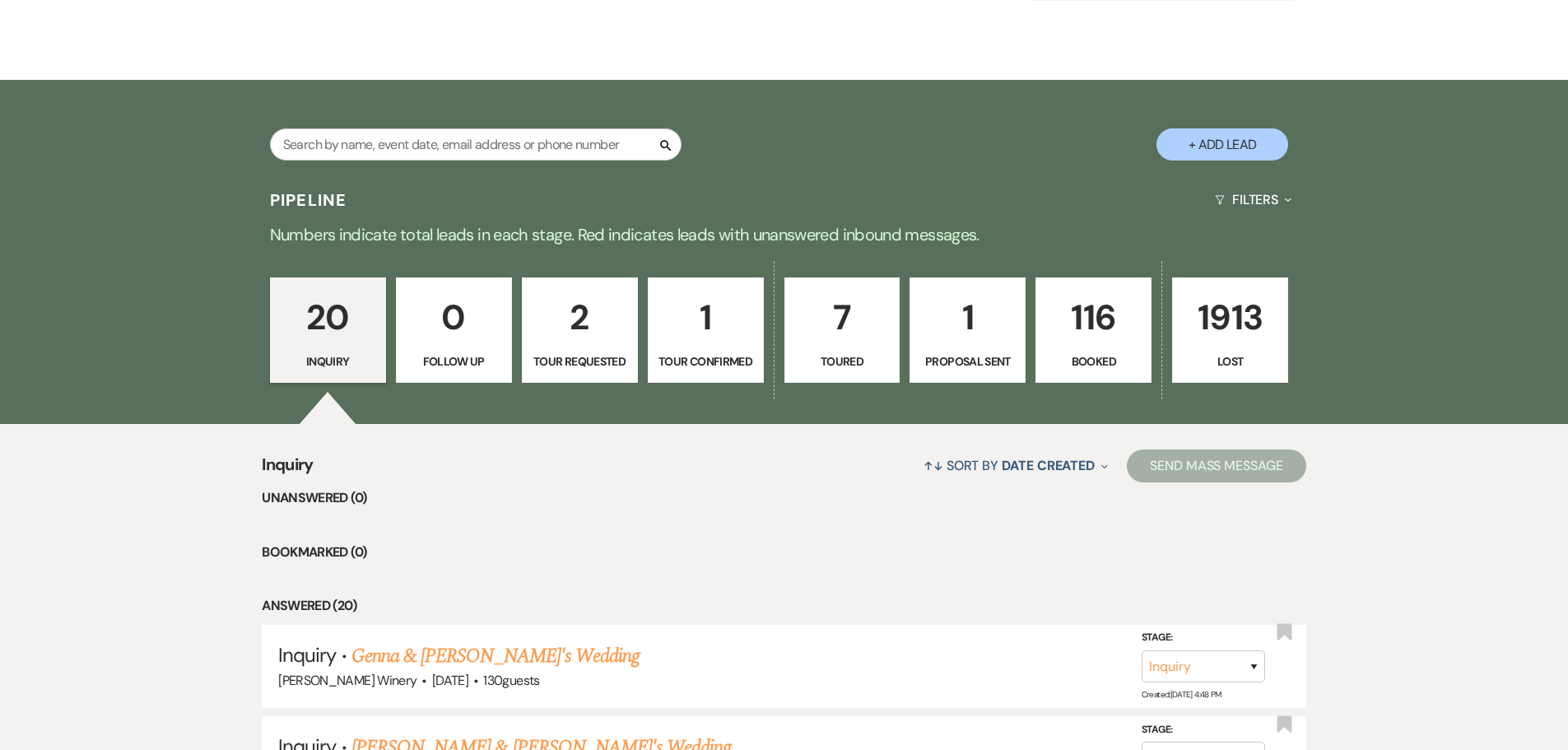
click at [1112, 336] on p "116" at bounding box center [1093, 317] width 94 height 56
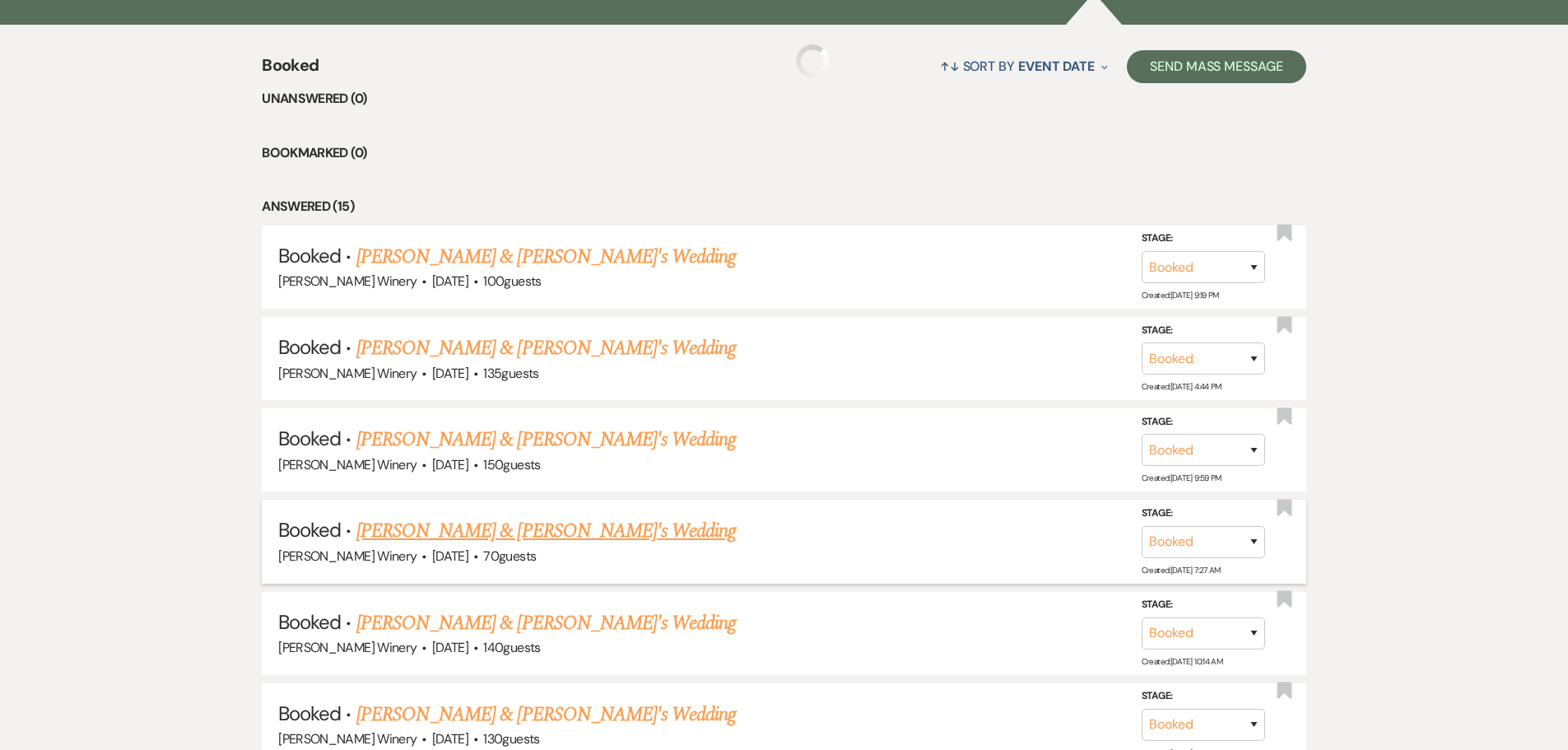
scroll to position [659, 0]
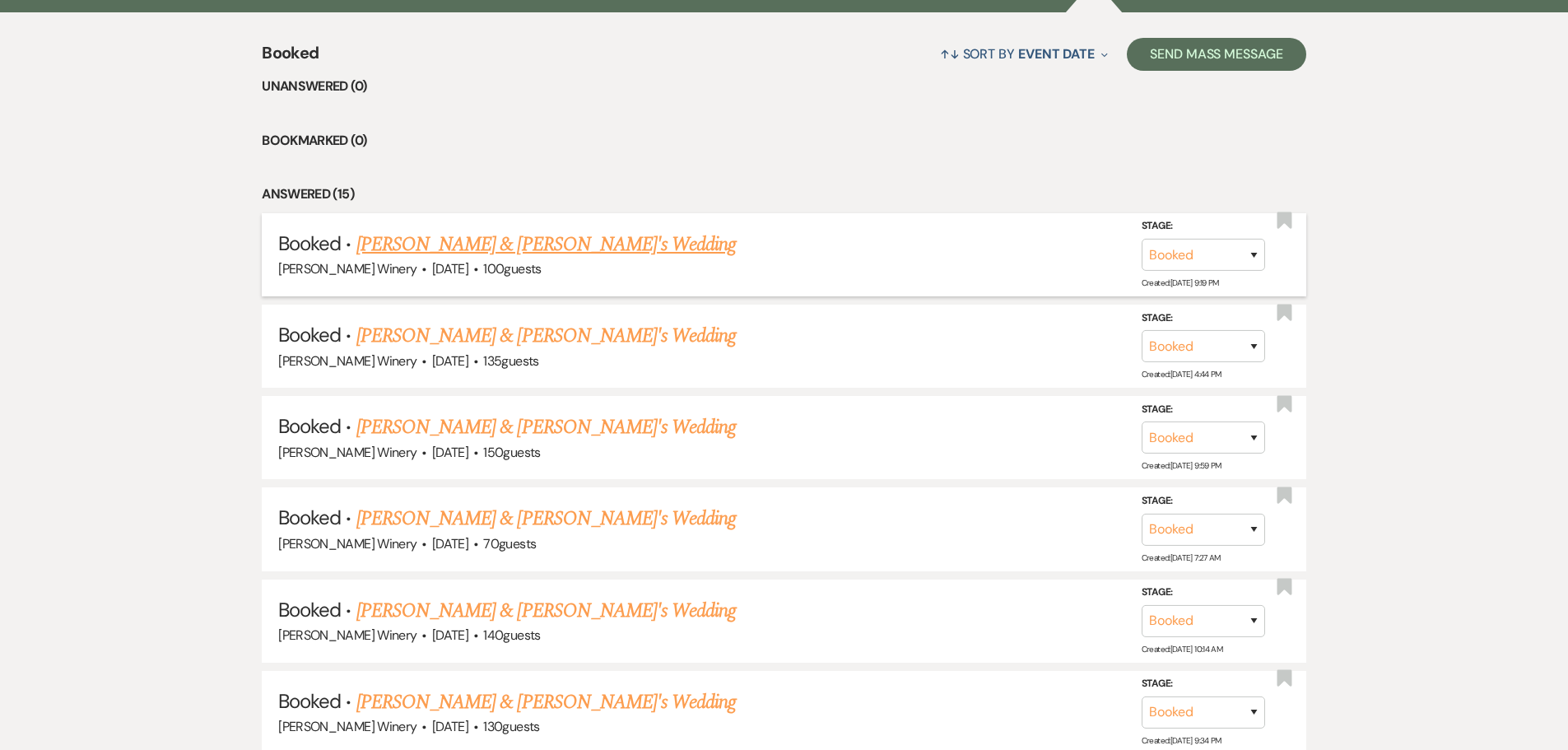
click at [478, 243] on link "[PERSON_NAME] & [PERSON_NAME]'s Wedding" at bounding box center [546, 244] width 380 height 30
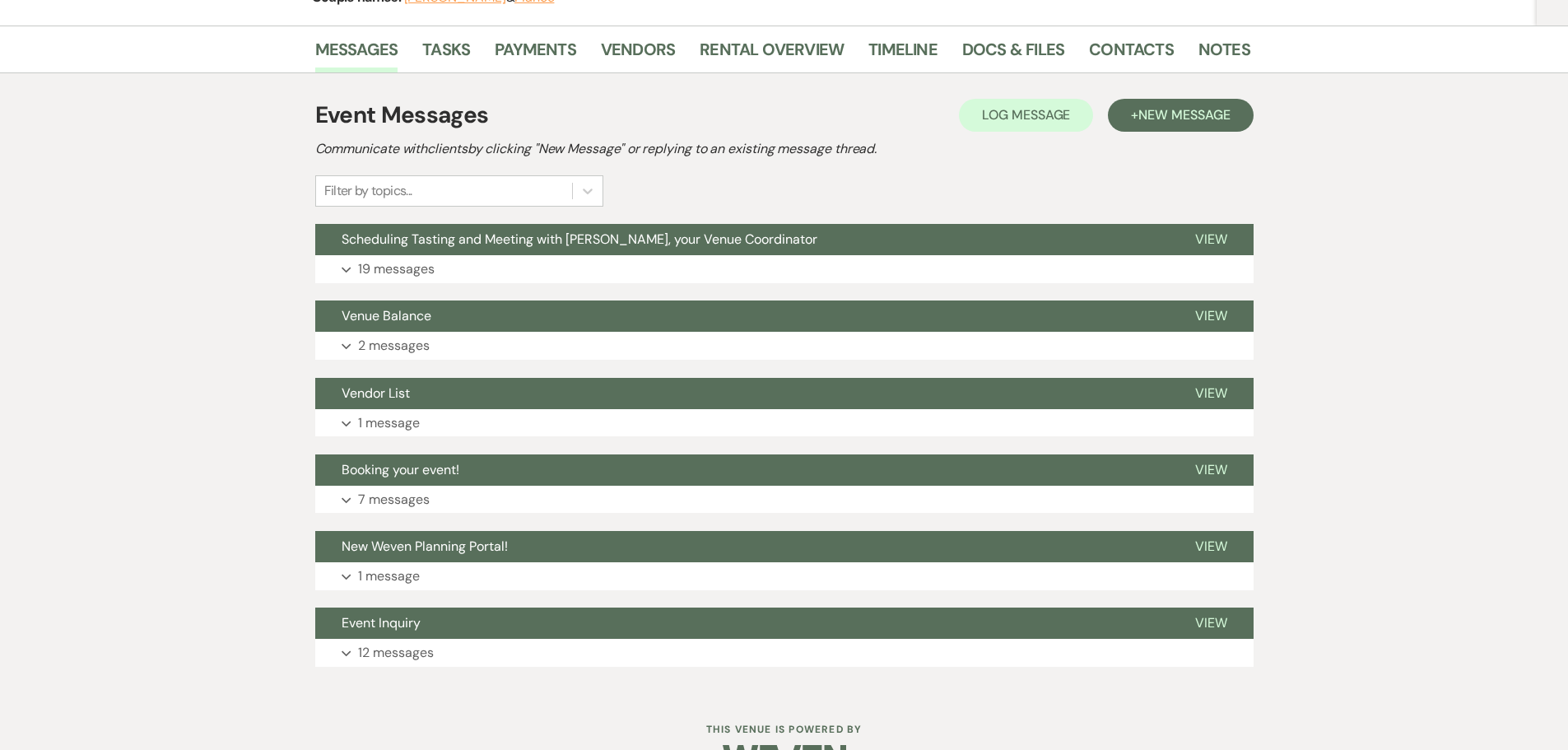
scroll to position [247, 0]
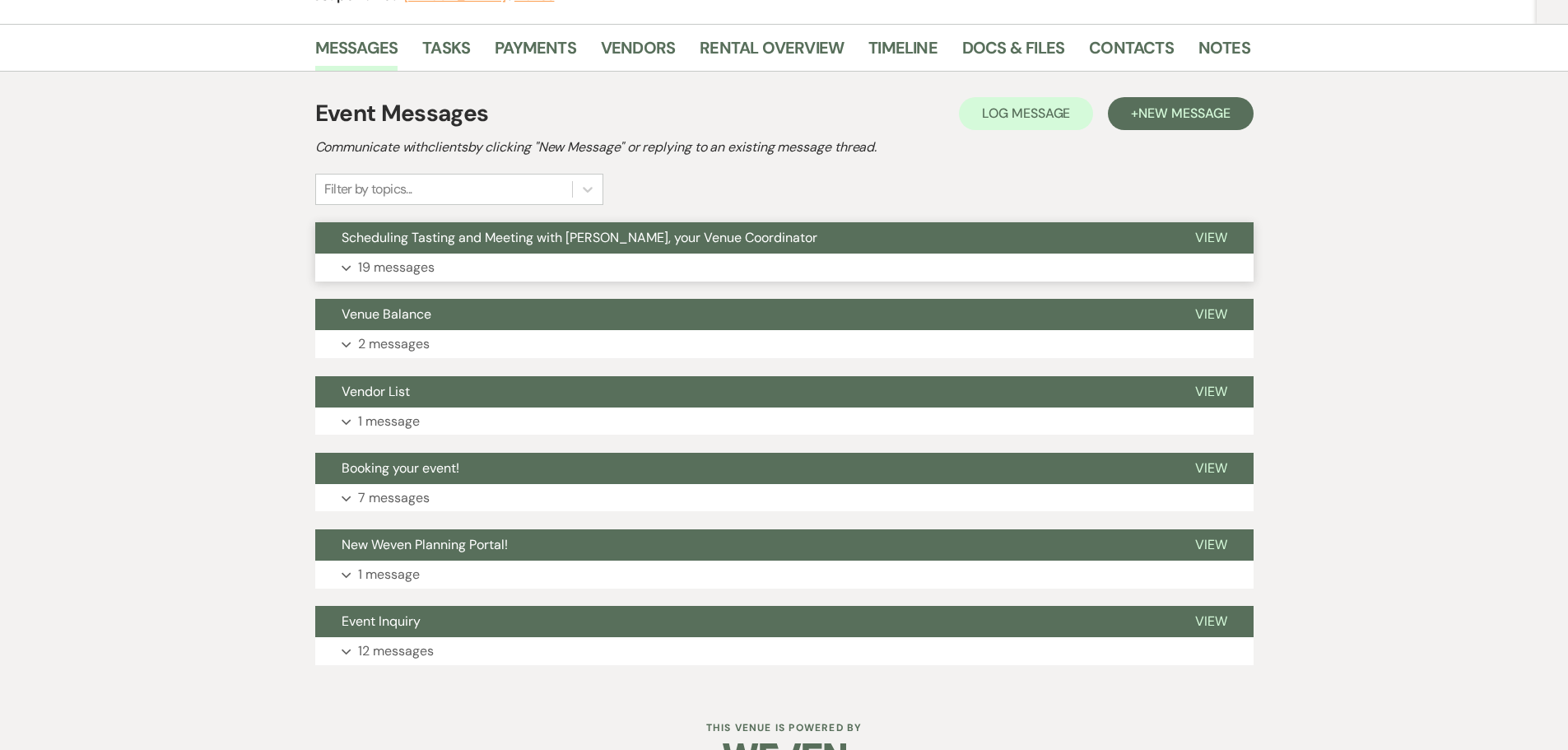
click at [387, 247] on button "Scheduling Tasting and Meeting with [PERSON_NAME], your Venue Coordinator" at bounding box center [742, 238] width 853 height 32
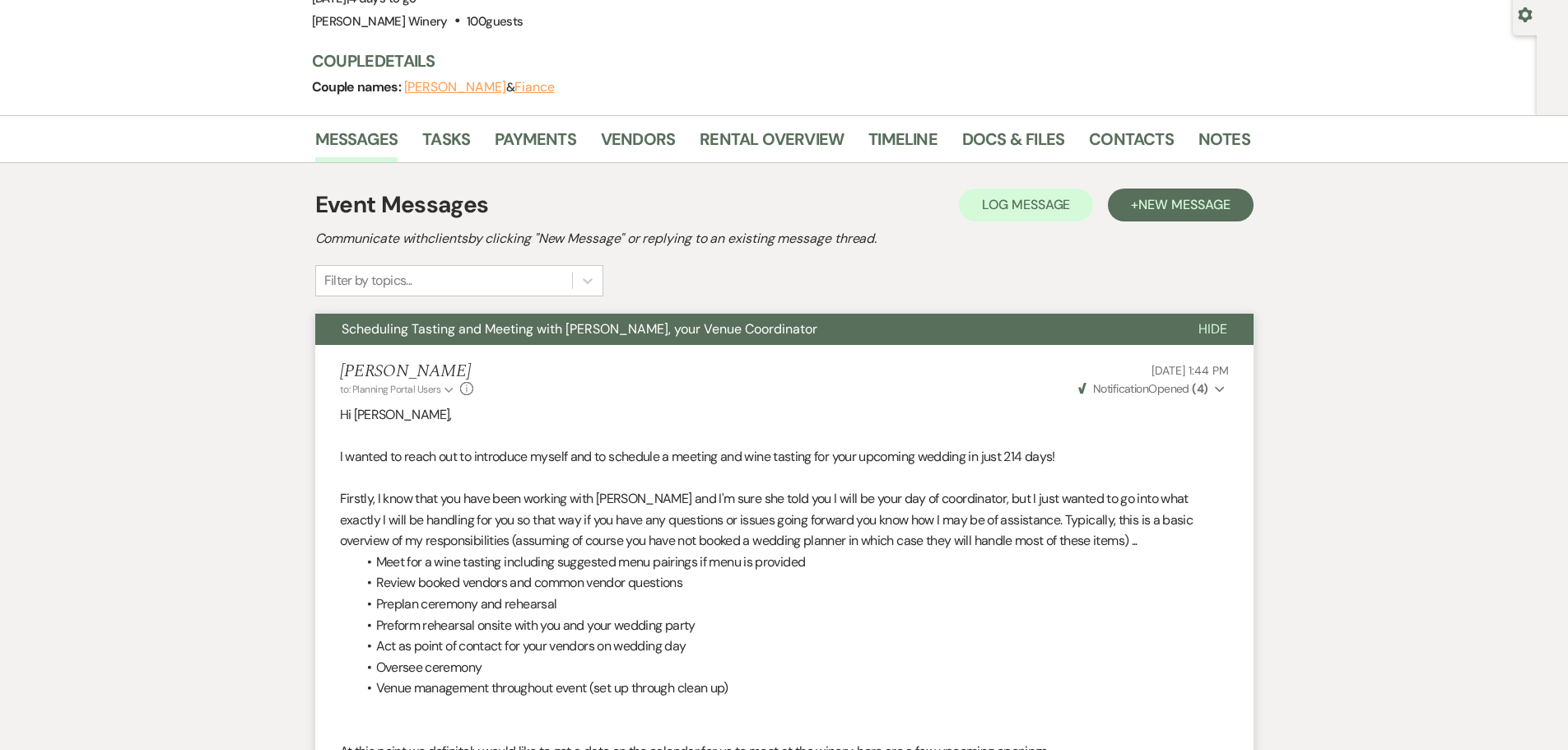
scroll to position [0, 0]
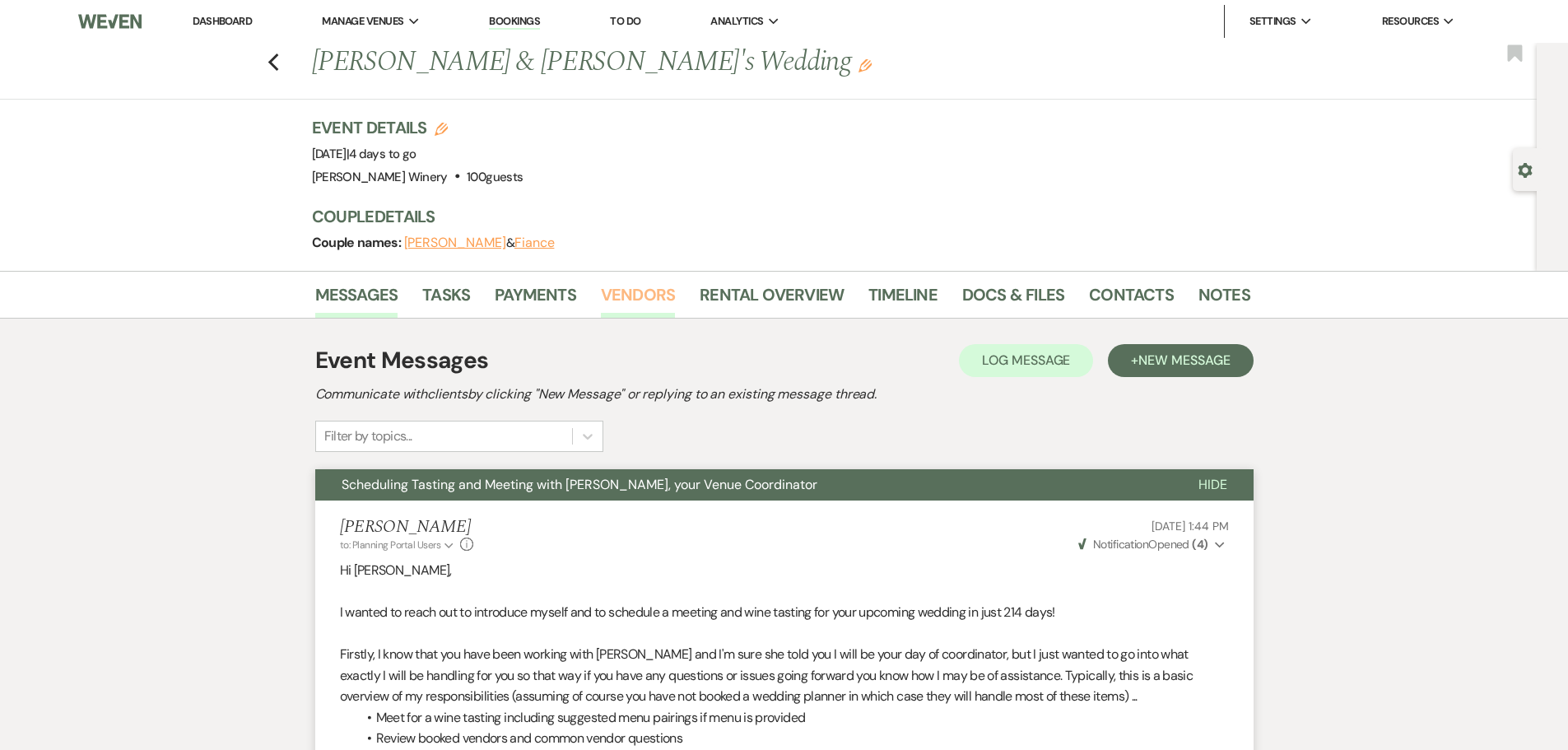
click at [637, 301] on link "Vendors" at bounding box center [638, 300] width 74 height 37
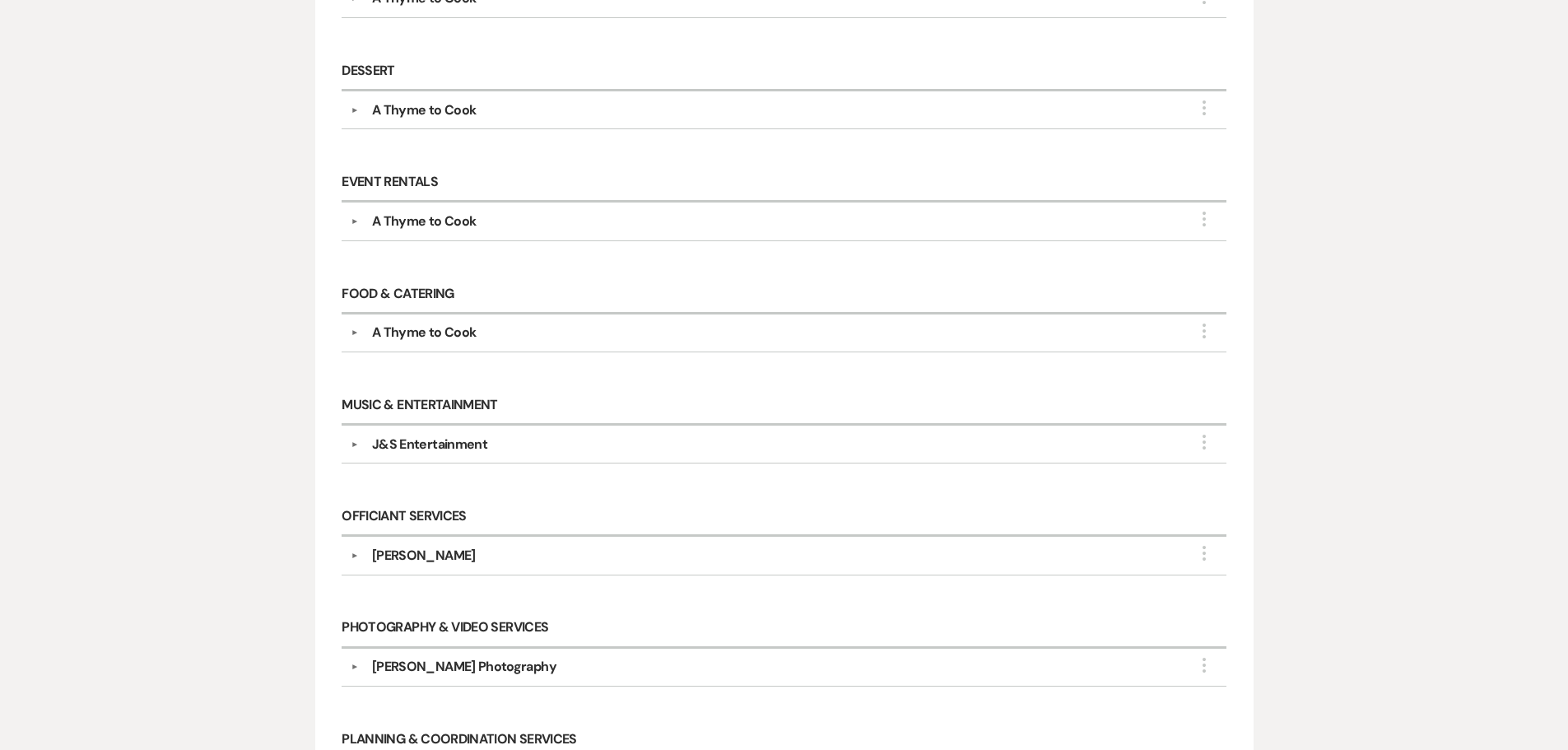
scroll to position [659, 0]
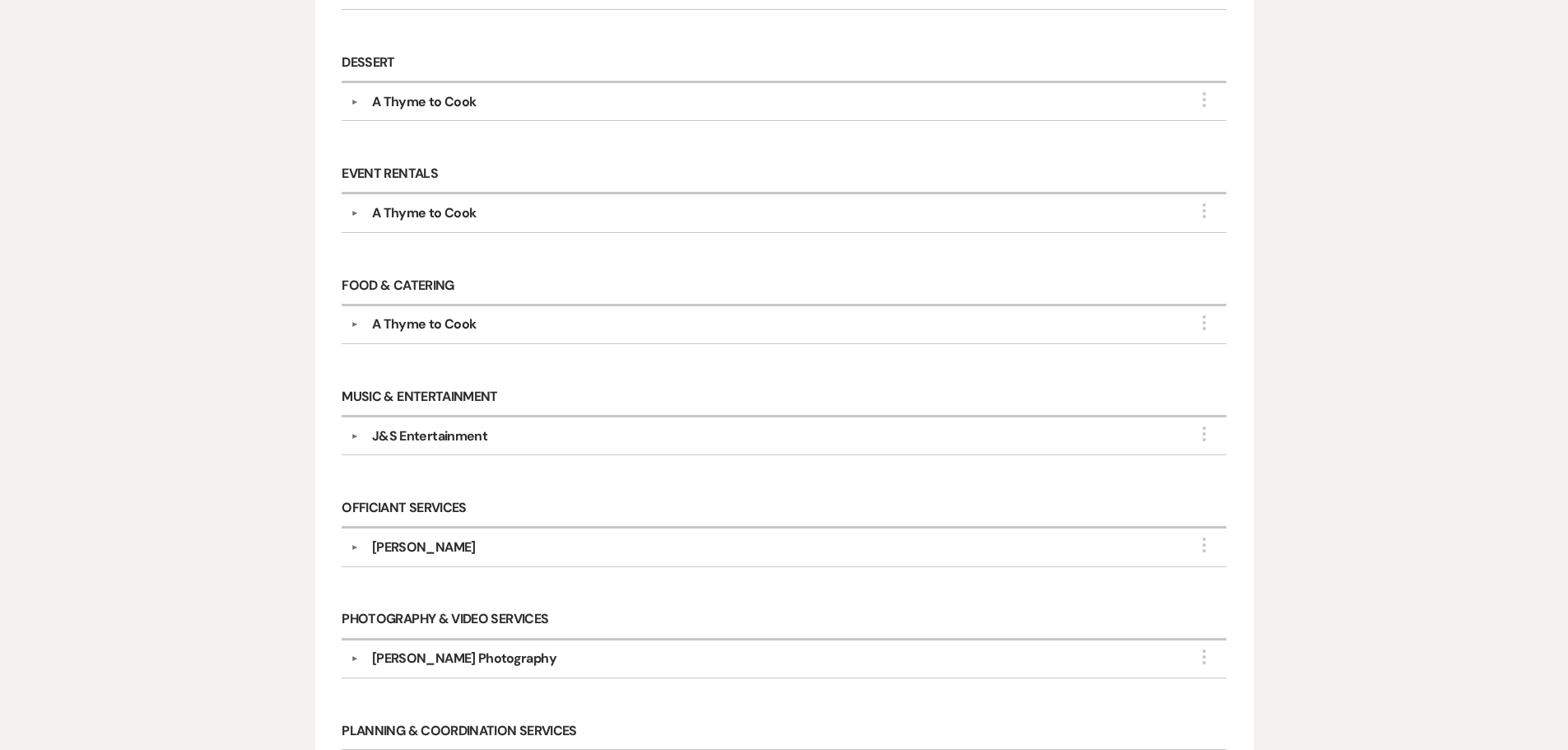
click at [457, 324] on div "A Thyme to Cook" at bounding box center [424, 324] width 104 height 20
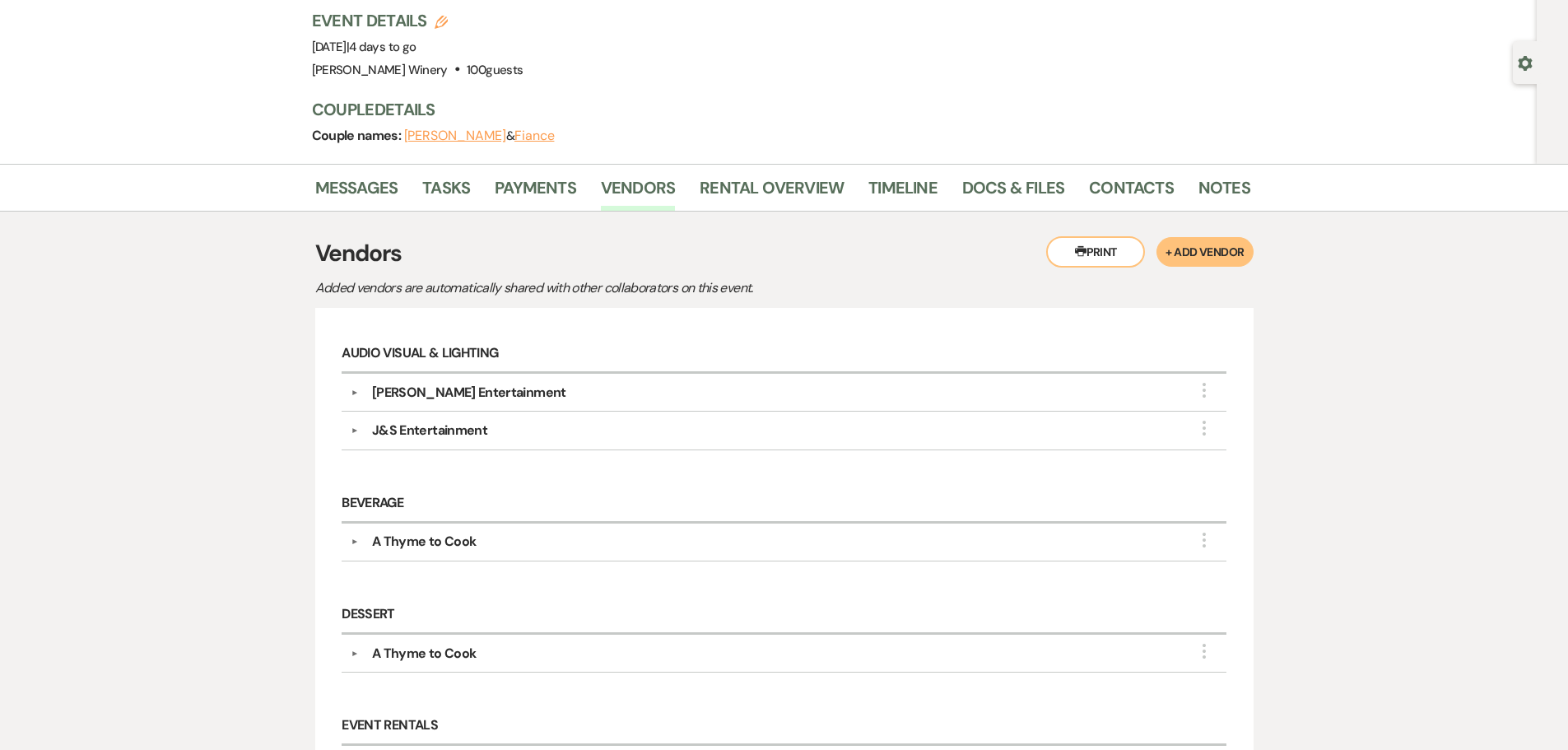
scroll to position [0, 0]
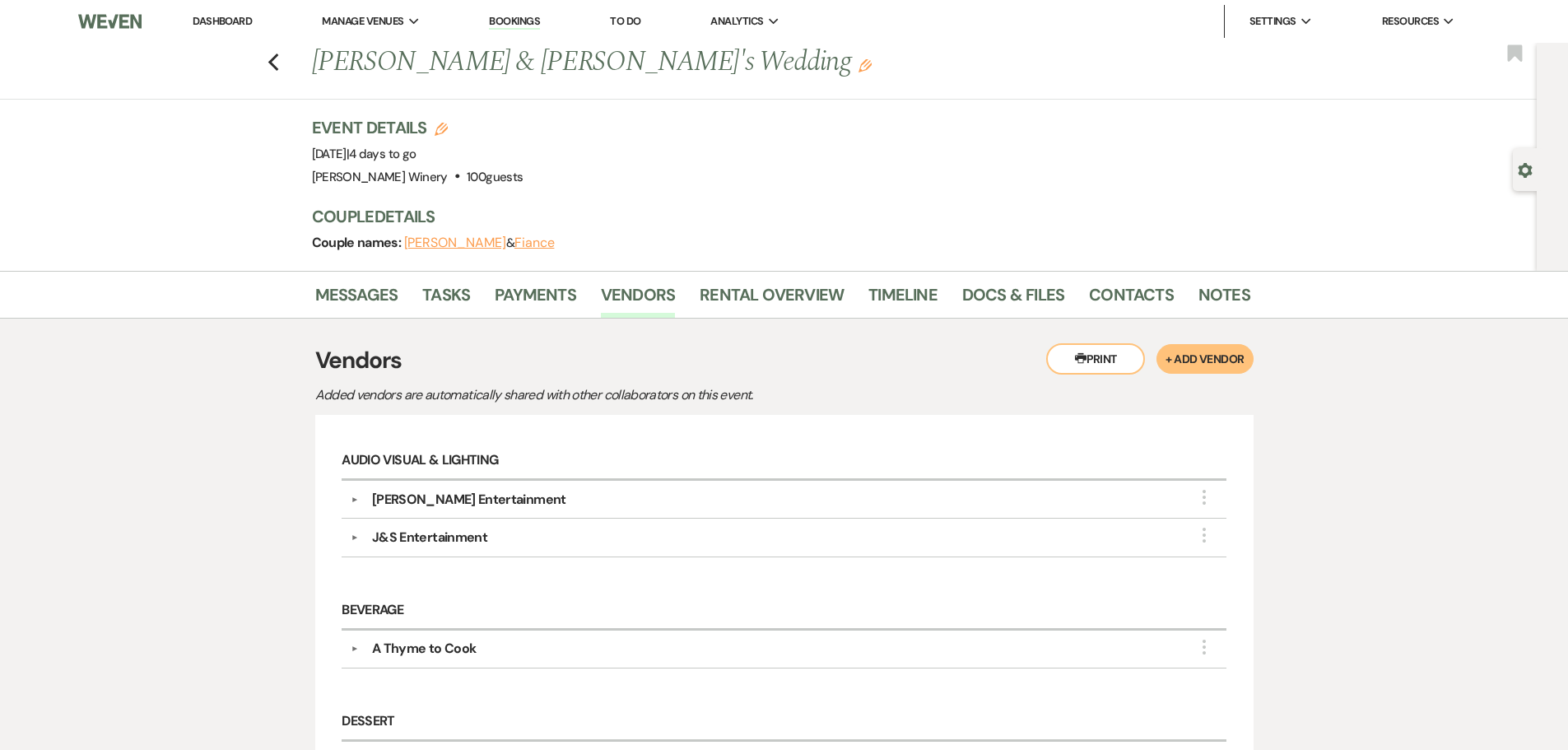
drag, startPoint x: 1102, startPoint y: 365, endPoint x: 1284, endPoint y: 640, distance: 329.8
click at [1102, 365] on button "Printer Print" at bounding box center [1096, 359] width 99 height 32
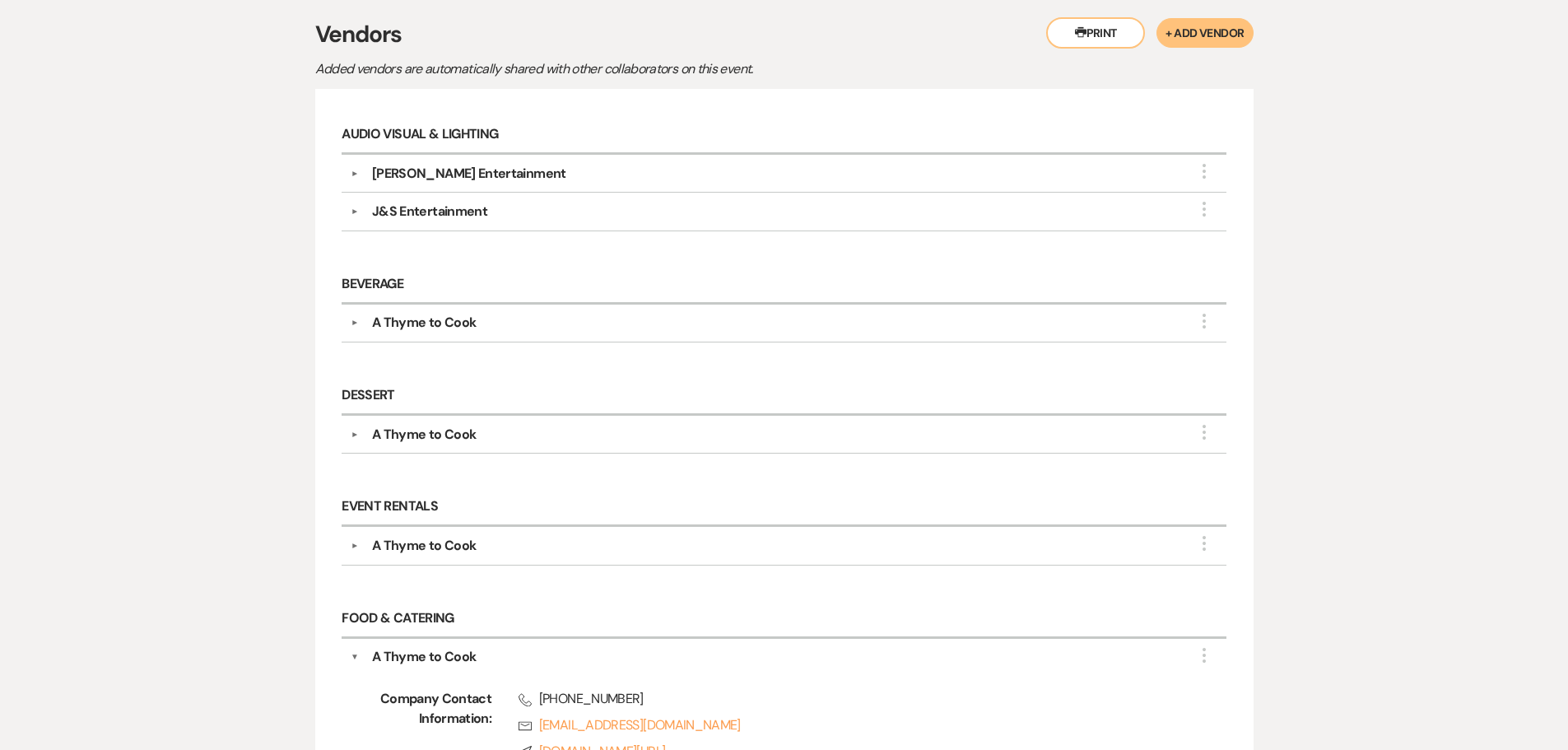
scroll to position [329, 0]
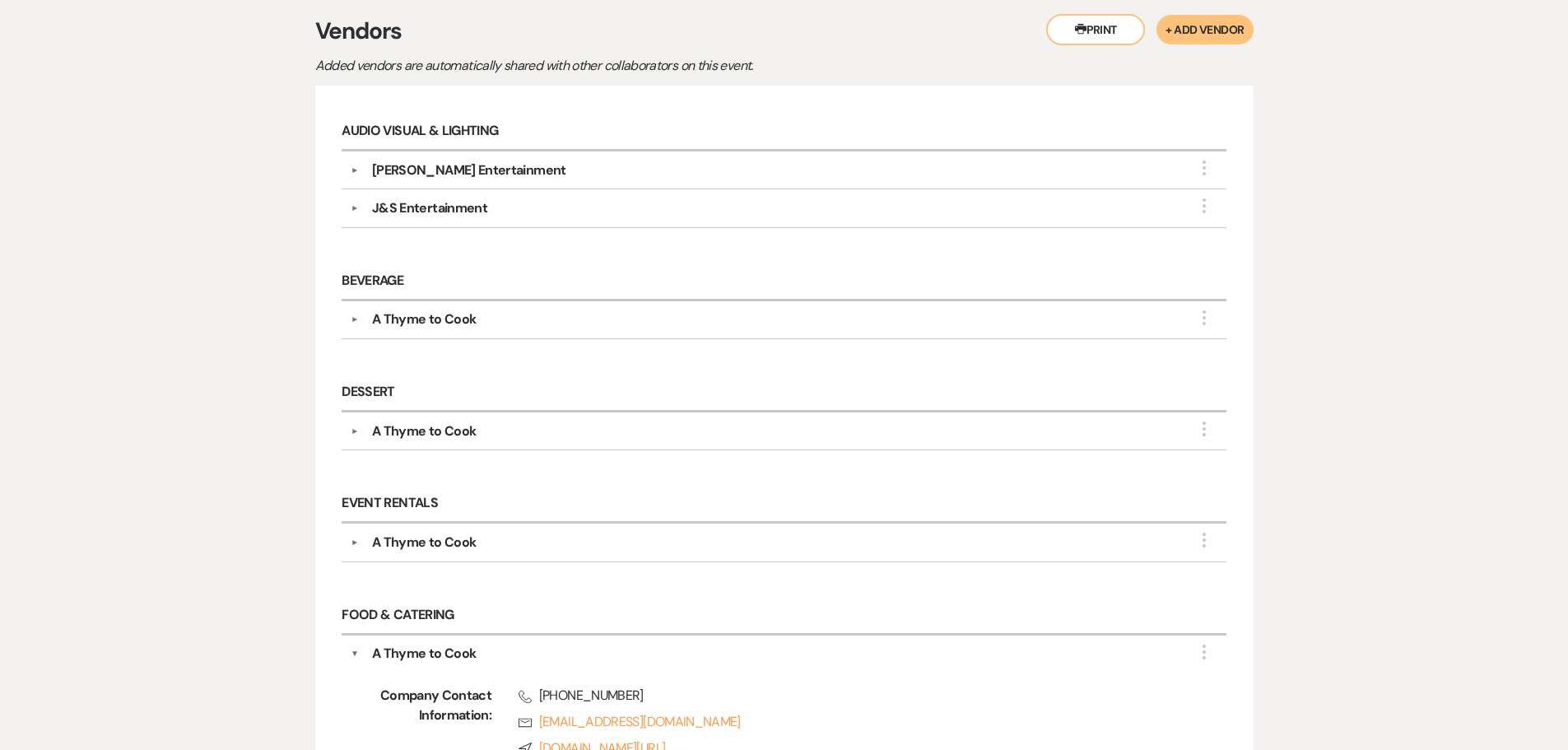
drag, startPoint x: 437, startPoint y: 431, endPoint x: 1315, endPoint y: 466, distance: 878.7
click at [1315, 466] on div "Messages Tasks Payments Vendors Rental Overview Timeline Docs & Files Contacts …" at bounding box center [784, 756] width 1568 height 1630
click at [1206, 427] on icon "More" at bounding box center [1205, 429] width 20 height 20
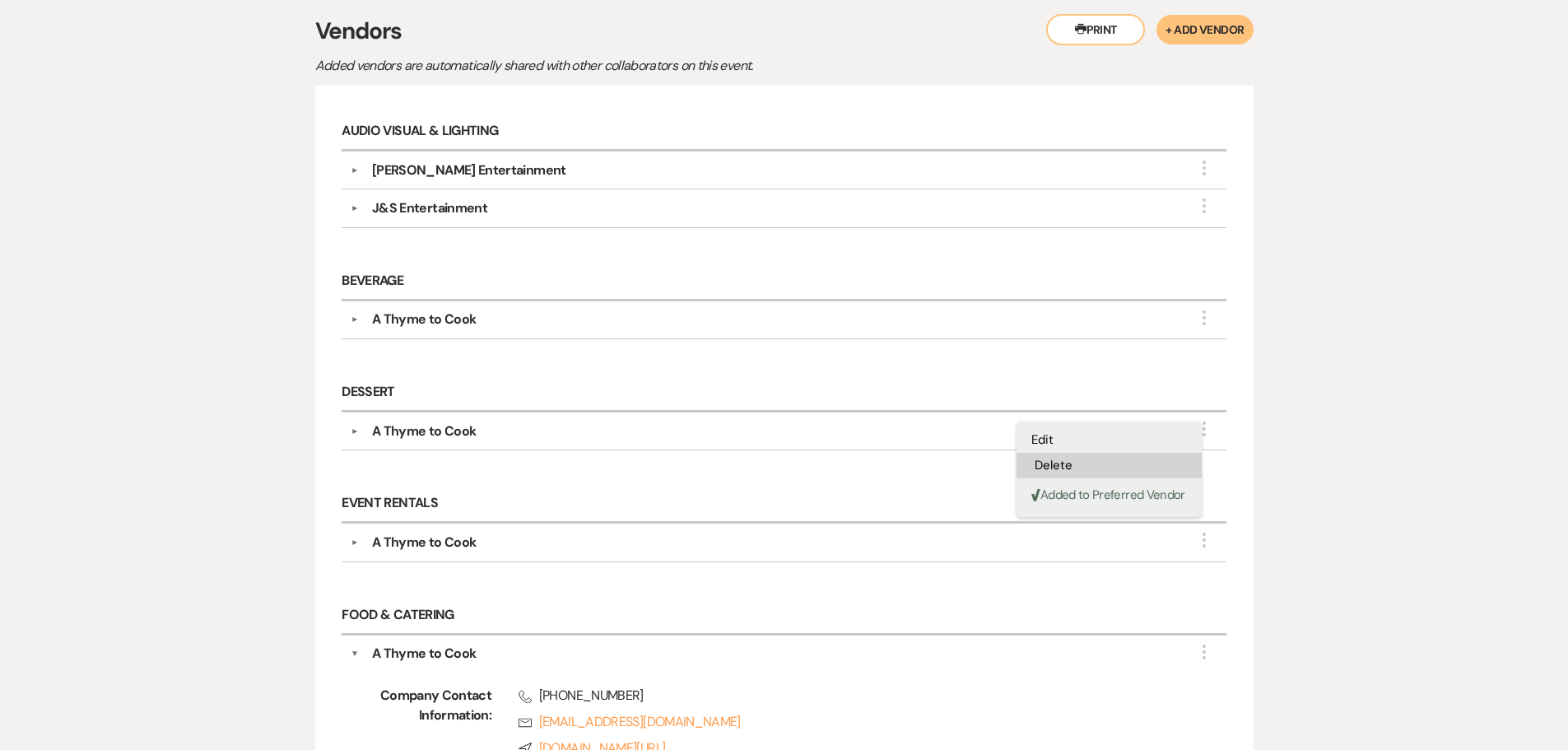
click at [1090, 464] on button "Delete" at bounding box center [1110, 465] width 186 height 26
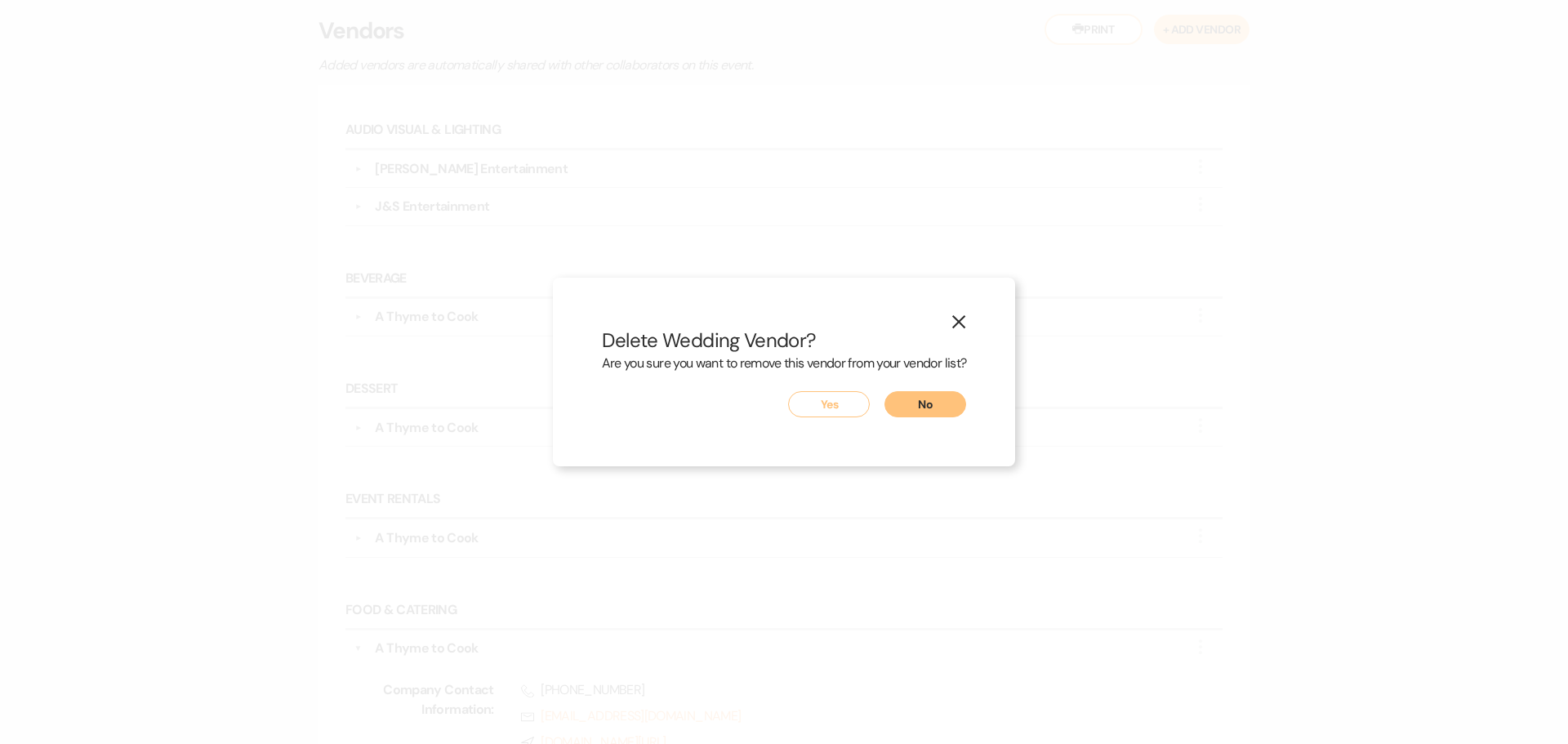
click at [847, 400] on button "Yes" at bounding box center [829, 403] width 82 height 27
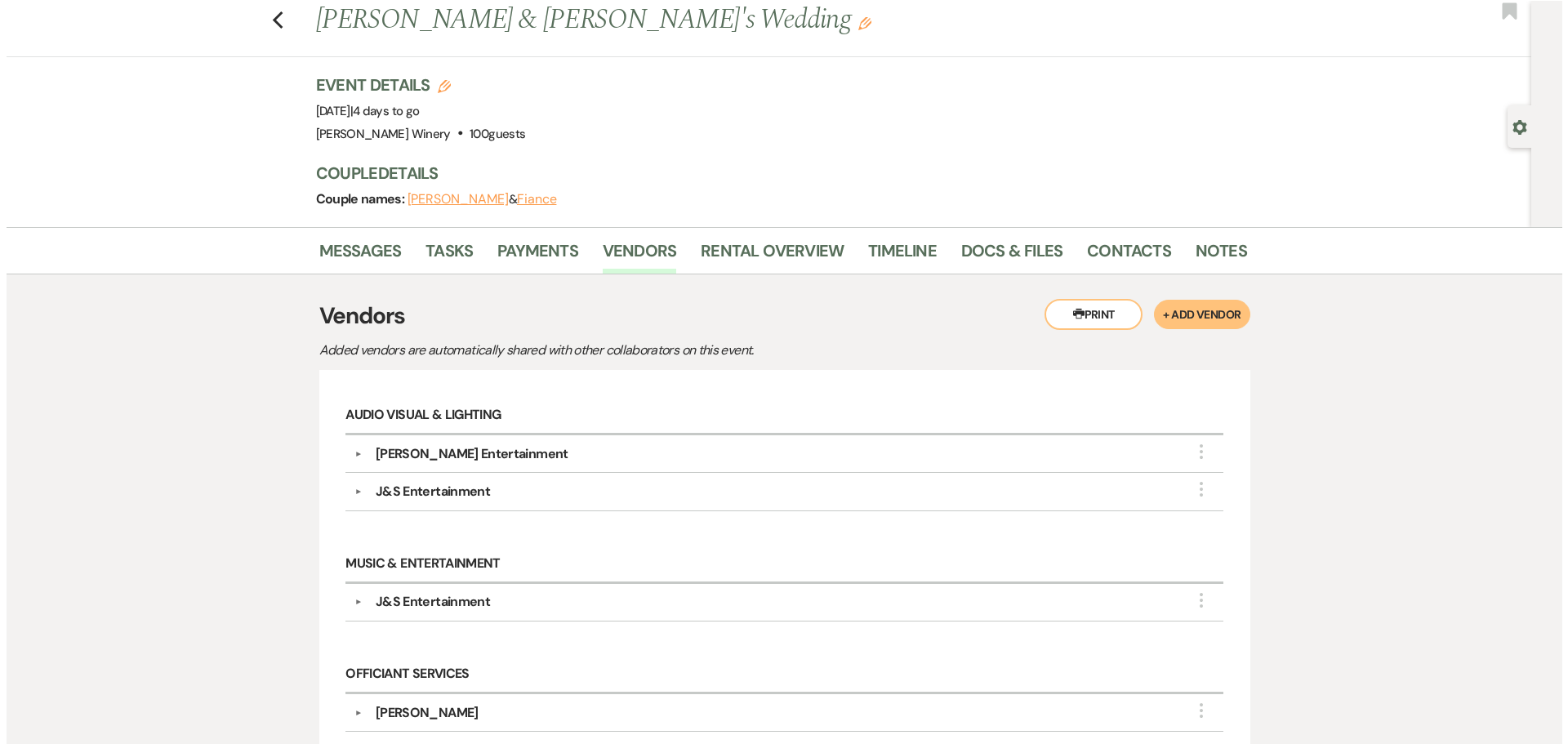
scroll to position [33, 0]
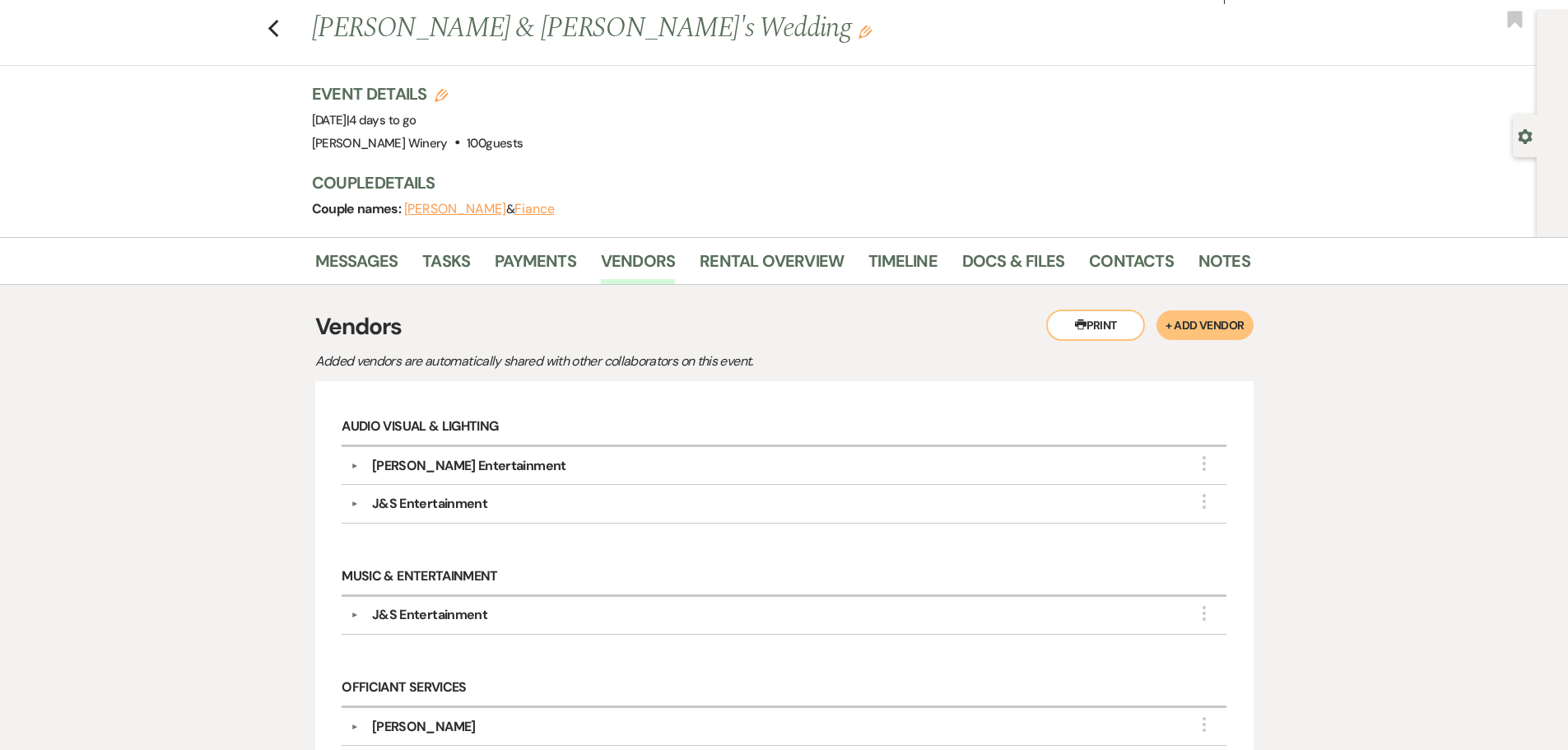
click at [1229, 331] on button "+ Add Vendor" at bounding box center [1205, 325] width 96 height 30
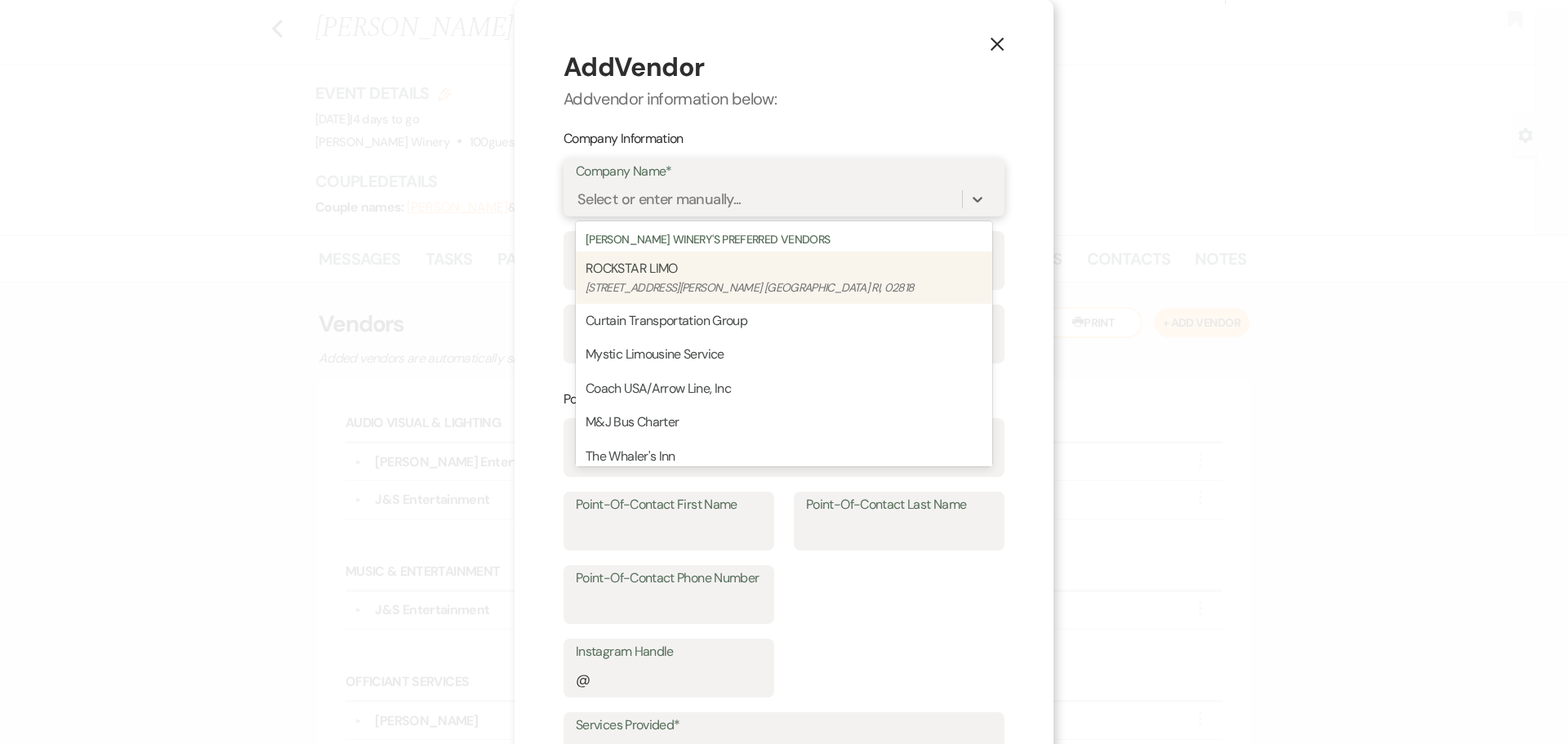
click at [710, 203] on div "Select or enter manually..." at bounding box center [659, 200] width 164 height 22
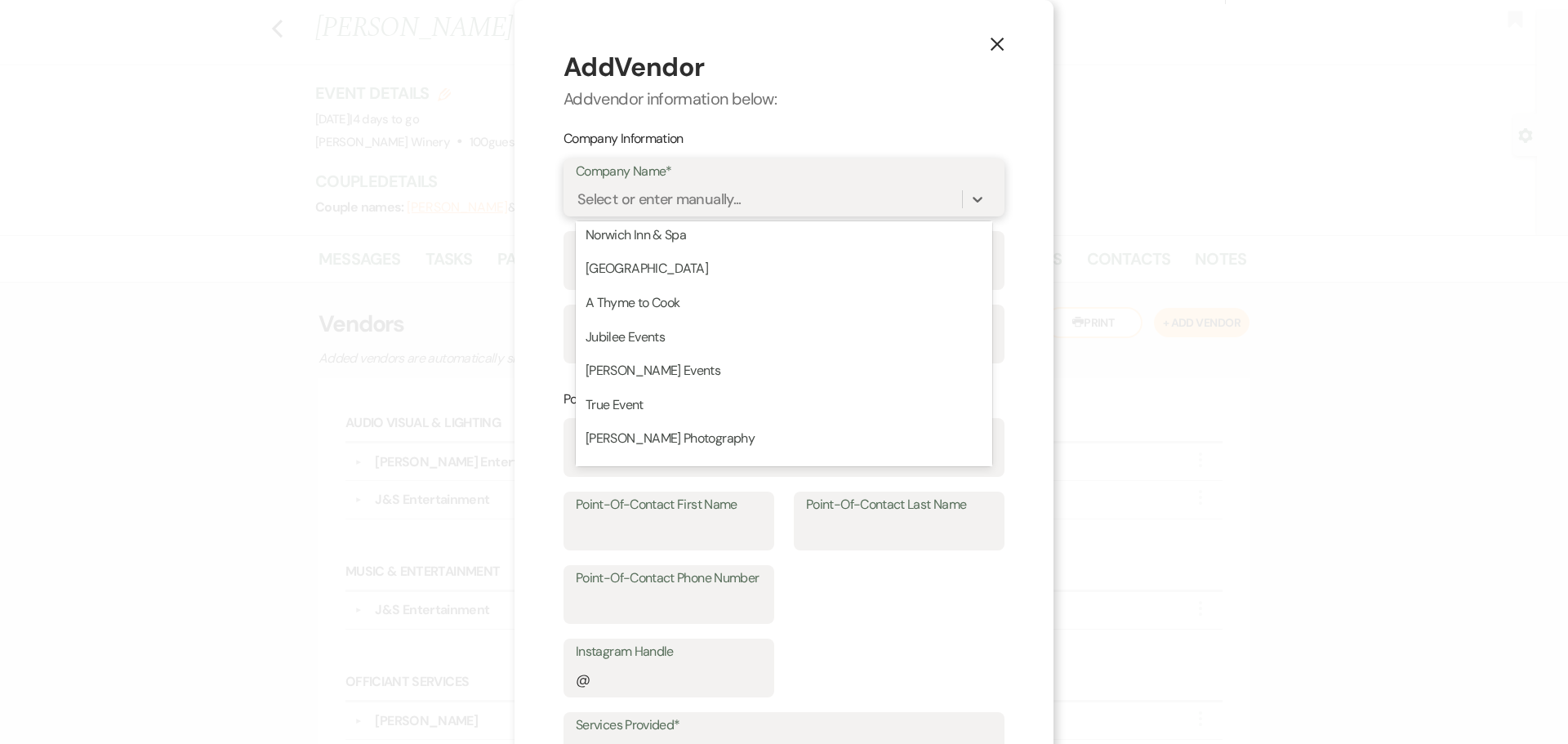
scroll to position [572, 0]
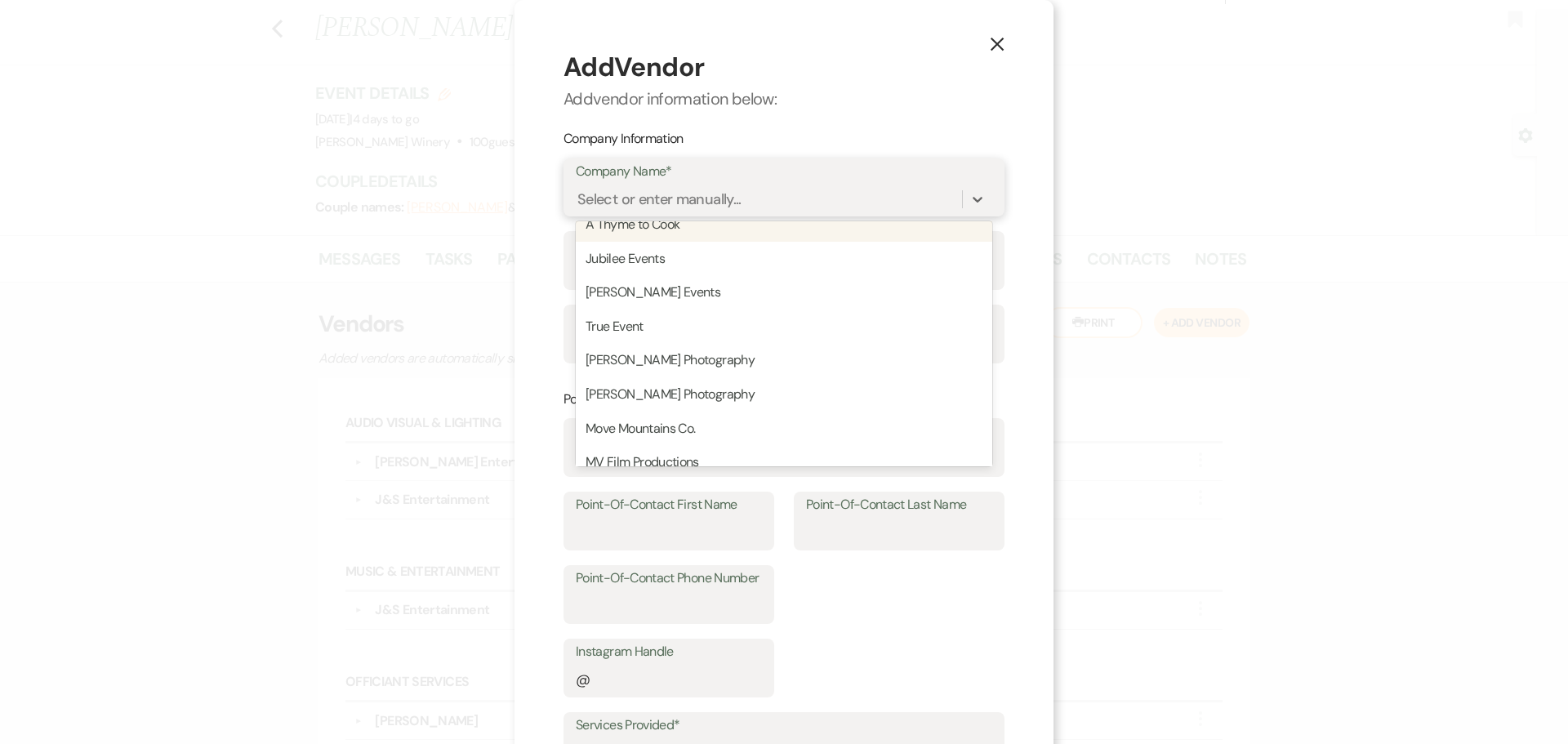
click at [651, 223] on span "A Thyme to Cook" at bounding box center [632, 223] width 94 height 17
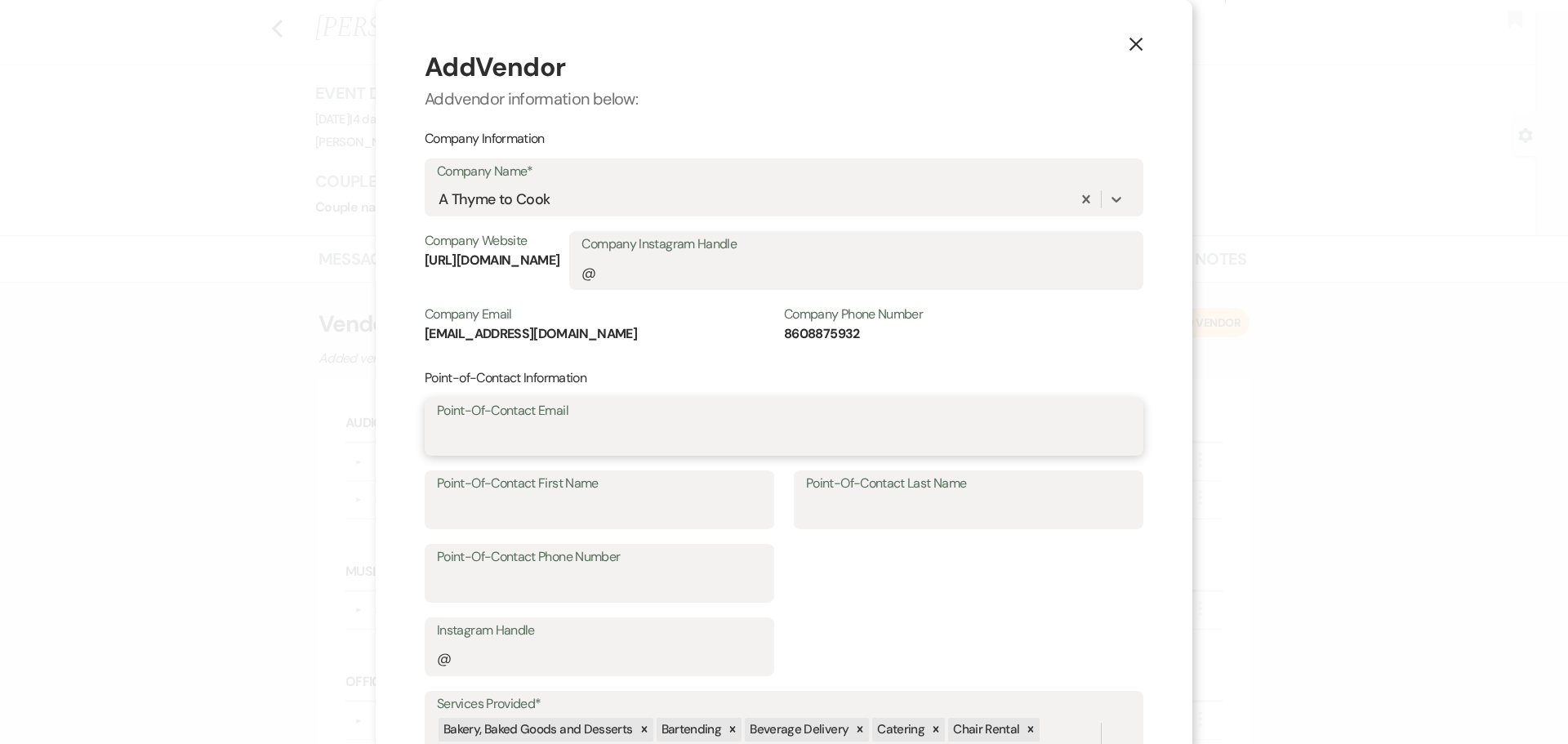
click at [539, 432] on input "Point-Of-Contact Email" at bounding box center [784, 438] width 694 height 31
click at [961, 576] on div "Point-of-Contact Information Point-Of-Contact Email Point-Of-Contact First Name…" at bounding box center [784, 523] width 719 height 307
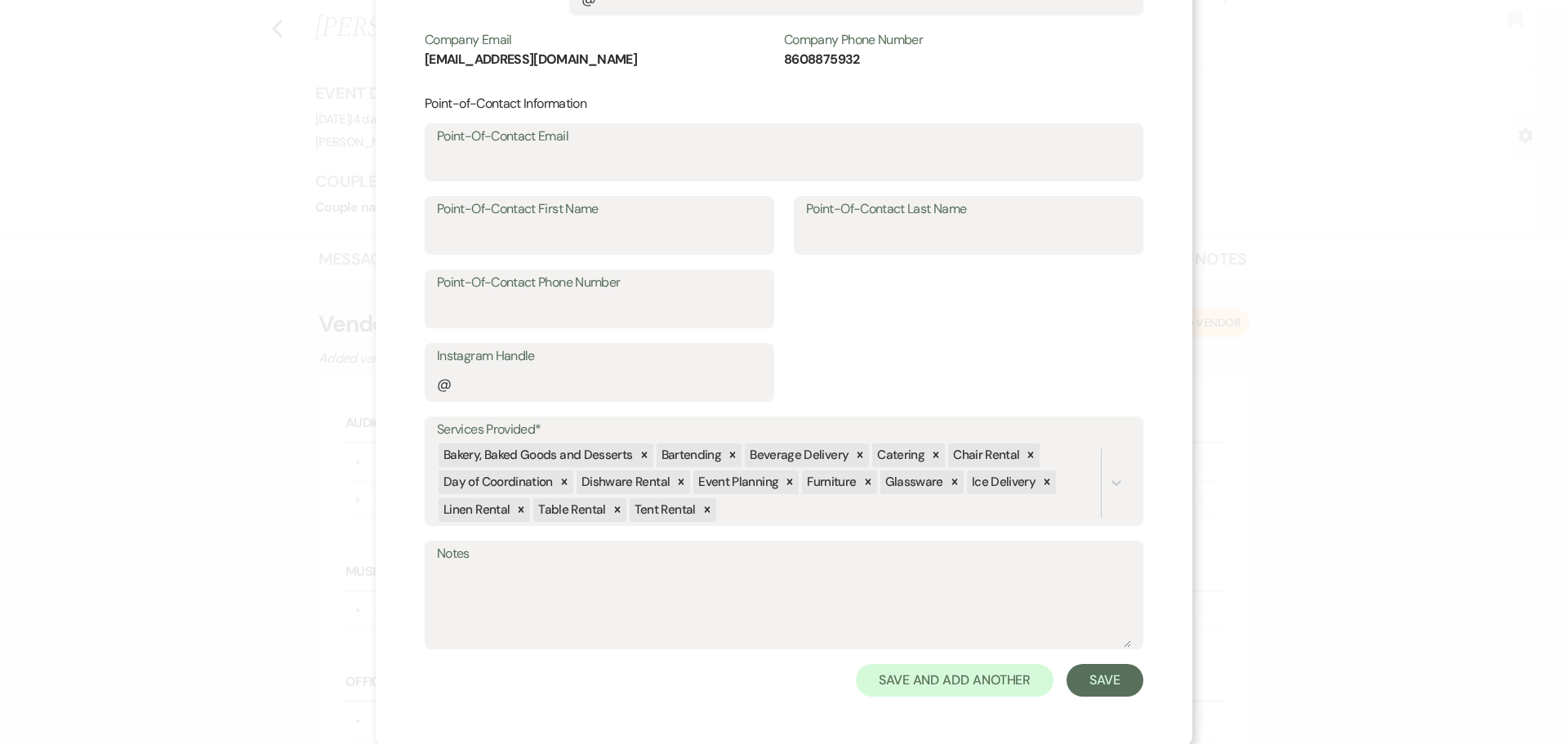
scroll to position [276, 0]
click at [519, 509] on icon at bounding box center [522, 509] width 6 height 6
click at [516, 508] on icon at bounding box center [522, 508] width 12 height 12
click at [515, 508] on div at bounding box center [516, 508] width 18 height 24
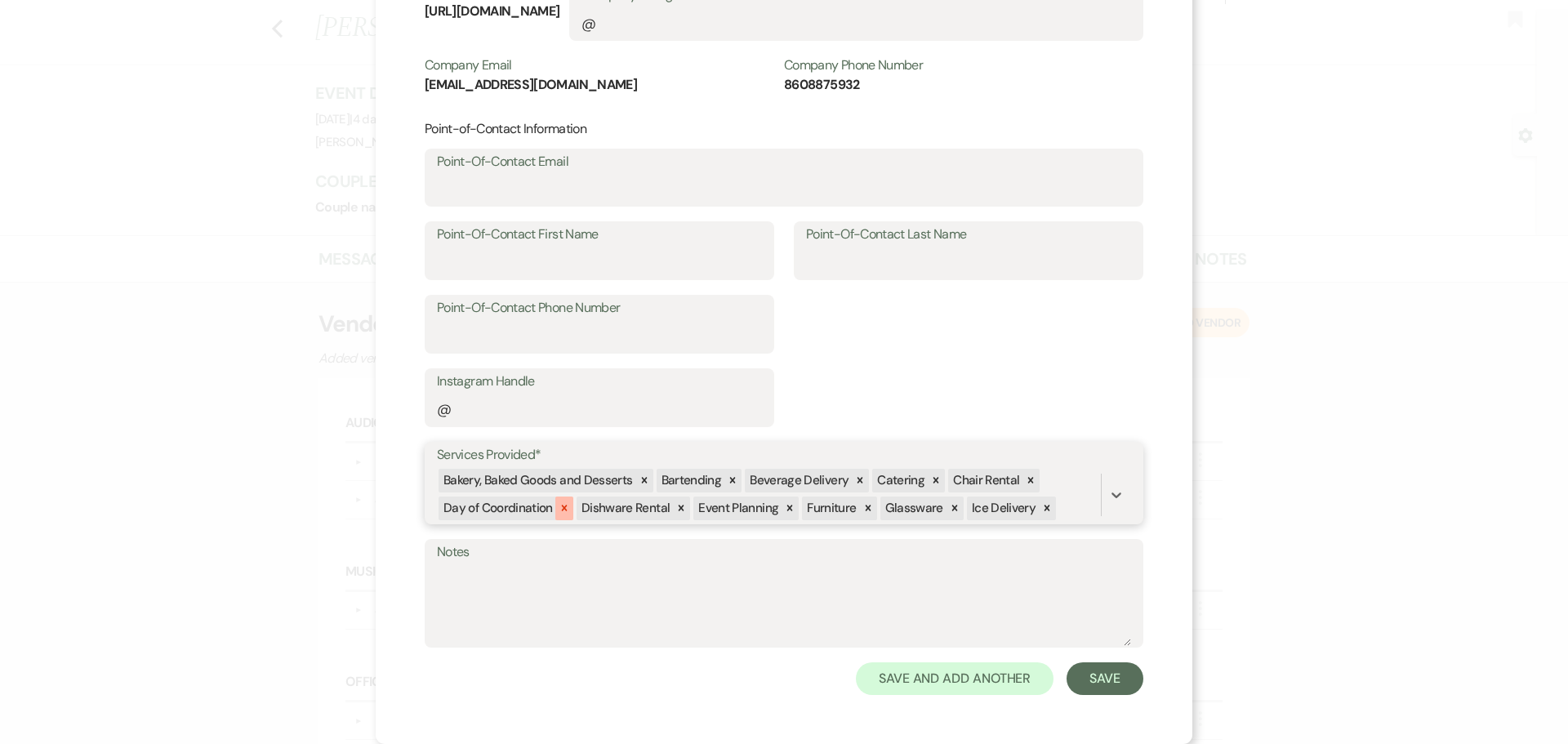
click at [563, 507] on div at bounding box center [564, 508] width 18 height 24
click at [635, 477] on div at bounding box center [644, 480] width 18 height 24
click at [586, 511] on icon at bounding box center [592, 508] width 12 height 12
click at [498, 503] on icon at bounding box center [504, 508] width 12 height 12
click at [510, 486] on div at bounding box center [515, 480] width 18 height 24
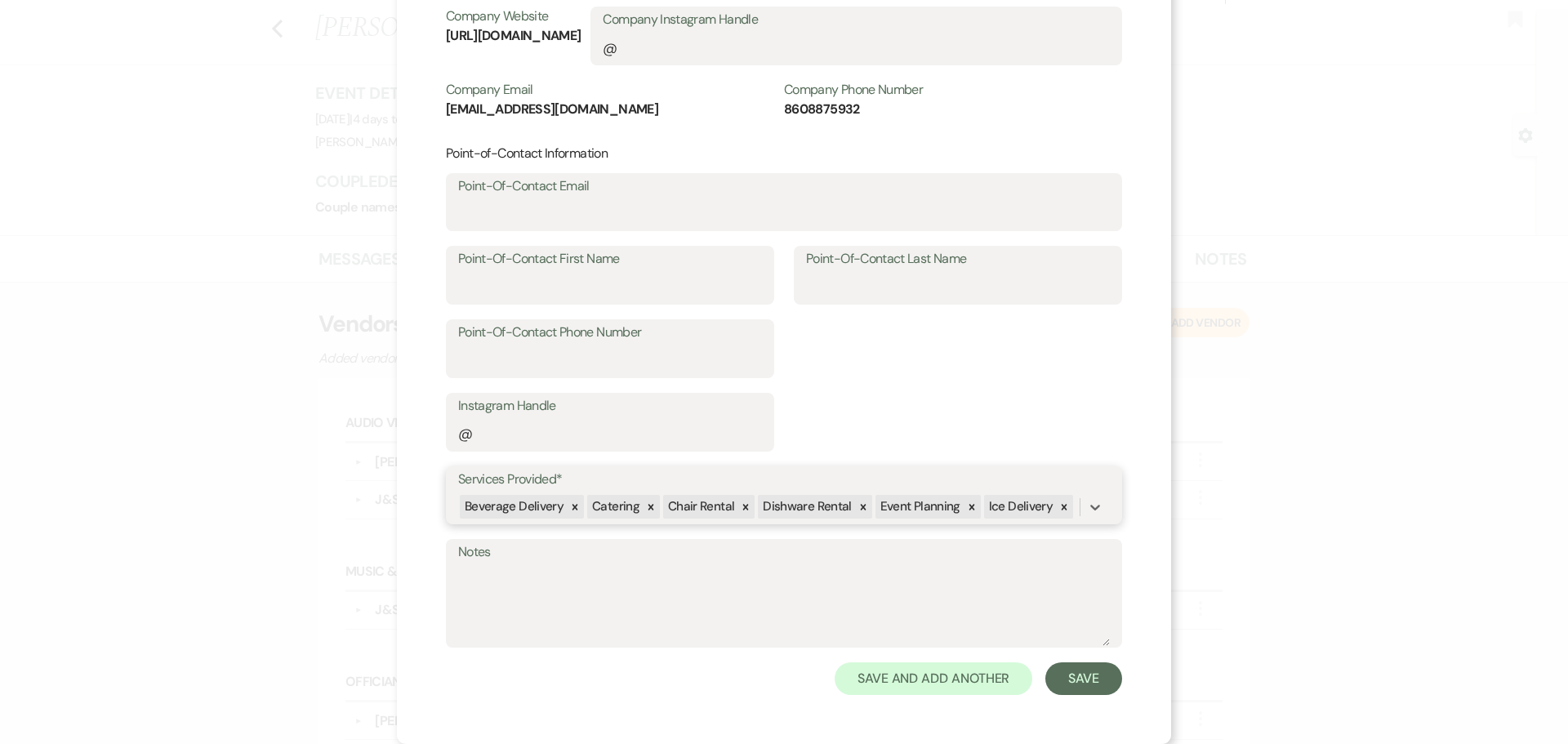
scroll to position [224, 0]
click at [573, 508] on icon at bounding box center [576, 507] width 6 height 6
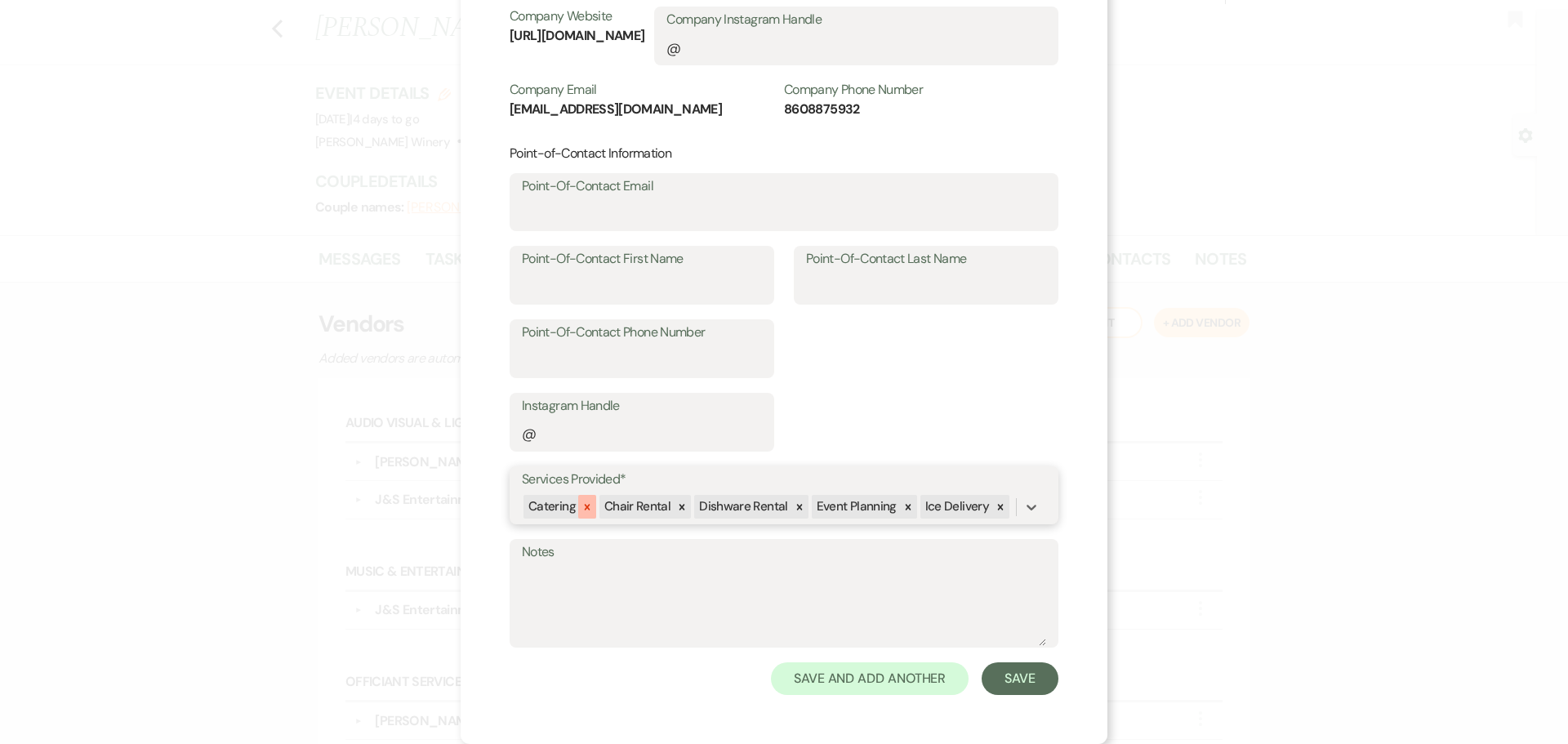
click at [582, 510] on icon at bounding box center [588, 507] width 12 height 12
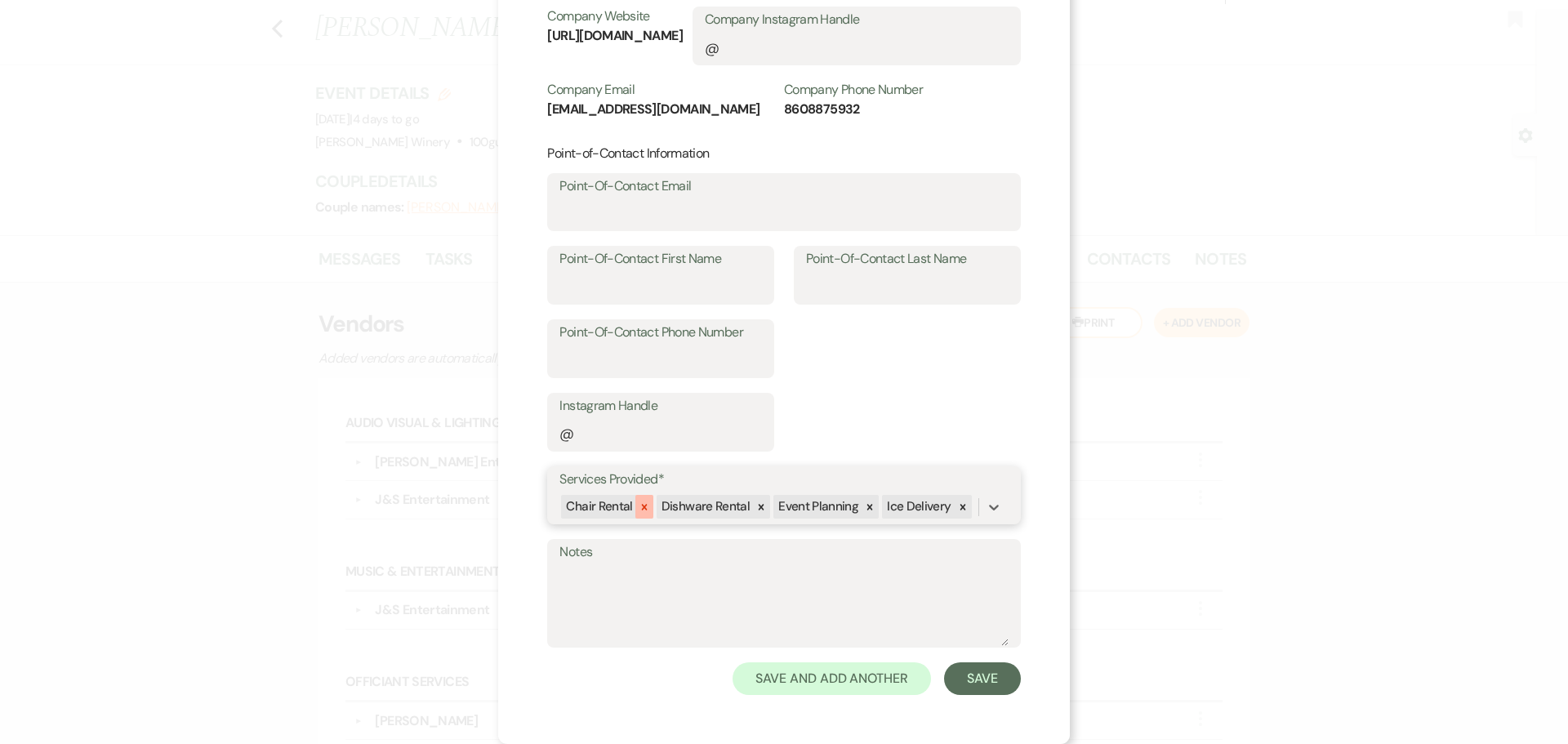
click at [641, 508] on icon at bounding box center [644, 507] width 6 height 6
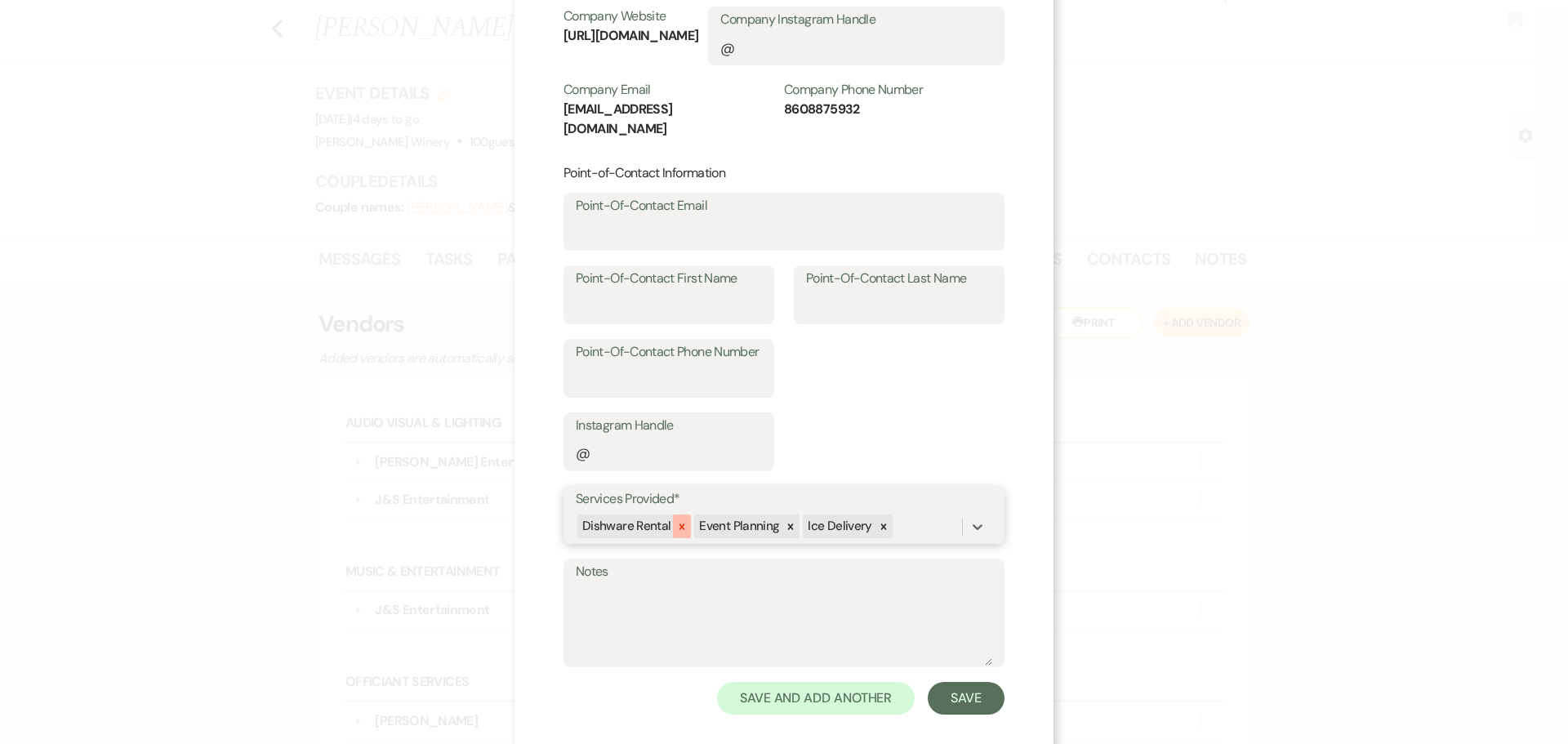
click at [676, 521] on icon at bounding box center [682, 527] width 12 height 12
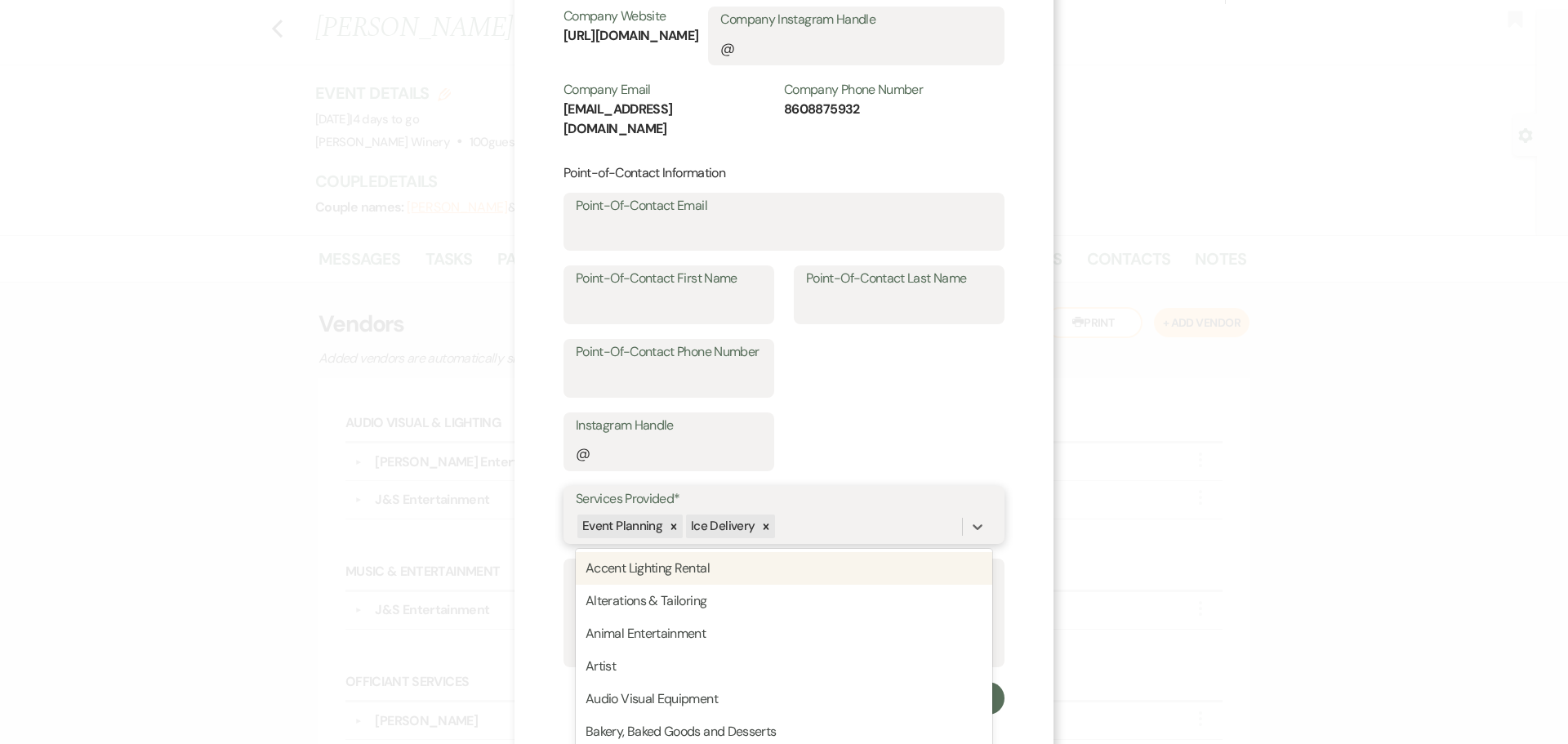
scroll to position [255, 0]
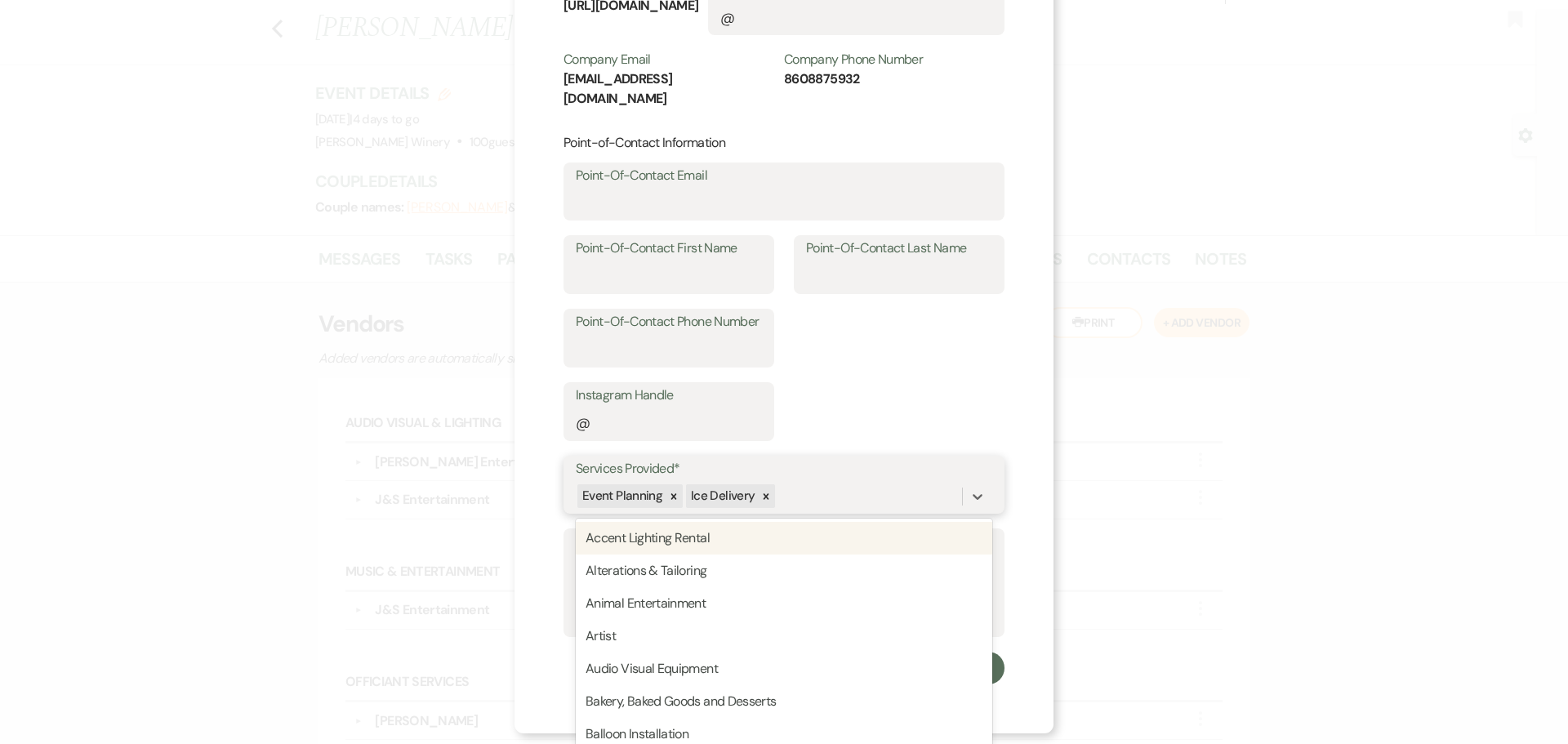
click at [676, 507] on div "option Dishware Rental, deselected. option Accent Lighting Rental focused, 1 of…" at bounding box center [784, 497] width 416 height 31
click at [668, 491] on icon at bounding box center [674, 497] width 12 height 12
click at [653, 491] on icon at bounding box center [658, 497] width 12 height 12
click at [952, 371] on div "Point-of-Contact Information Point-Of-Contact Email Point-Of-Contact First Name…" at bounding box center [784, 287] width 441 height 307
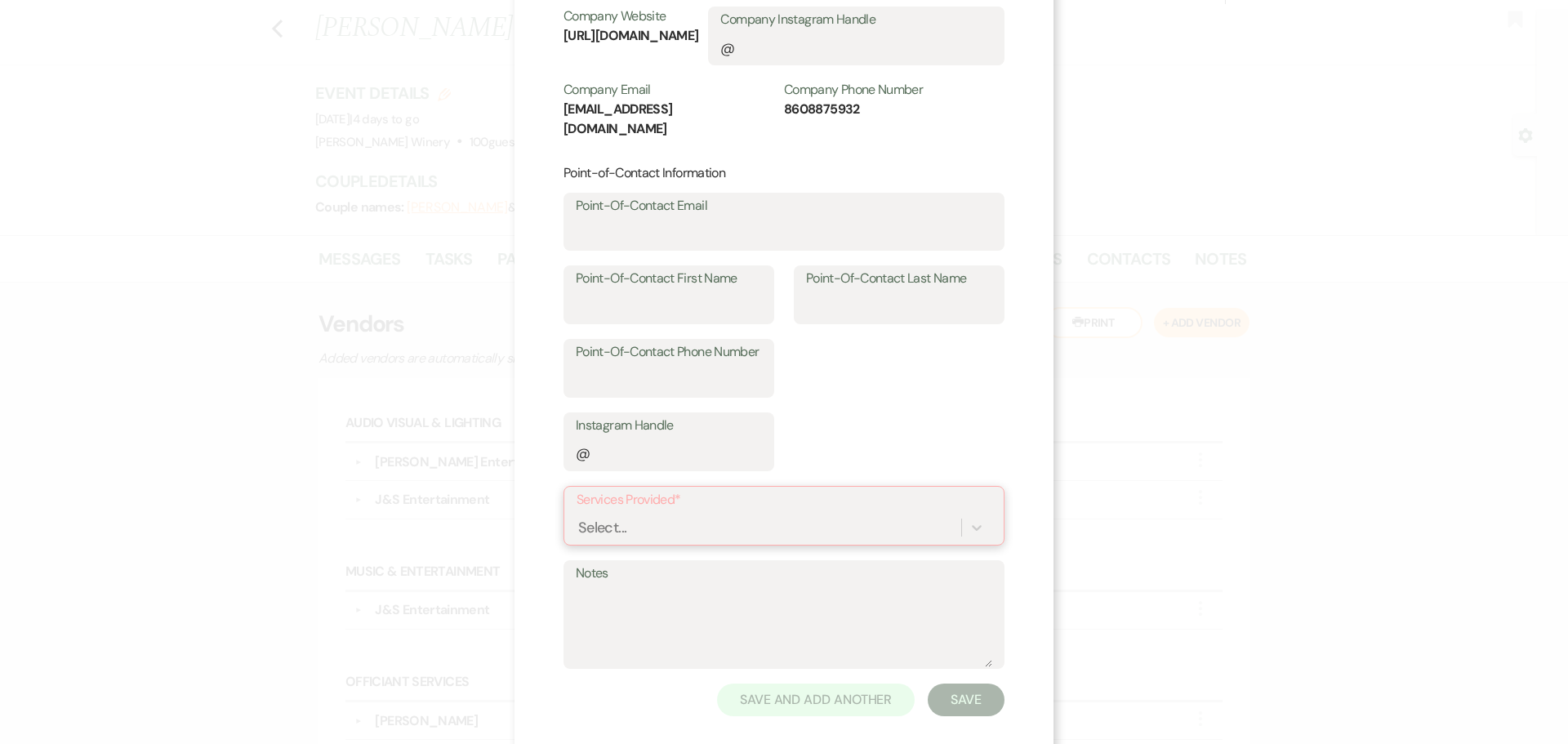
click at [660, 512] on div "Select..." at bounding box center [784, 527] width 414 height 31
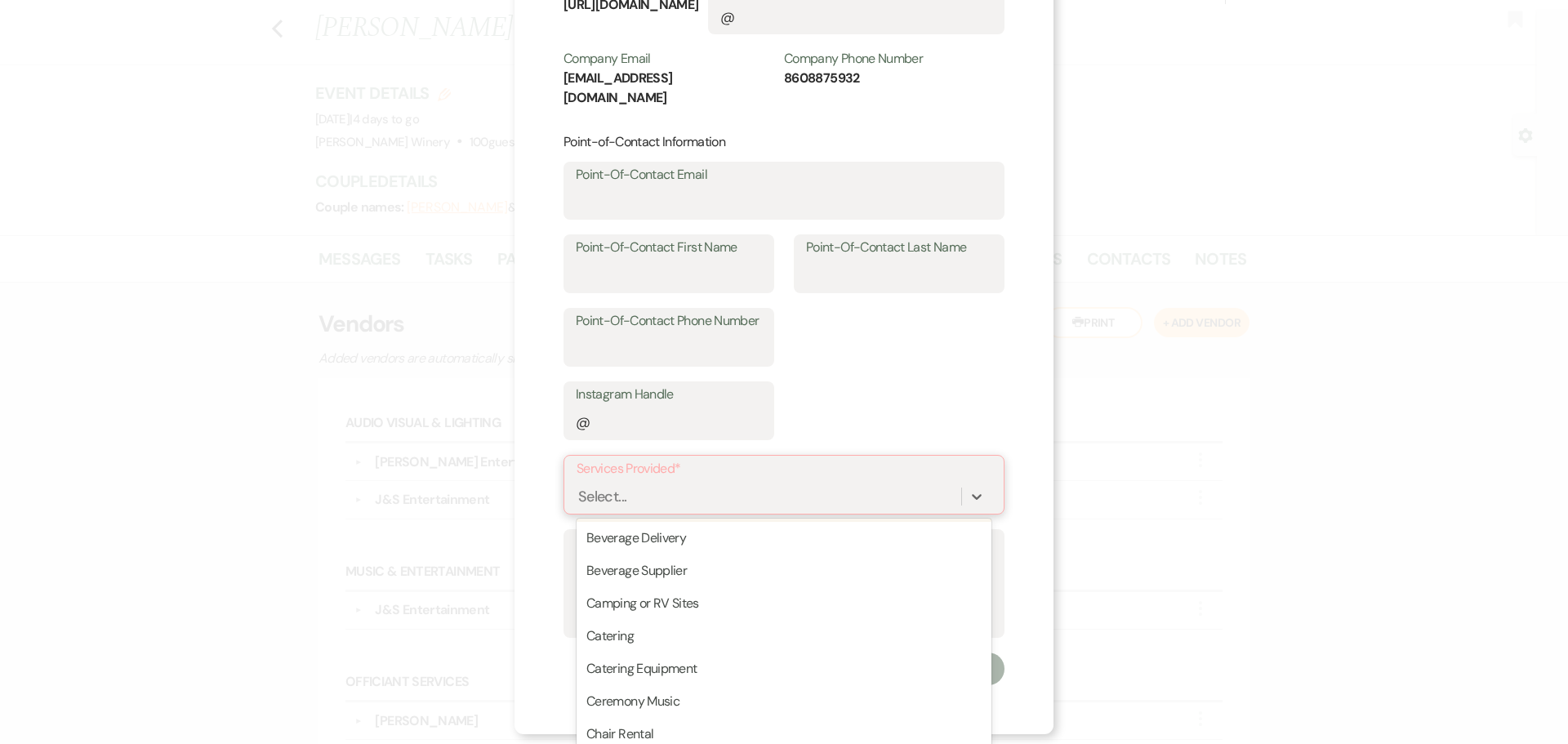
scroll to position [408, 0]
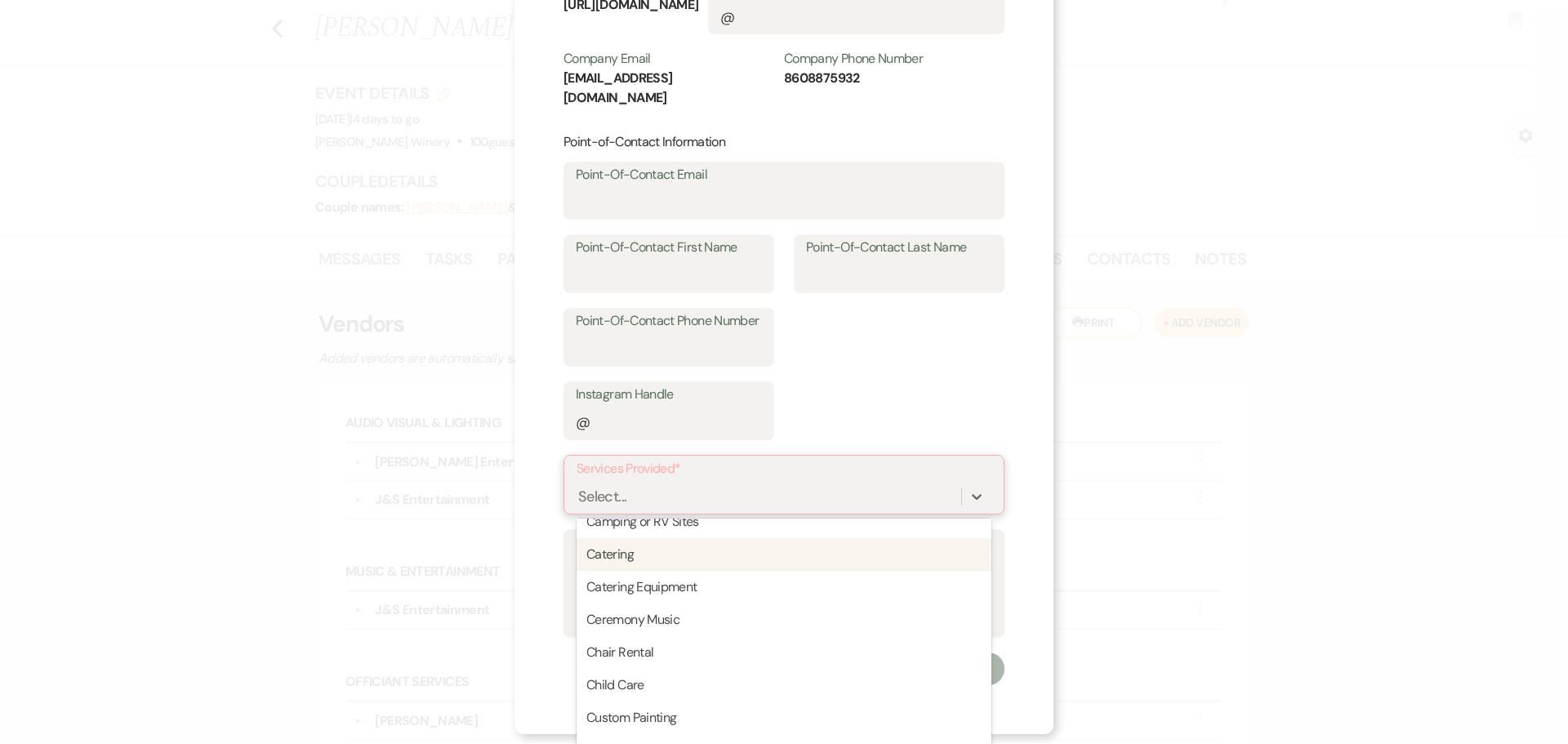
click at [645, 544] on div "Catering" at bounding box center [784, 554] width 414 height 32
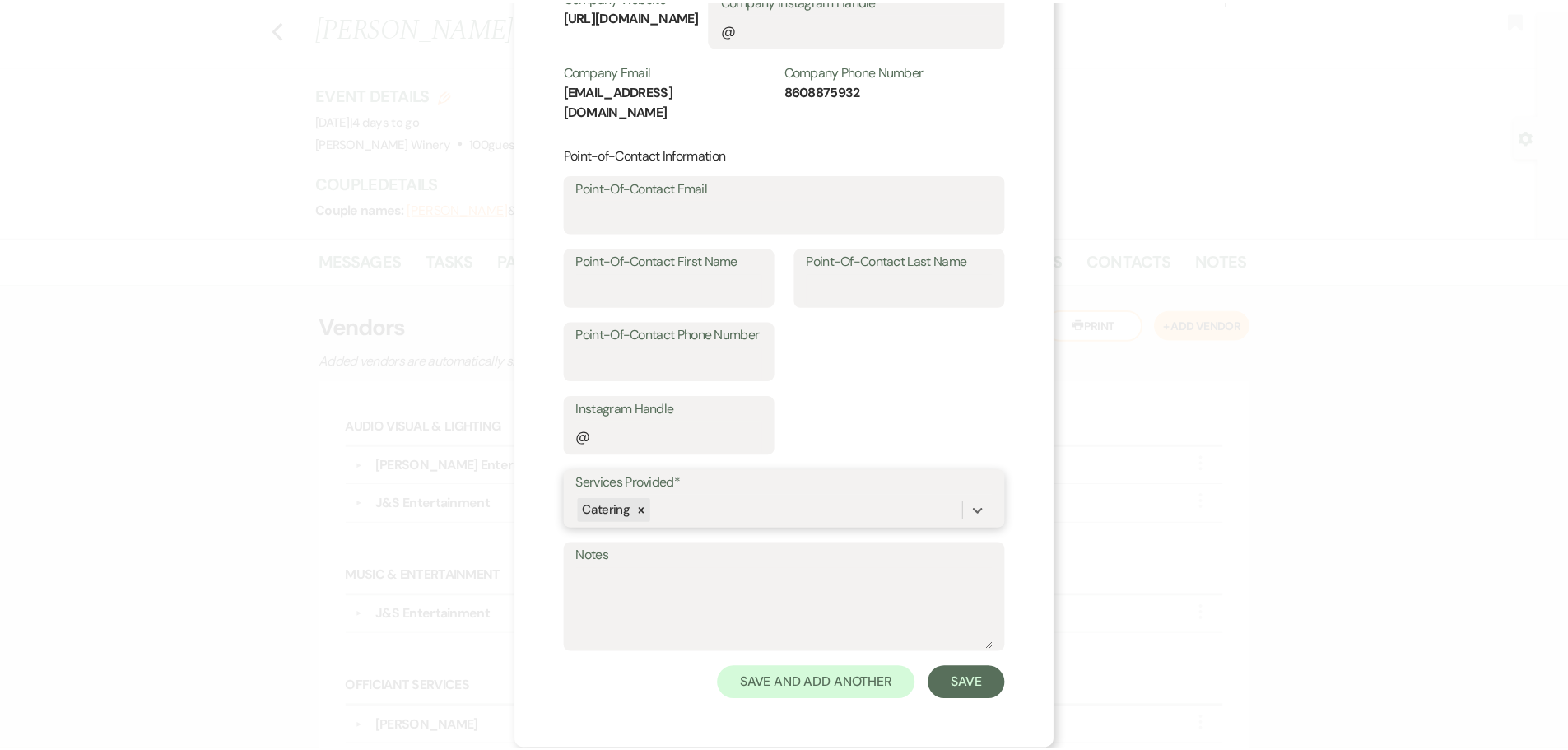
scroll to position [226, 0]
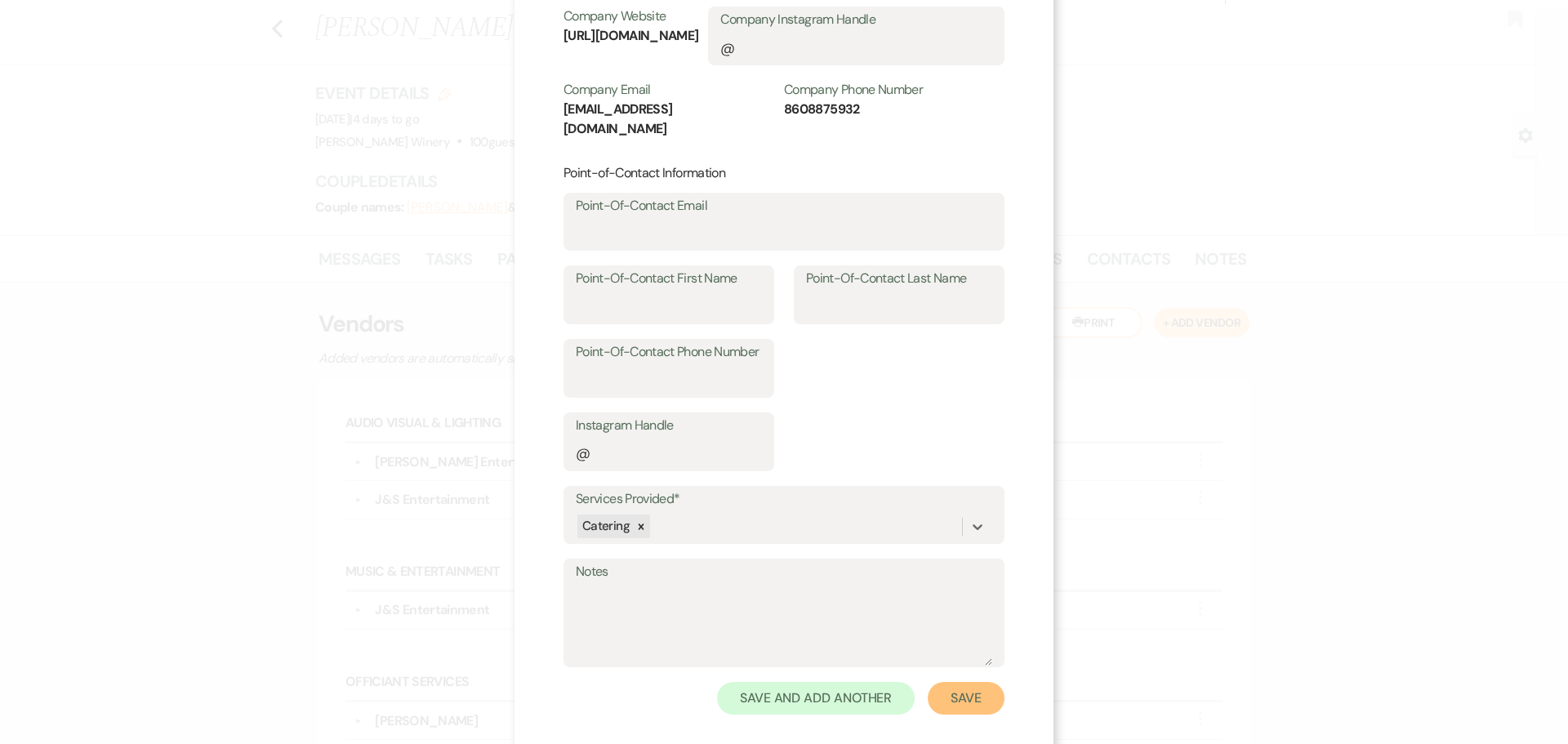
click at [952, 682] on button "Save" at bounding box center [966, 698] width 77 height 32
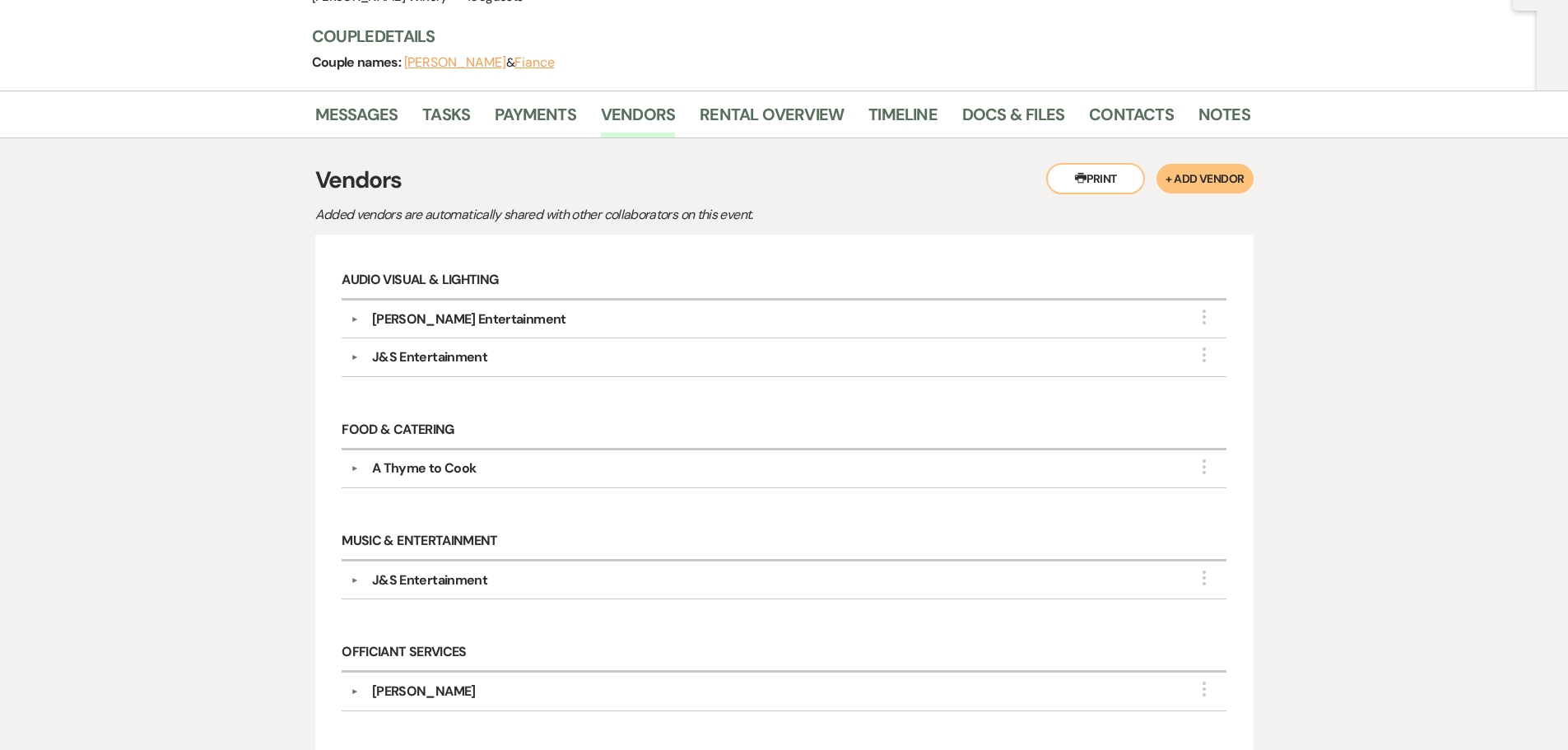
scroll to position [34, 0]
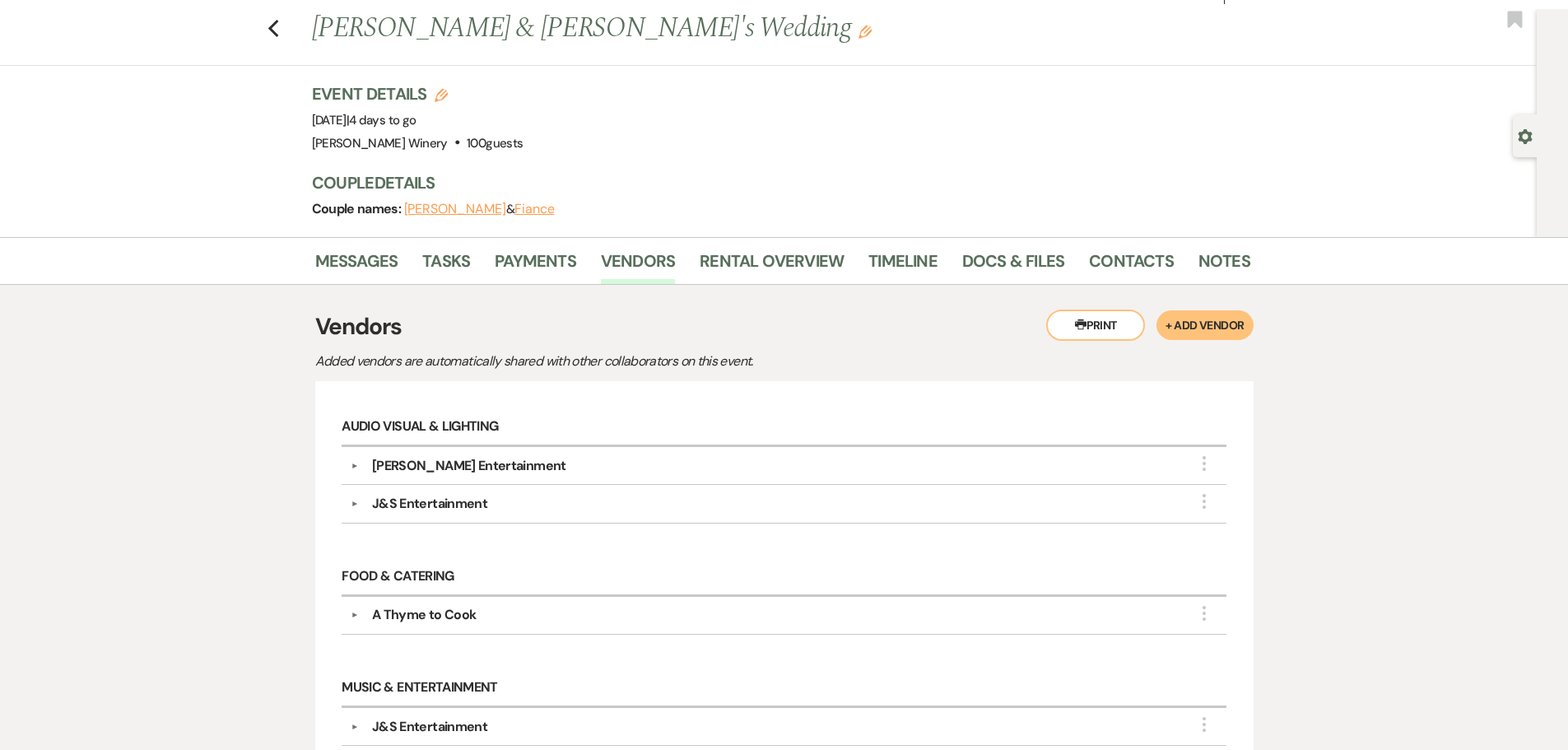
click at [1121, 325] on button "Printer Print" at bounding box center [1096, 325] width 99 height 32
click at [384, 264] on link "Messages" at bounding box center [357, 266] width 83 height 37
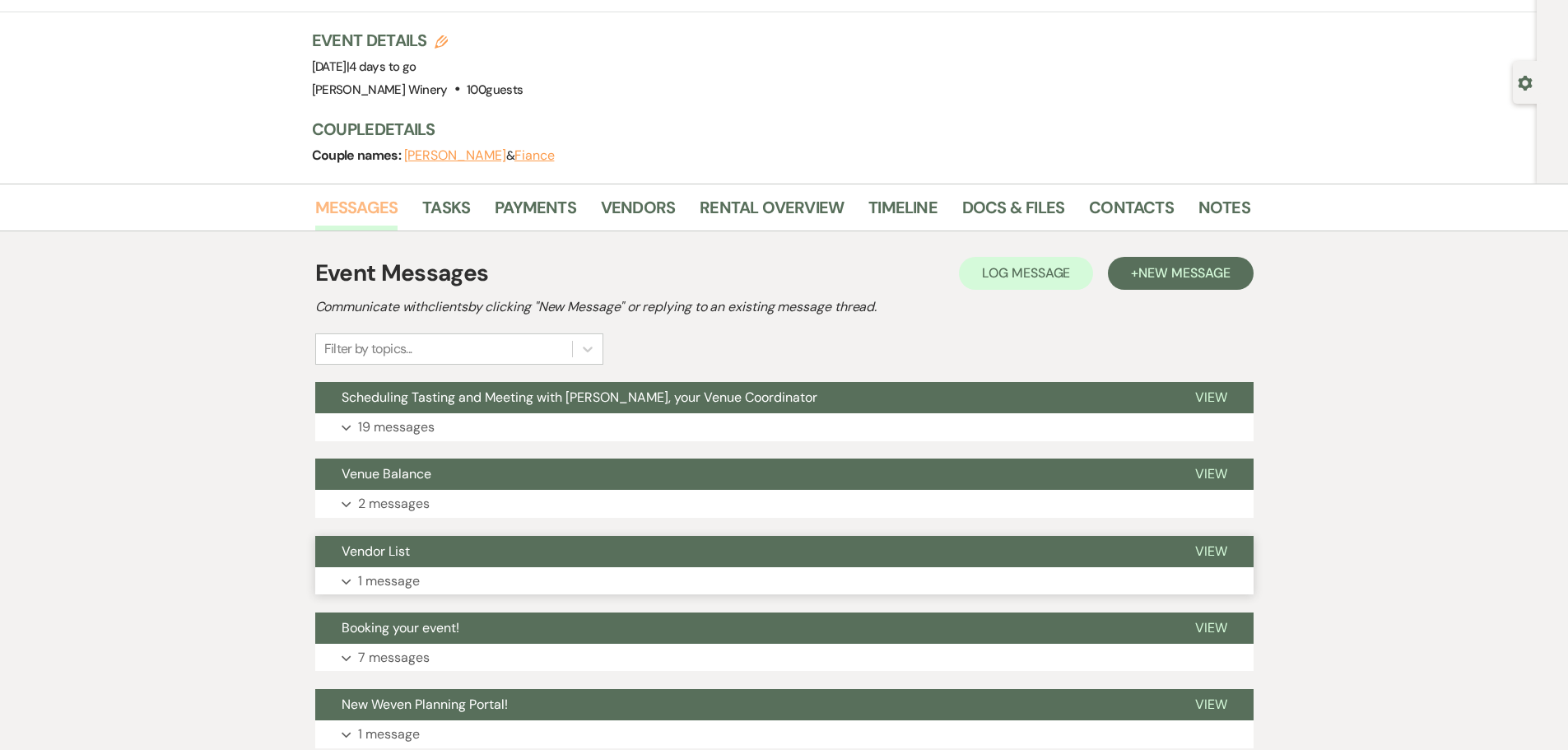
scroll to position [198, 0]
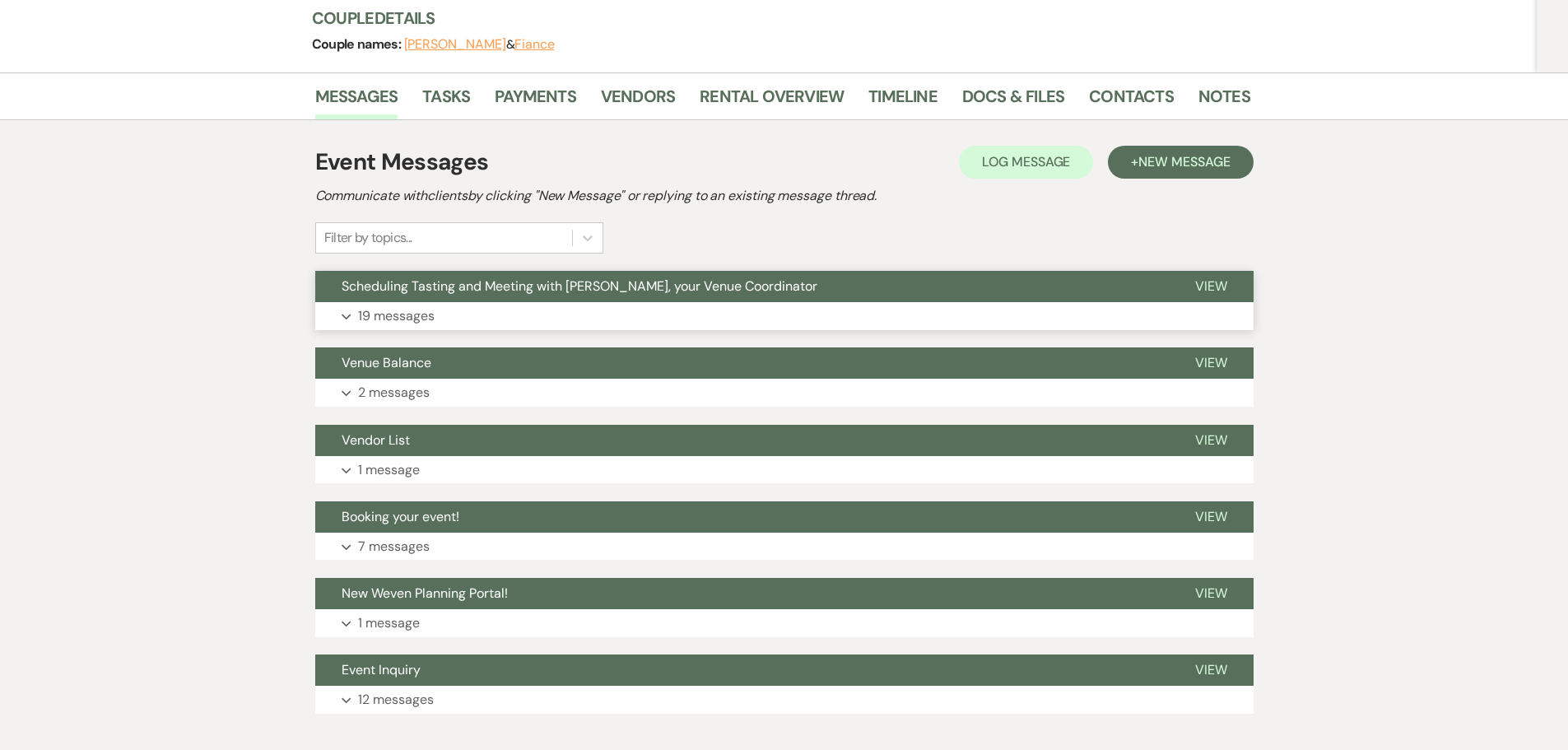
click at [525, 312] on button "Expand 19 messages" at bounding box center [785, 315] width 939 height 28
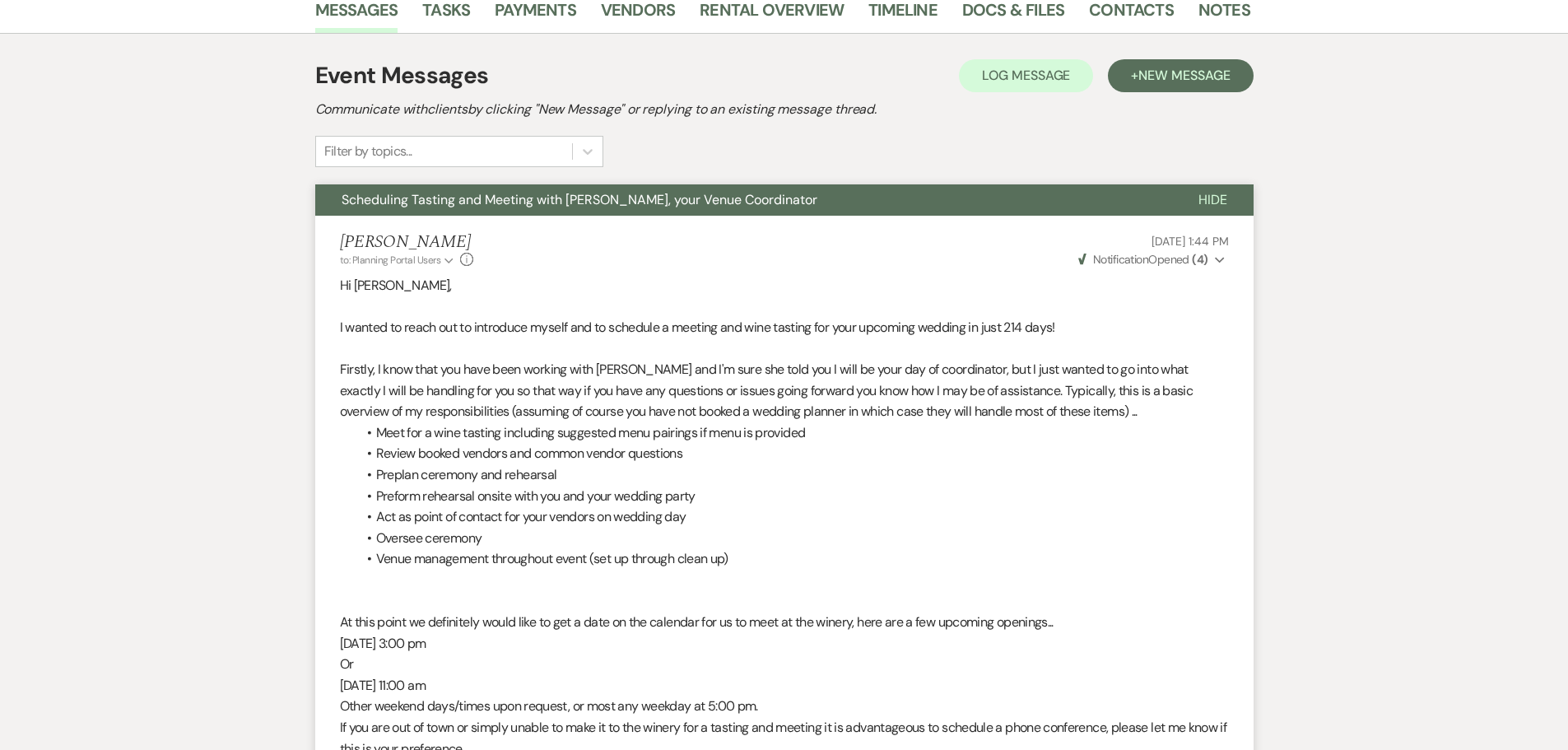
scroll to position [0, 0]
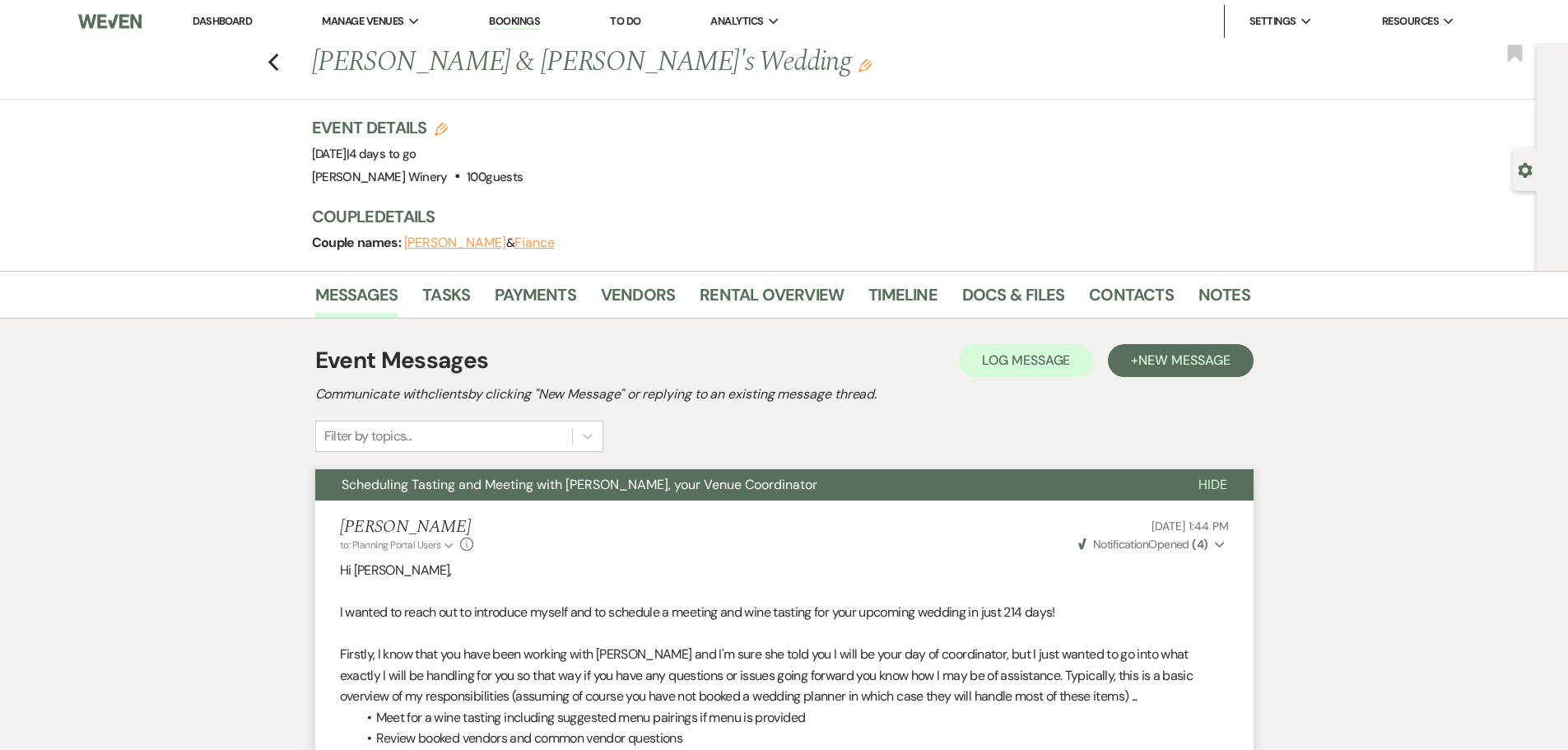
click at [224, 12] on li "Dashboard" at bounding box center [222, 21] width 75 height 33
click at [224, 17] on link "Dashboard" at bounding box center [222, 21] width 60 height 14
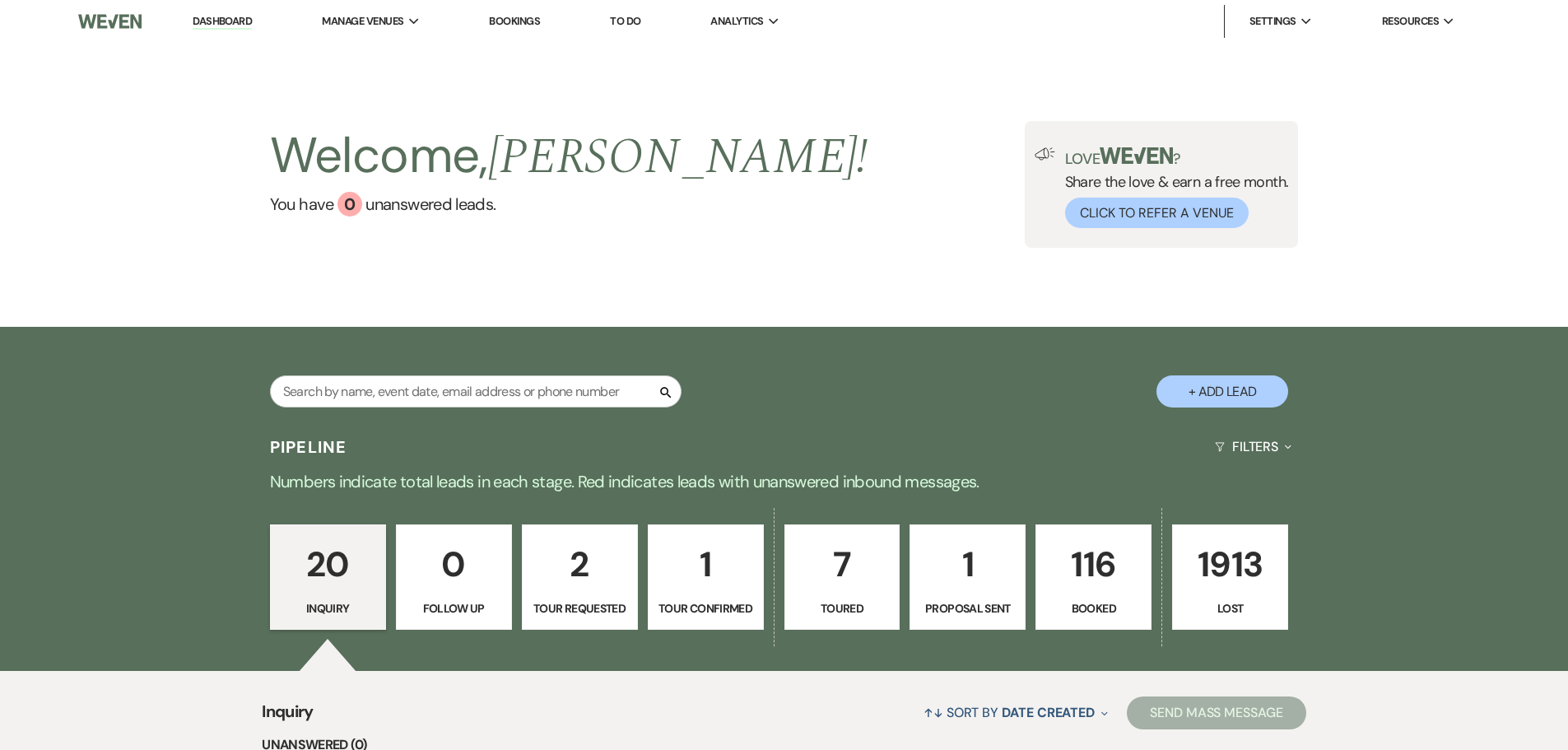
click at [1083, 582] on p "116" at bounding box center [1093, 564] width 94 height 56
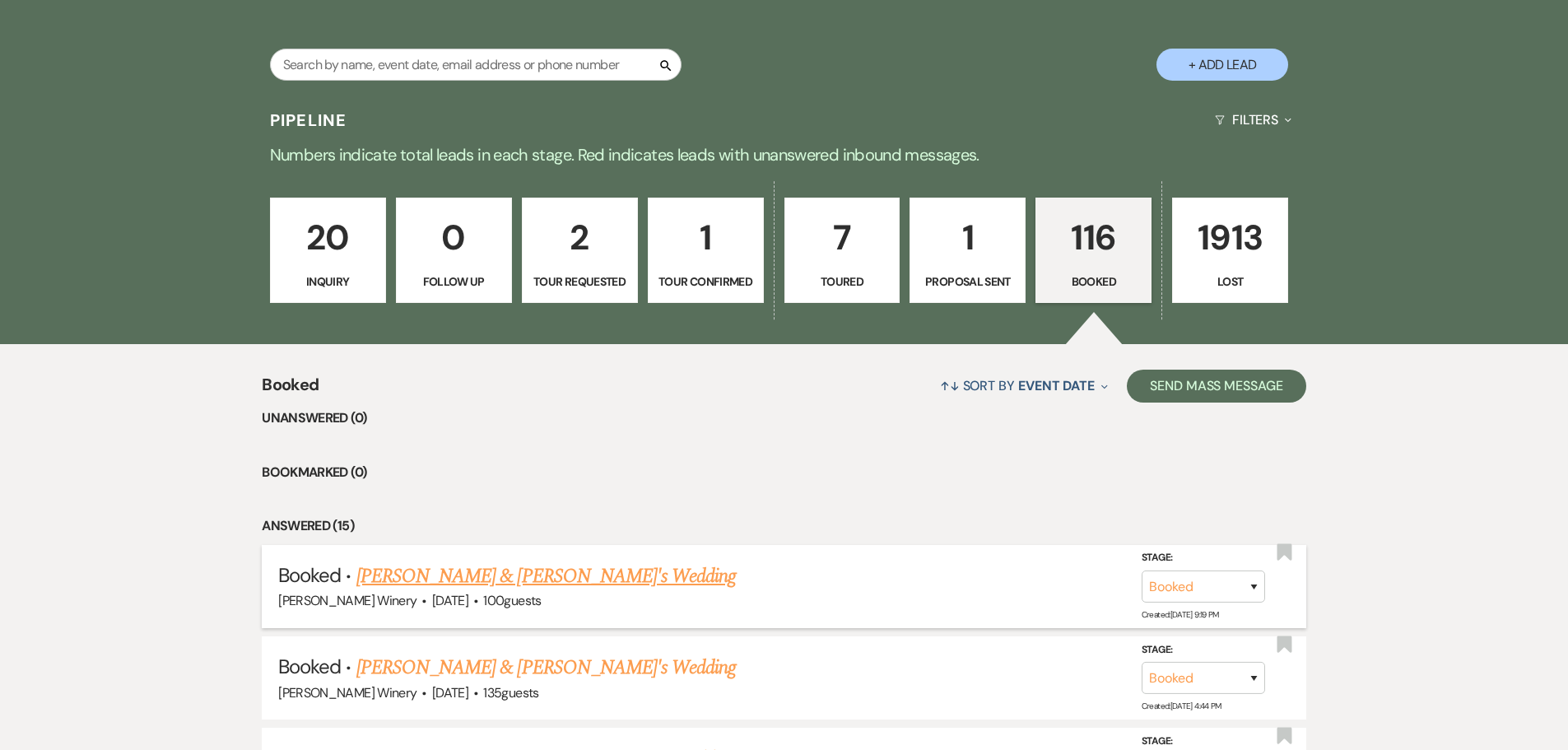
scroll to position [329, 0]
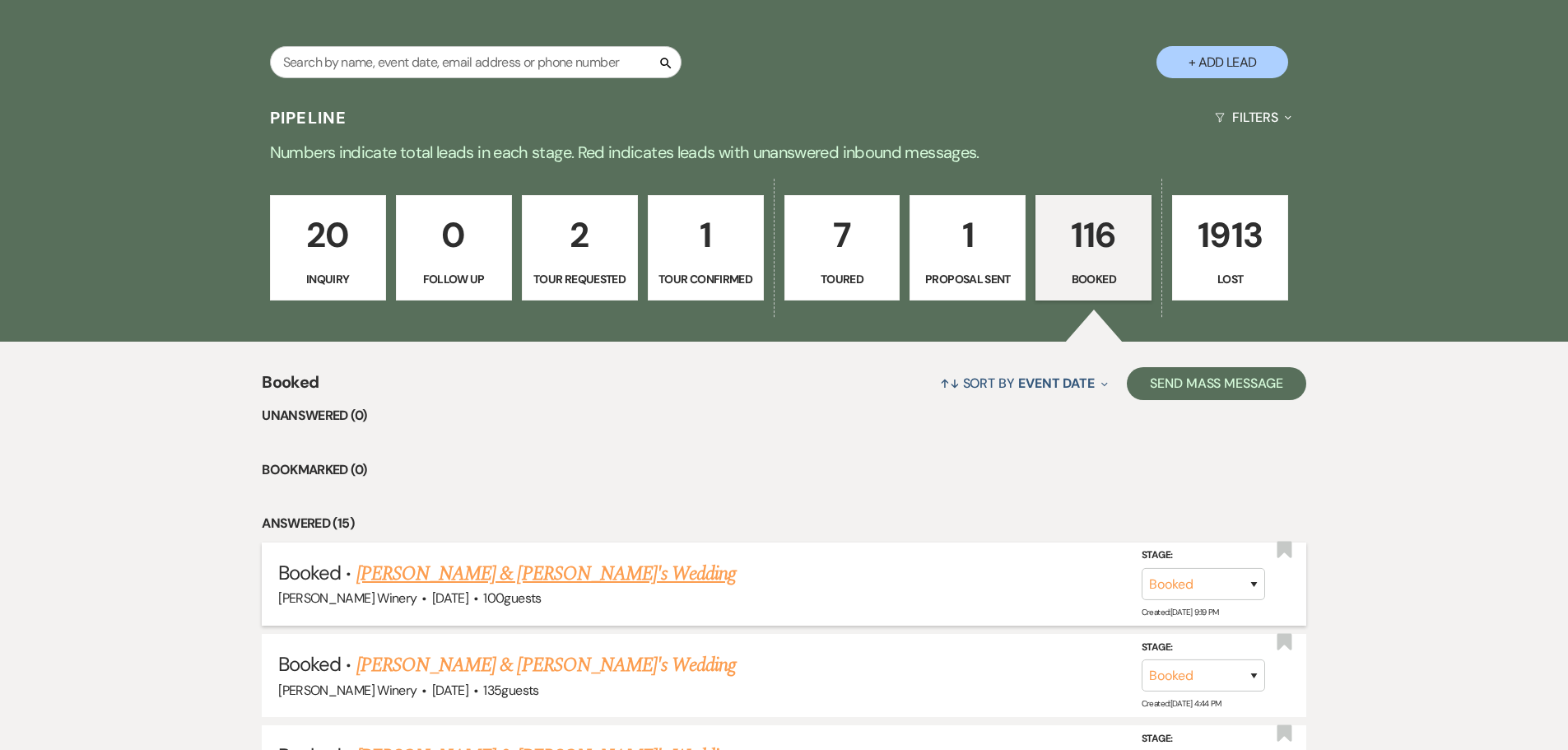
click at [600, 576] on link "[PERSON_NAME] & [PERSON_NAME]'s Wedding" at bounding box center [546, 573] width 380 height 30
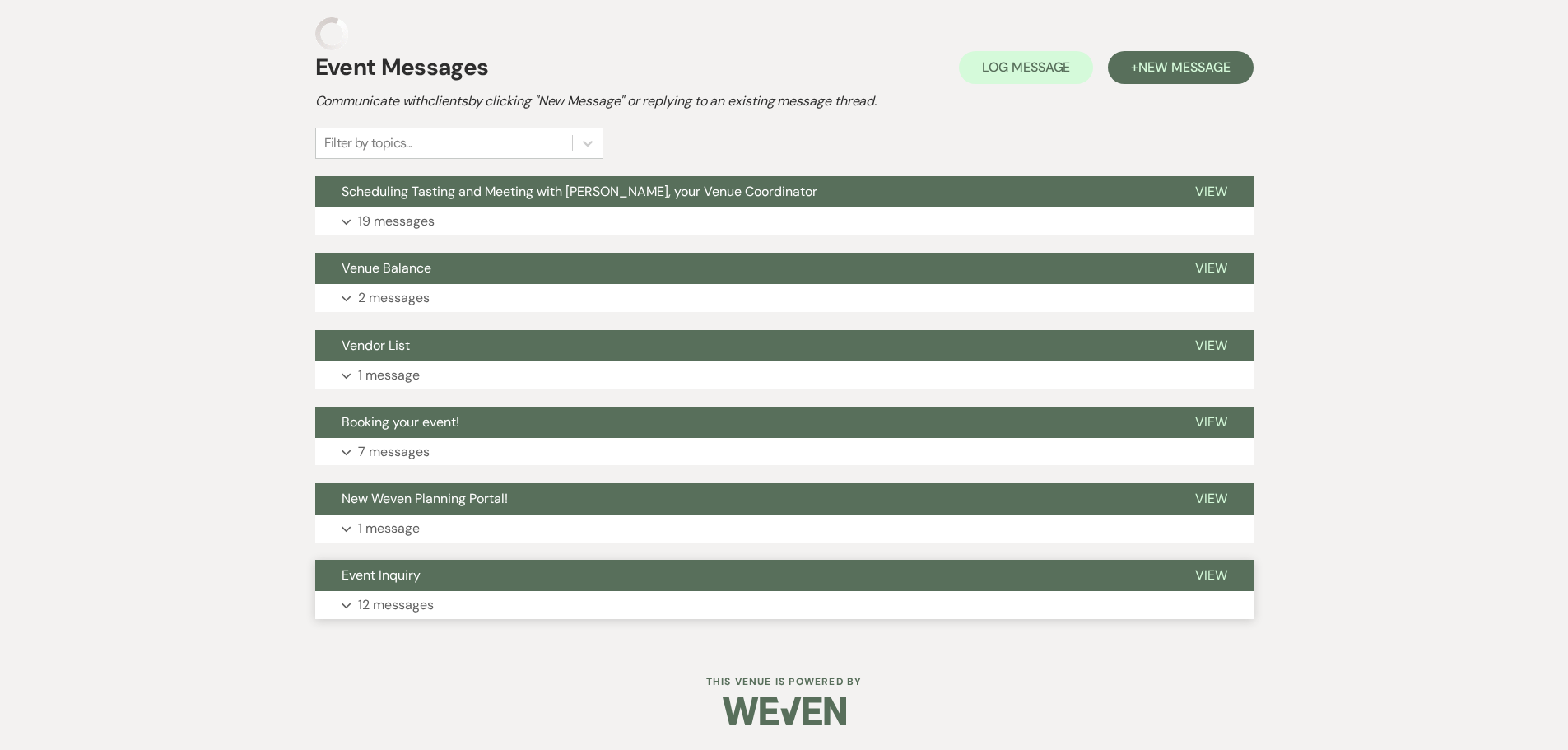
scroll to position [293, 0]
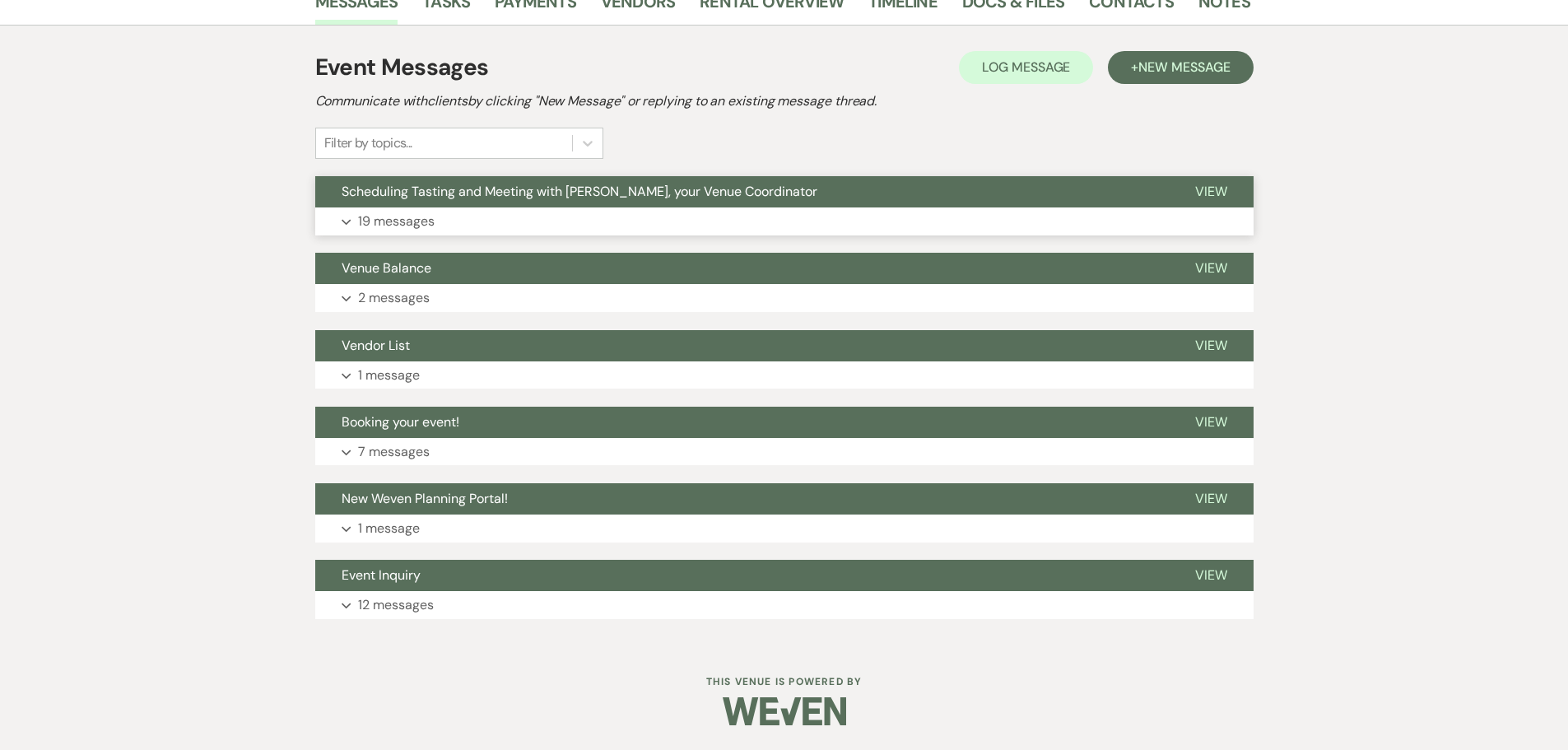
click at [524, 209] on button "Expand 19 messages" at bounding box center [785, 221] width 939 height 28
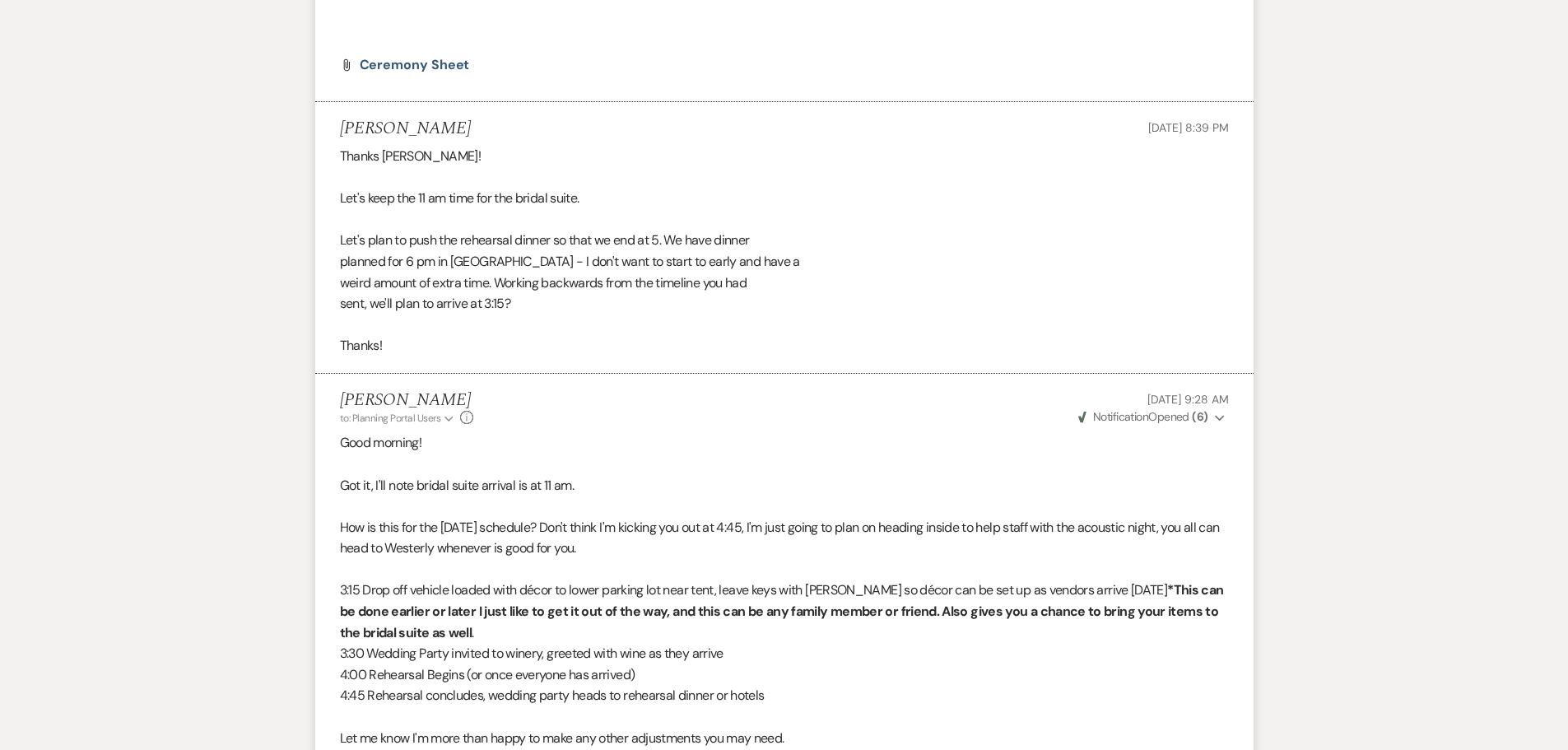
scroll to position [6137, 0]
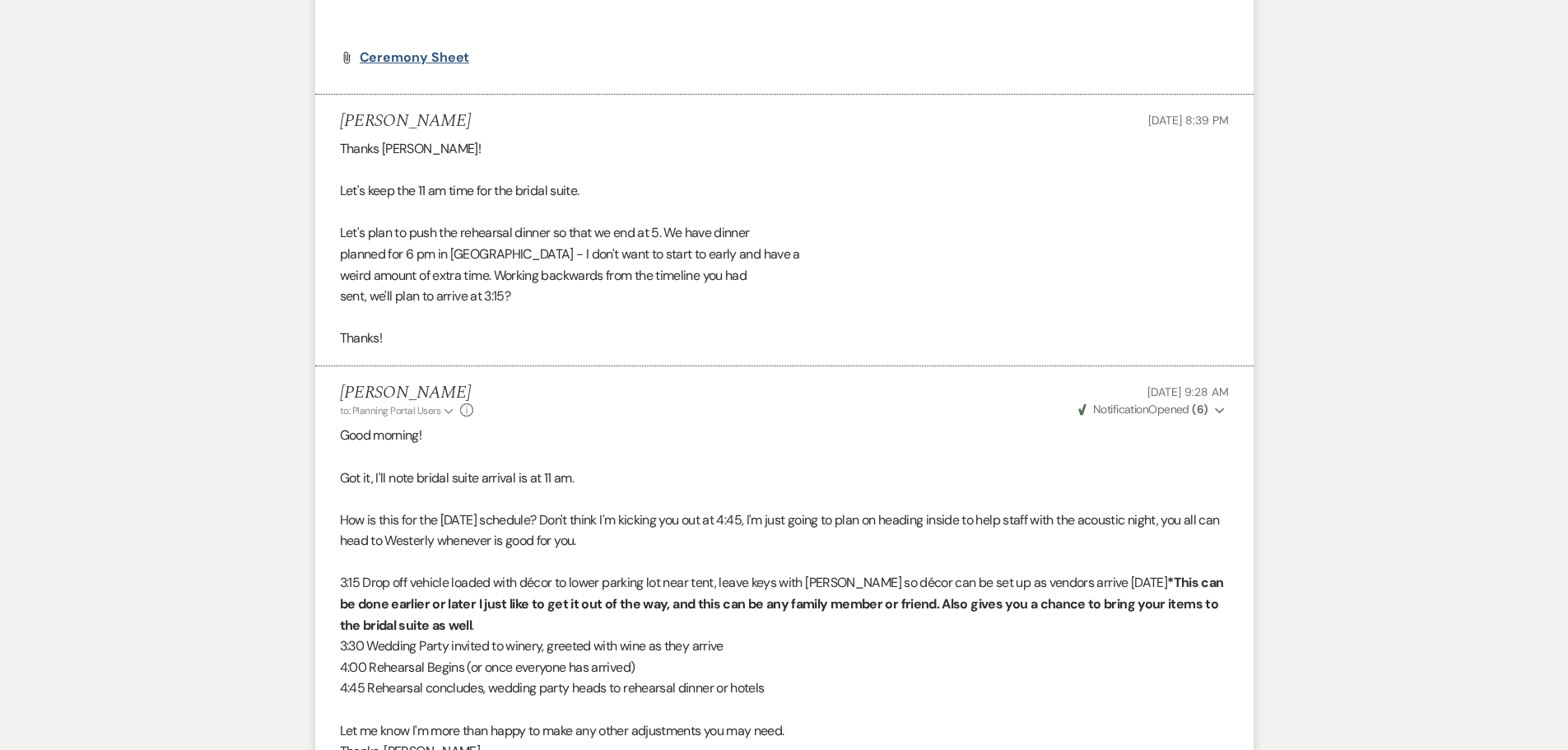
click at [423, 49] on span "Ceremony Sheet" at bounding box center [415, 57] width 110 height 17
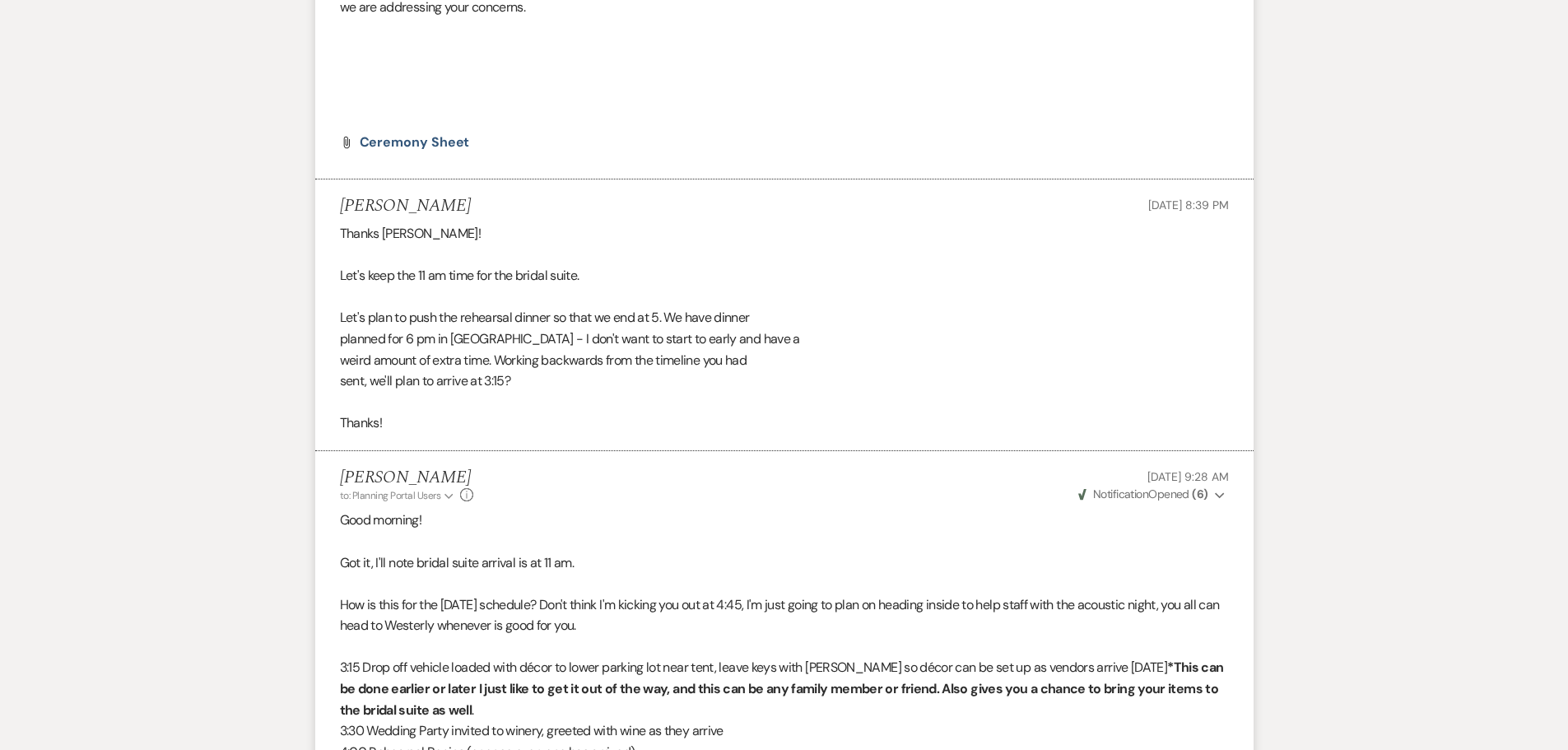
scroll to position [5972, 0]
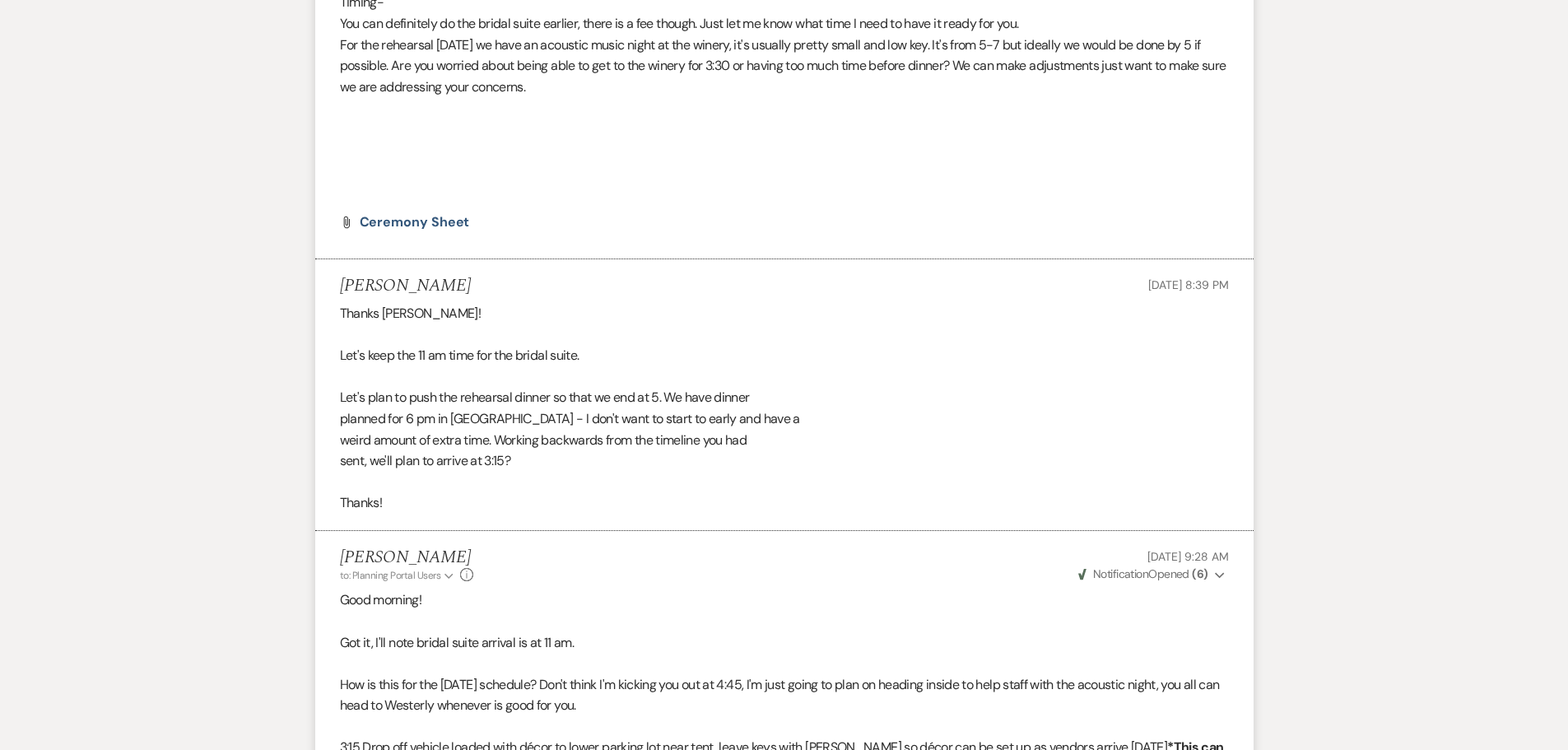
click at [765, 276] on div "[PERSON_NAME] [DATE] 8:39 PM" at bounding box center [785, 286] width 889 height 21
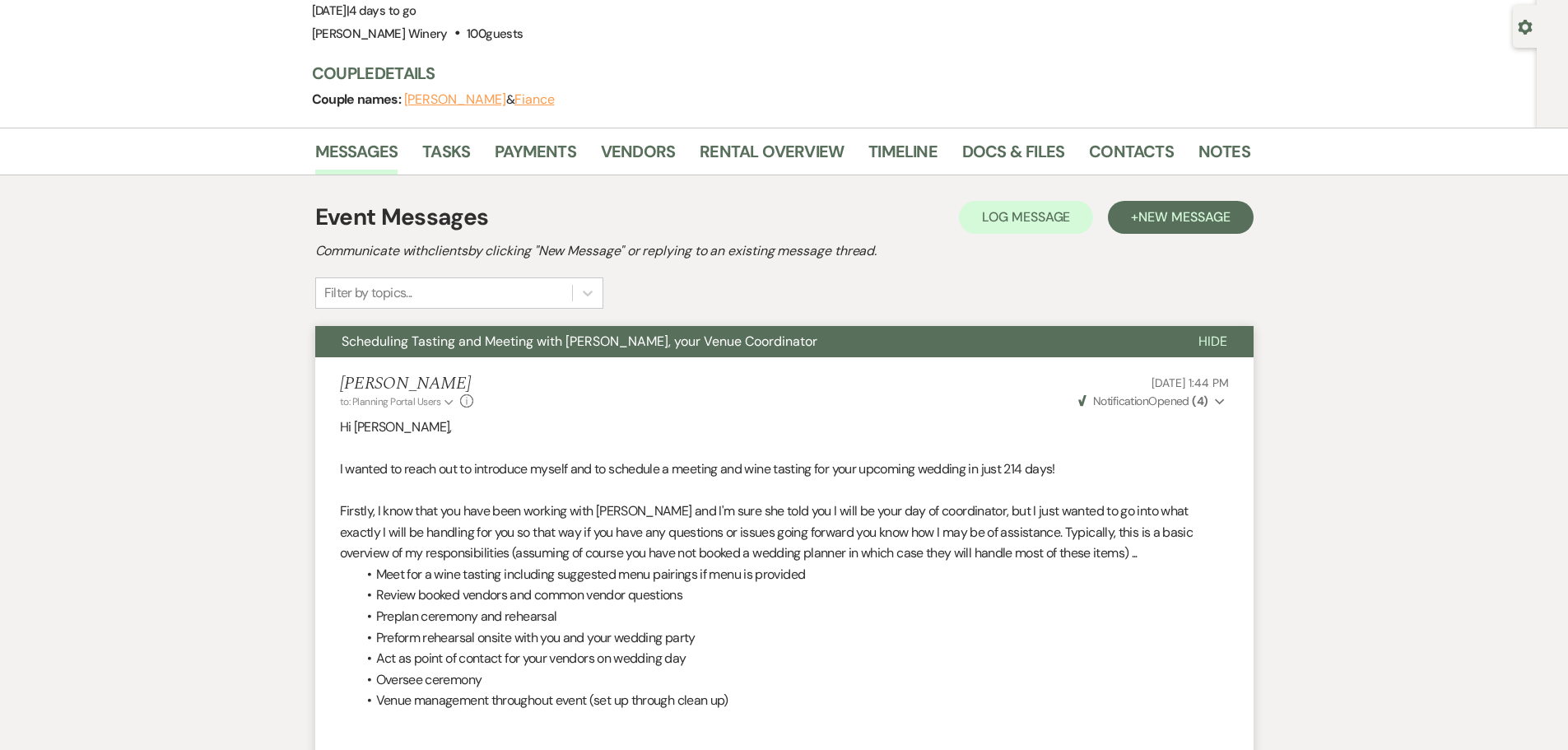
scroll to position [0, 0]
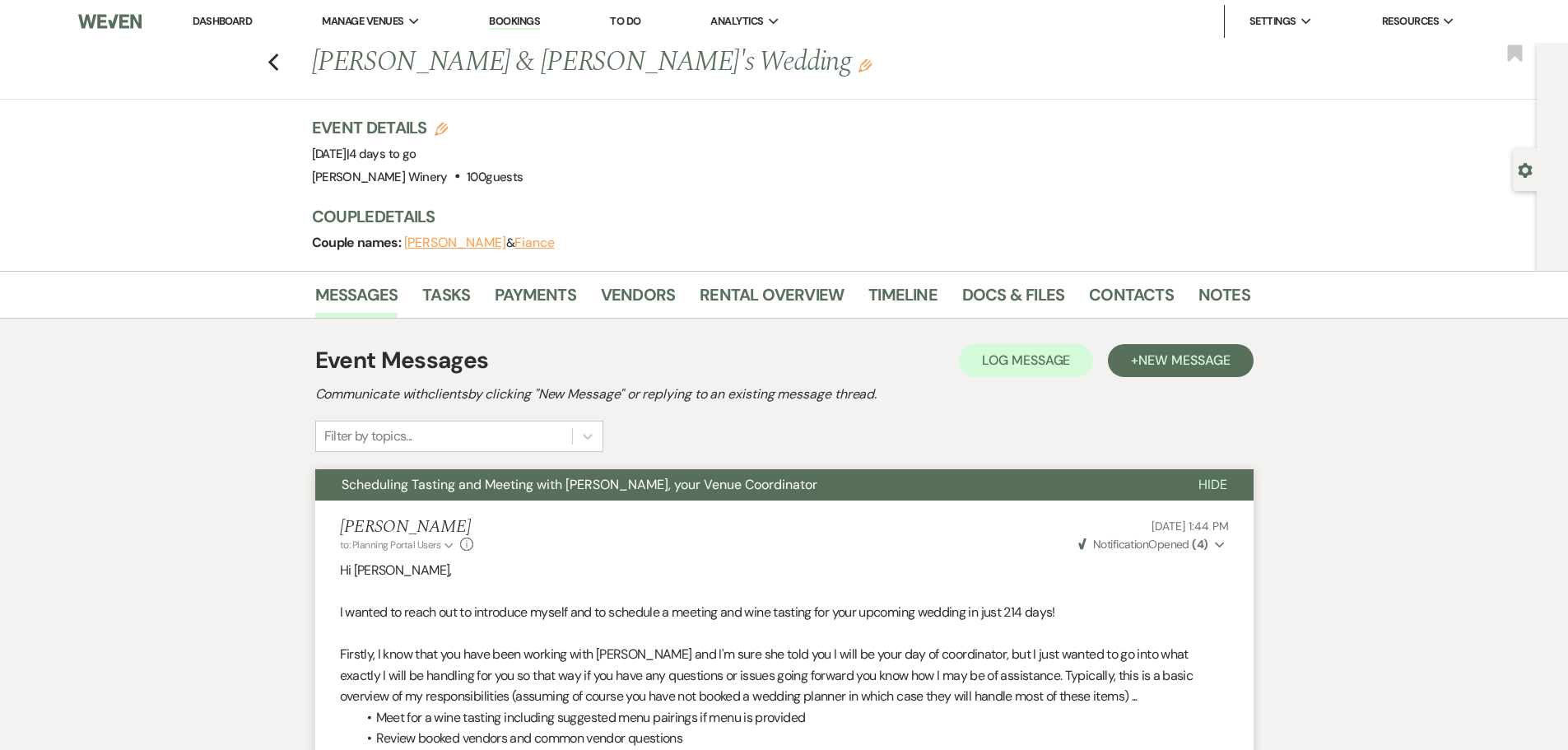
click at [236, 17] on link "Dashboard" at bounding box center [222, 21] width 60 height 14
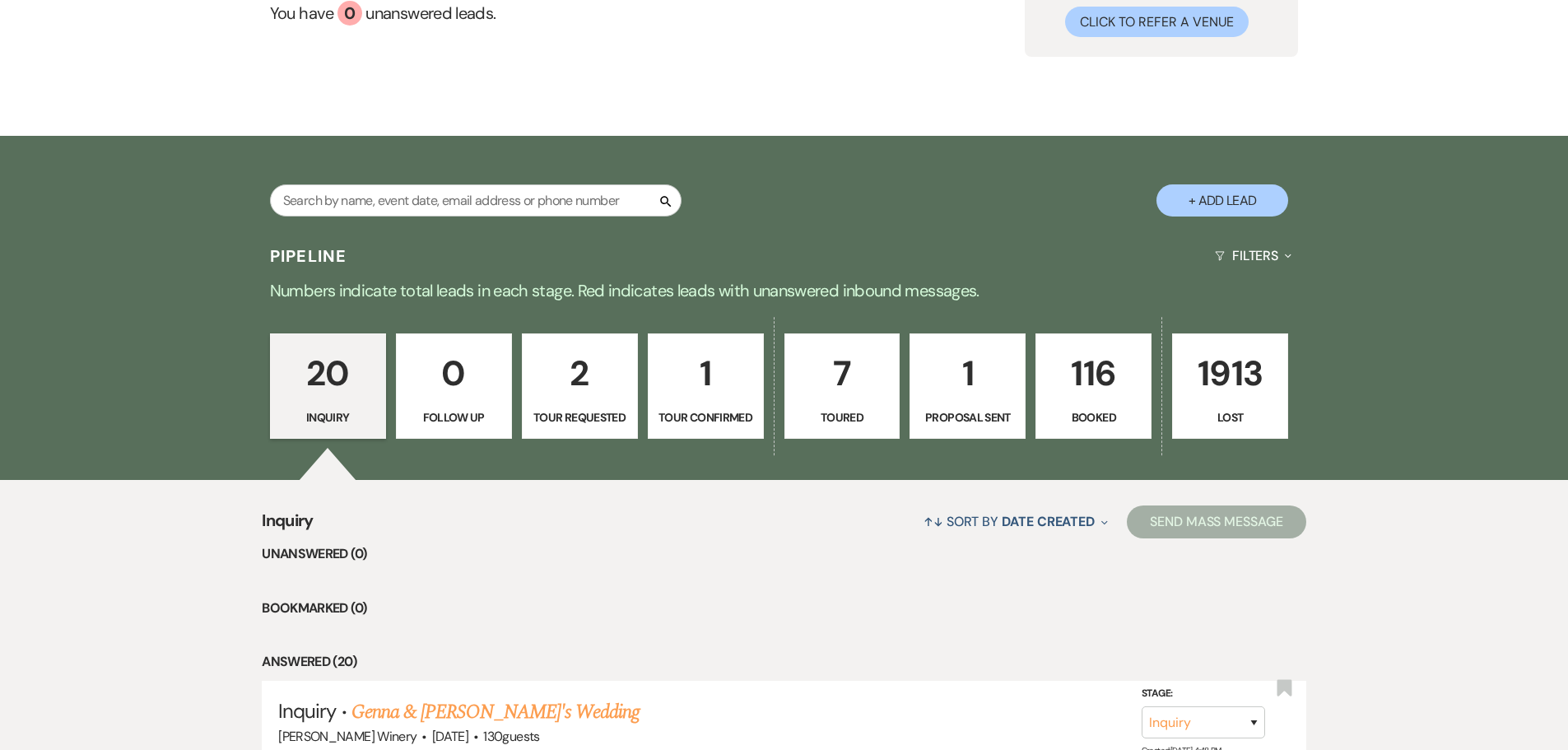
scroll to position [185, 0]
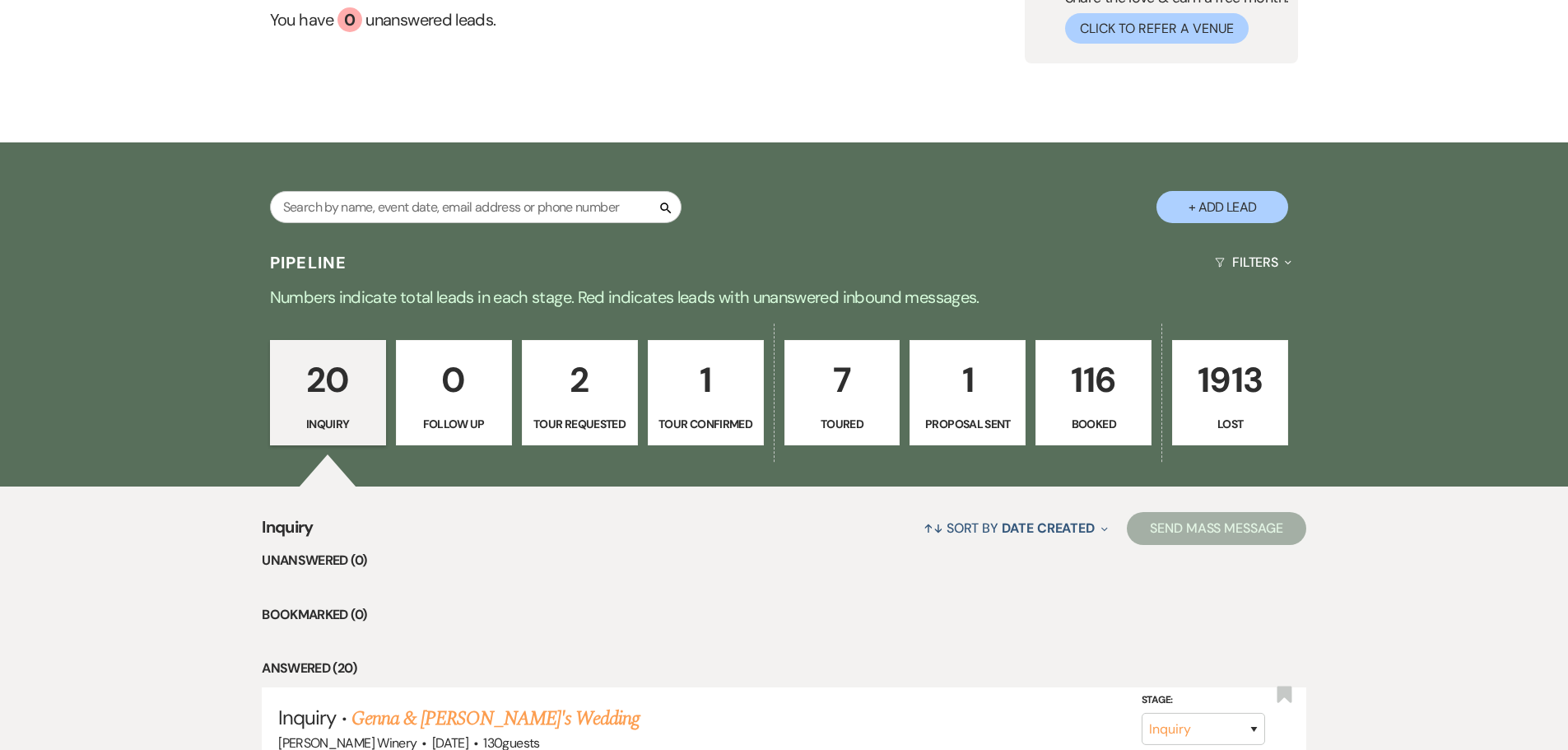
click at [621, 412] on link "2 Tour Requested" at bounding box center [580, 393] width 116 height 105
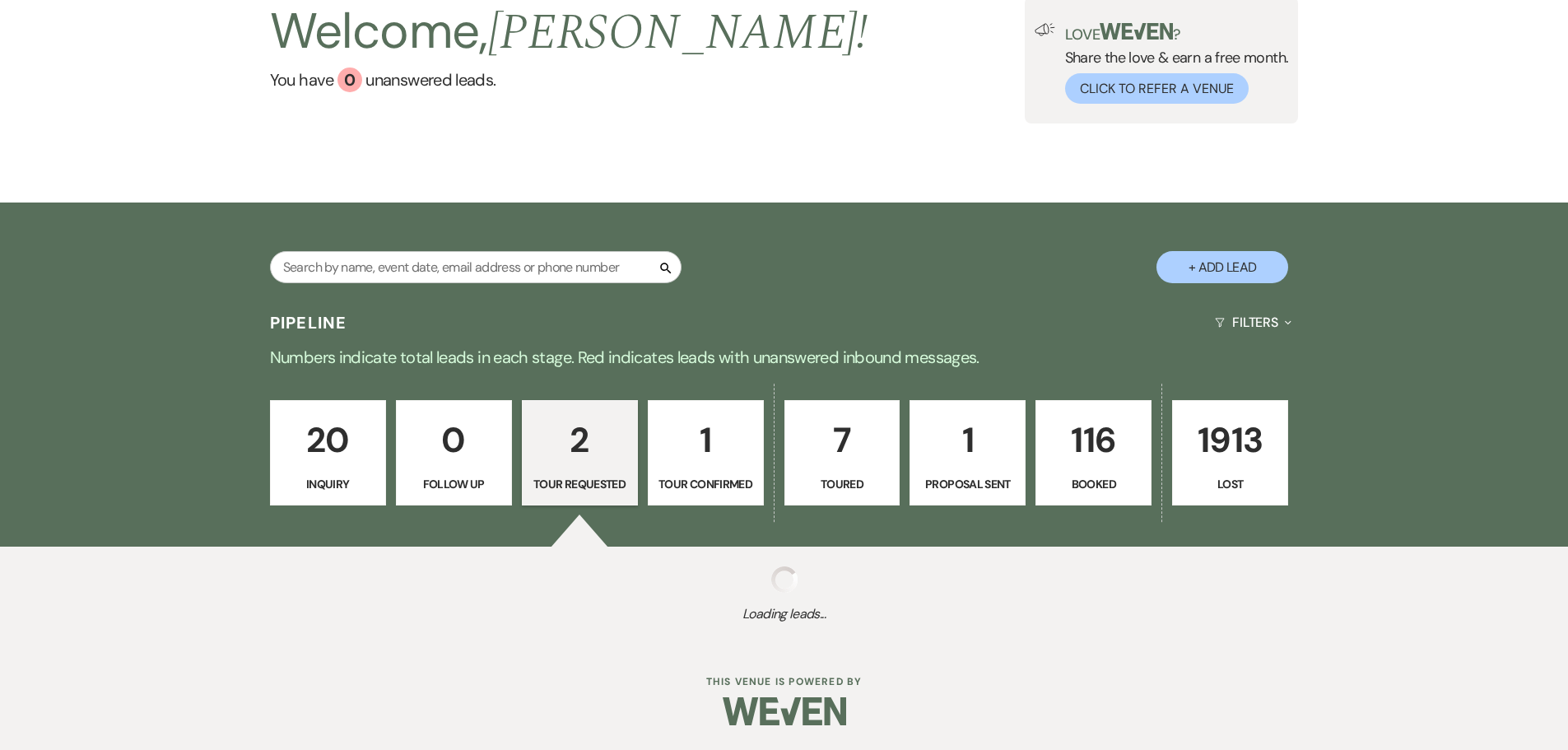
select select "2"
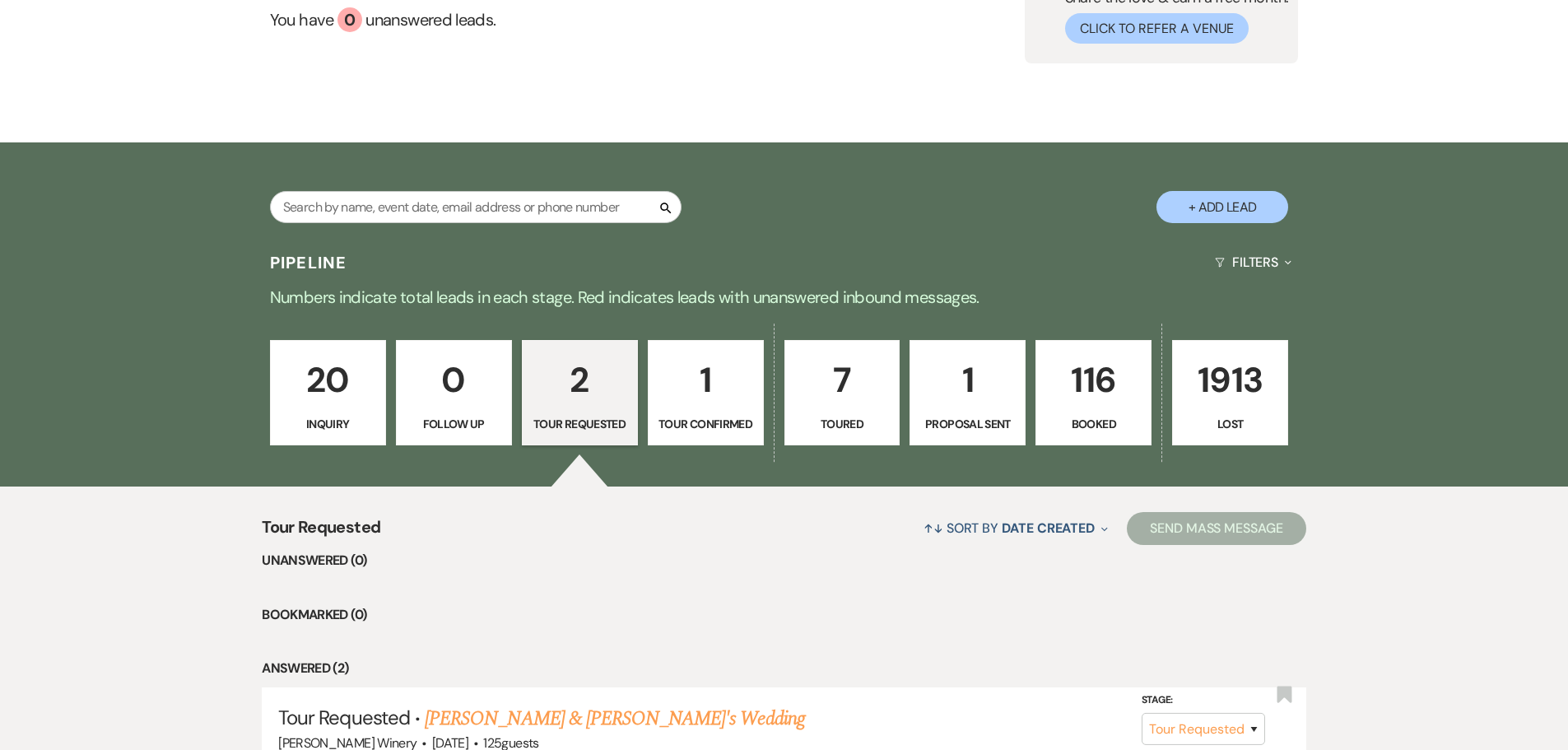
scroll to position [431, 0]
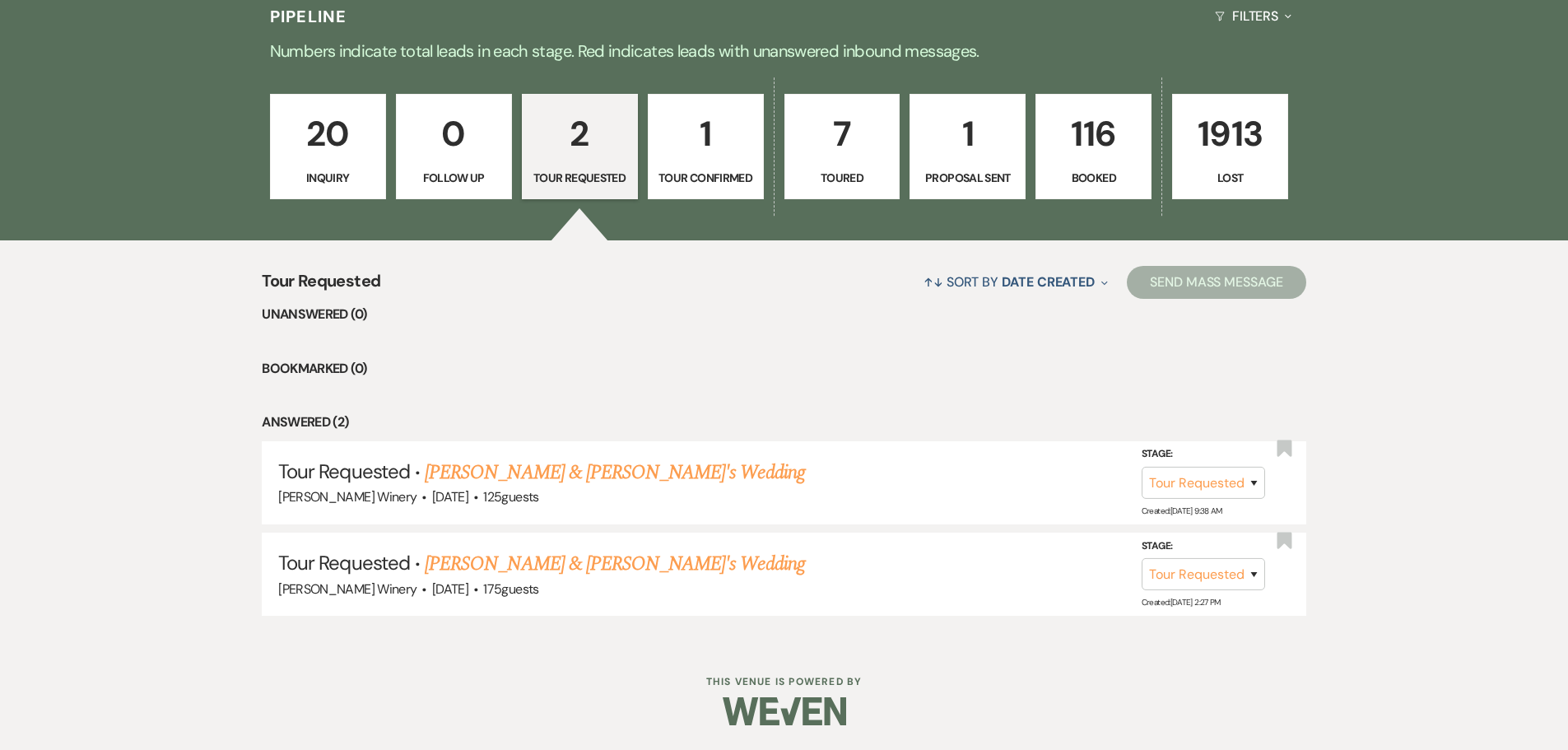
click at [699, 126] on p "1" at bounding box center [706, 134] width 94 height 56
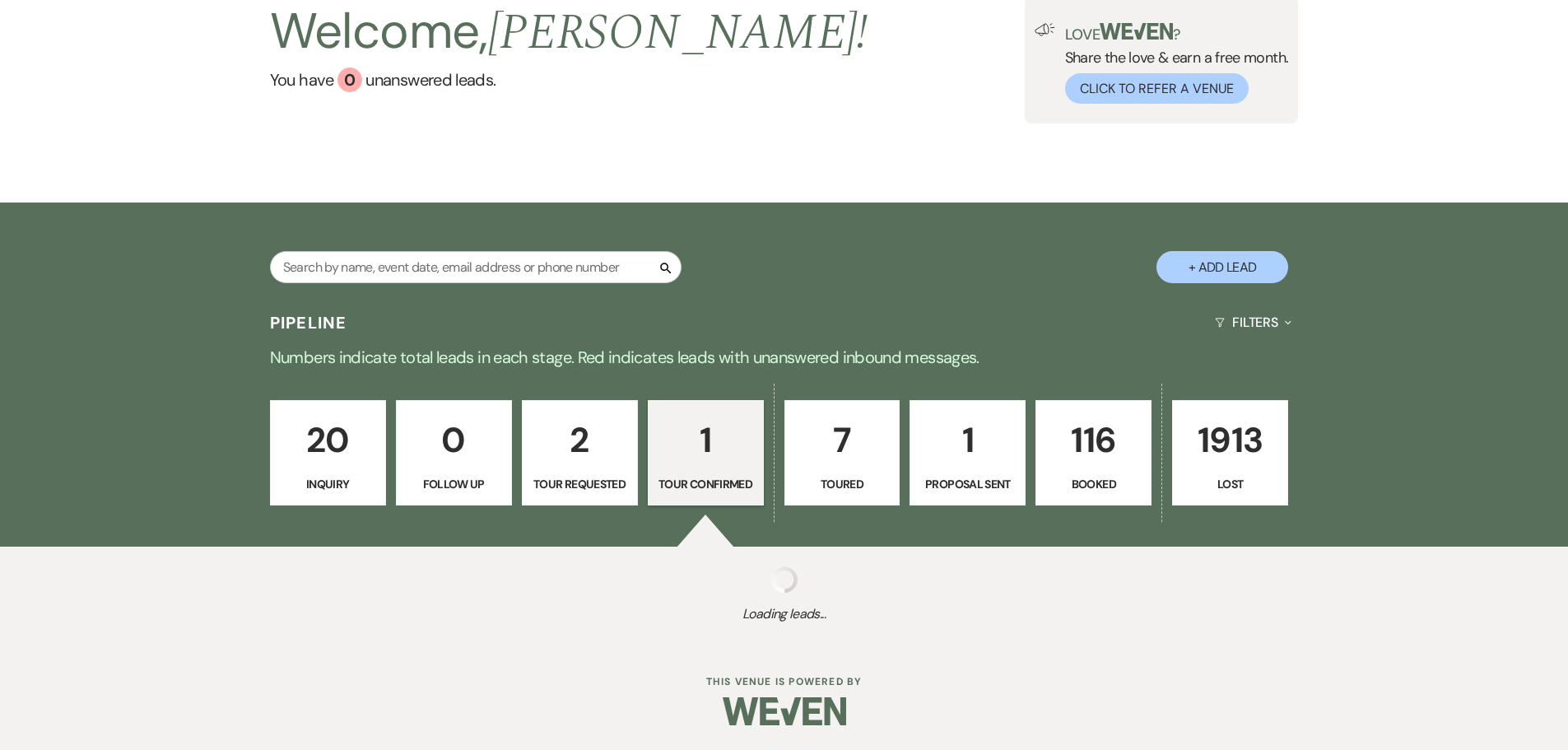
scroll to position [339, 0]
select select "4"
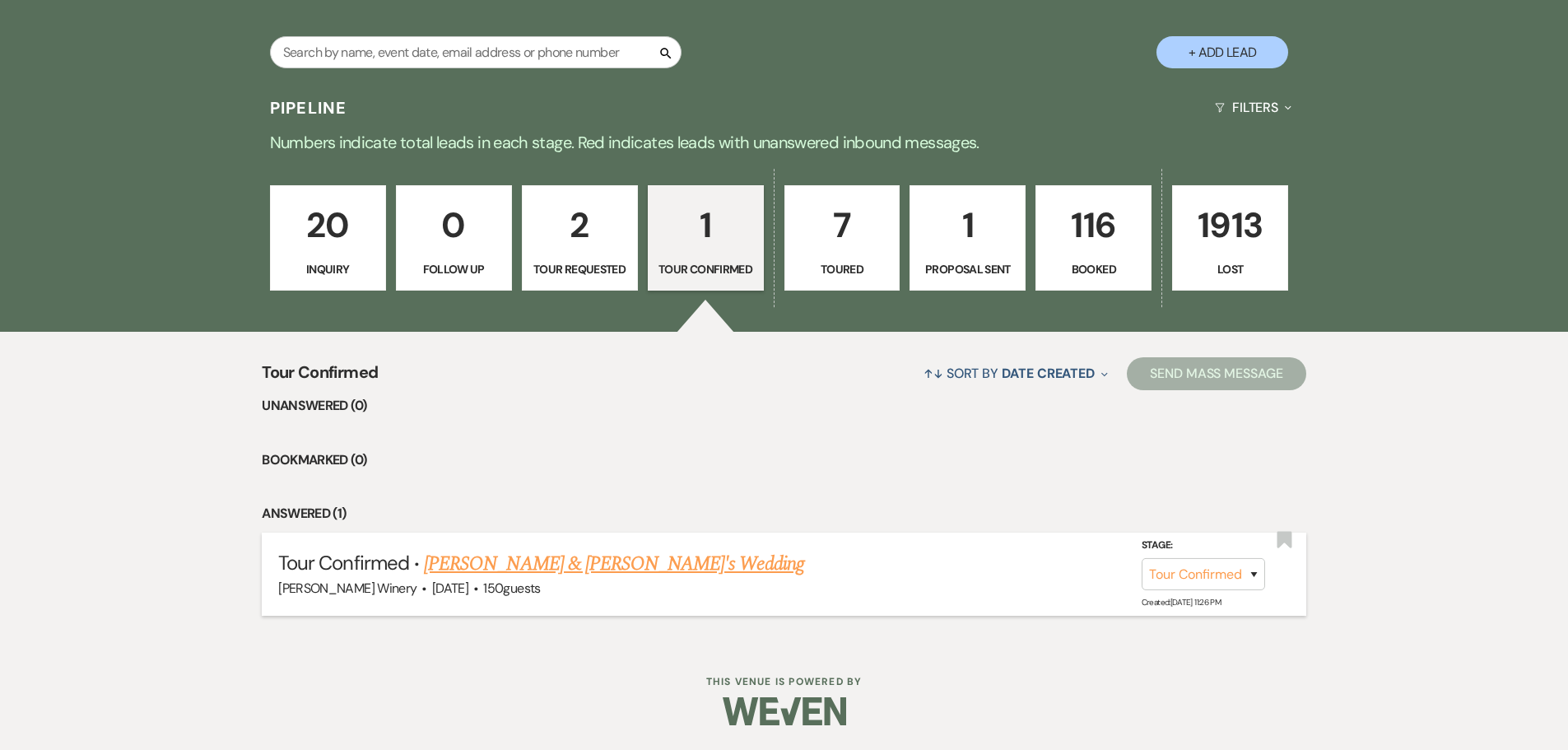
click at [508, 573] on link "[PERSON_NAME] & [PERSON_NAME]'s Wedding" at bounding box center [613, 563] width 380 height 30
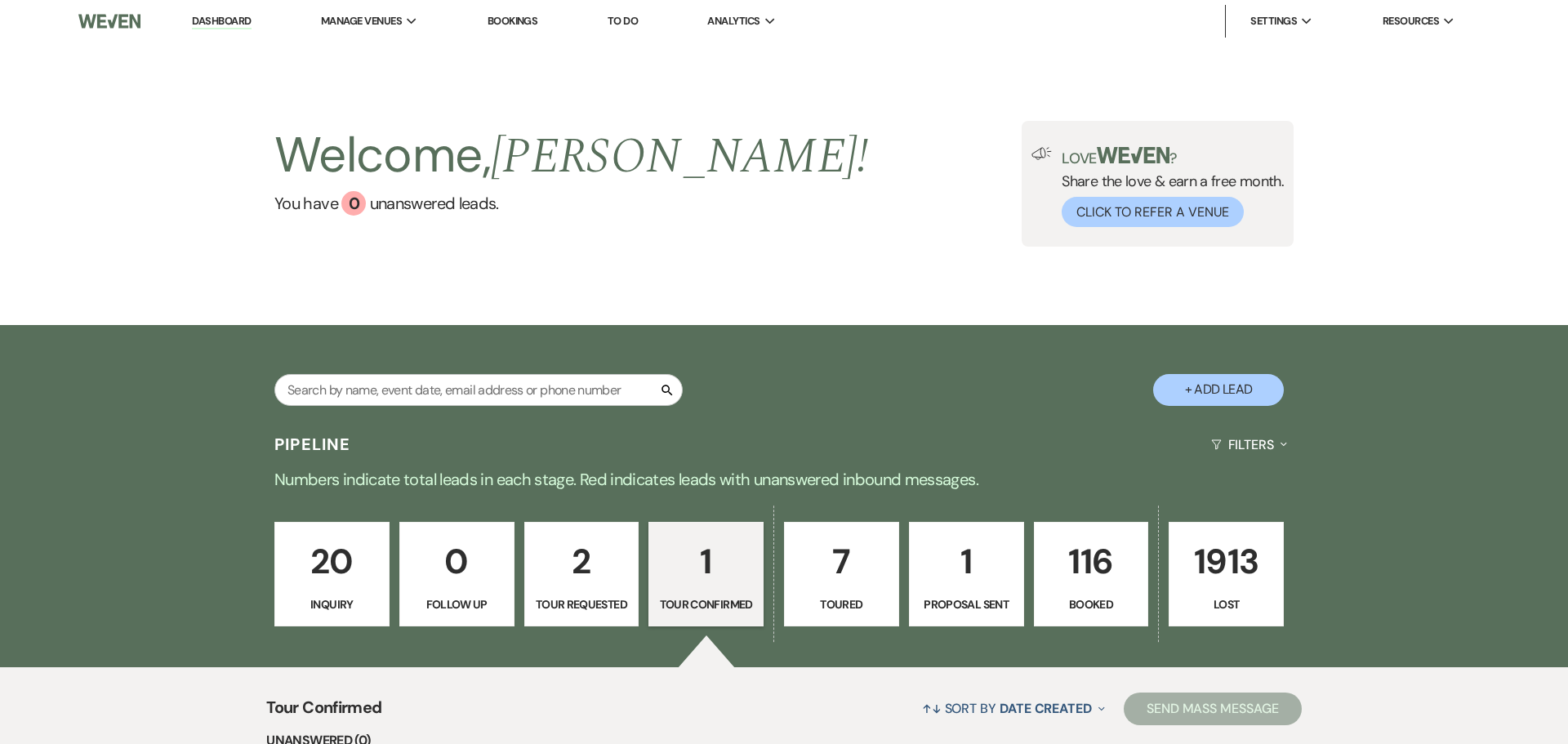
select select "4"
select select "5"
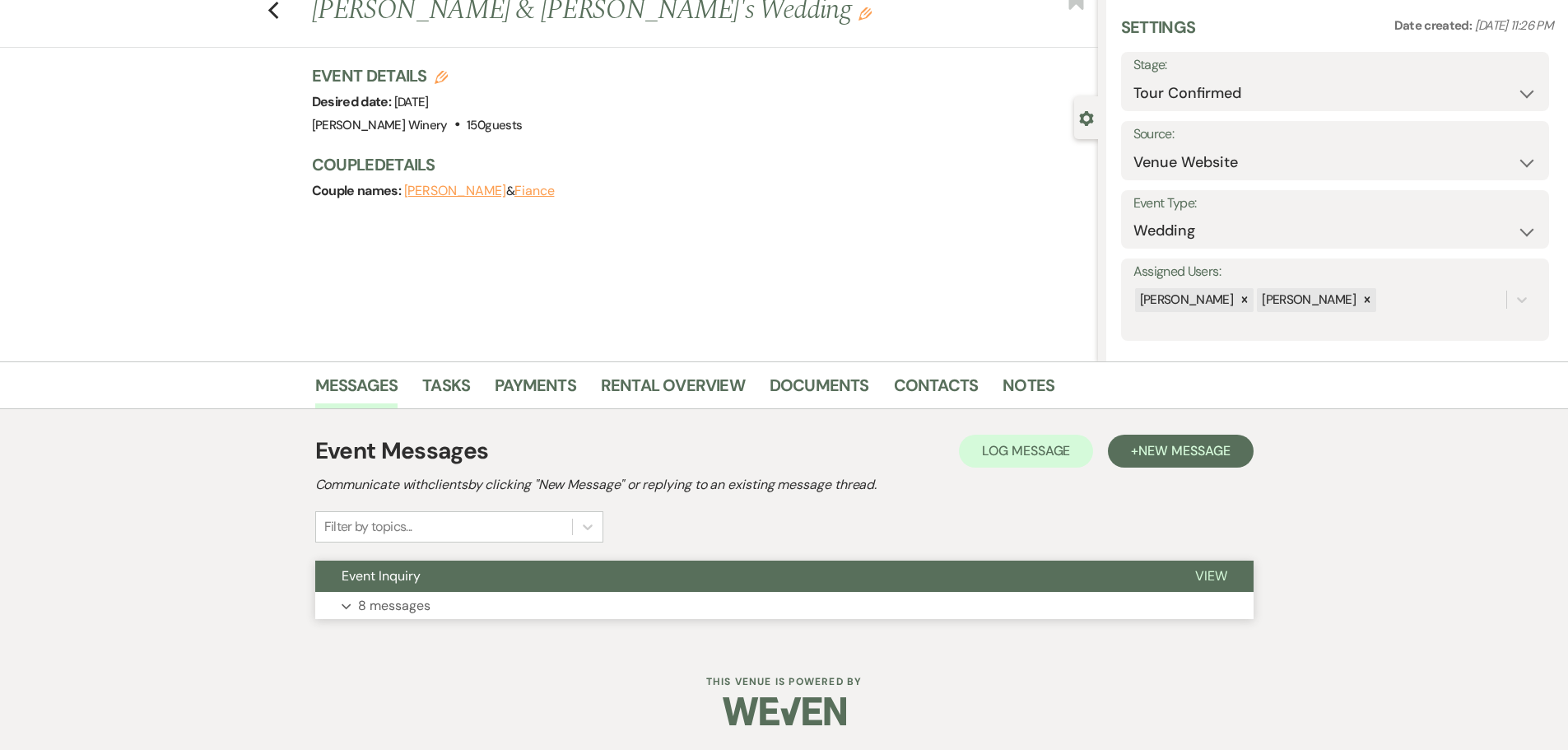
click at [543, 590] on button "Event Inquiry" at bounding box center [742, 576] width 853 height 32
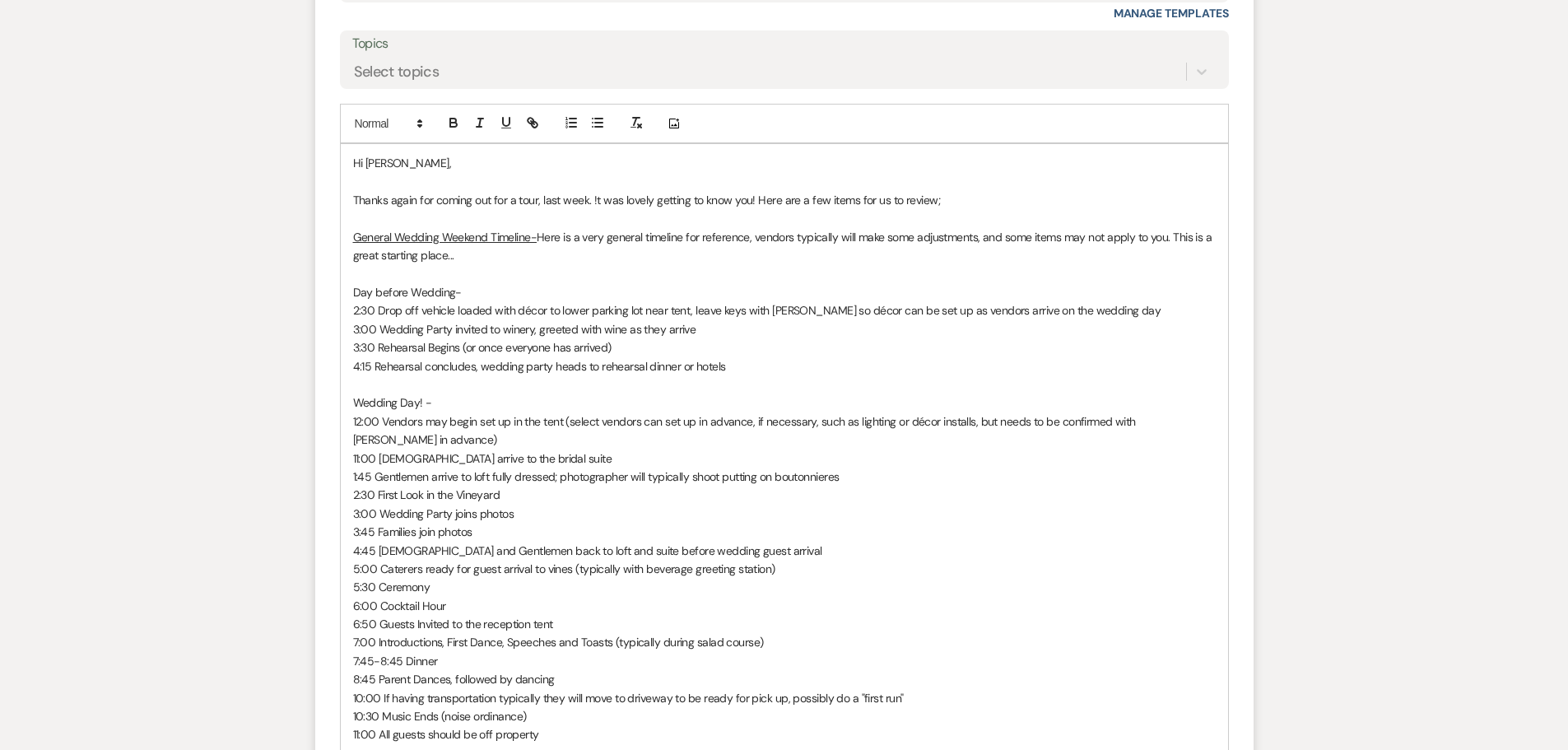
scroll to position [2229, 0]
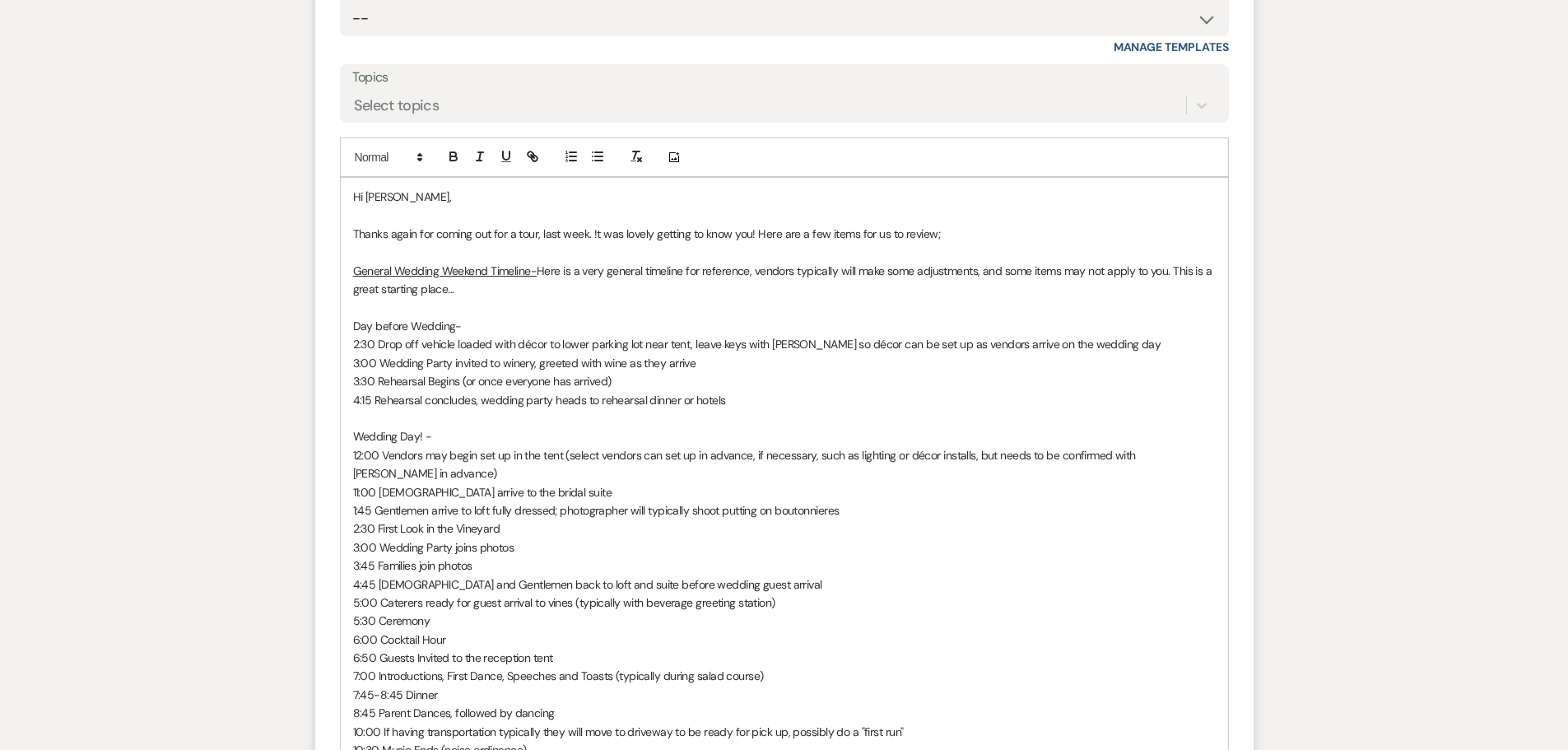
click at [590, 229] on p "Thanks again for coming out for a tour, last week. !t was lovely getting to kno…" at bounding box center [784, 233] width 862 height 18
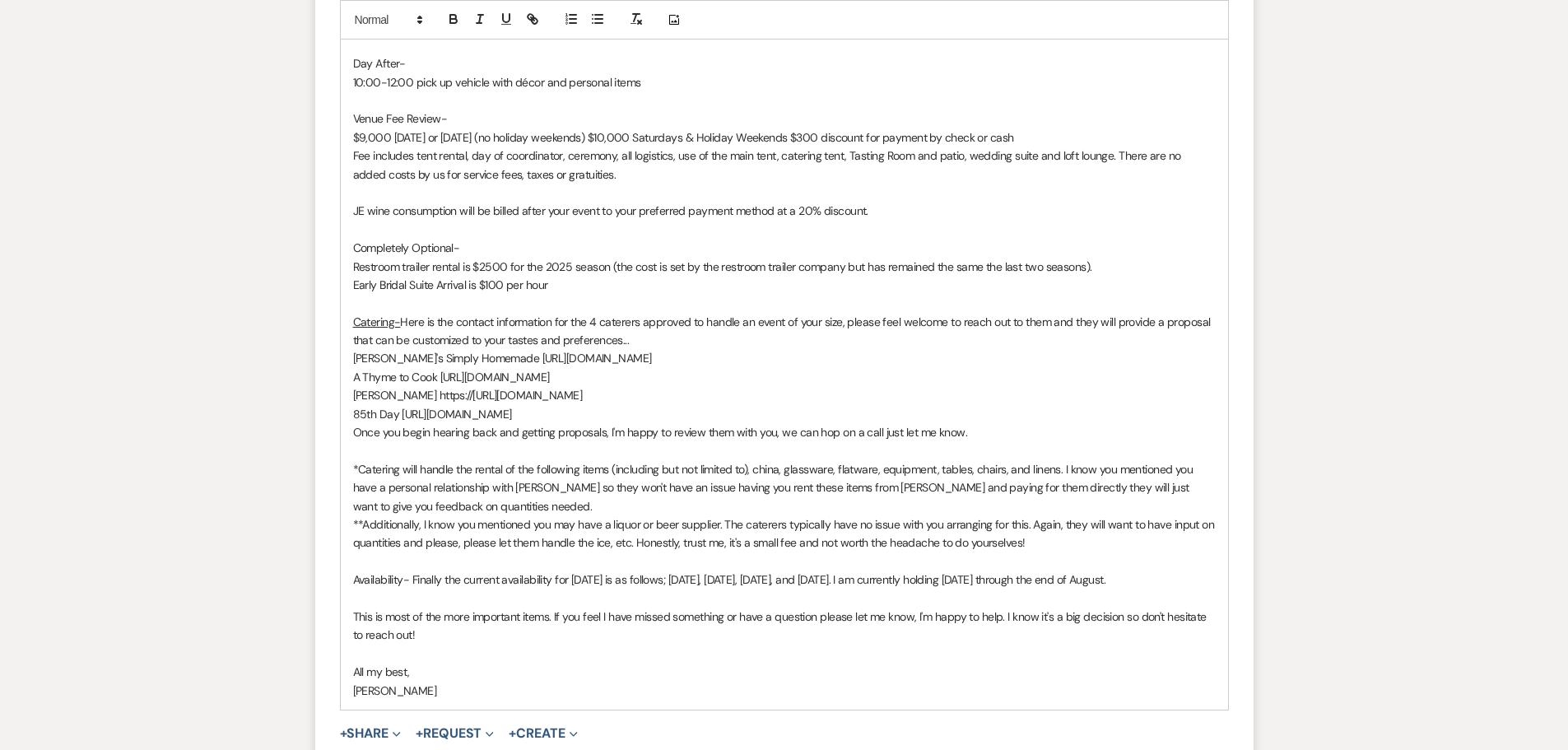
scroll to position [3134, 0]
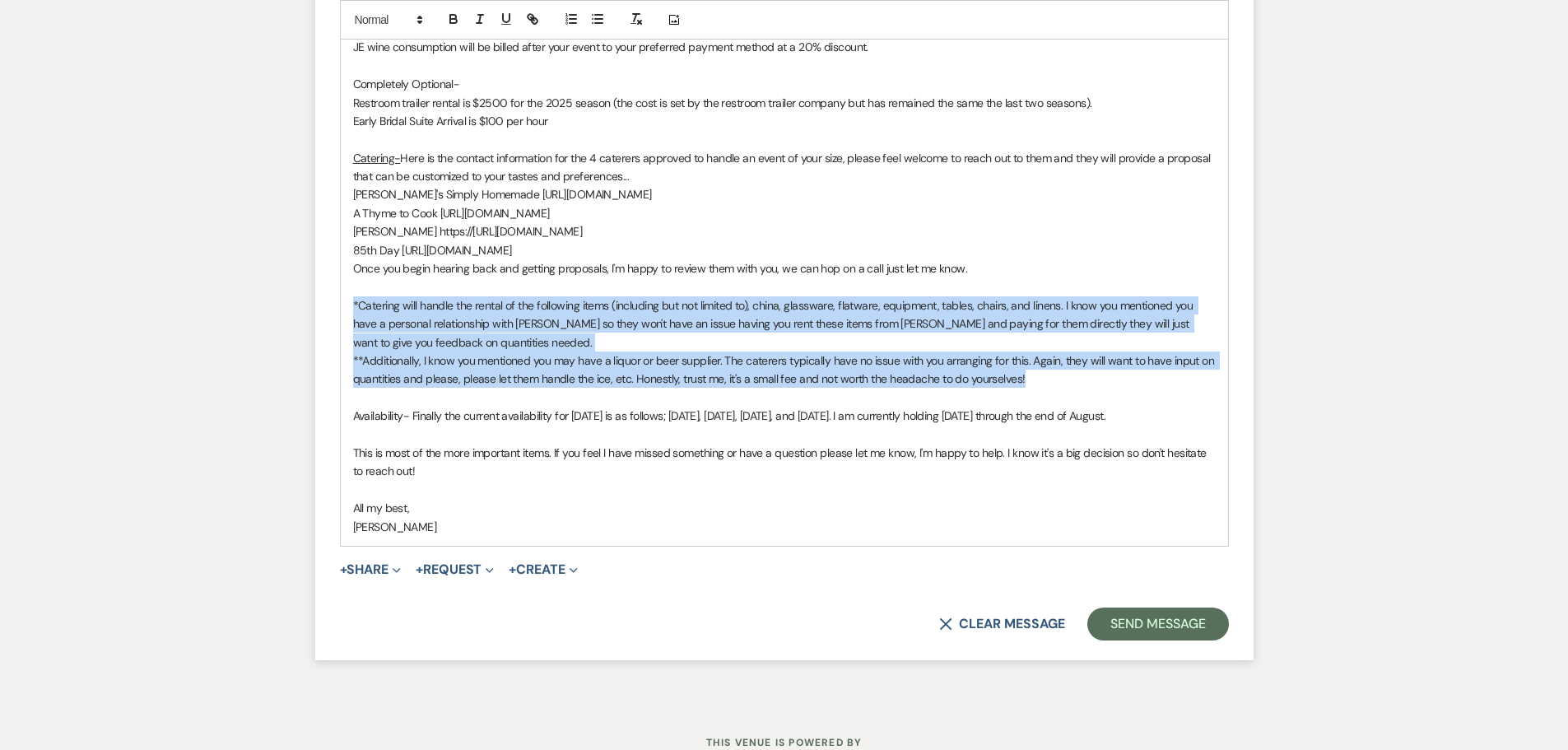
drag, startPoint x: 347, startPoint y: 302, endPoint x: 1070, endPoint y: 372, distance: 726.4
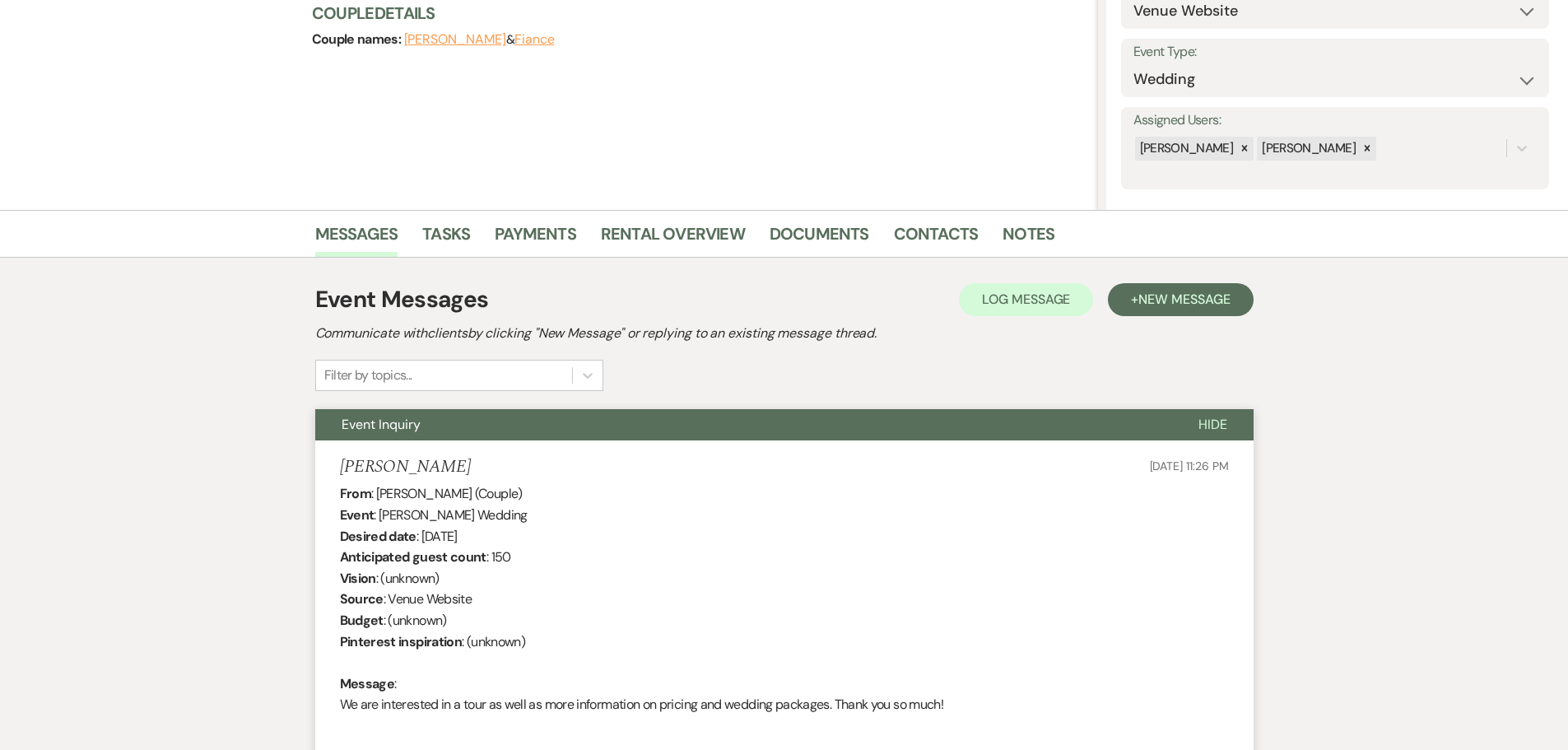
scroll to position [0, 0]
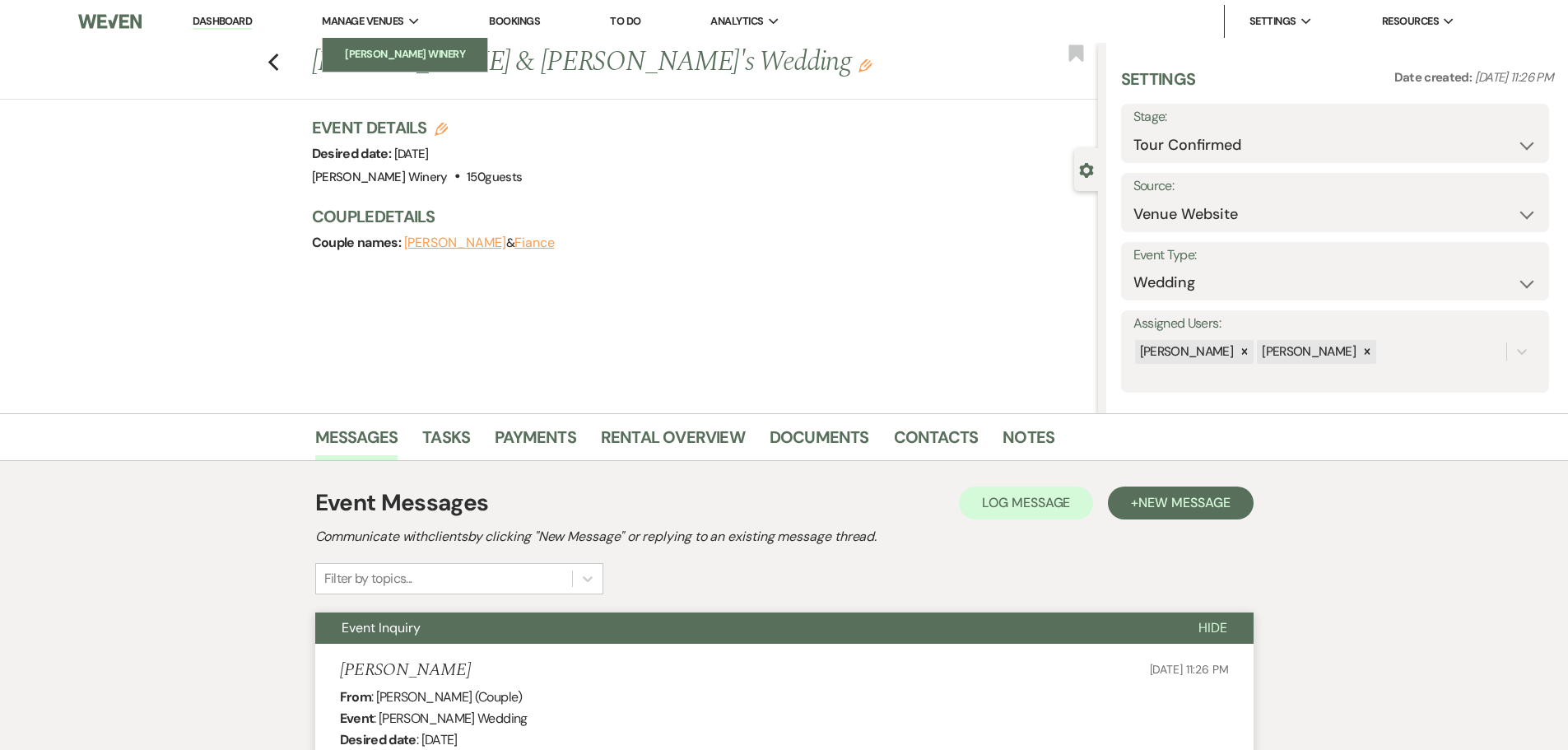
click at [355, 41] on link "[PERSON_NAME] Winery" at bounding box center [405, 54] width 165 height 33
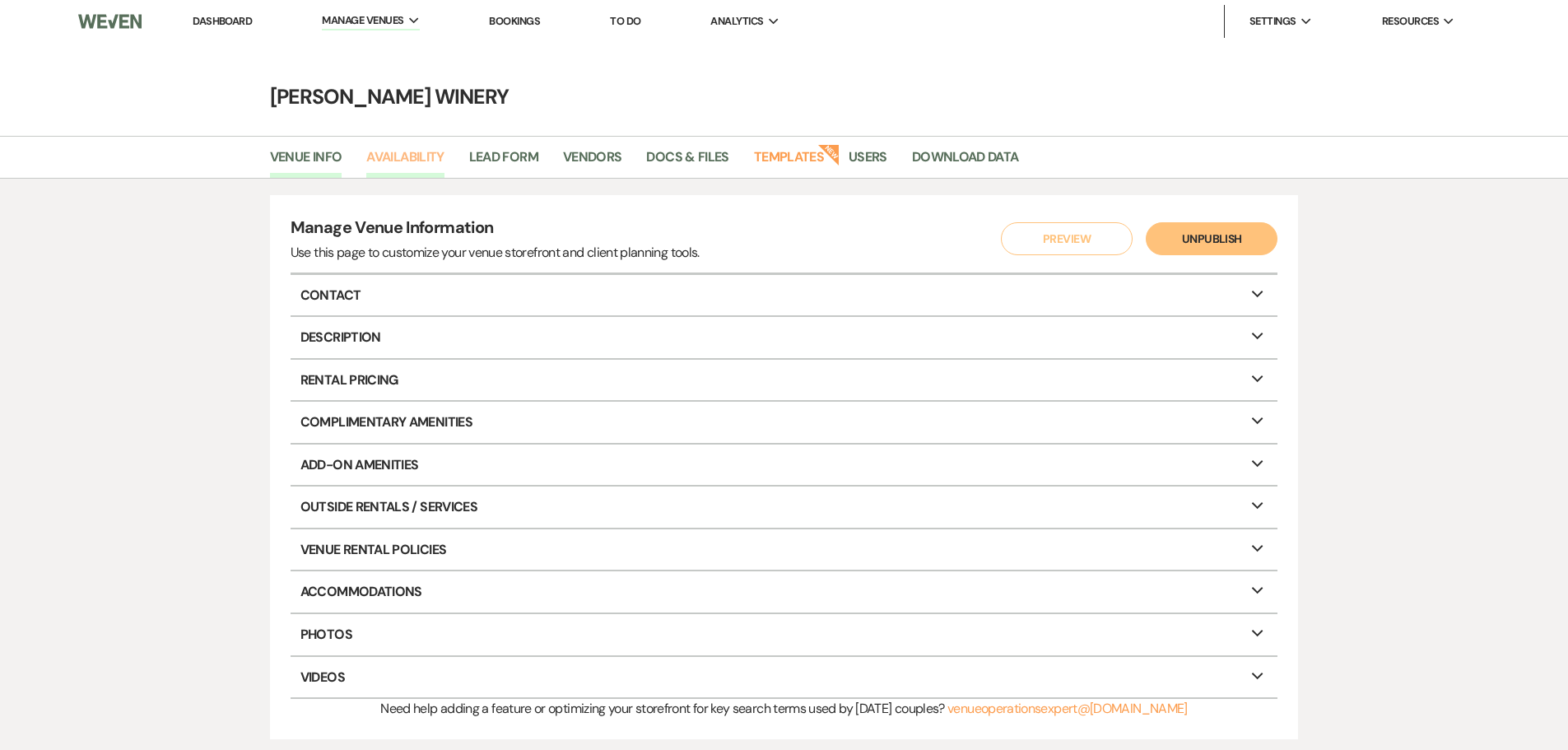
click at [438, 158] on link "Availability" at bounding box center [405, 163] width 77 height 32
select select "3"
select select "2026"
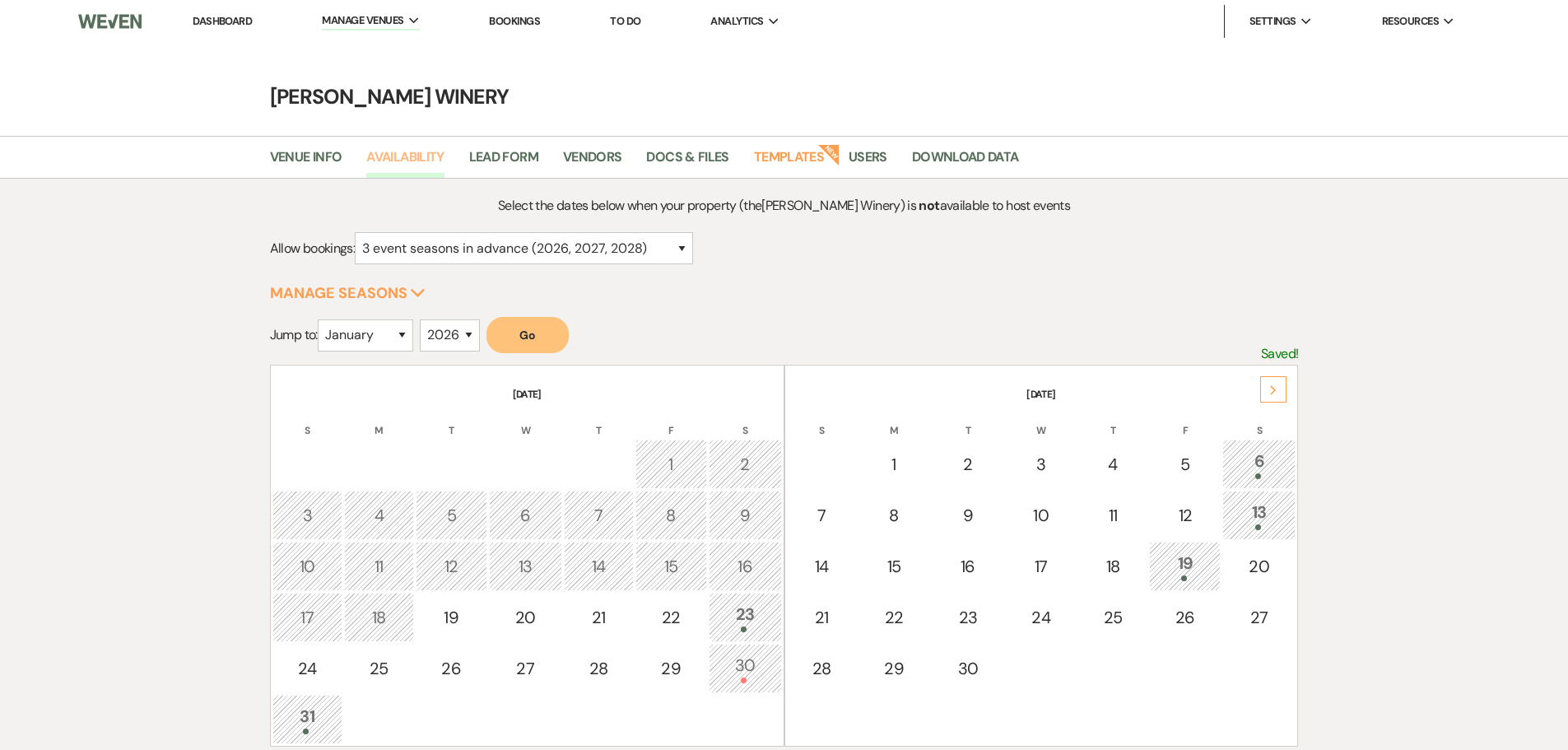
scroll to position [165, 0]
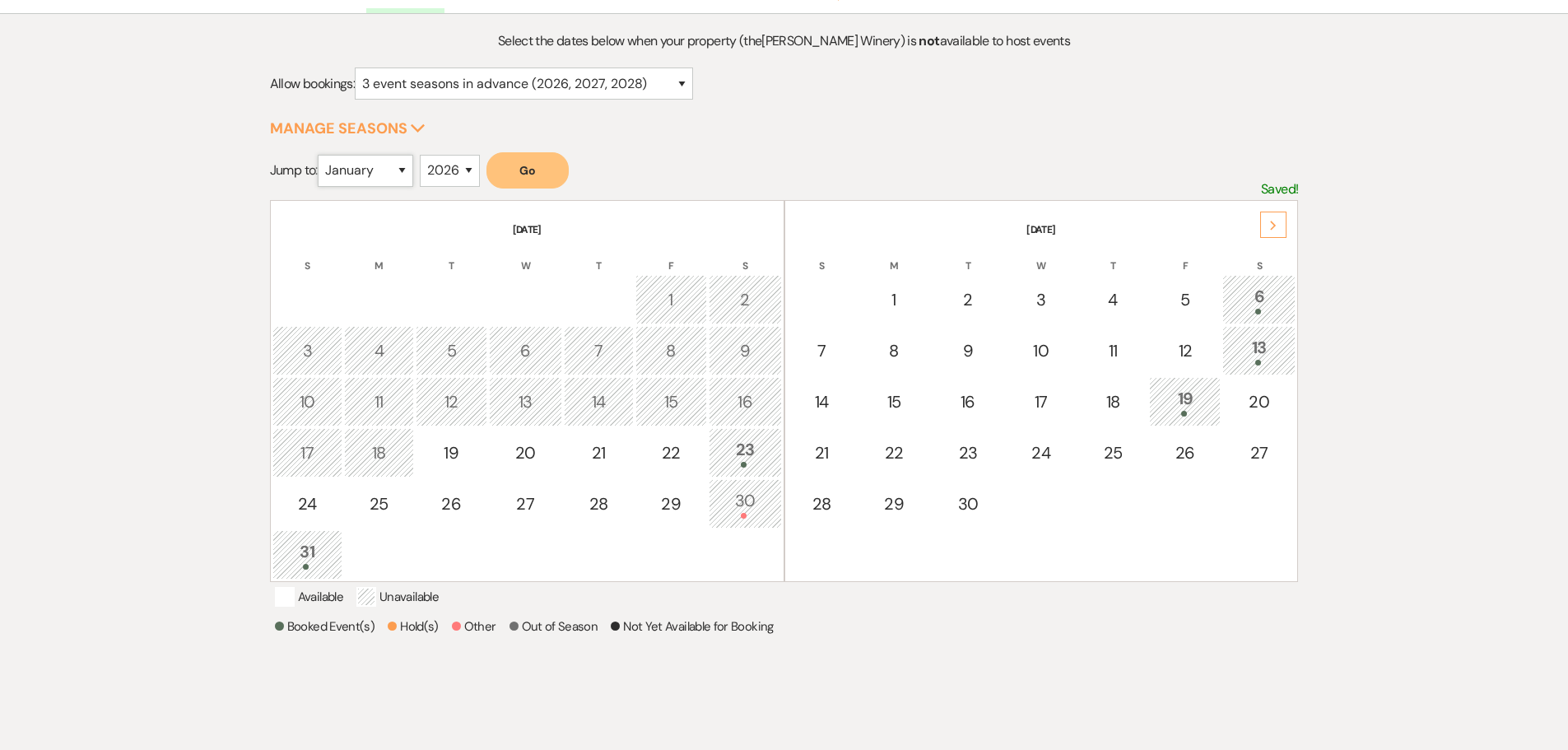
click at [402, 177] on select "January February March April May June July August September October November De…" at bounding box center [365, 171] width 95 height 32
select select "8"
click at [322, 155] on select "January February March April May June July August September October November De…" at bounding box center [365, 171] width 95 height 32
click at [559, 164] on button "Go" at bounding box center [527, 170] width 82 height 37
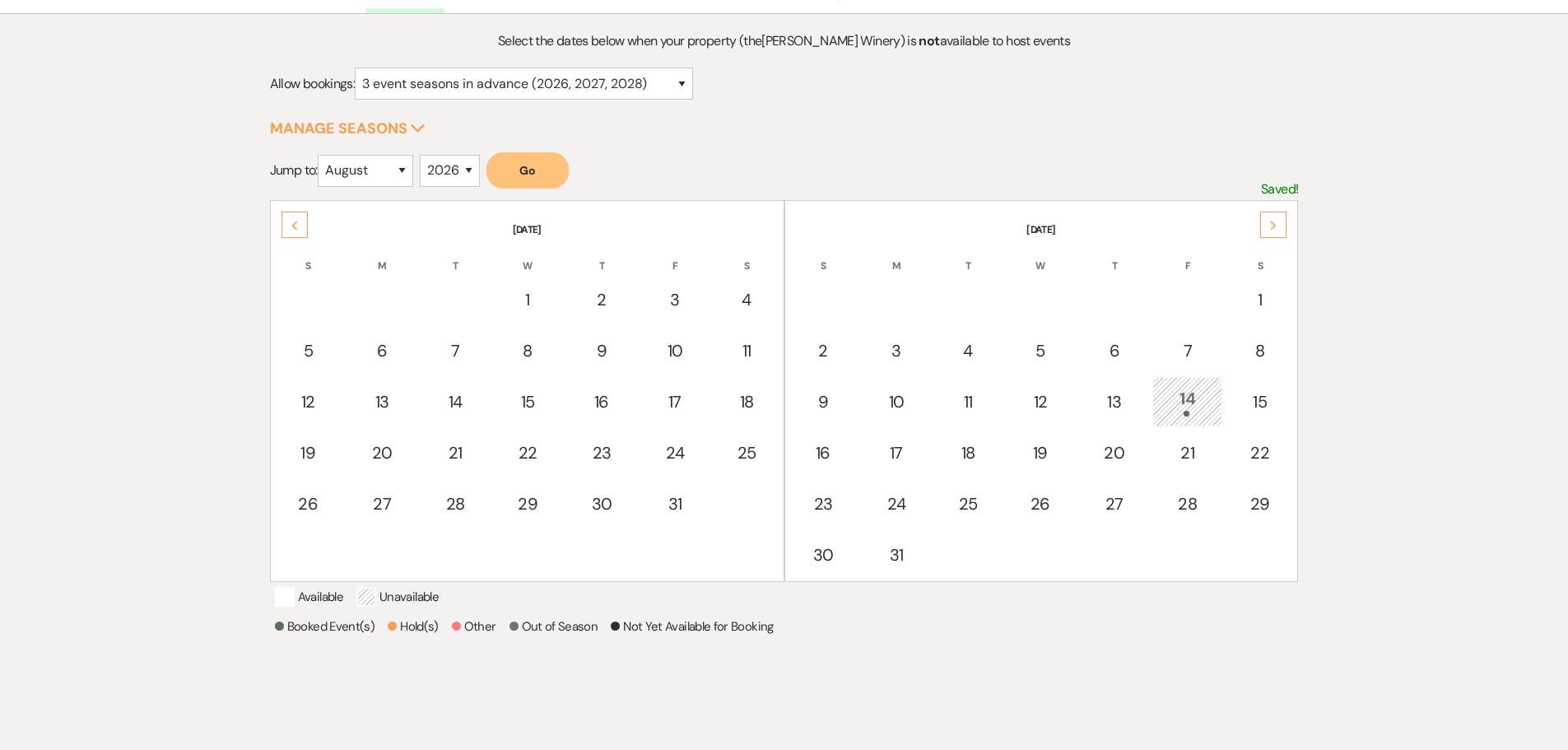
click at [1273, 230] on div "Next" at bounding box center [1273, 224] width 27 height 27
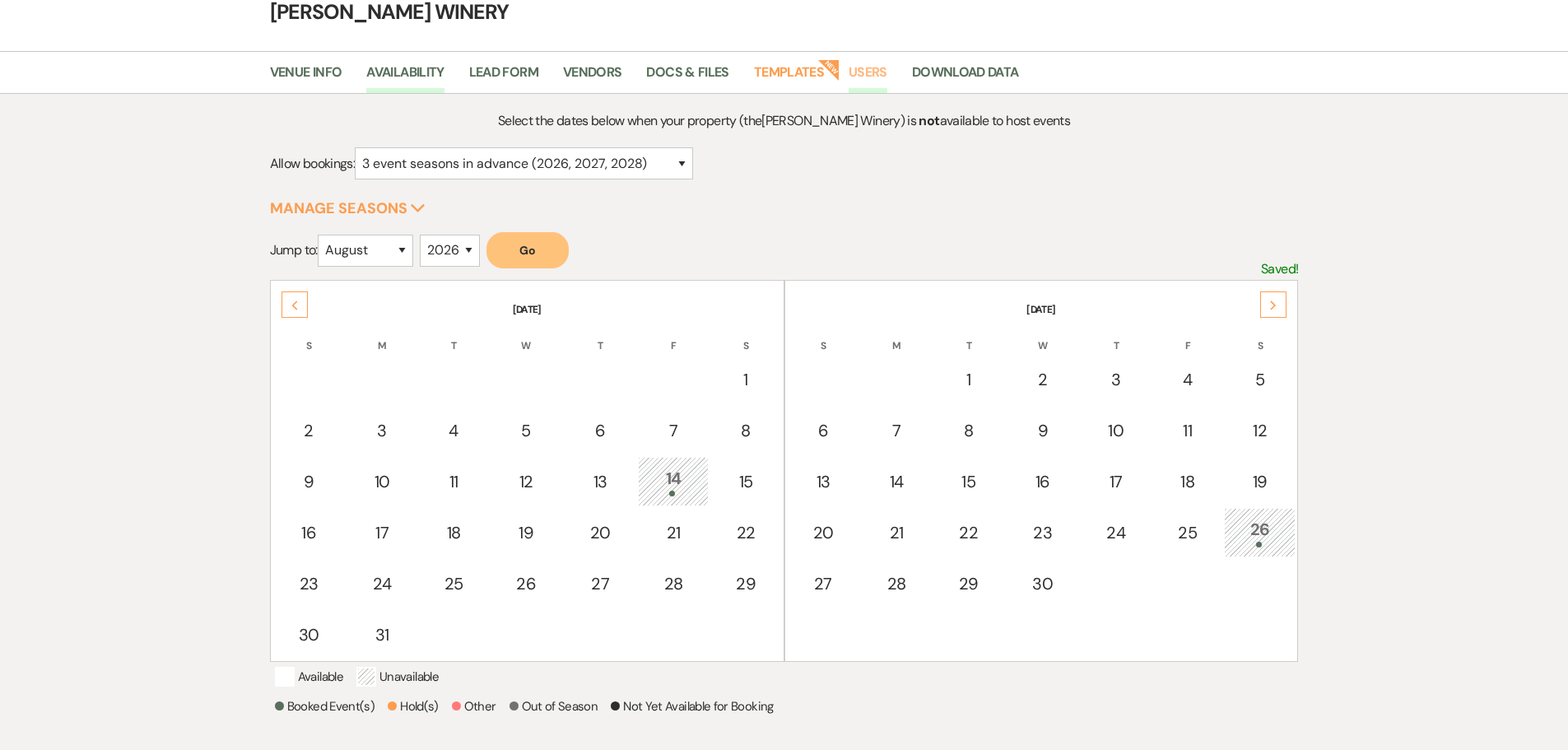
scroll to position [0, 0]
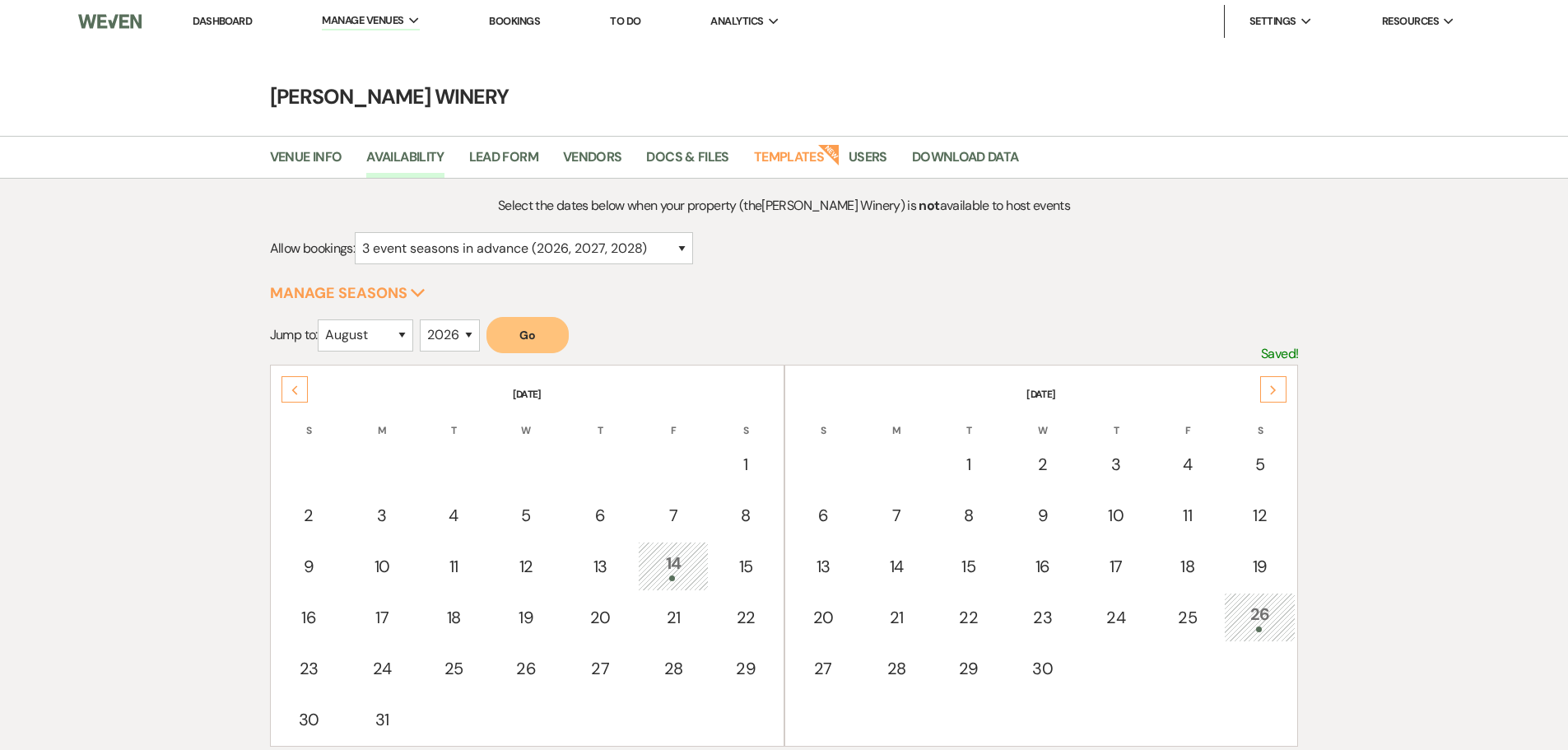
click at [245, 20] on link "Dashboard" at bounding box center [222, 21] width 60 height 14
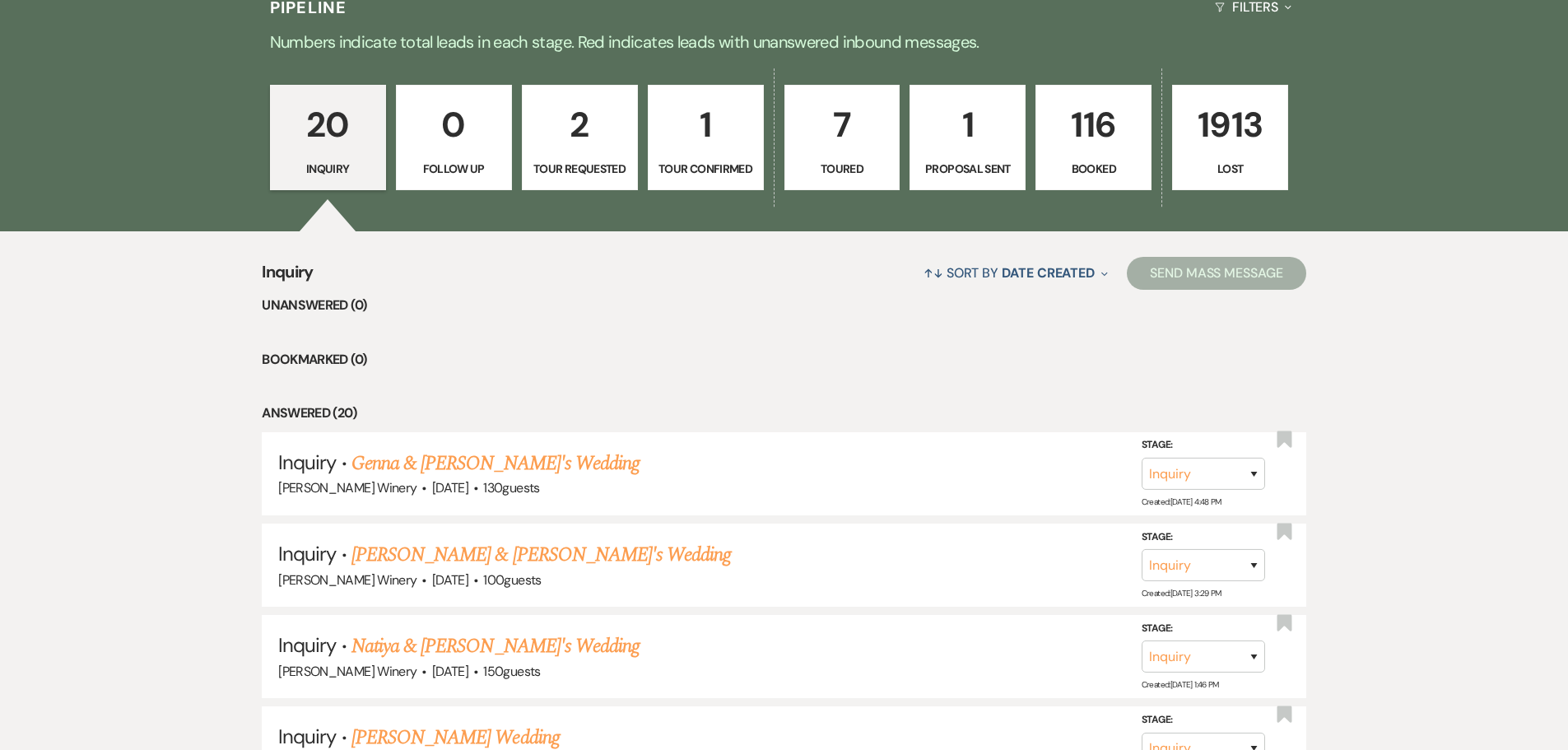
scroll to position [412, 0]
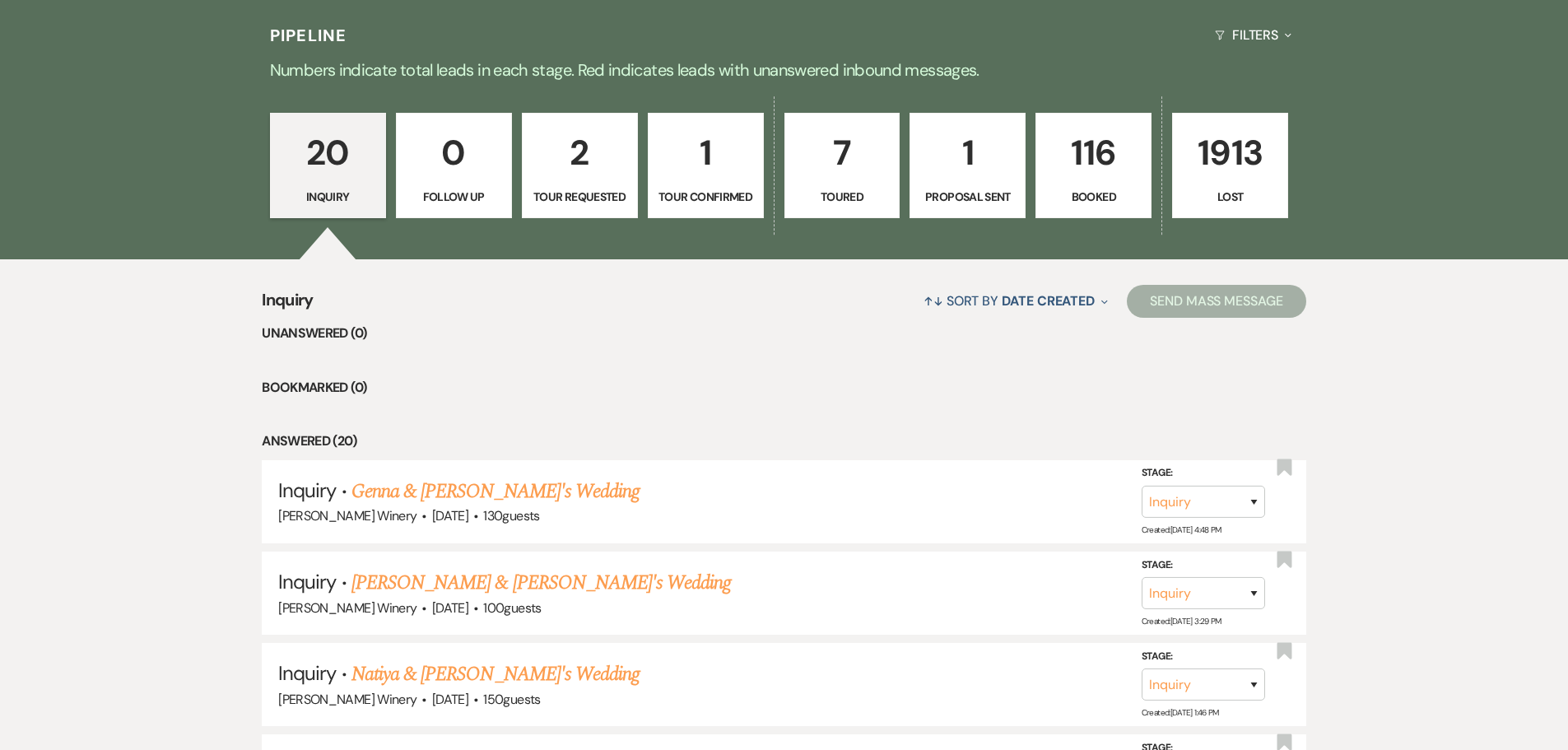
click at [858, 167] on p "7" at bounding box center [842, 153] width 94 height 56
select select "5"
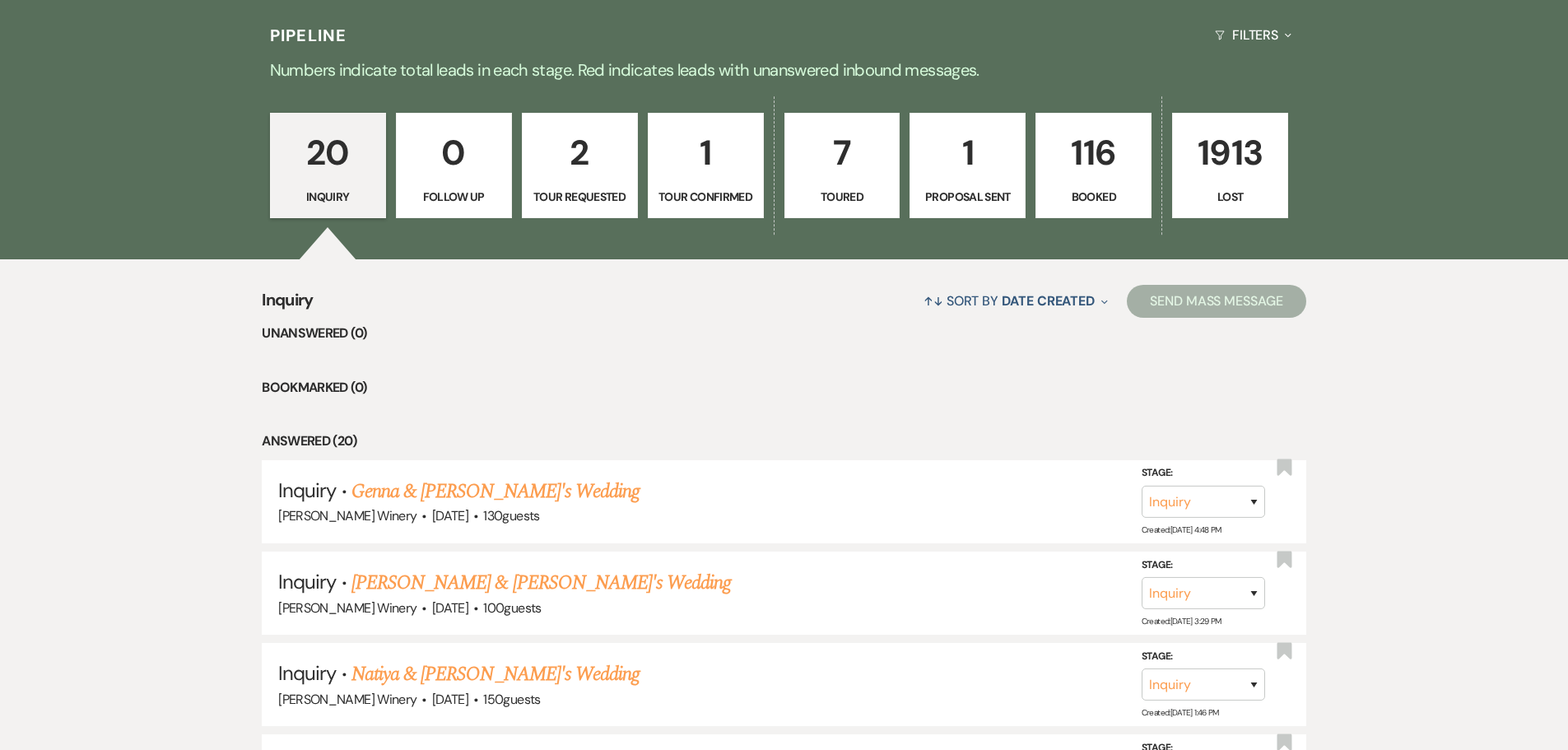
select select "5"
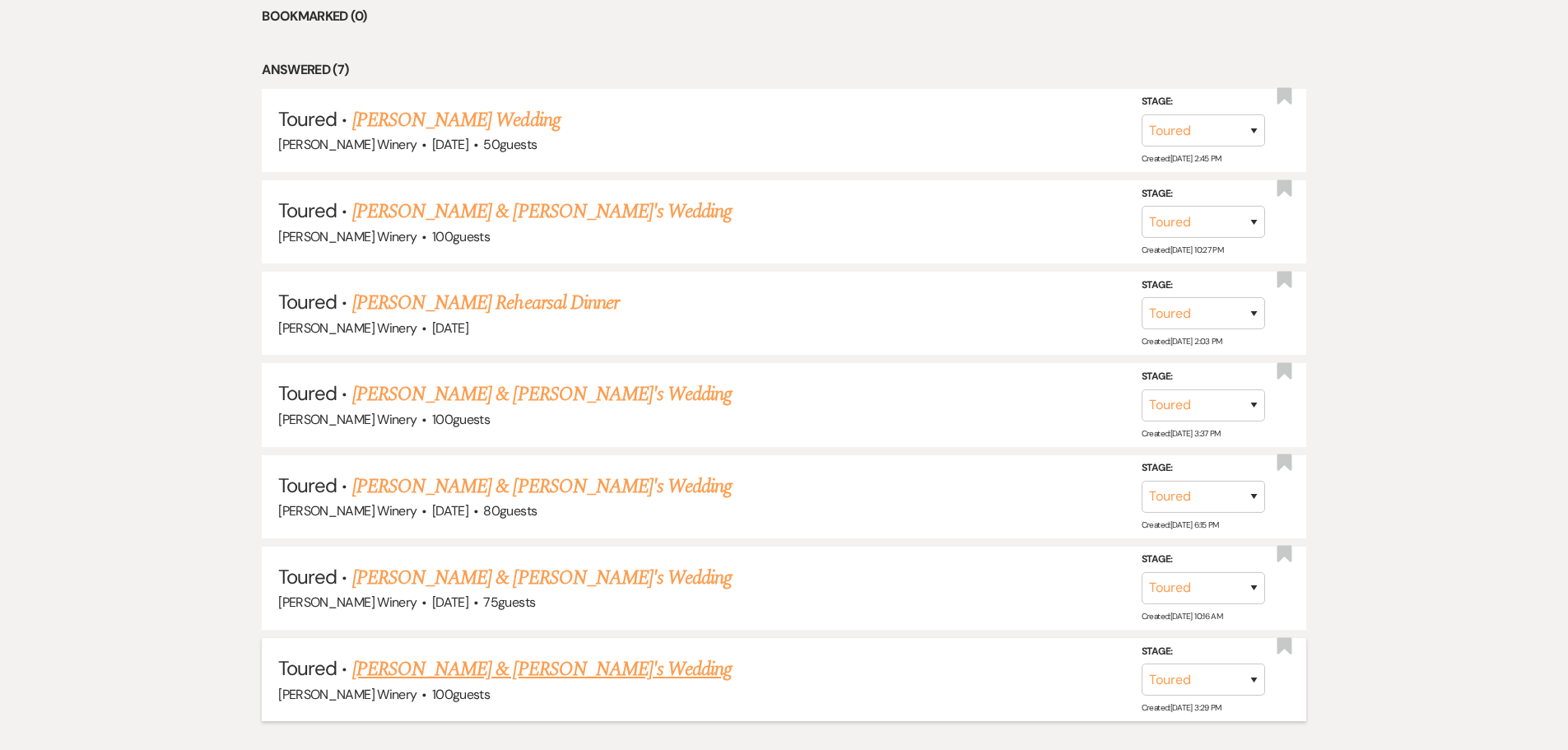
scroll to position [559, 0]
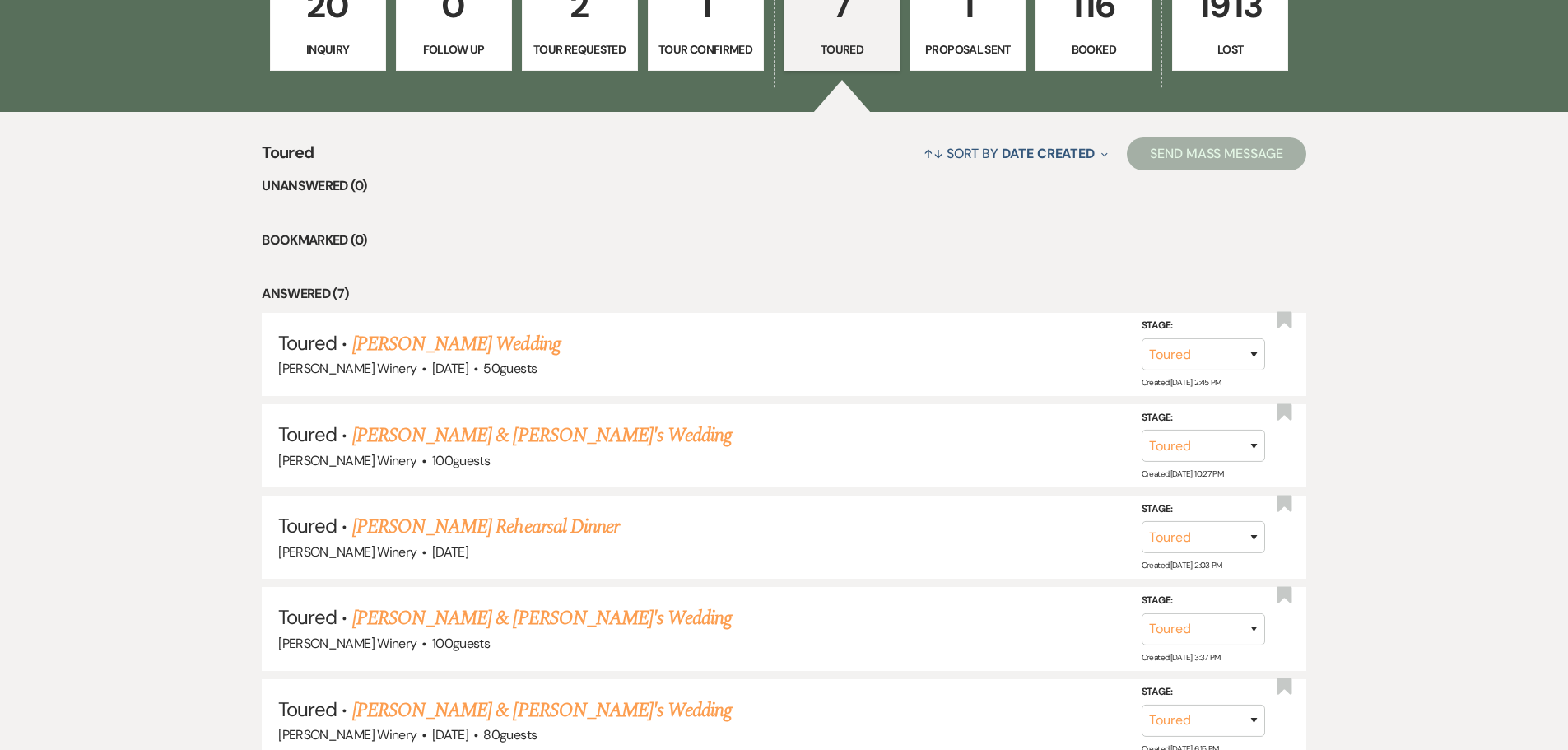
click at [718, 23] on p "1" at bounding box center [706, 6] width 94 height 56
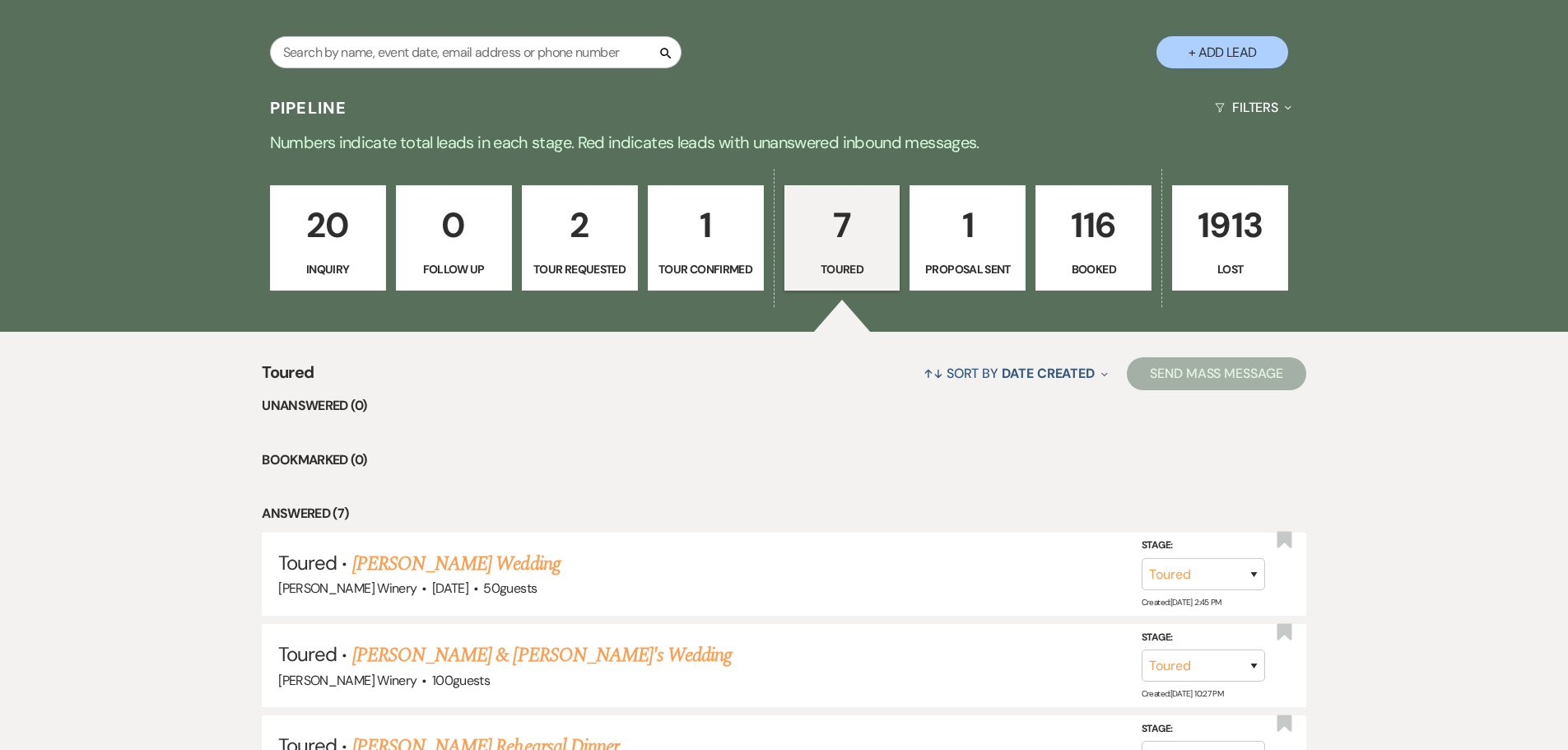
select select "4"
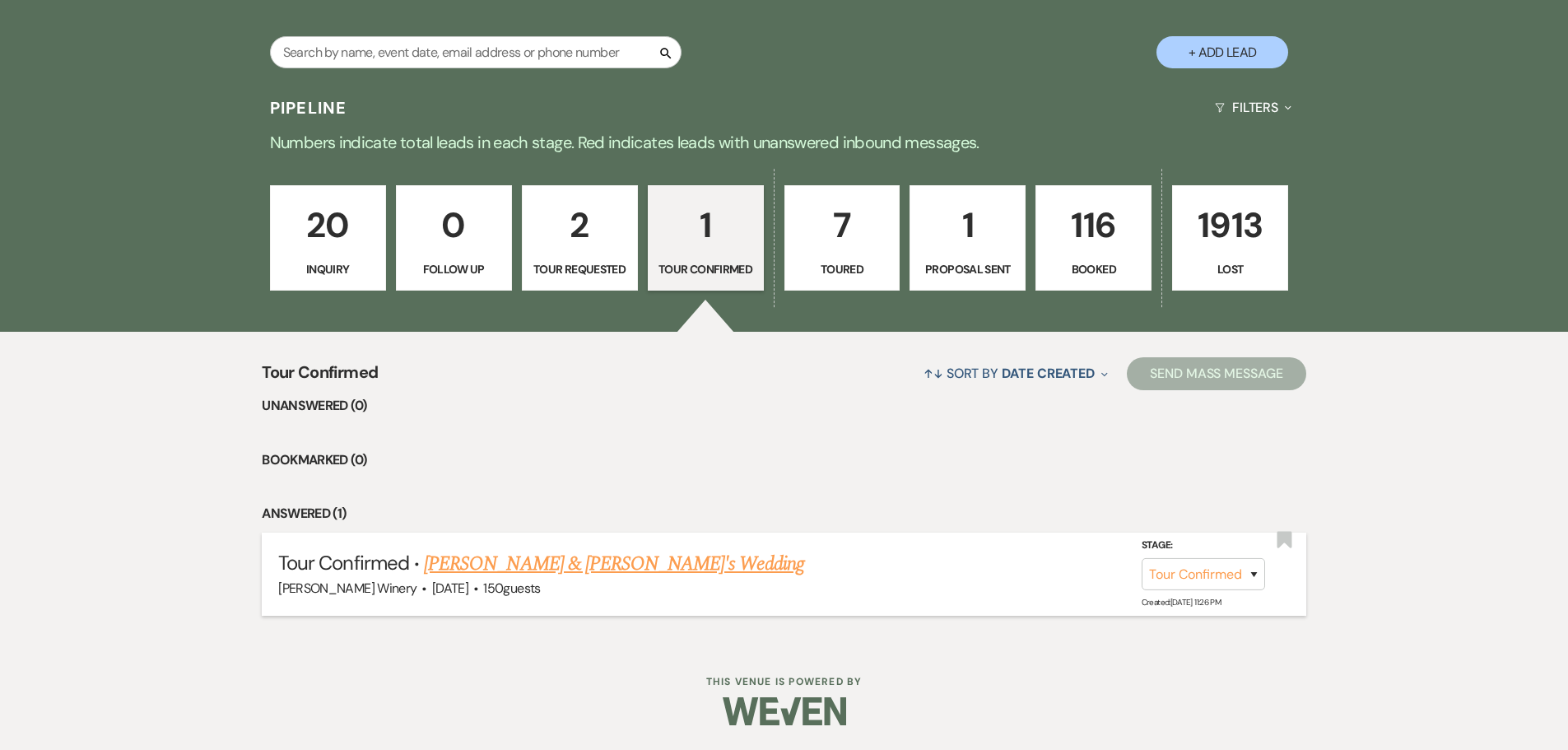
click at [637, 562] on link "[PERSON_NAME] & [PERSON_NAME]'s Wedding" at bounding box center [613, 563] width 380 height 30
select select "4"
select select "5"
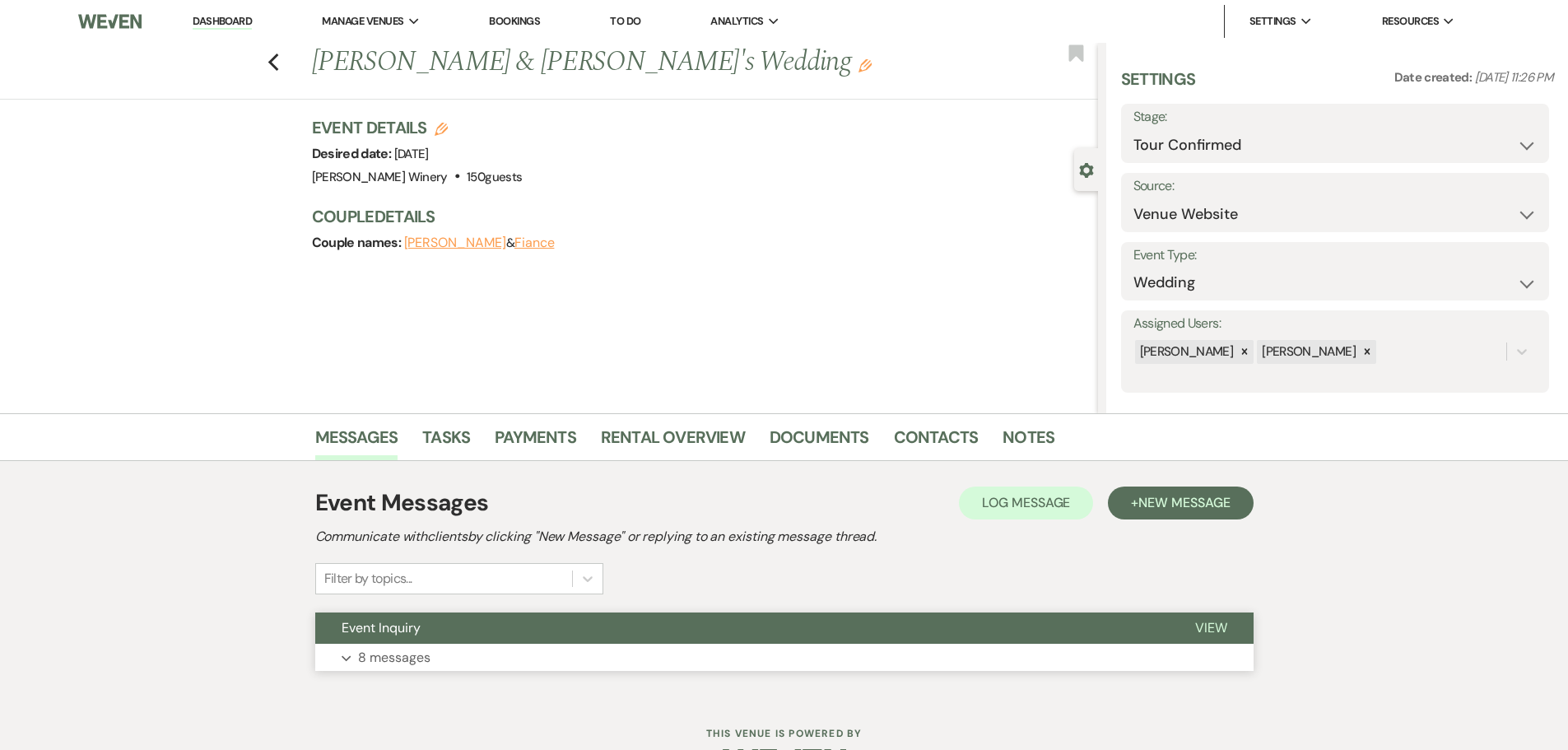
click at [621, 647] on button "Expand 8 messages" at bounding box center [785, 658] width 939 height 28
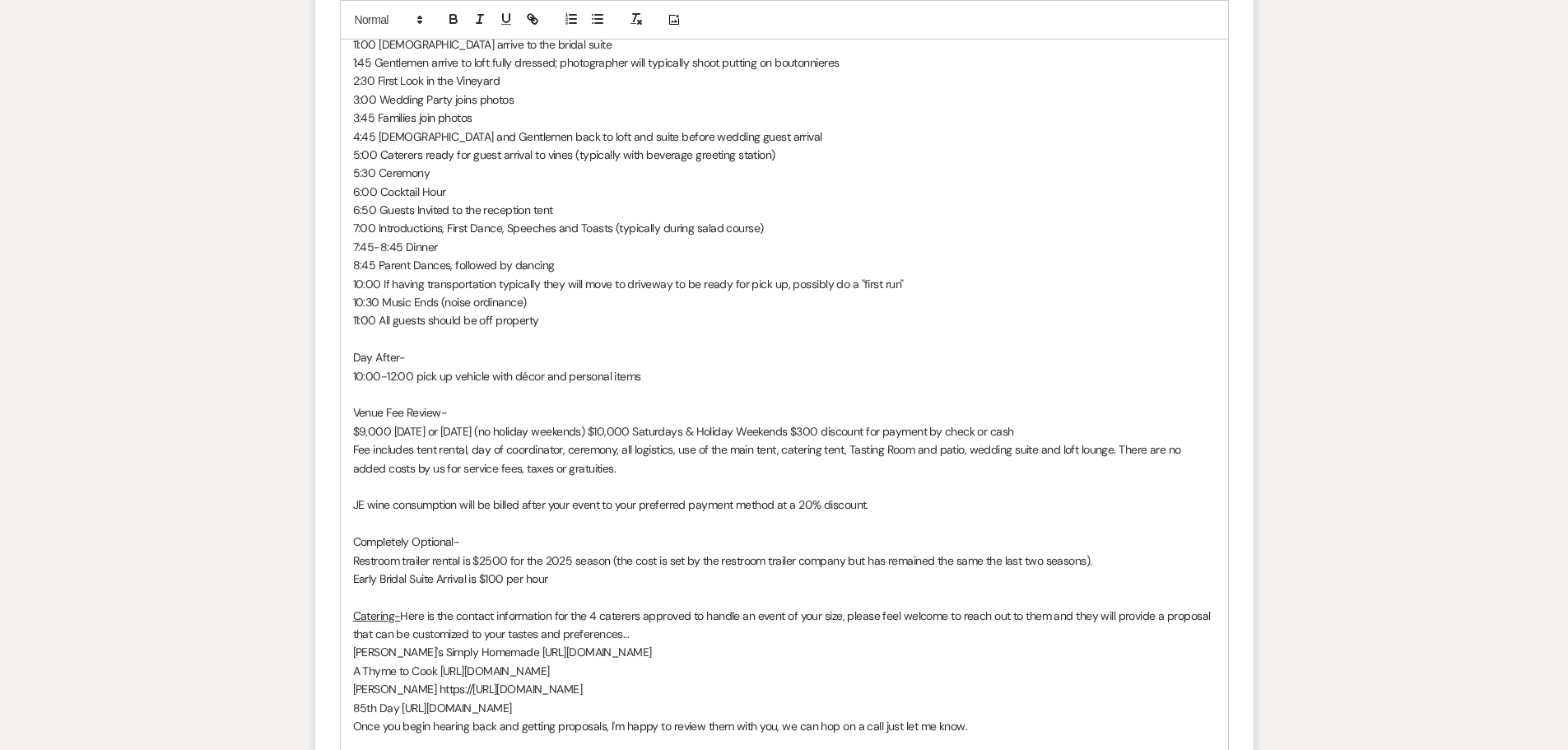
scroll to position [2902, 0]
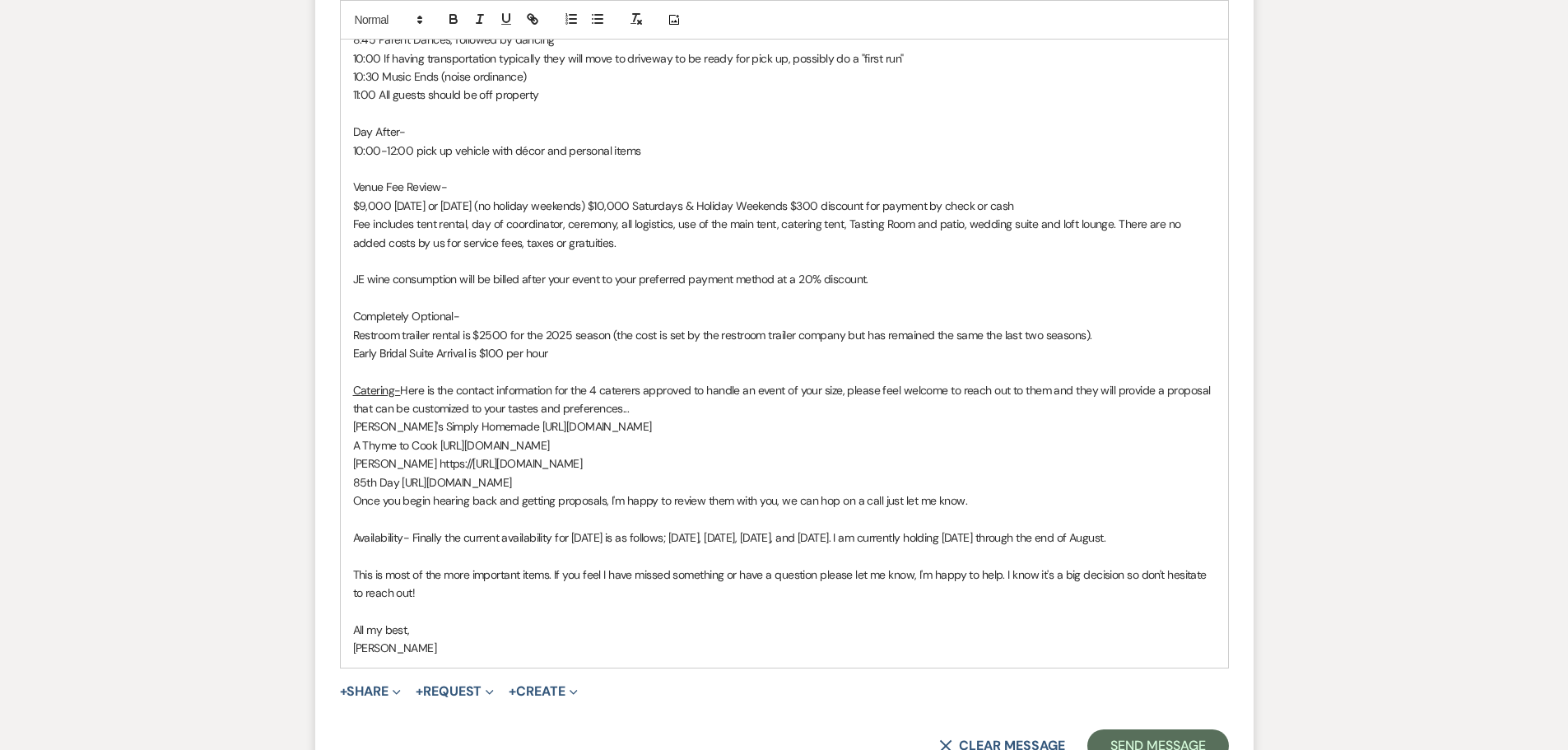
click at [573, 533] on p "Availability- Finally the current availability for [DATE] is as follows; [DATE]…" at bounding box center [784, 538] width 862 height 18
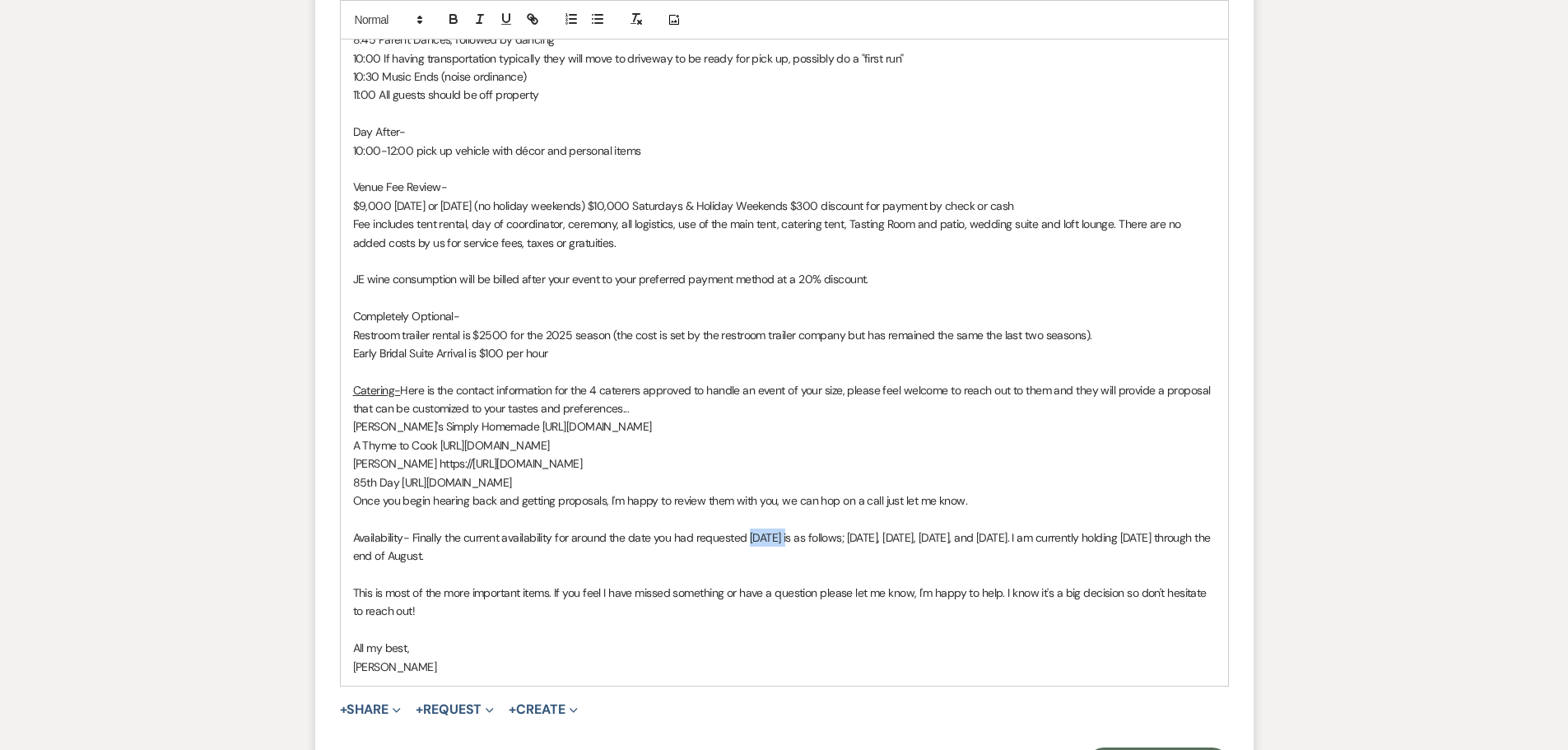
drag, startPoint x: 795, startPoint y: 535, endPoint x: 749, endPoint y: 541, distance: 46.4
click at [749, 541] on p "Availability- Finally the current availability for around the date you had requ…" at bounding box center [784, 547] width 862 height 37
drag, startPoint x: 821, startPoint y: 529, endPoint x: 856, endPoint y: 523, distance: 35.5
click at [822, 529] on p "Availability- Finally the current availability for around the date you had requ…" at bounding box center [784, 547] width 862 height 37
click at [829, 534] on p "Availability- Finally the current availability for around the date you had requ…" at bounding box center [784, 547] width 862 height 37
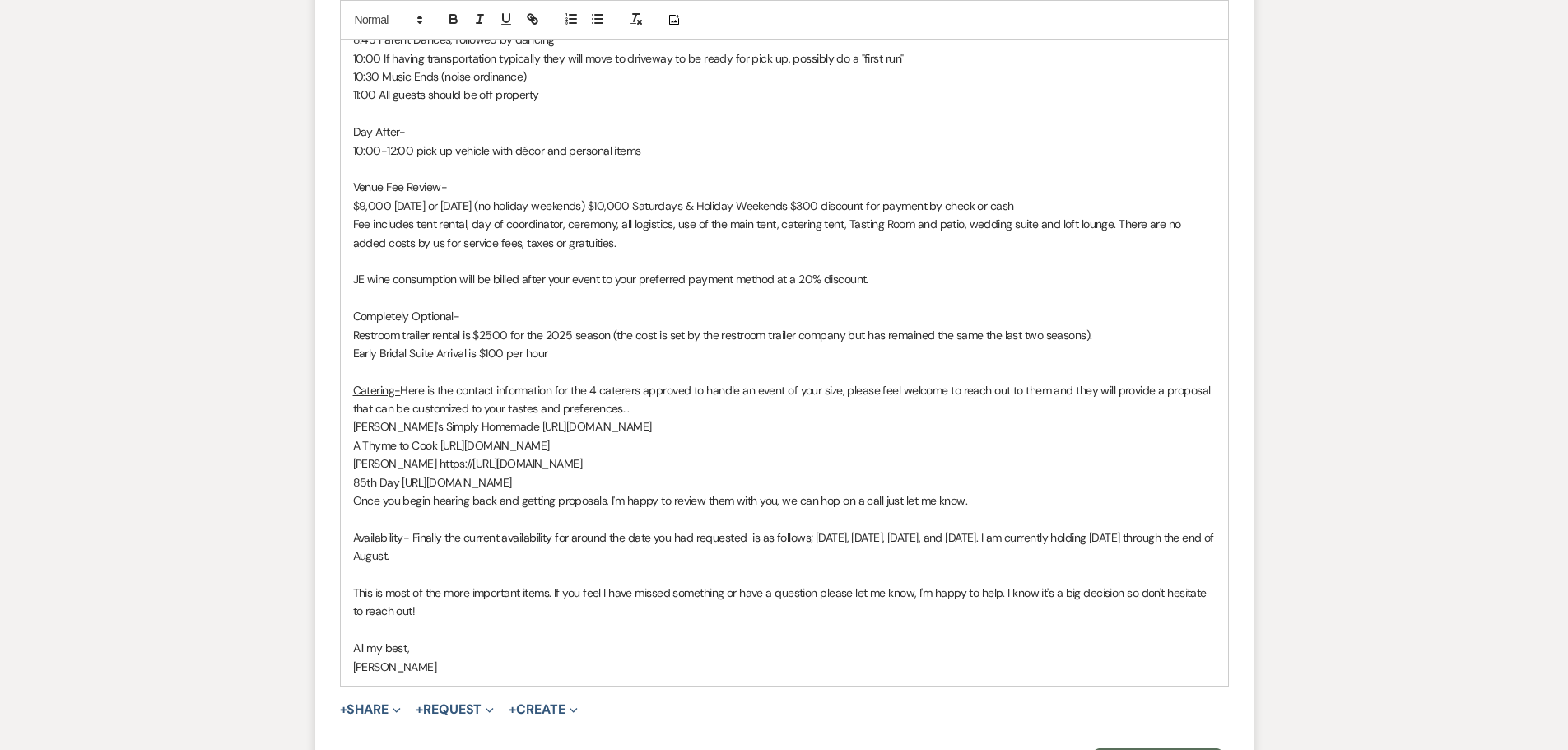
click at [862, 537] on p "Availability- Finally the current availability for around the date you had requ…" at bounding box center [784, 547] width 862 height 37
click at [909, 534] on p "Availability- Finally the current availability for around the date you had requ…" at bounding box center [784, 547] width 862 height 37
click at [916, 536] on p "Availability- Finally the current availability for around the date you had requ…" at bounding box center [784, 547] width 862 height 37
click at [940, 534] on p "Availability- Finally the current availability for around the date you had requ…" at bounding box center [784, 547] width 862 height 37
click at [1015, 534] on p "Availability- Finally the current availability for around the date you had requ…" at bounding box center [784, 547] width 862 height 37
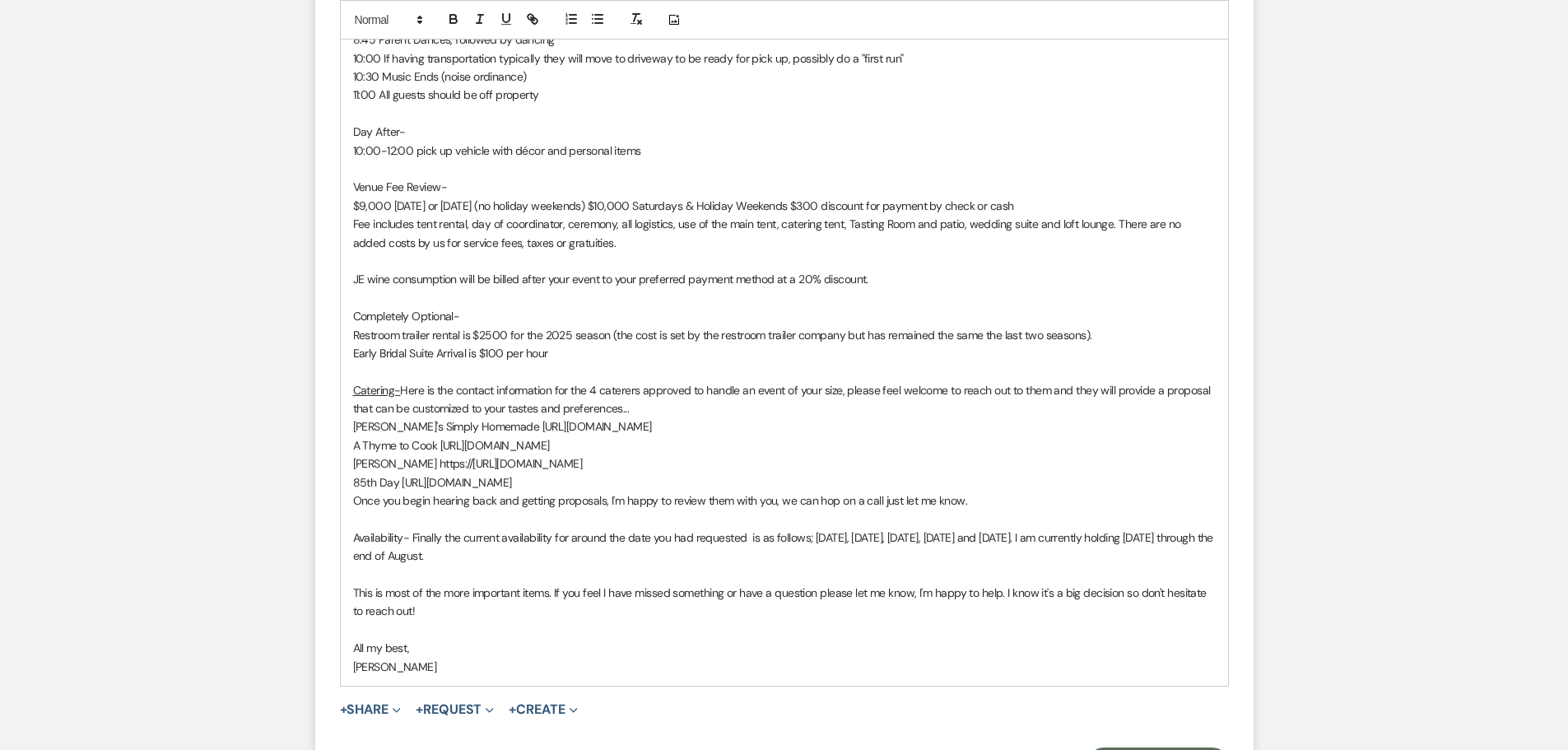
click at [1021, 534] on p "Availability- Finally the current availability for around the date you had requ…" at bounding box center [784, 547] width 862 height 37
drag, startPoint x: 1041, startPoint y: 535, endPoint x: 1137, endPoint y: 551, distance: 97.3
click at [1137, 551] on p "Availability- Finally the current availability for around the date you had requ…" at bounding box center [784, 547] width 862 height 37
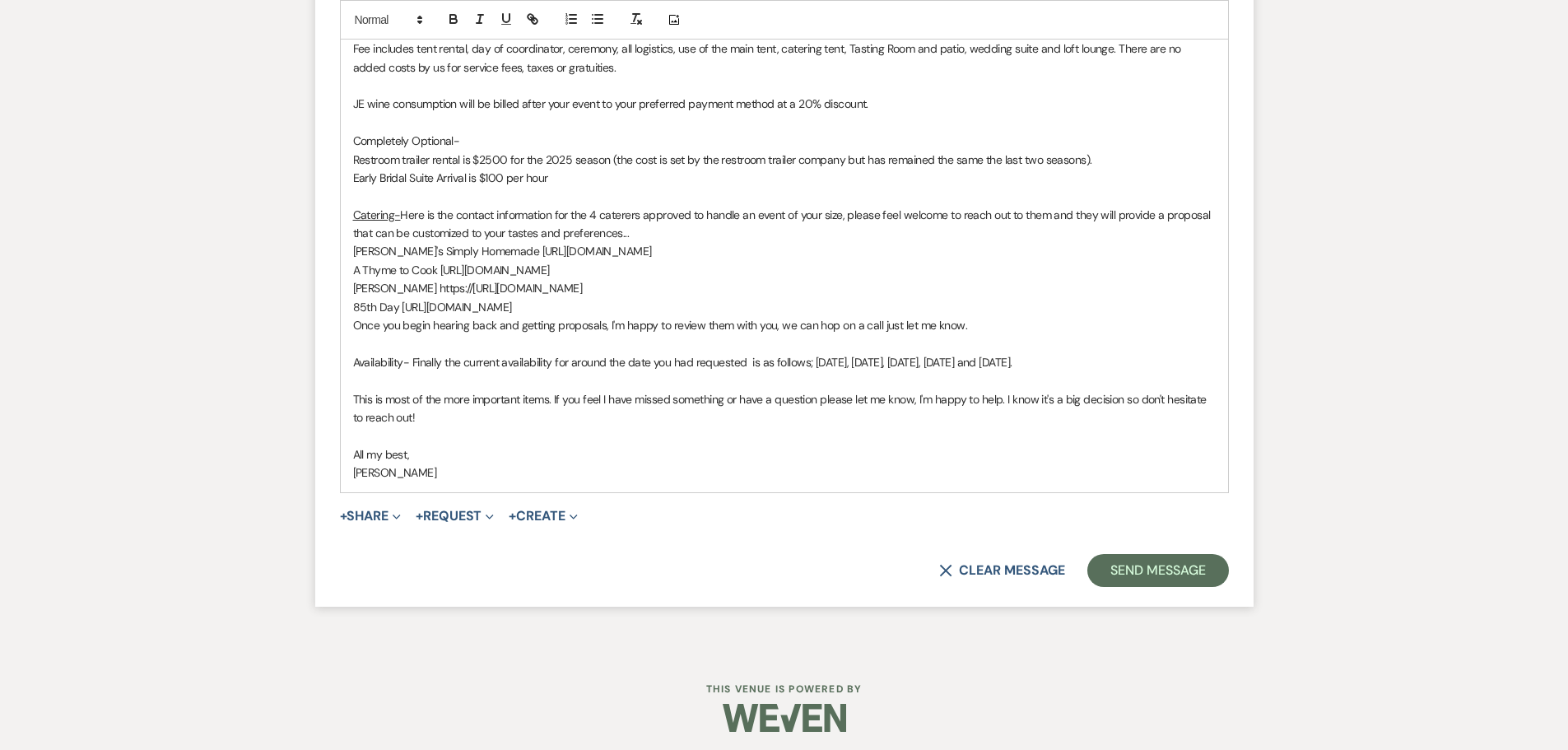
scroll to position [3084, 0]
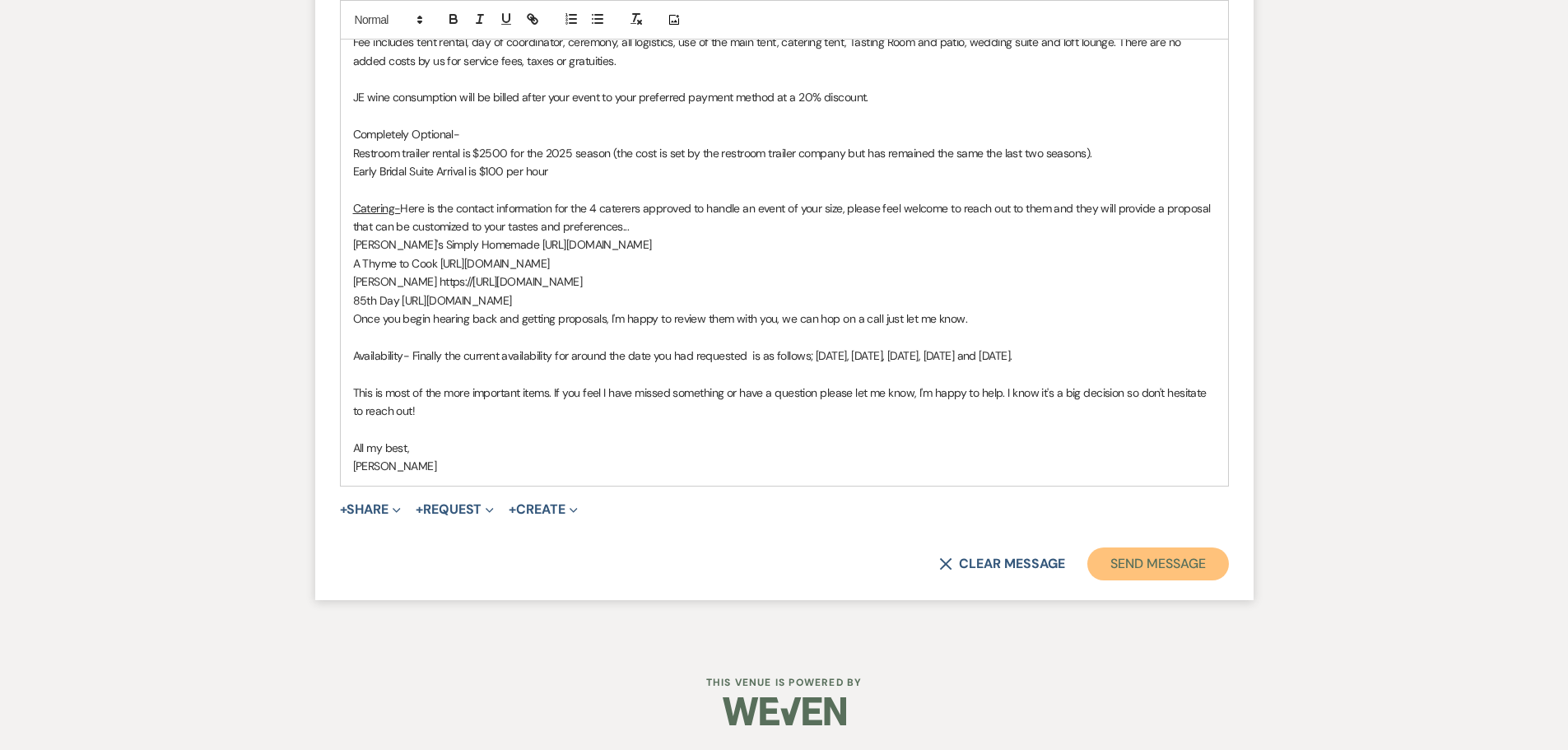
click at [1190, 568] on button "Send Message" at bounding box center [1158, 563] width 141 height 33
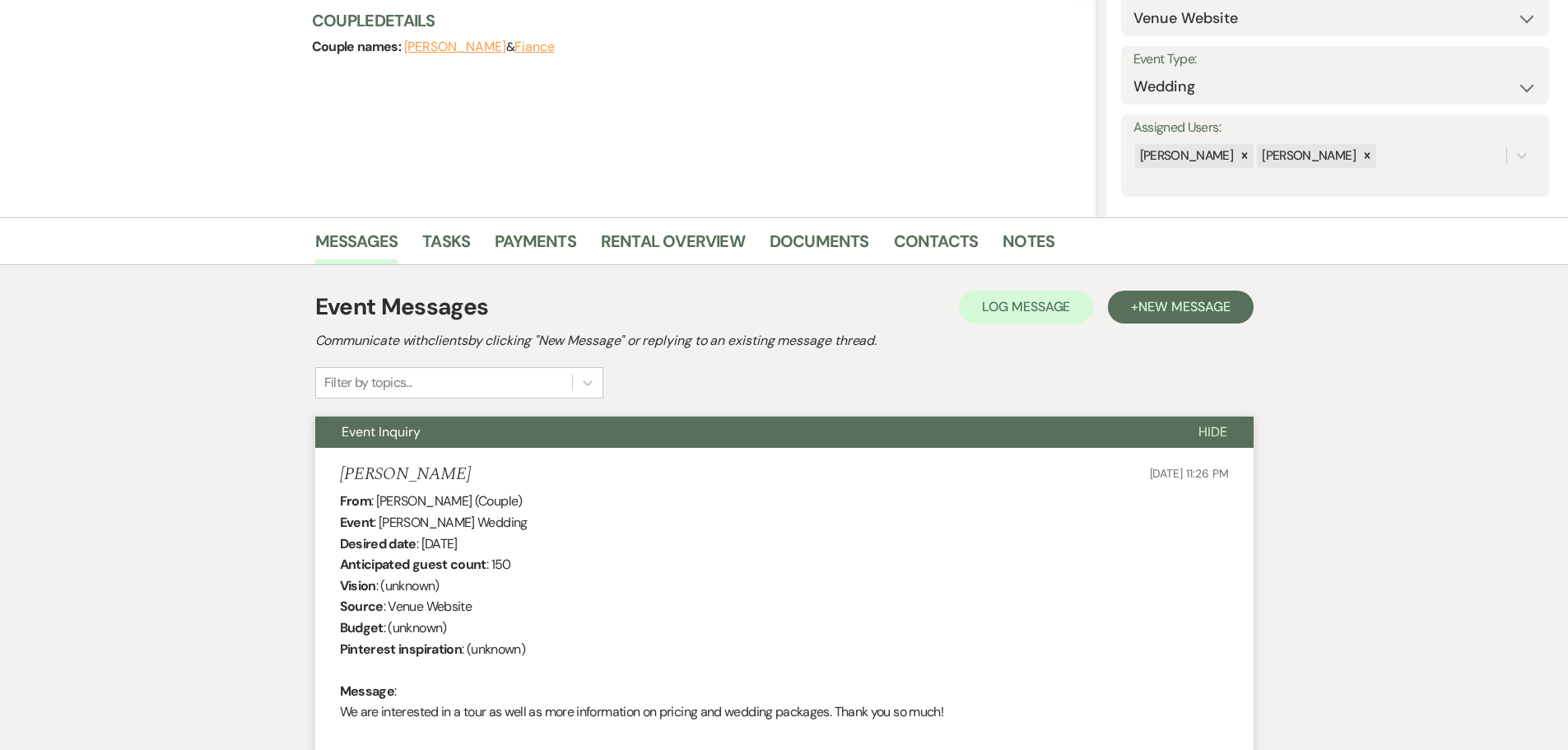
scroll to position [0, 0]
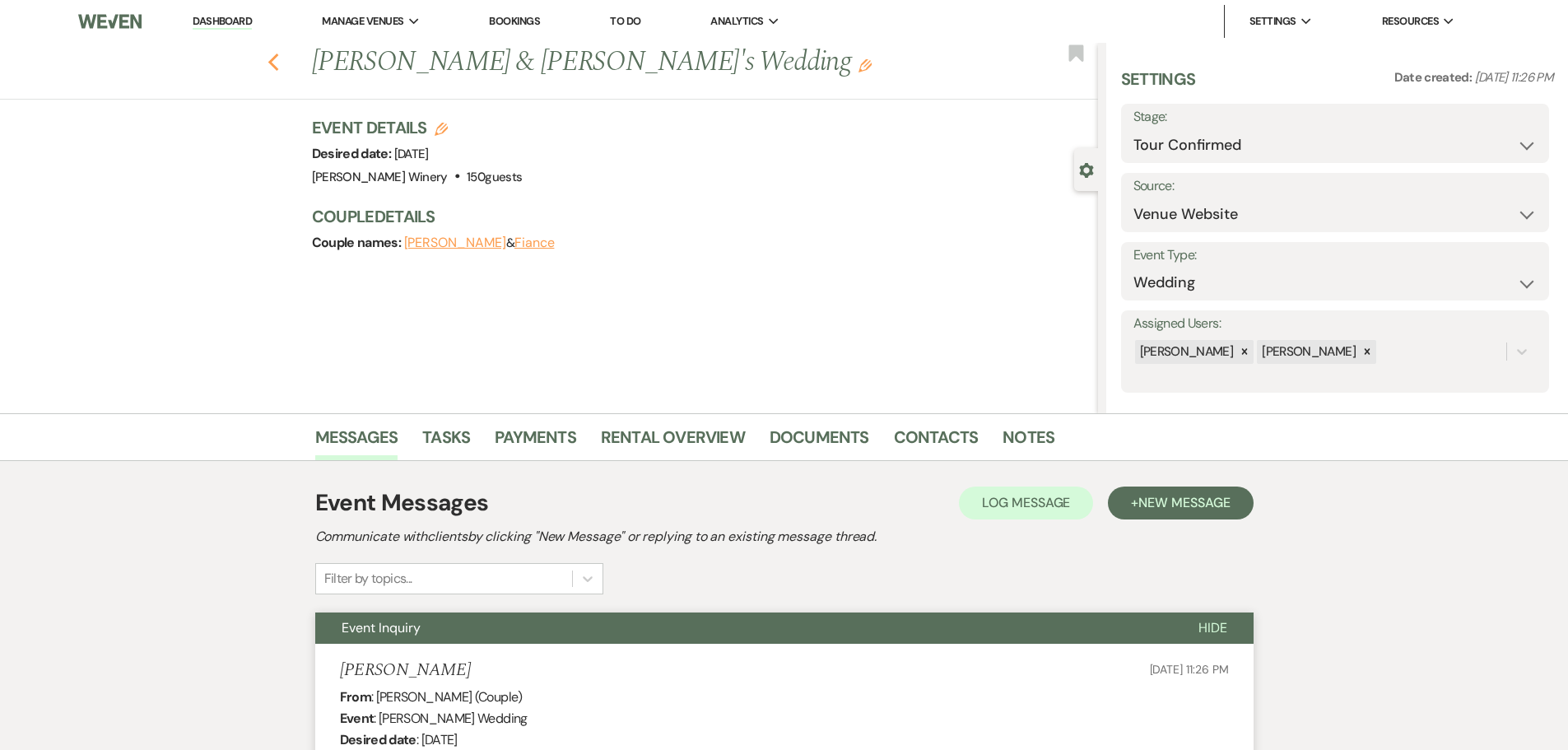
click at [277, 63] on use "button" at bounding box center [273, 62] width 11 height 18
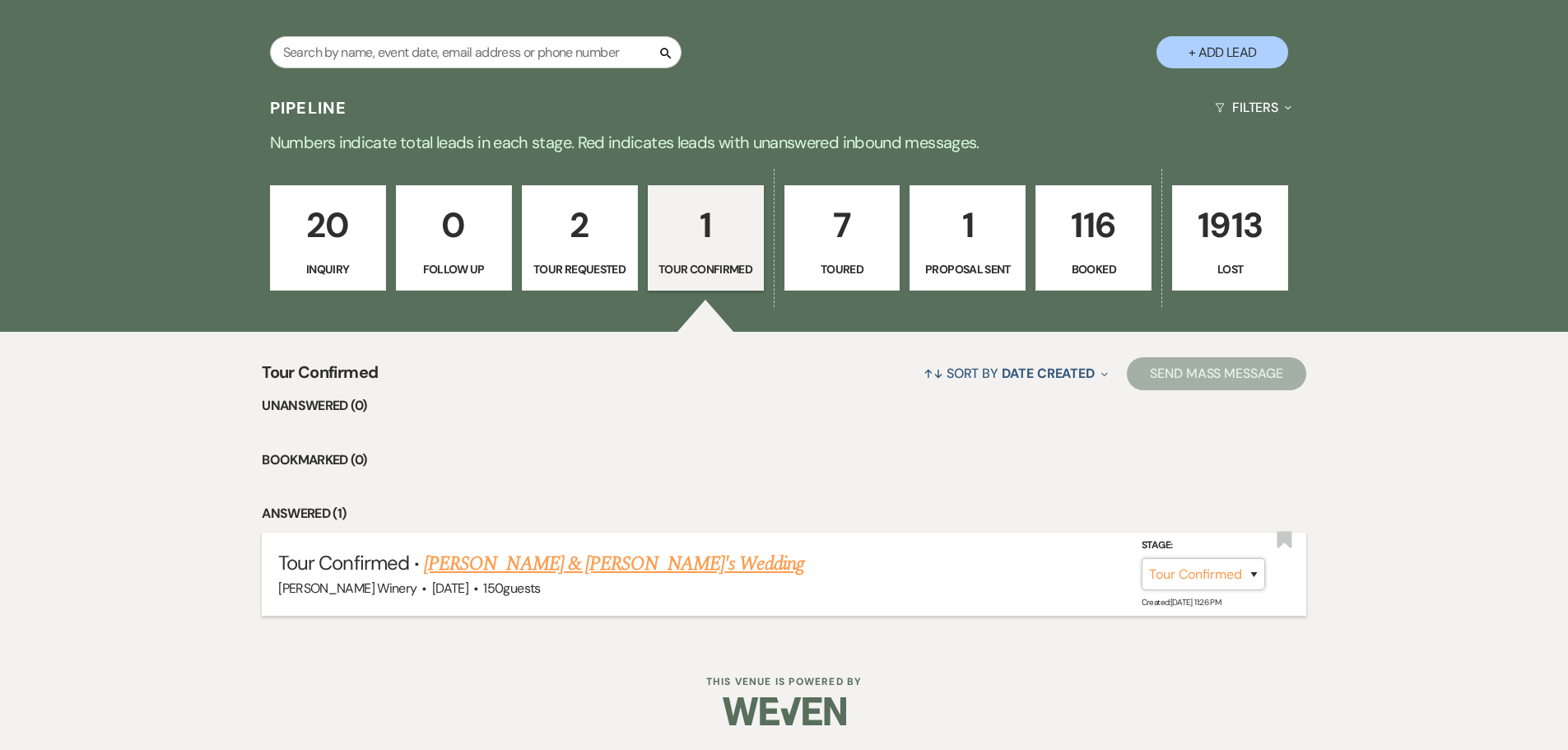
click at [1198, 572] on select "Inquiry Follow Up Tour Requested Tour Confirmed Toured Proposal Sent Booked Lost" at bounding box center [1204, 573] width 123 height 32
select select "5"
click at [1142, 558] on select "Inquiry Follow Up Tour Requested Tour Confirmed Toured Proposal Sent Booked Lost" at bounding box center [1204, 573] width 123 height 32
click at [1227, 572] on button "Save" at bounding box center [1232, 573] width 82 height 33
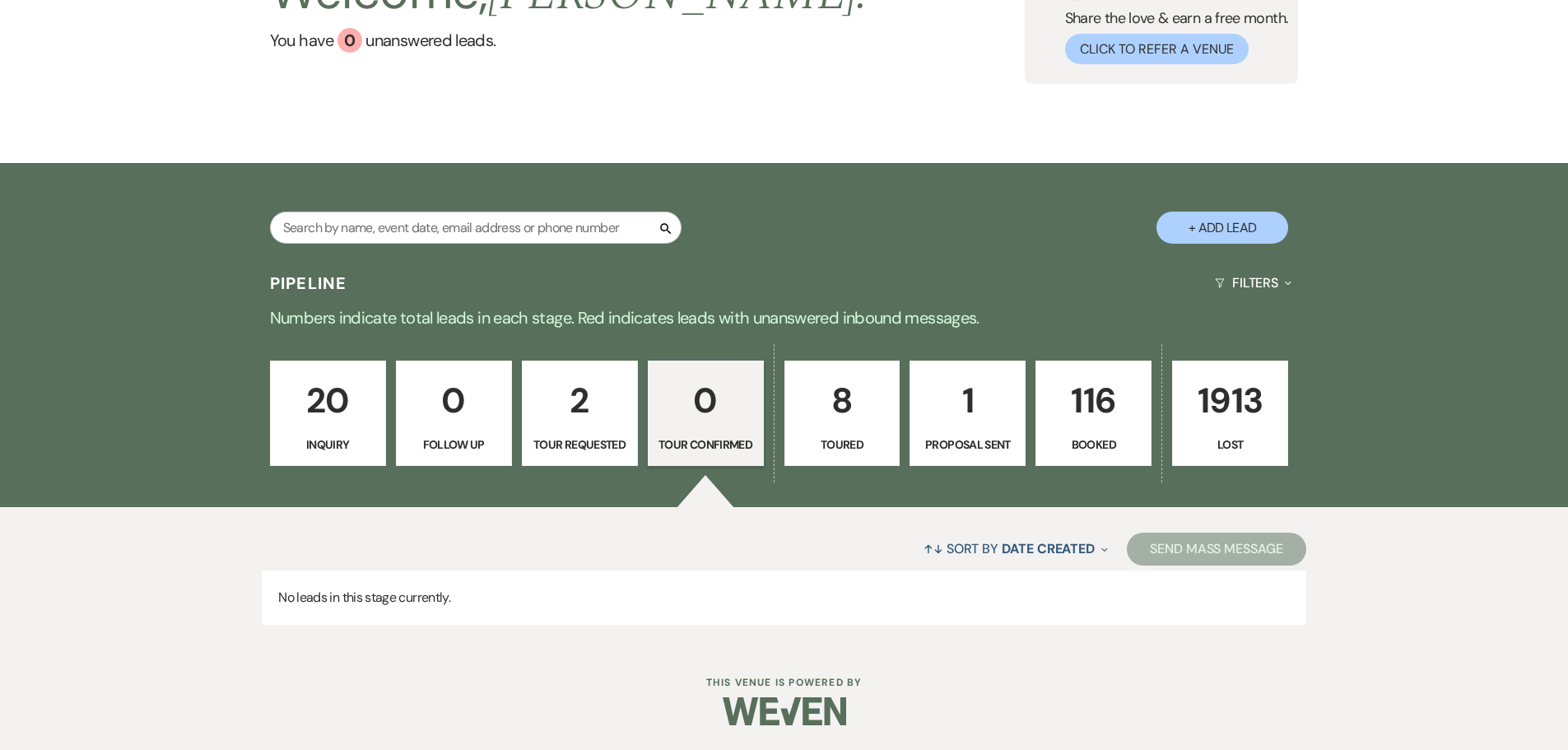
click at [999, 402] on p "1" at bounding box center [968, 401] width 94 height 56
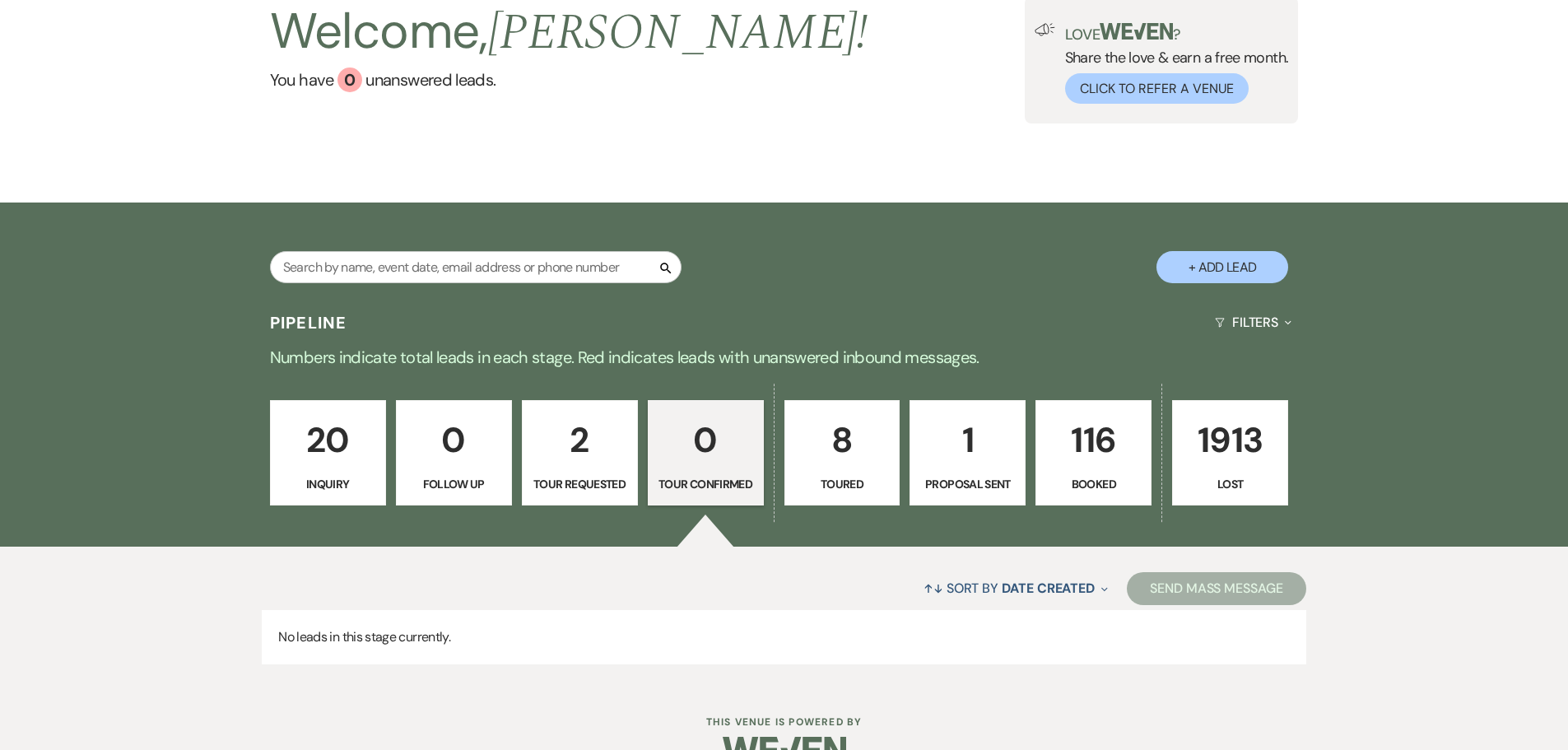
select select "6"
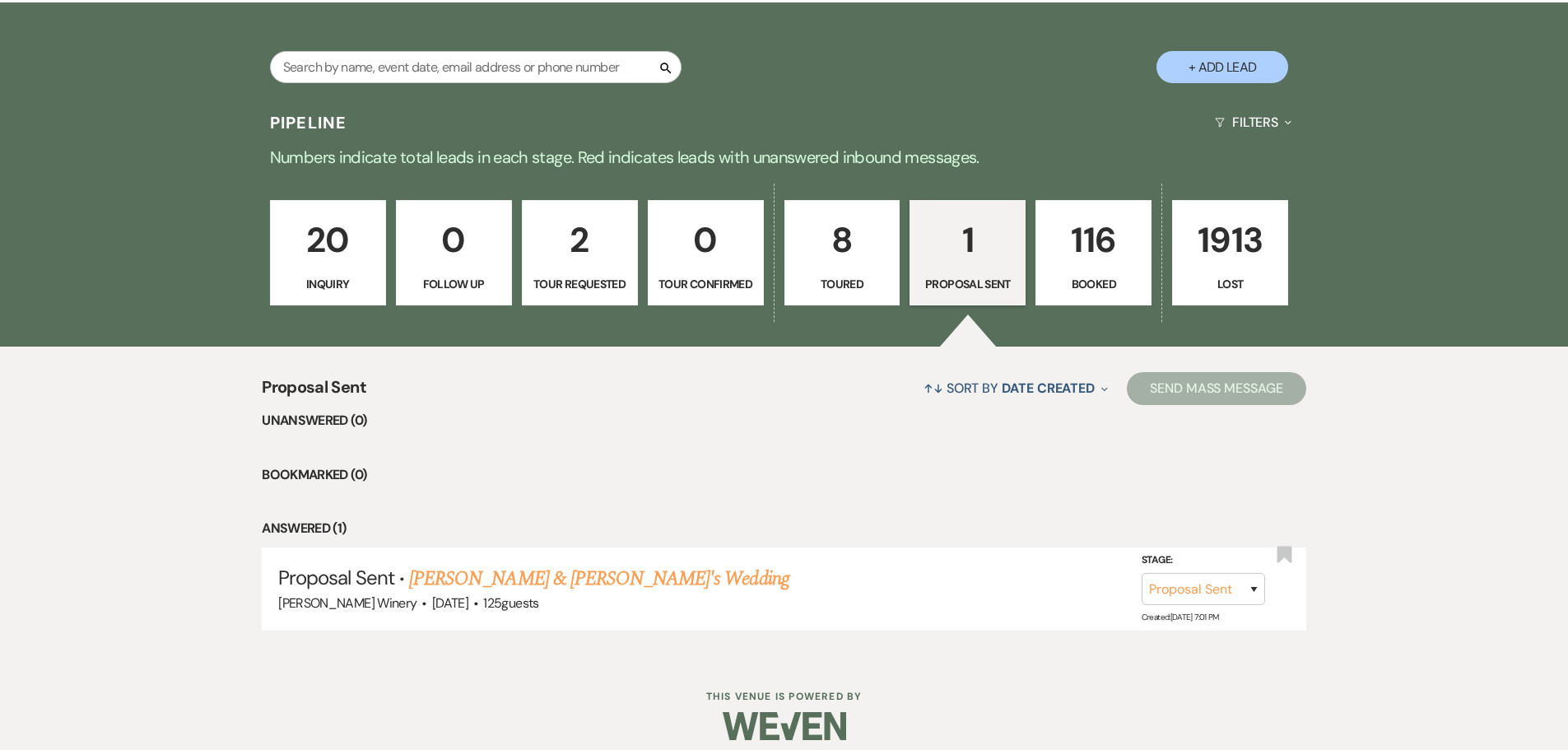
scroll to position [339, 0]
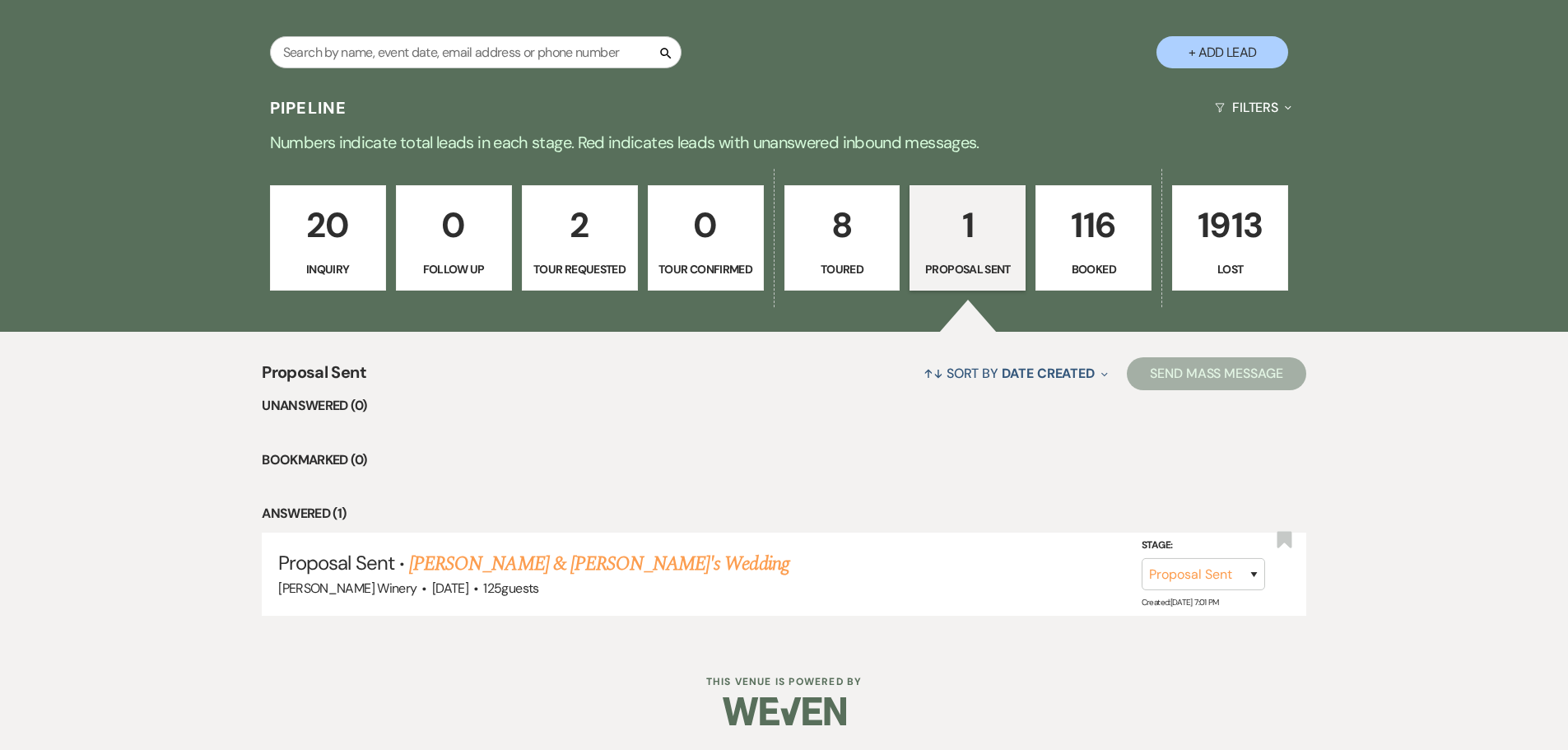
click at [1105, 229] on p "116" at bounding box center [1093, 225] width 94 height 56
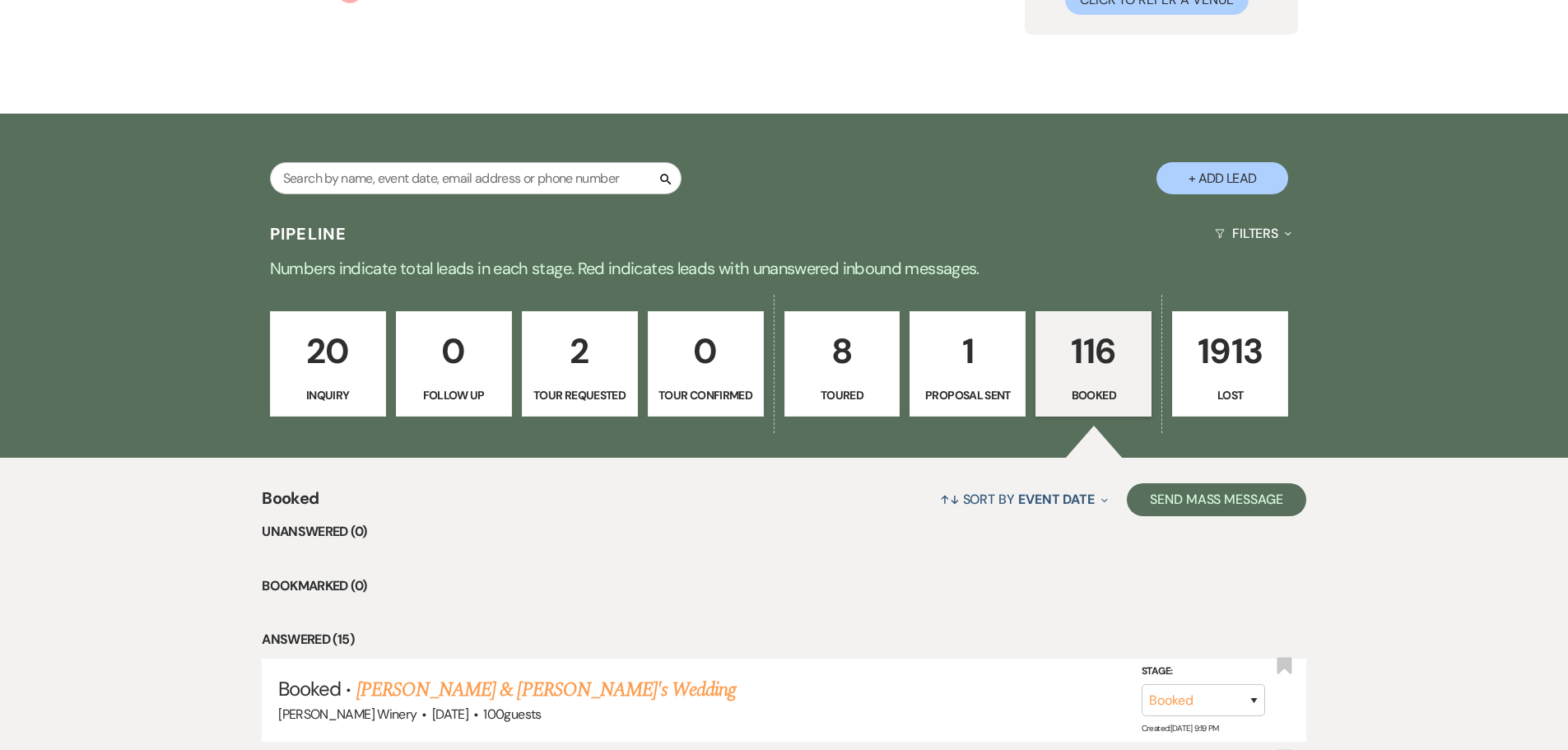
scroll to position [339, 0]
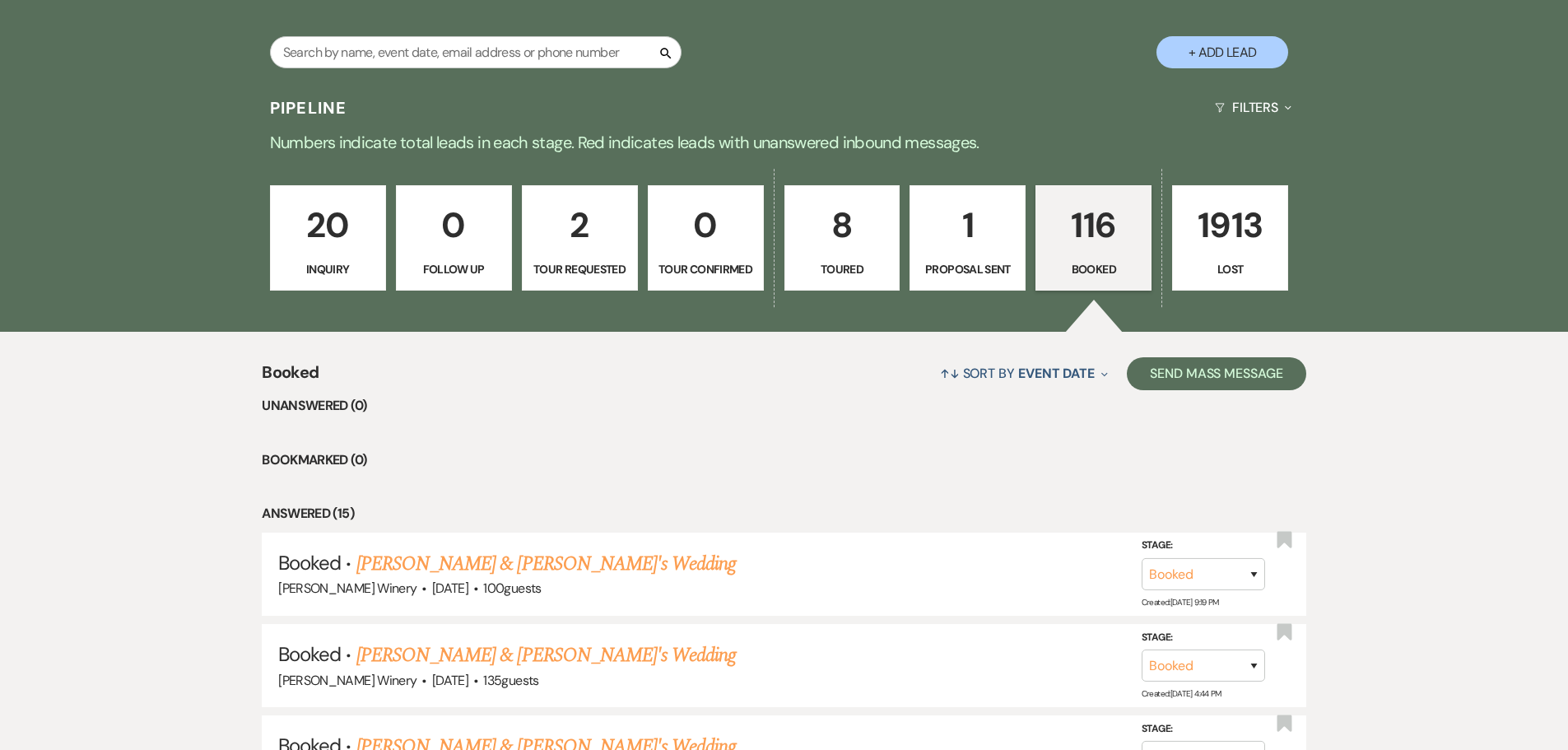
click at [839, 239] on p "8" at bounding box center [842, 225] width 94 height 56
select select "5"
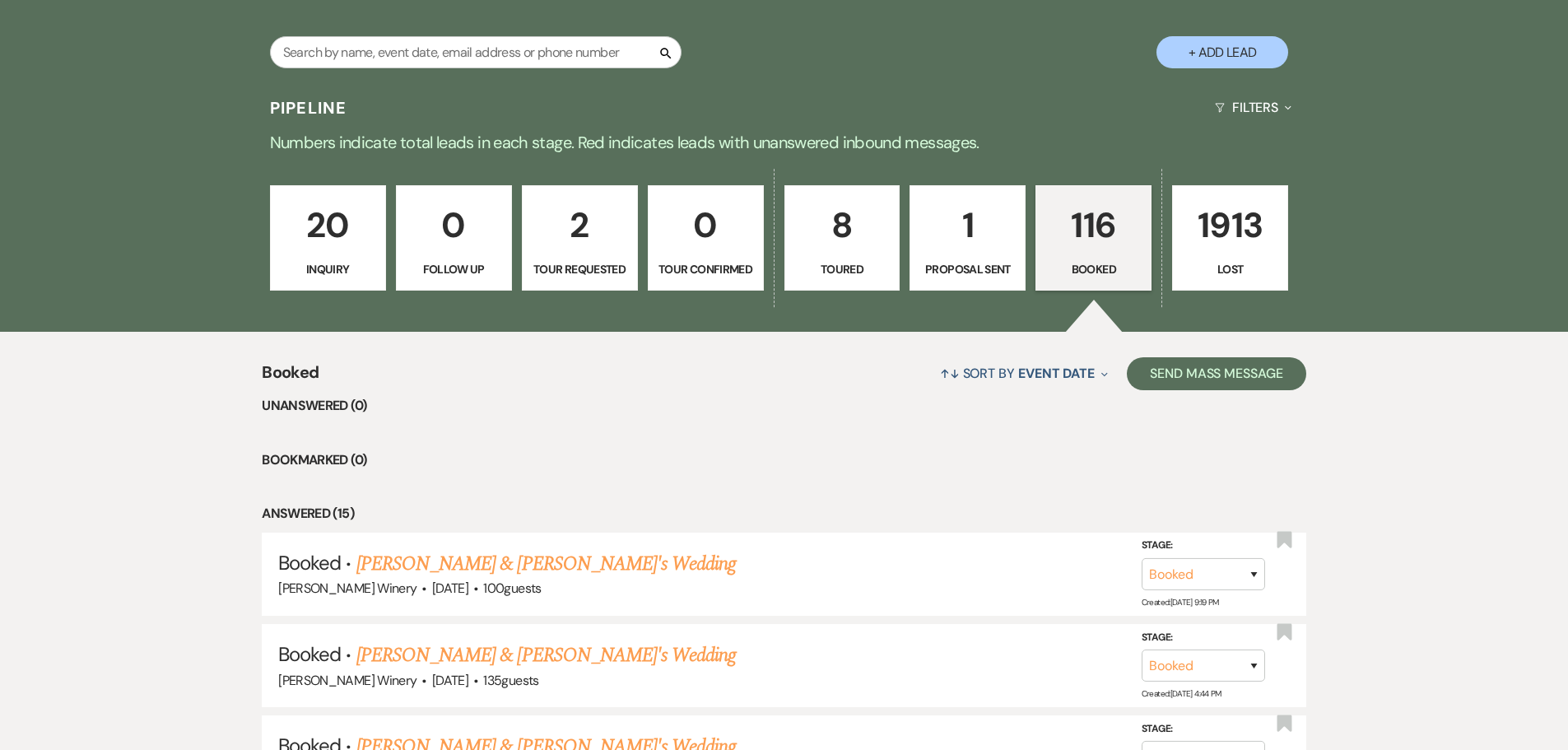
select select "5"
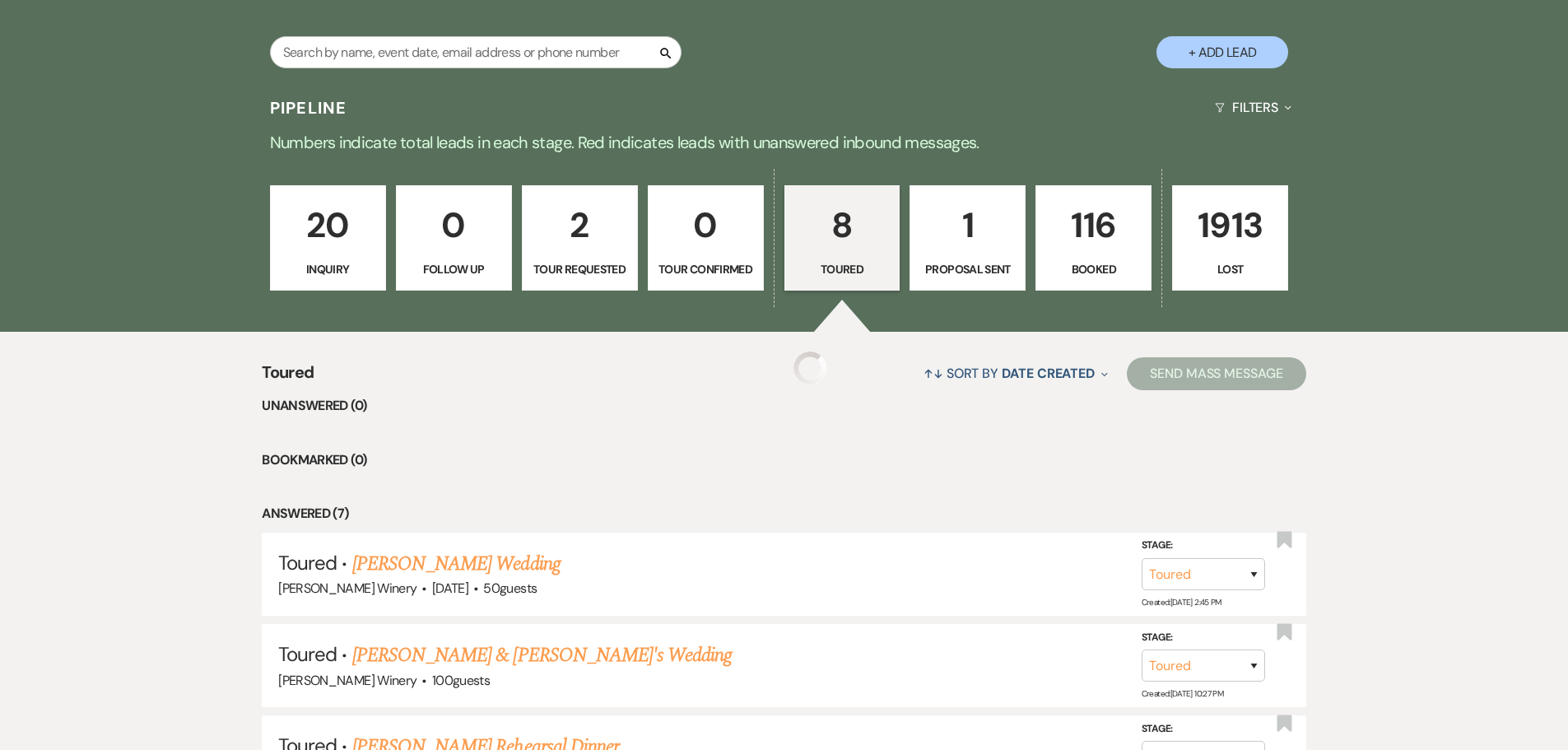
select select "5"
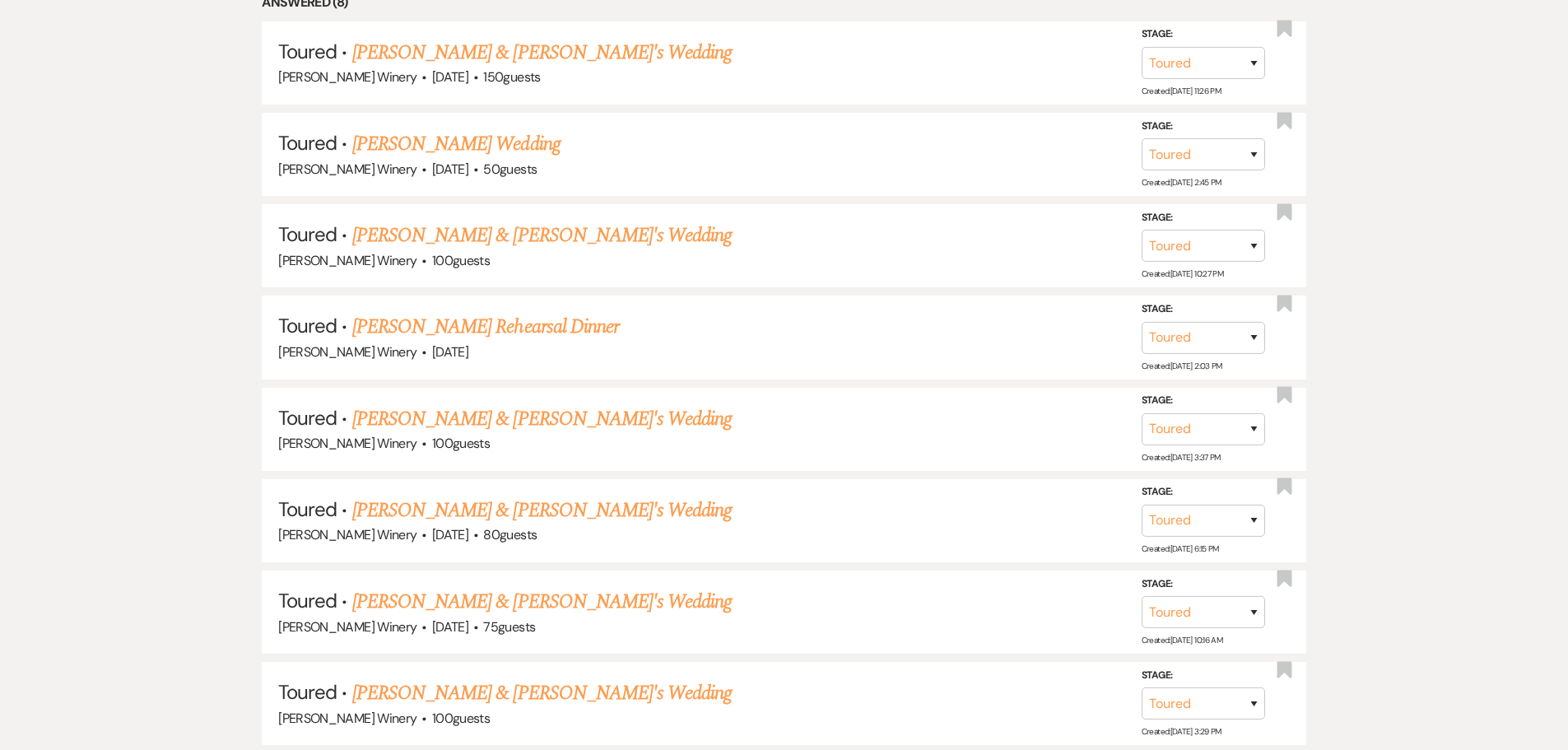
scroll to position [979, 0]
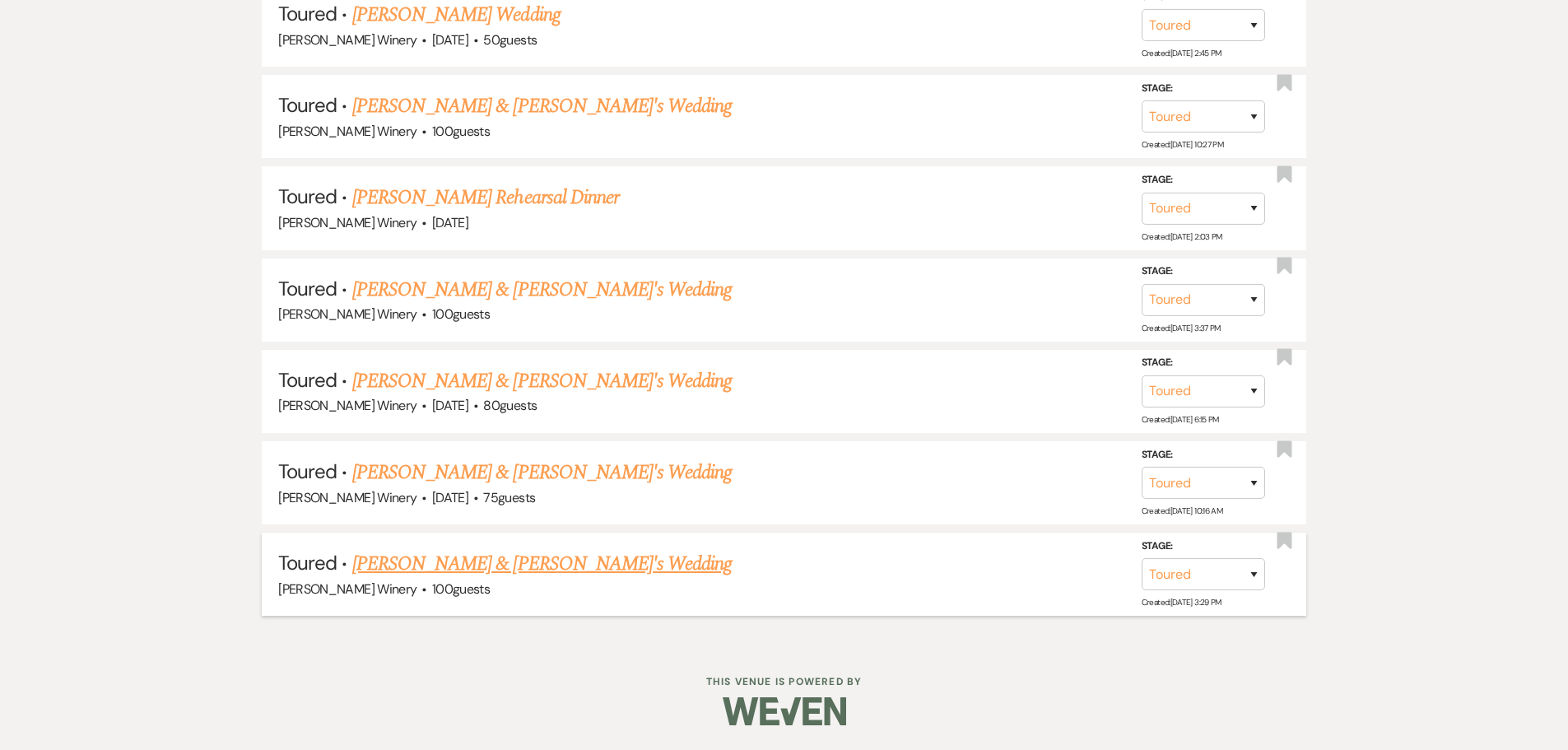
click at [492, 562] on link "[PERSON_NAME] & [PERSON_NAME]'s Wedding" at bounding box center [542, 563] width 380 height 30
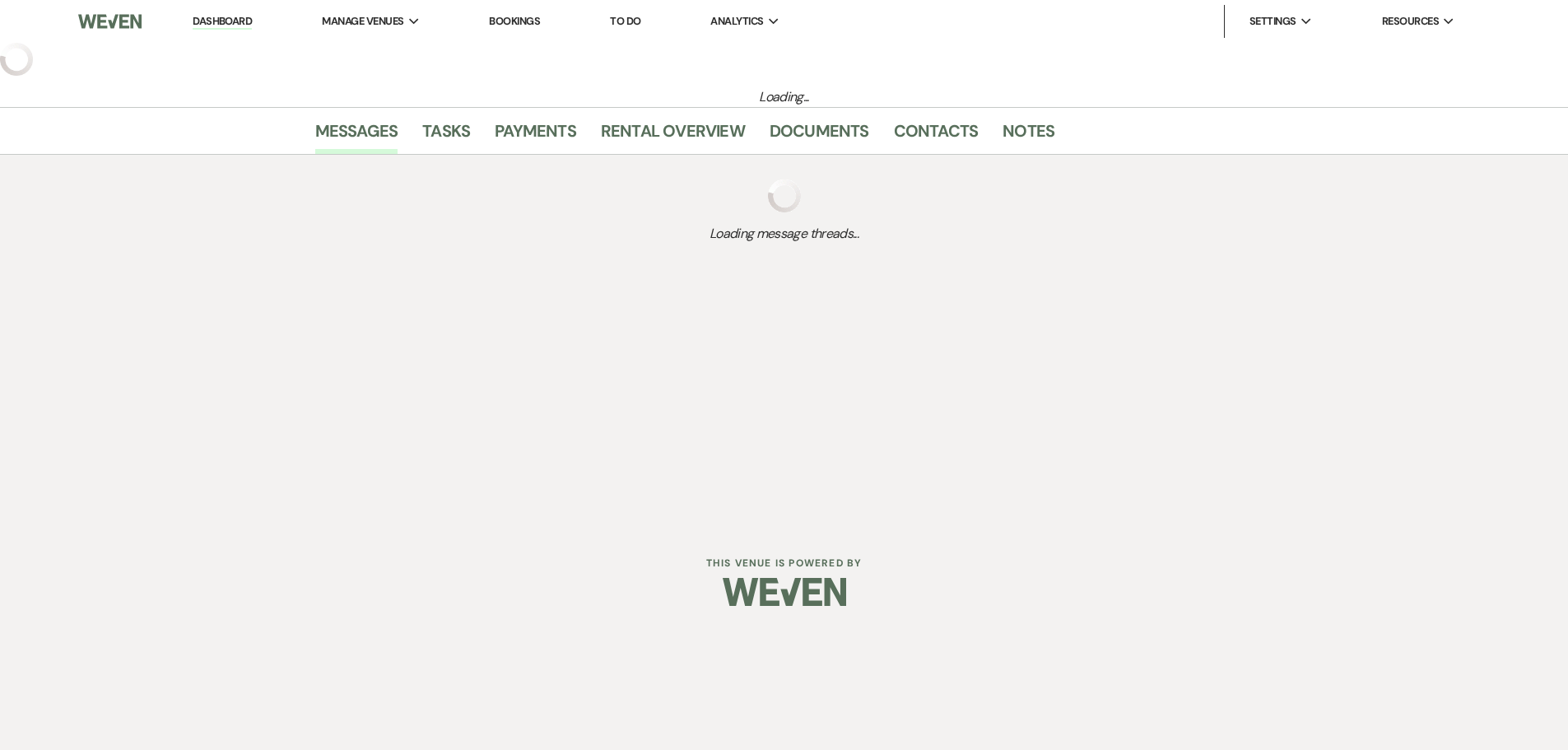
select select "5"
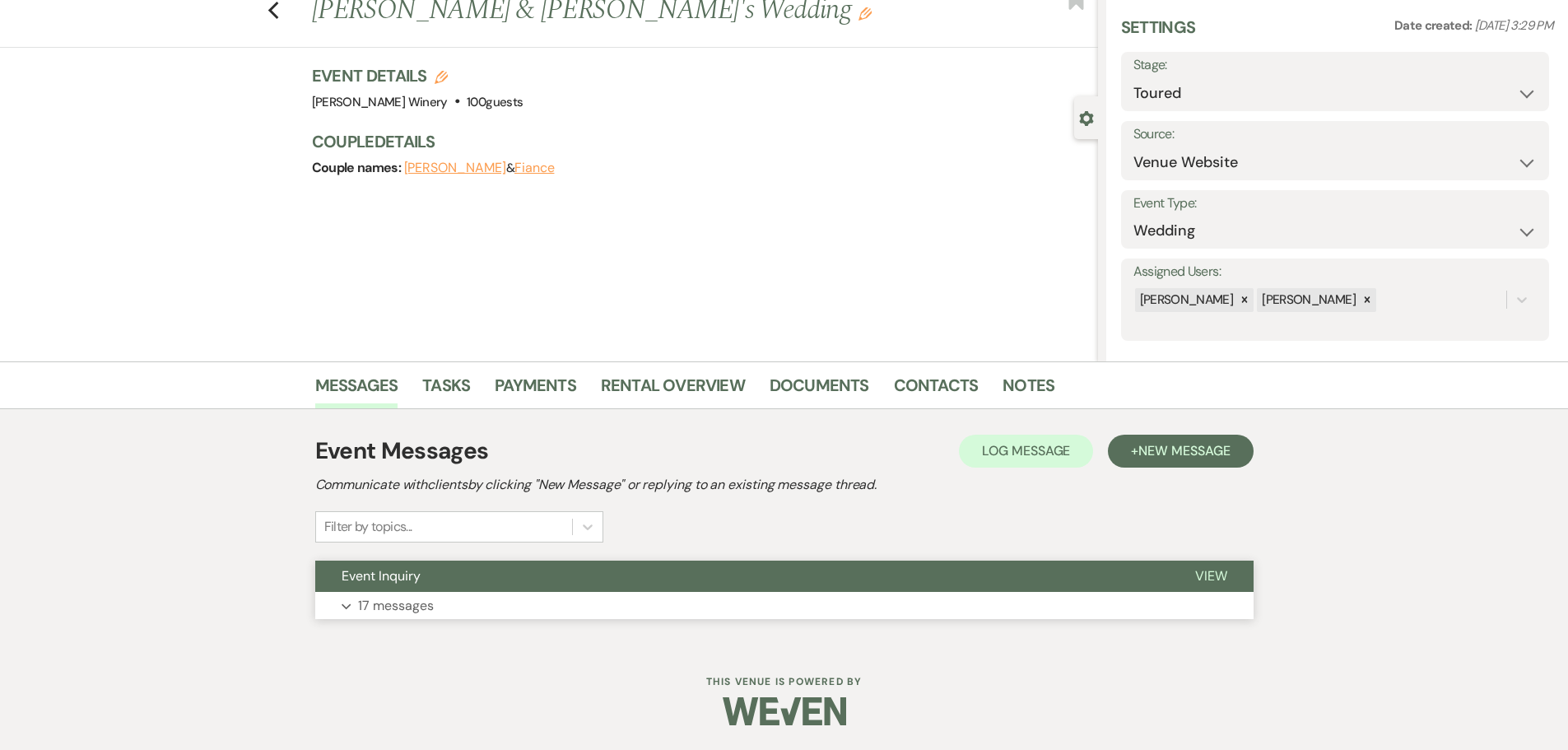
click at [485, 575] on button "Event Inquiry" at bounding box center [742, 576] width 853 height 32
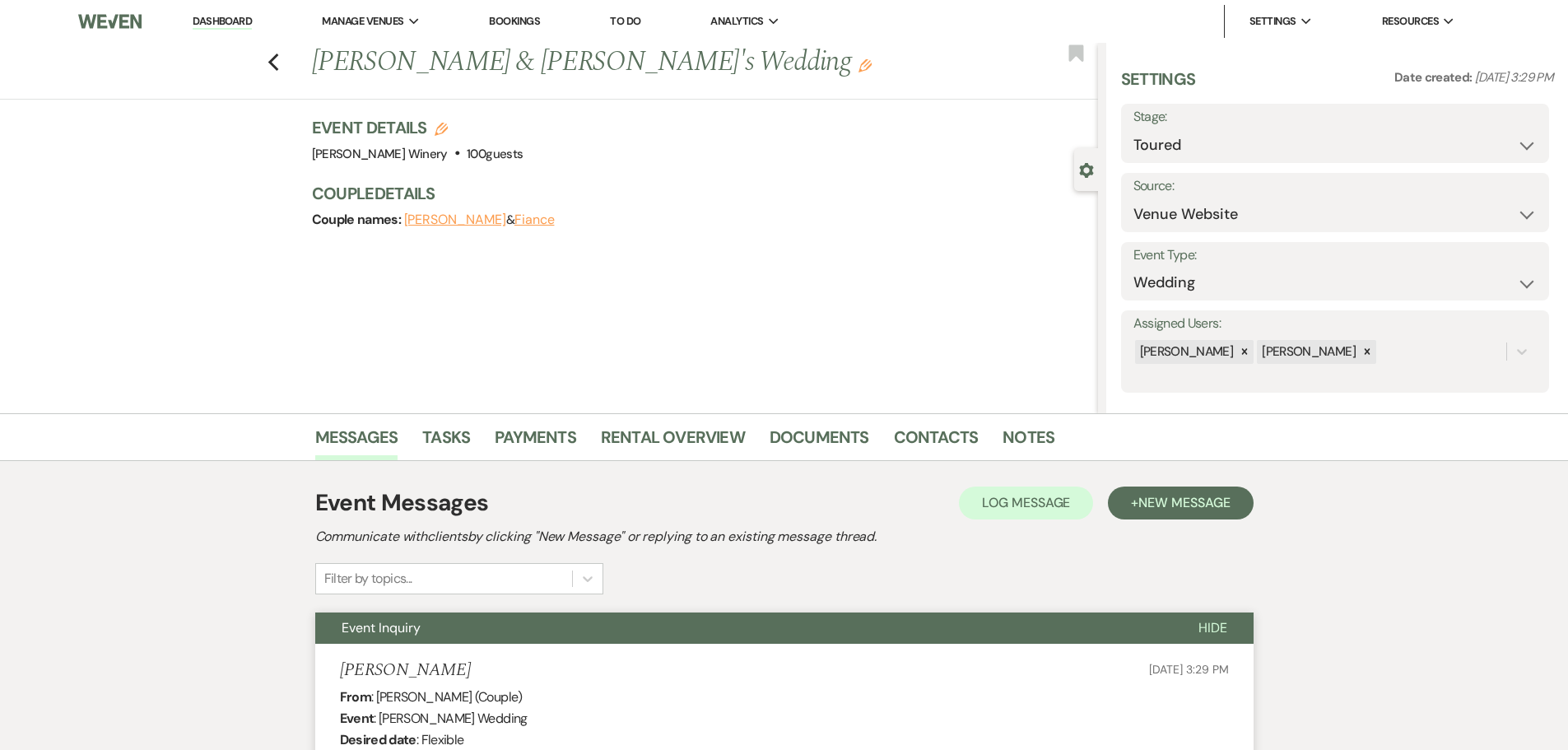
click at [273, 55] on div "Previous [PERSON_NAME] & [PERSON_NAME]'s Wedding Edit Bookmark" at bounding box center [545, 70] width 1107 height 57
click at [280, 64] on icon "Previous" at bounding box center [274, 62] width 12 height 20
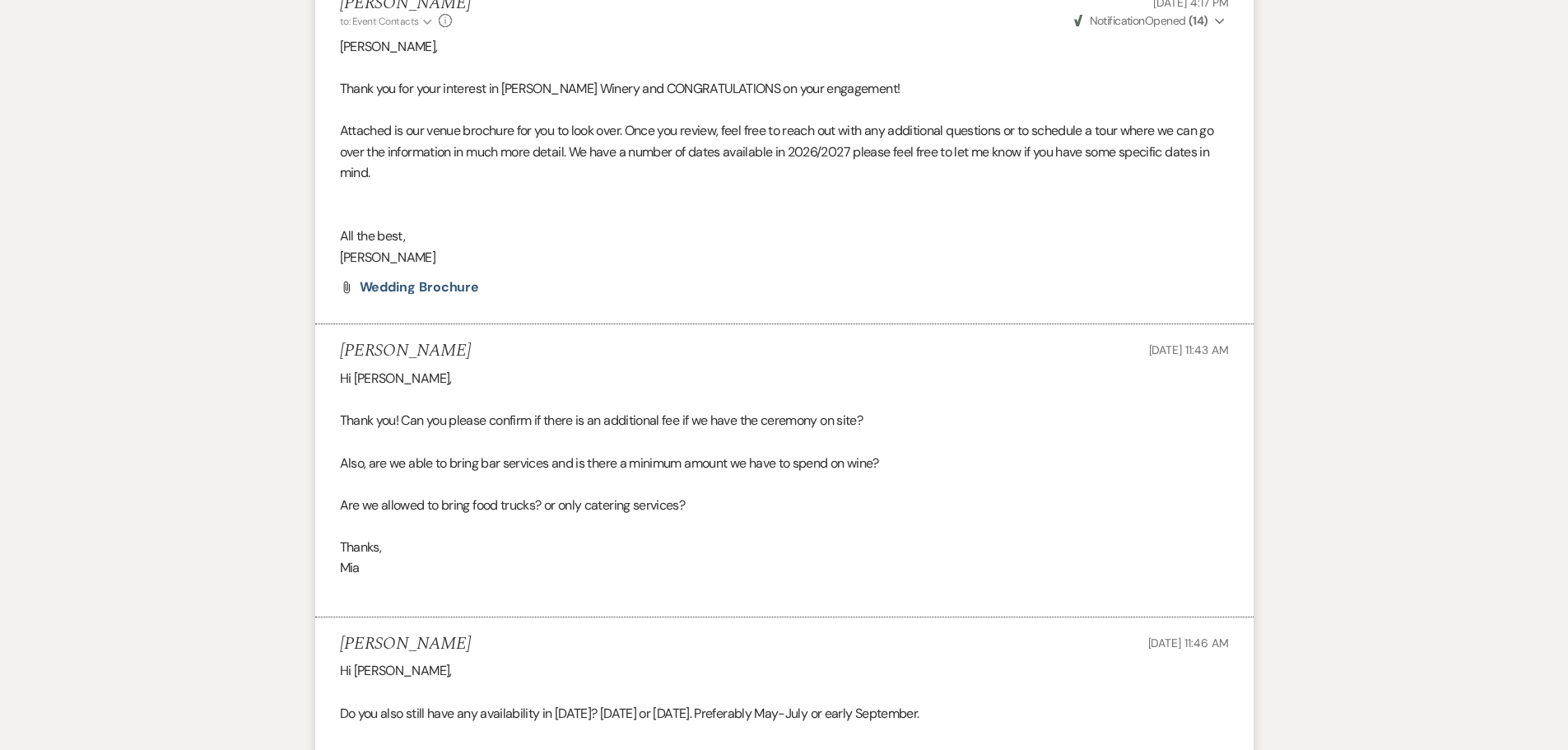
select select "5"
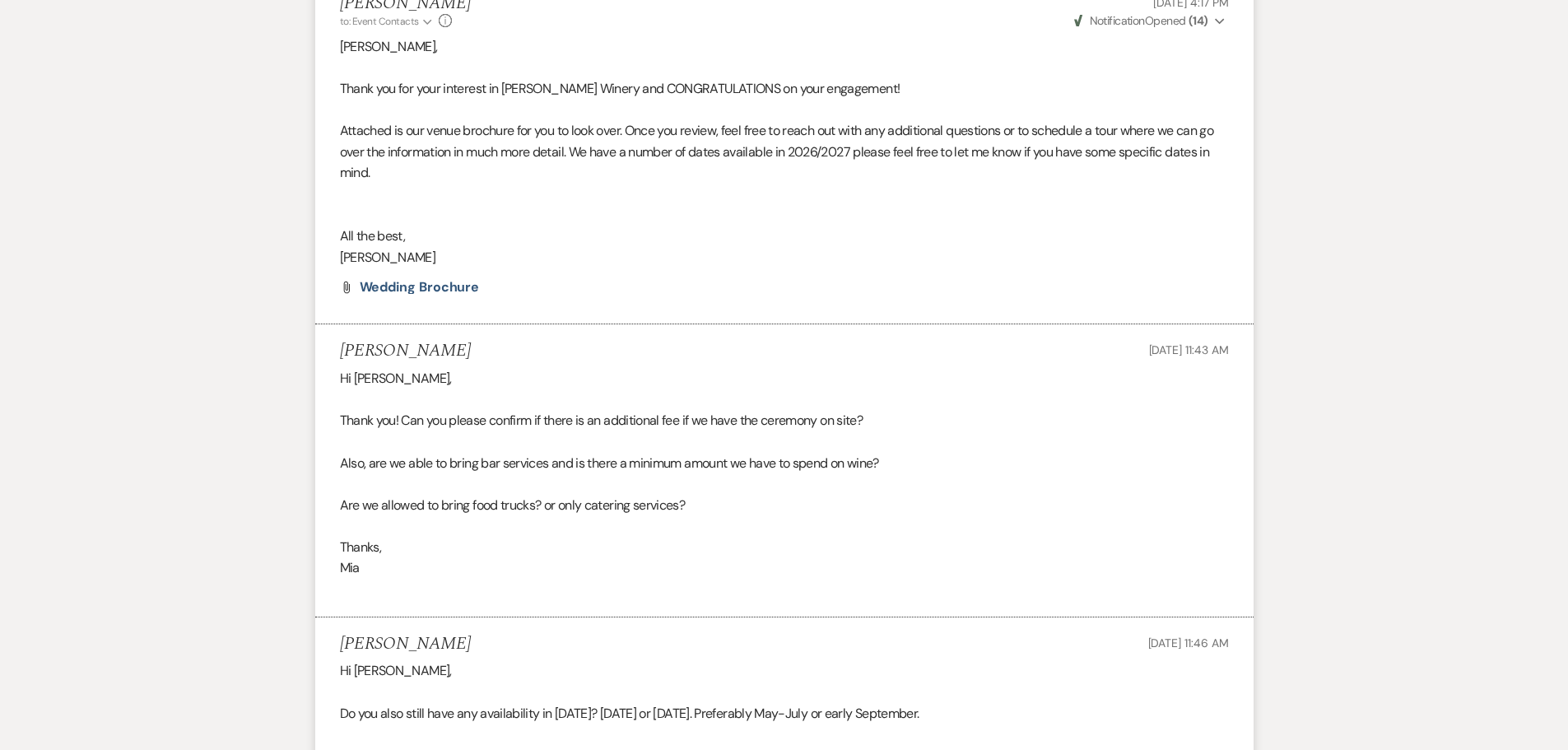
select select "5"
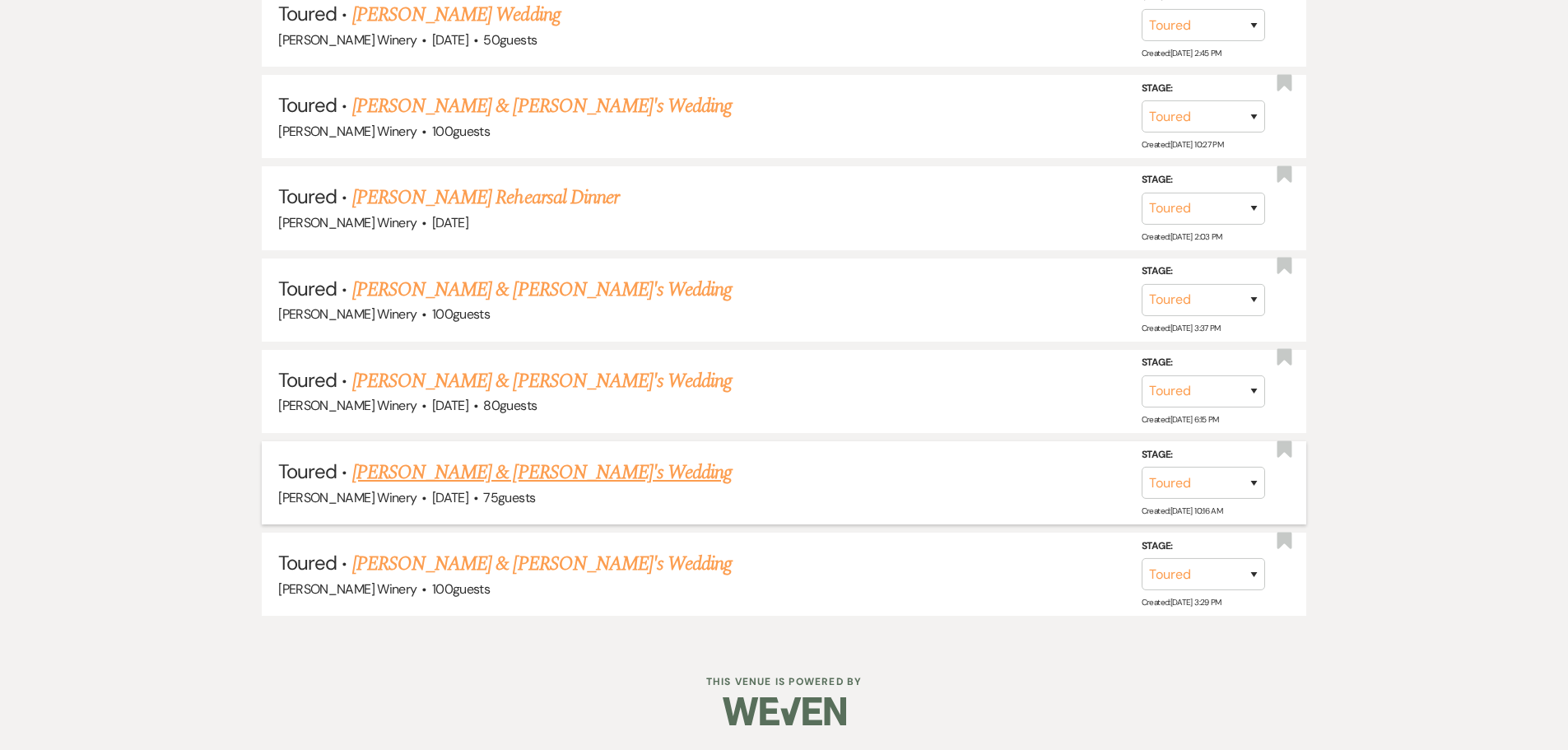
click at [457, 471] on link "[PERSON_NAME] & [PERSON_NAME]'s Wedding" at bounding box center [542, 472] width 380 height 30
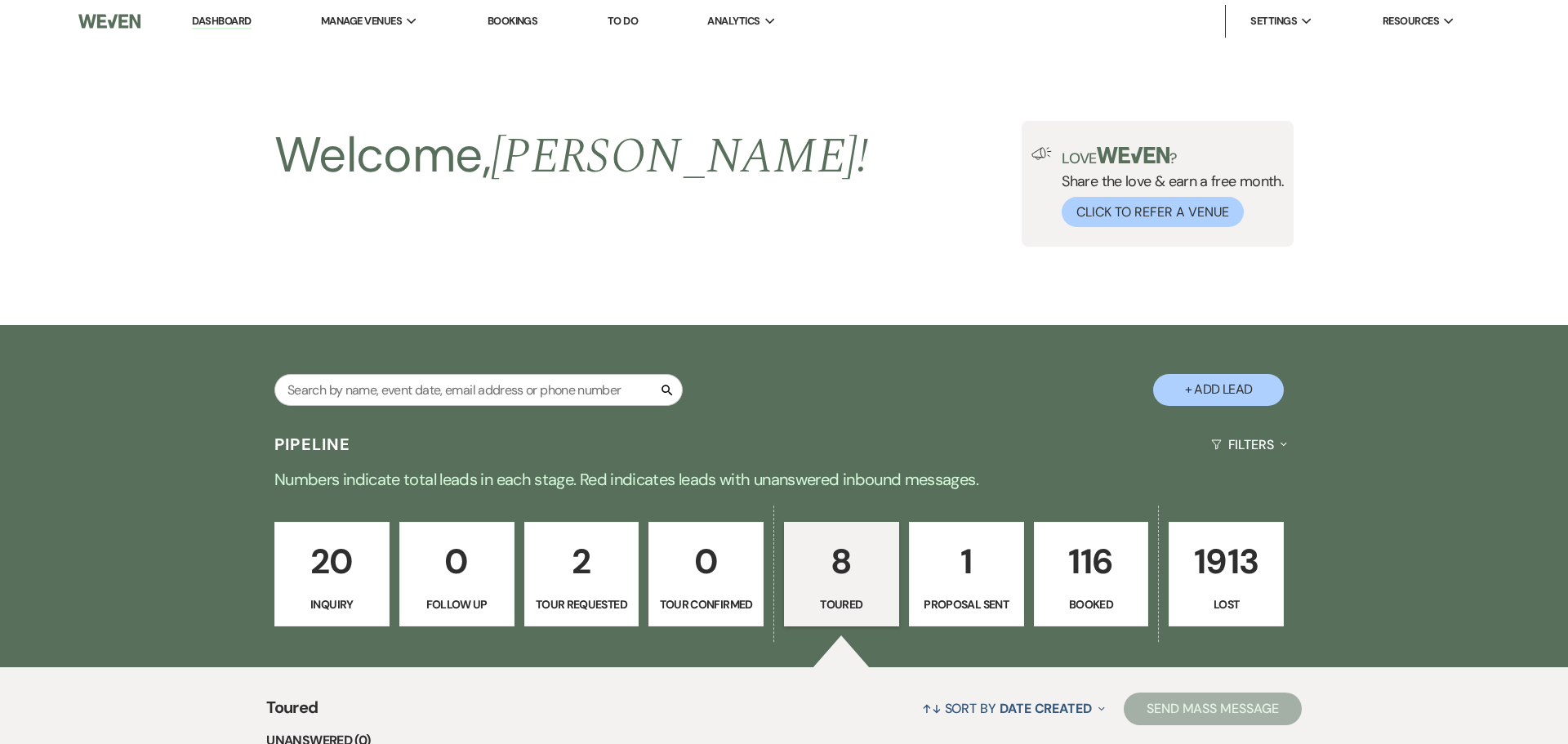
select select "5"
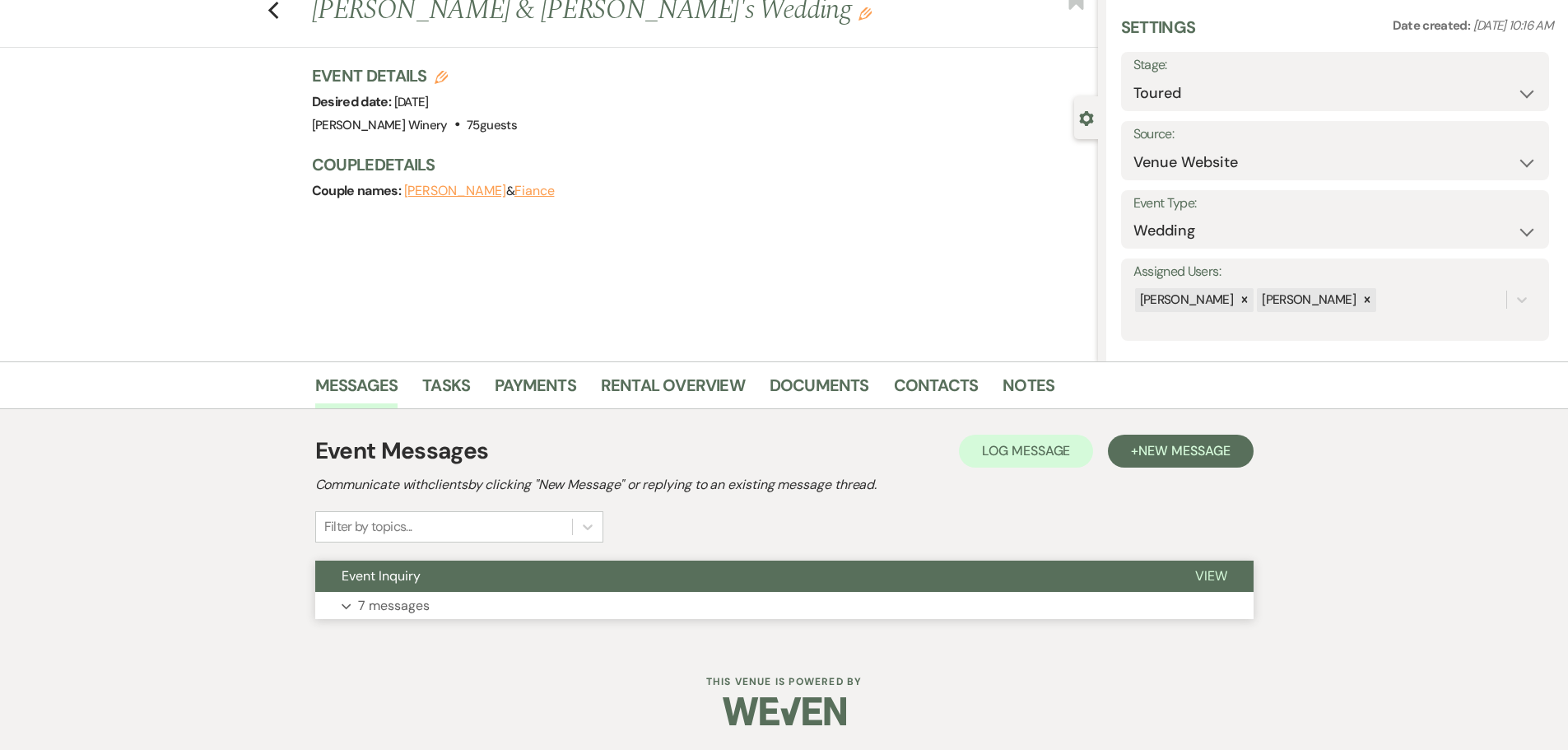
click at [450, 595] on button "Expand 7 messages" at bounding box center [785, 605] width 939 height 28
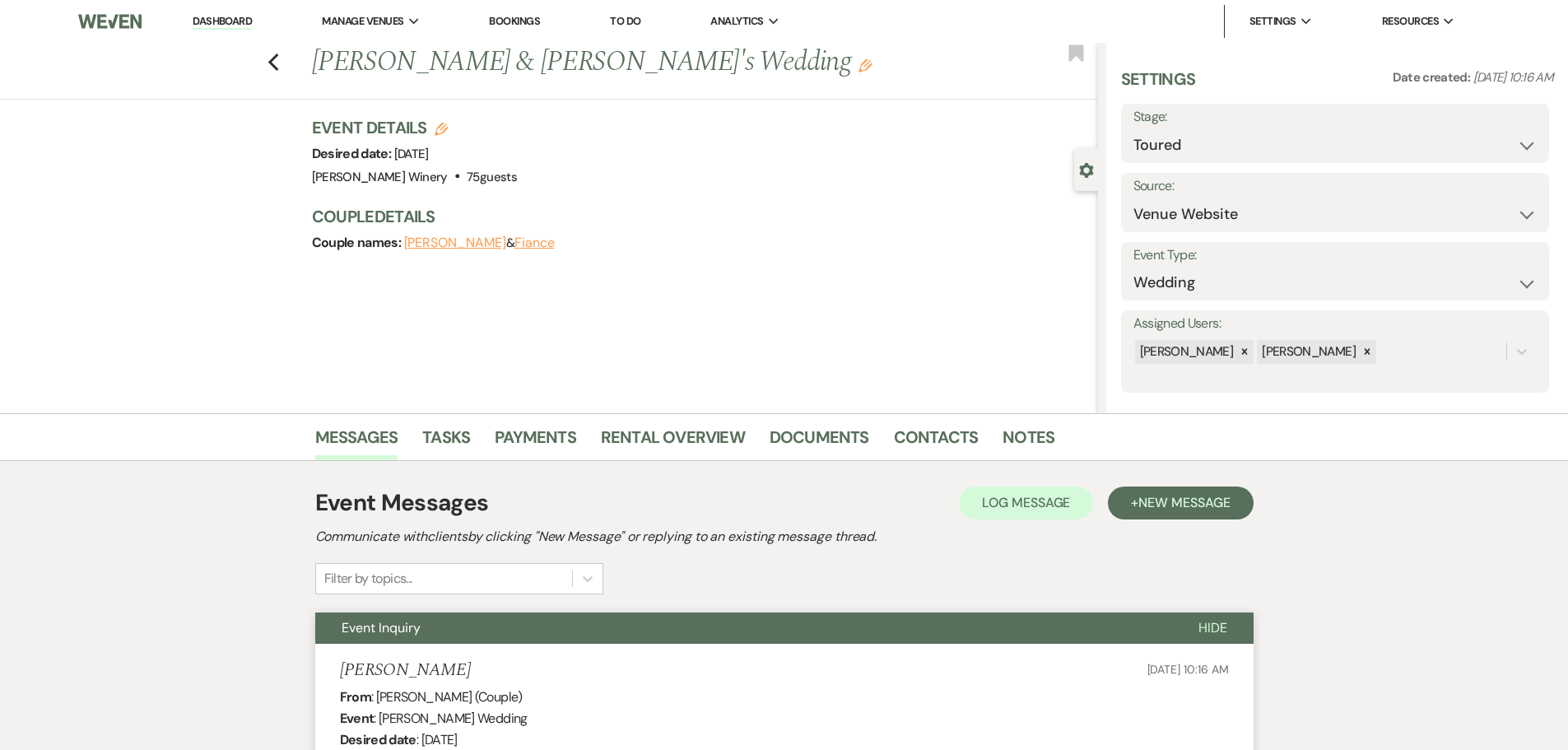
click at [273, 61] on div "Previous [PERSON_NAME] & [PERSON_NAME]'s Wedding Edit Bookmark" at bounding box center [545, 70] width 1107 height 57
click at [278, 61] on use "button" at bounding box center [273, 62] width 11 height 18
select select "5"
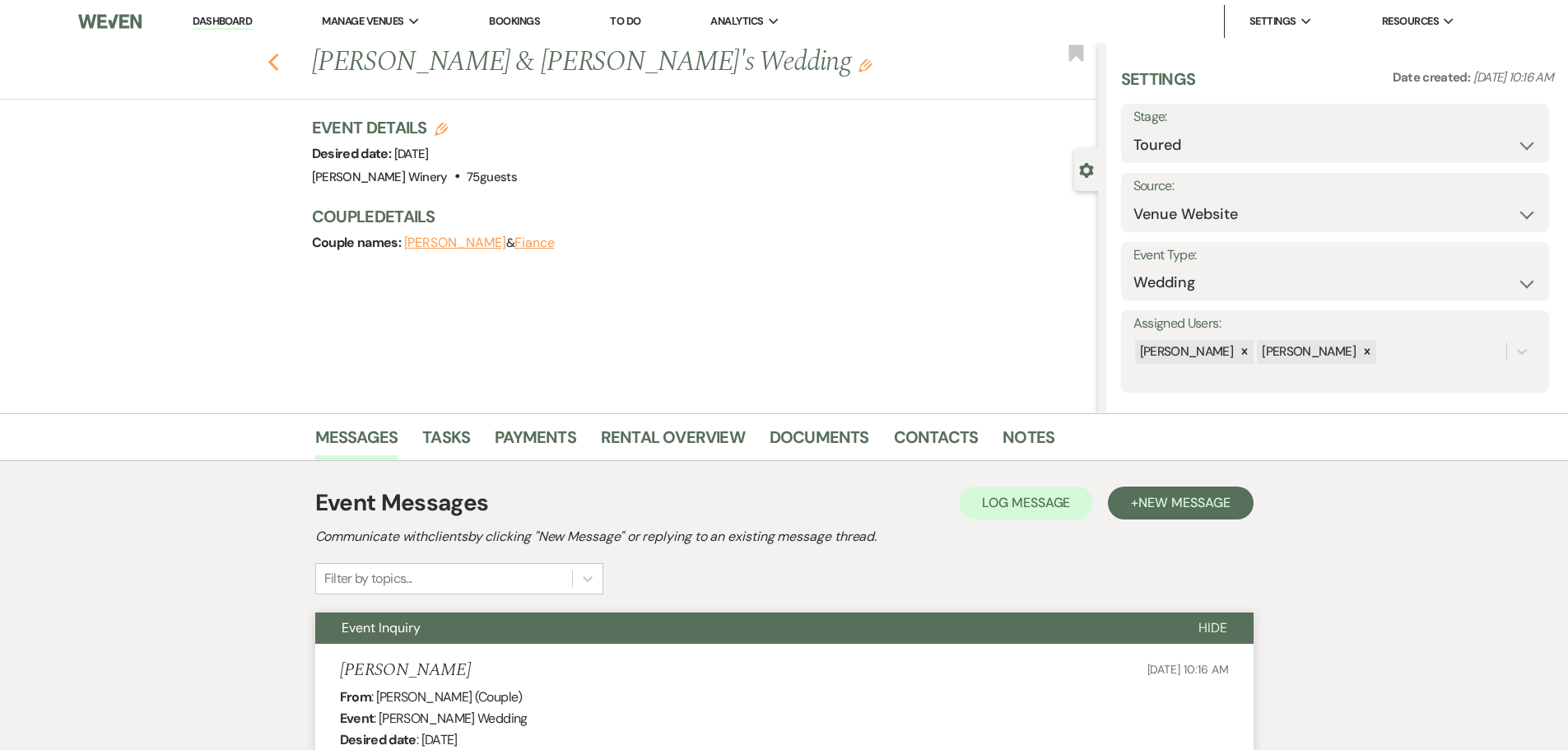
select select "5"
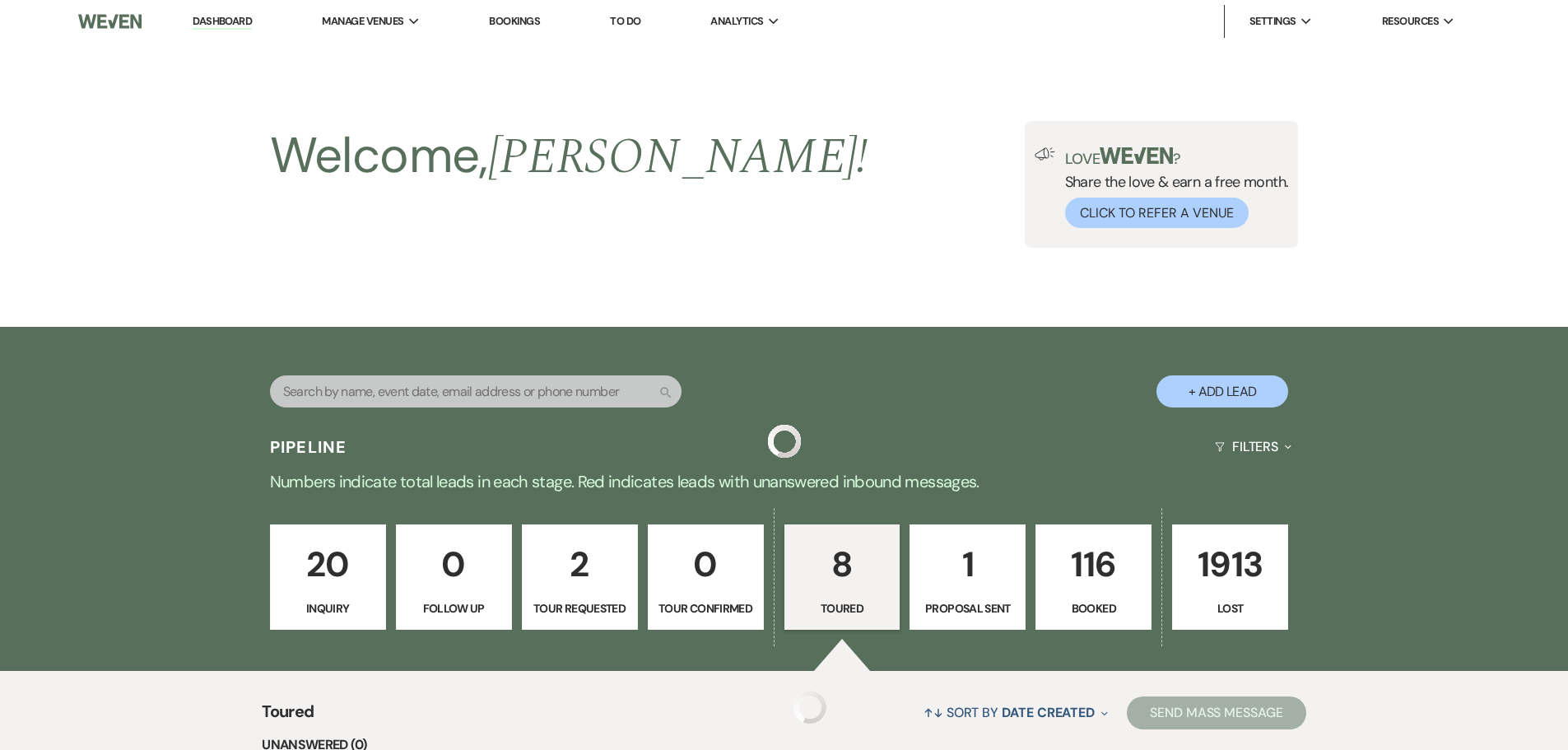
scroll to position [979, 0]
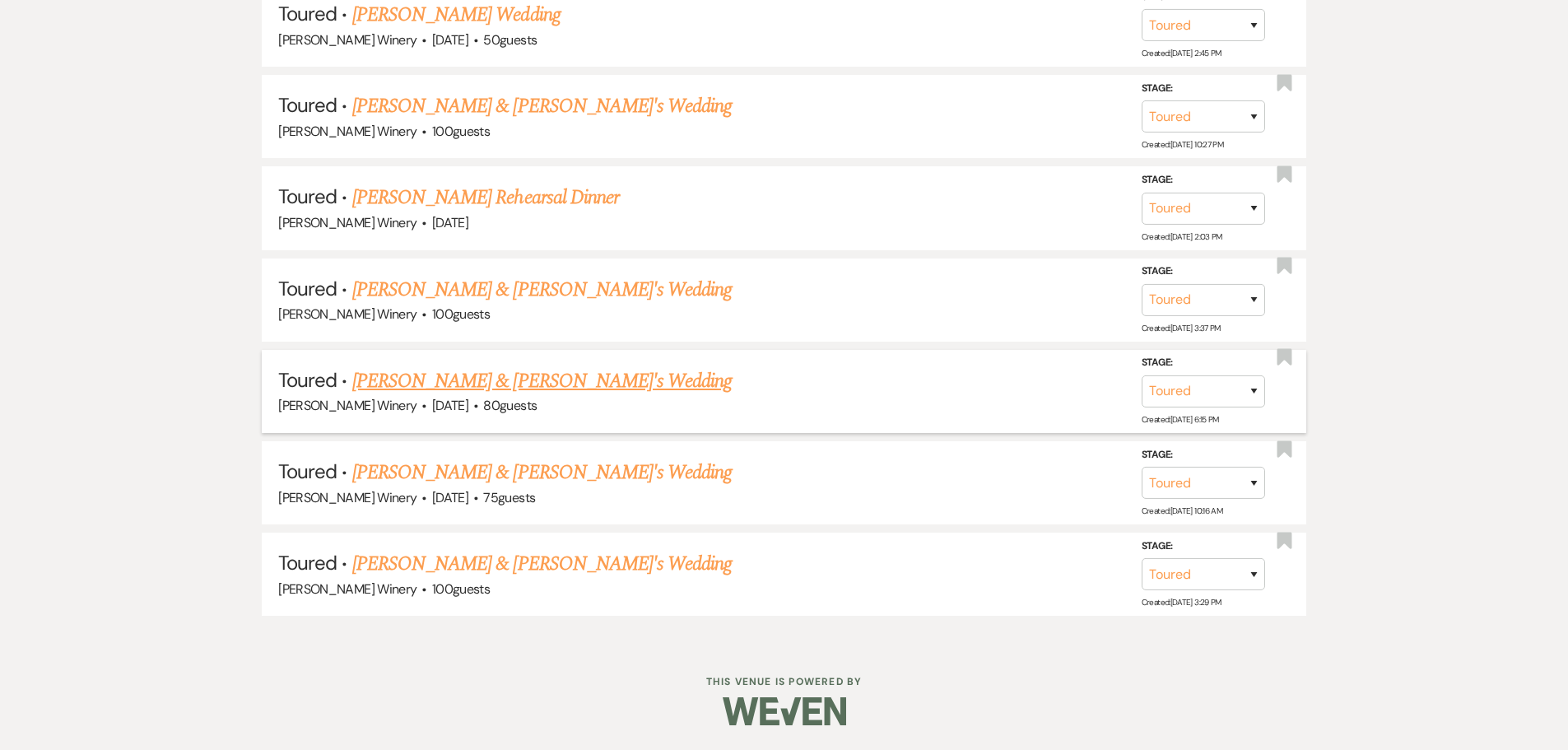
click at [496, 378] on link "[PERSON_NAME] & [PERSON_NAME]'s Wedding" at bounding box center [542, 381] width 380 height 30
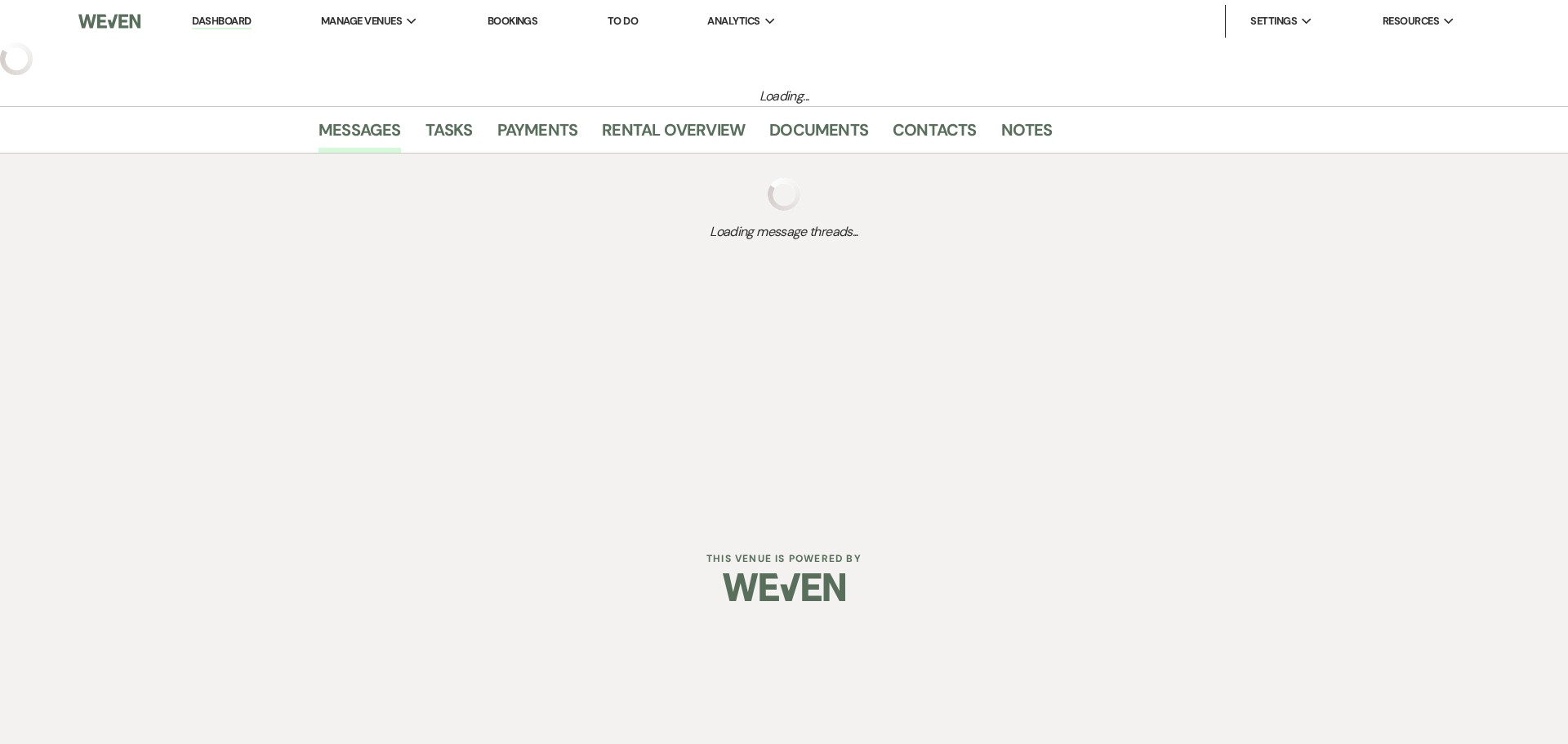
select select "5"
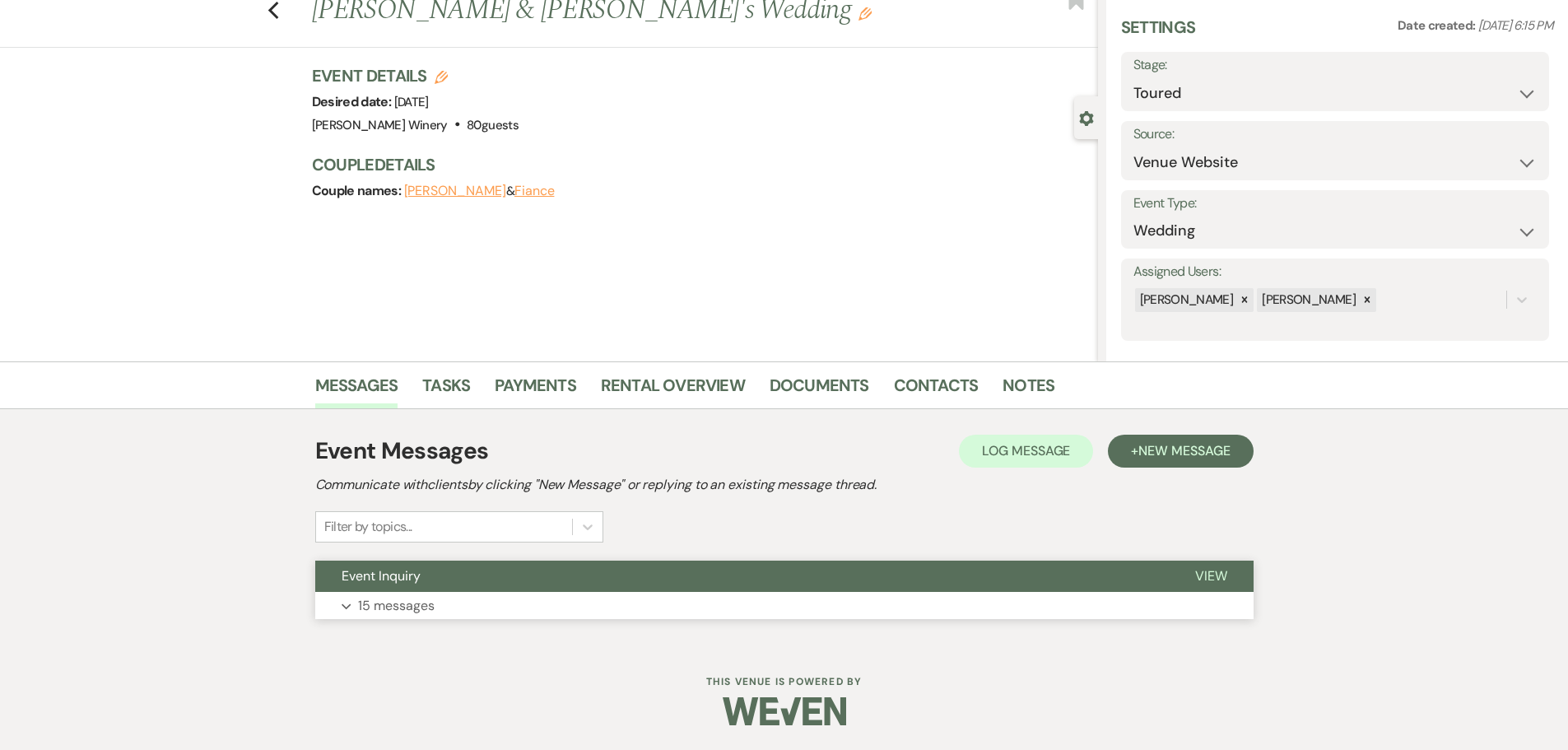
click at [404, 612] on p "15 messages" at bounding box center [396, 606] width 76 height 22
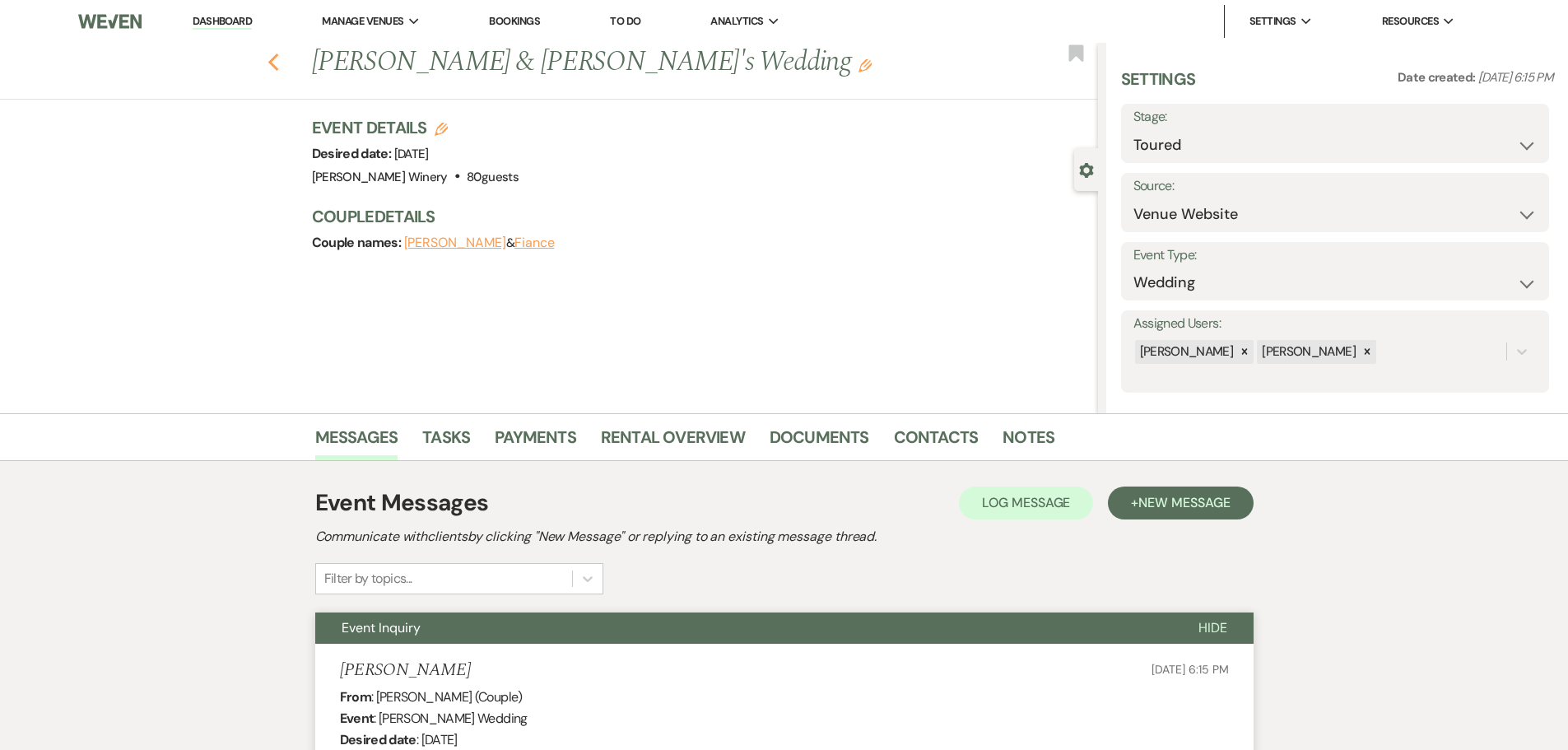
click at [278, 58] on use "button" at bounding box center [273, 62] width 11 height 18
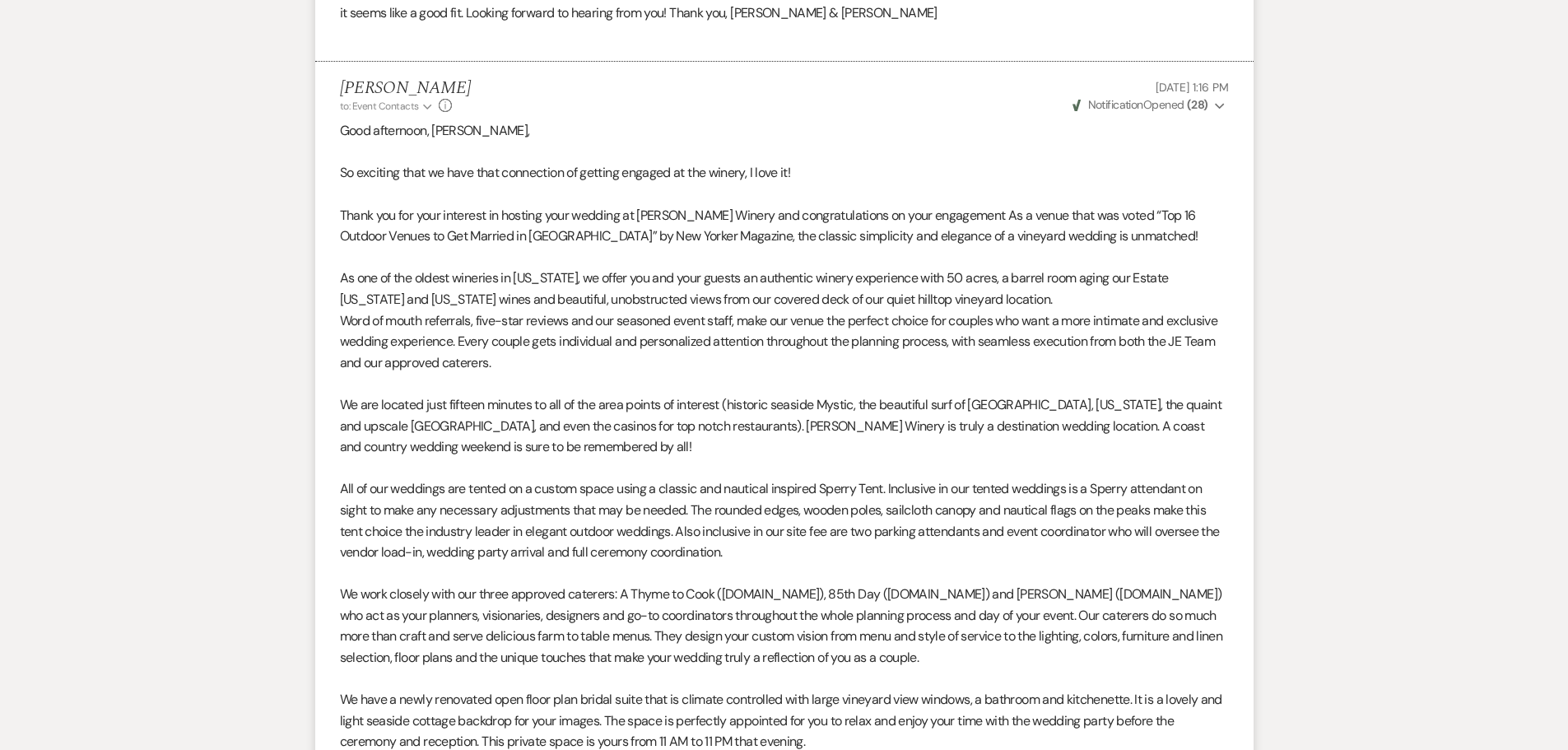
select select "5"
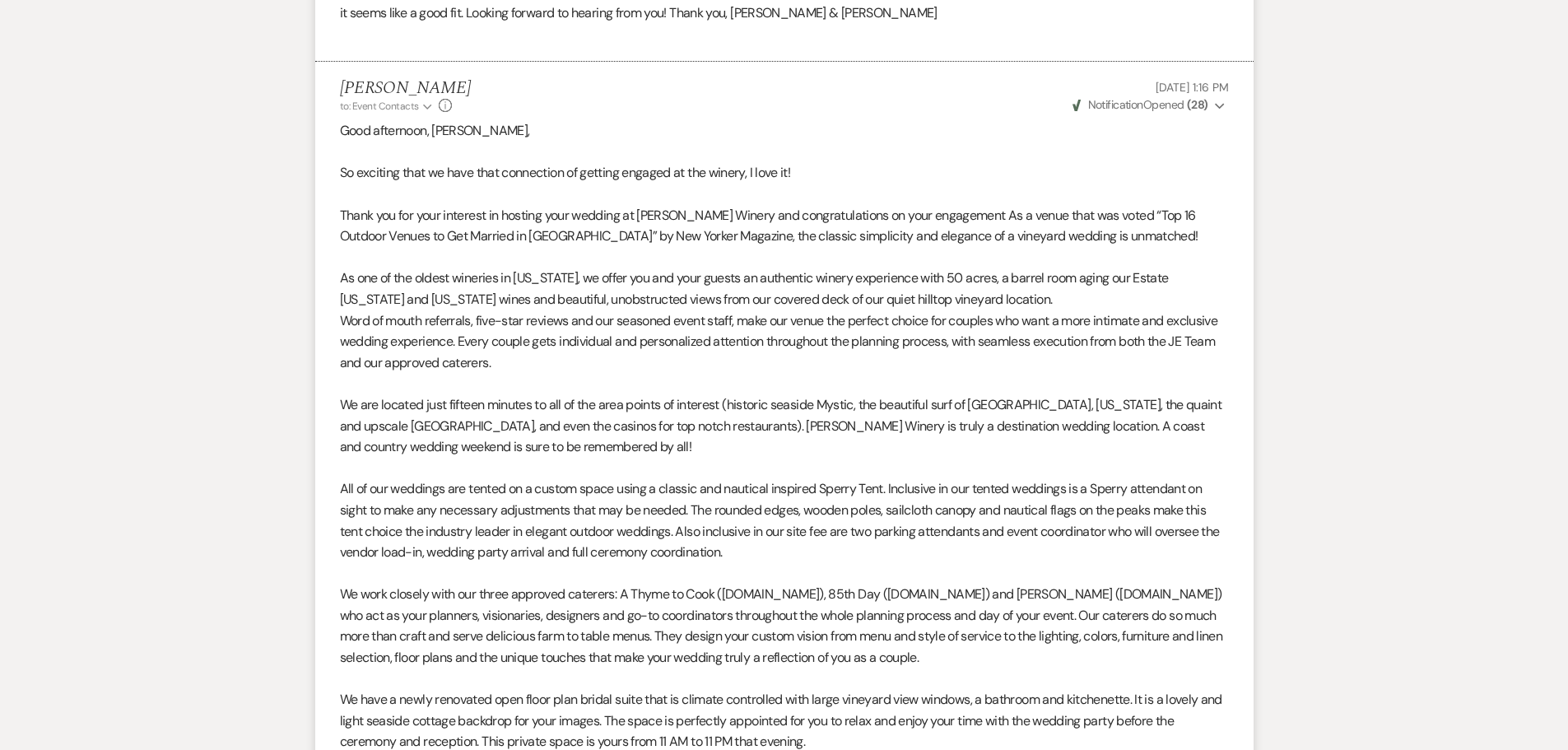
select select "5"
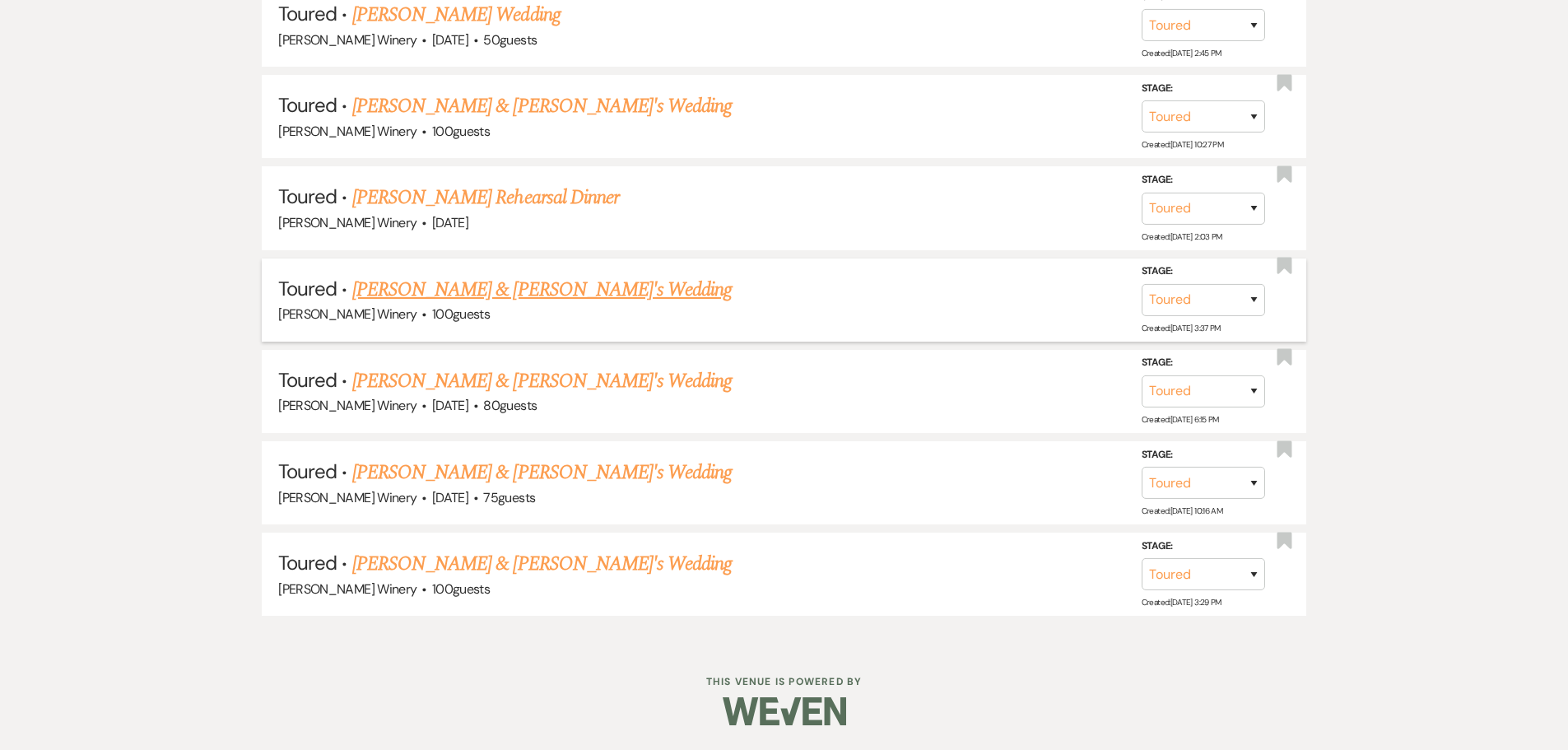
click at [469, 303] on link "[PERSON_NAME] & [PERSON_NAME]'s Wedding" at bounding box center [542, 290] width 380 height 30
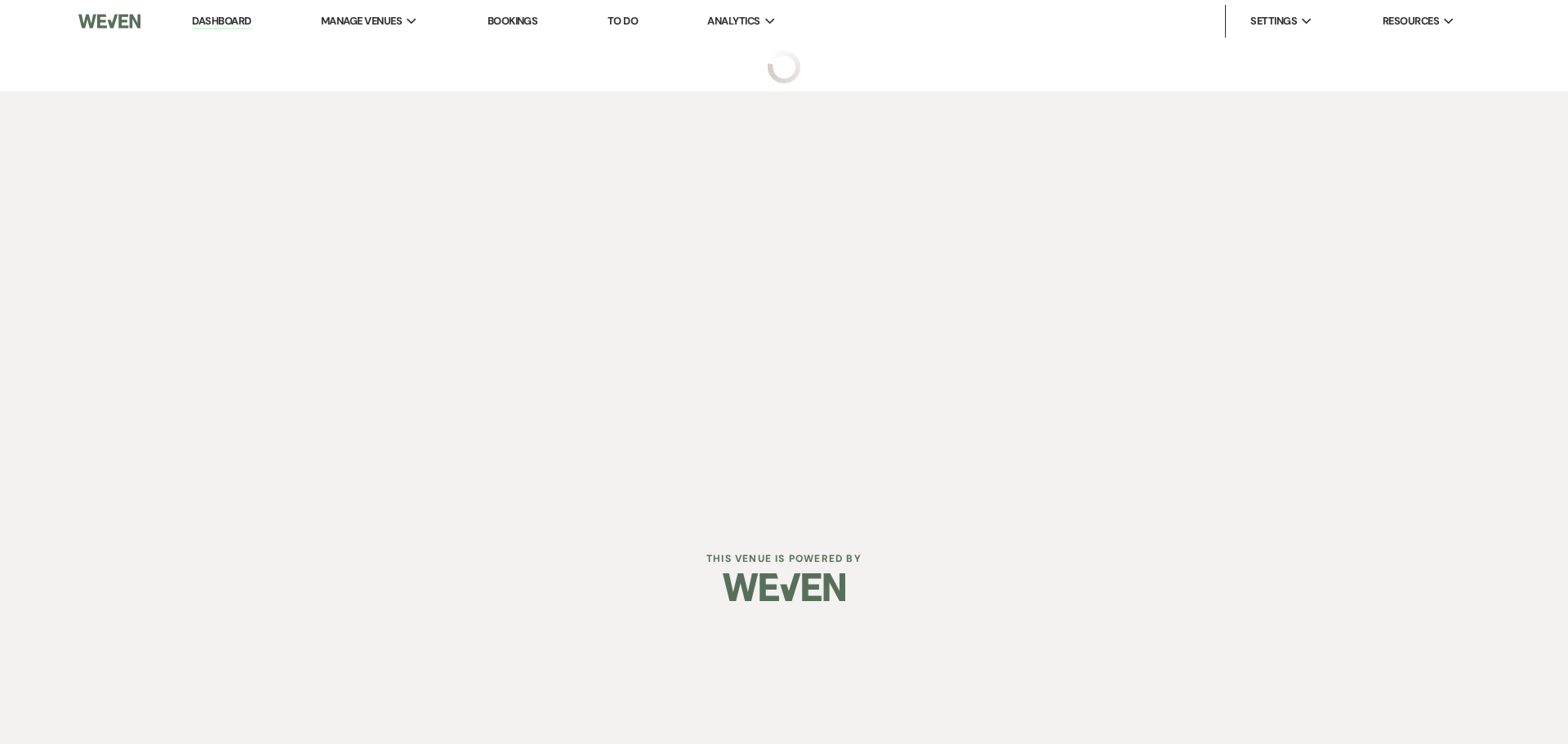
select select "5"
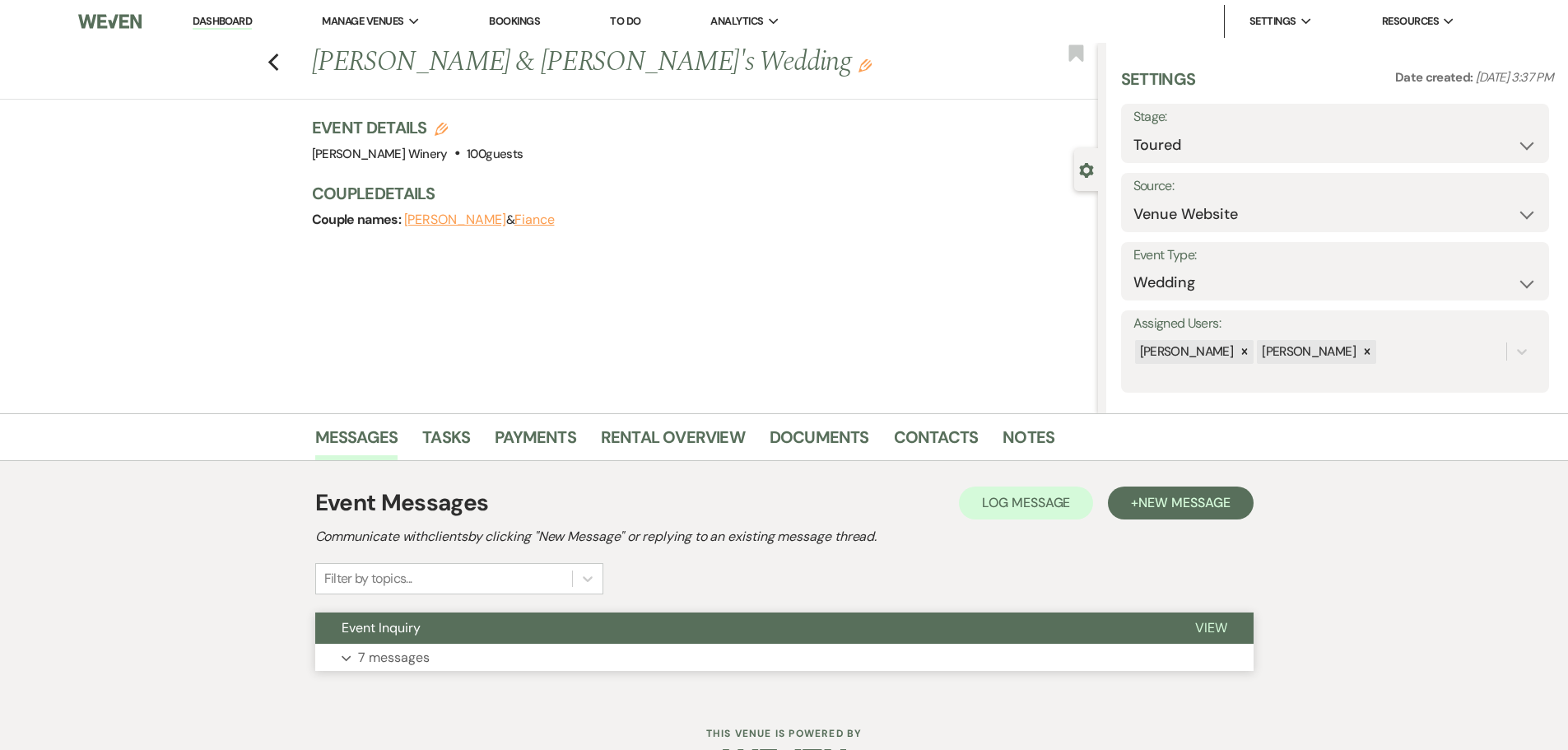
click at [424, 653] on p "7 messages" at bounding box center [394, 658] width 71 height 22
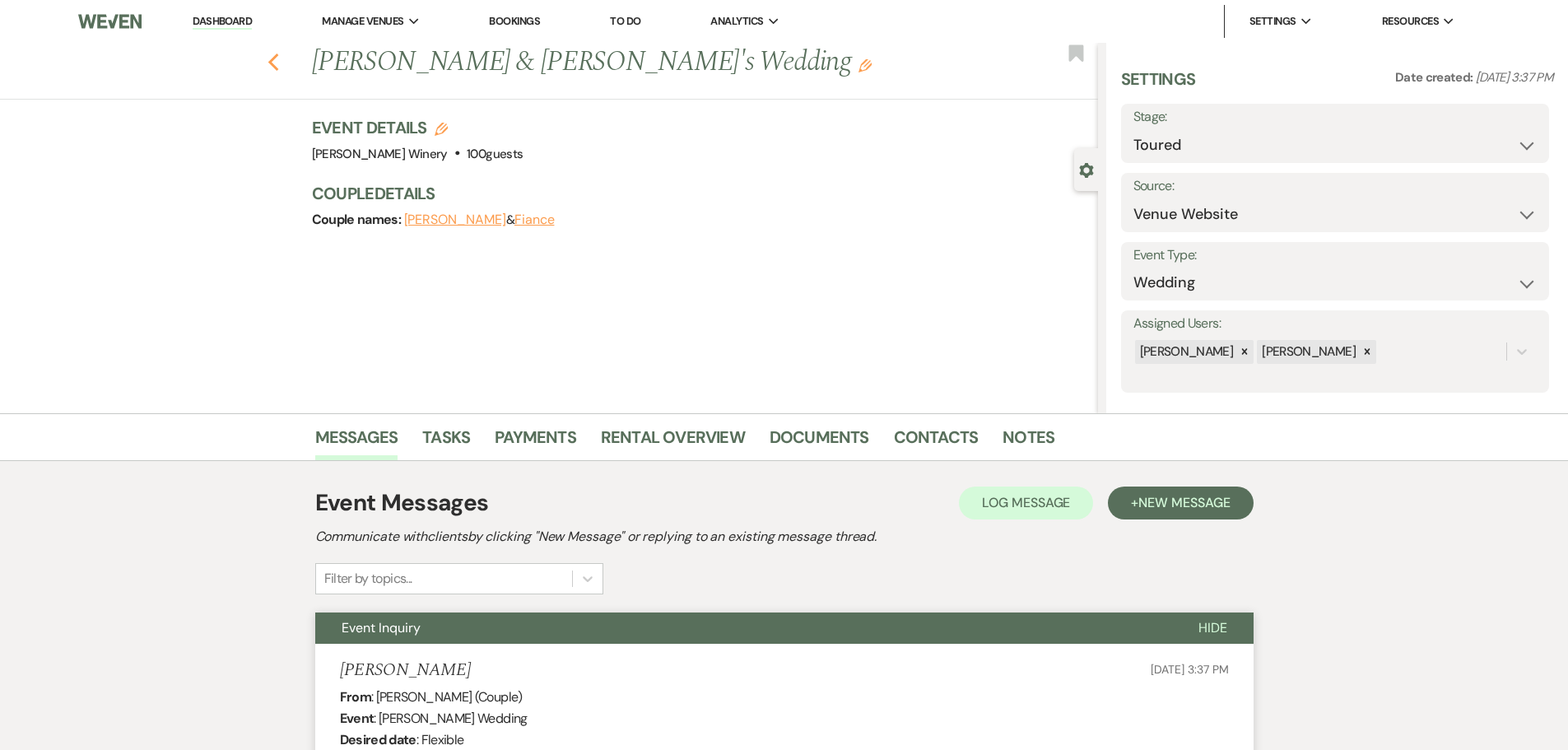
click at [277, 56] on icon "Previous" at bounding box center [274, 62] width 12 height 20
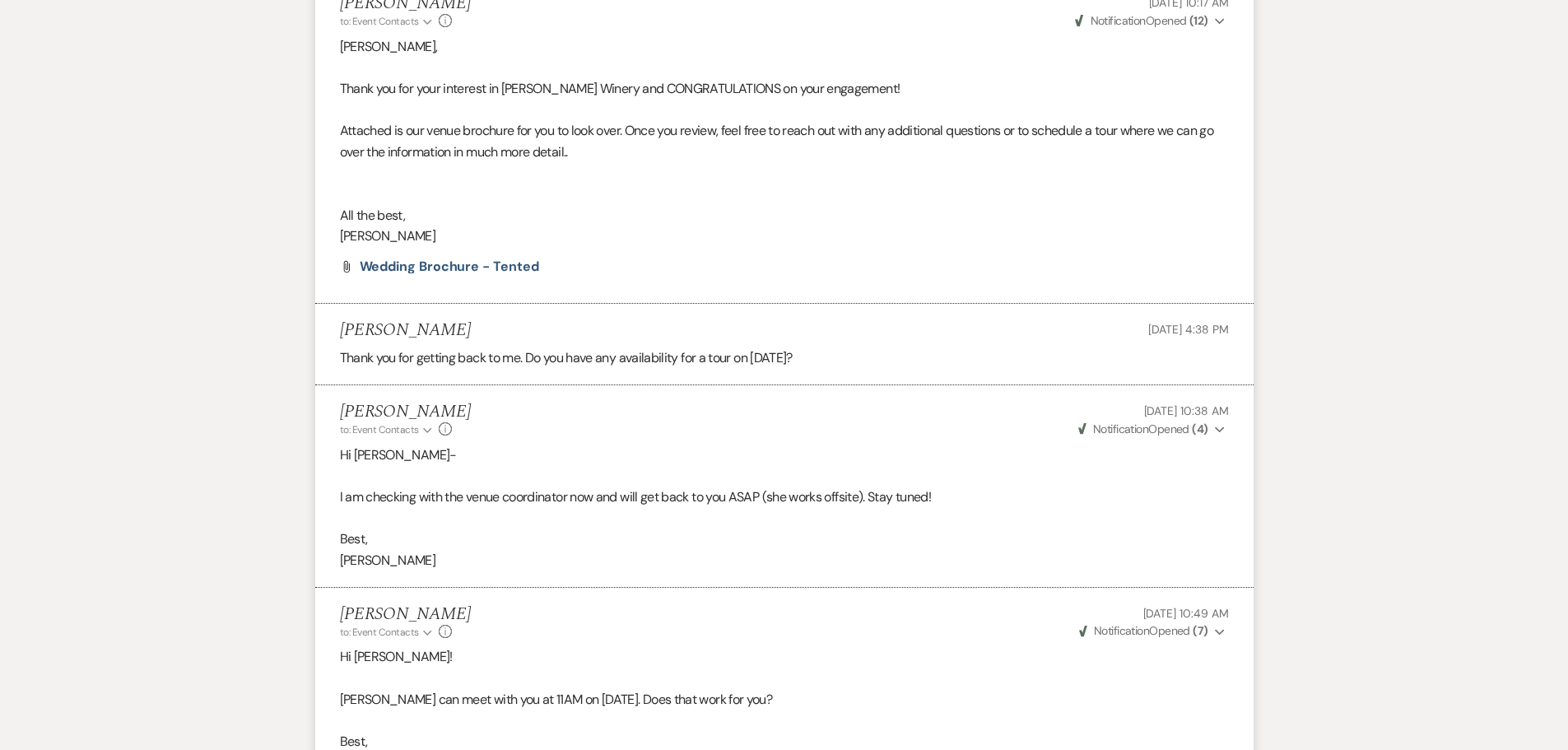
select select "5"
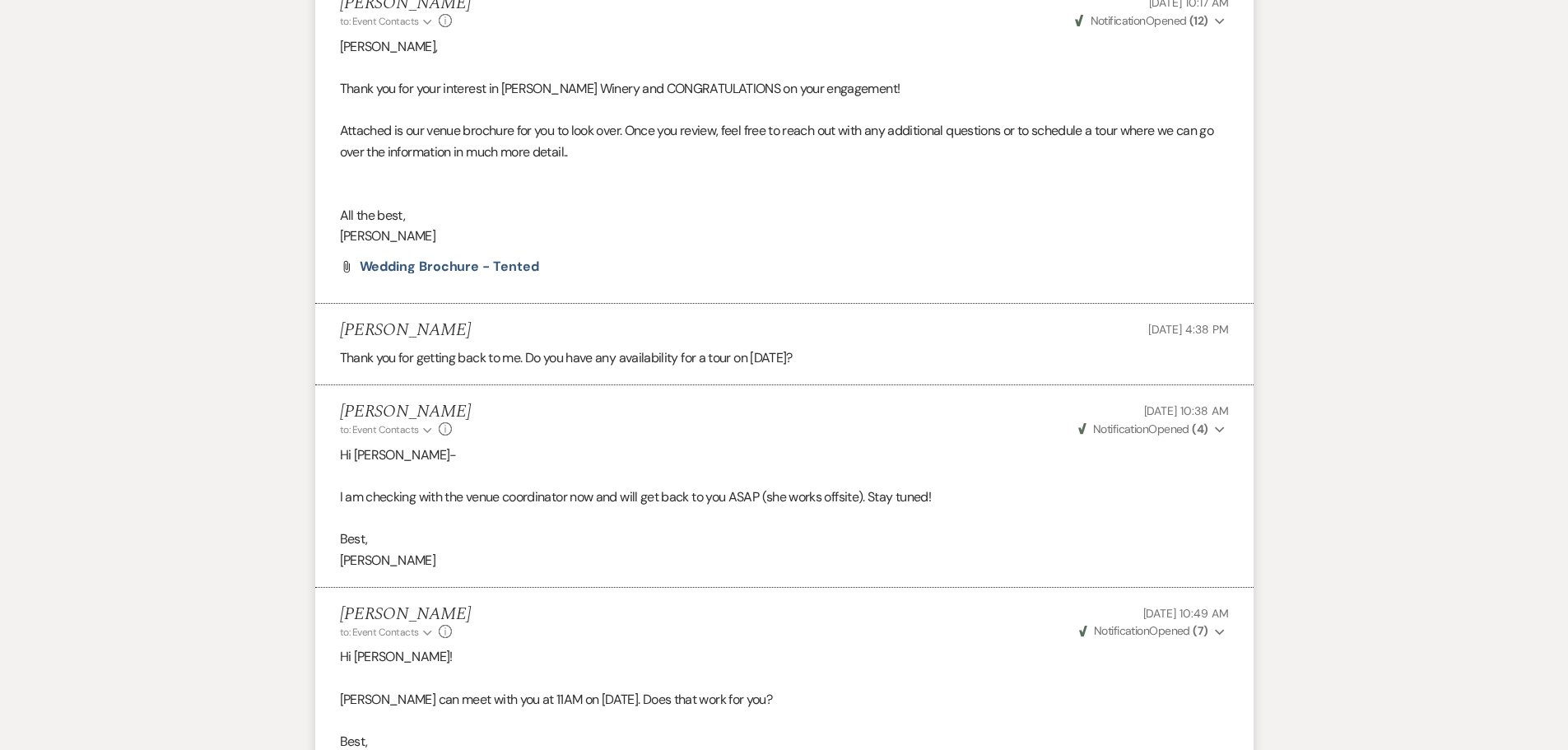
select select "5"
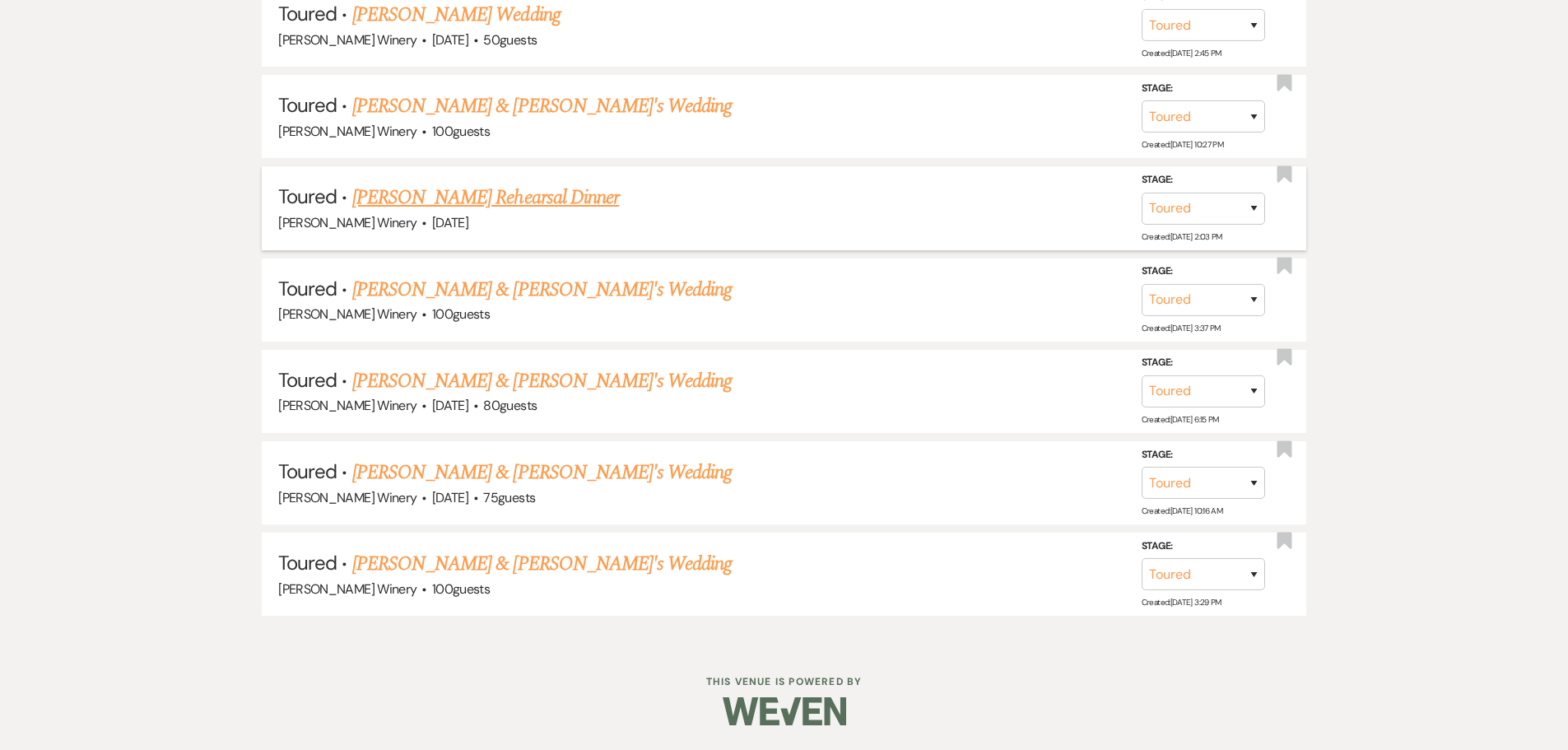
click at [418, 190] on link "[PERSON_NAME] Rehearsal Dinner" at bounding box center [485, 197] width 267 height 30
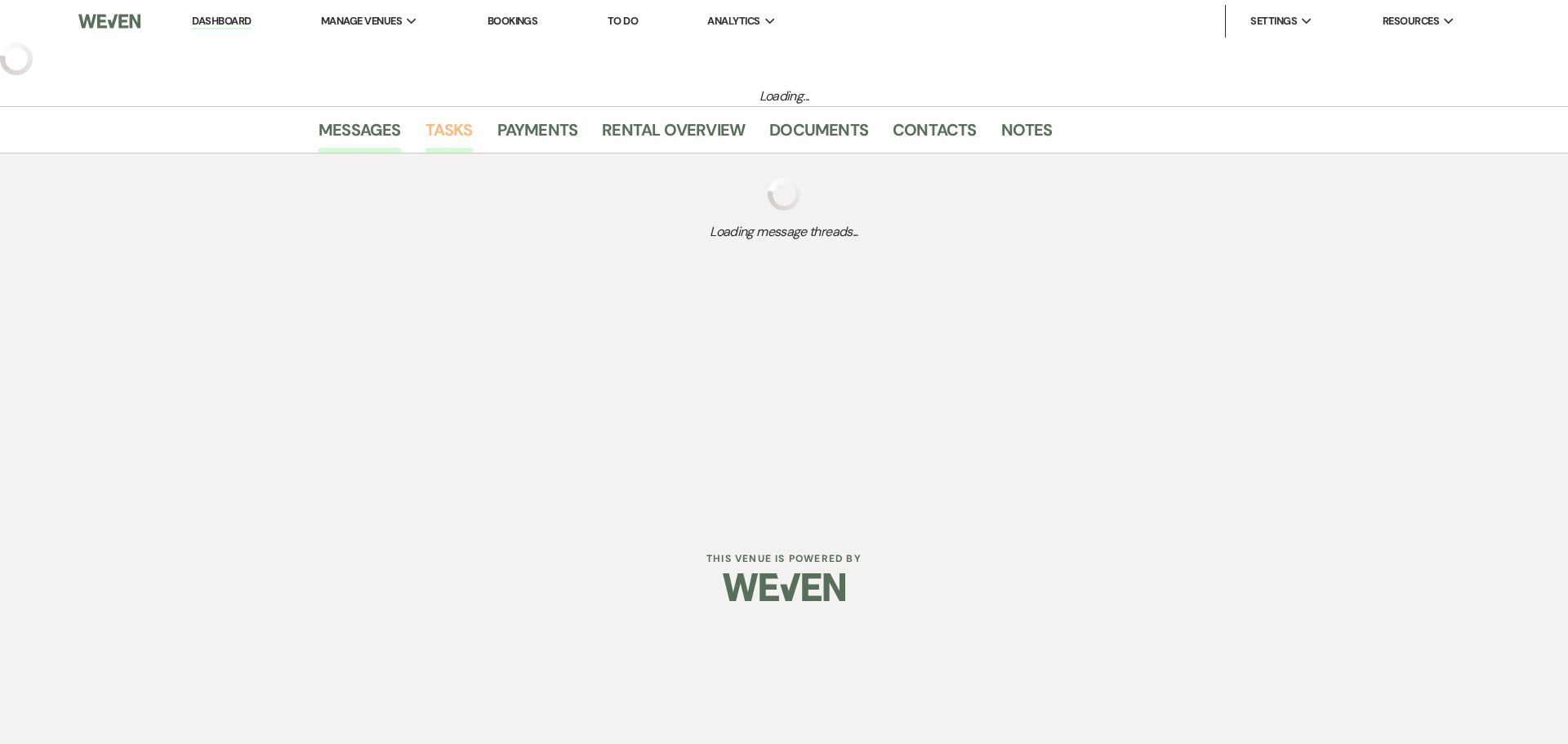
select select "5"
select select "11"
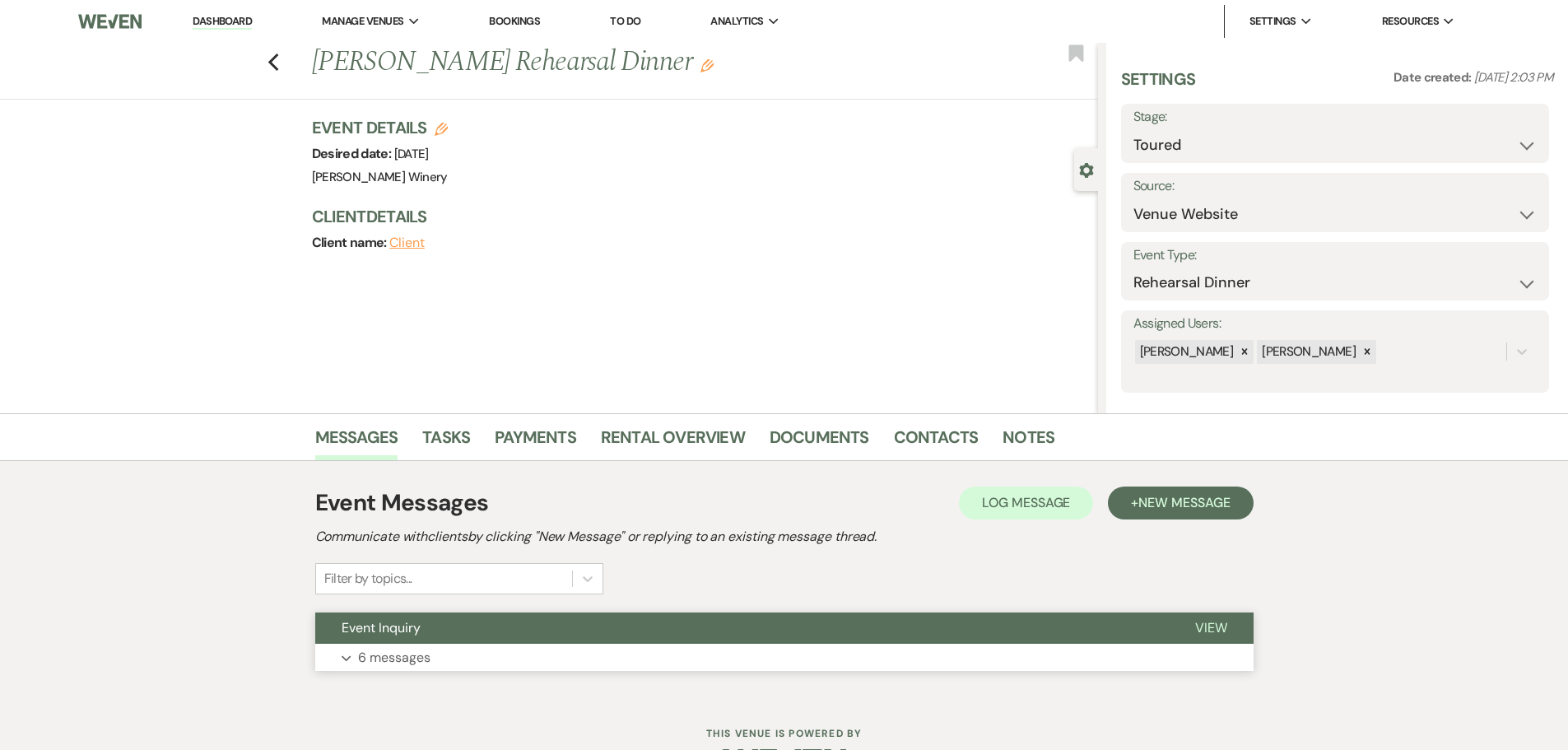
click at [529, 636] on button "Event Inquiry" at bounding box center [742, 628] width 853 height 32
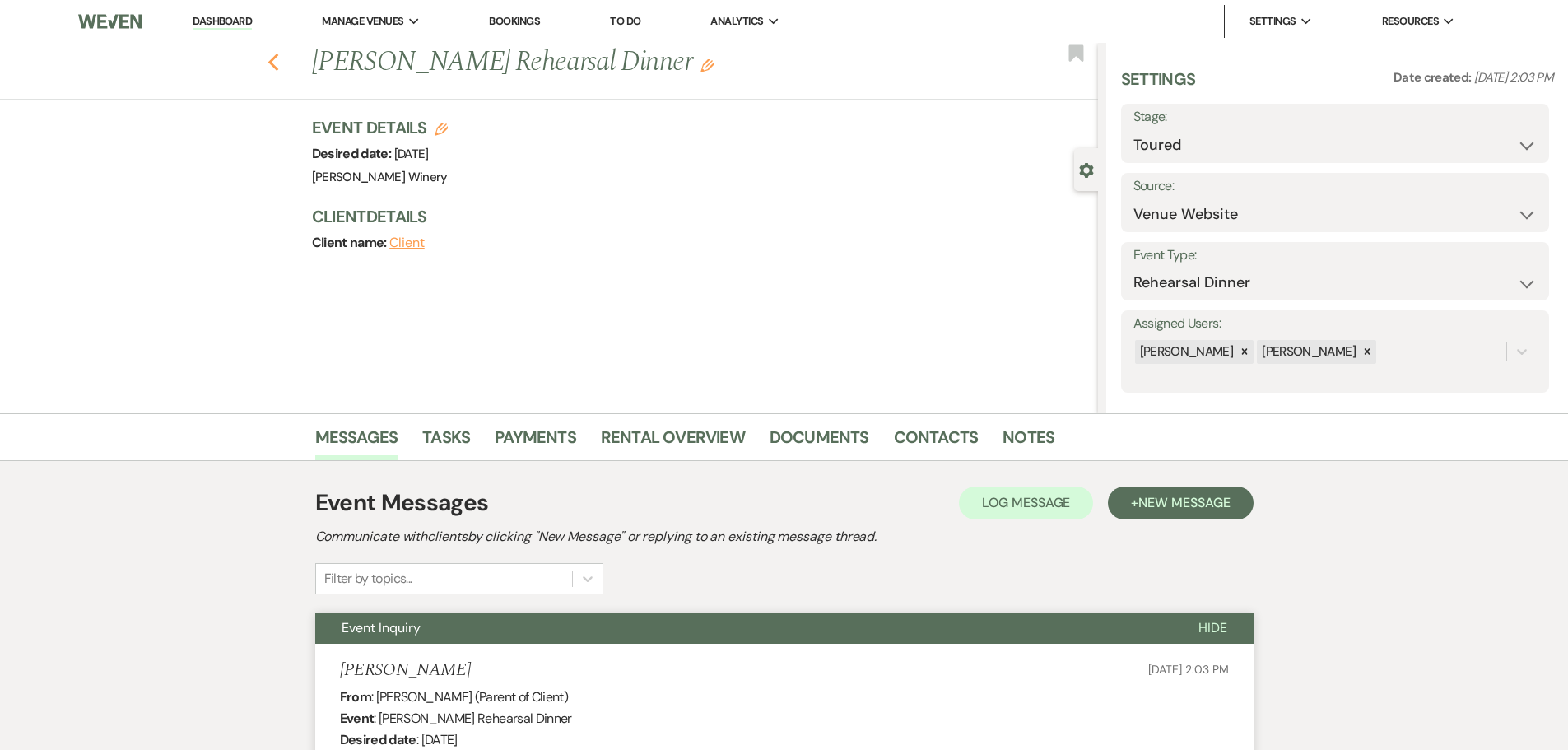
click at [278, 61] on use "button" at bounding box center [273, 62] width 11 height 18
select select "5"
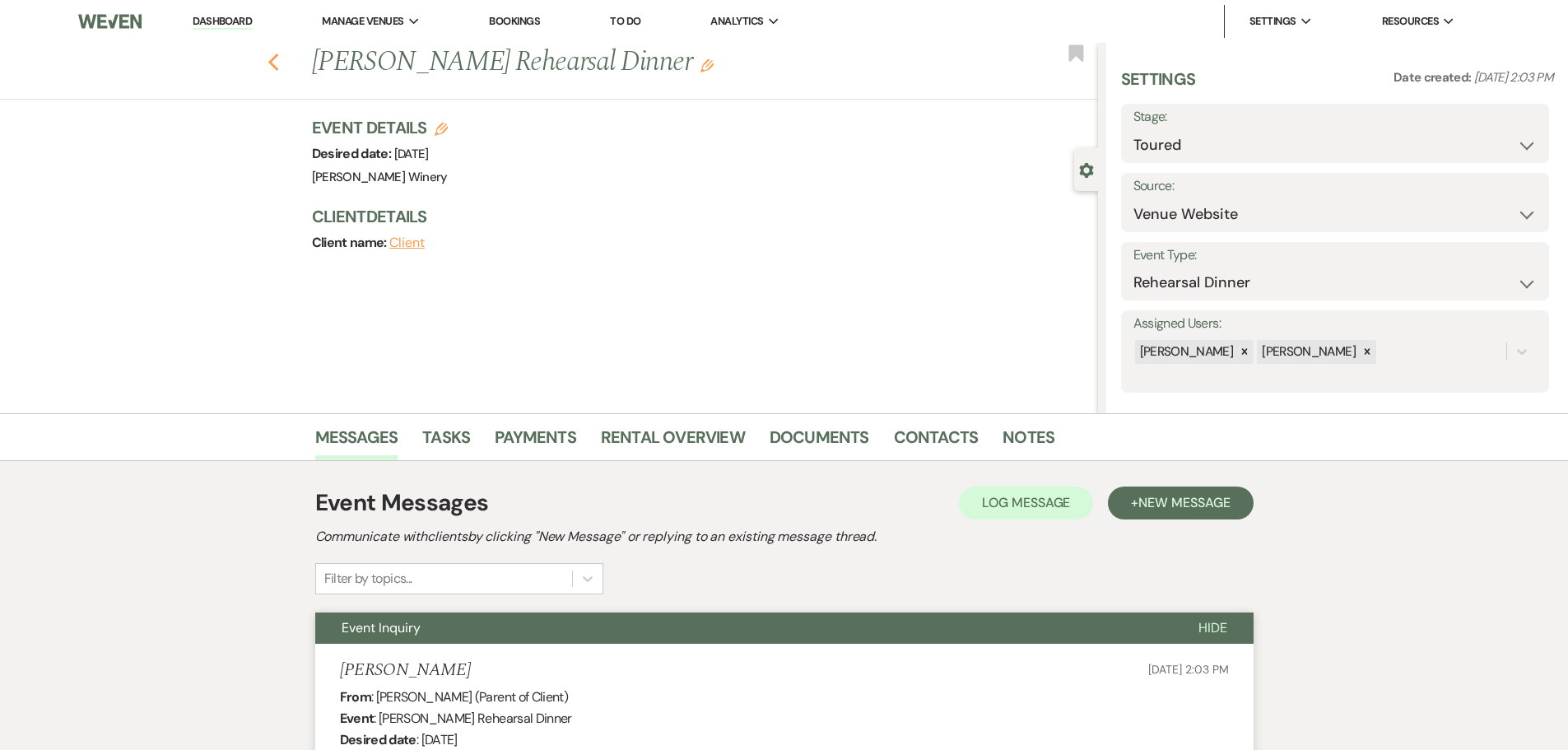
select select "5"
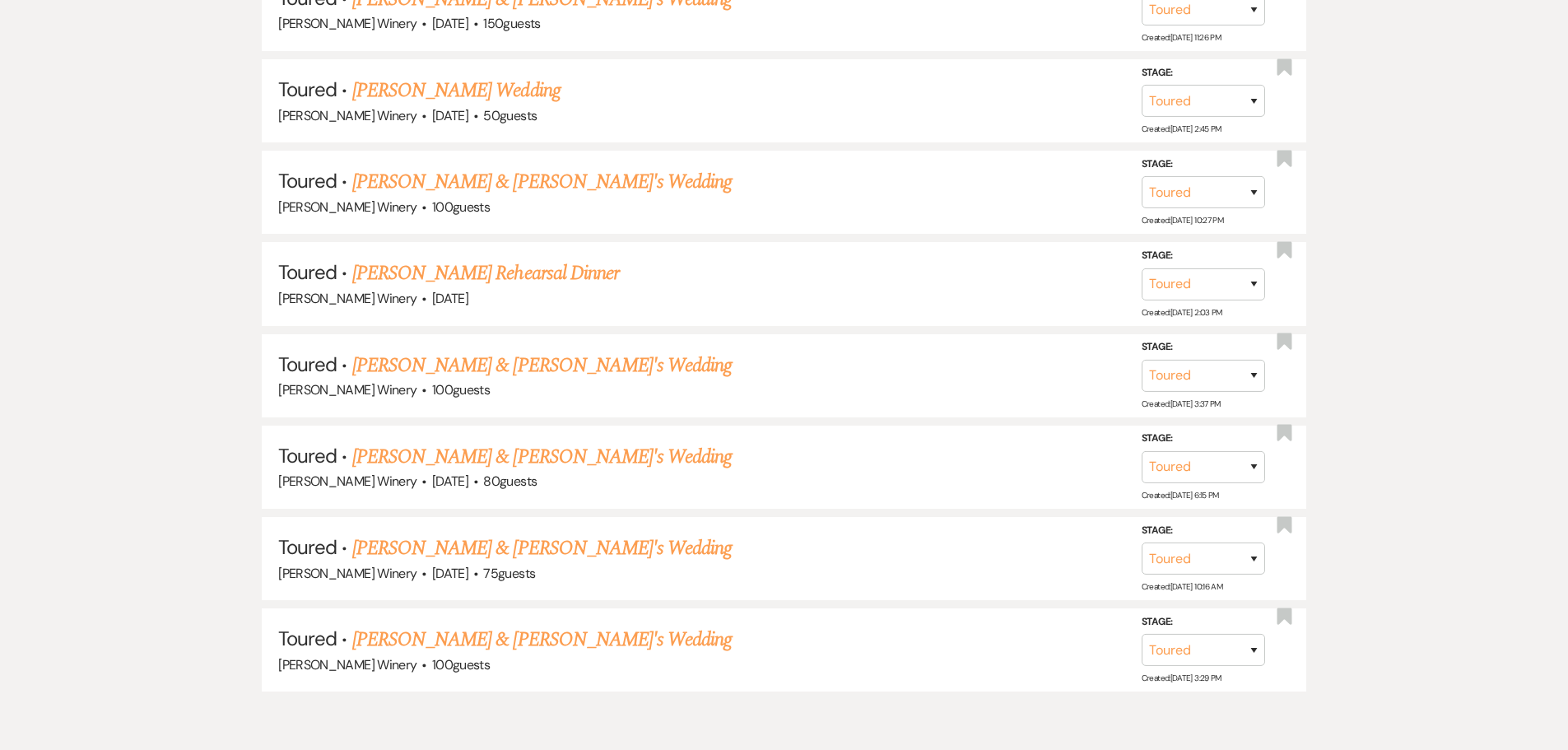
scroll to position [814, 0]
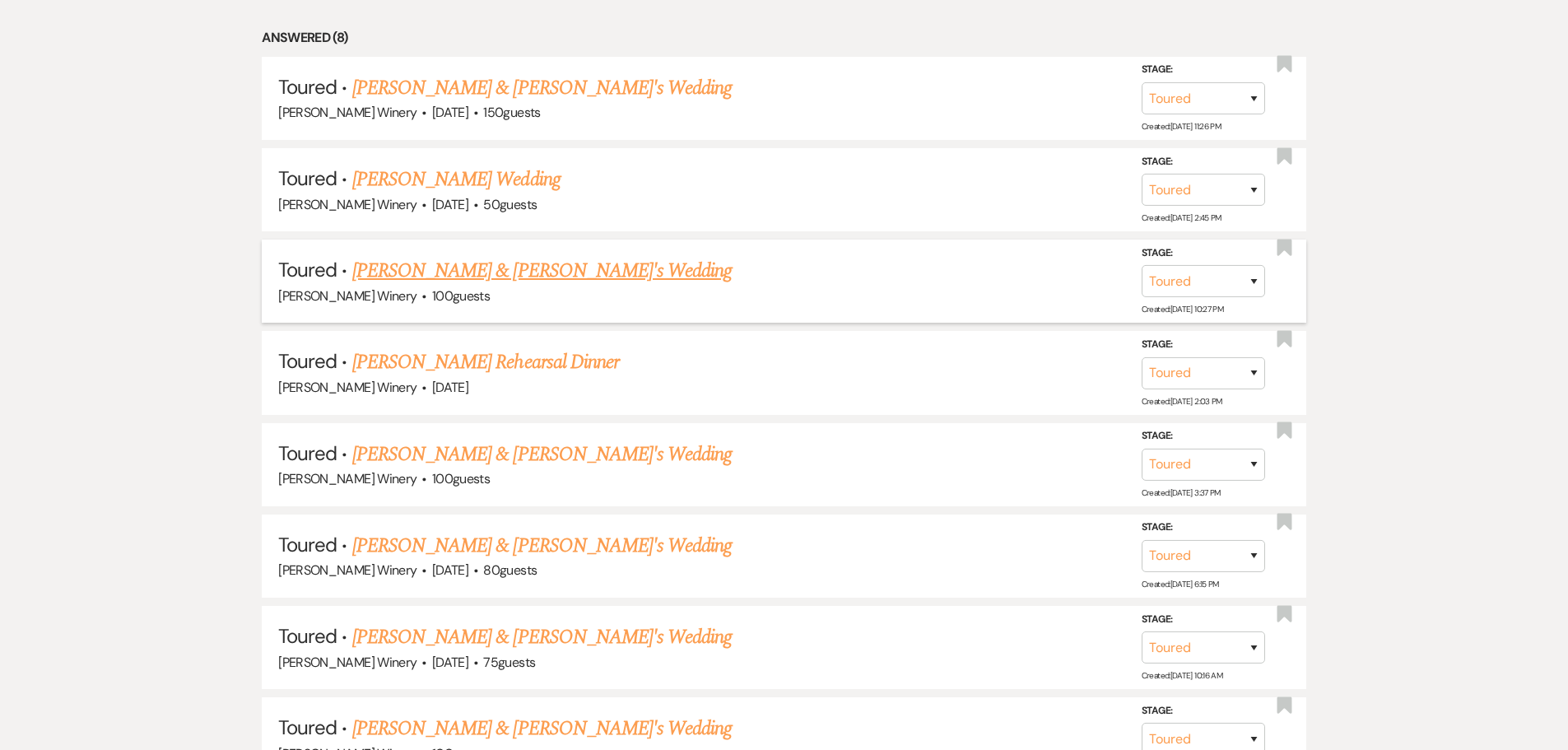
click at [464, 273] on link "[PERSON_NAME] & [PERSON_NAME]'s Wedding" at bounding box center [542, 271] width 380 height 30
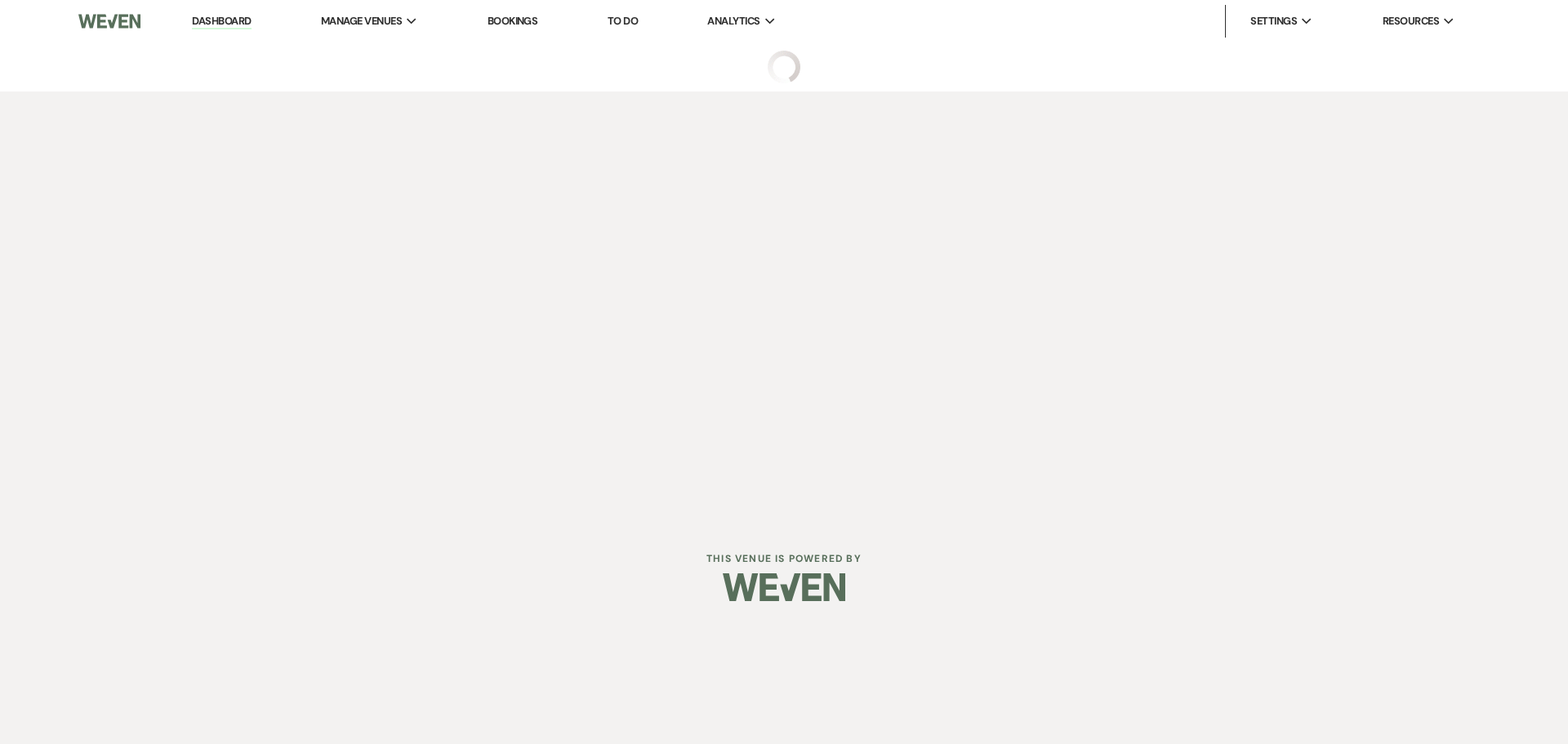
select select "5"
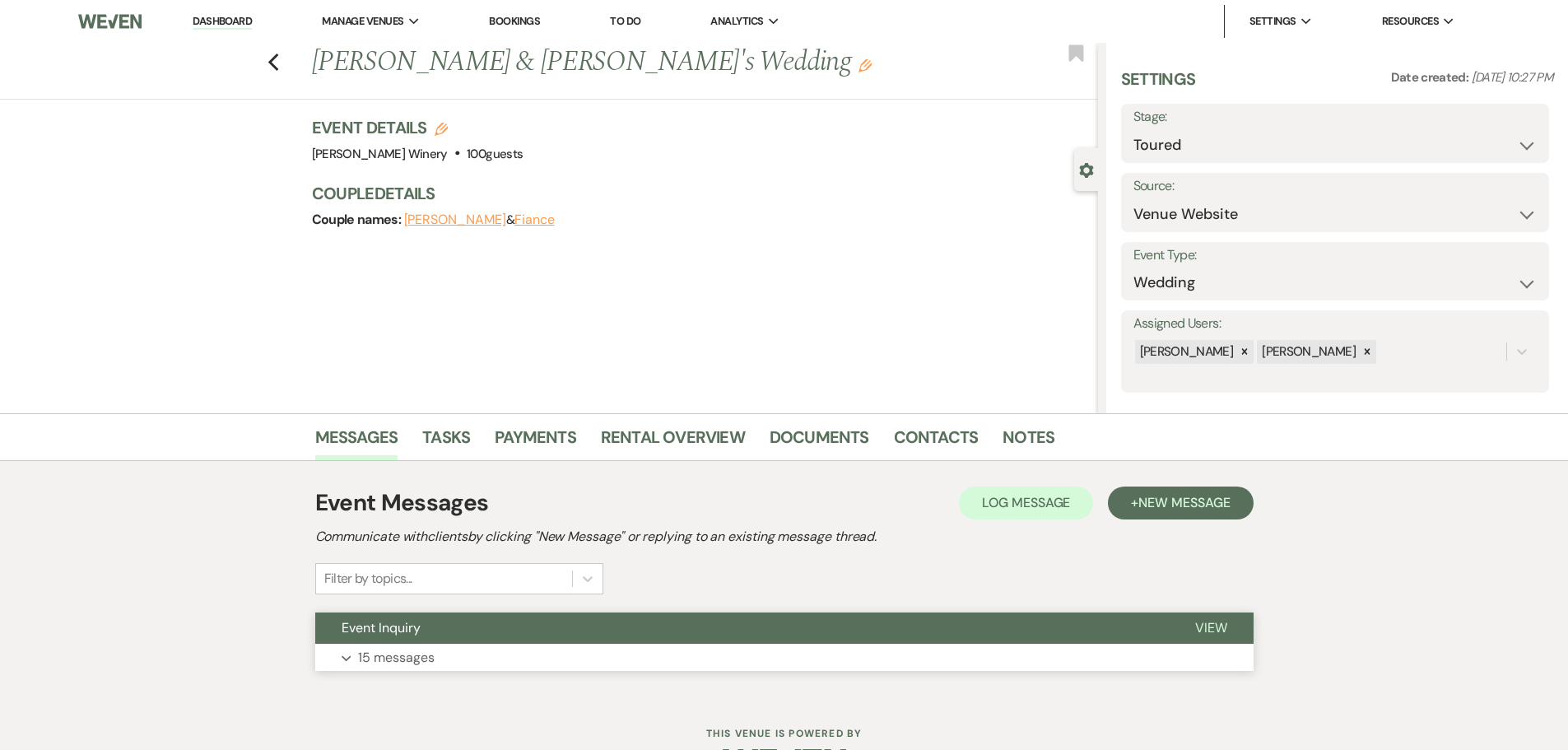
click at [440, 638] on button "Event Inquiry" at bounding box center [742, 628] width 853 height 32
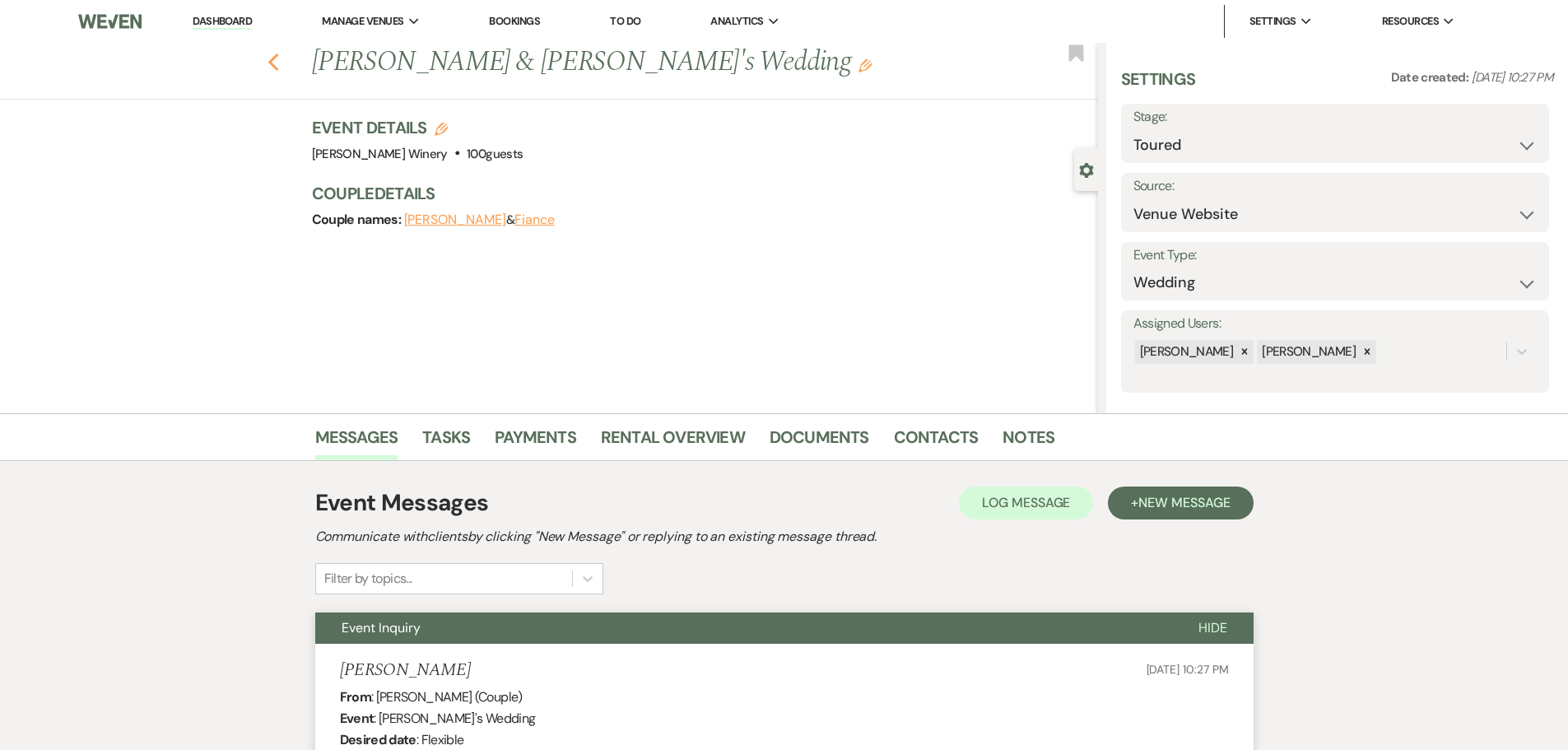
click at [278, 68] on use "button" at bounding box center [273, 62] width 11 height 18
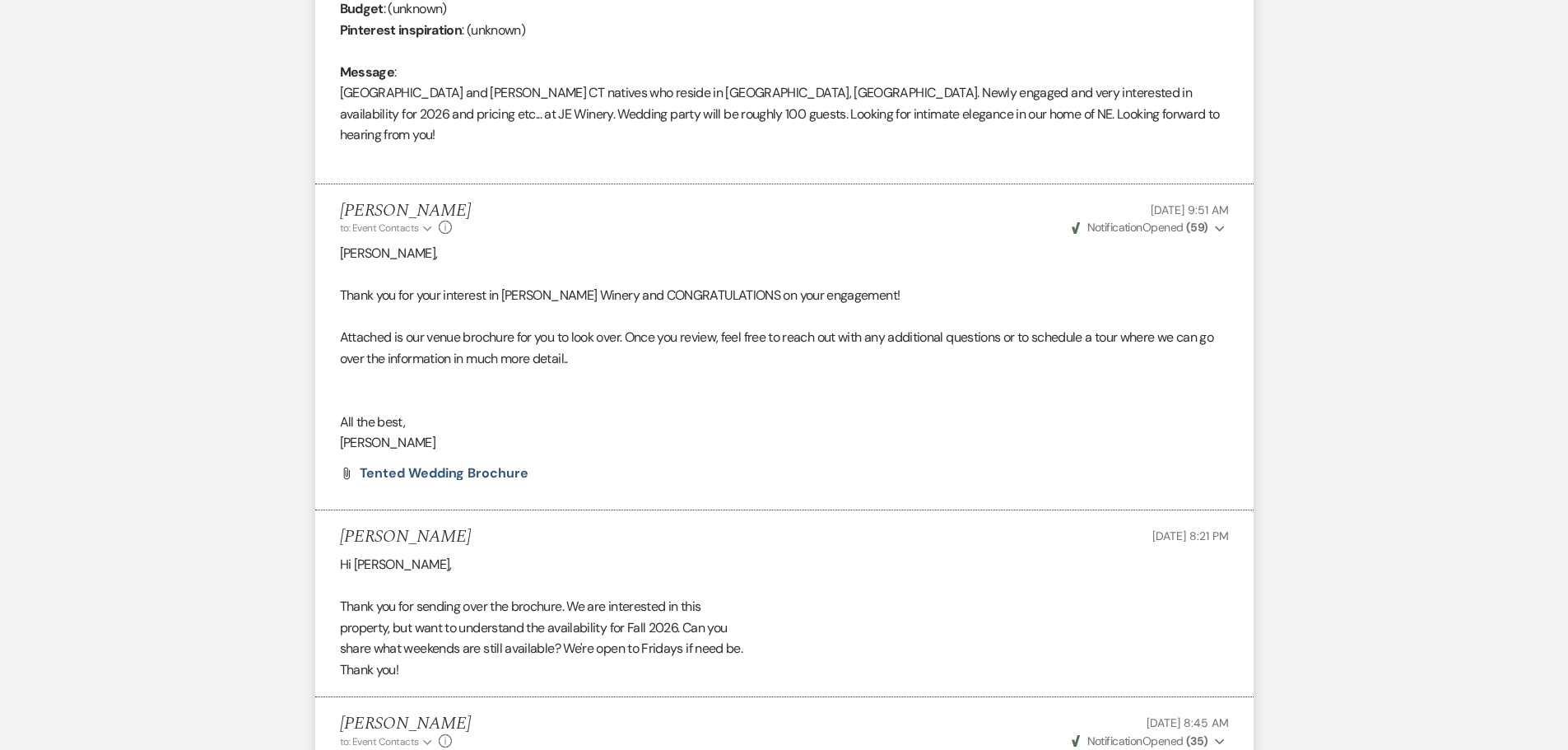
select select "5"
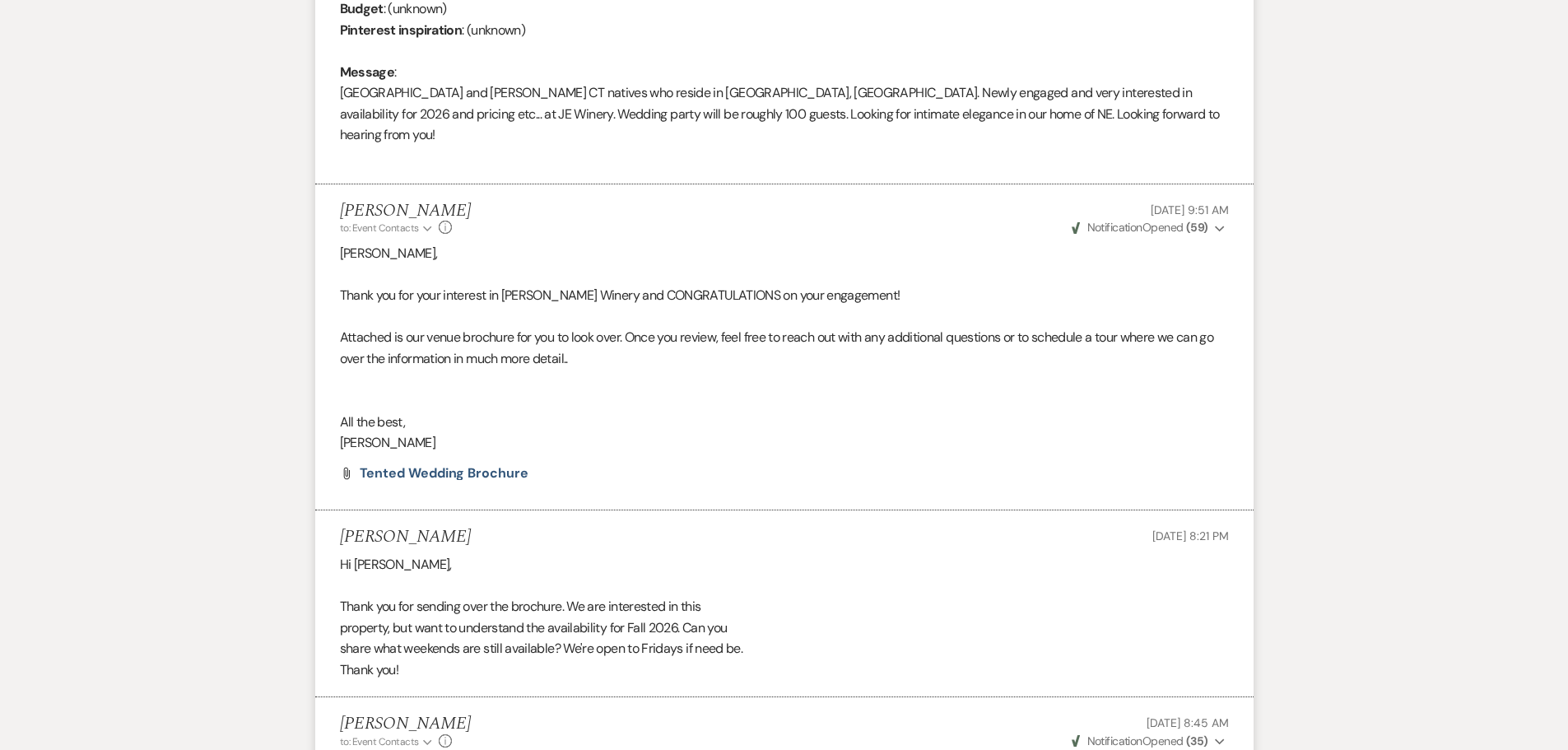
select select "5"
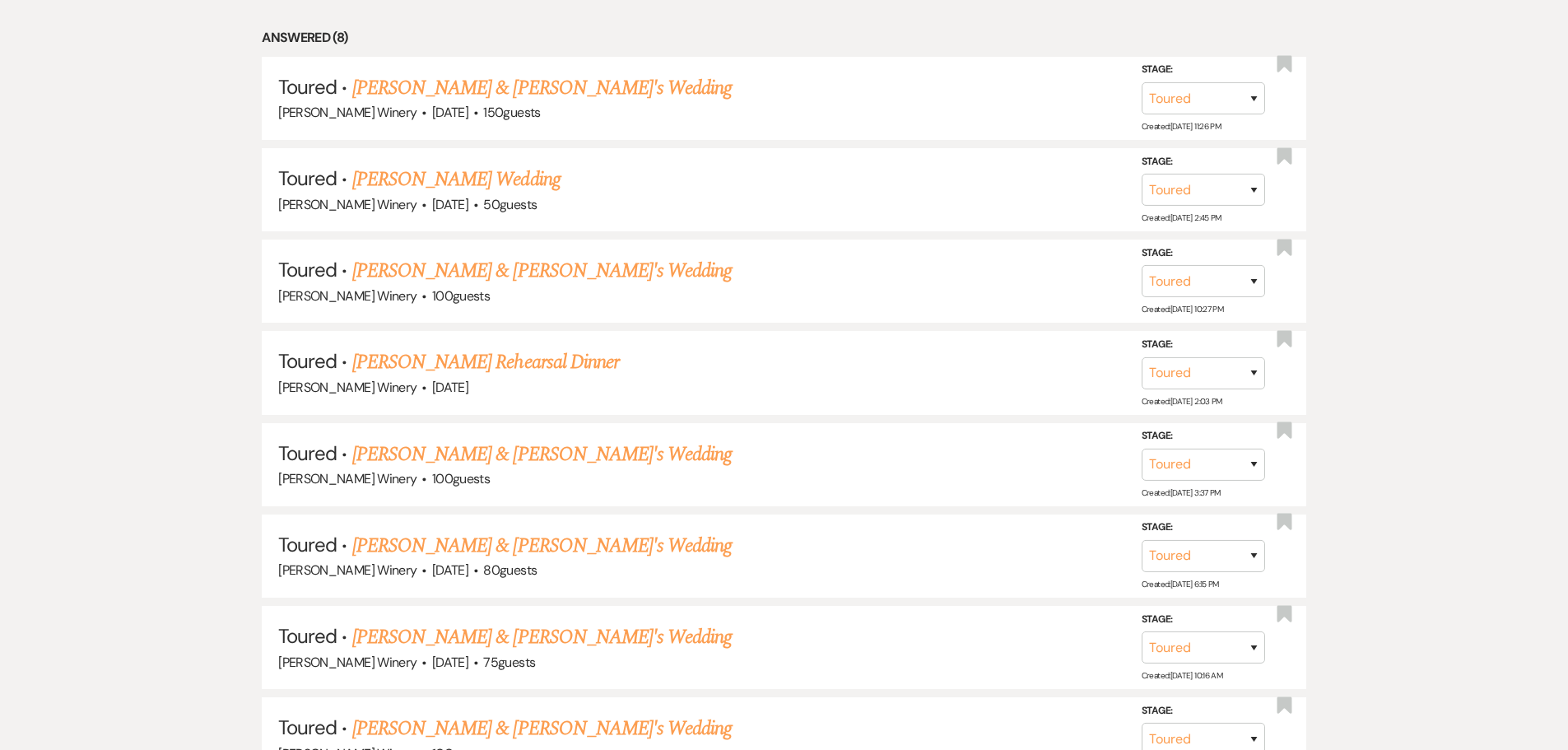
click at [460, 177] on link "[PERSON_NAME] Wedding" at bounding box center [457, 180] width 208 height 30
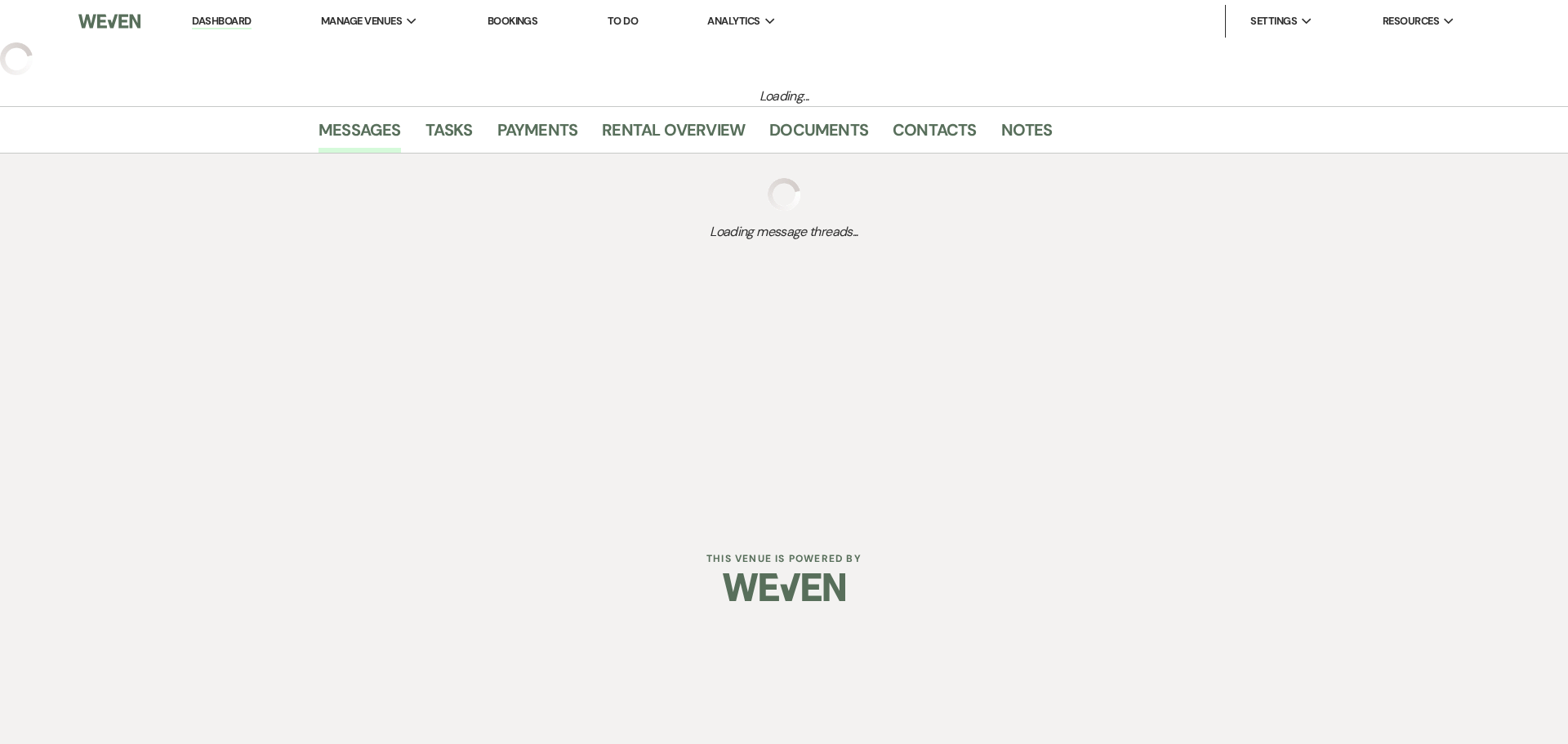
select select "5"
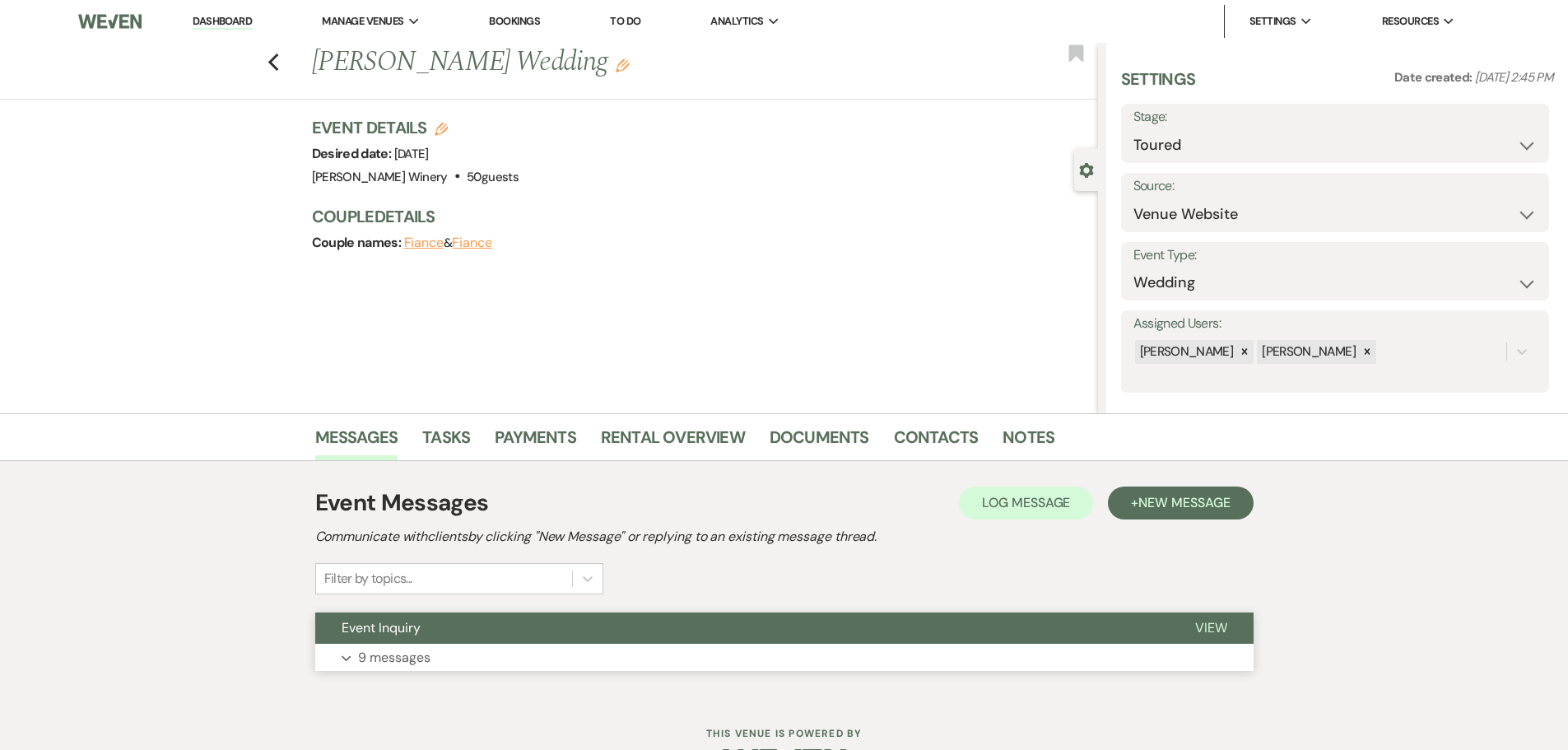
click at [490, 663] on button "Expand 9 messages" at bounding box center [785, 658] width 939 height 28
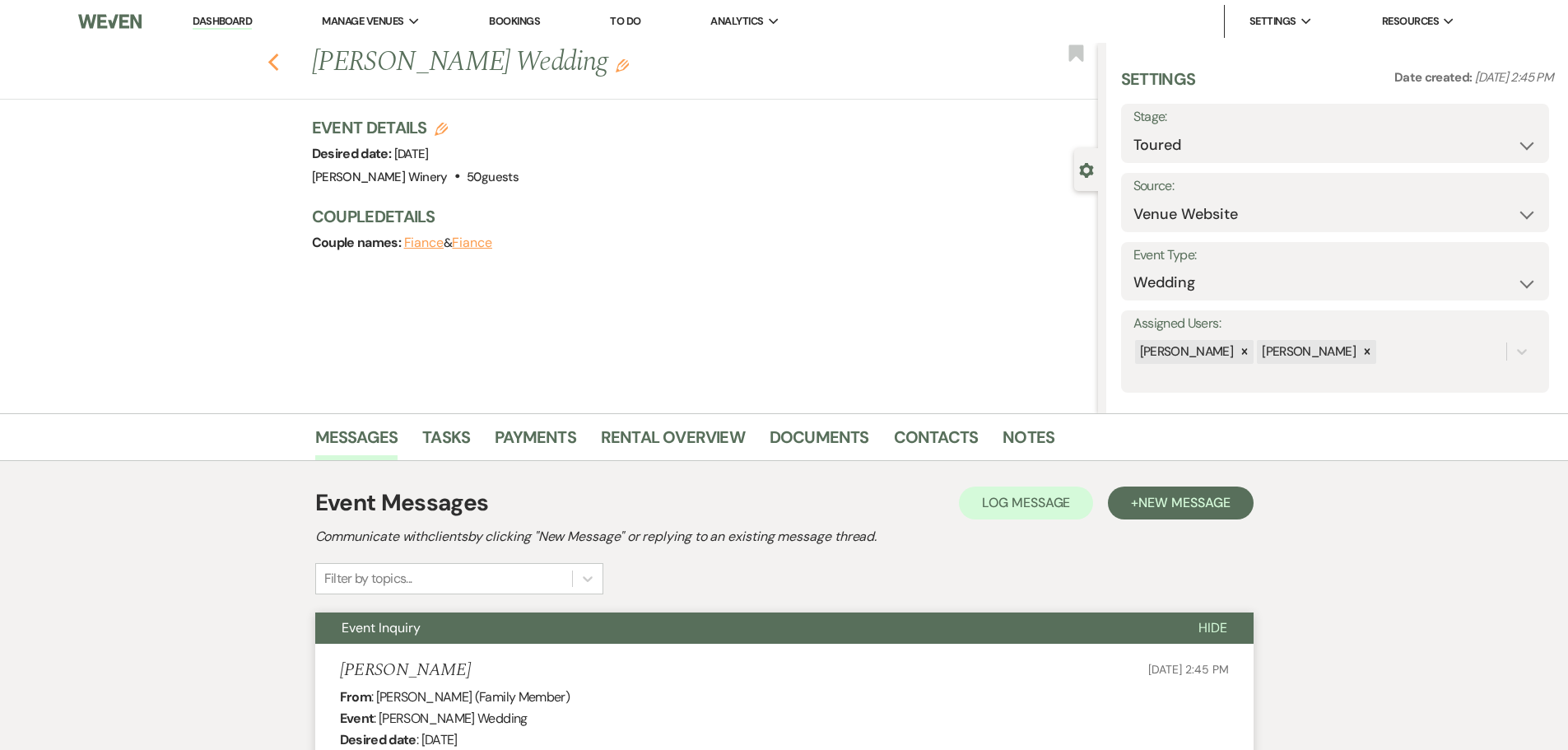
click at [275, 62] on use "button" at bounding box center [273, 62] width 11 height 18
select select "5"
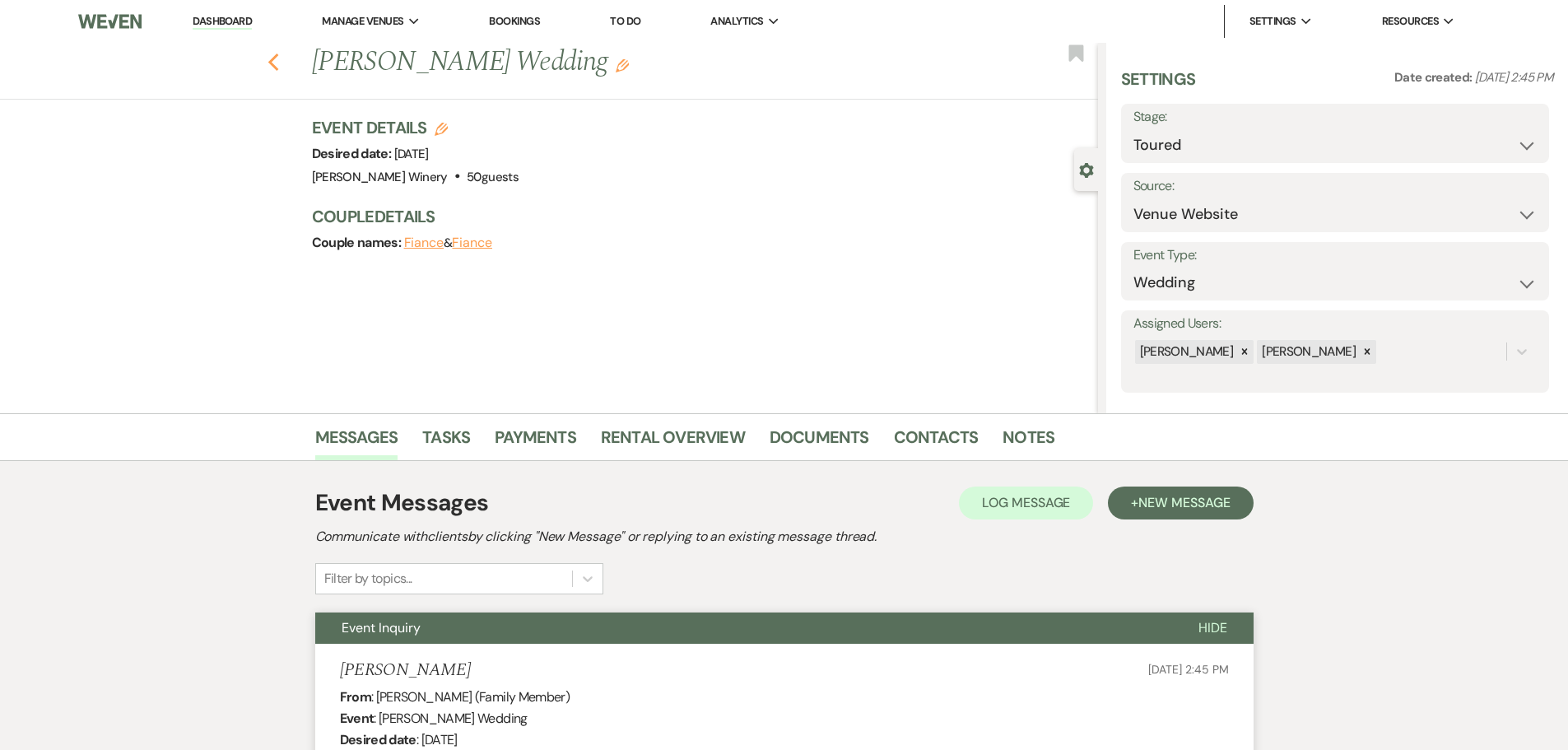
select select "5"
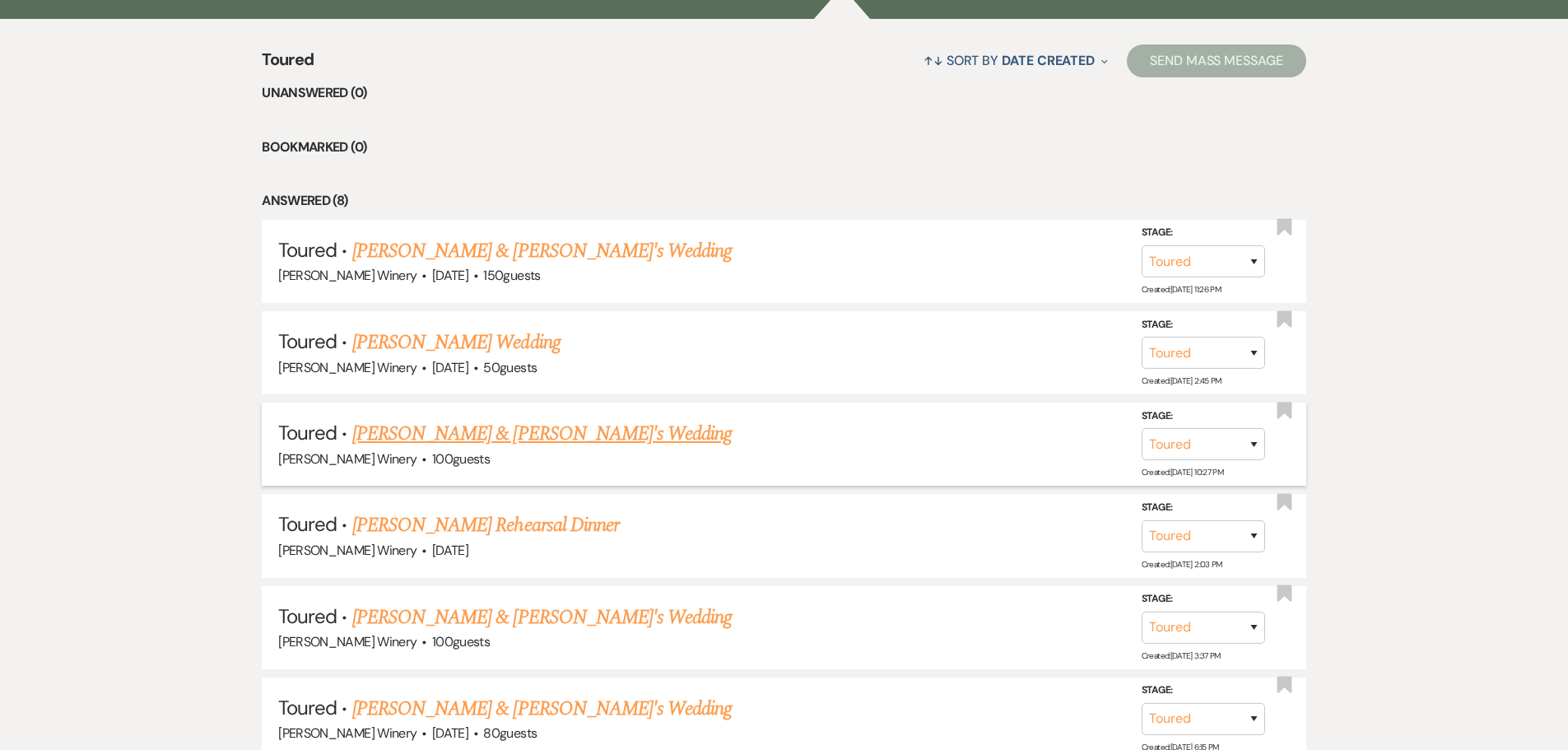
scroll to position [650, 0]
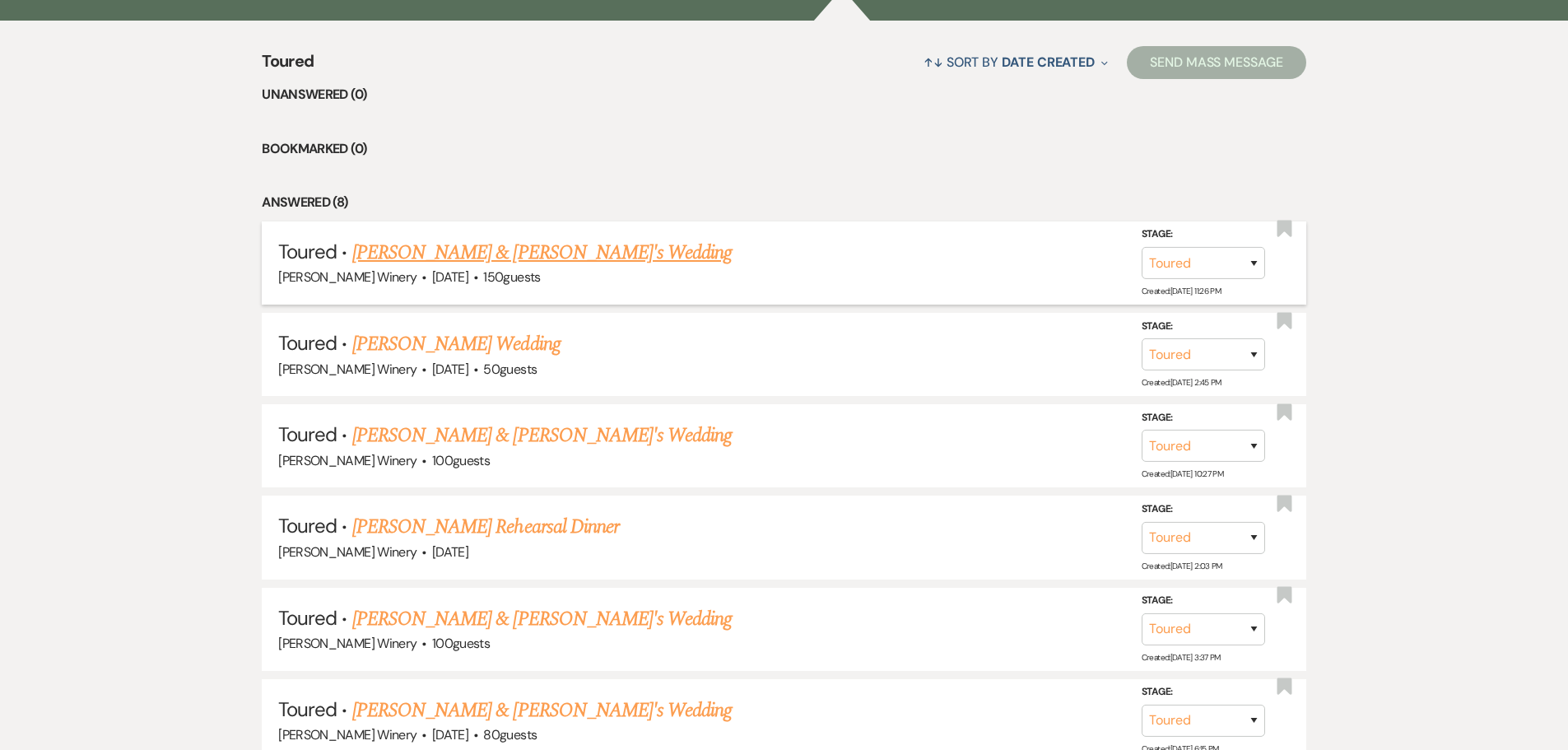
click at [437, 252] on link "[PERSON_NAME] & [PERSON_NAME]'s Wedding" at bounding box center [542, 253] width 380 height 30
select select "5"
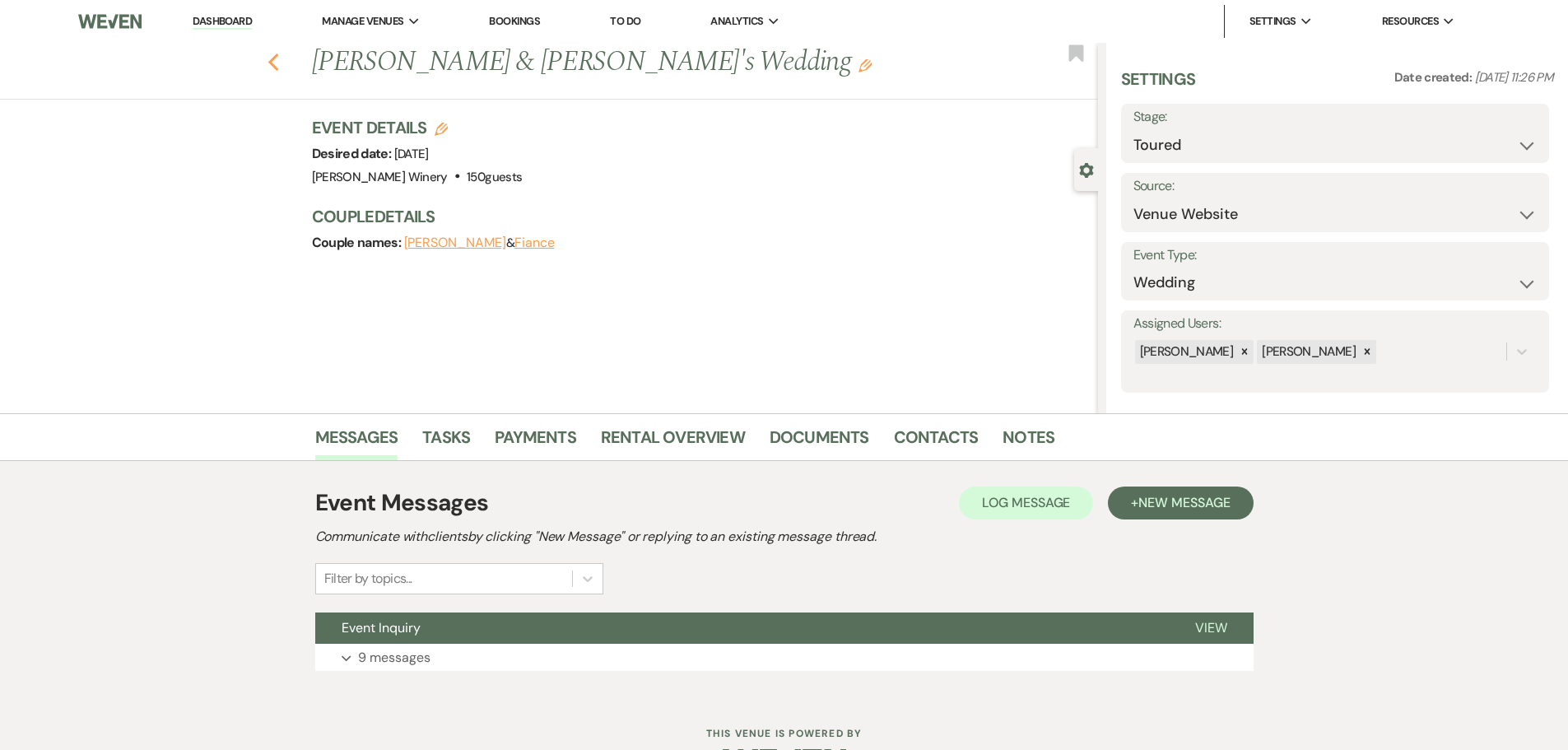
click at [278, 56] on use "button" at bounding box center [273, 62] width 11 height 18
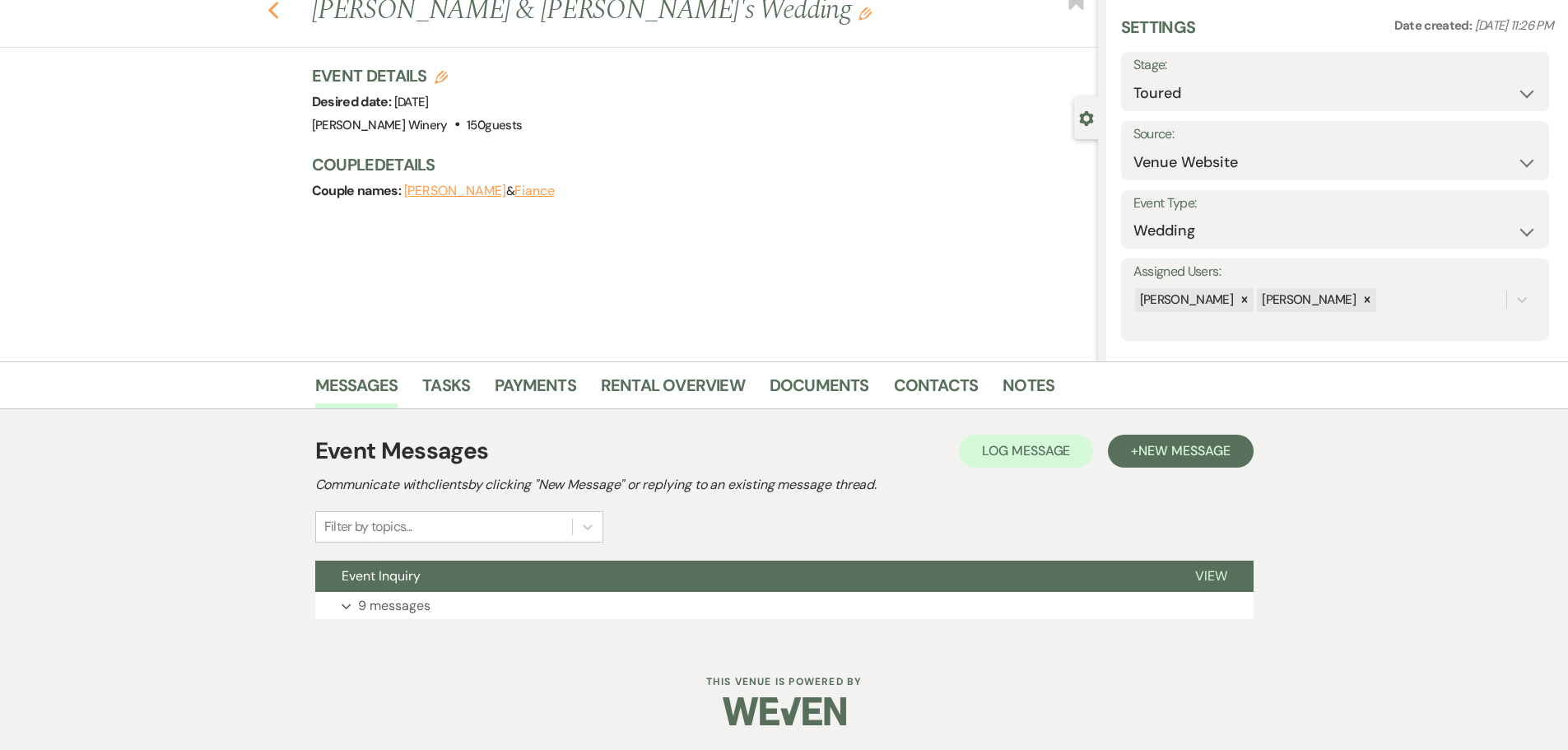
select select "5"
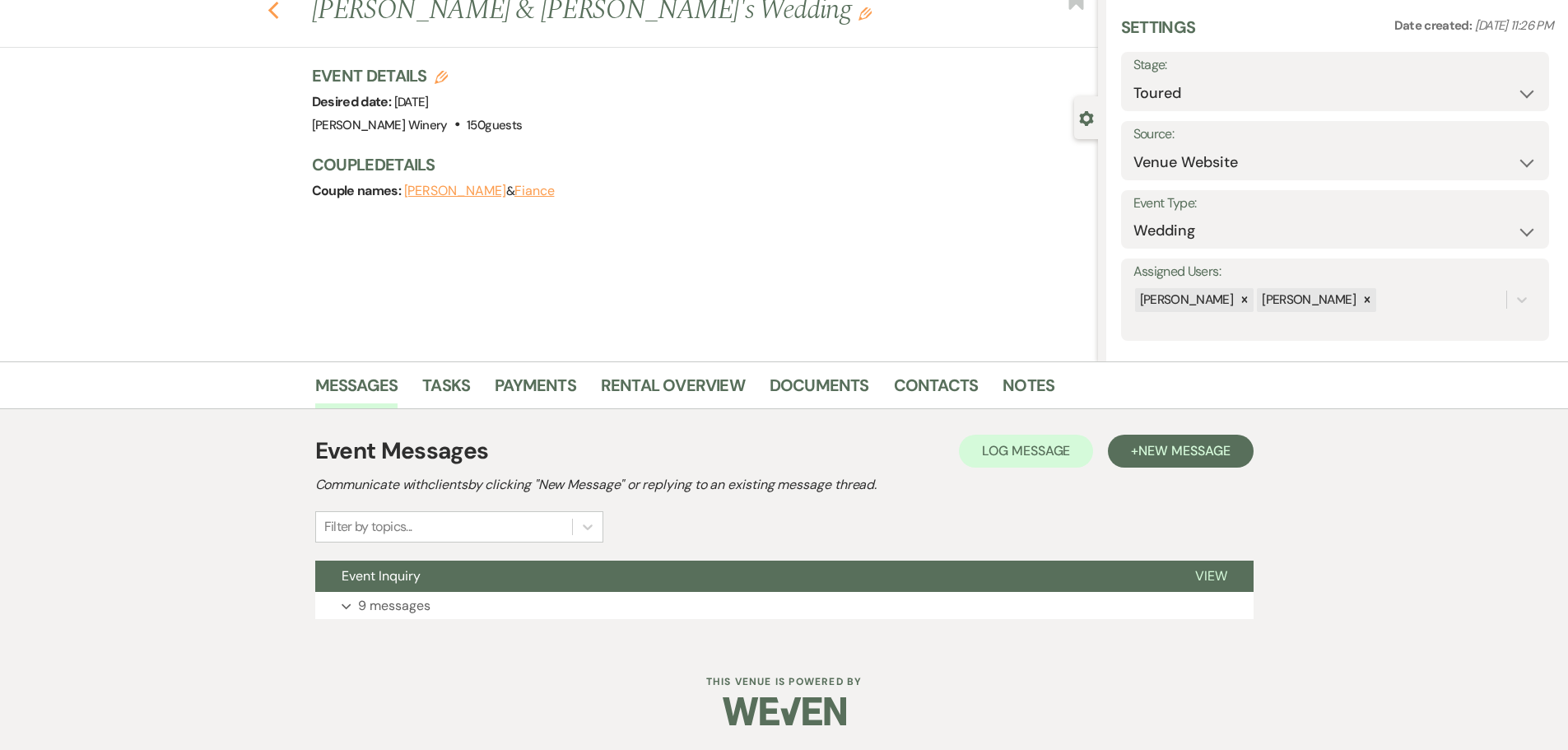
select select "5"
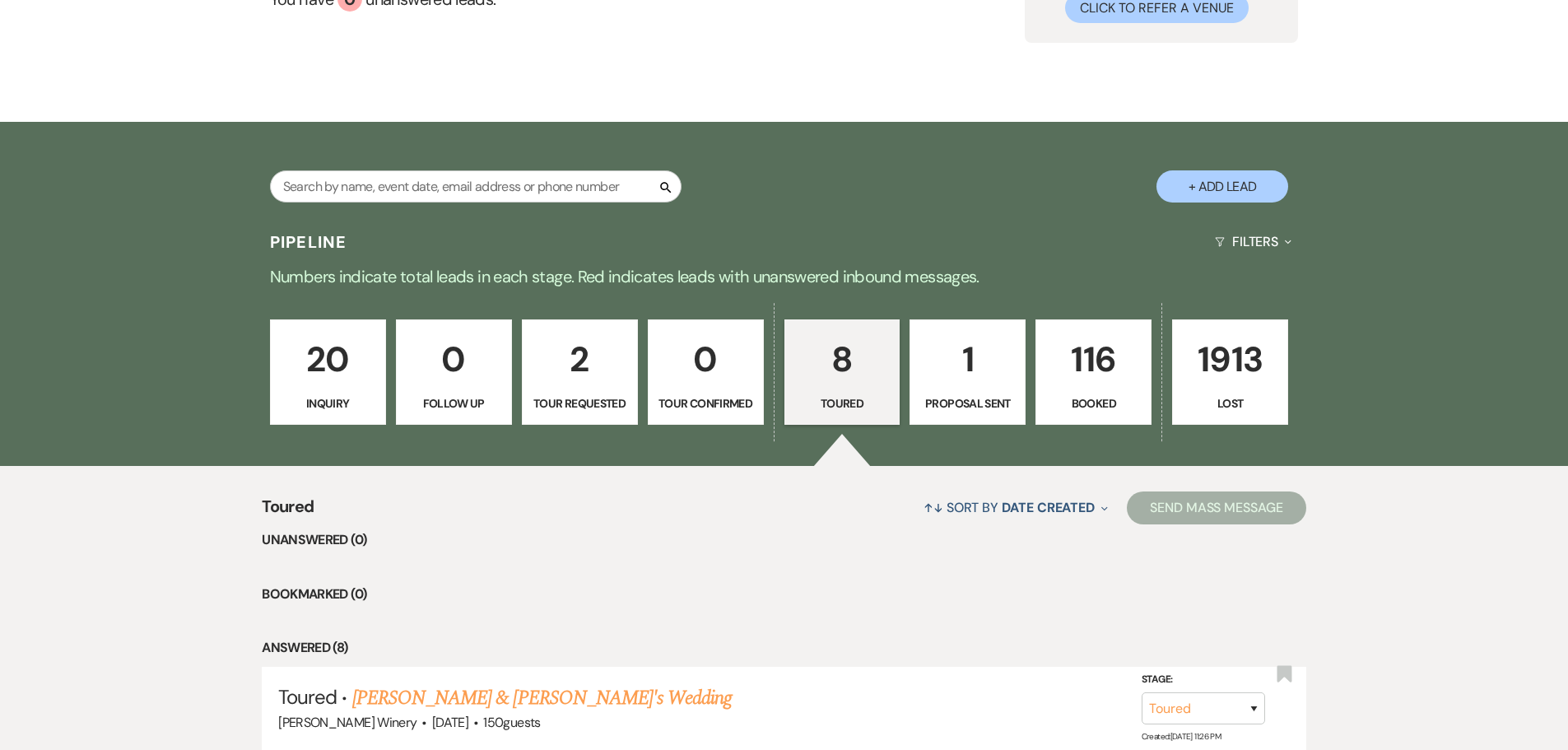
scroll to position [157, 0]
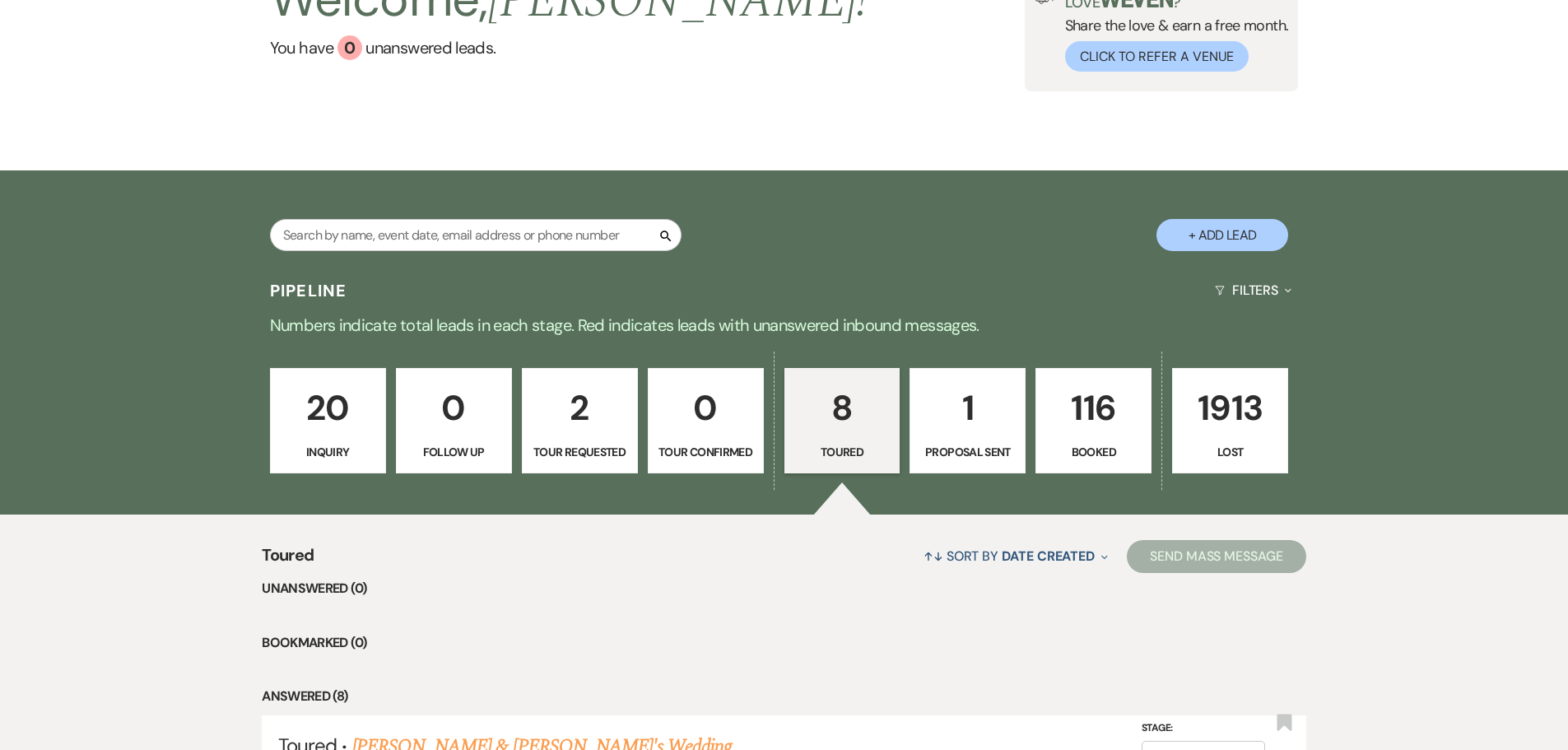
click at [1124, 429] on p "116" at bounding box center [1093, 408] width 94 height 56
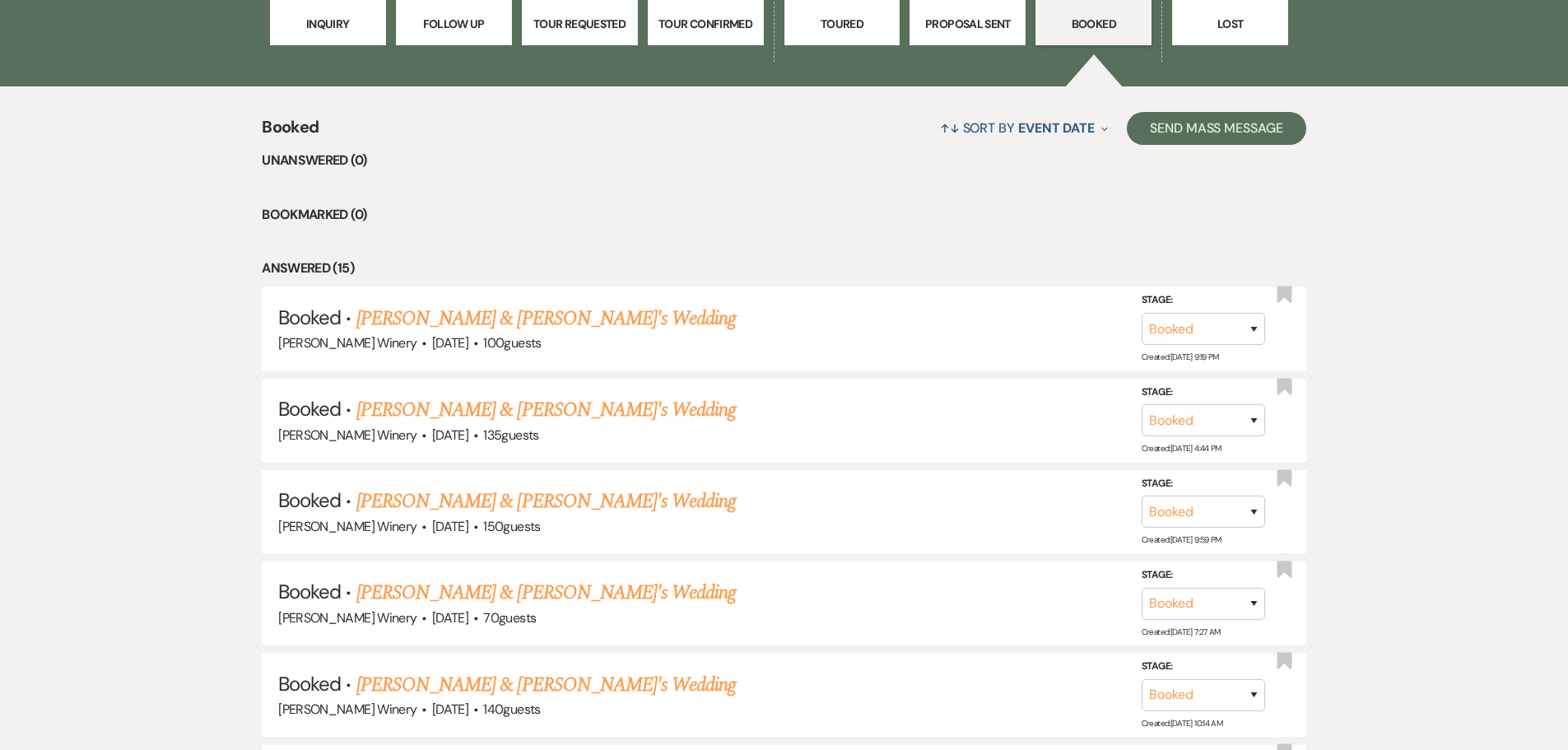
scroll to position [567, 0]
